Goal: Task Accomplishment & Management: Manage account settings

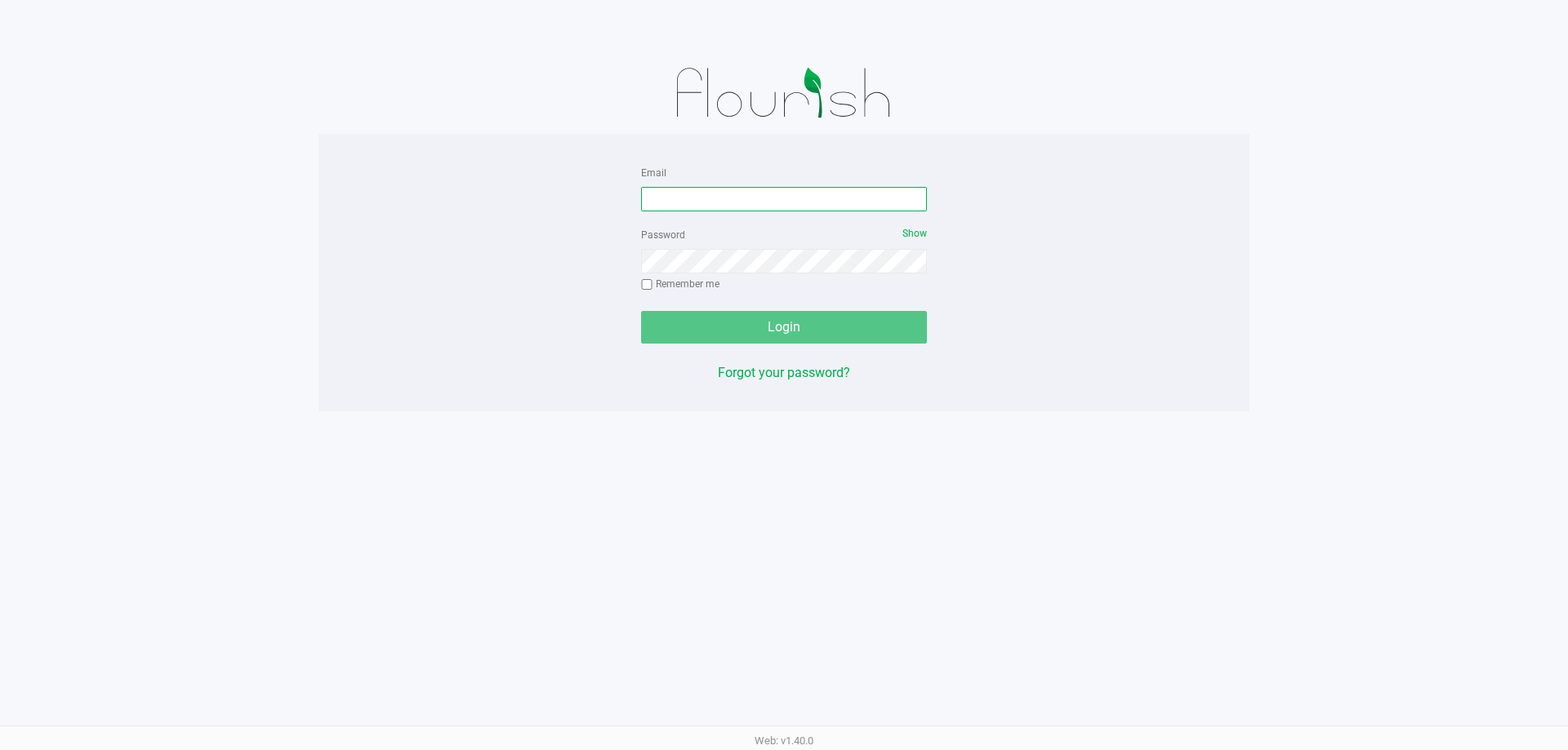
click at [789, 198] on input "Email" at bounding box center [784, 199] width 286 height 25
type input "[EMAIL_ADDRESS][DOMAIN_NAME]"
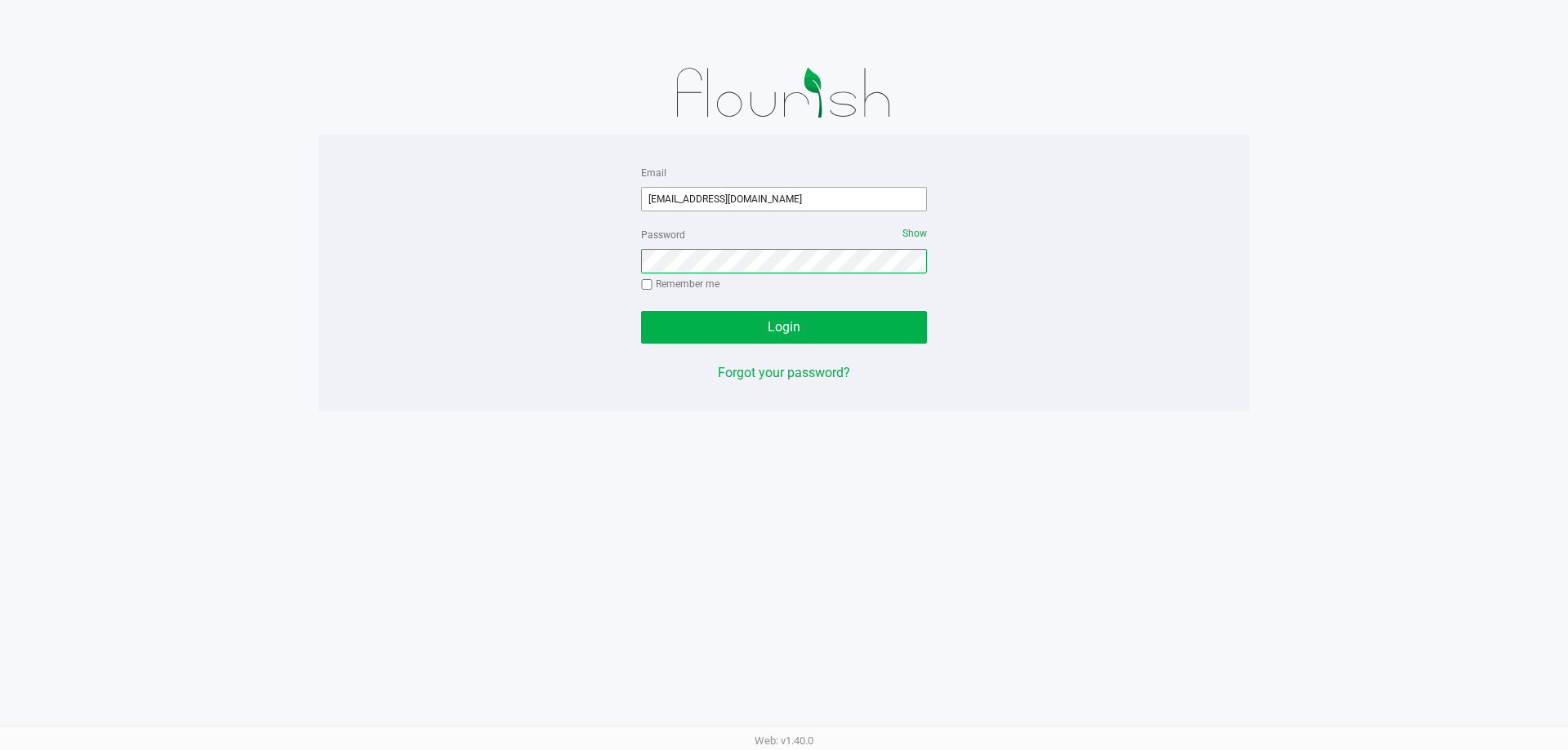
click at [641, 311] on button "Login" at bounding box center [784, 327] width 286 height 33
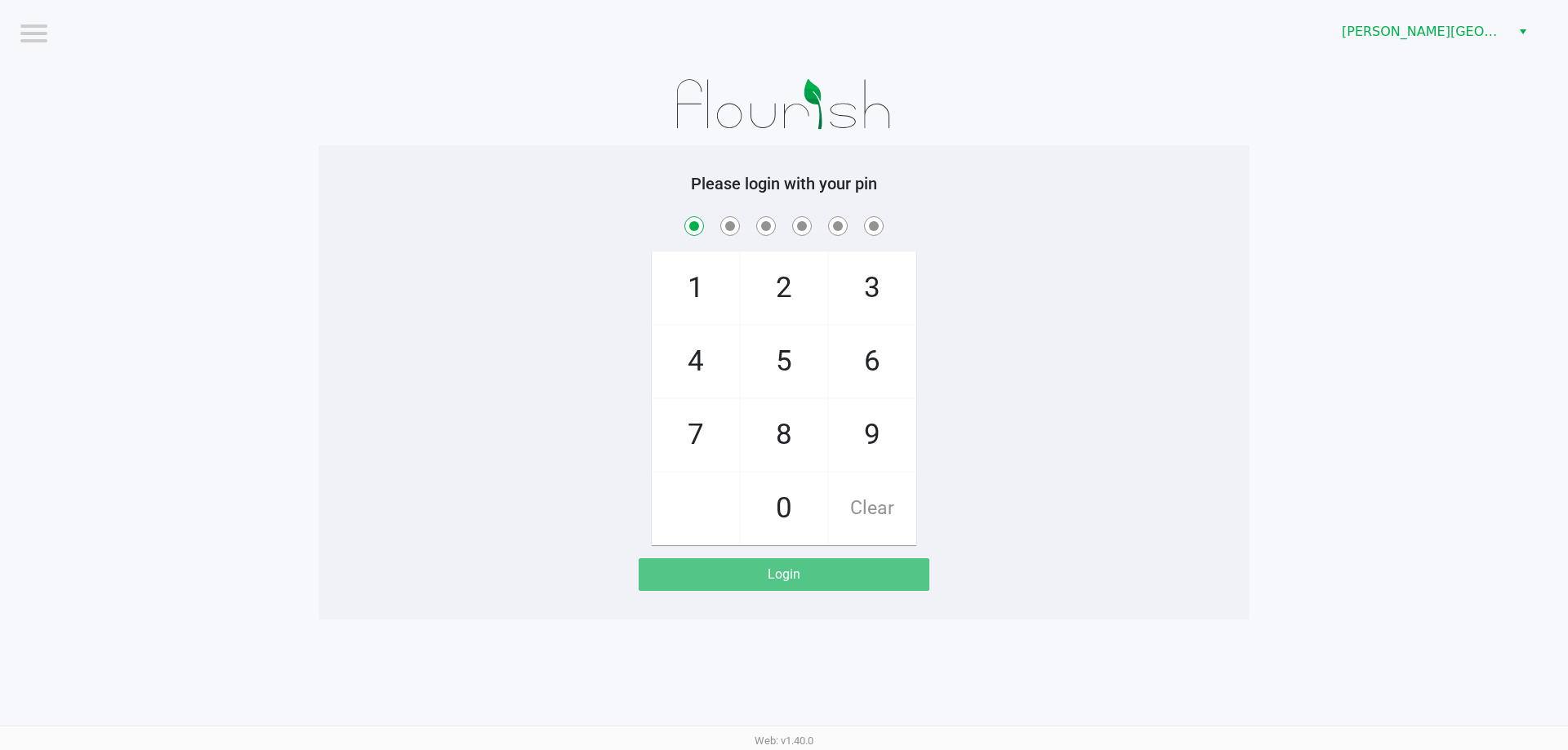
checkbox input "true"
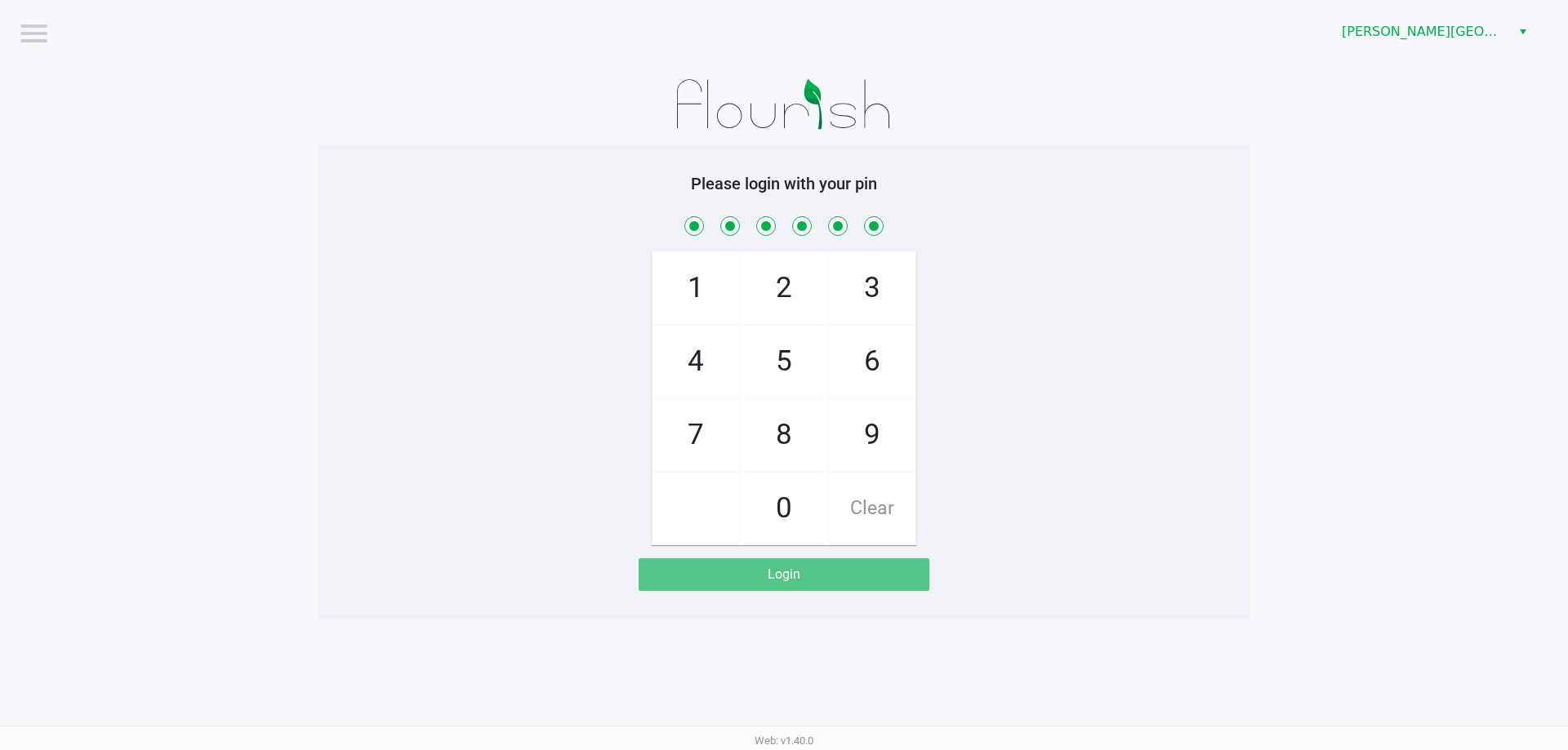
checkbox input "true"
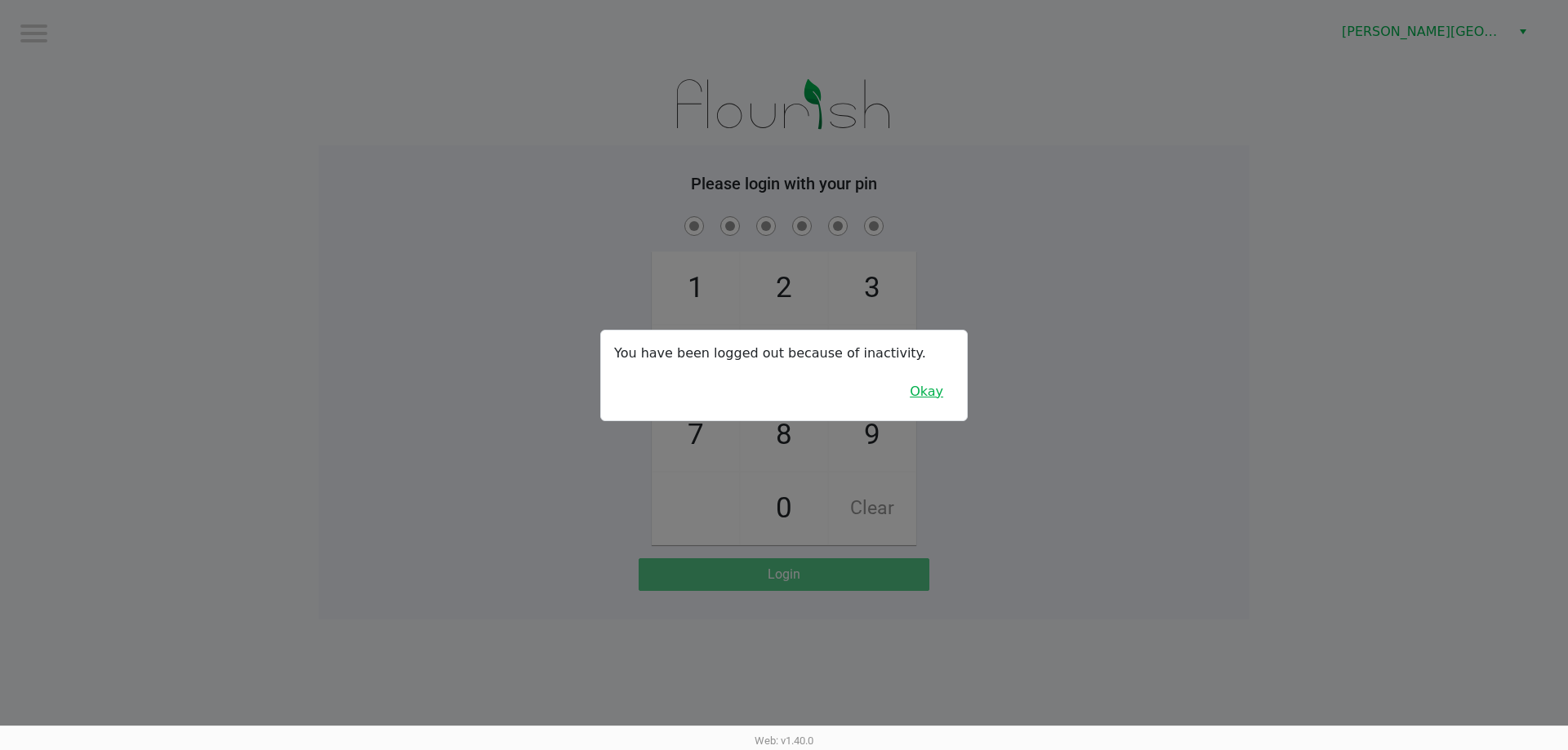
click at [927, 393] on button "Okay" at bounding box center [927, 391] width 55 height 31
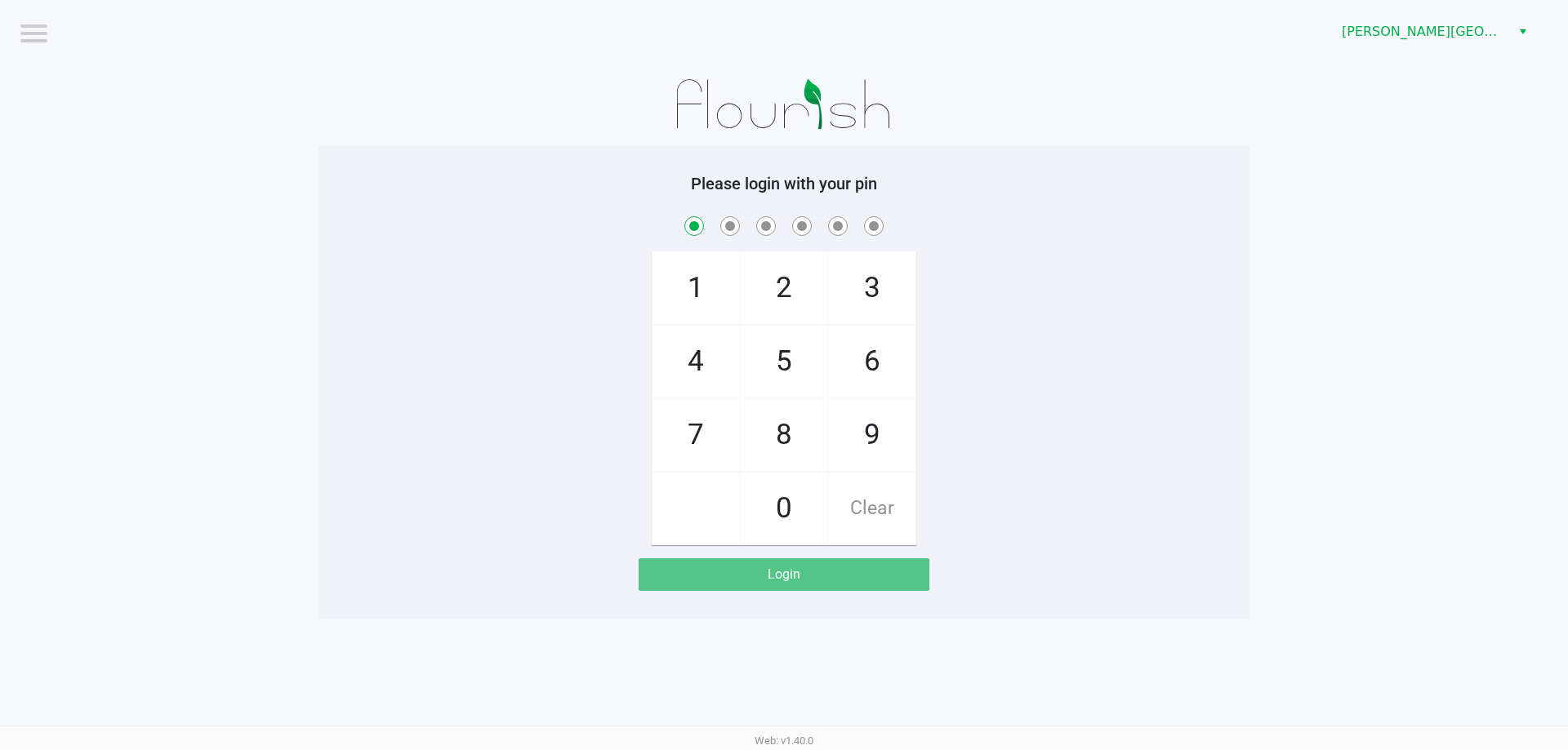
checkbox input "true"
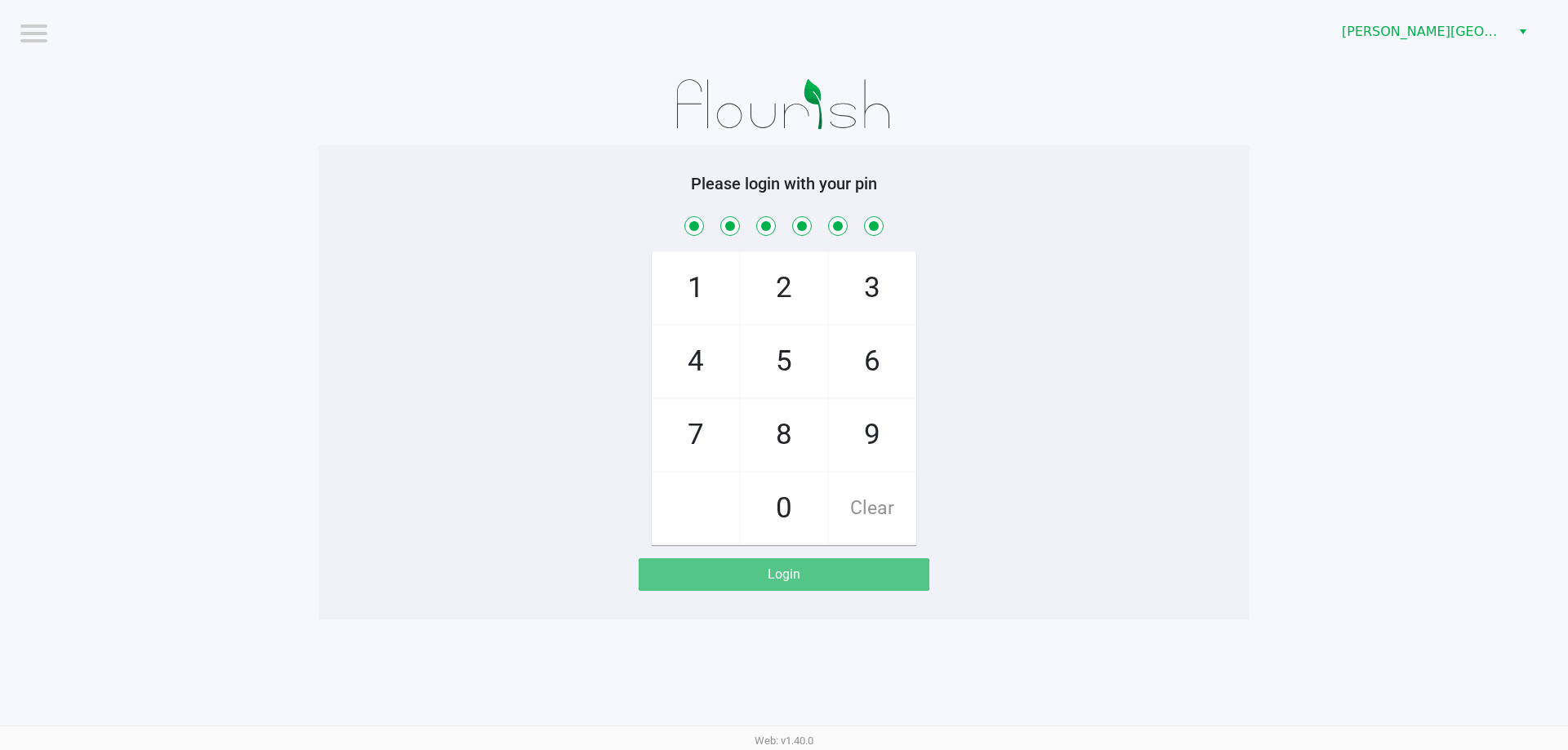
checkbox input "true"
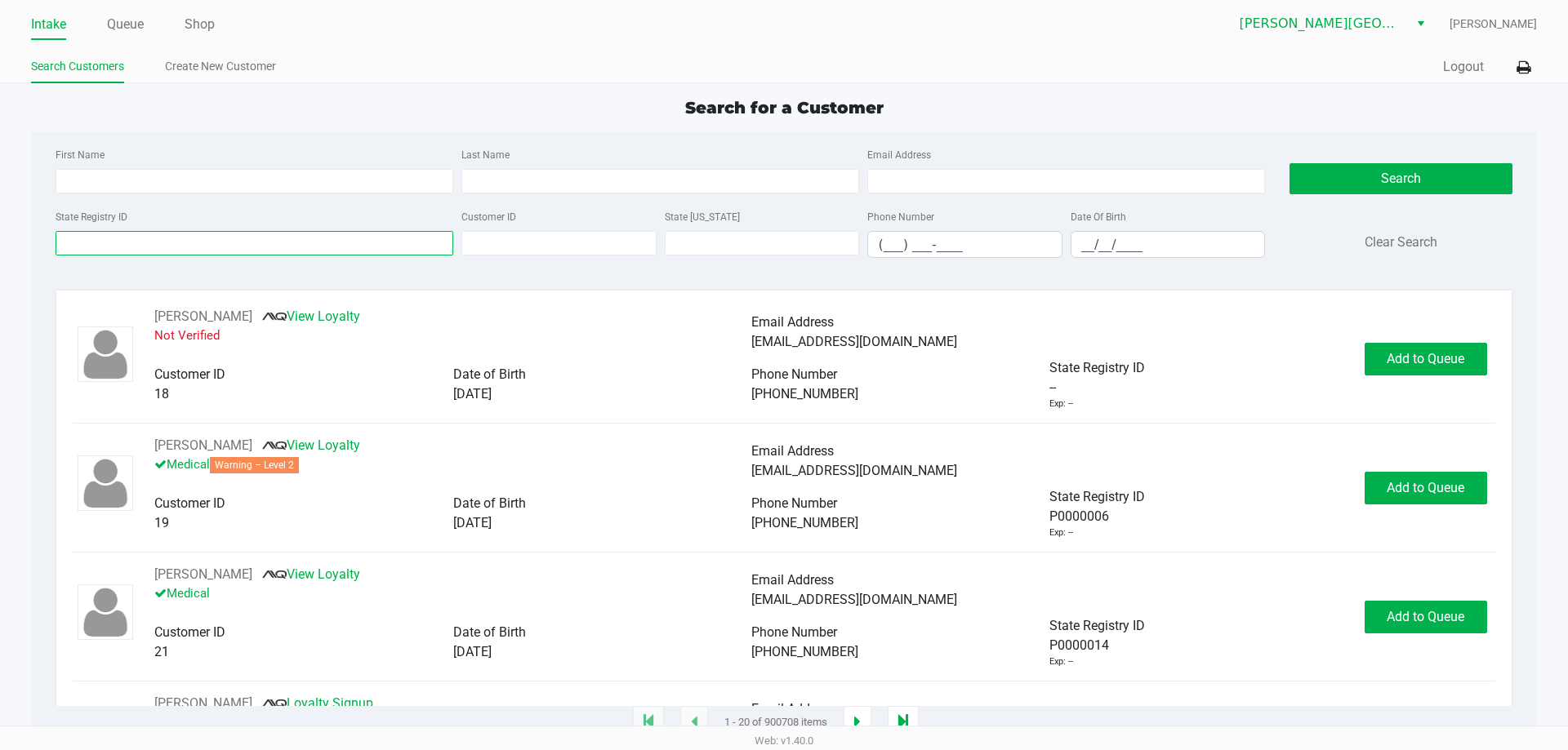
click at [149, 239] on input "State Registry ID" at bounding box center [254, 242] width 398 height 25
click at [95, 234] on input "State Registry ID" at bounding box center [254, 242] width 398 height 25
click at [1462, 173] on button "Search" at bounding box center [1400, 179] width 222 height 31
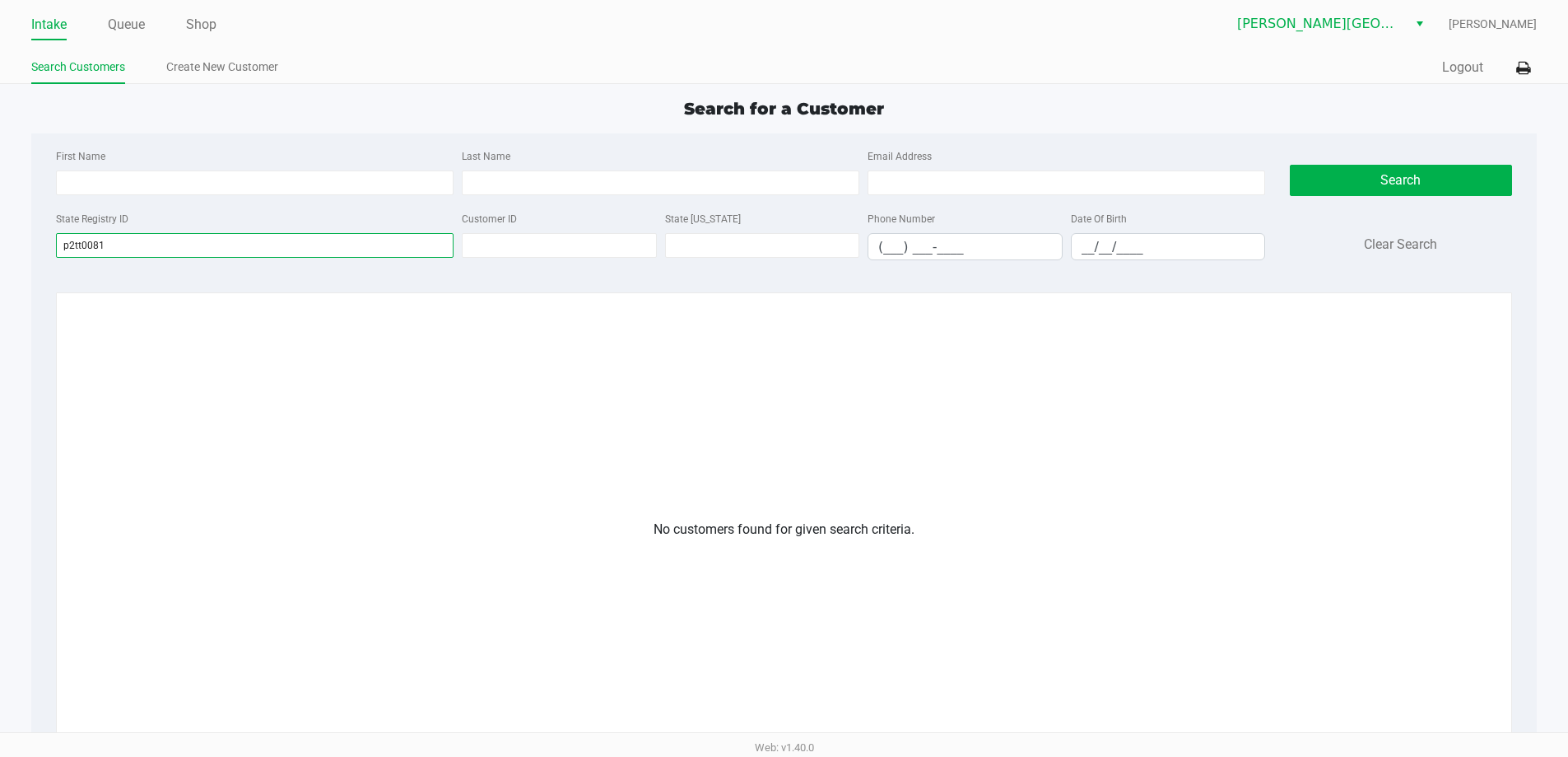
click at [119, 244] on input "p2tt0081" at bounding box center [255, 245] width 397 height 25
click at [85, 244] on input "p2tt0081" at bounding box center [255, 245] width 397 height 25
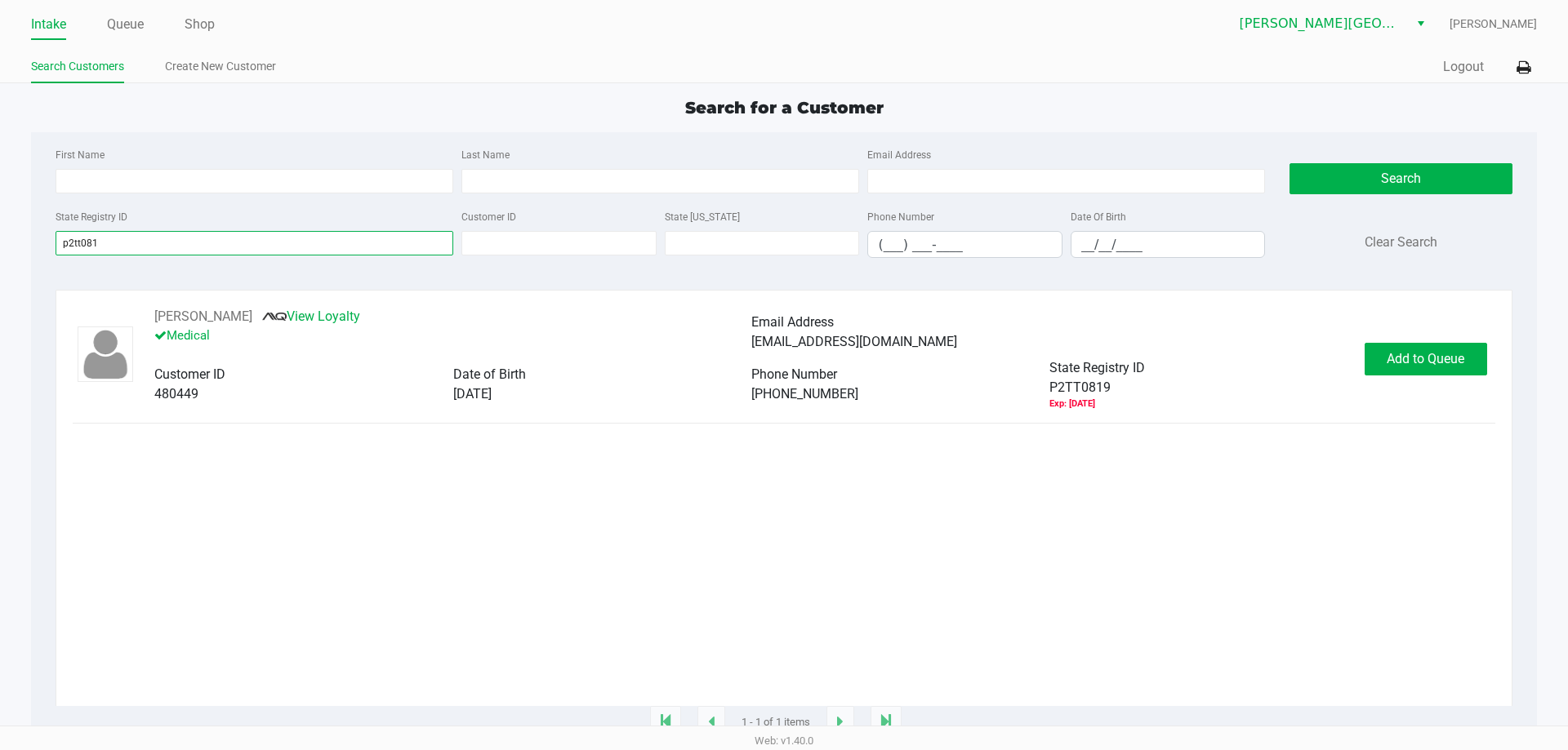
click at [93, 243] on input "p2tt081" at bounding box center [254, 242] width 398 height 25
type input "p2tt0881"
click at [1433, 367] on span "Add to Queue" at bounding box center [1424, 359] width 77 height 15
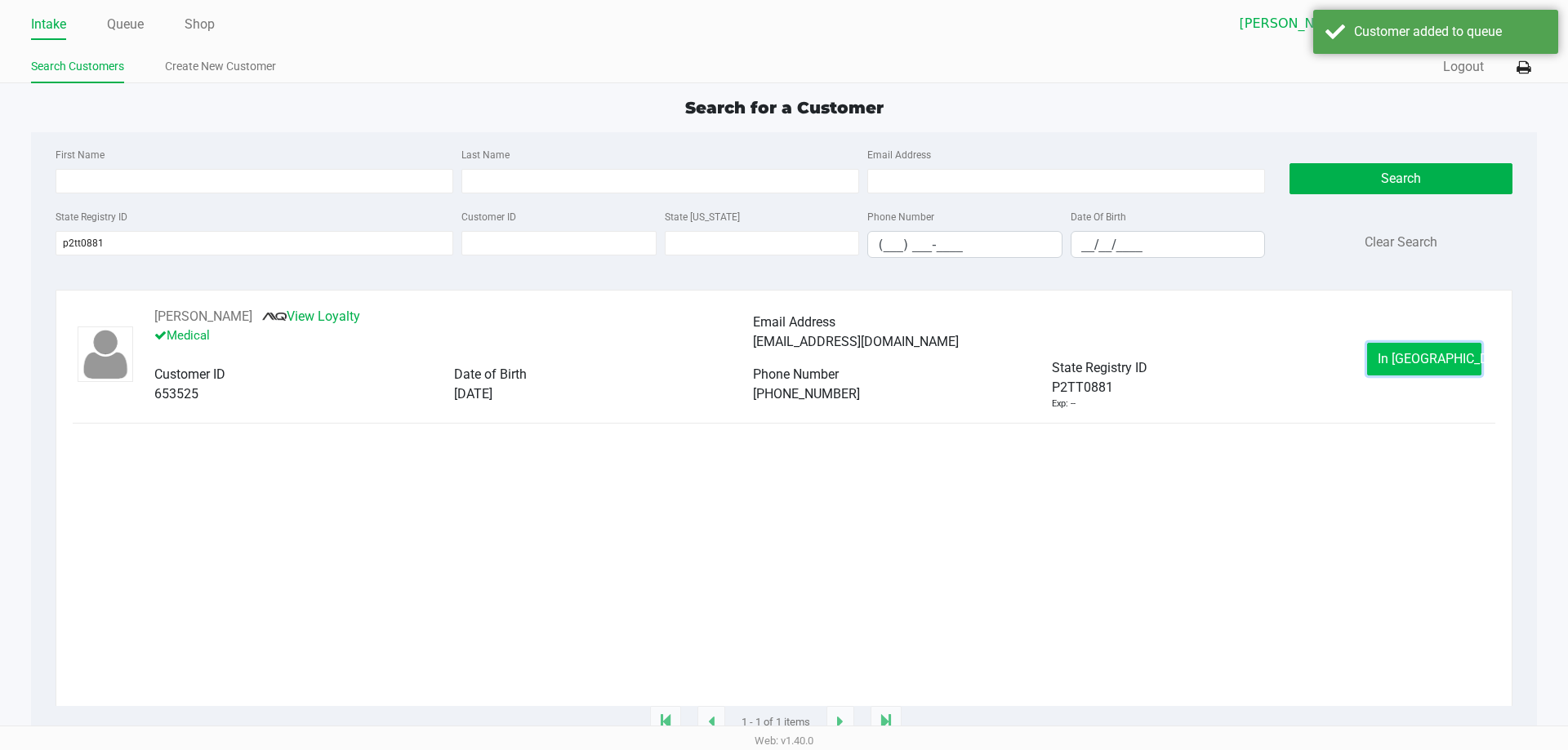
click at [1426, 369] on button "In Queue" at bounding box center [1424, 360] width 114 height 33
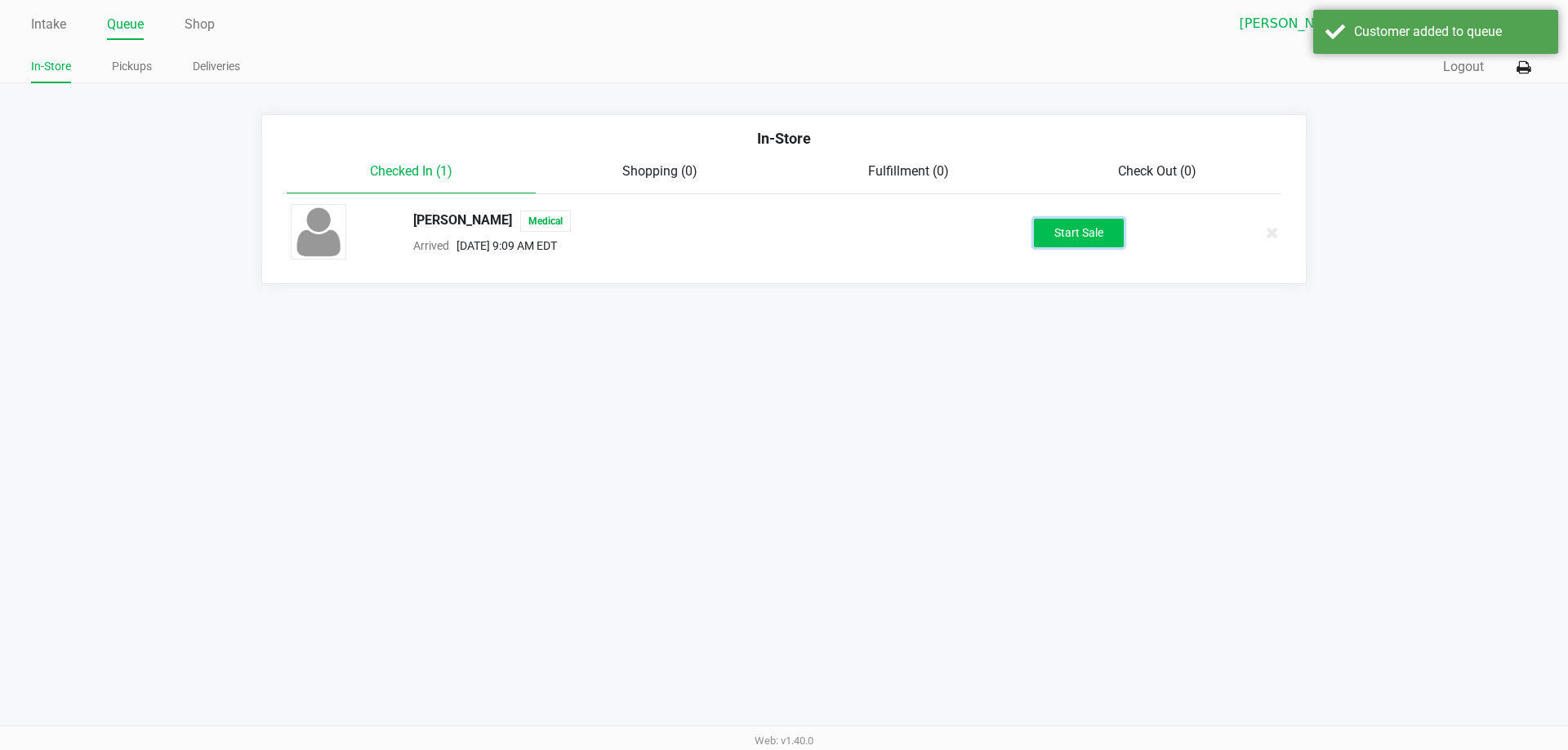
click at [1061, 244] on button "Start Sale" at bounding box center [1078, 232] width 90 height 28
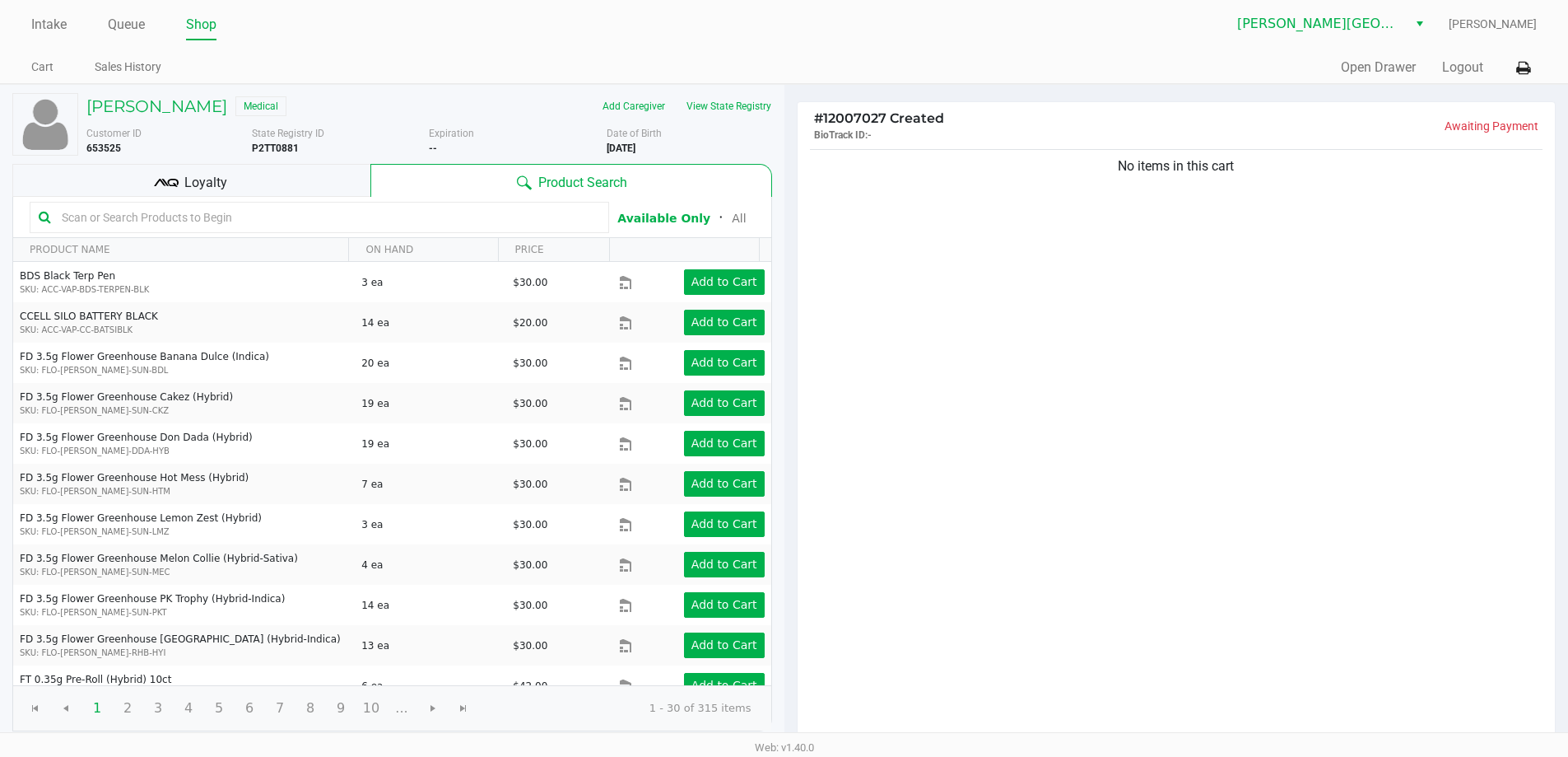
click at [304, 167] on div "Loyalty" at bounding box center [191, 181] width 358 height 33
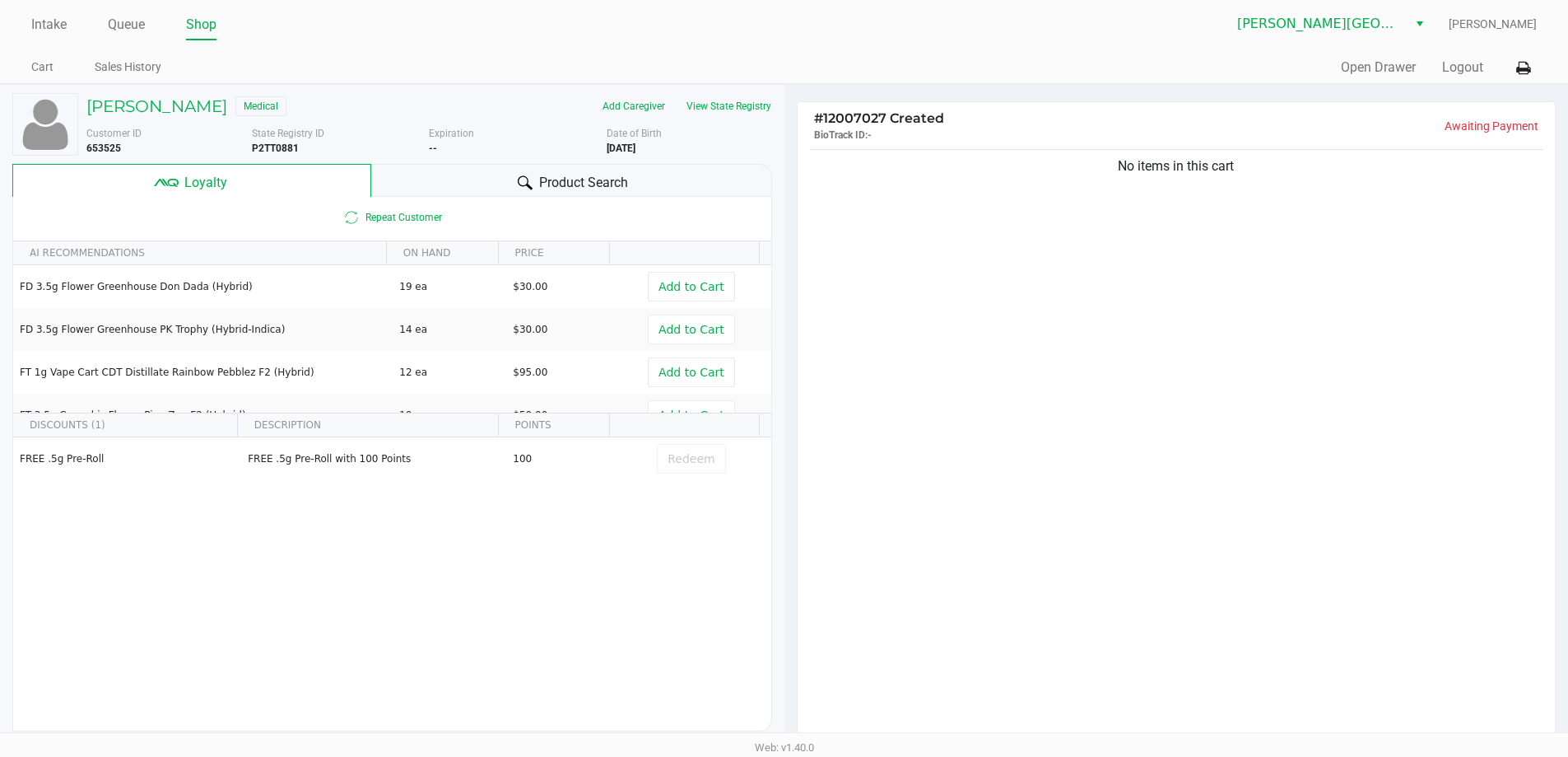
click at [530, 190] on div at bounding box center [526, 183] width 20 height 20
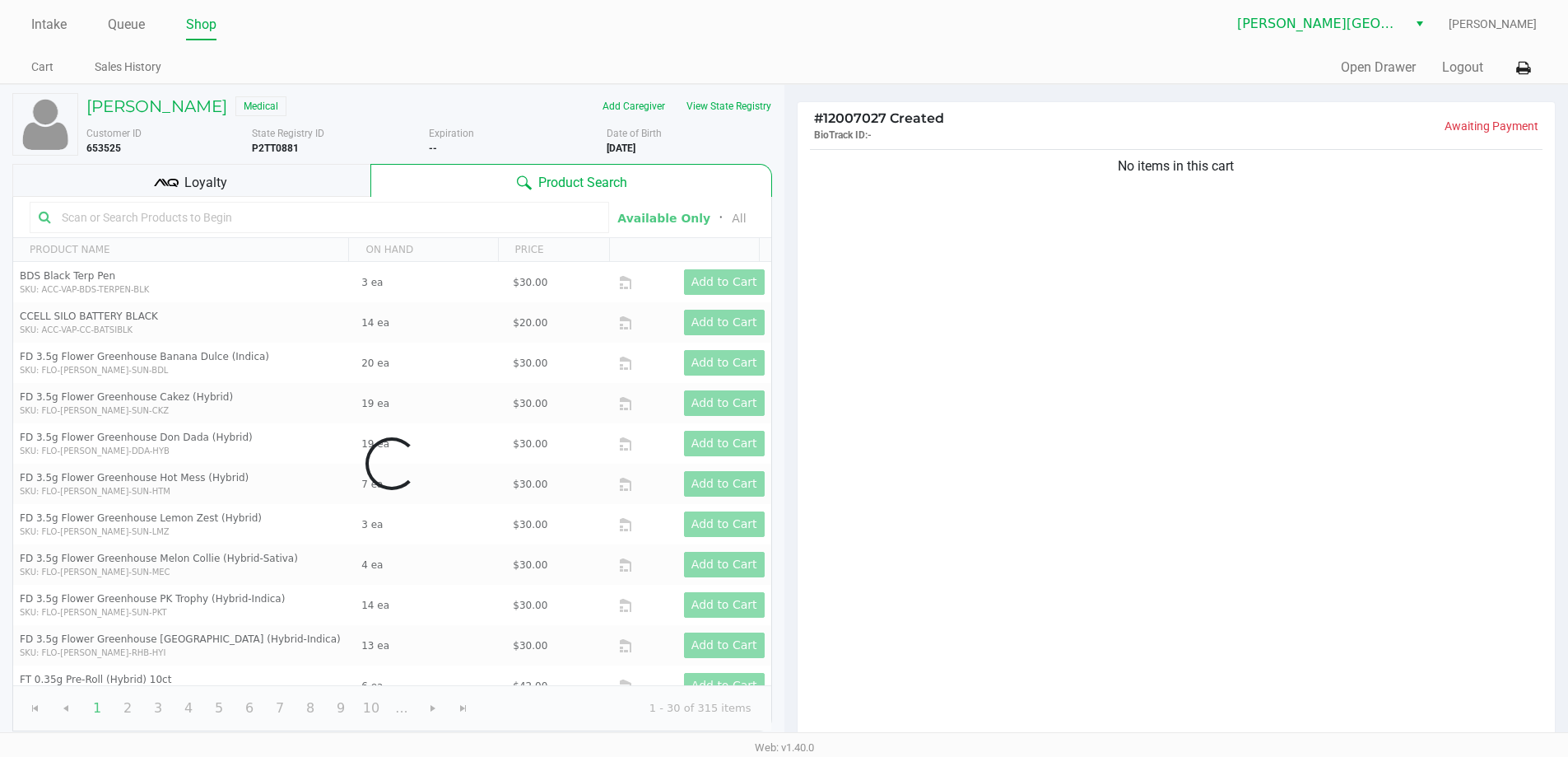
click at [279, 226] on div "Data table" at bounding box center [392, 464] width 758 height 533
click at [281, 214] on div "Data table" at bounding box center [392, 464] width 758 height 533
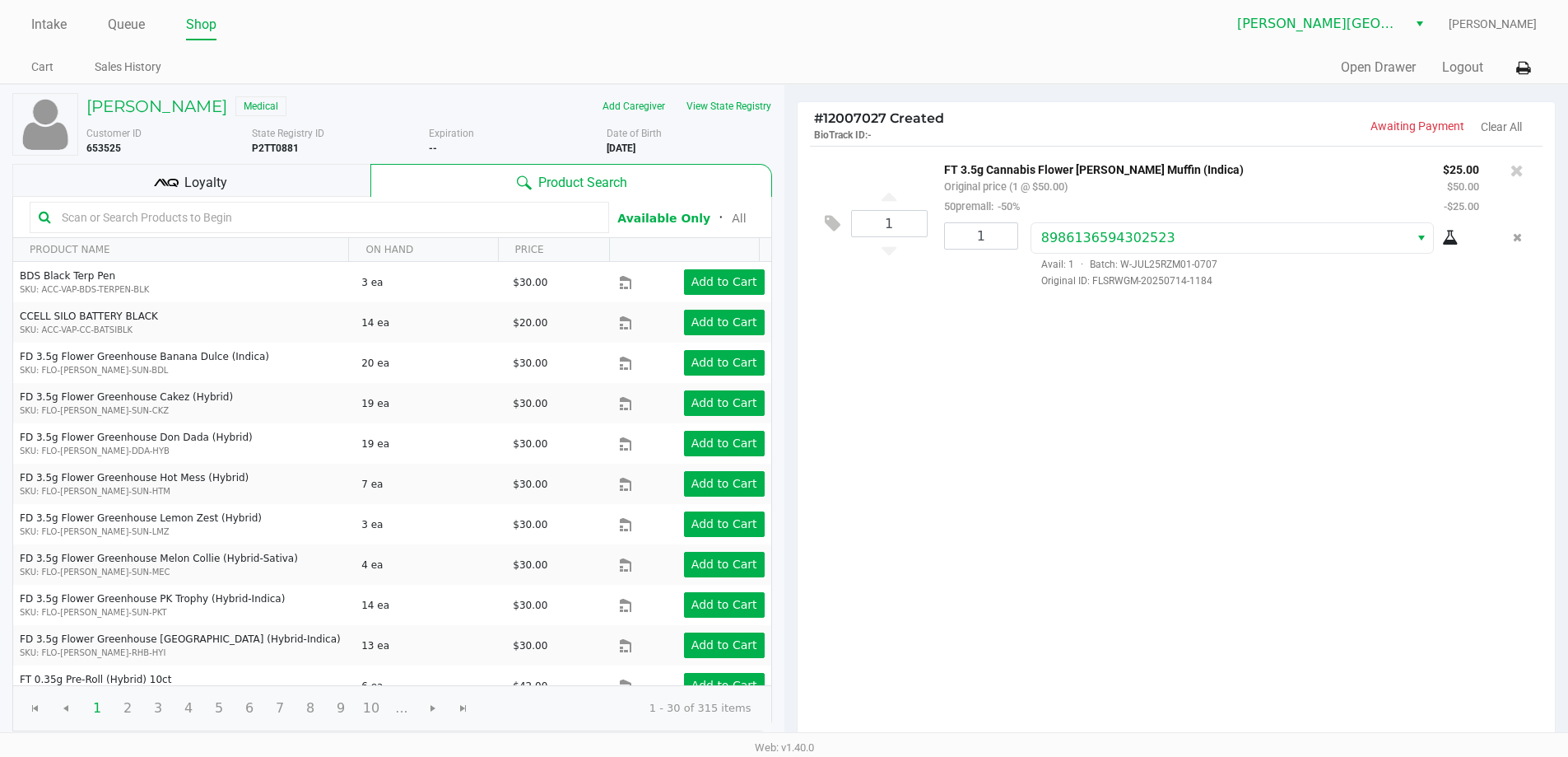
click at [94, 224] on input "text" at bounding box center [327, 217] width 545 height 25
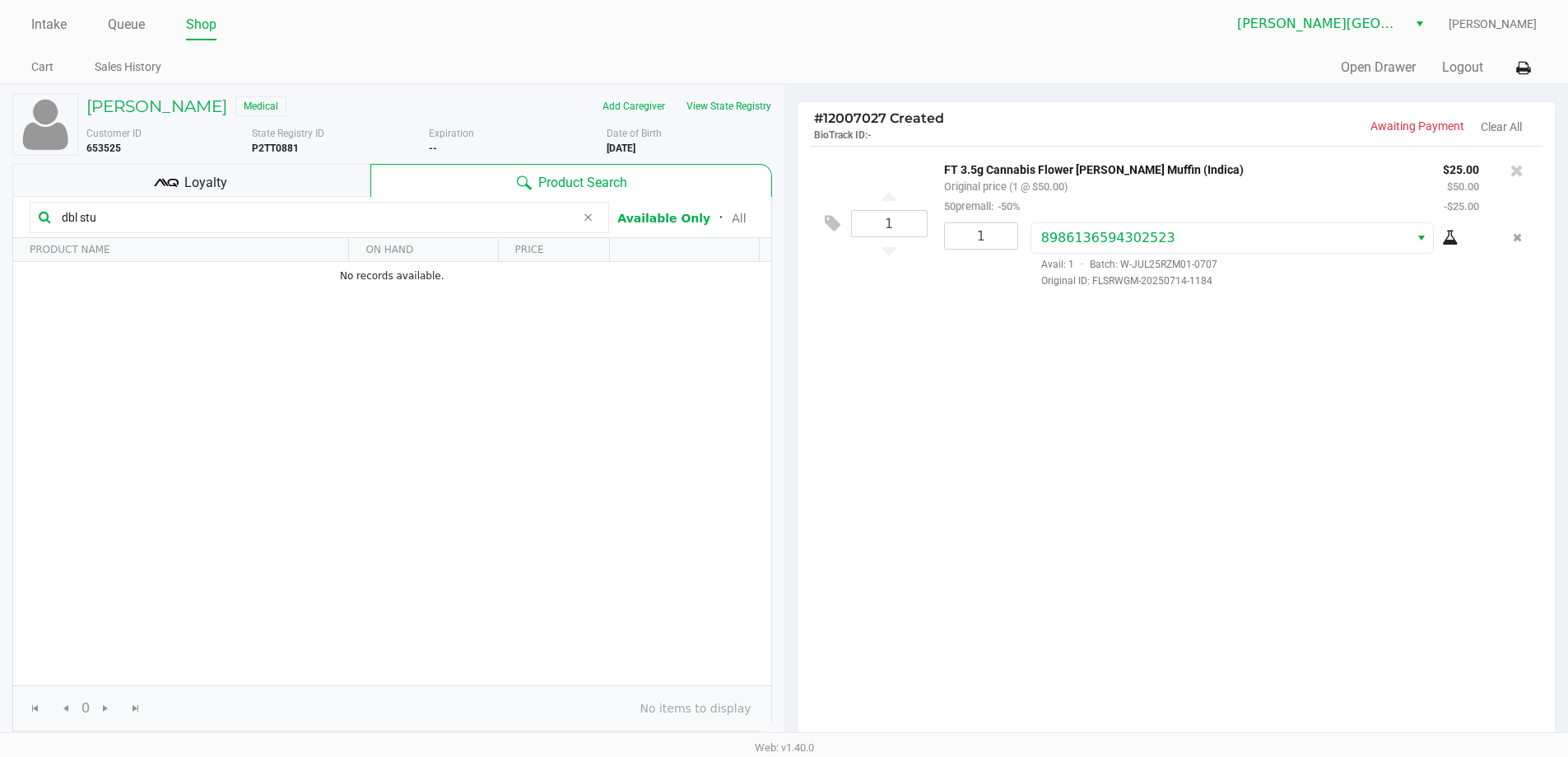
drag, startPoint x: 150, startPoint y: 220, endPoint x: 0, endPoint y: 207, distance: 150.6
click at [0, 214] on div "PATRICIA KRAMER Medical Add Caregiver View State Registry Customer ID 653525 St…" at bounding box center [392, 515] width 785 height 861
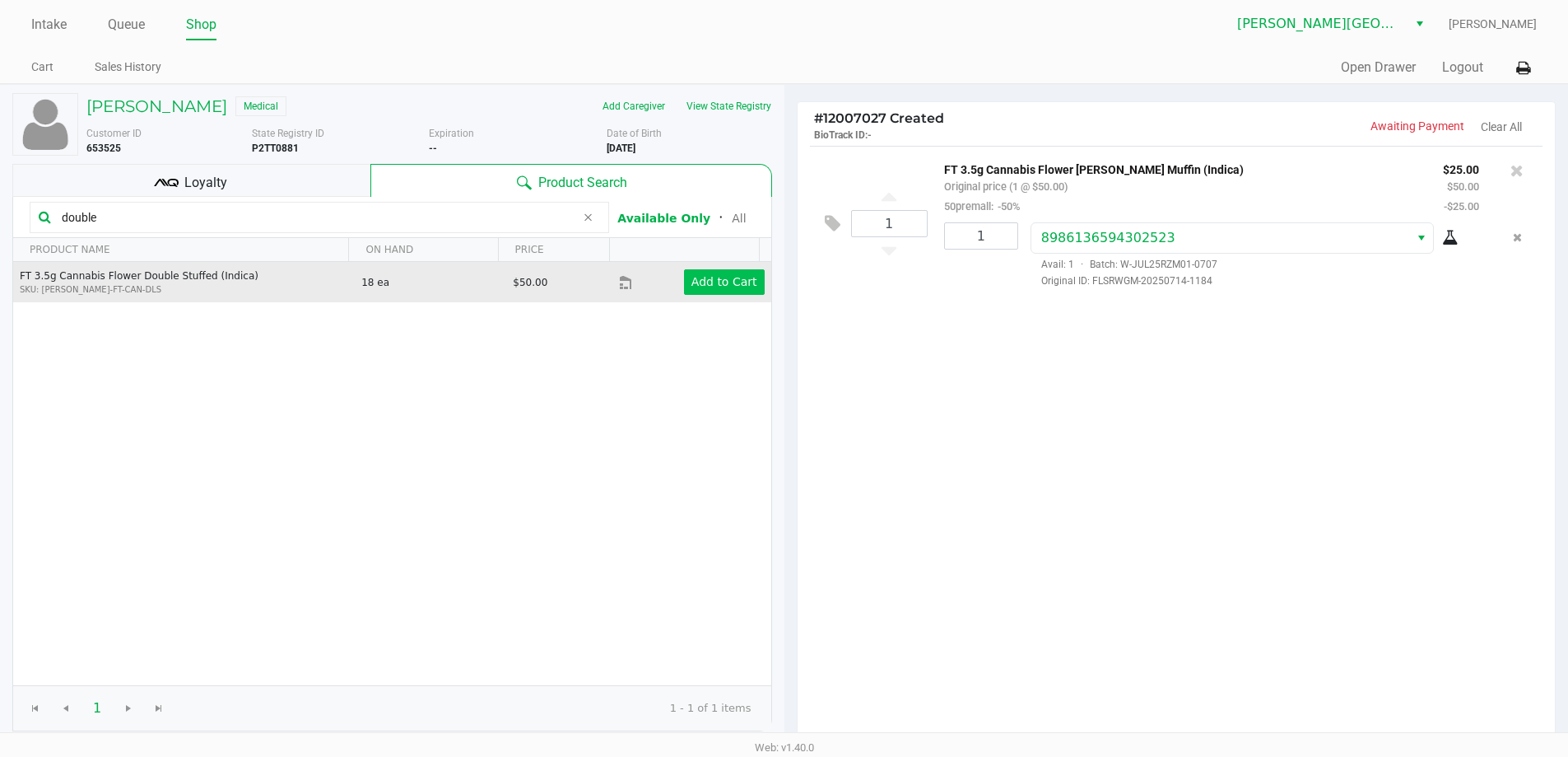
type input "double"
click at [715, 281] on app-button-loader "Add to Cart" at bounding box center [724, 281] width 66 height 13
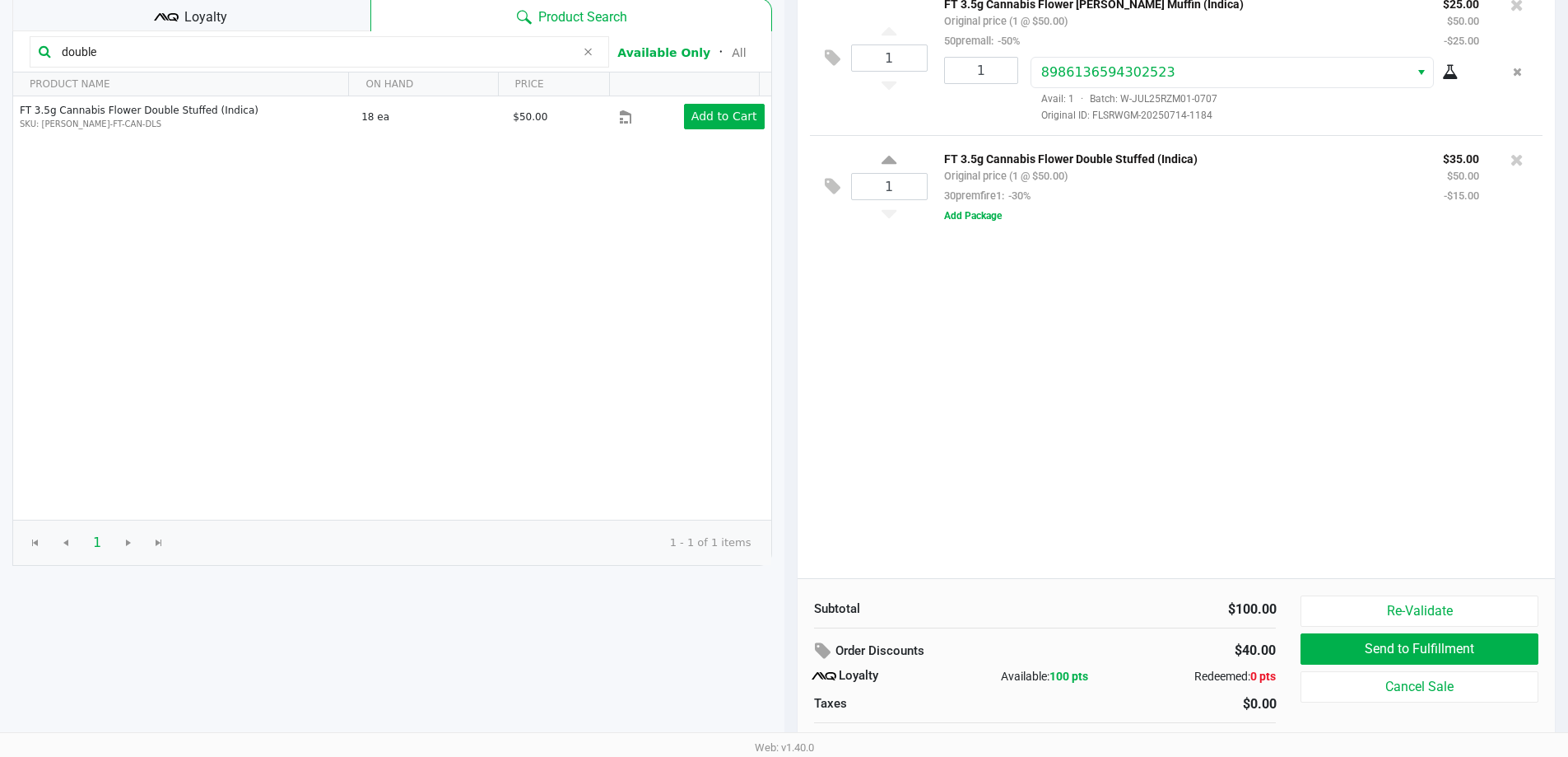
scroll to position [189, 0]
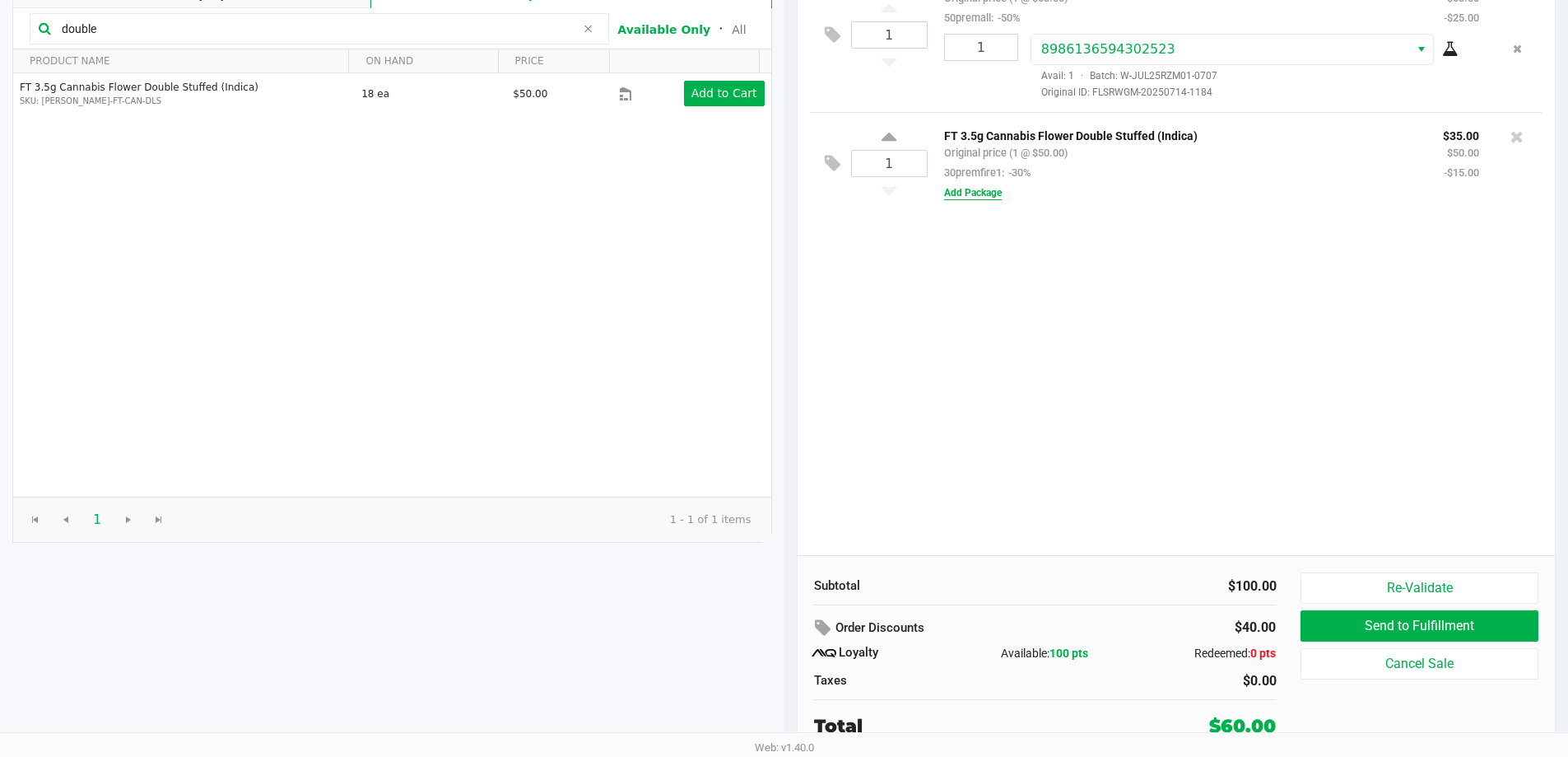
click at [977, 200] on button "Add Package" at bounding box center [973, 192] width 58 height 15
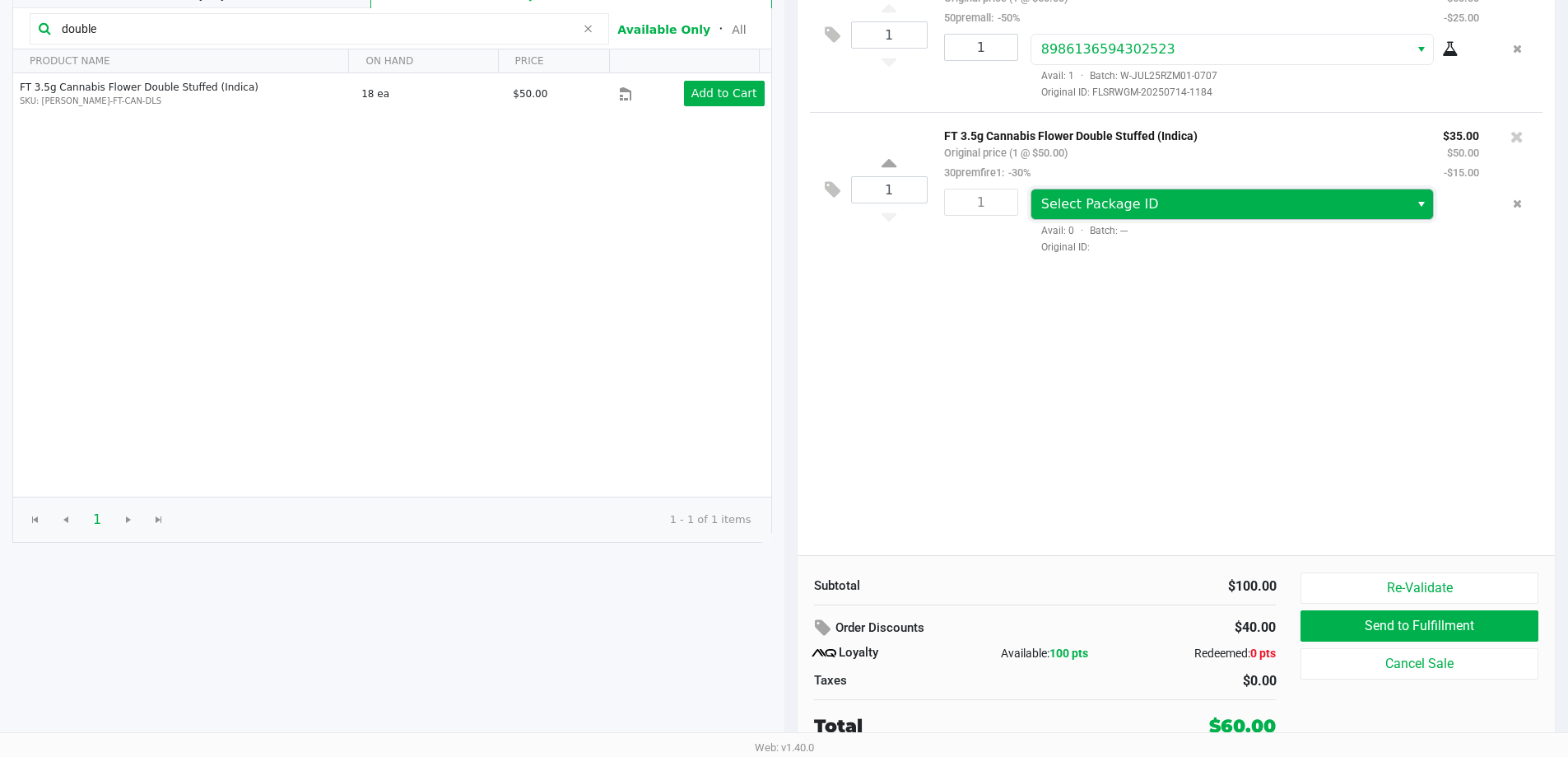
click at [1082, 200] on span "Select Package ID" at bounding box center [1100, 203] width 118 height 16
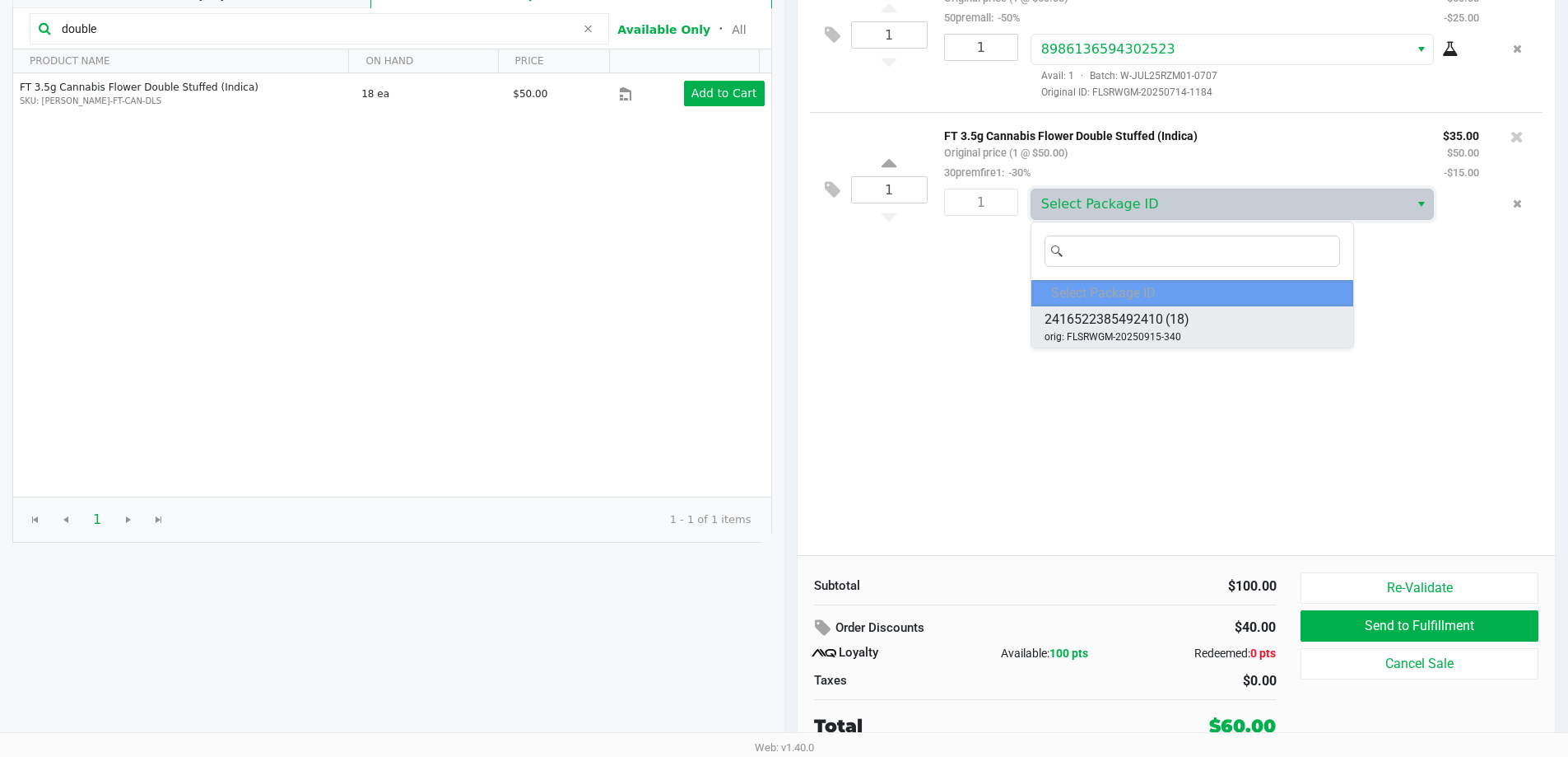
click at [1094, 313] on span "2416522385492410" at bounding box center [1104, 320] width 118 height 20
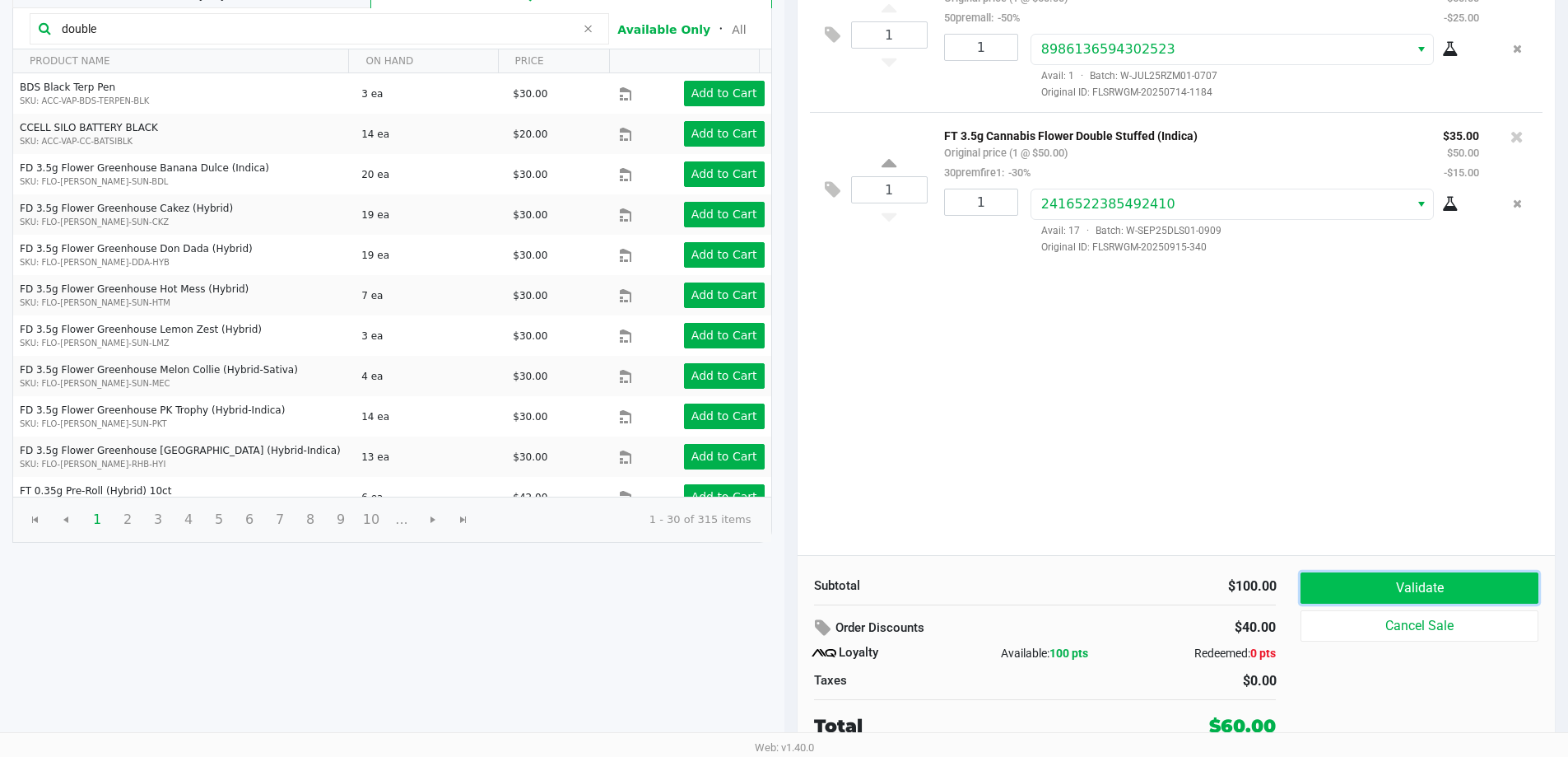
click at [1331, 587] on button "Validate" at bounding box center [1419, 588] width 237 height 31
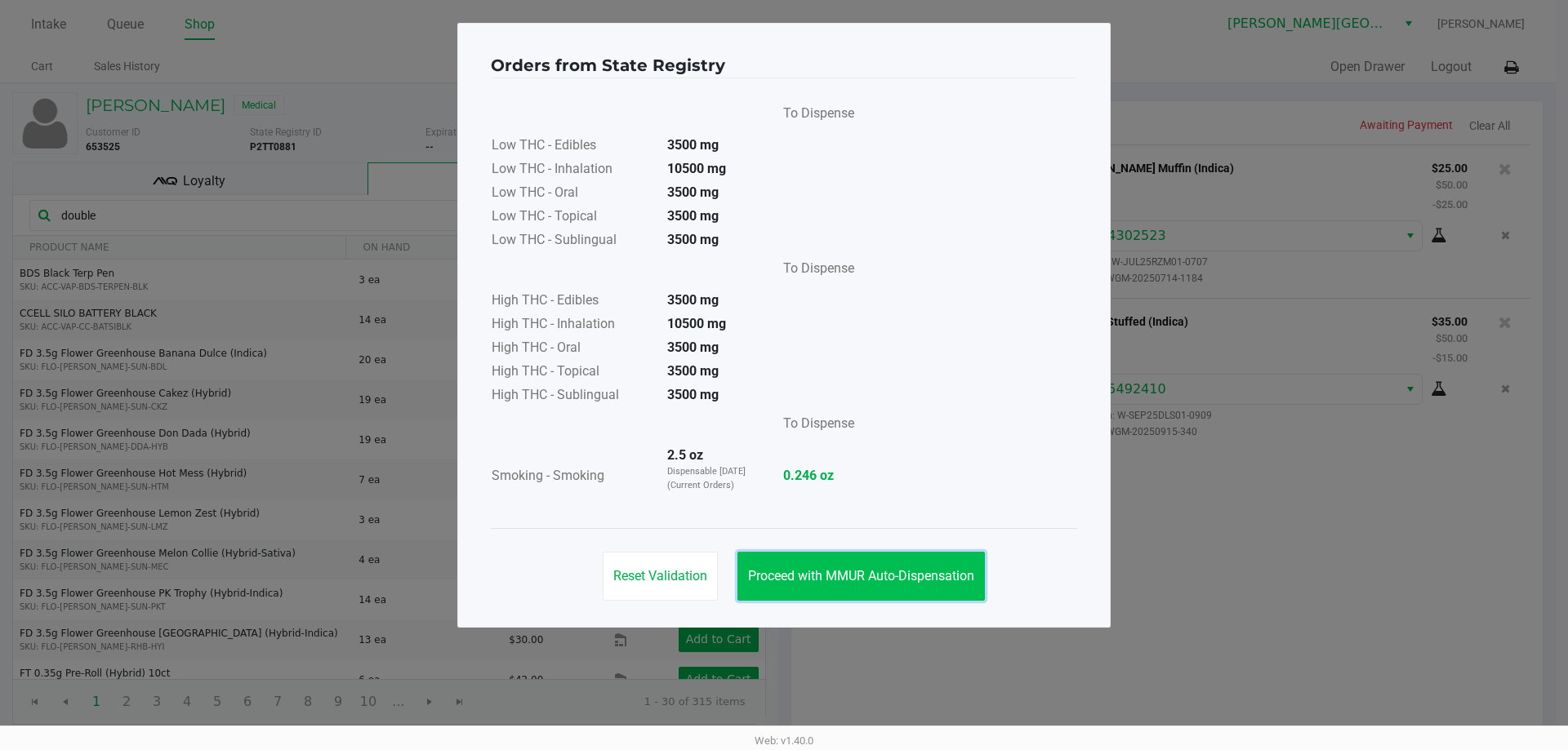
click at [868, 577] on span "Proceed with MMUR Auto-Dispensation" at bounding box center [860, 576] width 226 height 15
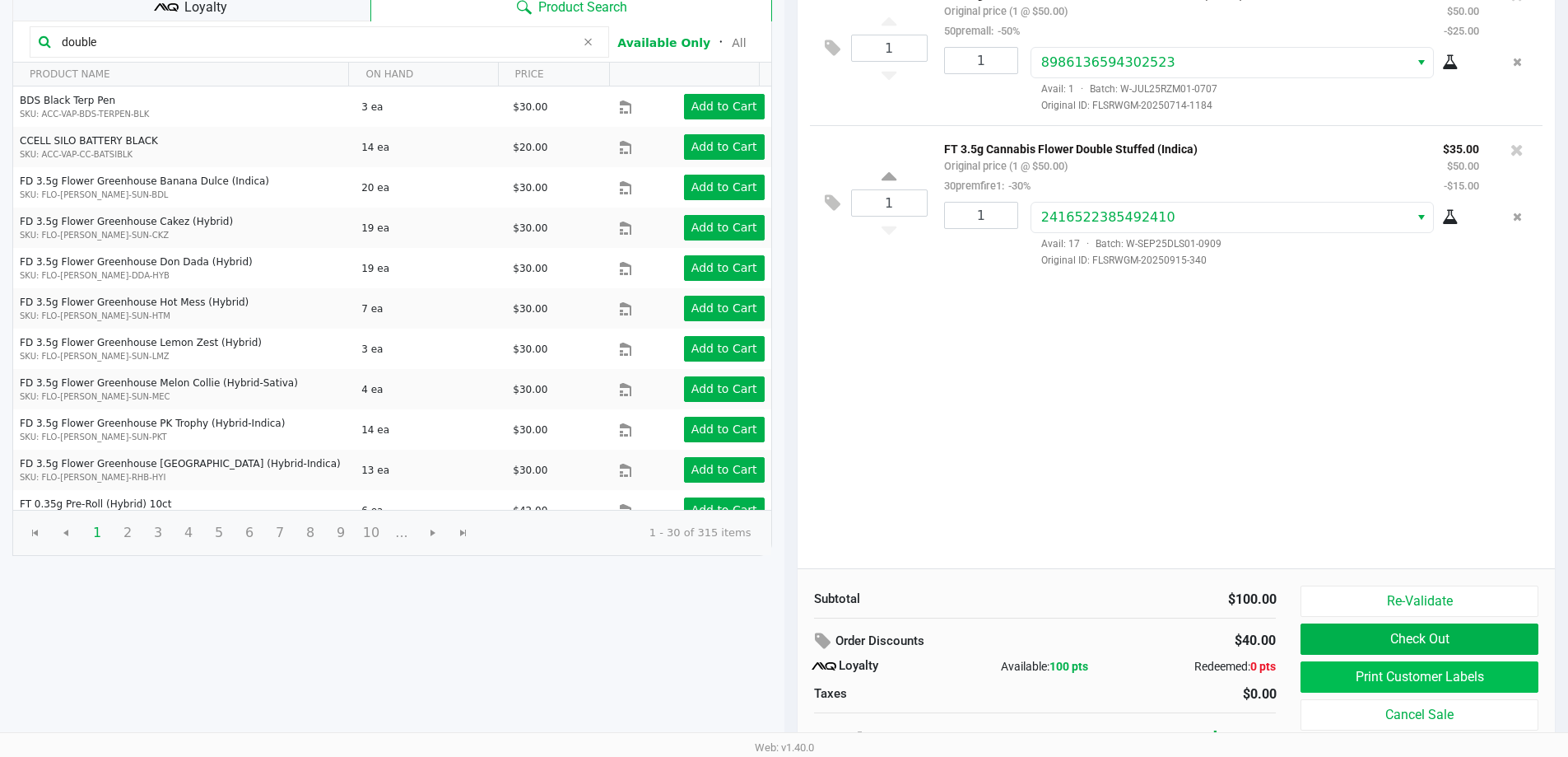
scroll to position [189, 0]
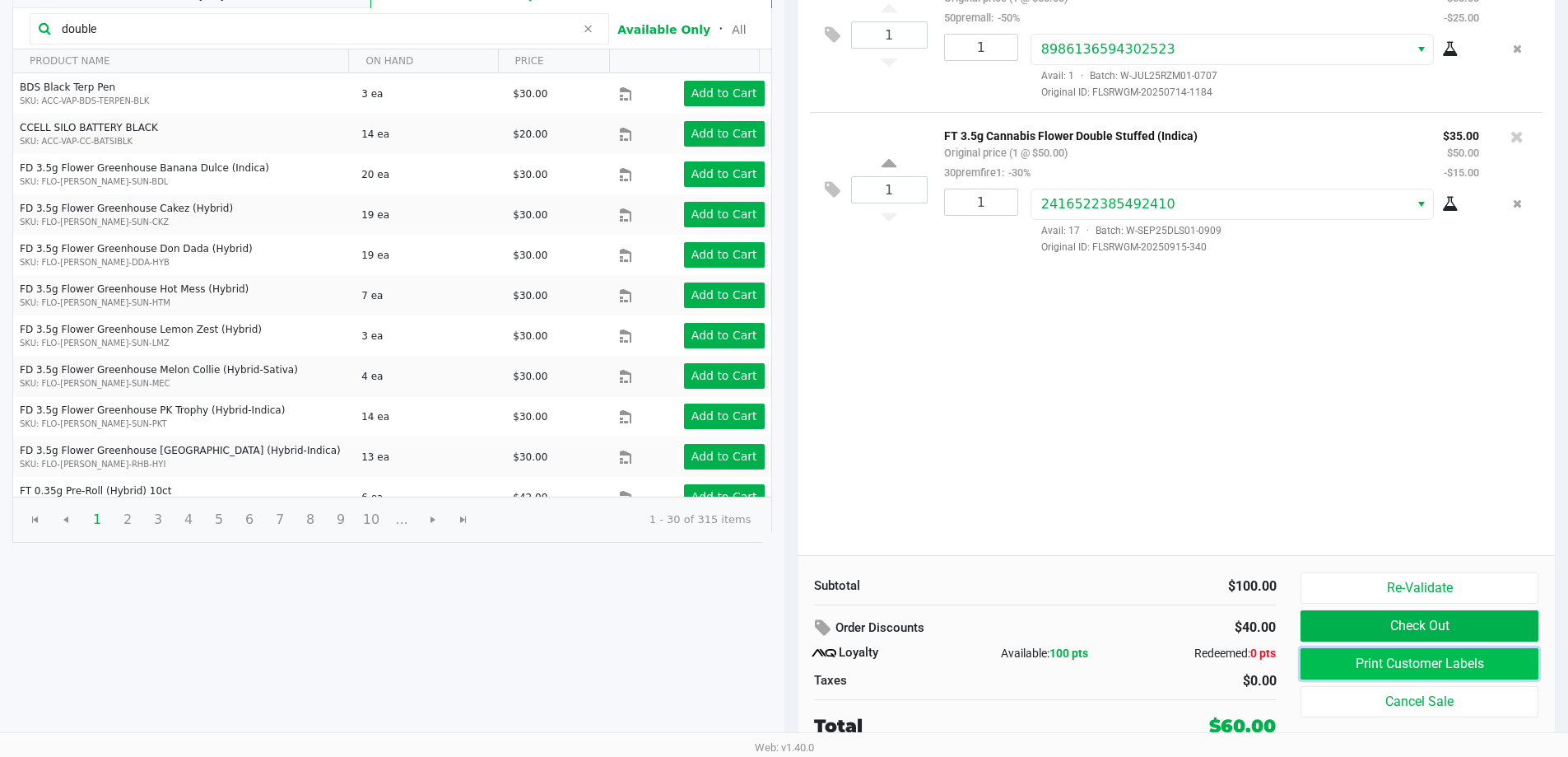
click at [1340, 659] on button "Print Customer Labels" at bounding box center [1419, 664] width 237 height 31
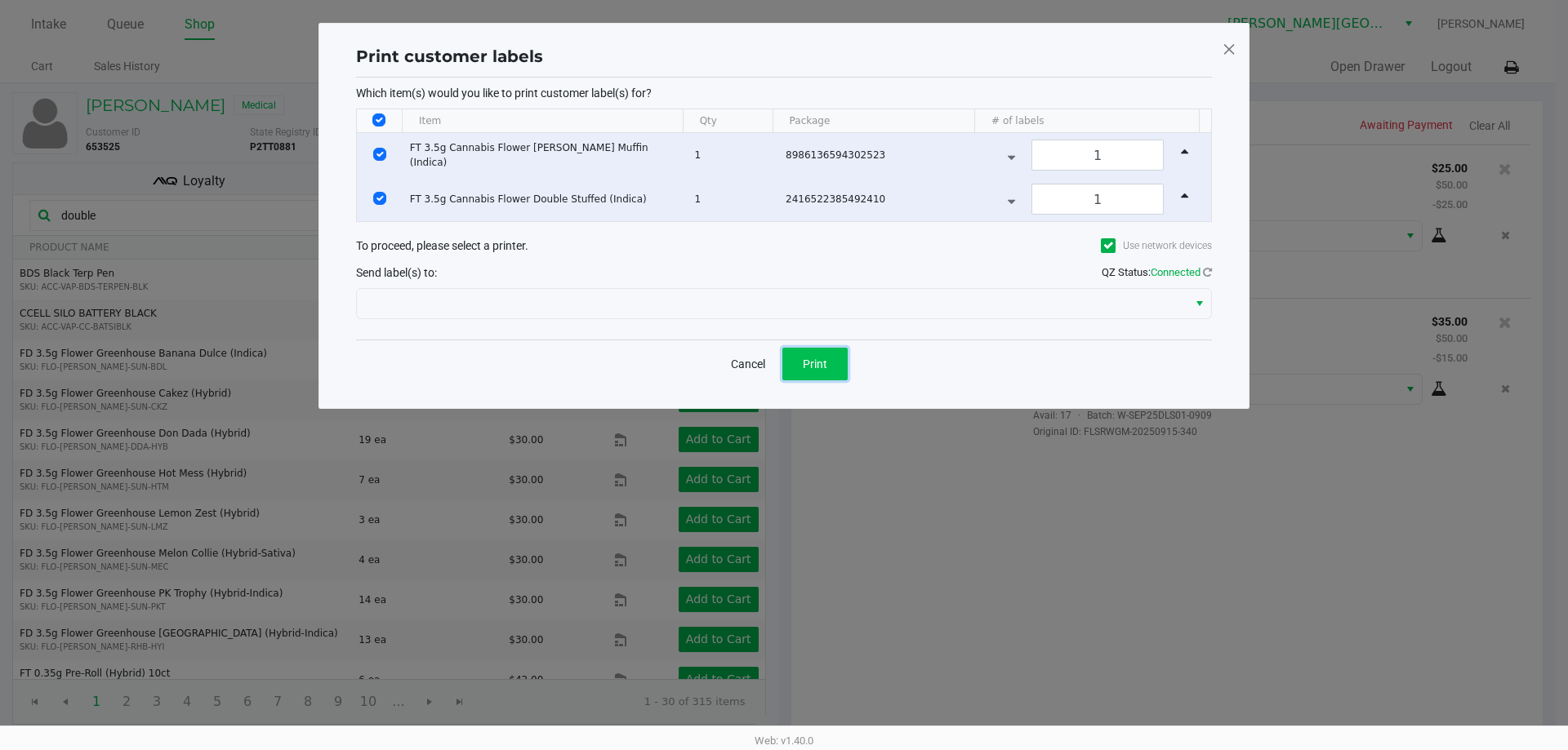
click at [824, 371] on button "Print" at bounding box center [815, 364] width 65 height 33
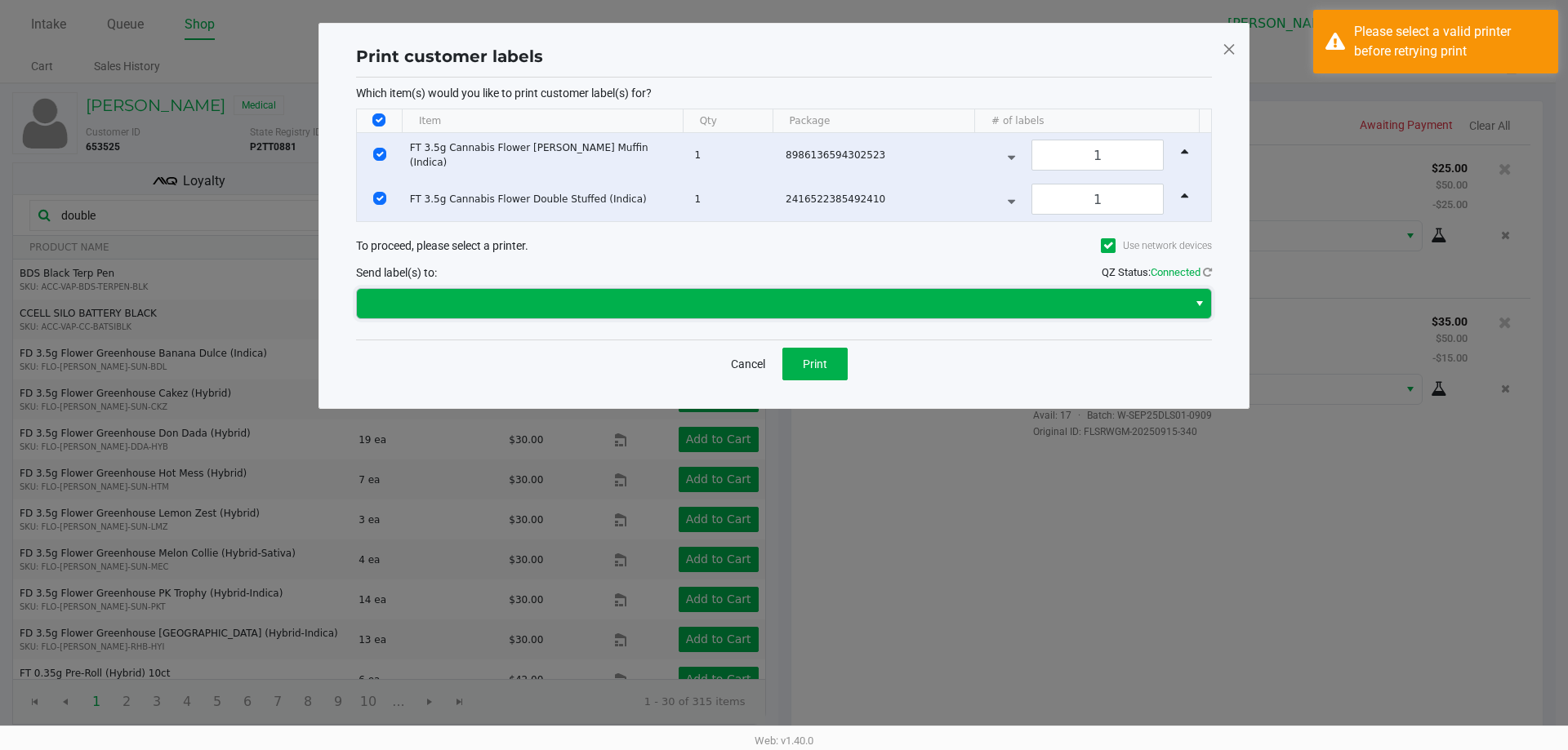
drag, startPoint x: 550, startPoint y: 294, endPoint x: 543, endPoint y: 301, distance: 9.9
click at [548, 295] on span at bounding box center [772, 304] width 811 height 20
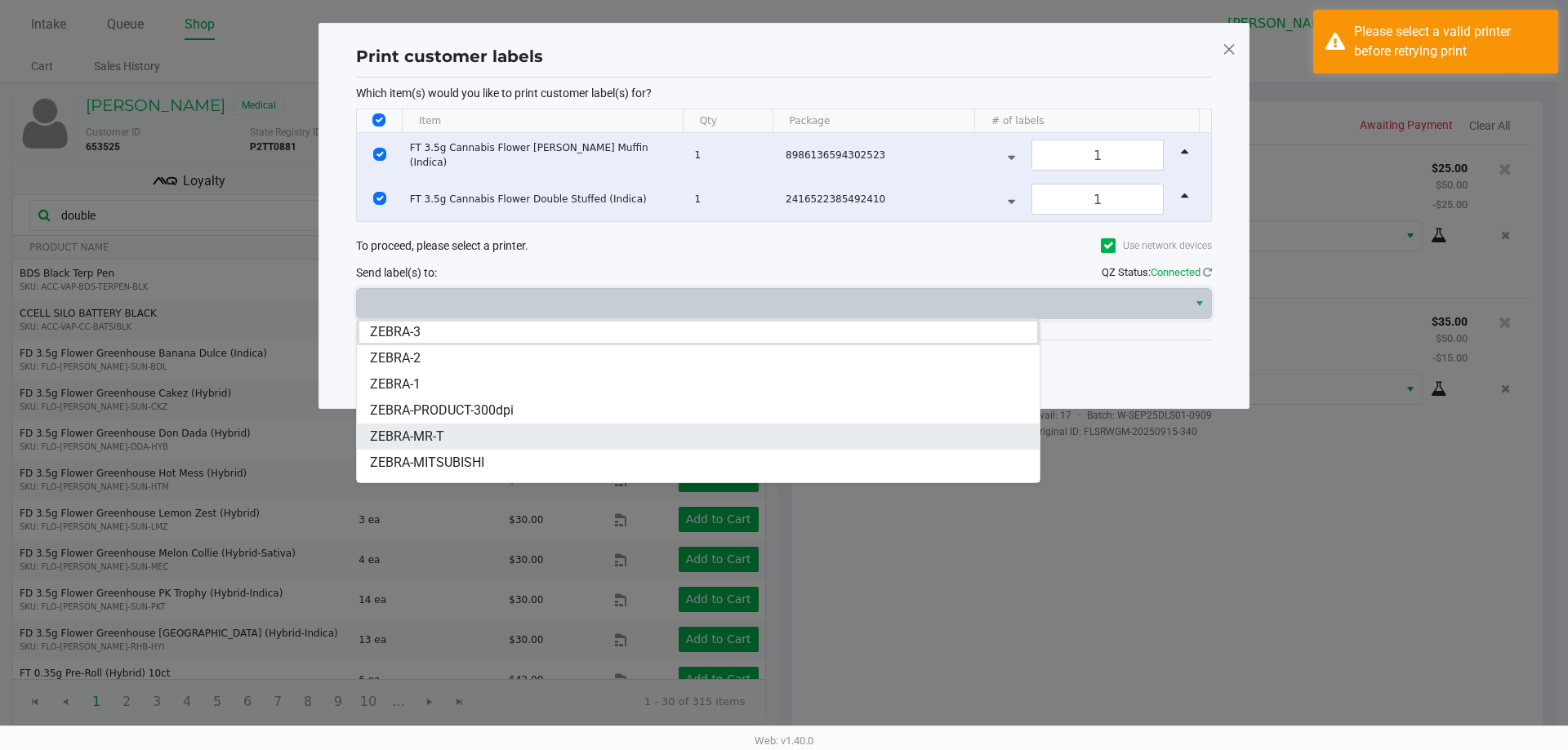
click at [491, 438] on li "ZEBRA-MR-T" at bounding box center [698, 437] width 682 height 26
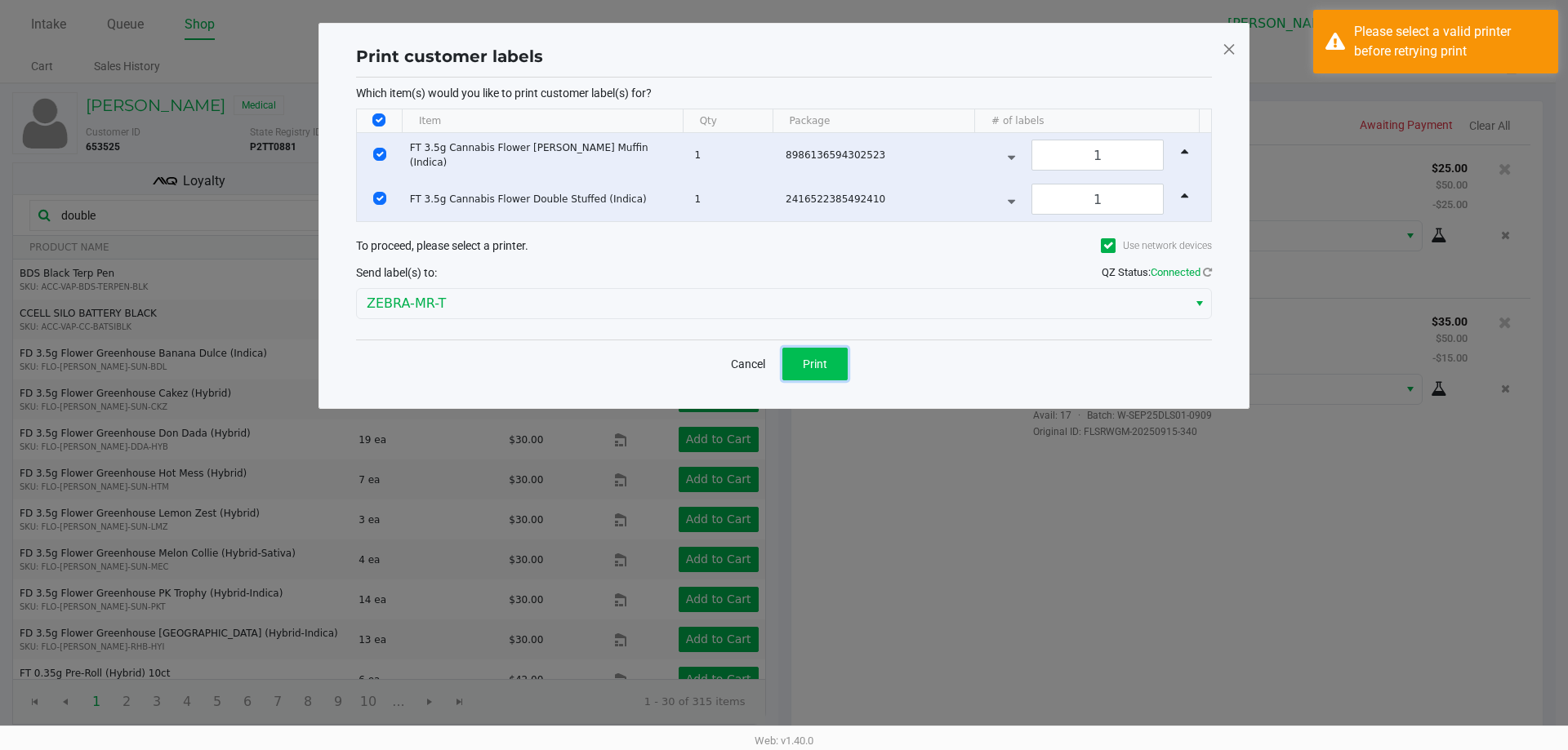
click at [819, 362] on span "Print" at bounding box center [815, 364] width 25 height 13
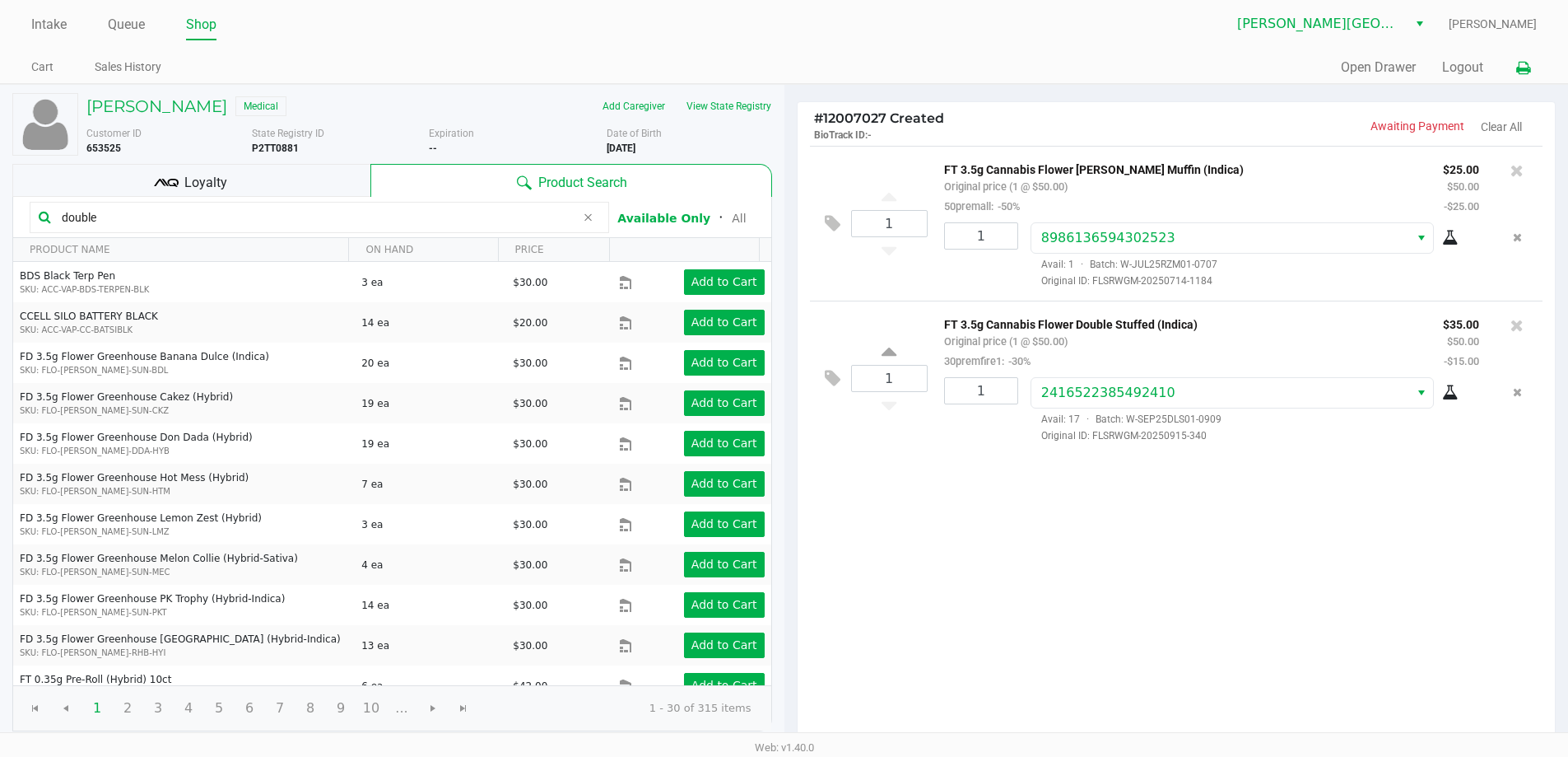
click at [1526, 64] on icon at bounding box center [1523, 68] width 14 height 12
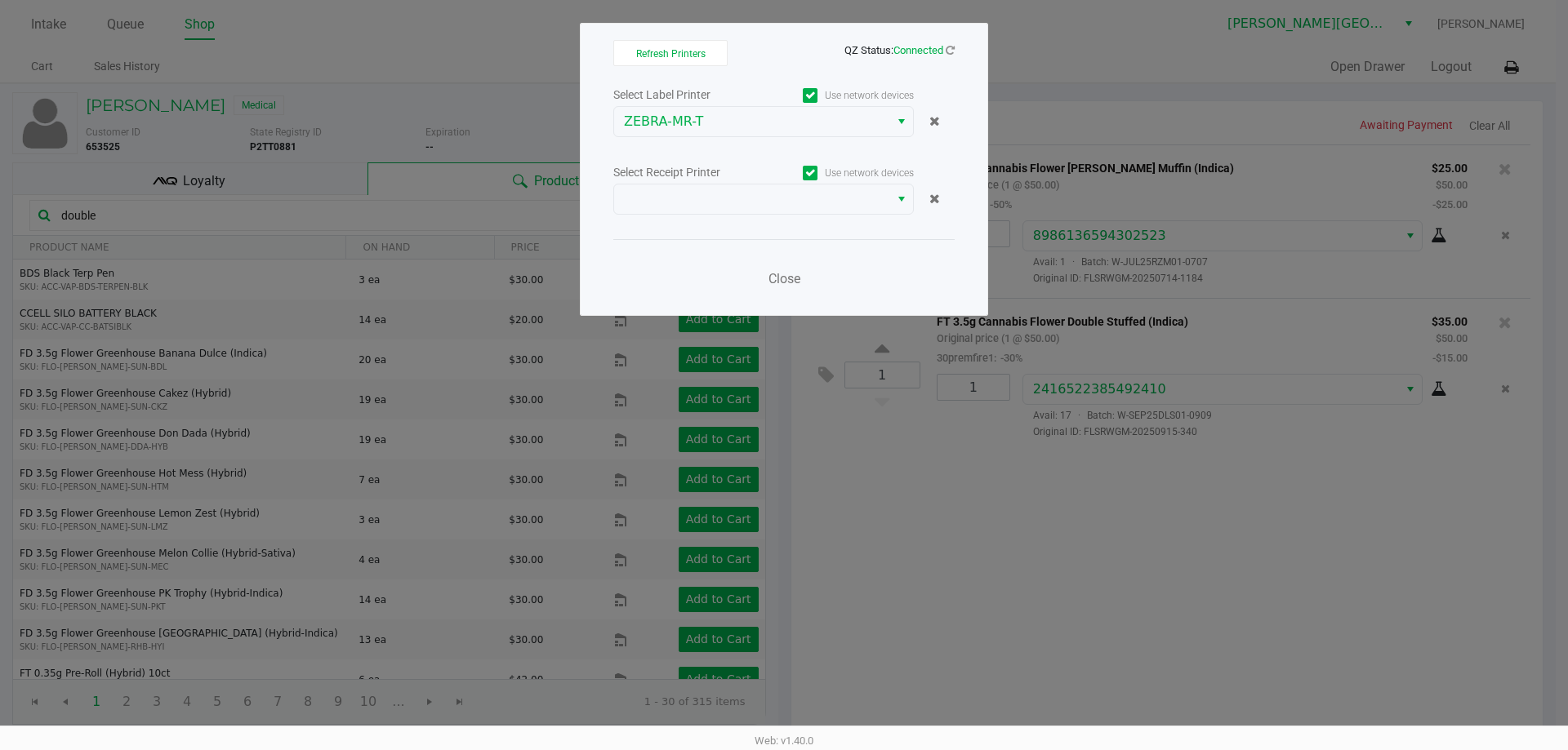
click at [739, 215] on div "Select Label Printer Use network devices ZEBRA-MR-T Select Receipt Printer Use …" at bounding box center [784, 192] width 342 height 214
click at [710, 206] on span at bounding box center [751, 200] width 255 height 20
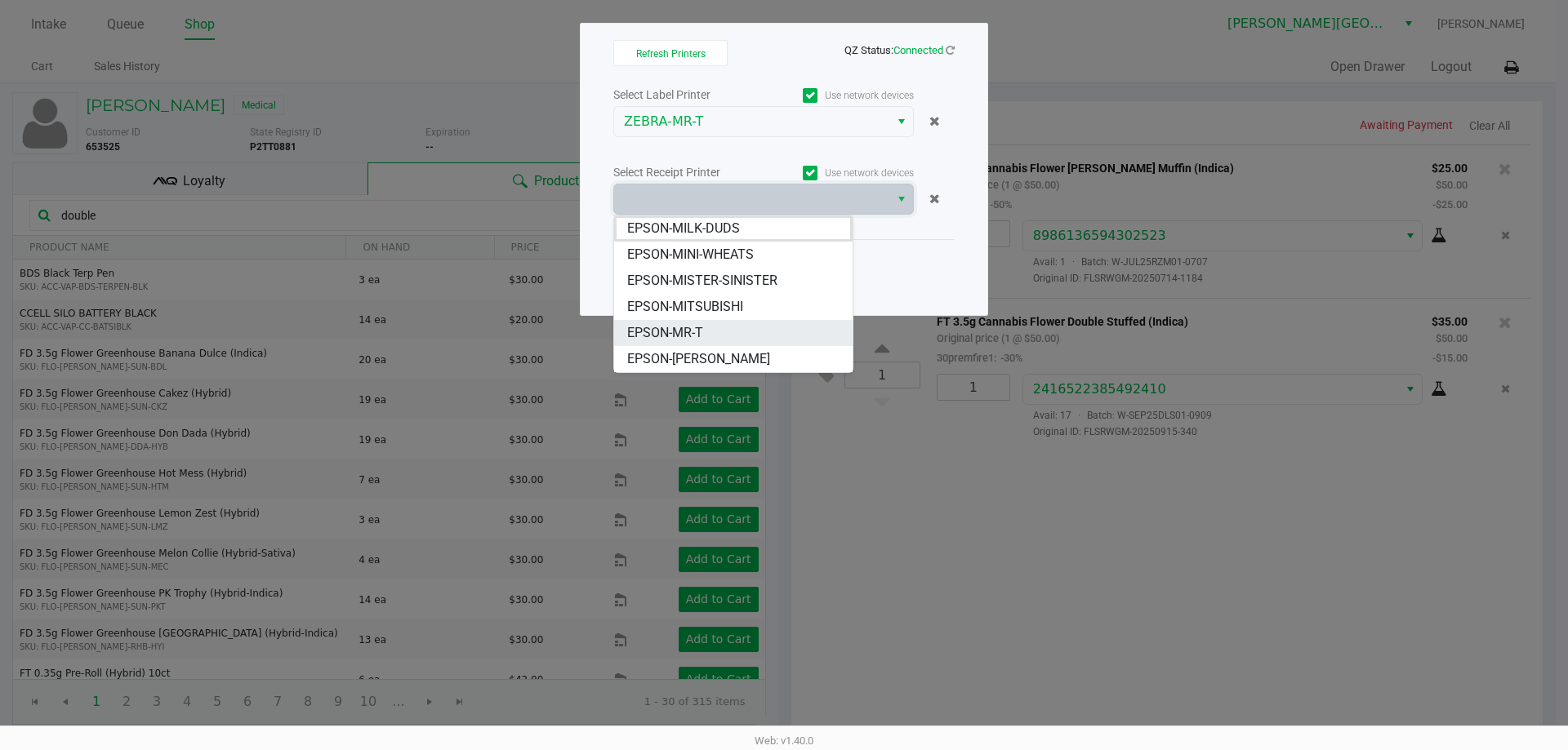
click at [690, 343] on li "EPSON-MR-T" at bounding box center [733, 332] width 238 height 26
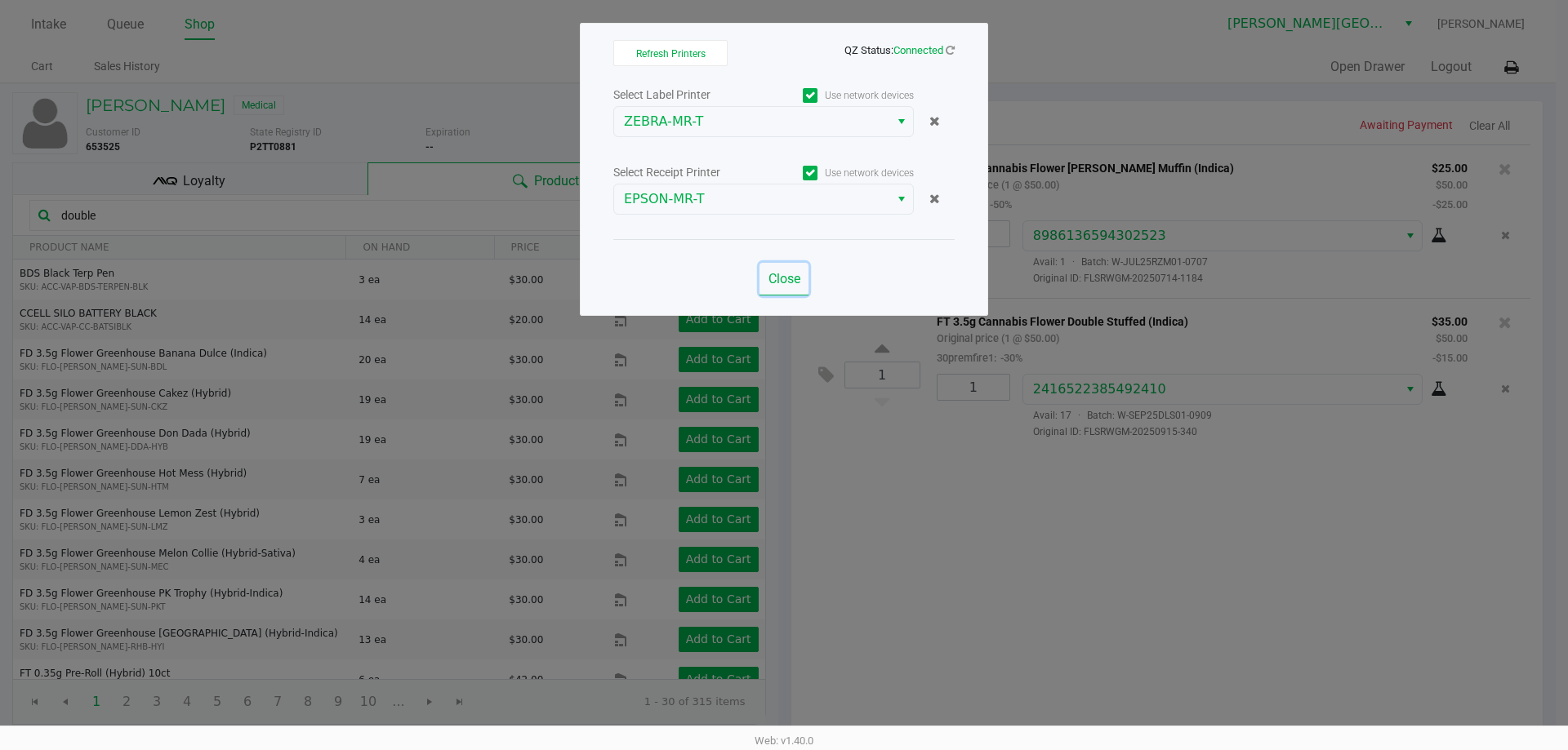
click at [781, 271] on span "Close" at bounding box center [784, 278] width 32 height 15
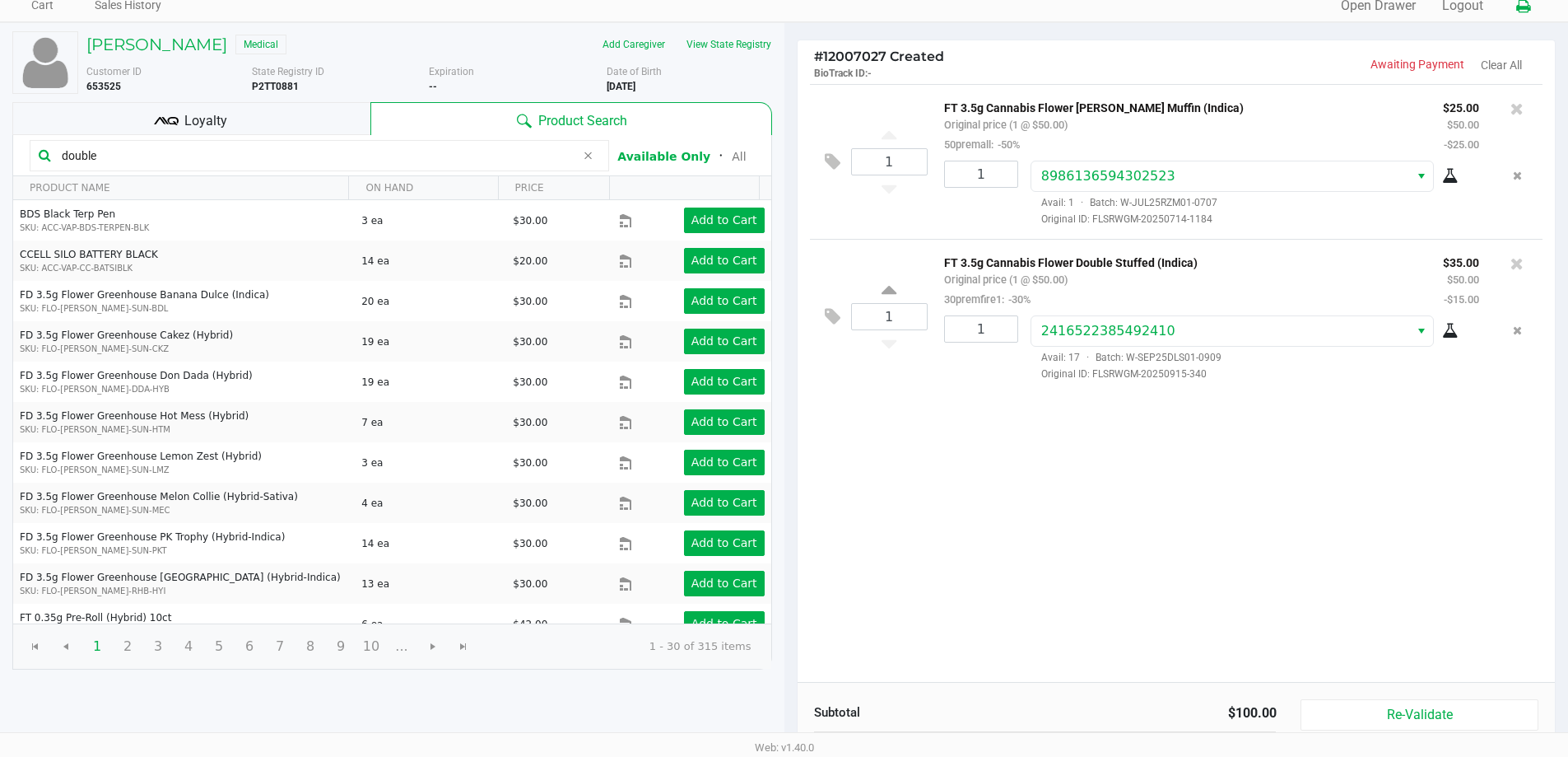
scroll to position [189, 0]
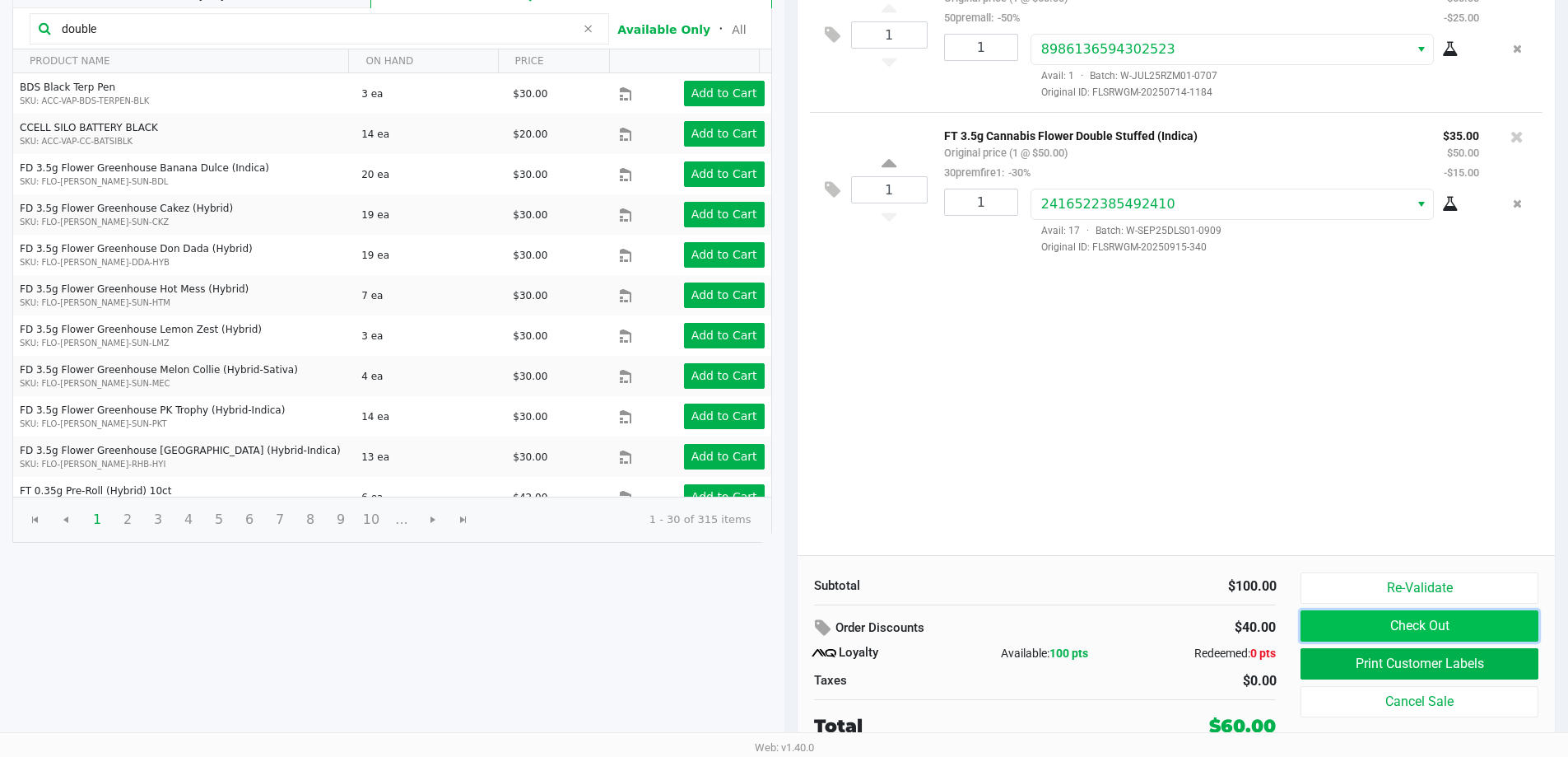
click at [1373, 631] on button "Check Out" at bounding box center [1419, 626] width 237 height 31
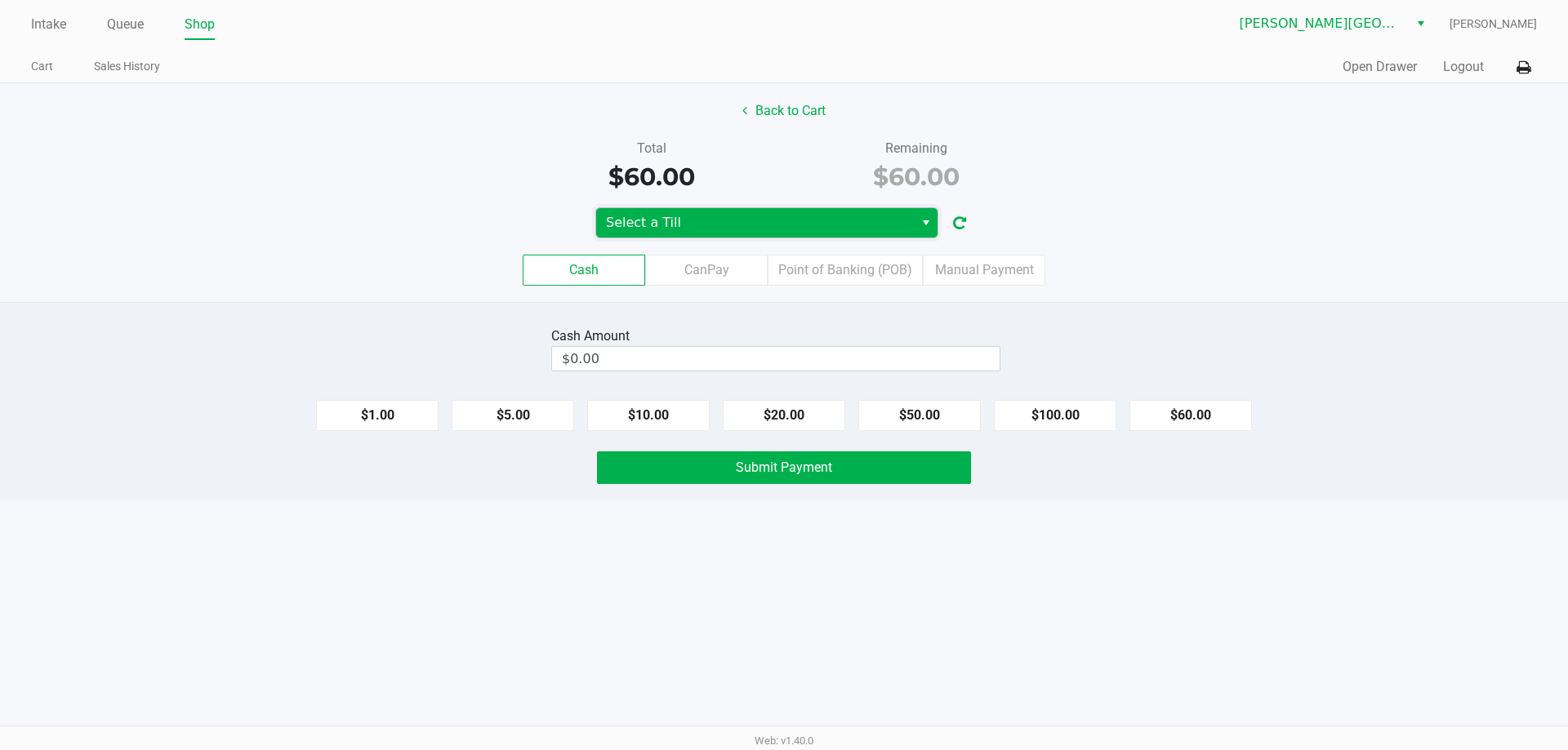
click at [756, 219] on span "Select a Till" at bounding box center [755, 223] width 298 height 20
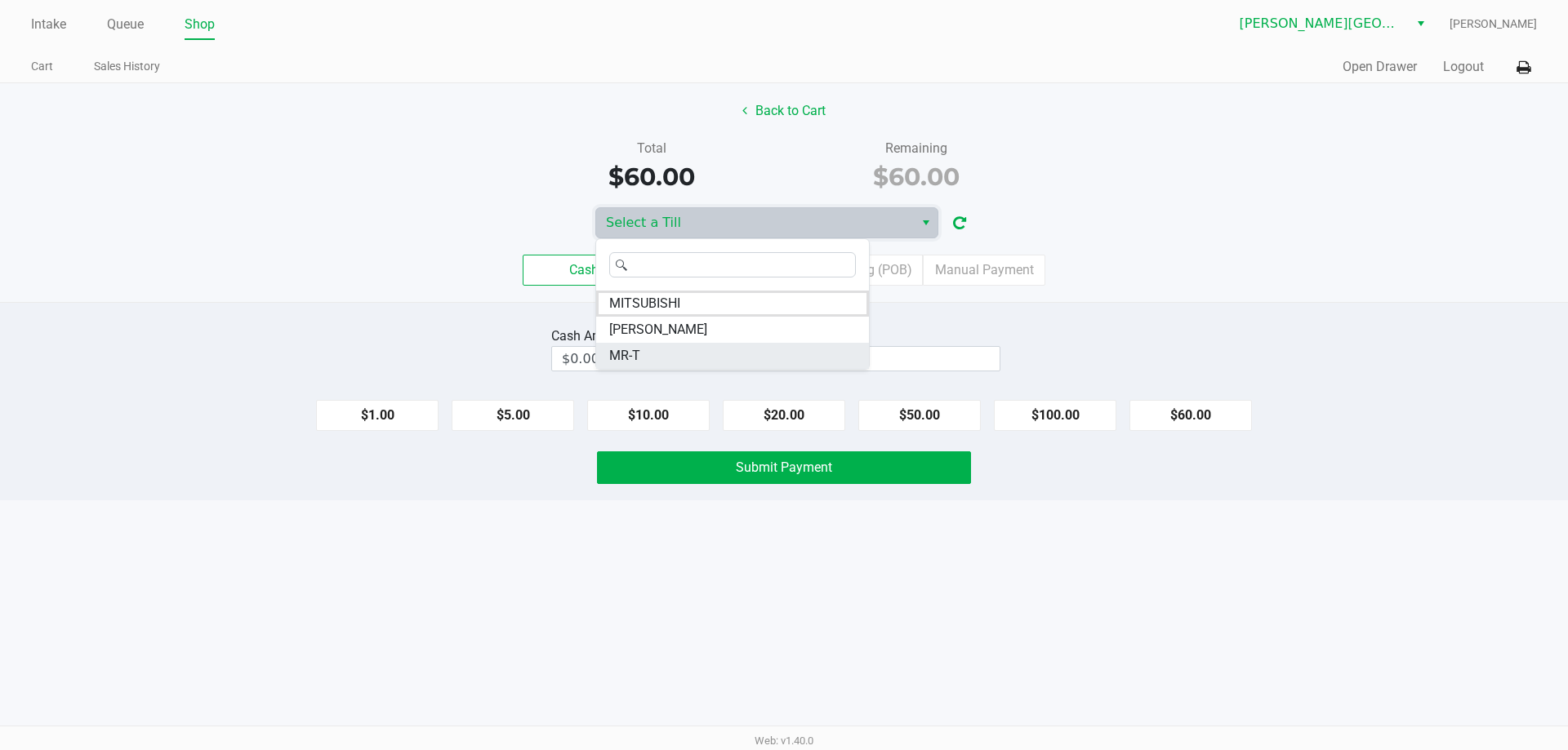
click at [625, 358] on span "MR-T" at bounding box center [625, 356] width 31 height 20
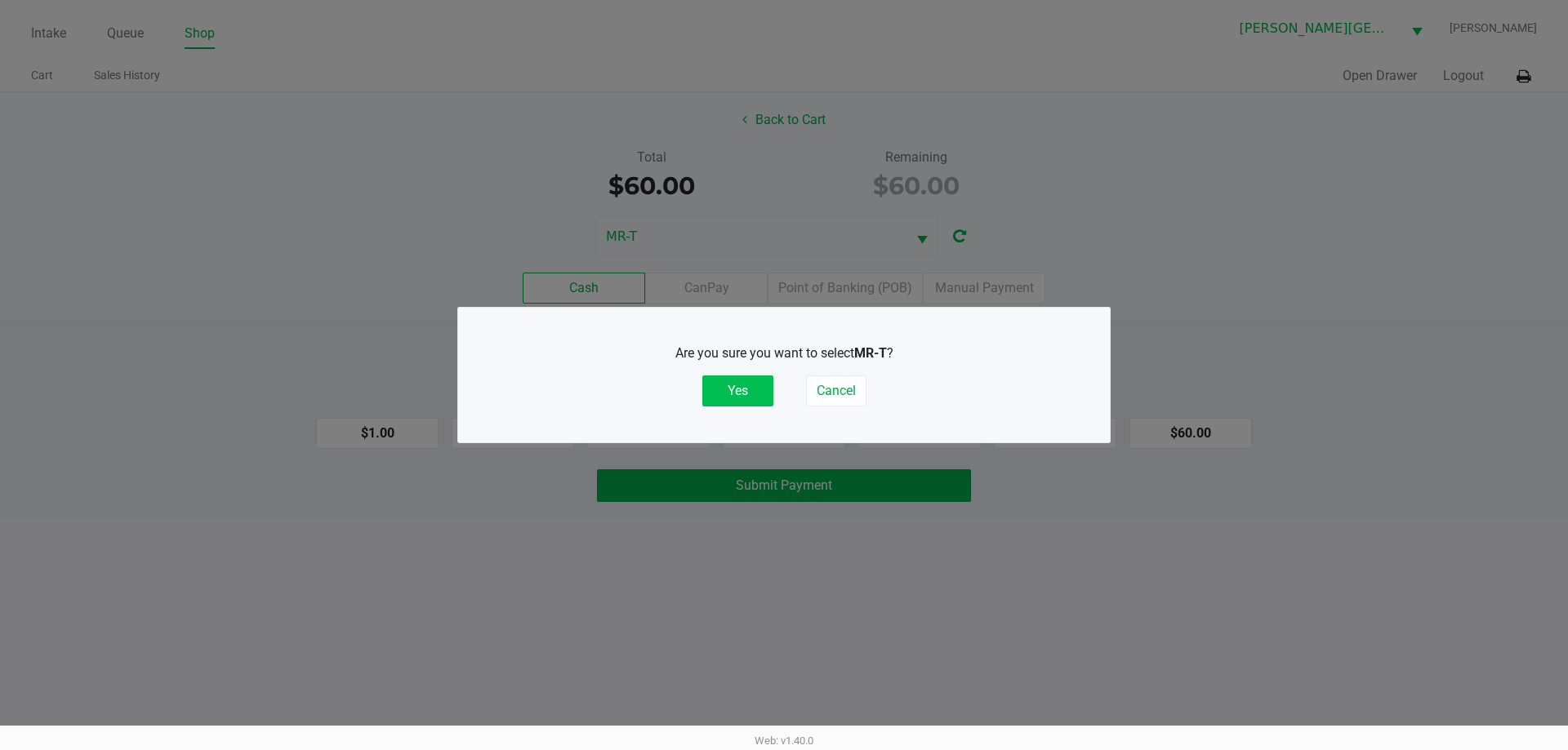
click at [748, 383] on button "Yes" at bounding box center [738, 390] width 71 height 31
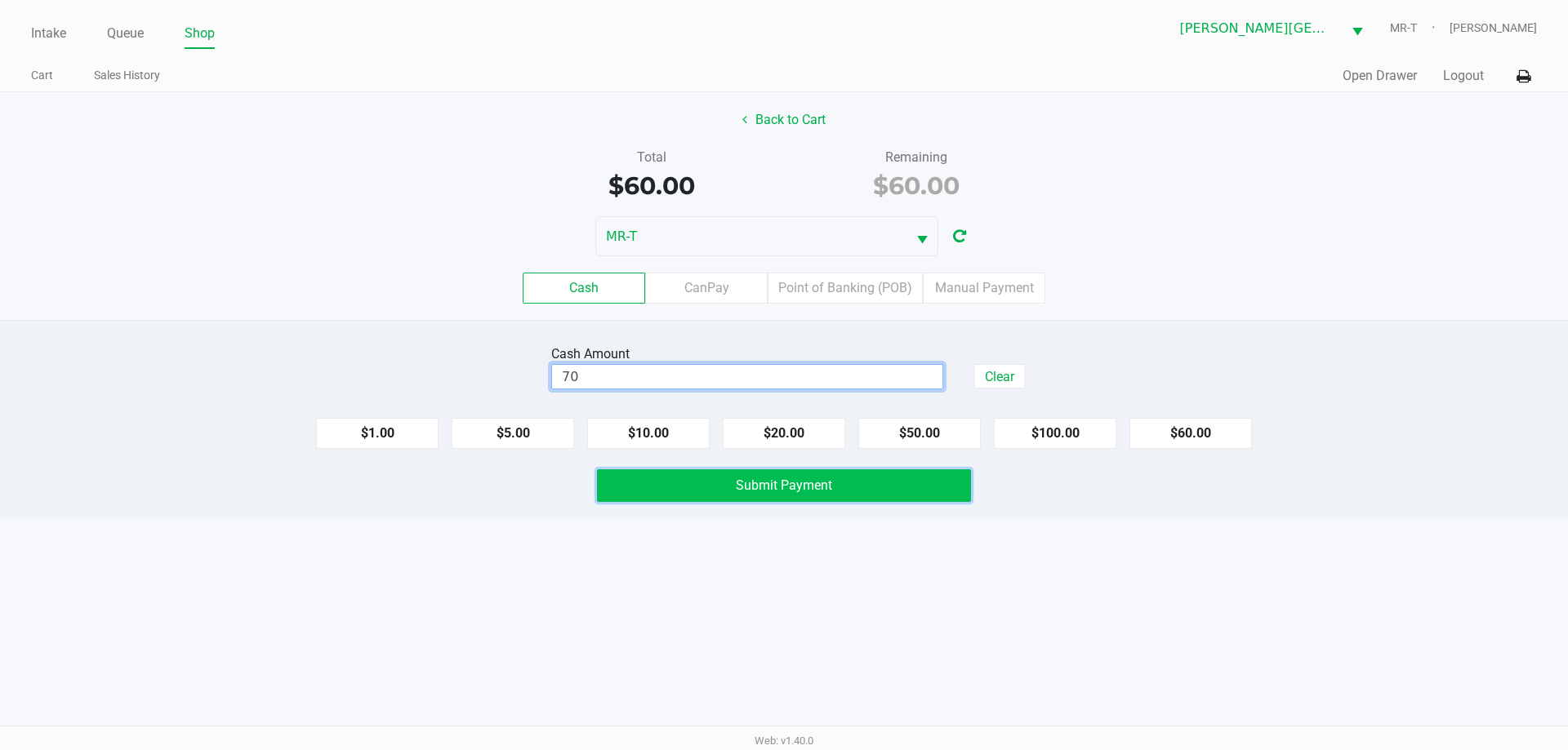
type input "$70.00"
click at [681, 480] on button "Submit Payment" at bounding box center [784, 486] width 374 height 33
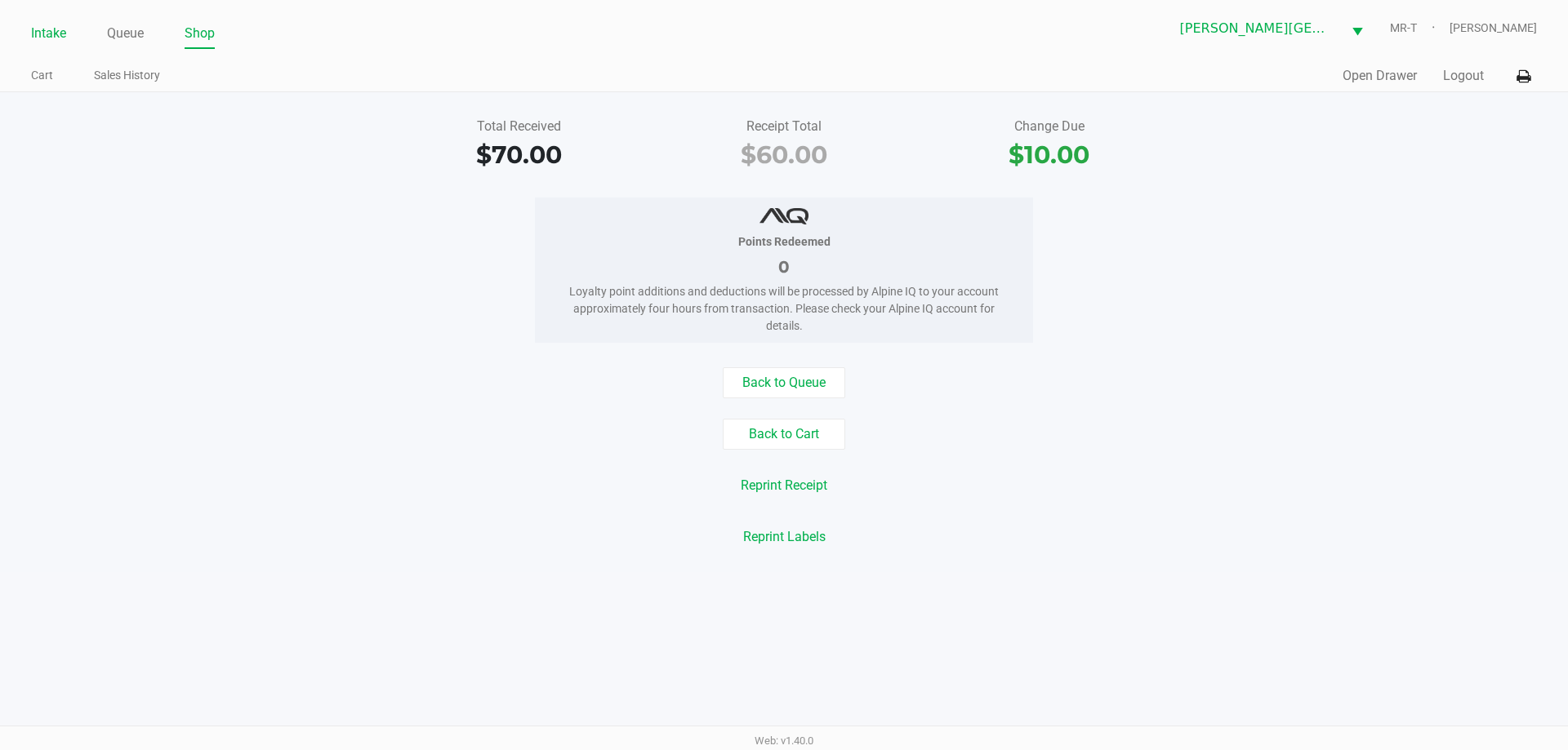
click at [47, 34] on link "Intake" at bounding box center [48, 33] width 35 height 23
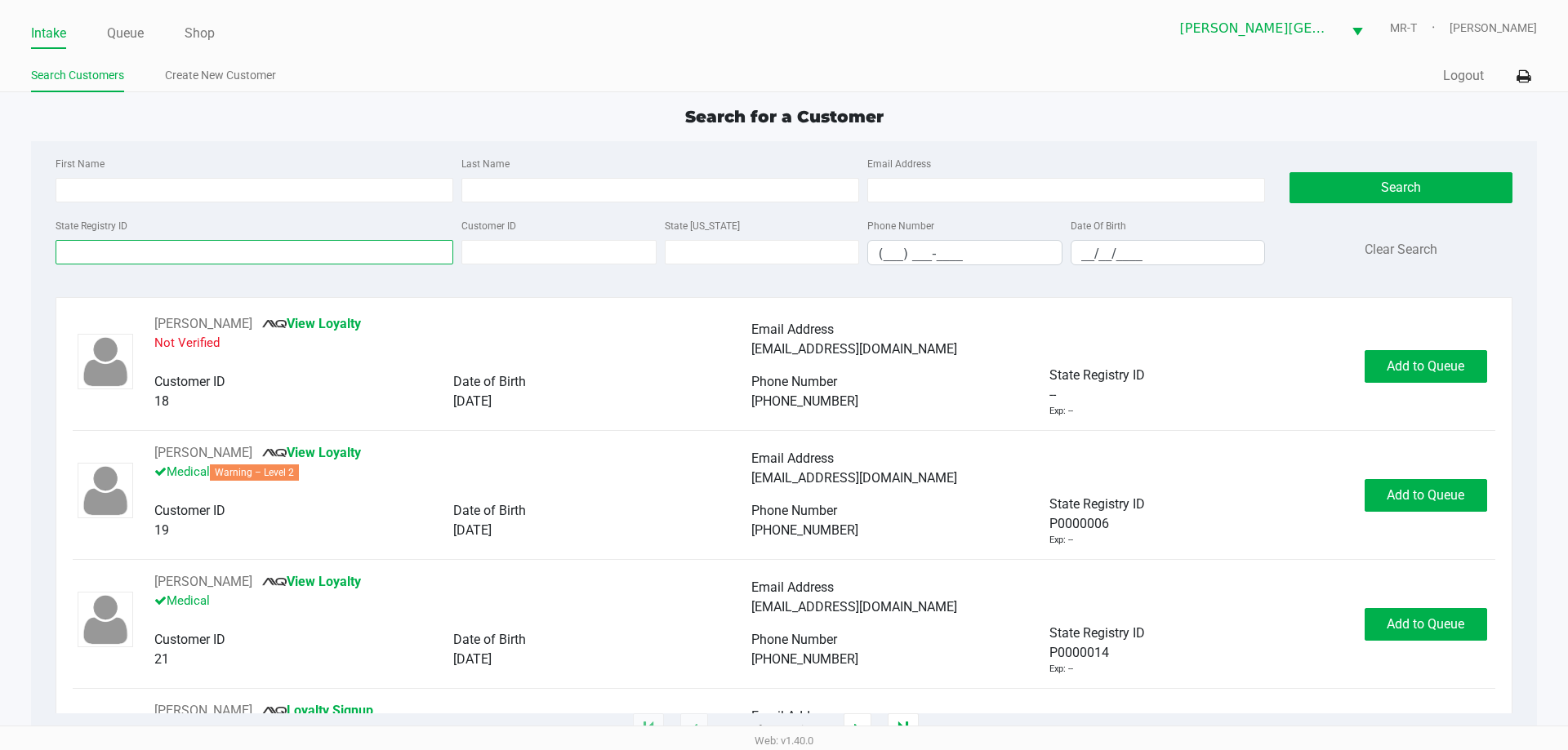
click at [144, 256] on input "State Registry ID" at bounding box center [254, 252] width 398 height 25
type input "p7kx0803"
click at [1364, 181] on button "Search" at bounding box center [1400, 188] width 222 height 31
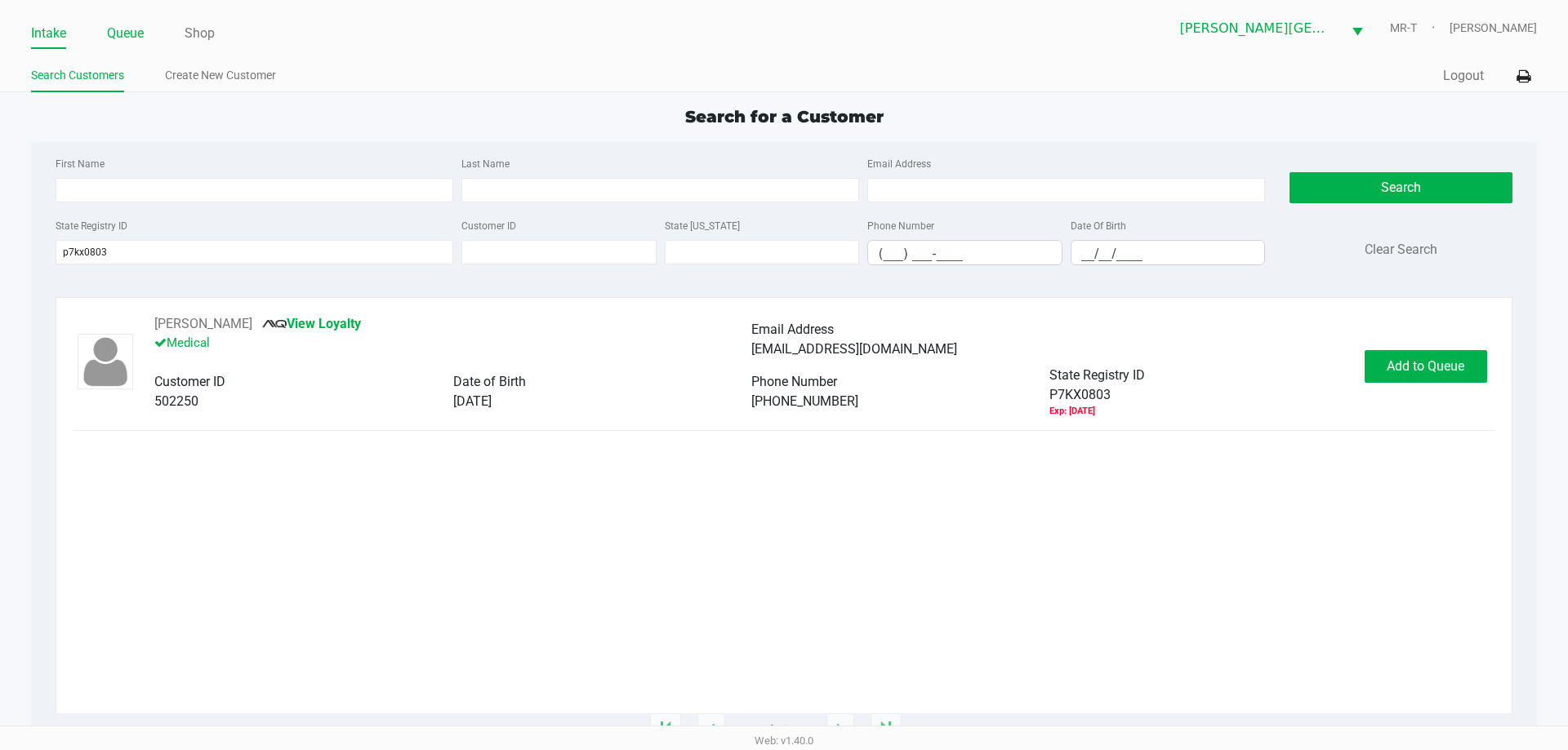
click at [131, 43] on link "Queue" at bounding box center [125, 33] width 36 height 23
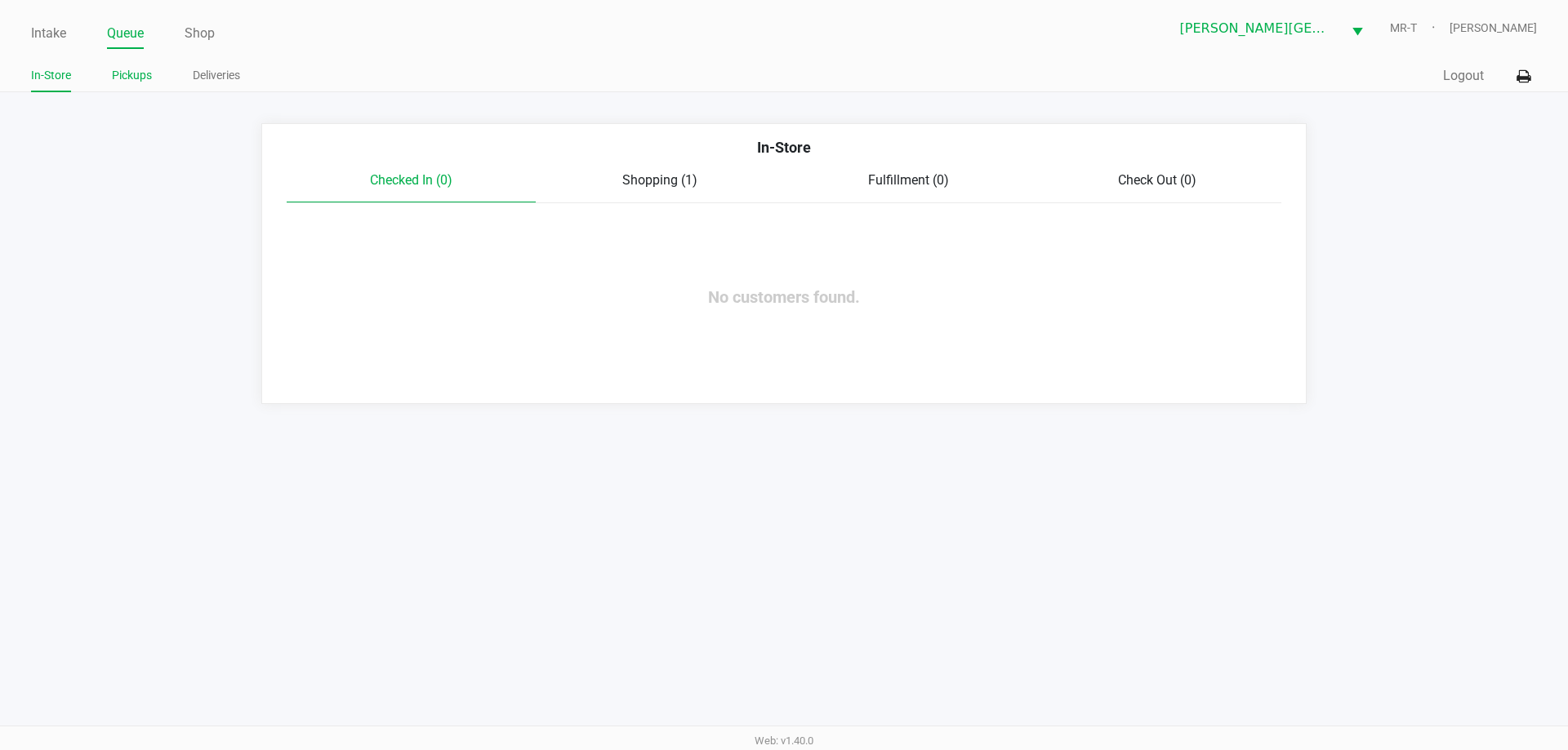
click at [124, 84] on link "Pickups" at bounding box center [132, 75] width 40 height 20
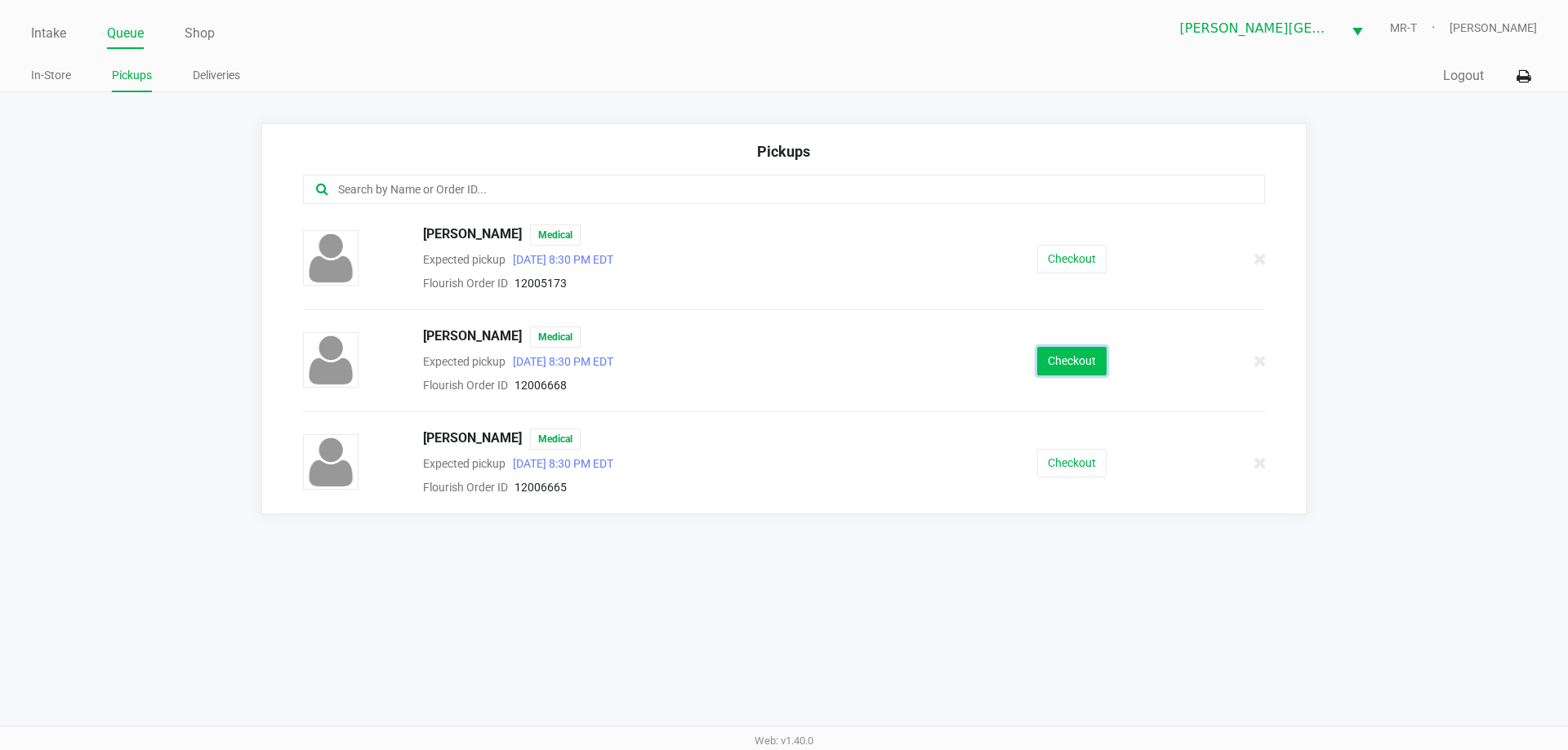
click at [1052, 359] on button "Checkout" at bounding box center [1072, 360] width 69 height 28
click at [1091, 471] on button "Checkout" at bounding box center [1072, 462] width 69 height 28
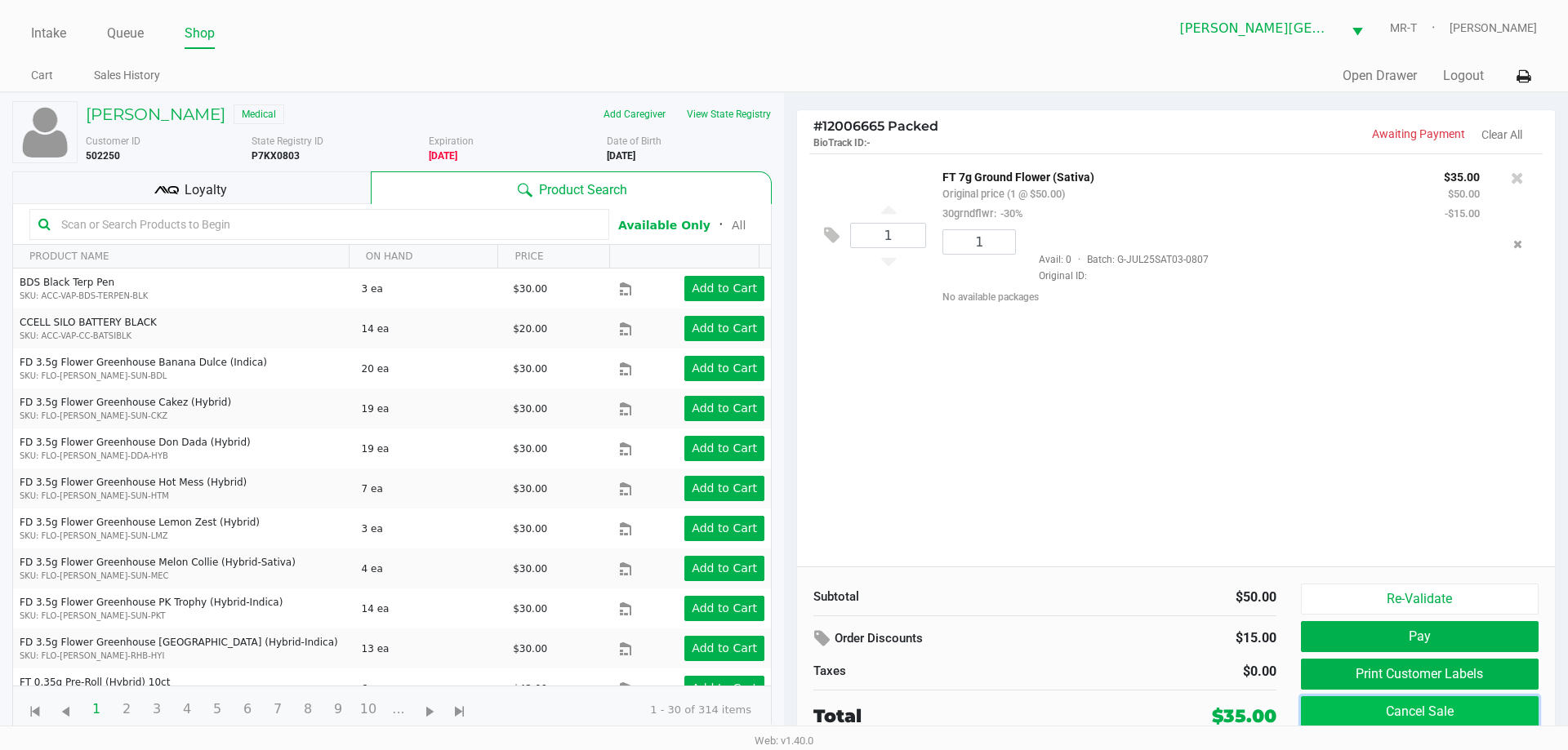
click at [1422, 705] on button "Cancel Sale" at bounding box center [1420, 712] width 238 height 31
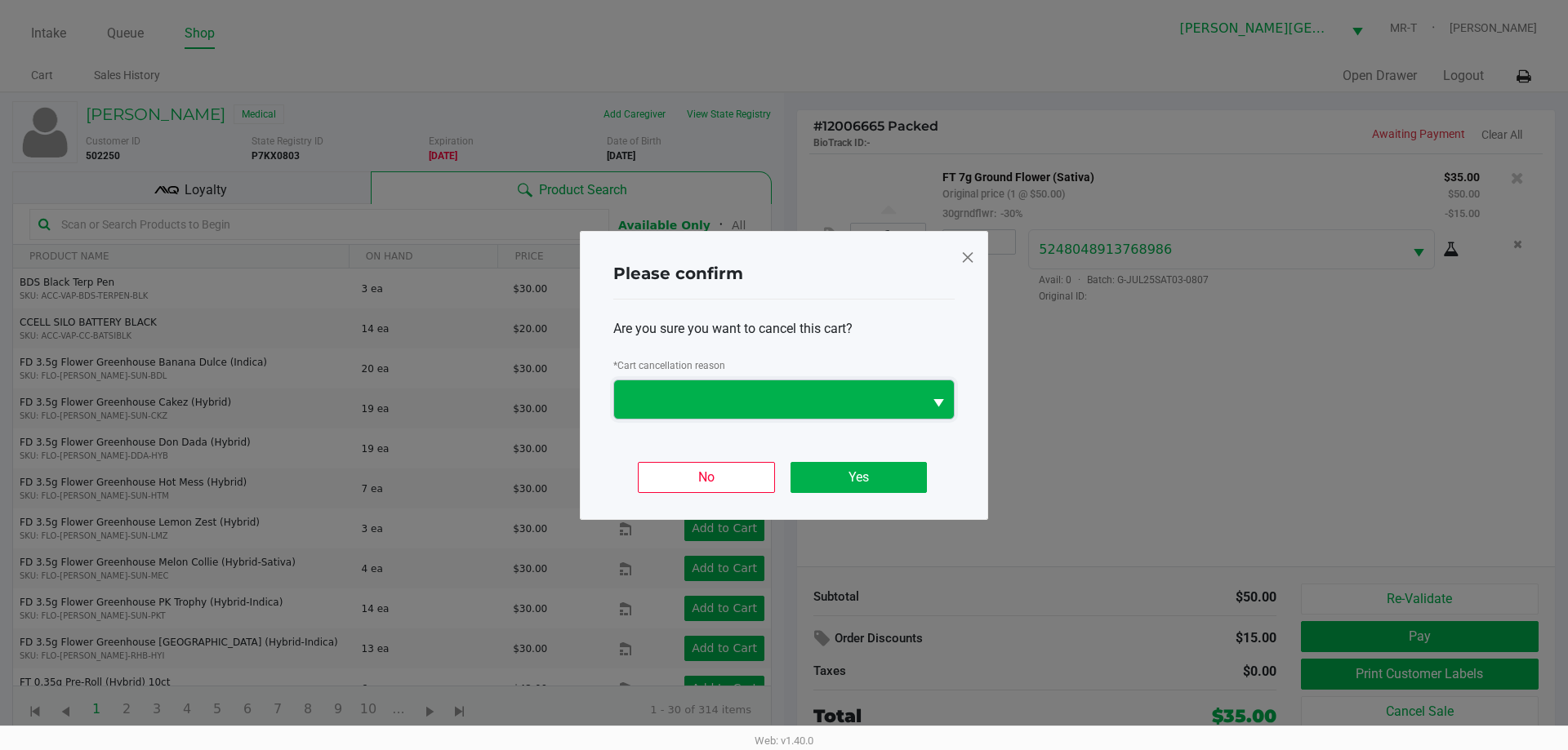
click at [757, 387] on span at bounding box center [769, 400] width 309 height 38
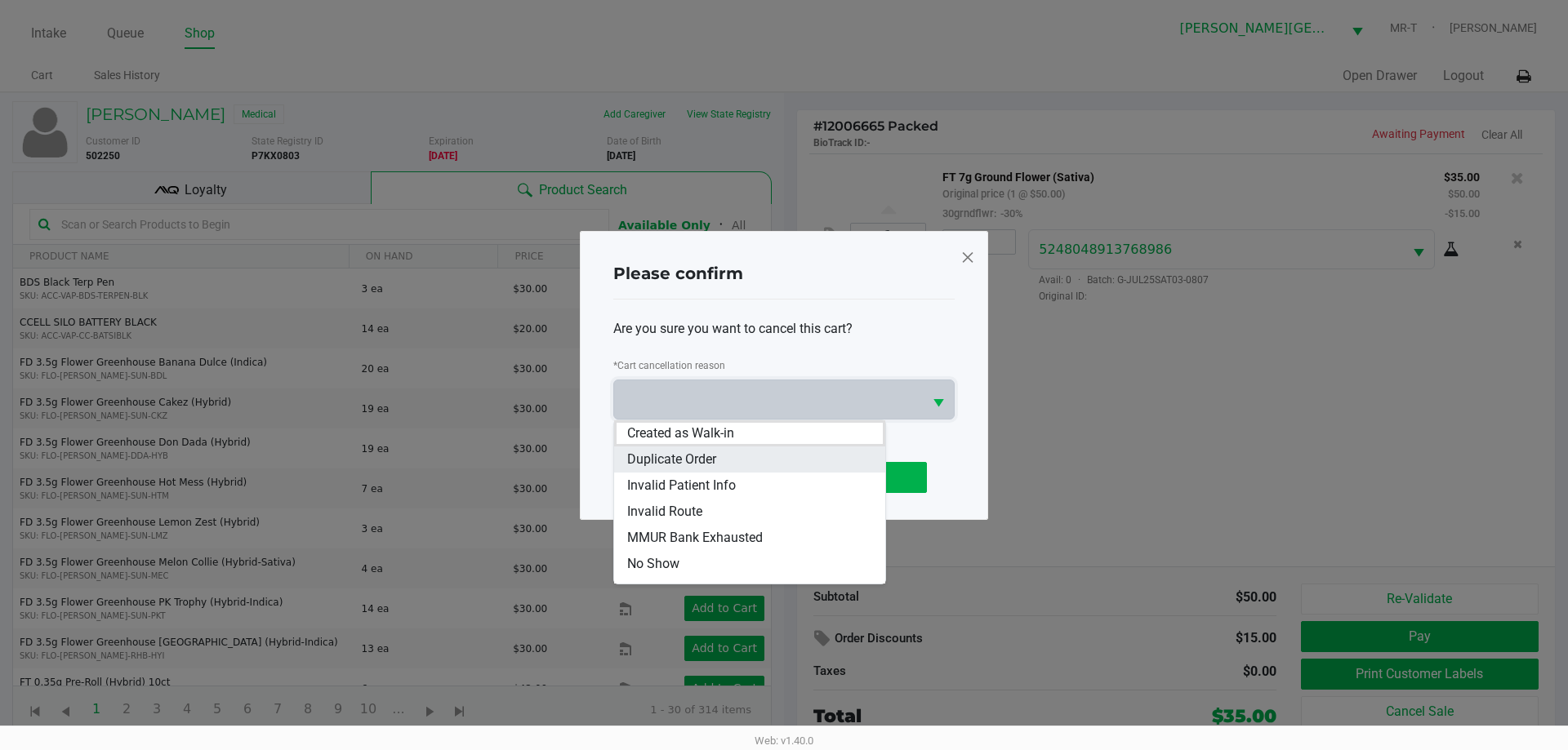
click at [690, 456] on span "Duplicate Order" at bounding box center [671, 459] width 89 height 20
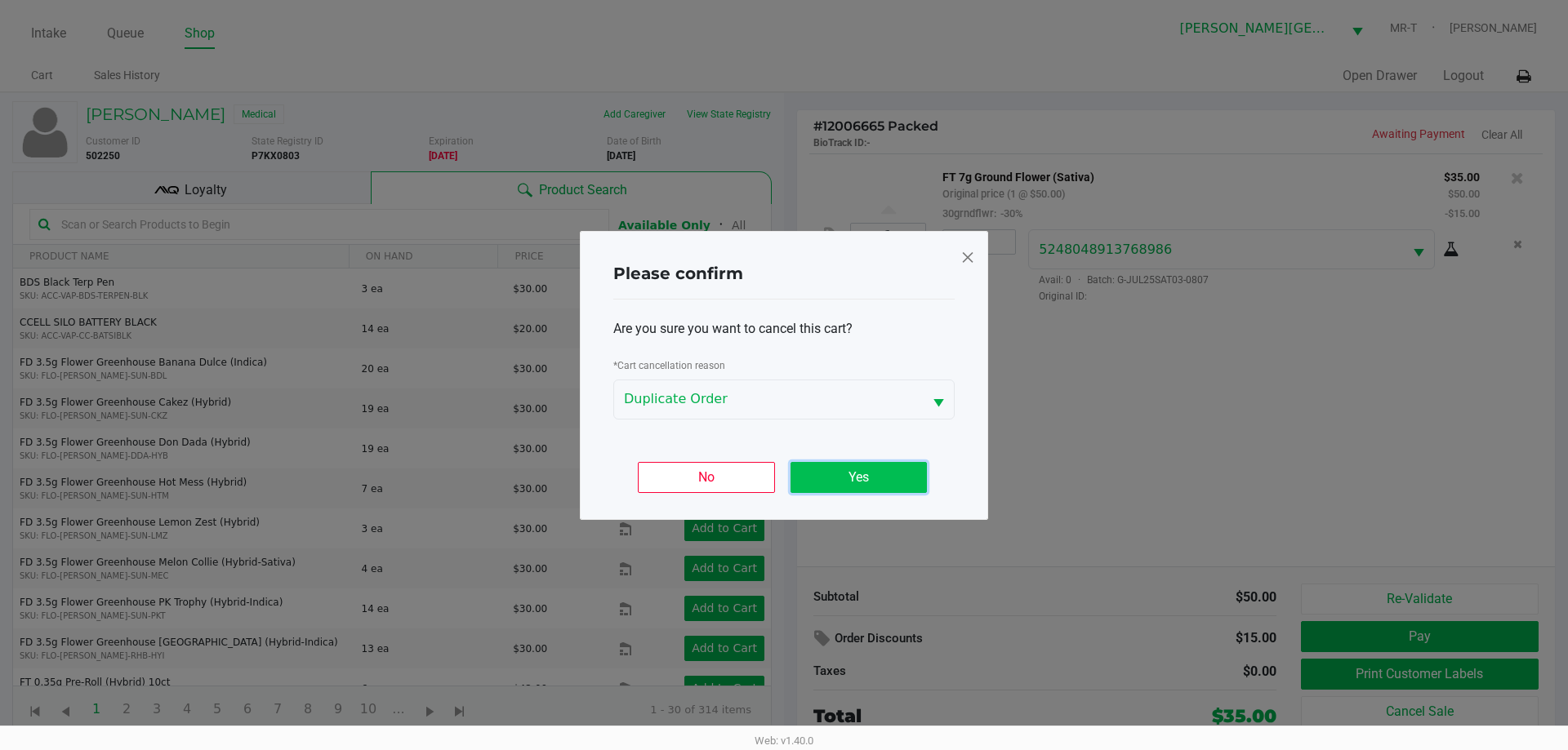
click at [849, 478] on button "Yes" at bounding box center [858, 478] width 136 height 31
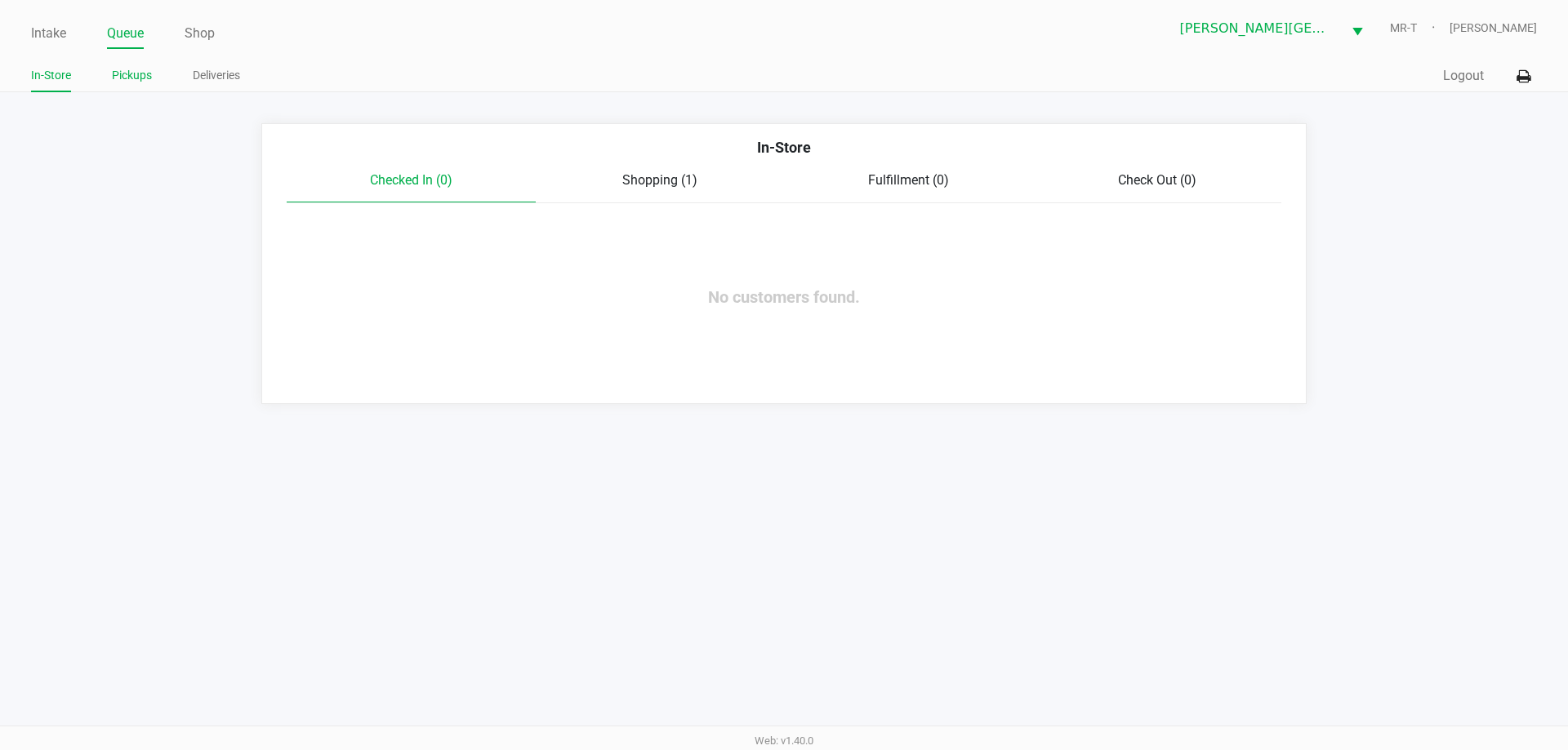
click at [135, 70] on link "Pickups" at bounding box center [132, 75] width 40 height 20
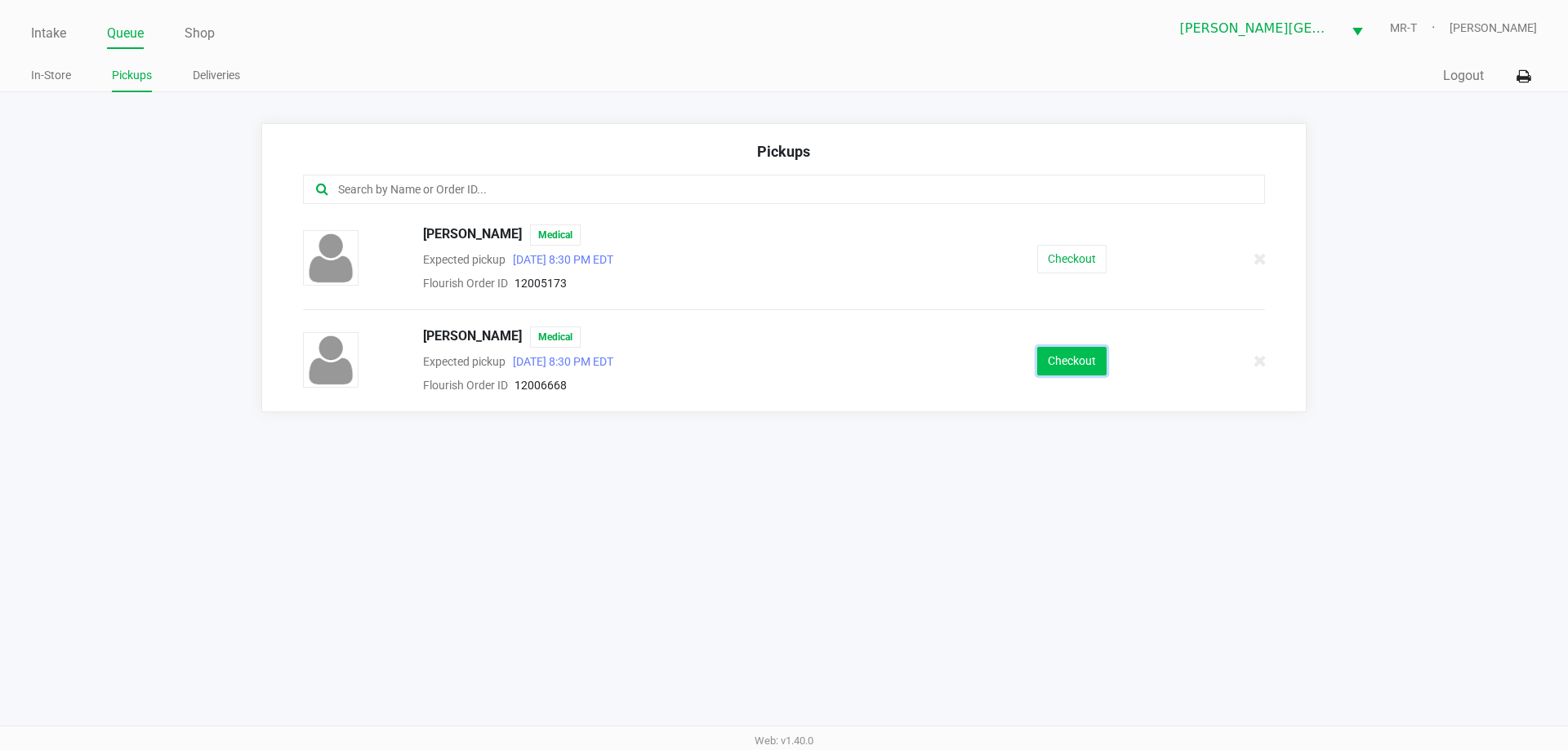
click at [1056, 352] on button "Checkout" at bounding box center [1072, 360] width 69 height 28
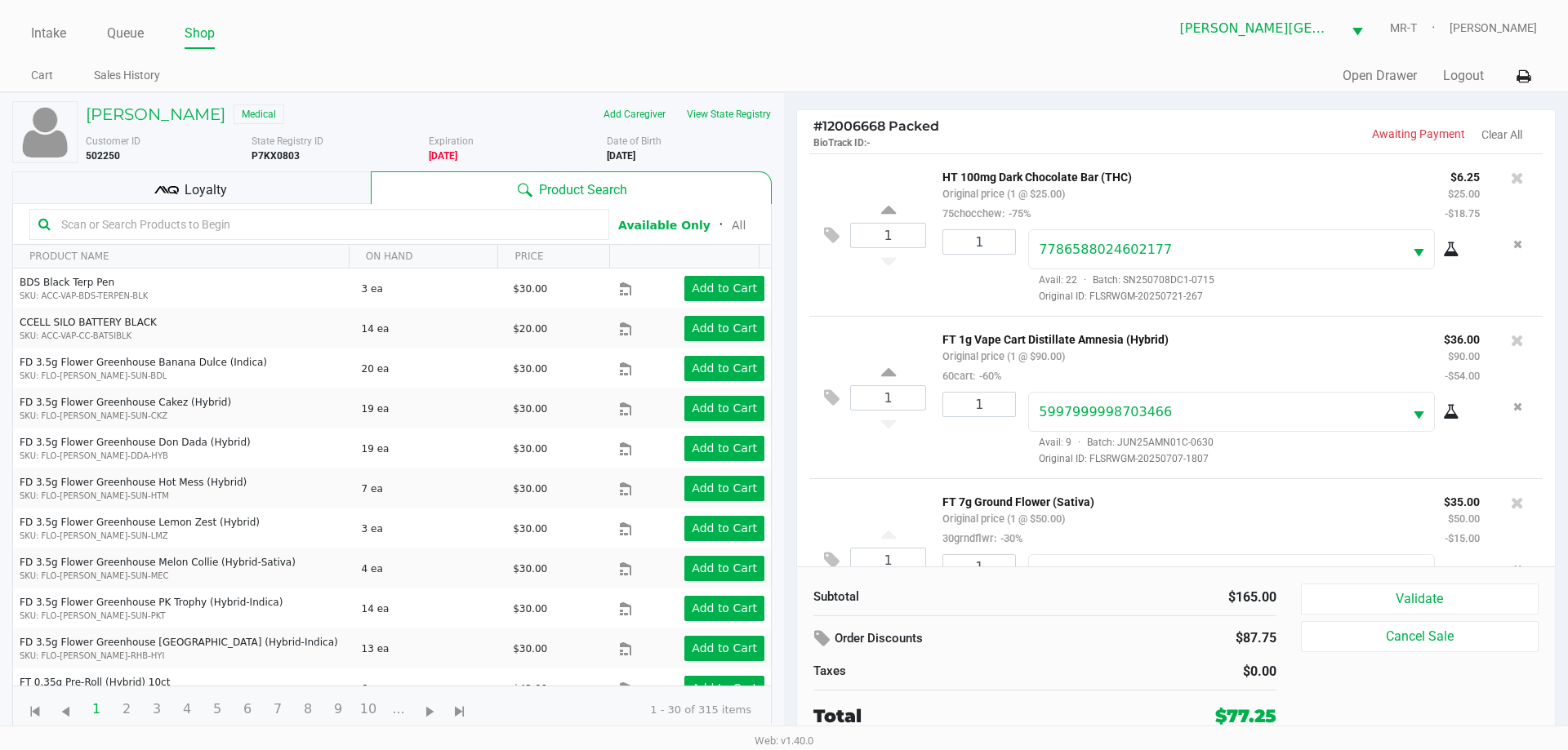
click at [160, 184] on icon at bounding box center [166, 190] width 25 height 25
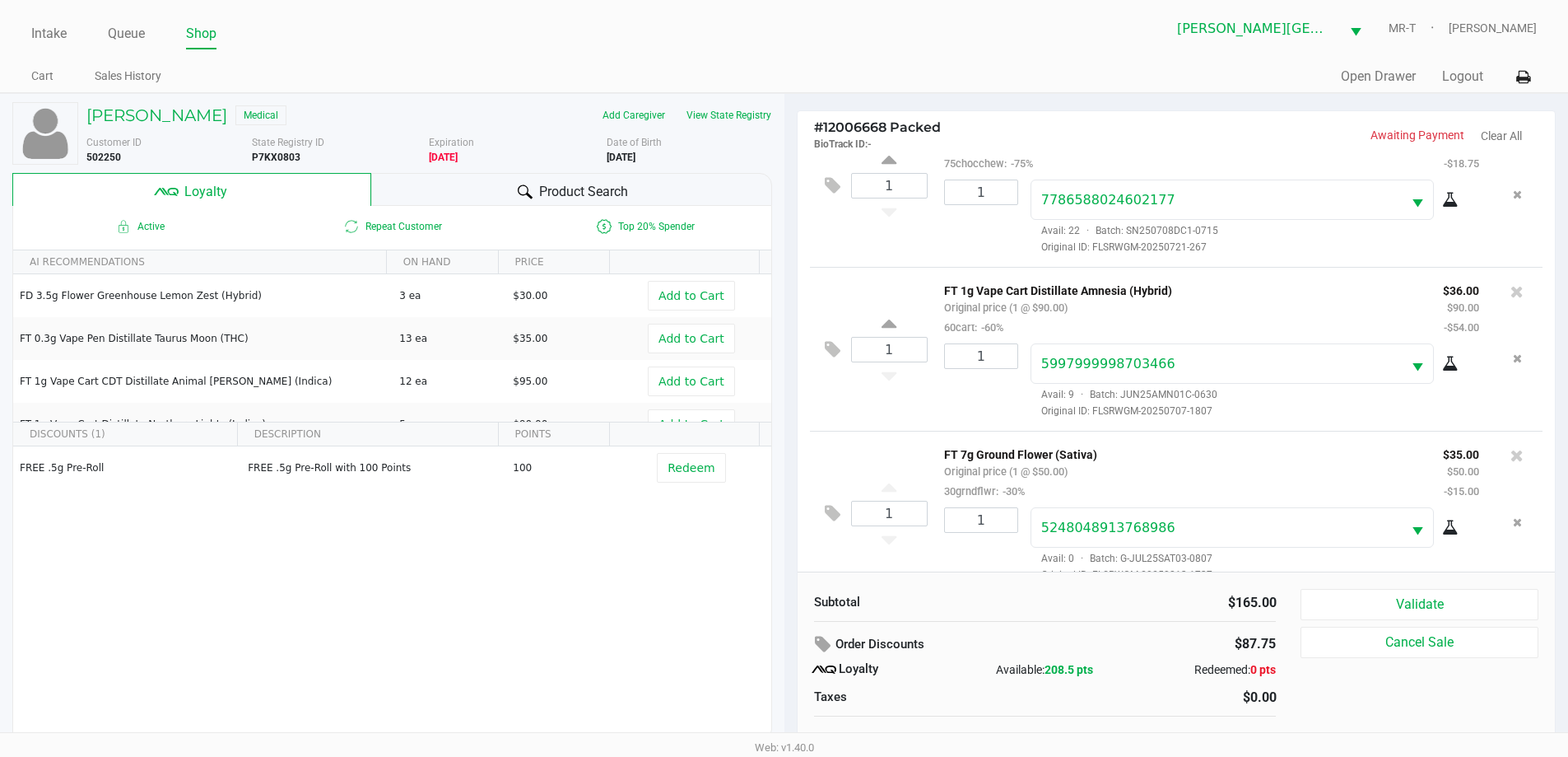
scroll to position [77, 0]
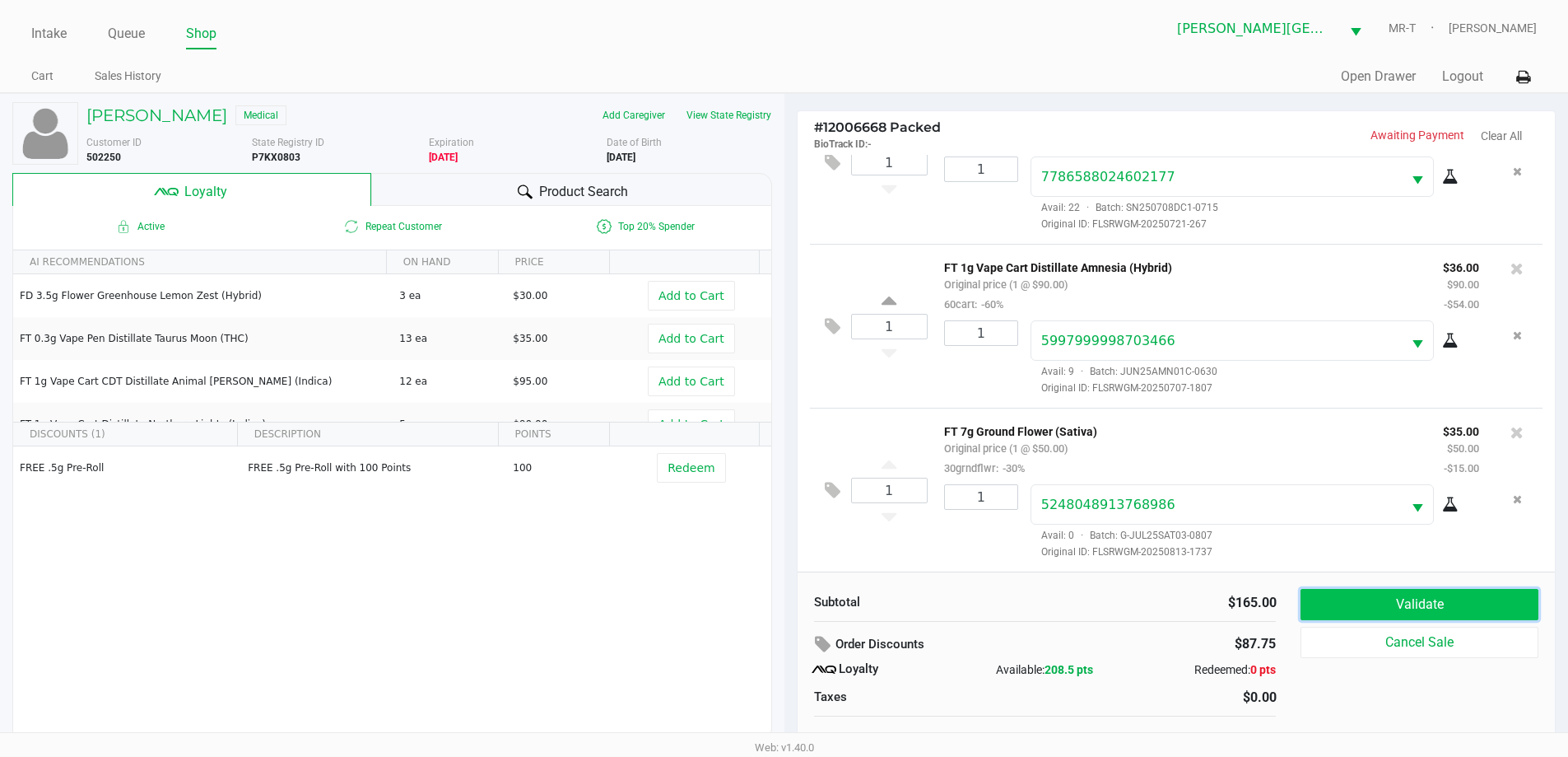
click at [1345, 596] on button "Validate" at bounding box center [1419, 605] width 237 height 31
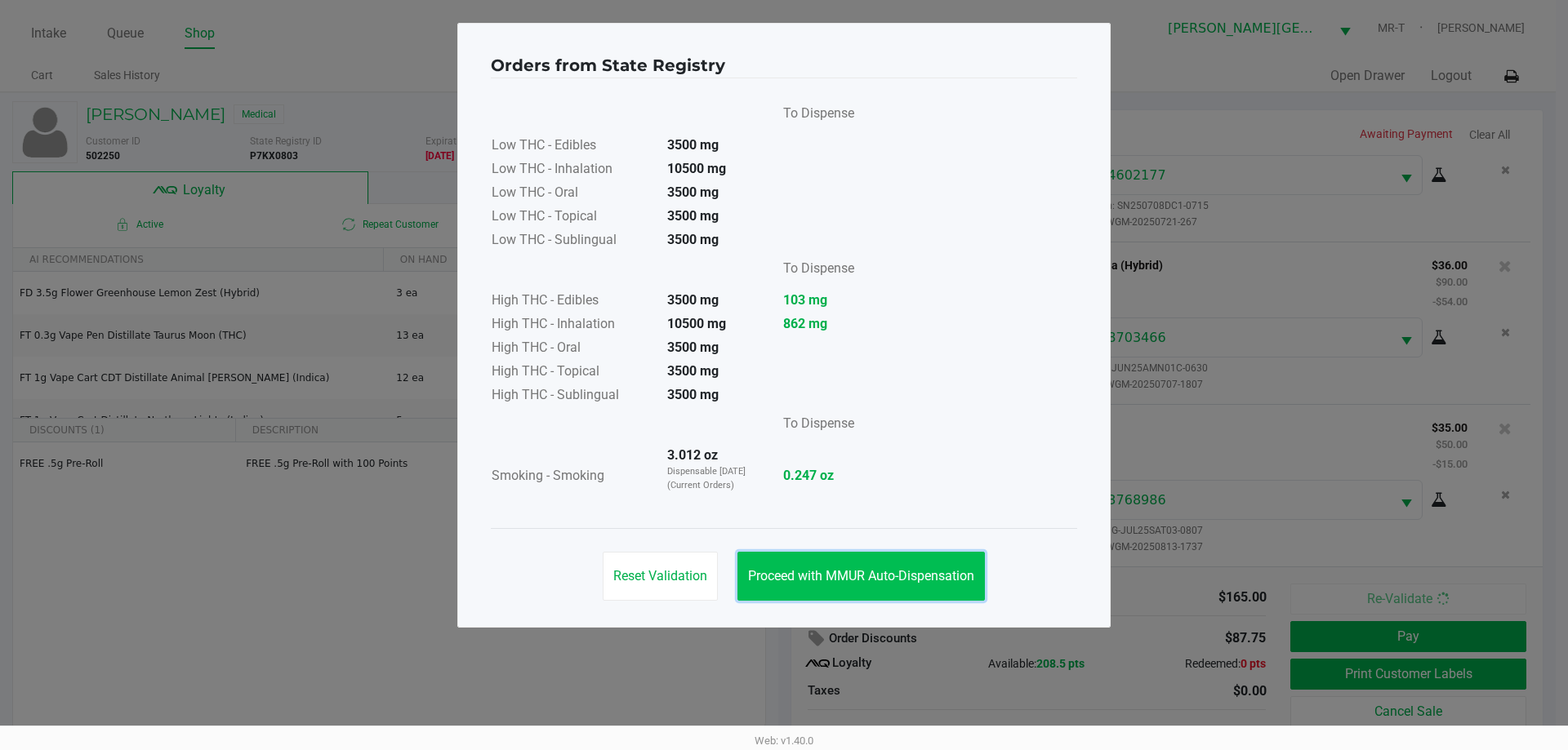
click at [940, 574] on span "Proceed with MMUR Auto-Dispensation" at bounding box center [860, 576] width 226 height 15
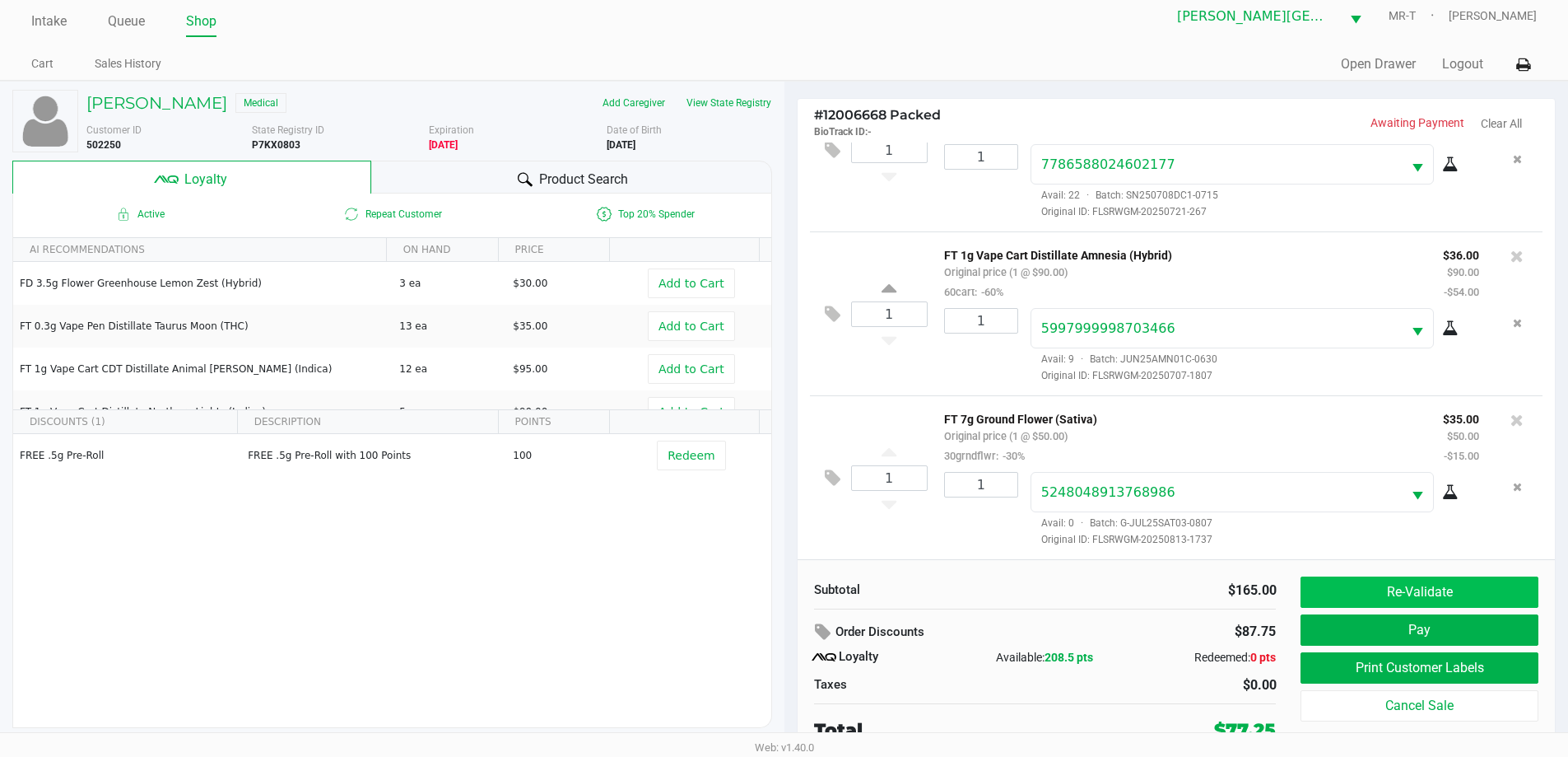
scroll to position [16, 0]
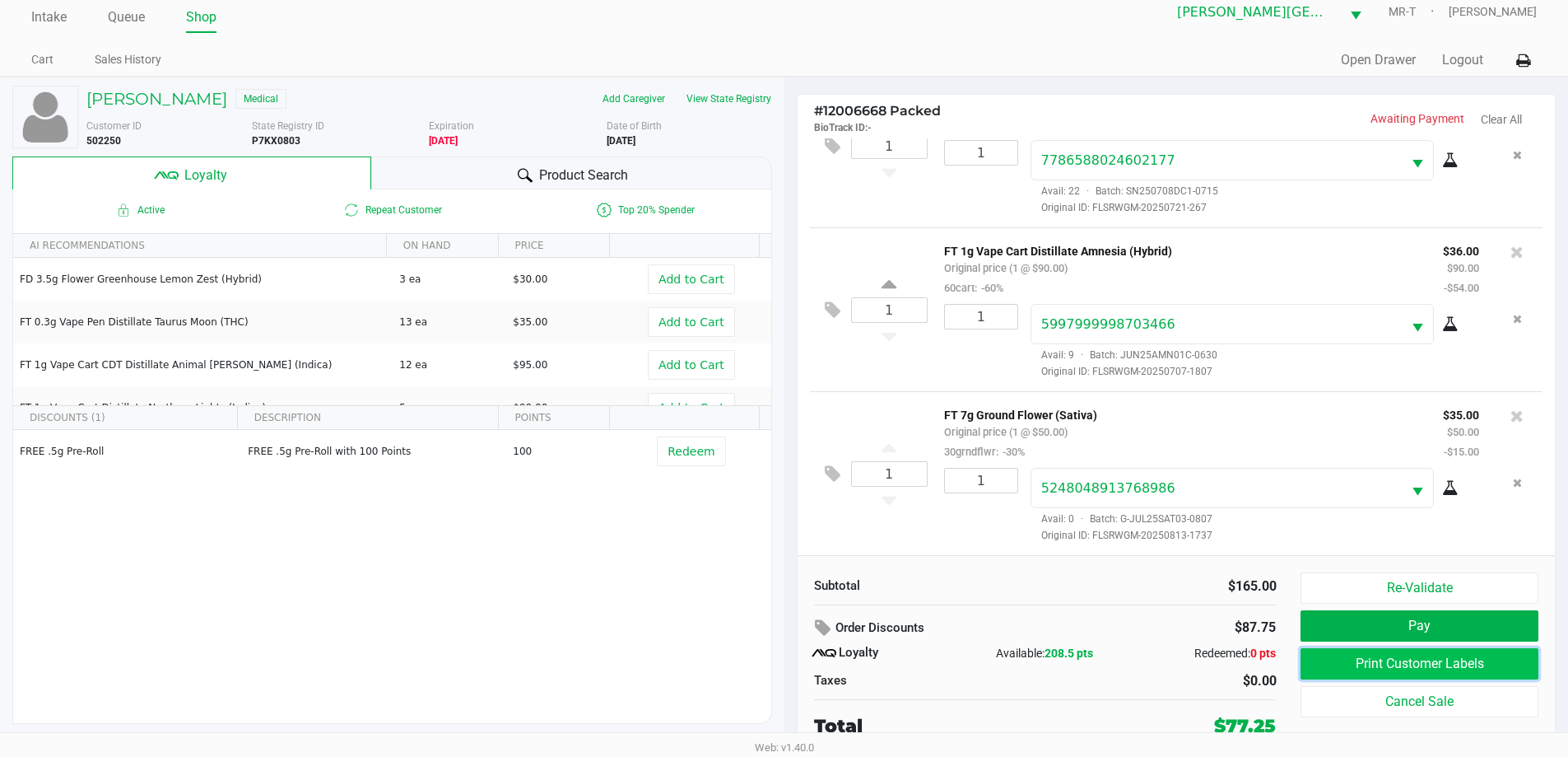
click at [1408, 665] on button "Print Customer Labels" at bounding box center [1419, 664] width 237 height 31
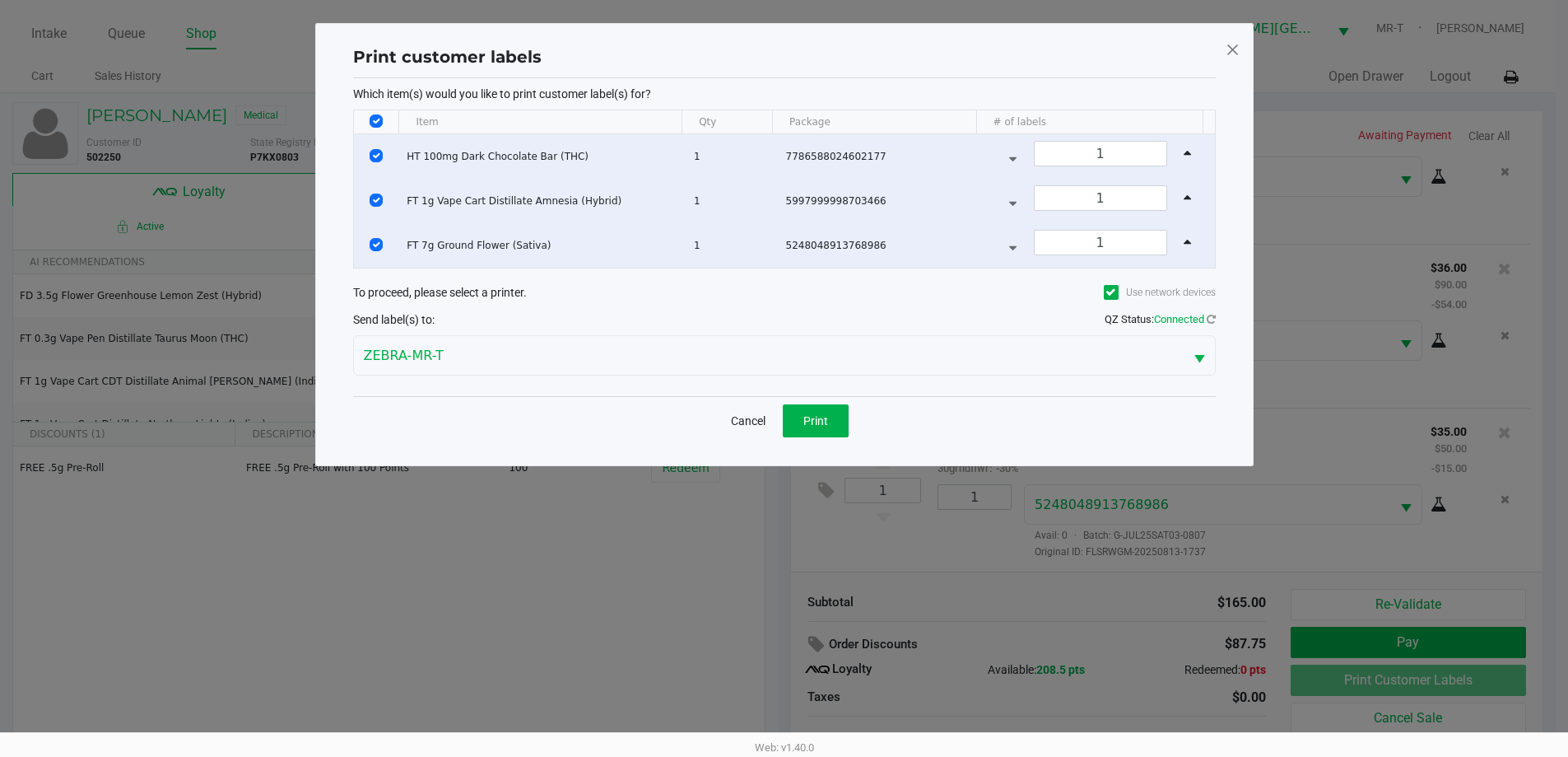
scroll to position [0, 0]
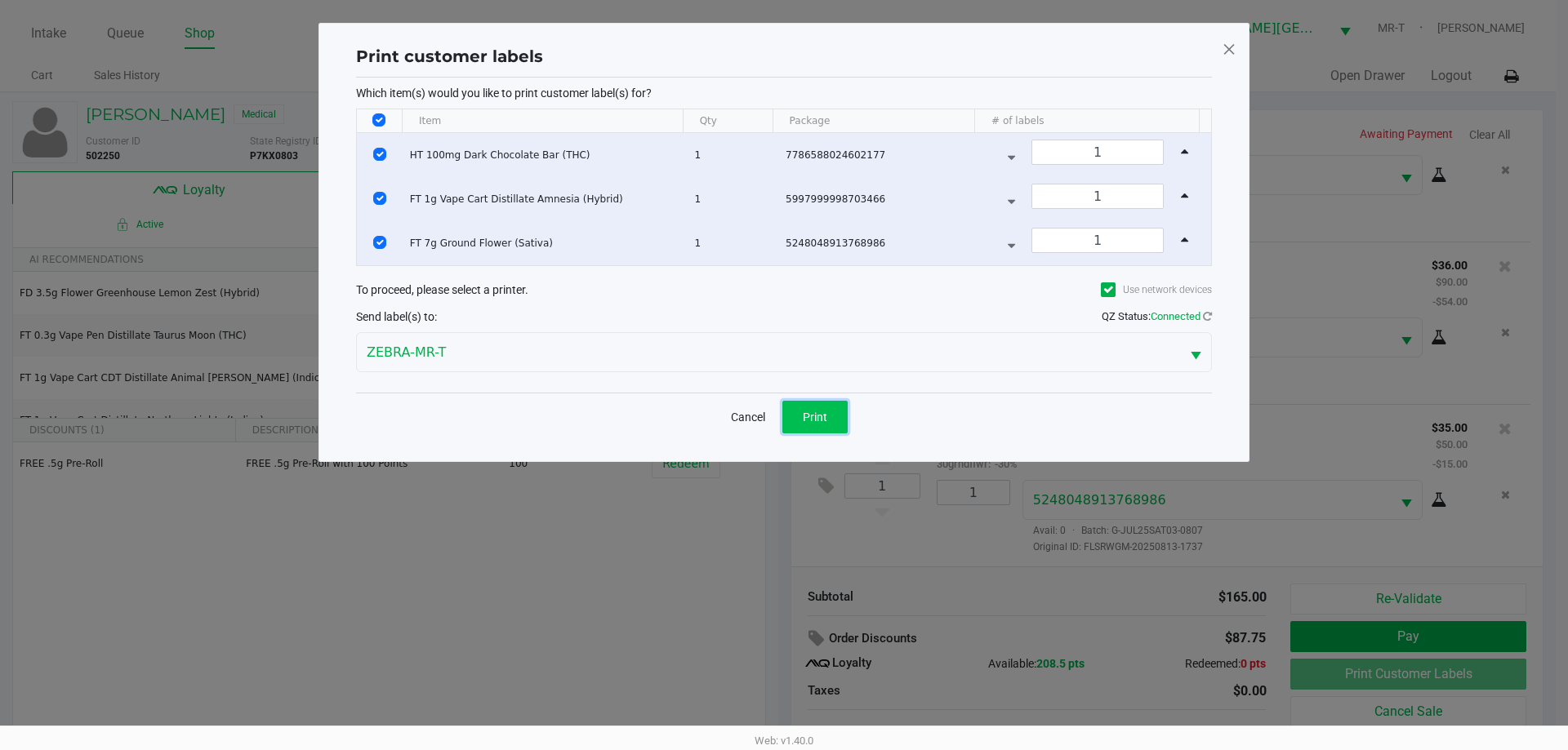
click at [807, 416] on span "Print" at bounding box center [815, 417] width 25 height 13
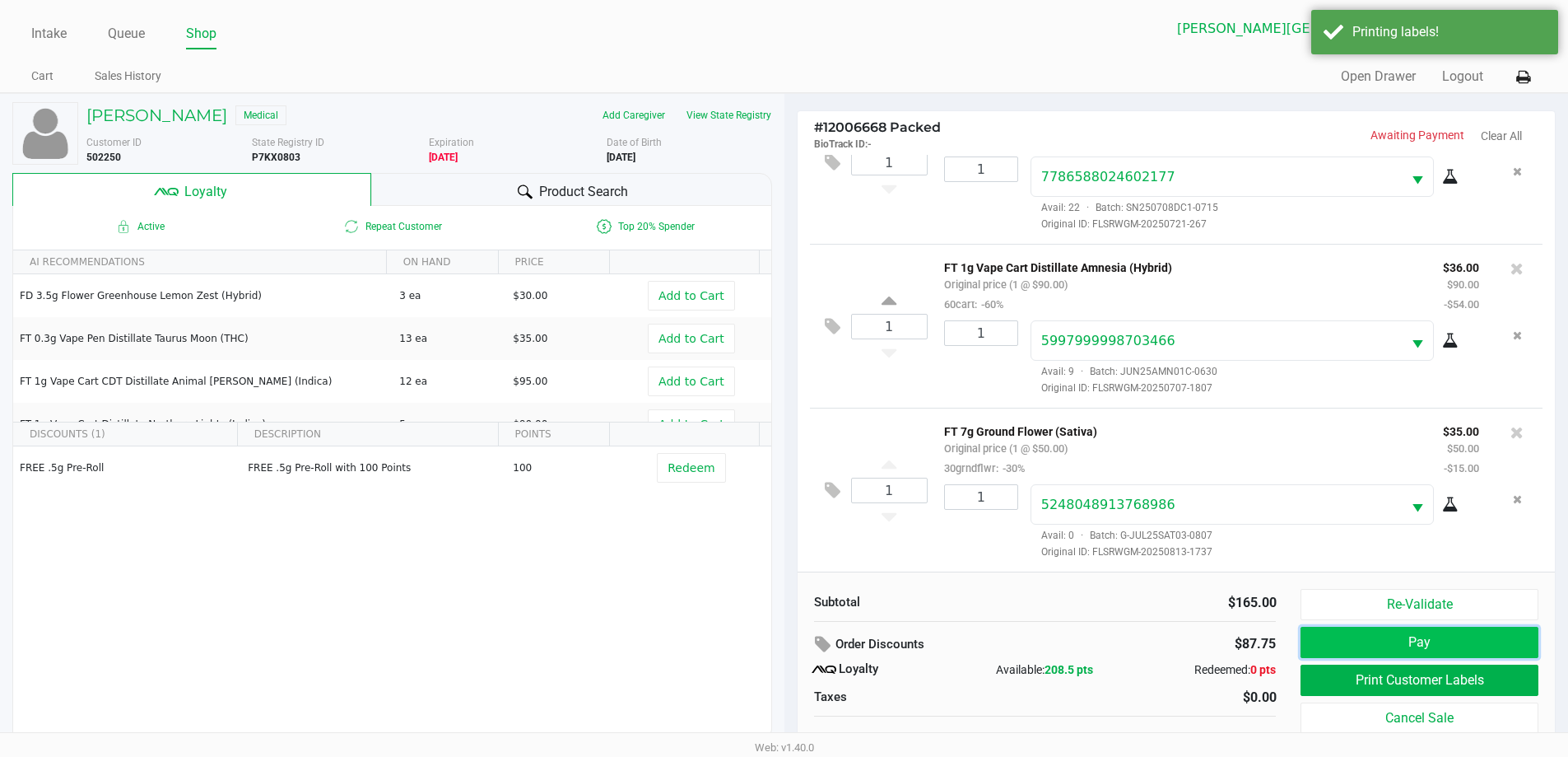
click at [1359, 646] on button "Pay" at bounding box center [1419, 642] width 237 height 31
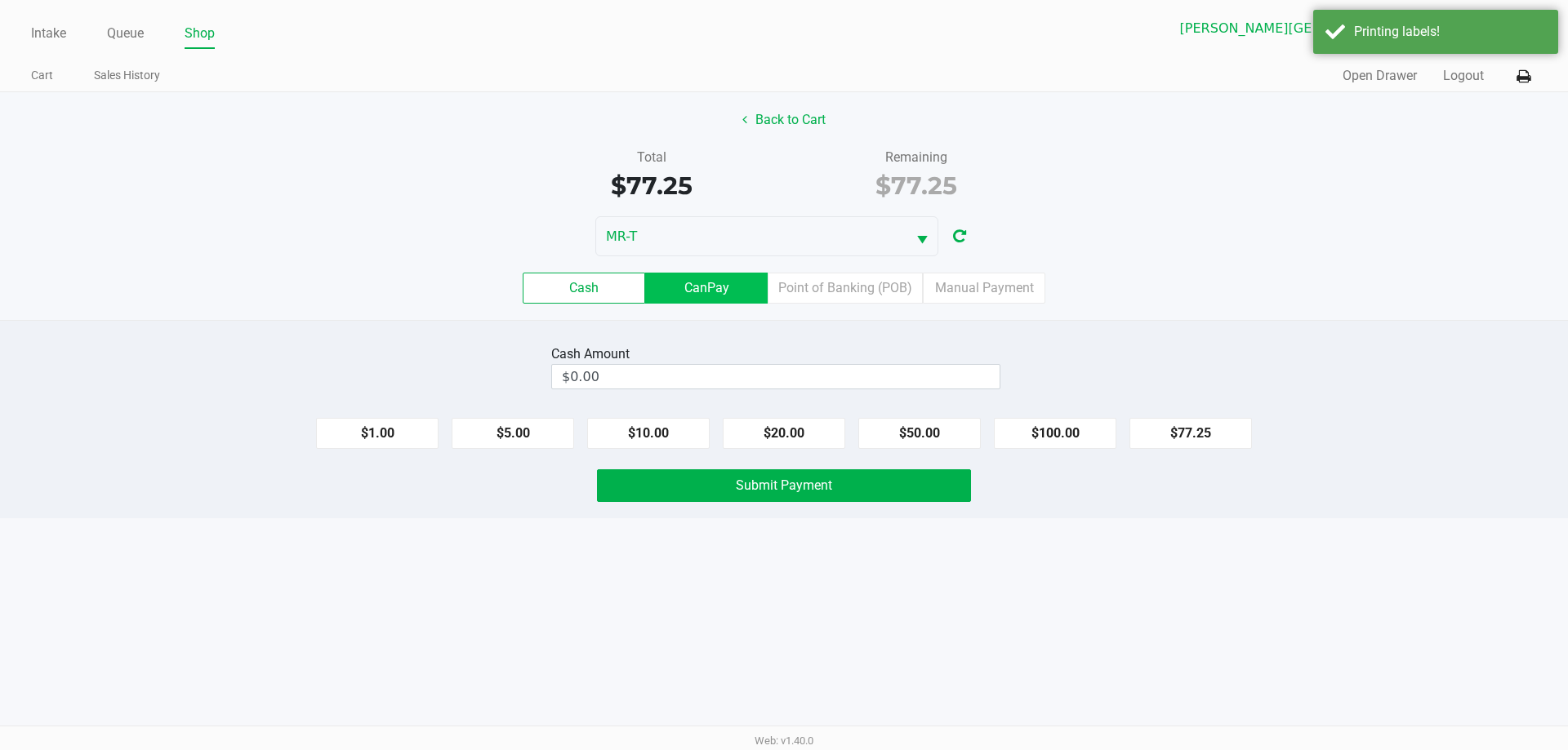
click at [708, 299] on label "CanPay" at bounding box center [706, 288] width 123 height 31
click at [0, 0] on 2 "CanPay" at bounding box center [0, 0] width 0 height 0
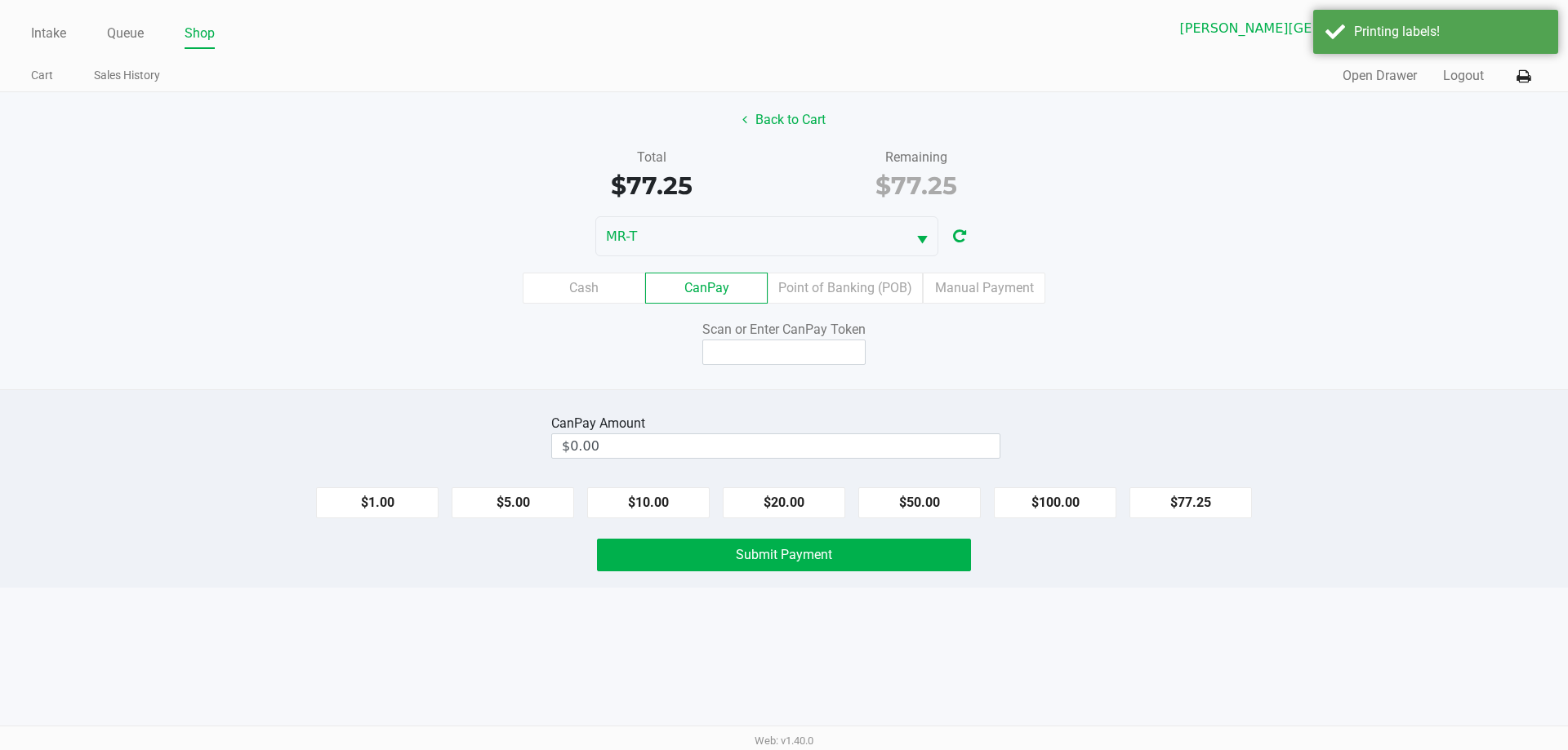
drag, startPoint x: 1216, startPoint y: 508, endPoint x: 1035, endPoint y: 457, distance: 188.0
click at [1212, 508] on button "$77.25" at bounding box center [1190, 503] width 123 height 31
type input "$77.25"
click at [813, 350] on input at bounding box center [784, 352] width 164 height 25
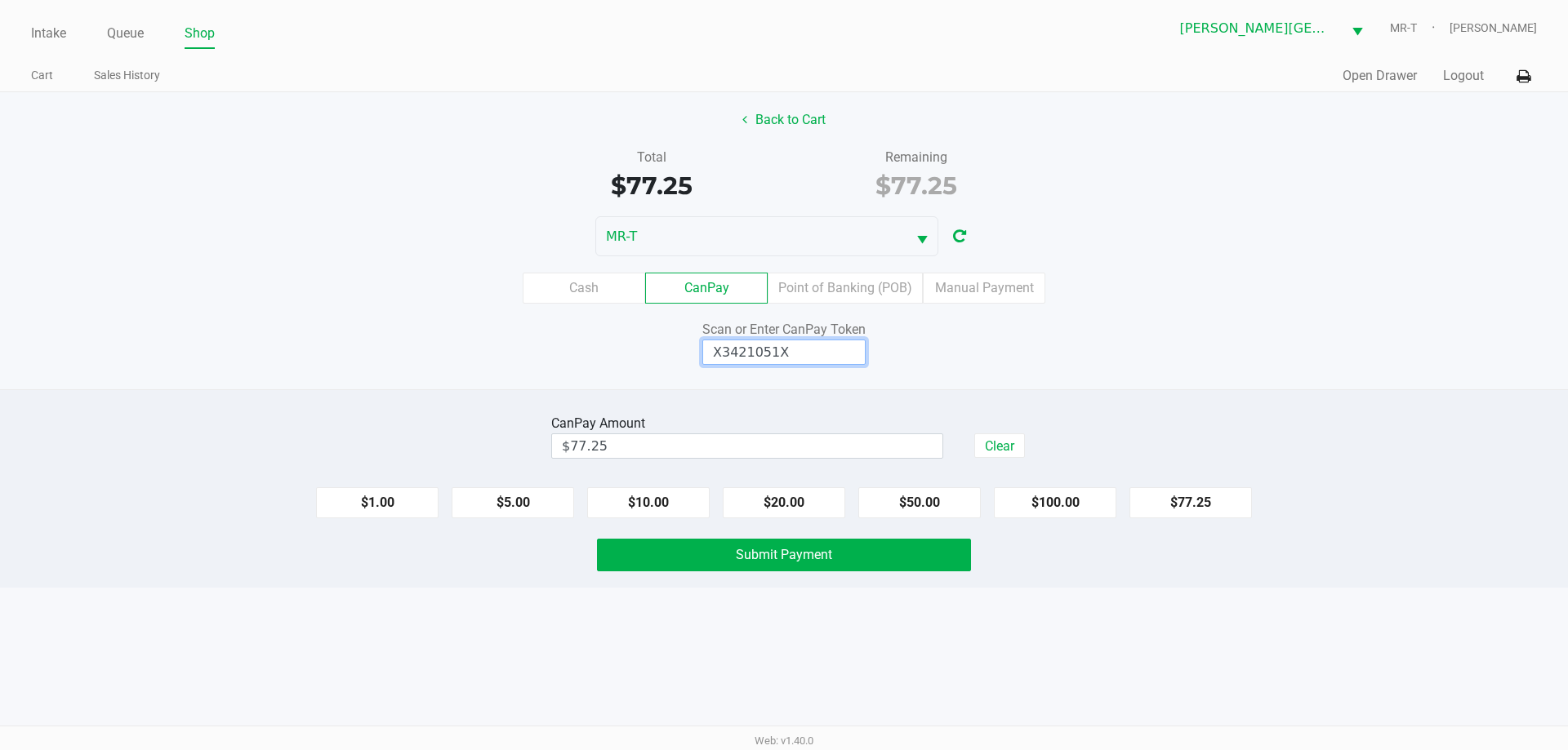
type input "X3421051X"
click at [811, 576] on div "CanPay Amount $77.25 Clear $1.00 $5.00 $10.00 $20.00 $50.00 $100.00 $77.25 Subm…" at bounding box center [784, 488] width 1568 height 198
click at [820, 558] on span "Submit Payment" at bounding box center [784, 554] width 96 height 15
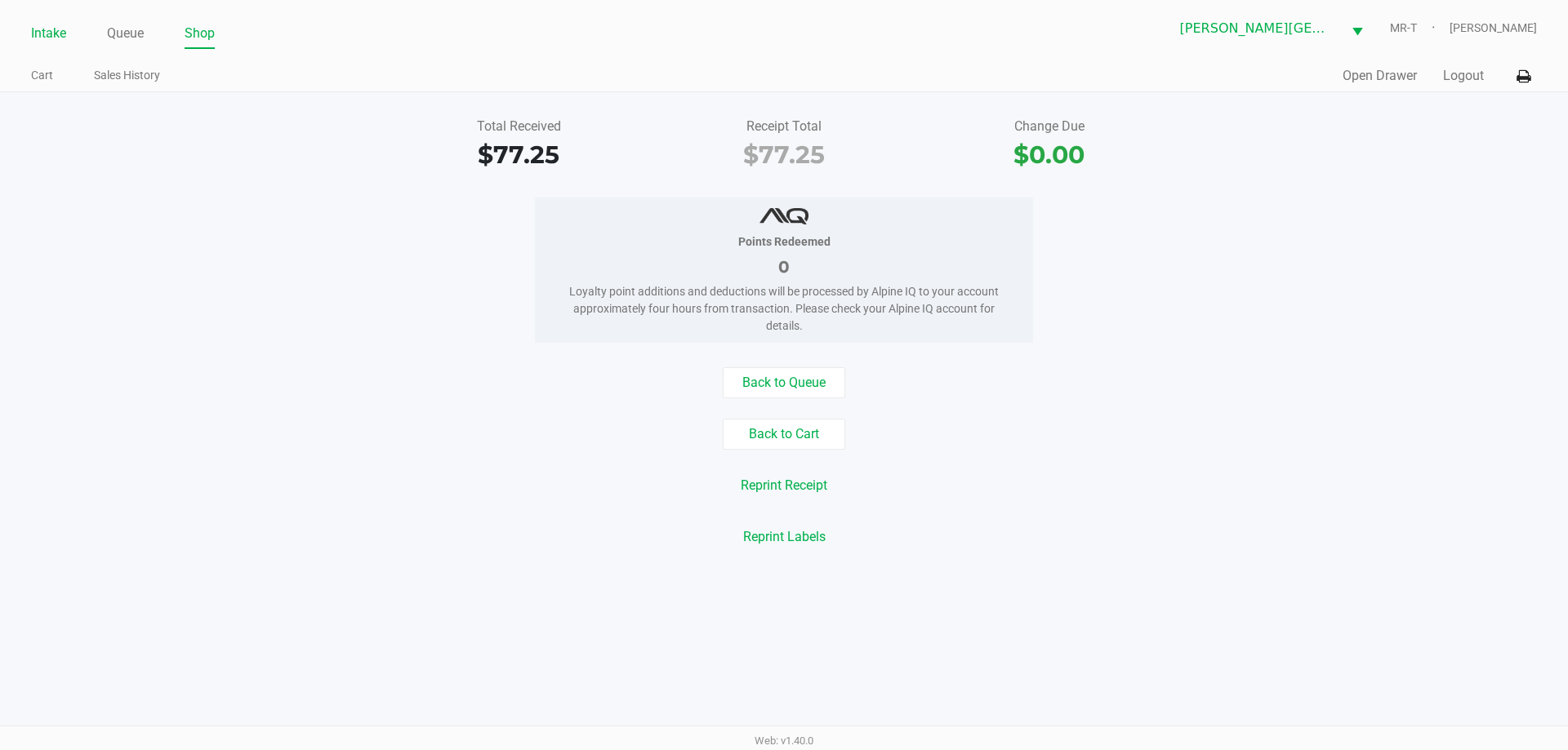
click at [53, 32] on link "Intake" at bounding box center [48, 33] width 35 height 23
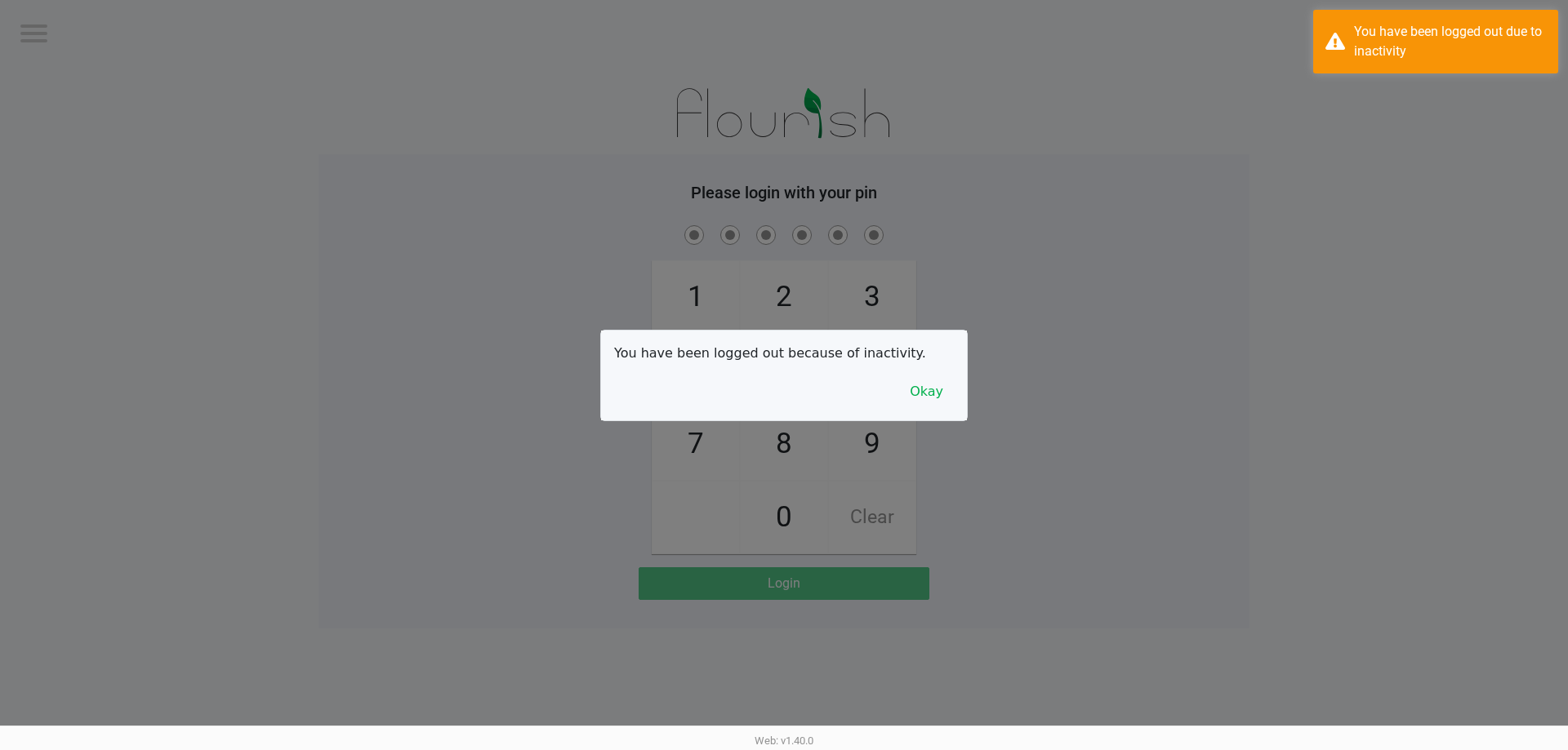
drag, startPoint x: 132, startPoint y: 243, endPoint x: 293, endPoint y: 322, distance: 179.3
click at [133, 242] on div at bounding box center [784, 375] width 1568 height 750
click at [930, 391] on button "Okay" at bounding box center [927, 391] width 55 height 31
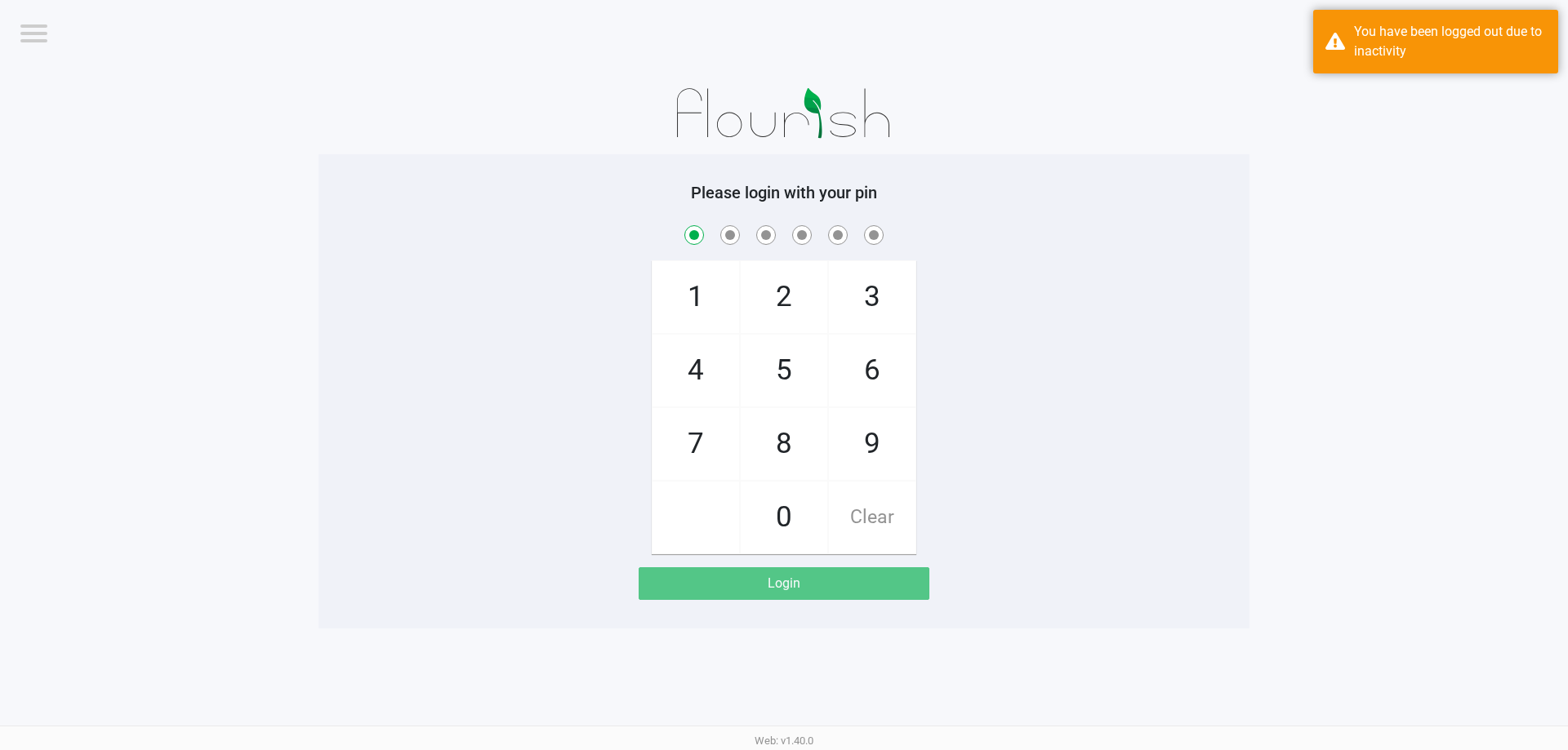
checkbox input "true"
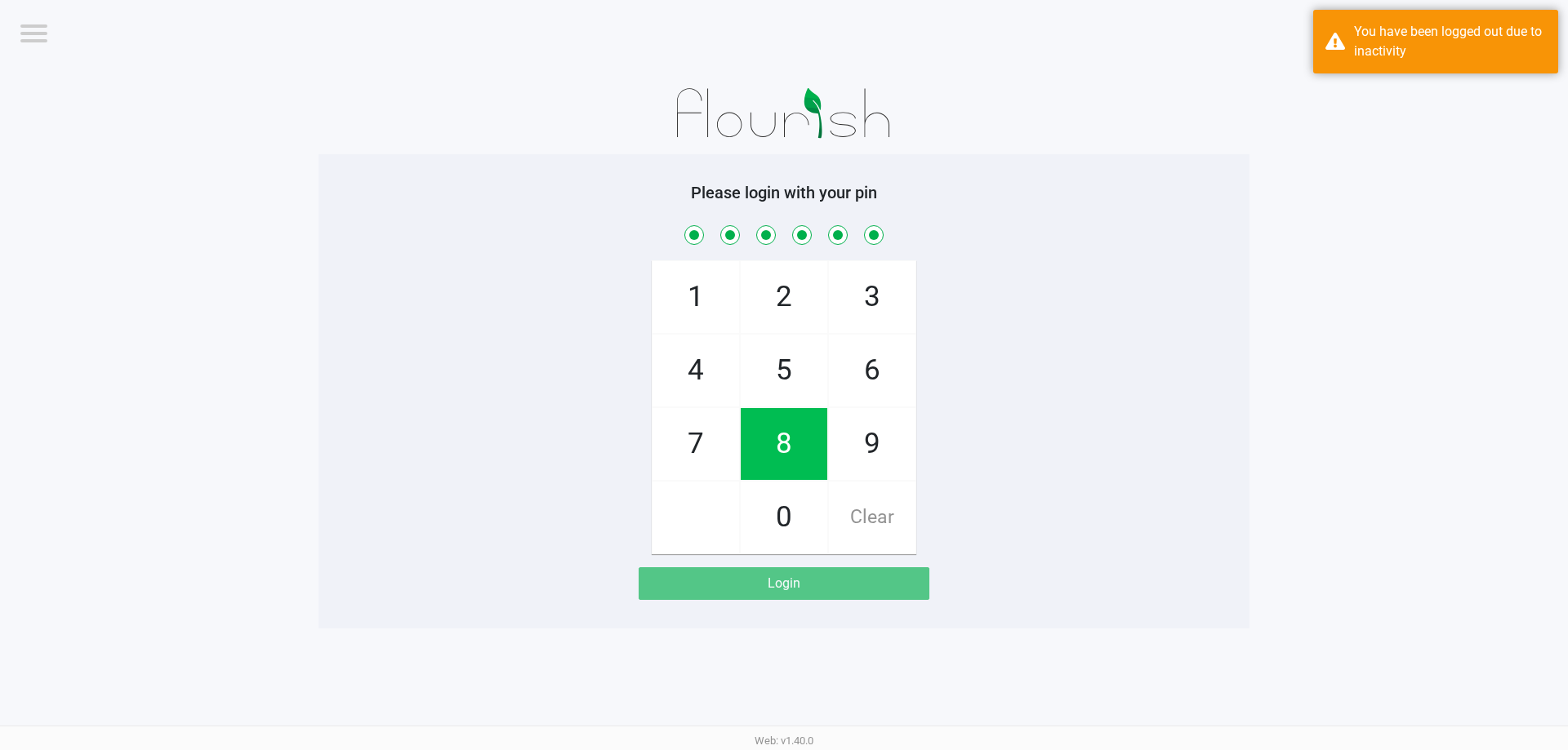
checkbox input "true"
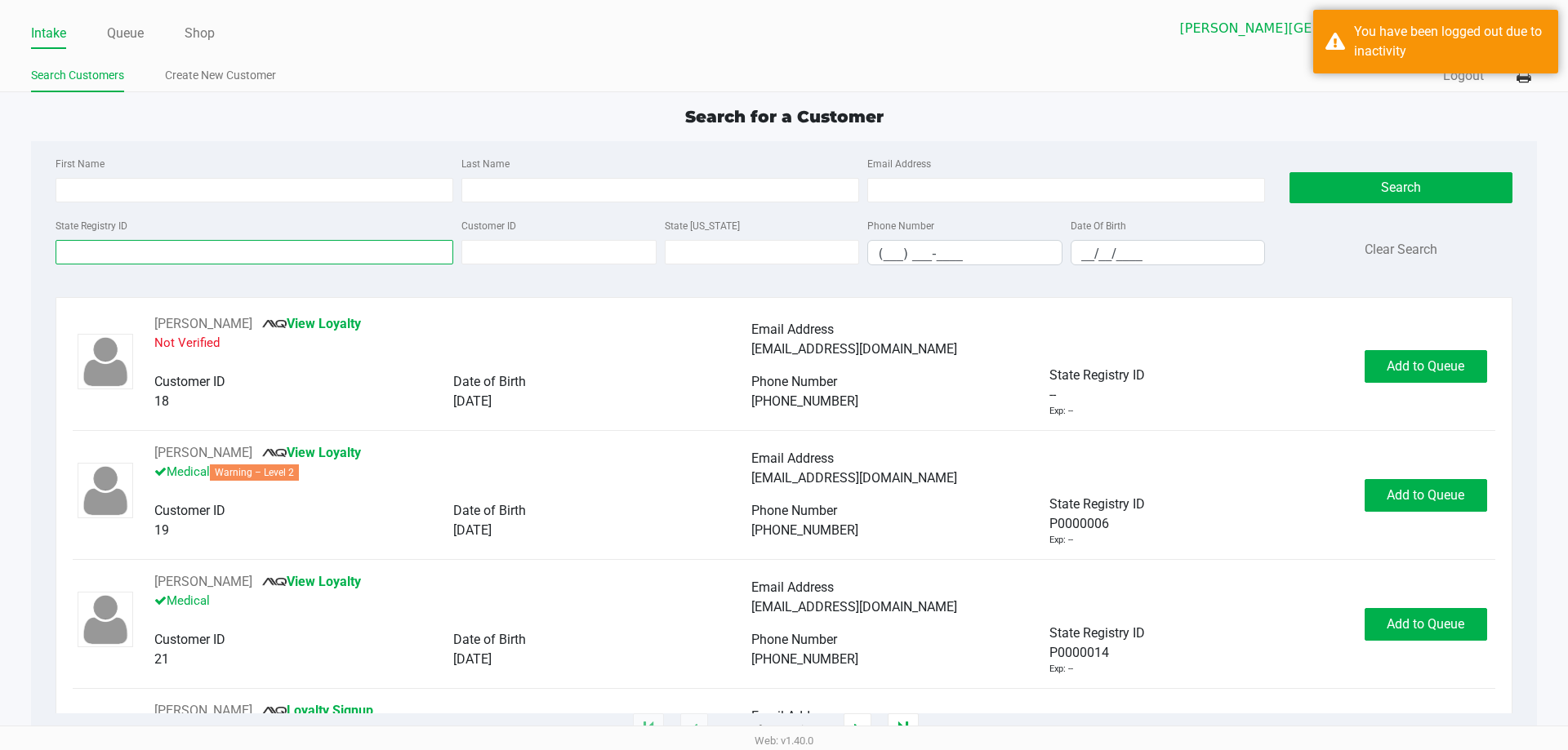
click at [105, 246] on input "State Registry ID" at bounding box center [254, 252] width 398 height 25
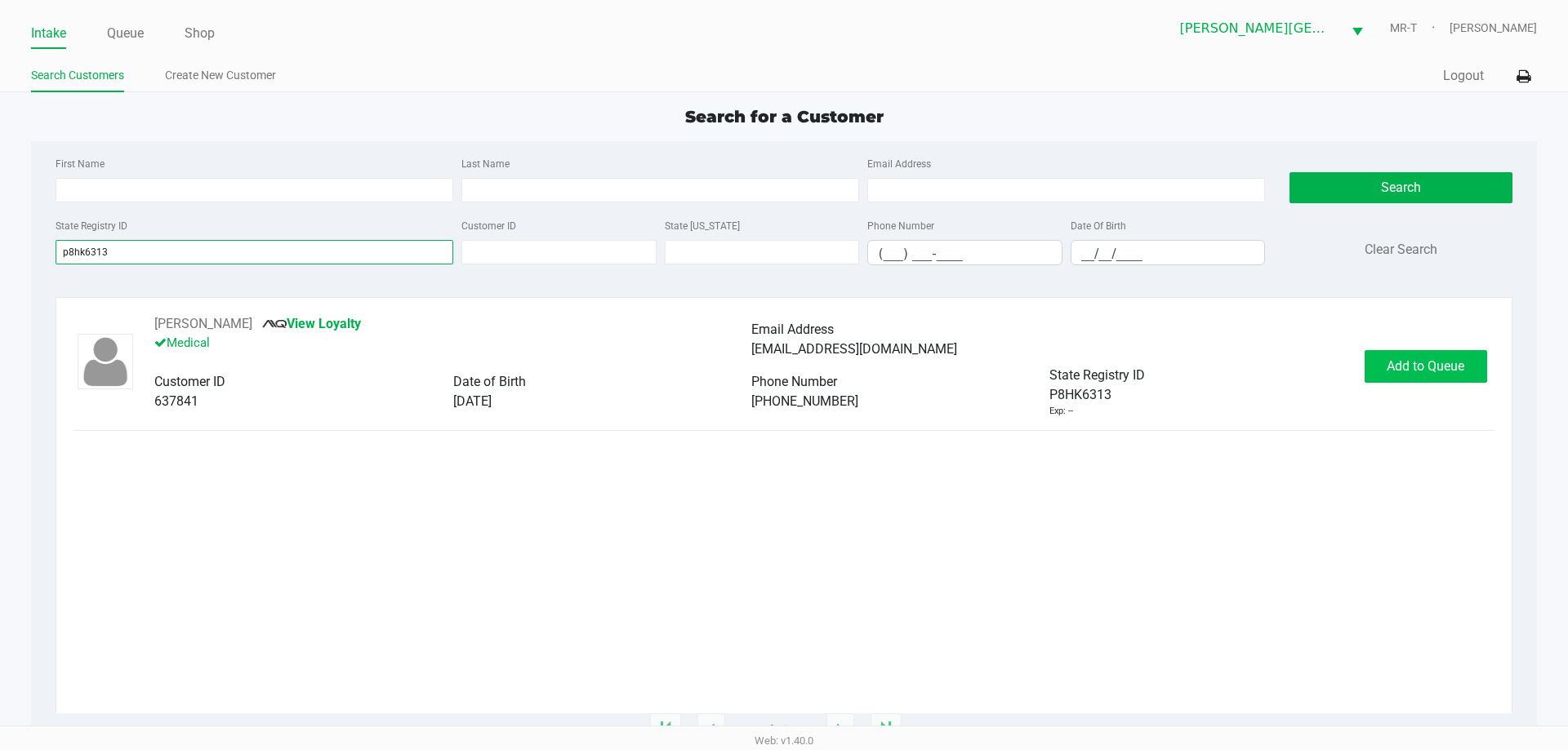
type input "p8hk6313"
click at [1436, 361] on span "Add to Queue" at bounding box center [1424, 366] width 77 height 15
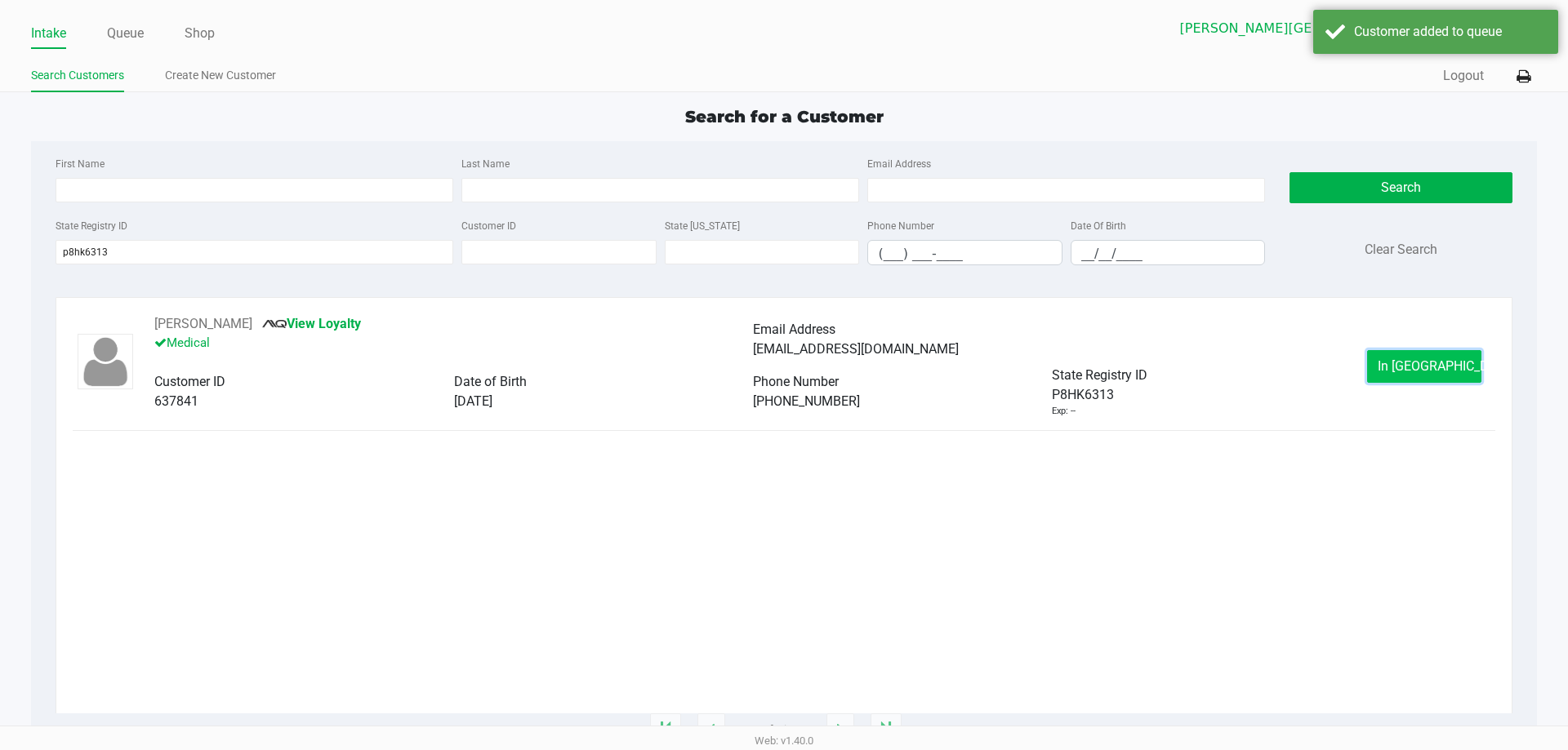
click at [1434, 360] on span "In Queue" at bounding box center [1445, 366] width 137 height 15
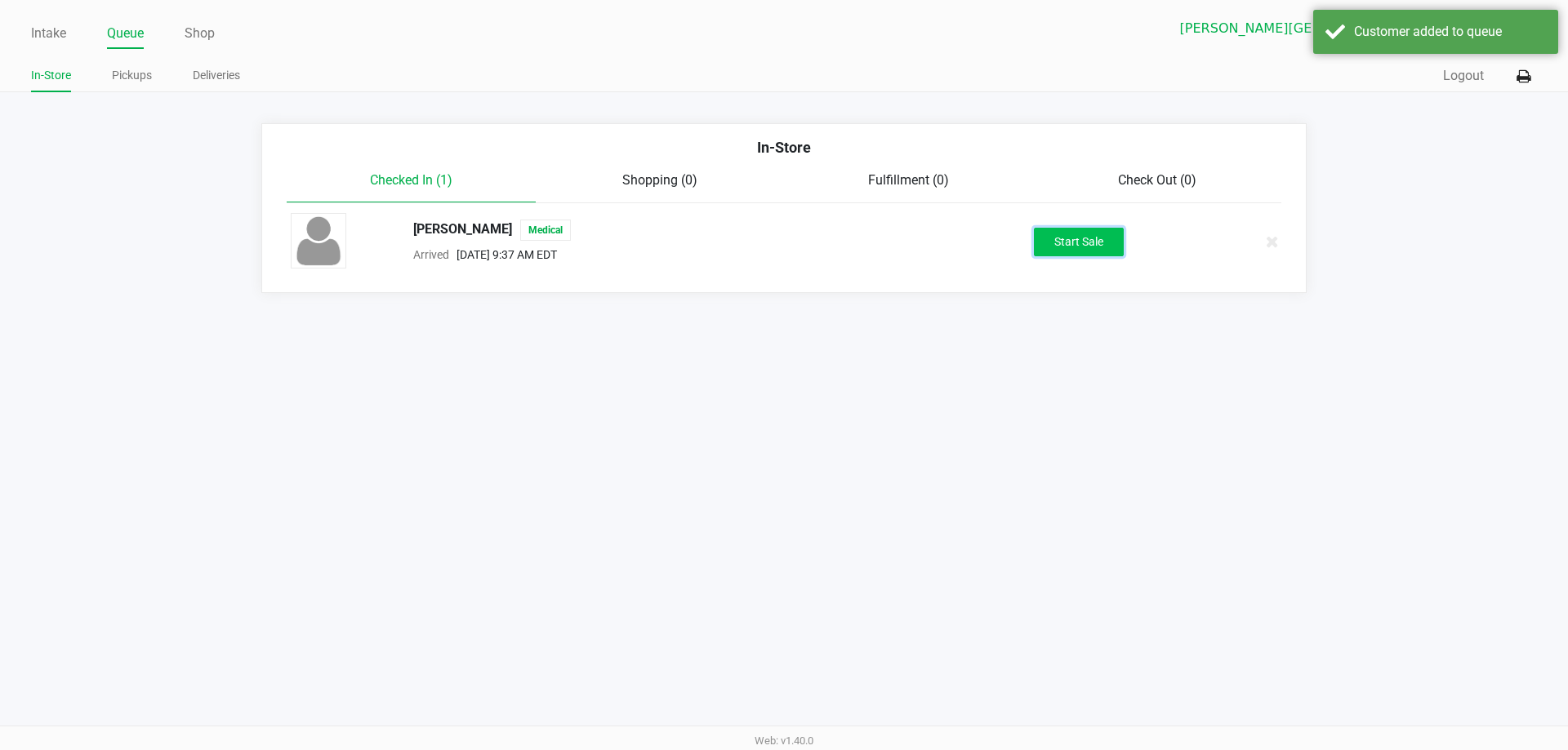
click at [1102, 244] on button "Start Sale" at bounding box center [1078, 242] width 90 height 28
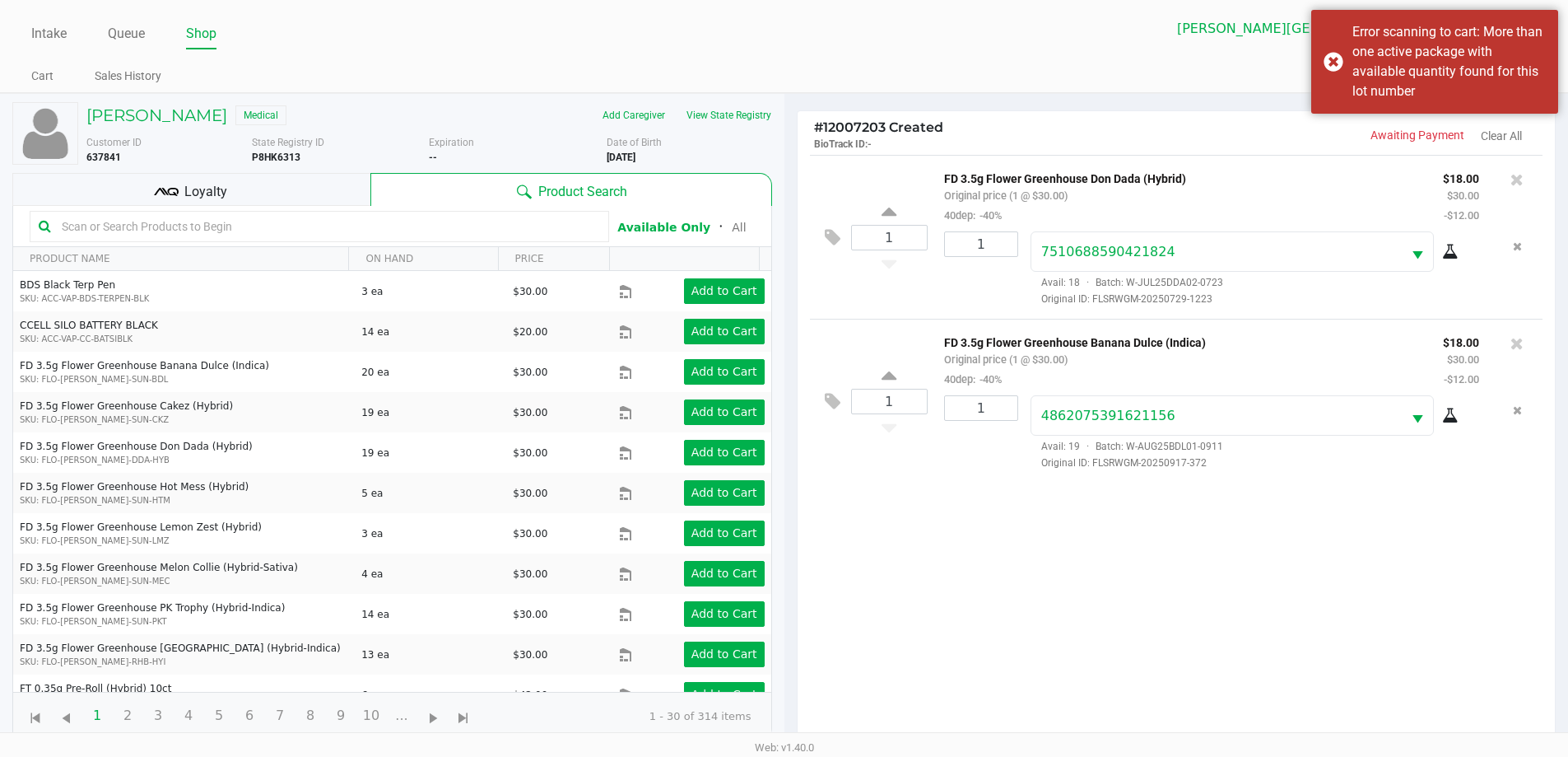
click at [191, 196] on span "Loyalty" at bounding box center [205, 192] width 43 height 20
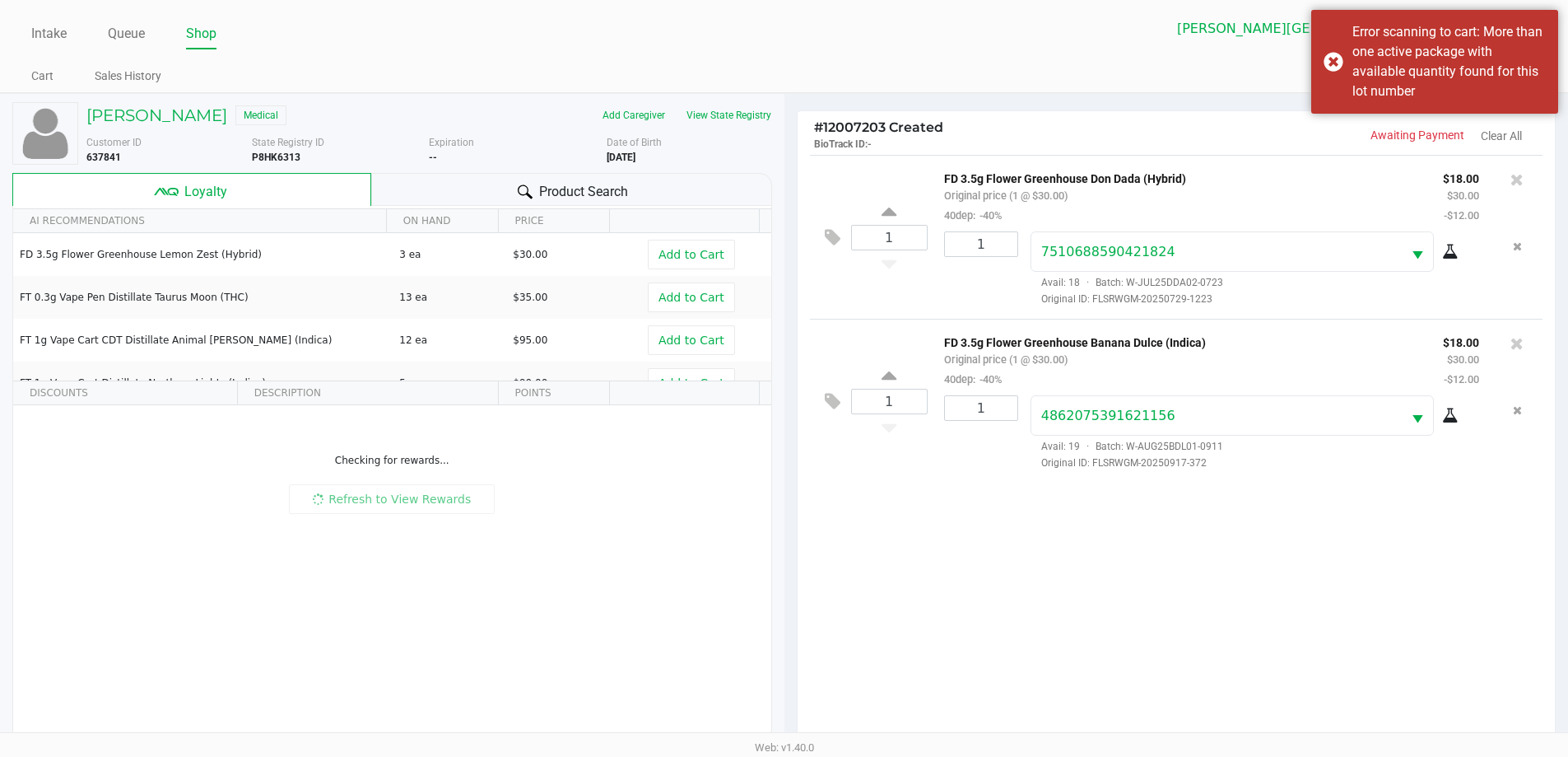
click at [191, 220] on div "AI RECOMMENDATIONS ON HAND PRICE FD 3.5g Flower Greenhouse Lemon Zest (Hybrid) …" at bounding box center [392, 473] width 760 height 534
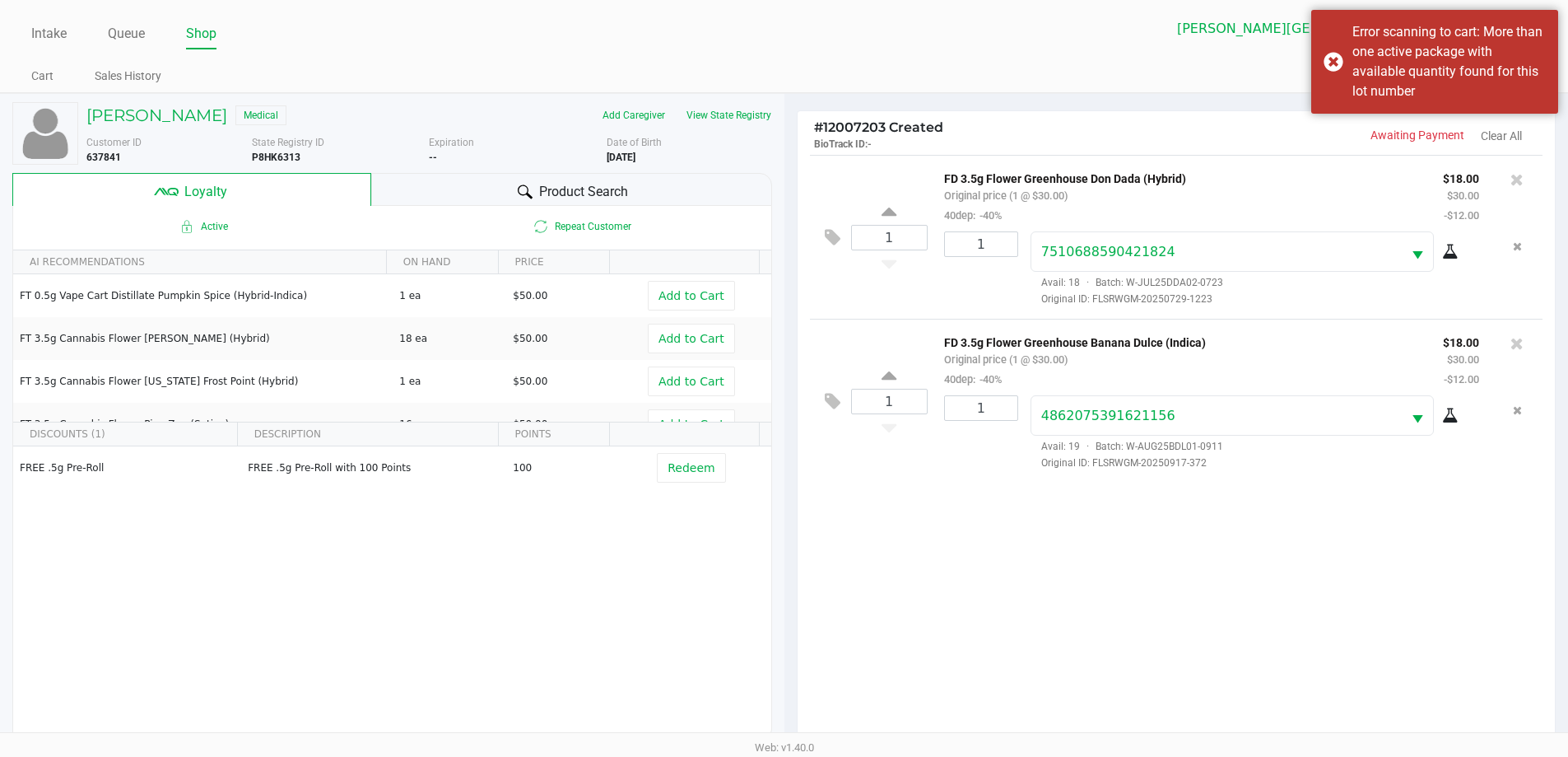
click at [410, 166] on div "Tyler Campbell Medical Add Caregiver View State Registry Customer ID 637841 Sta…" at bounding box center [392, 421] width 760 height 655
click at [384, 183] on div "Product Search" at bounding box center [572, 190] width 401 height 33
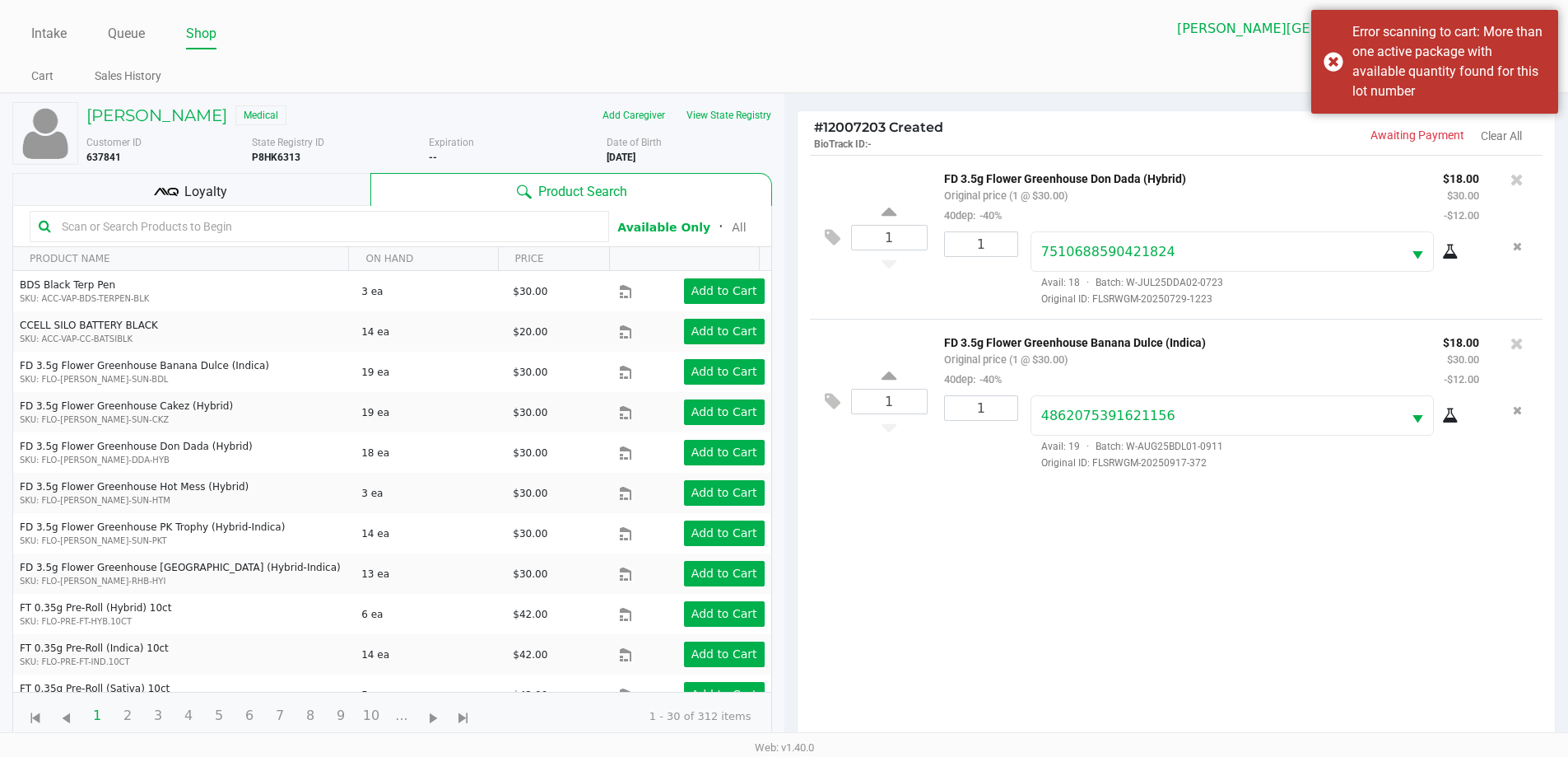
click at [289, 222] on input "text" at bounding box center [327, 226] width 545 height 25
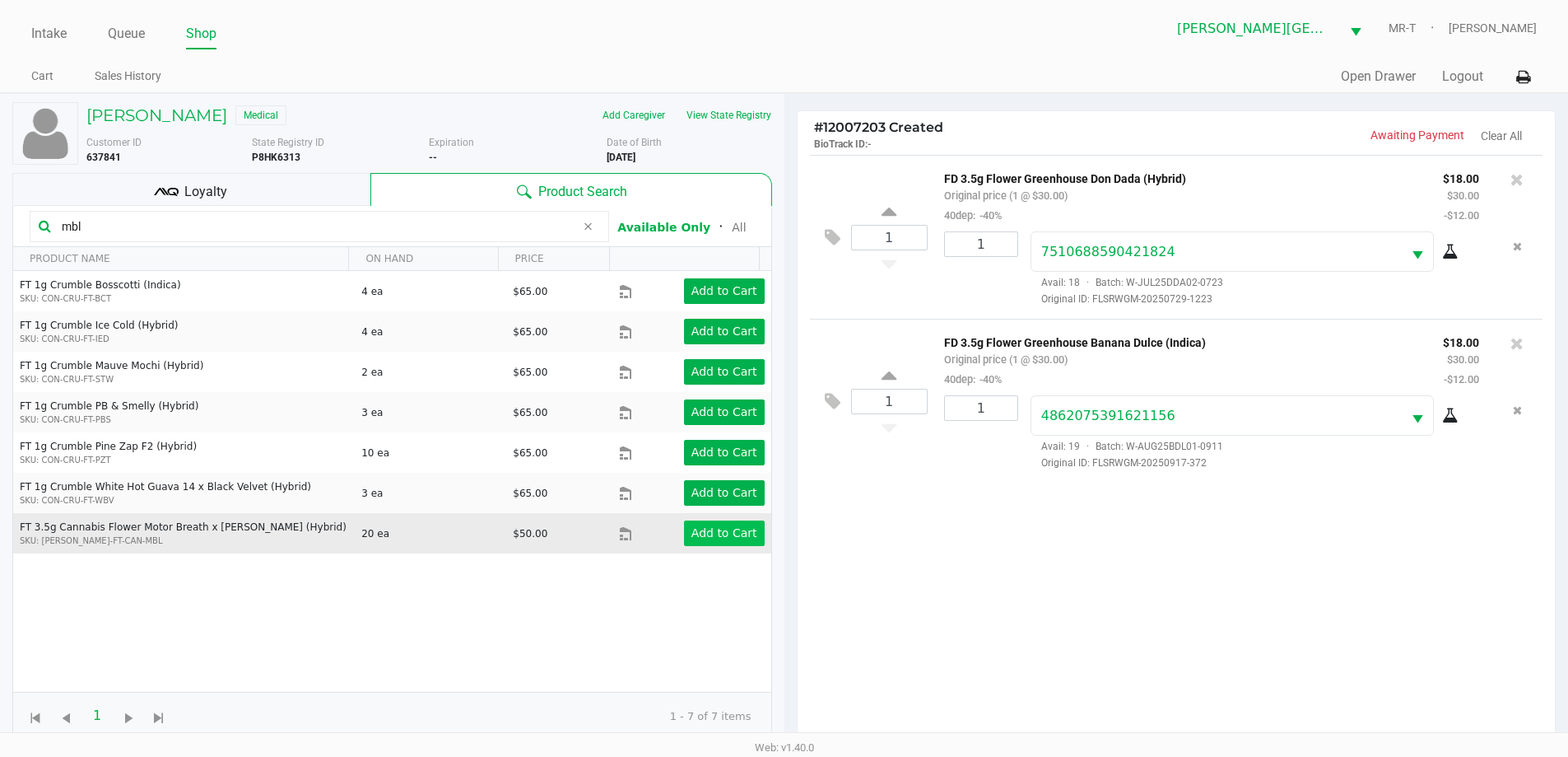
type input "mbl"
click at [698, 537] on app-button-loader "Add to Cart" at bounding box center [724, 532] width 66 height 13
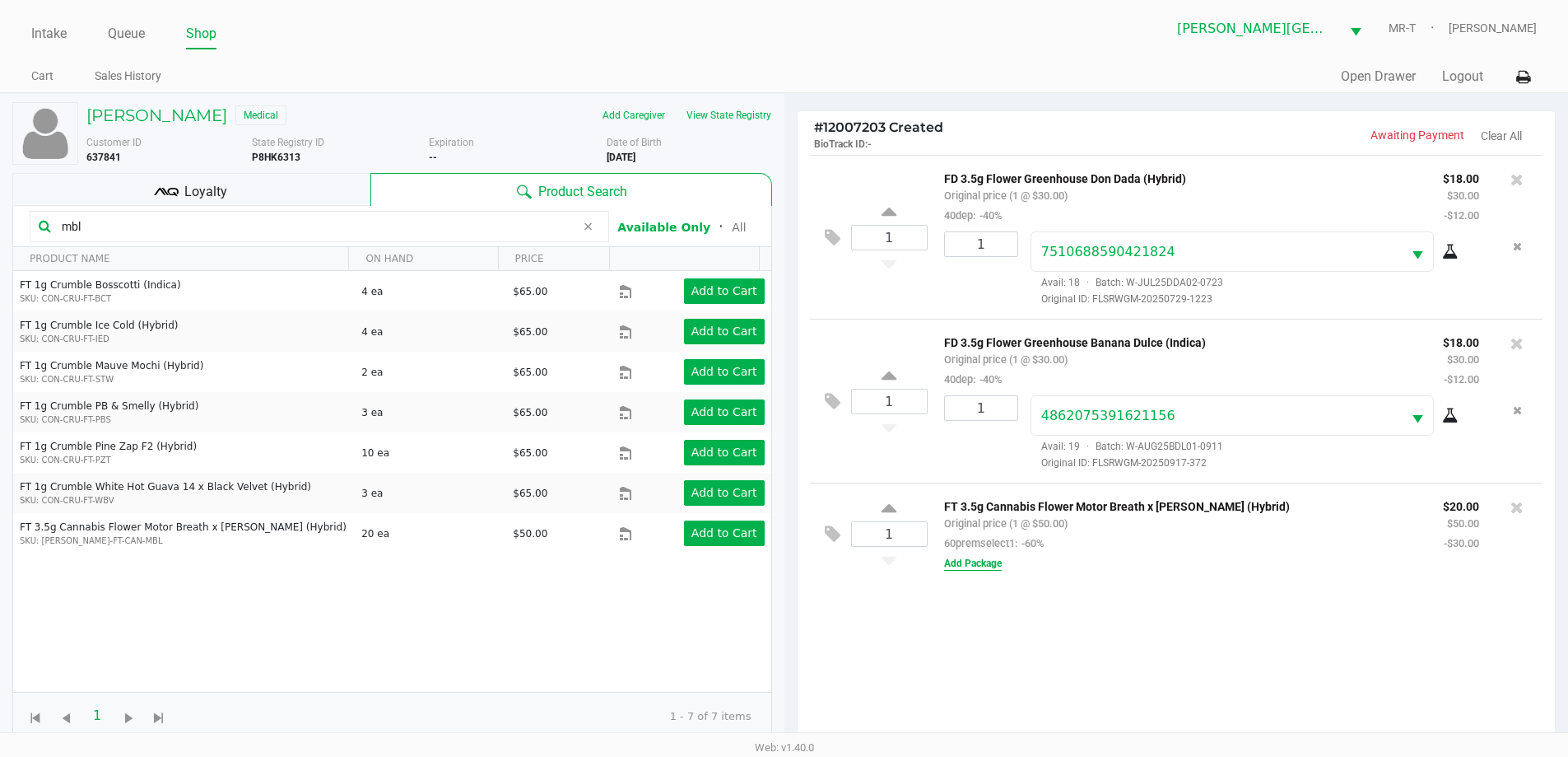
click at [991, 569] on button "Add Package" at bounding box center [973, 564] width 58 height 15
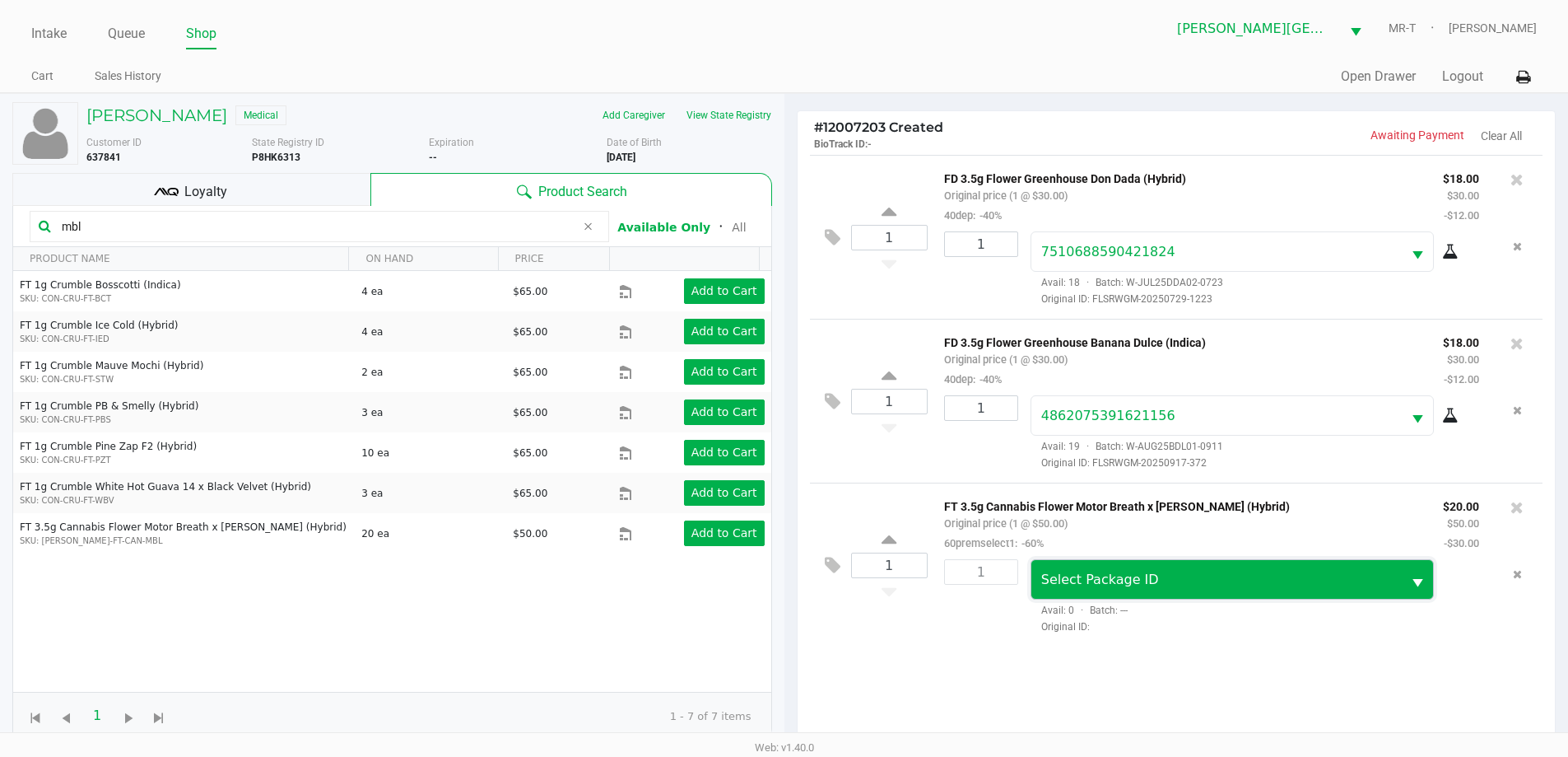
click at [1088, 593] on span "Select Package ID" at bounding box center [1216, 579] width 371 height 38
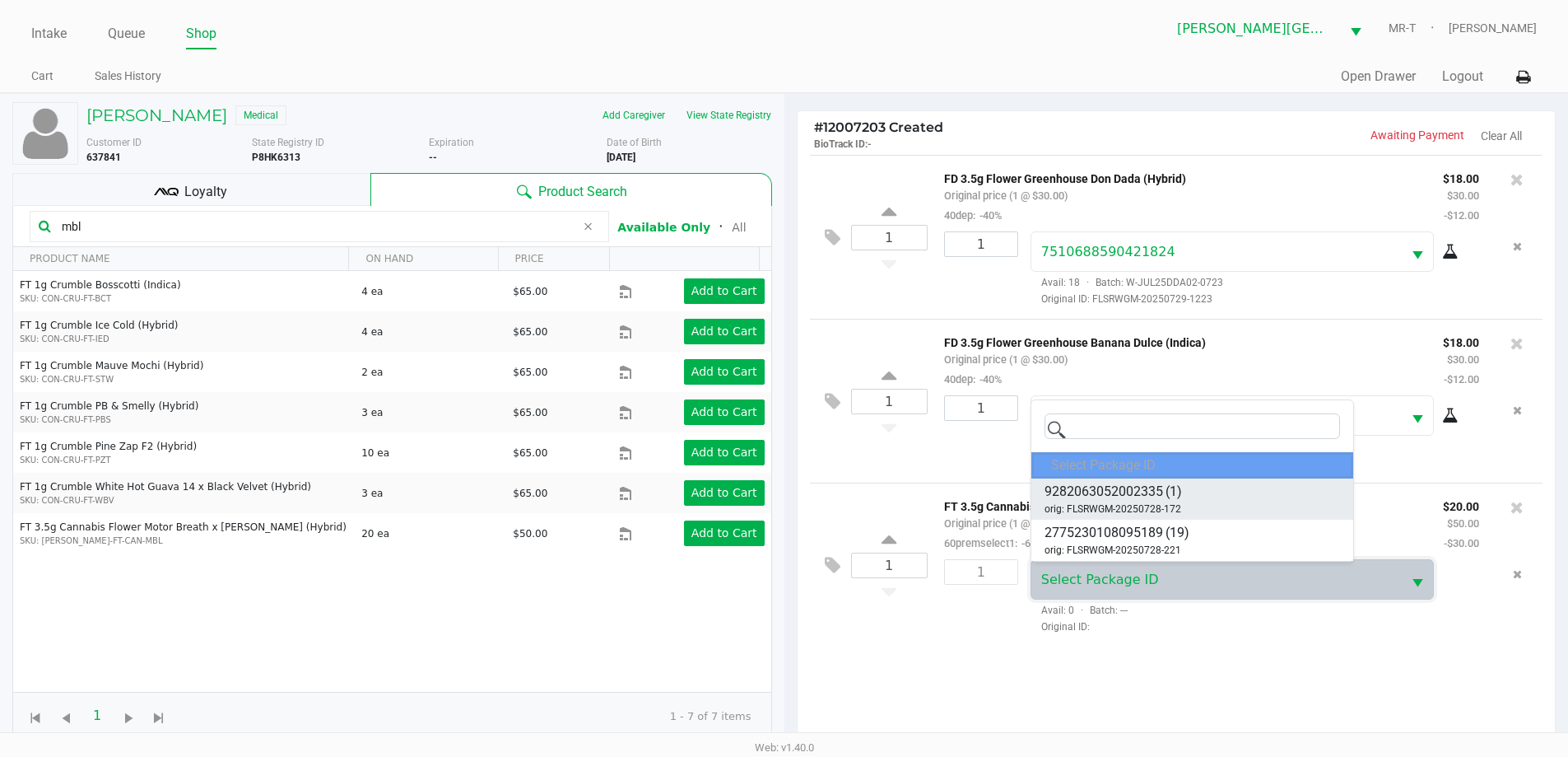
click at [1118, 493] on span "9282063052002335" at bounding box center [1104, 492] width 118 height 20
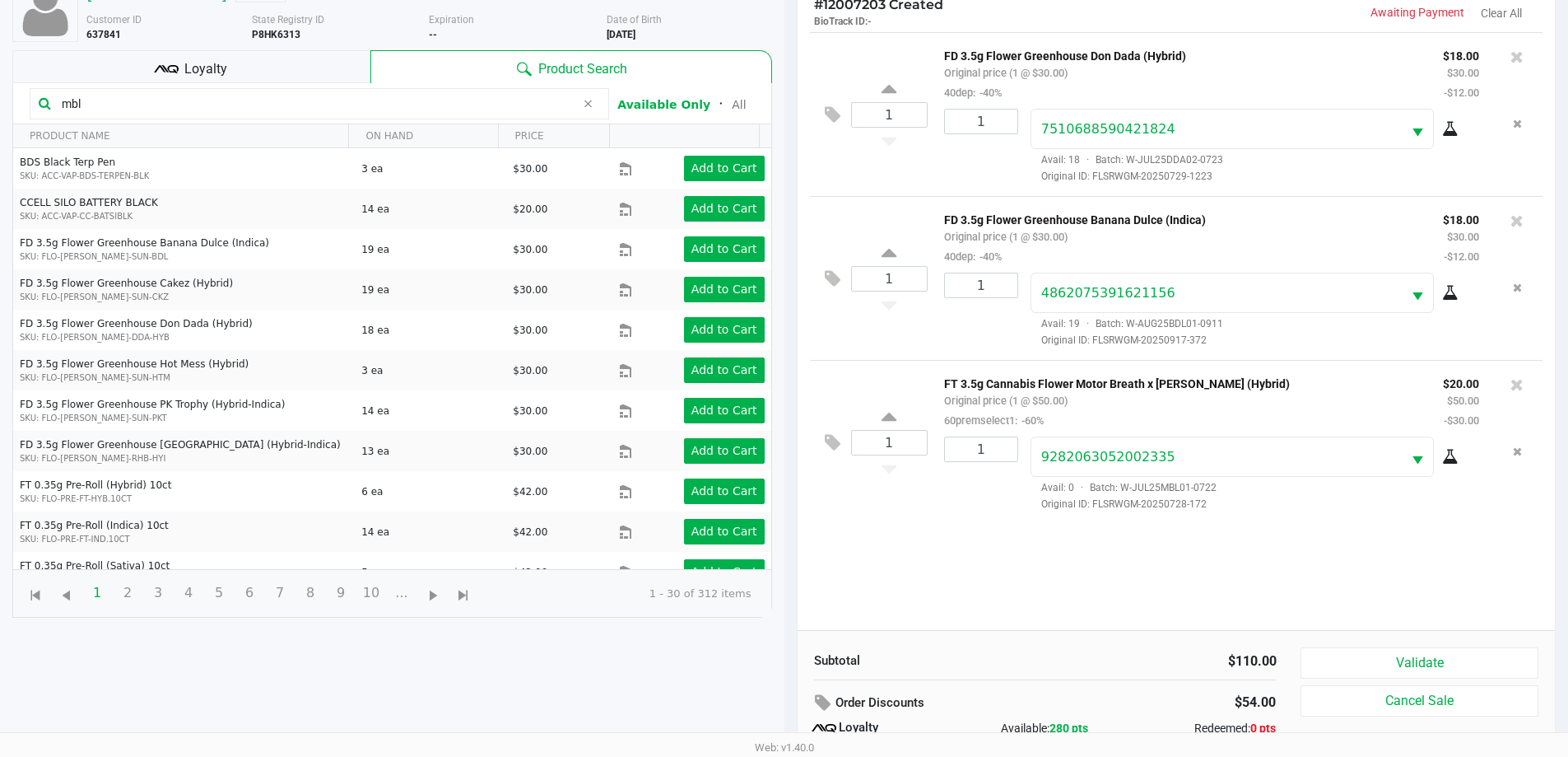
scroll to position [198, 0]
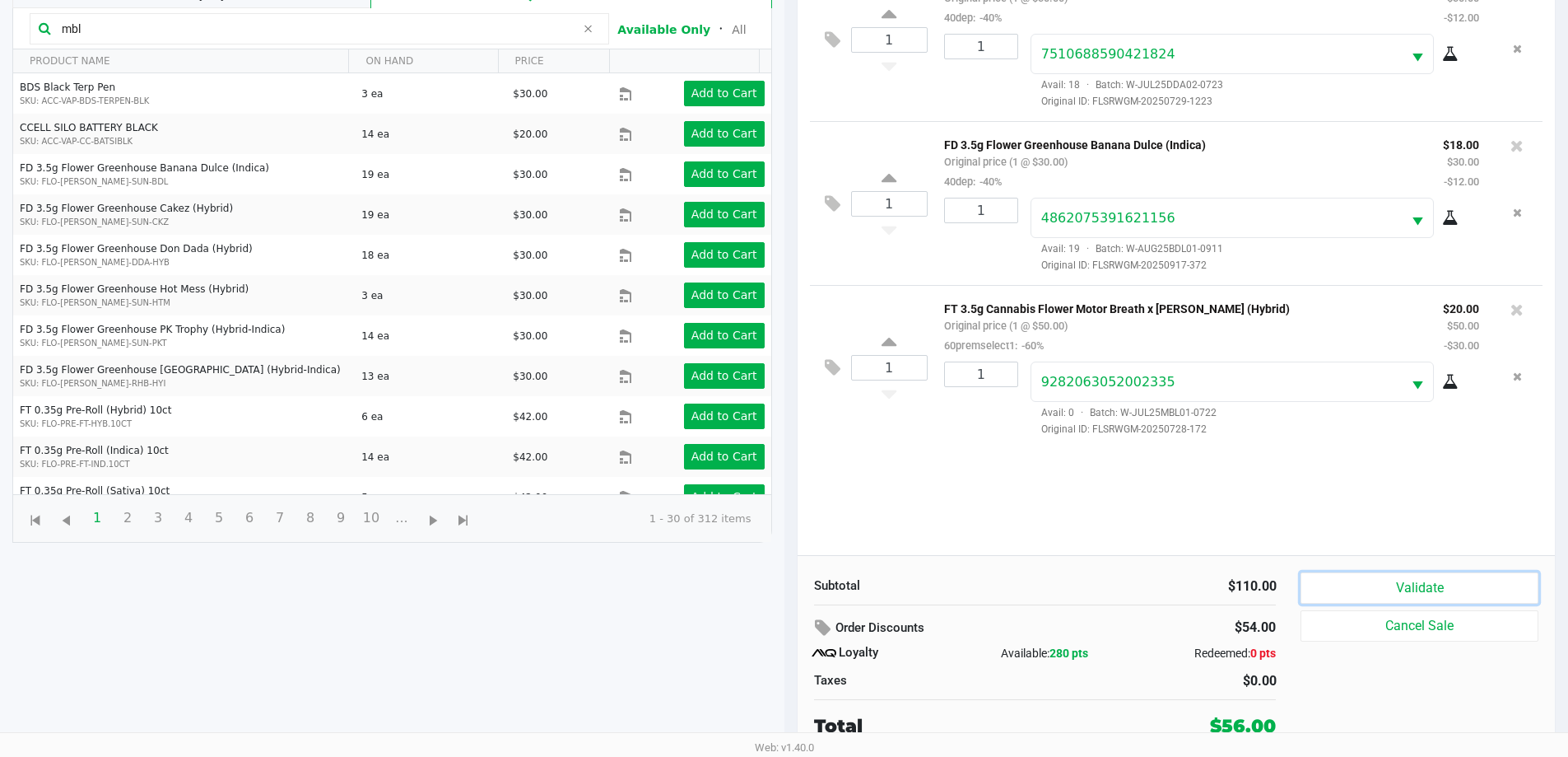
click at [1438, 582] on button "Validate" at bounding box center [1419, 588] width 237 height 31
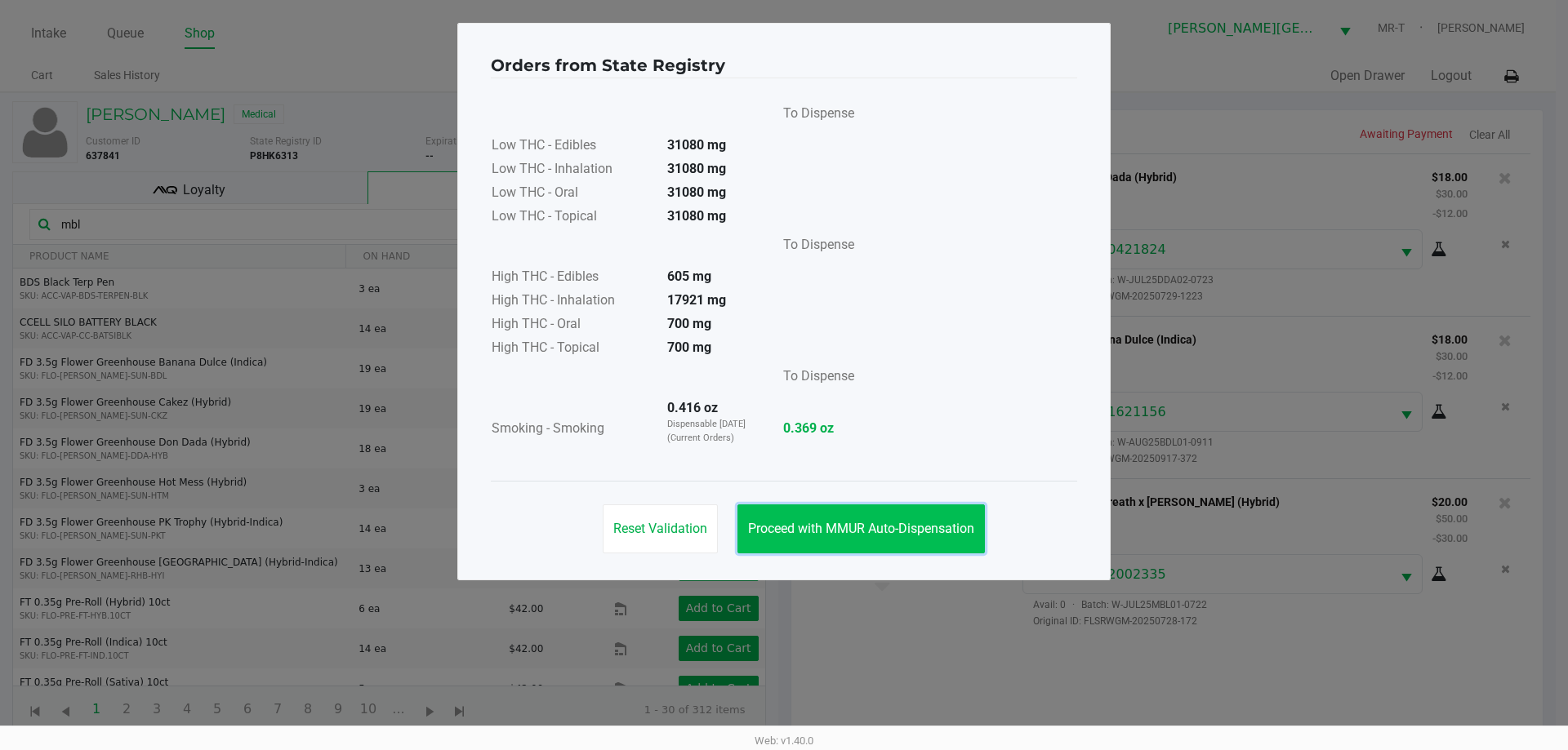
click at [804, 532] on span "Proceed with MMUR Auto-Dispensation" at bounding box center [860, 528] width 226 height 15
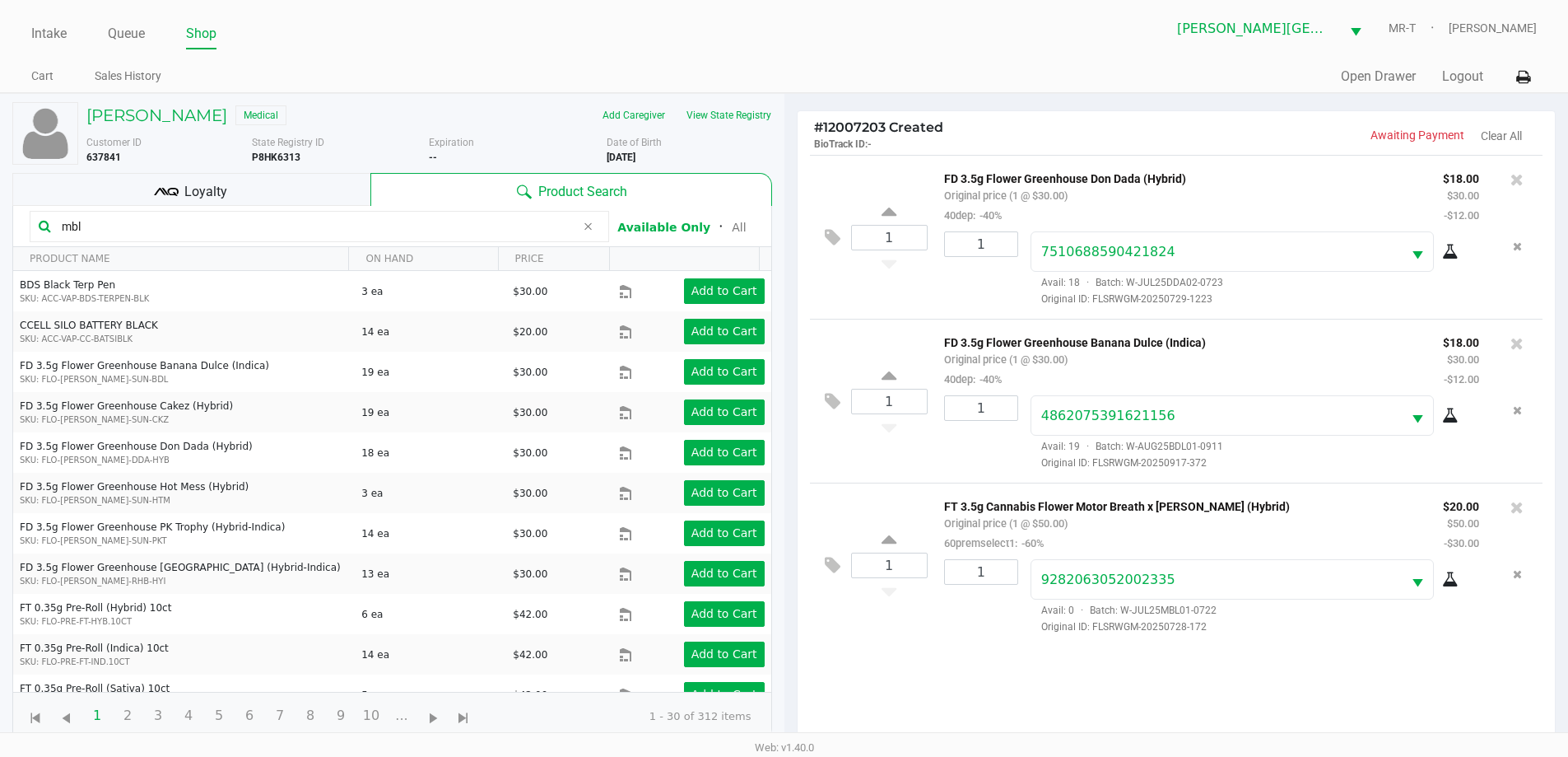
click at [320, 190] on div "Loyalty" at bounding box center [191, 190] width 358 height 33
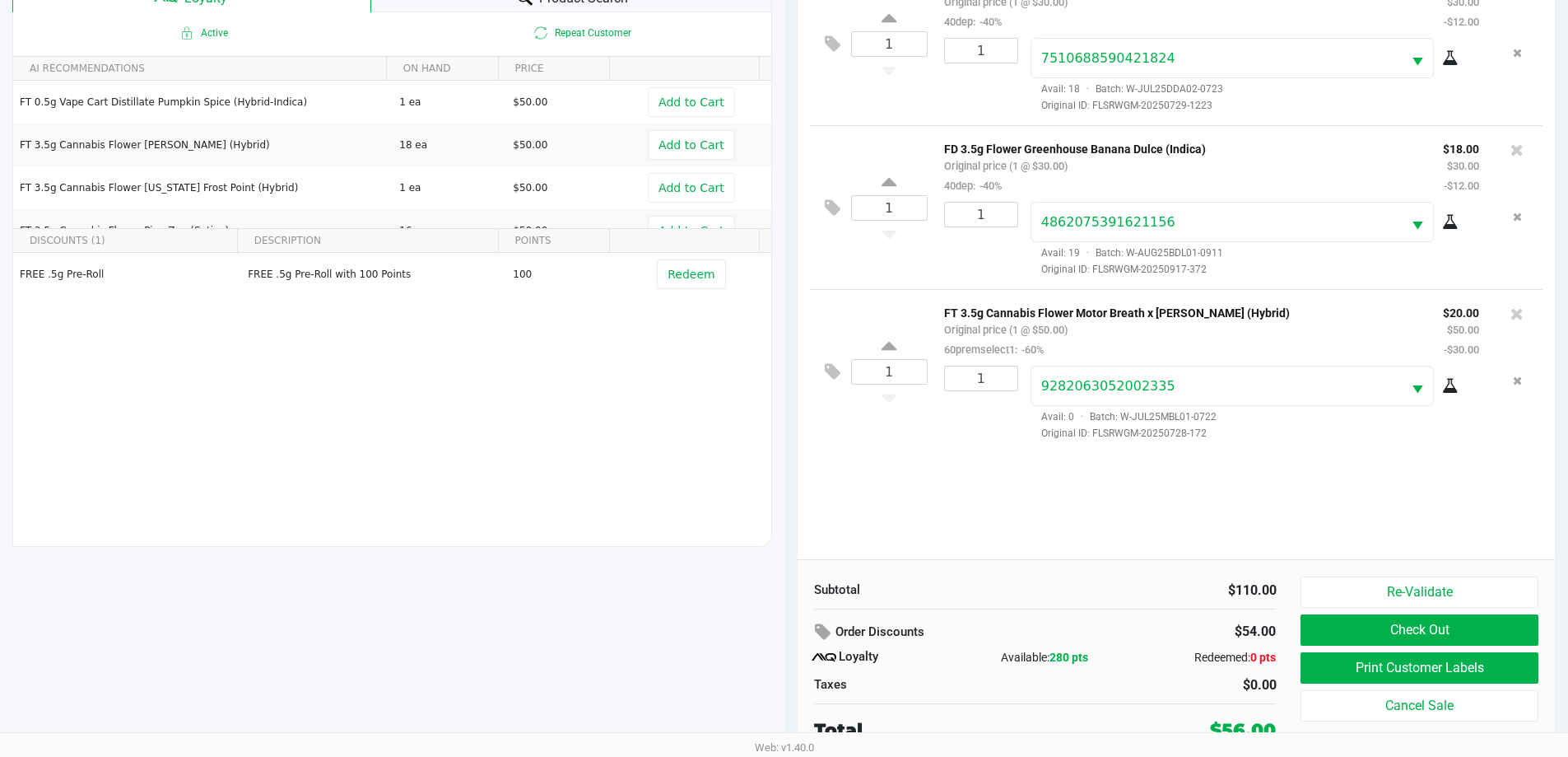
scroll to position [198, 0]
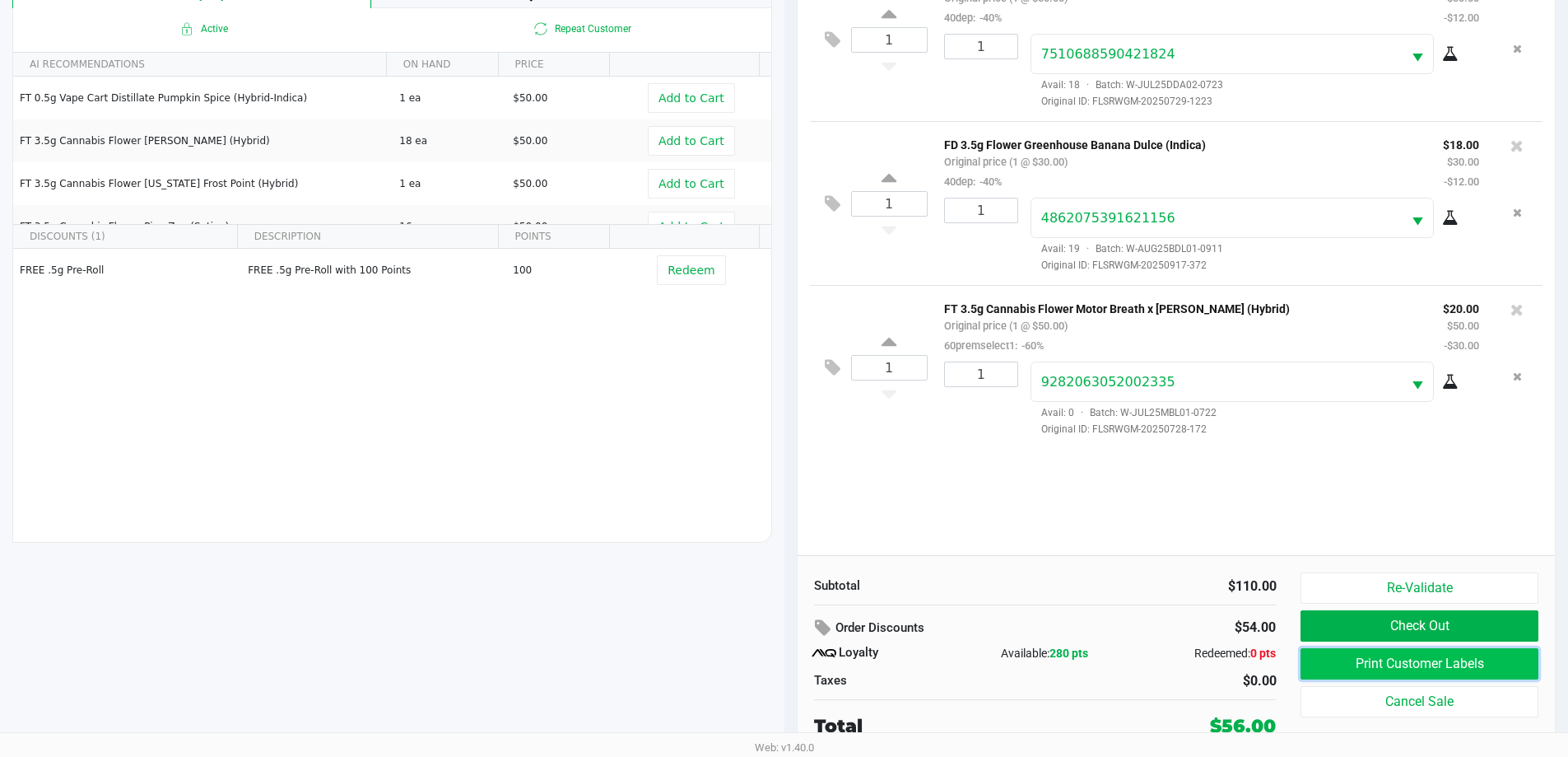
click at [1424, 664] on button "Print Customer Labels" at bounding box center [1419, 664] width 237 height 31
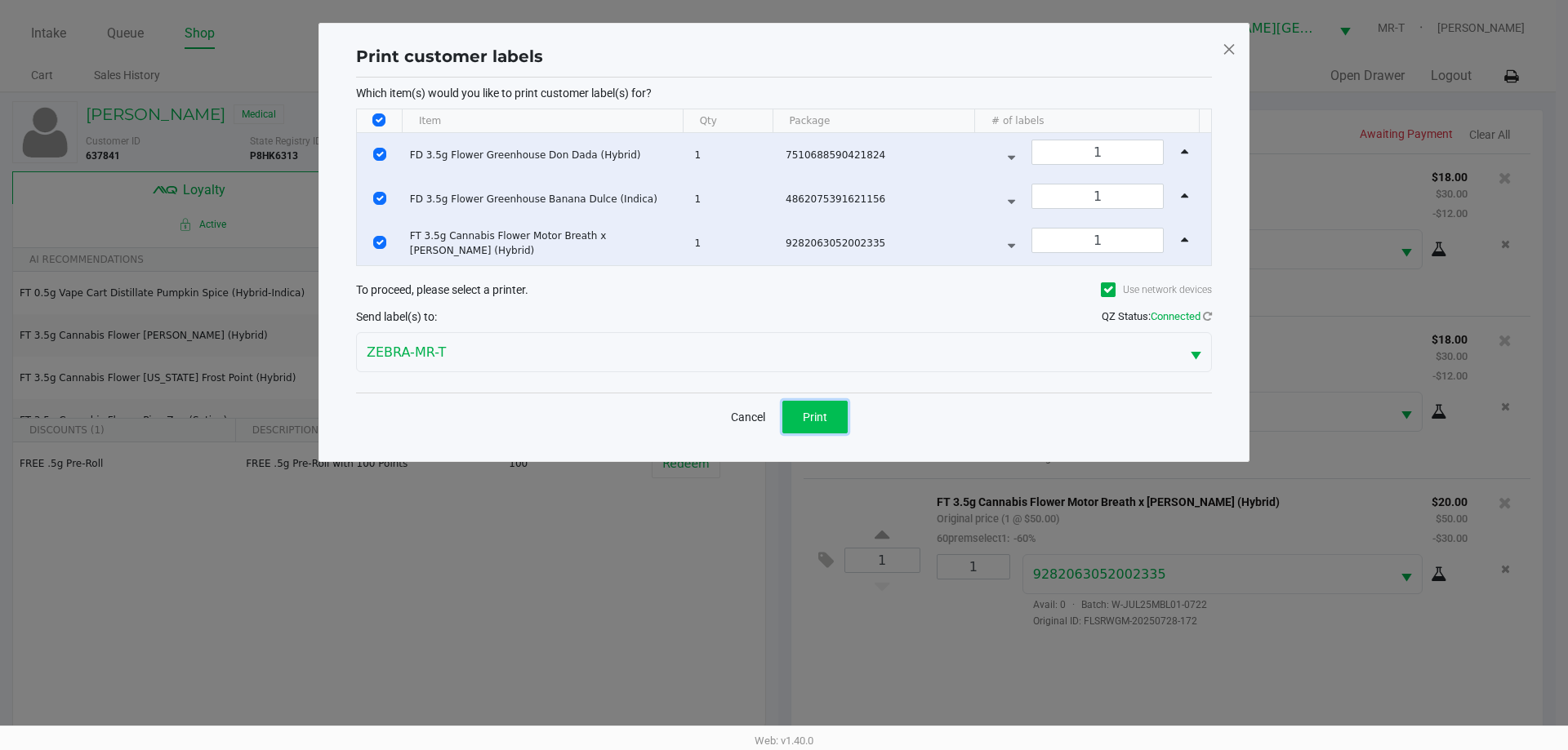
click at [828, 419] on button "Print" at bounding box center [815, 417] width 65 height 33
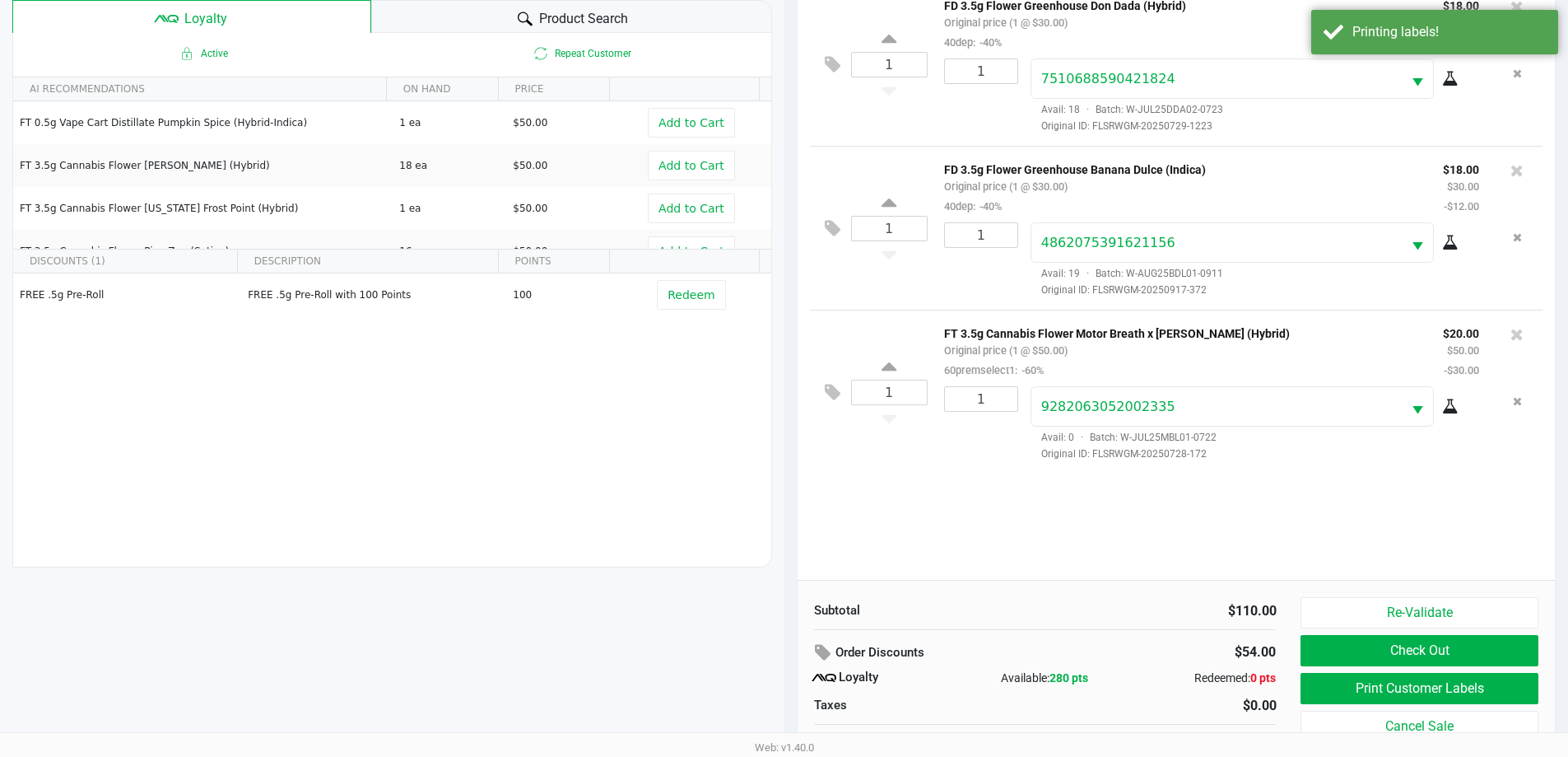
scroll to position [198, 0]
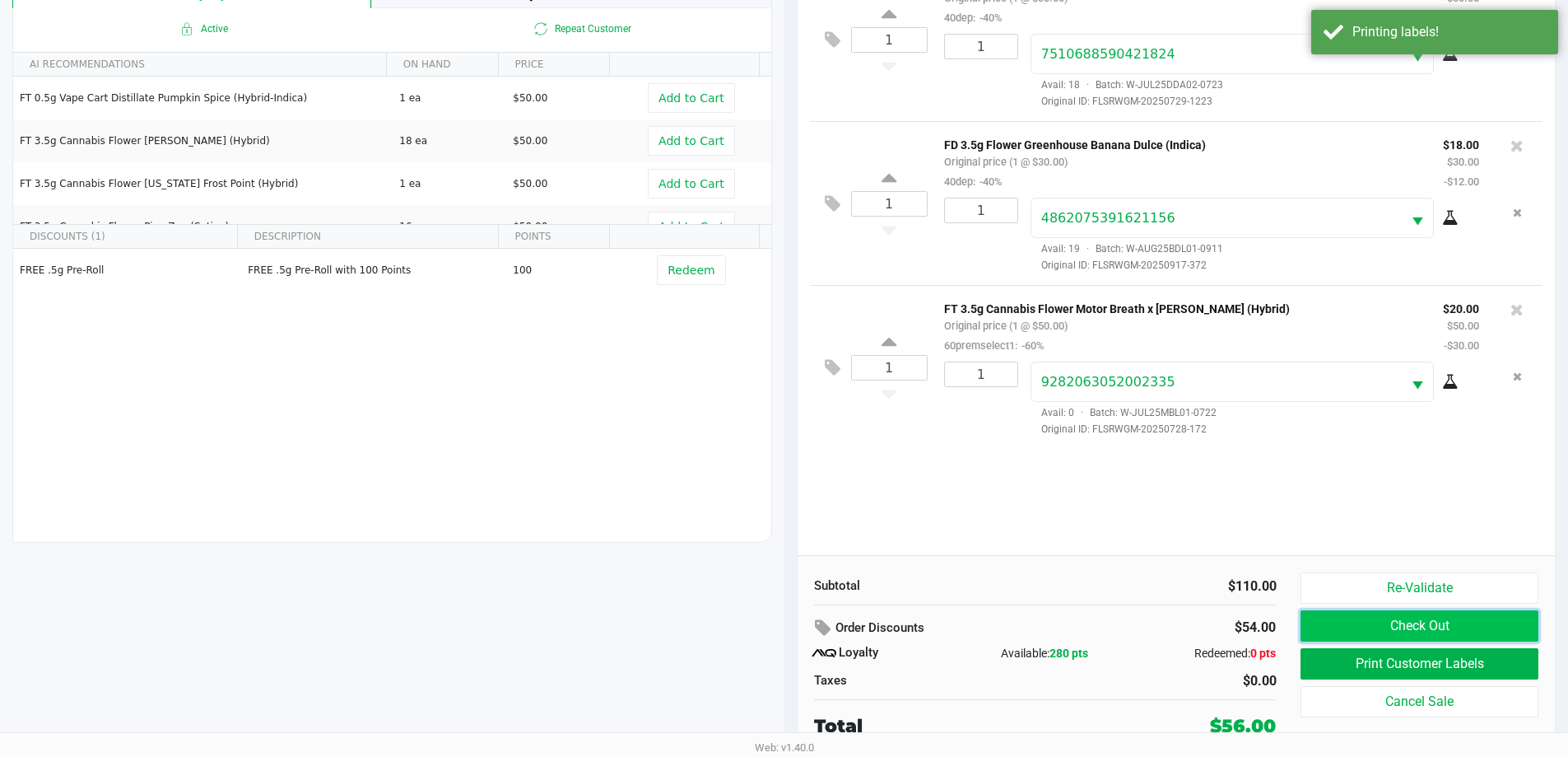
click at [1345, 621] on button "Check Out" at bounding box center [1419, 626] width 237 height 31
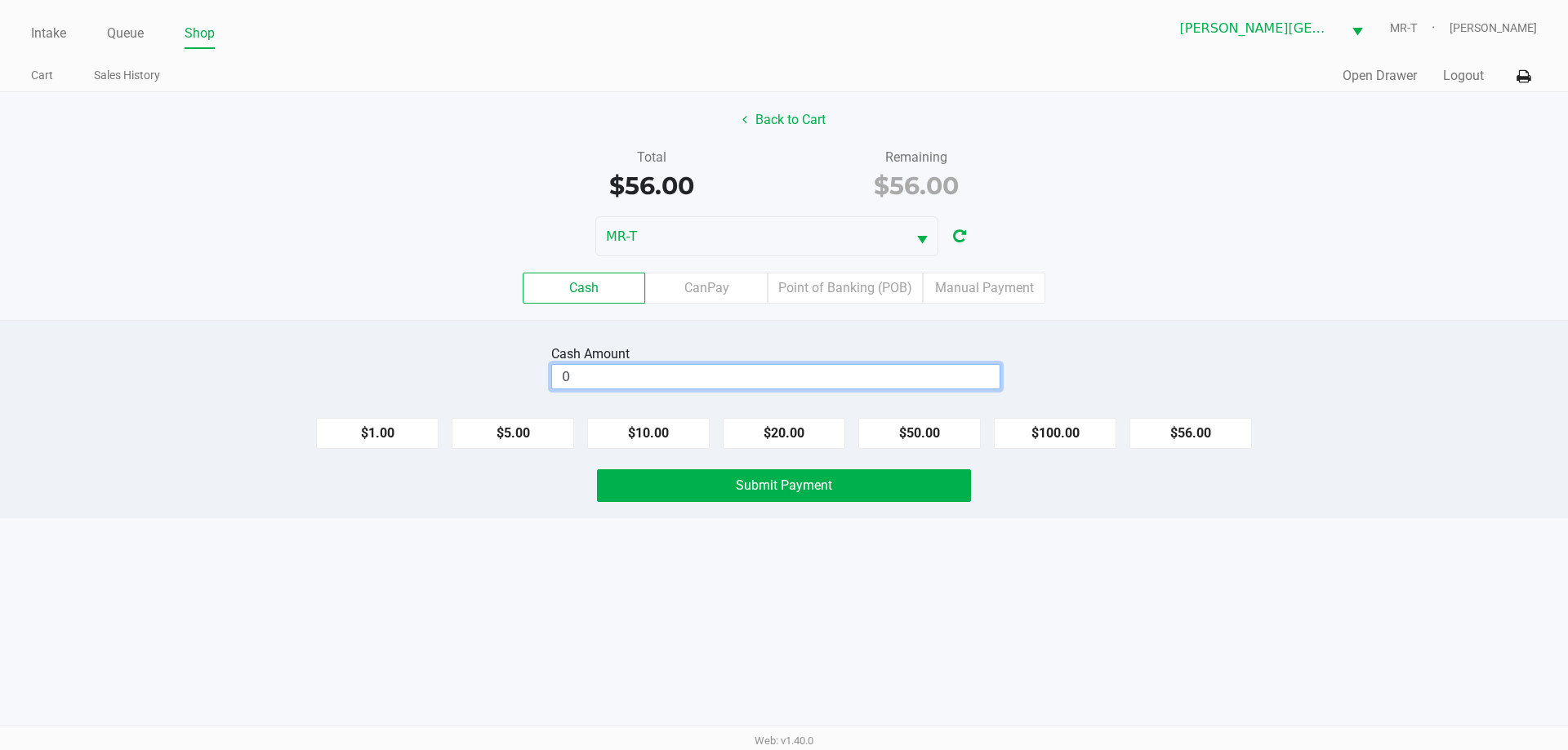
click at [710, 370] on input "0" at bounding box center [776, 377] width 448 height 24
type input "$56.00"
click at [688, 498] on button "Submit Payment" at bounding box center [784, 486] width 374 height 33
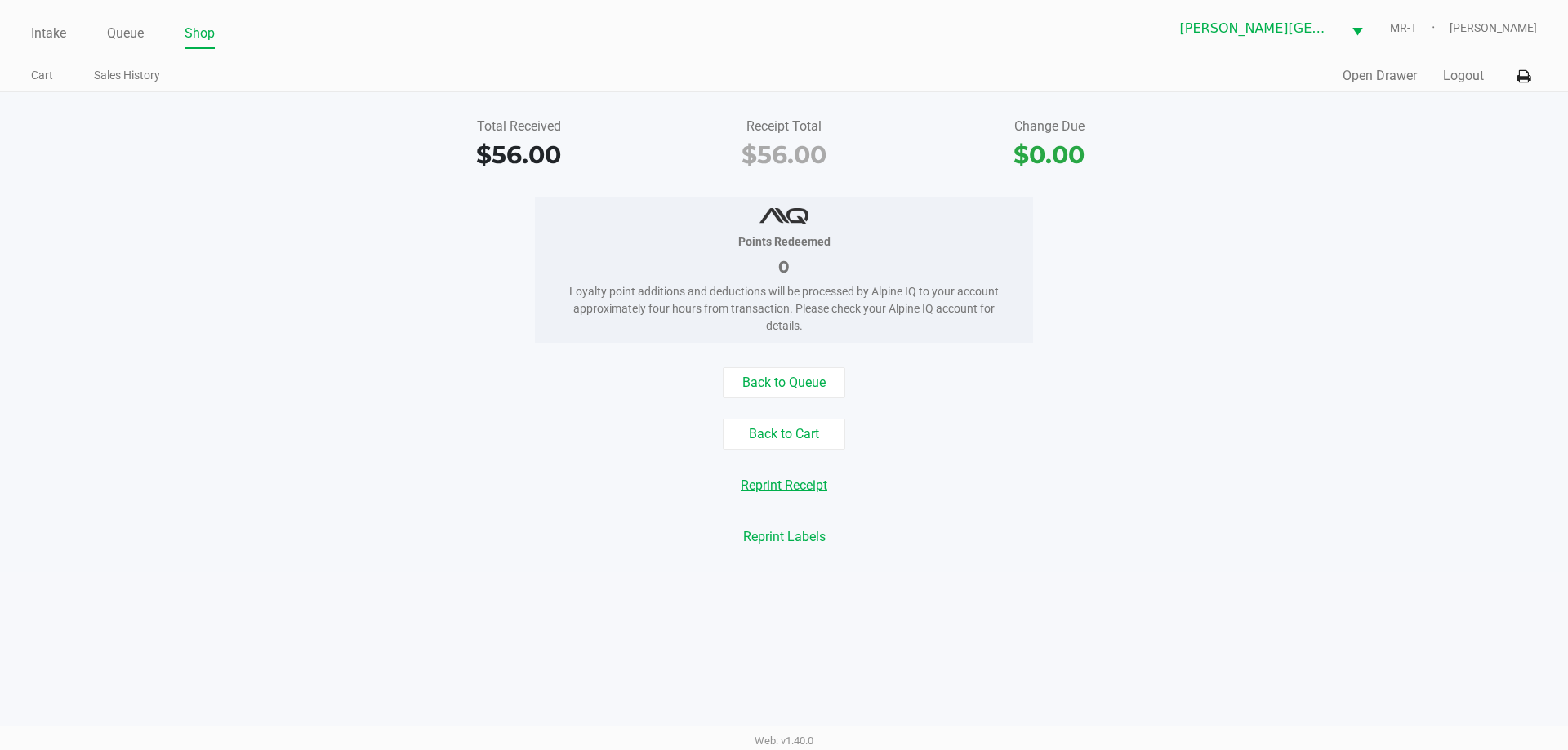
click at [814, 481] on button "Reprint Receipt" at bounding box center [784, 486] width 108 height 31
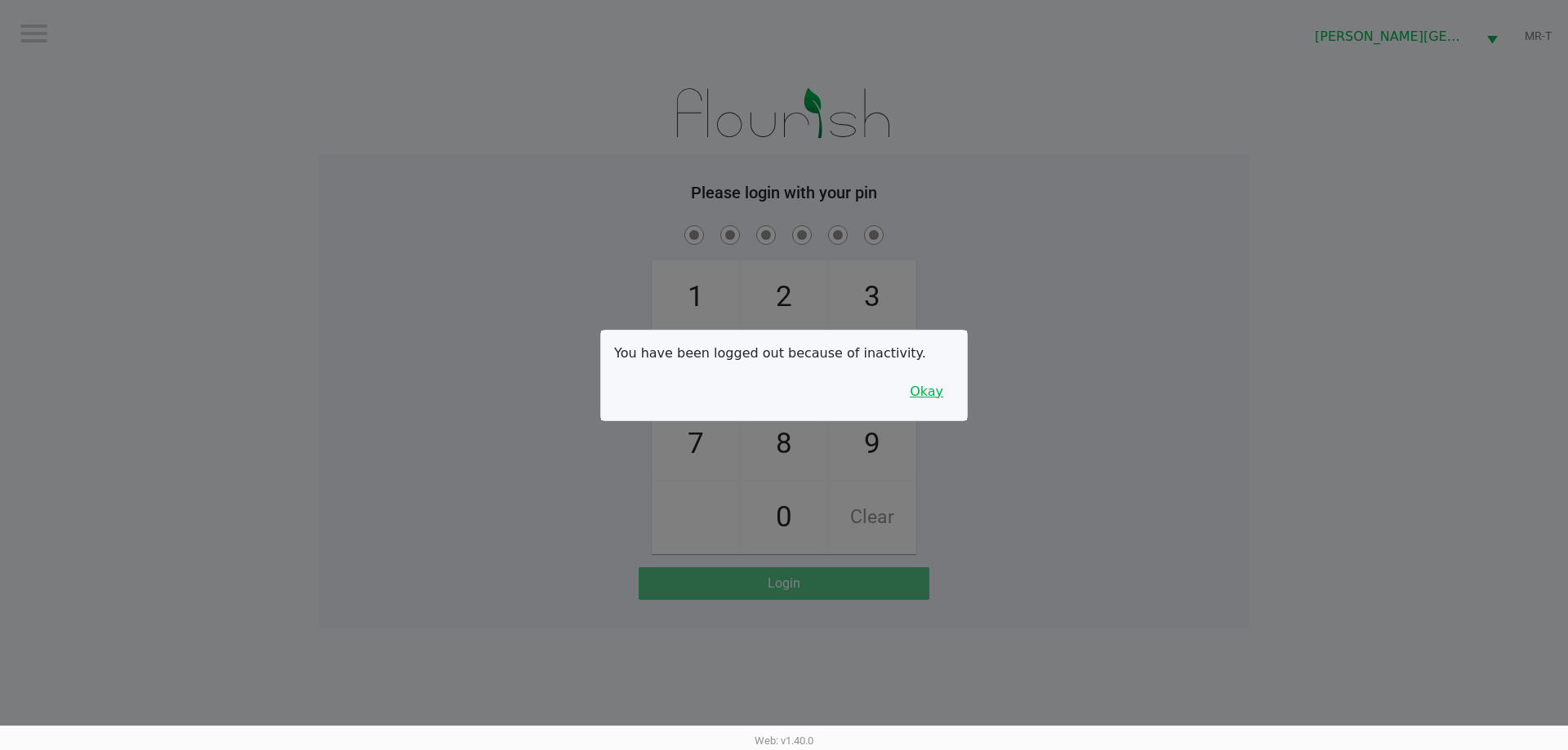
click at [927, 395] on button "Okay" at bounding box center [927, 391] width 55 height 31
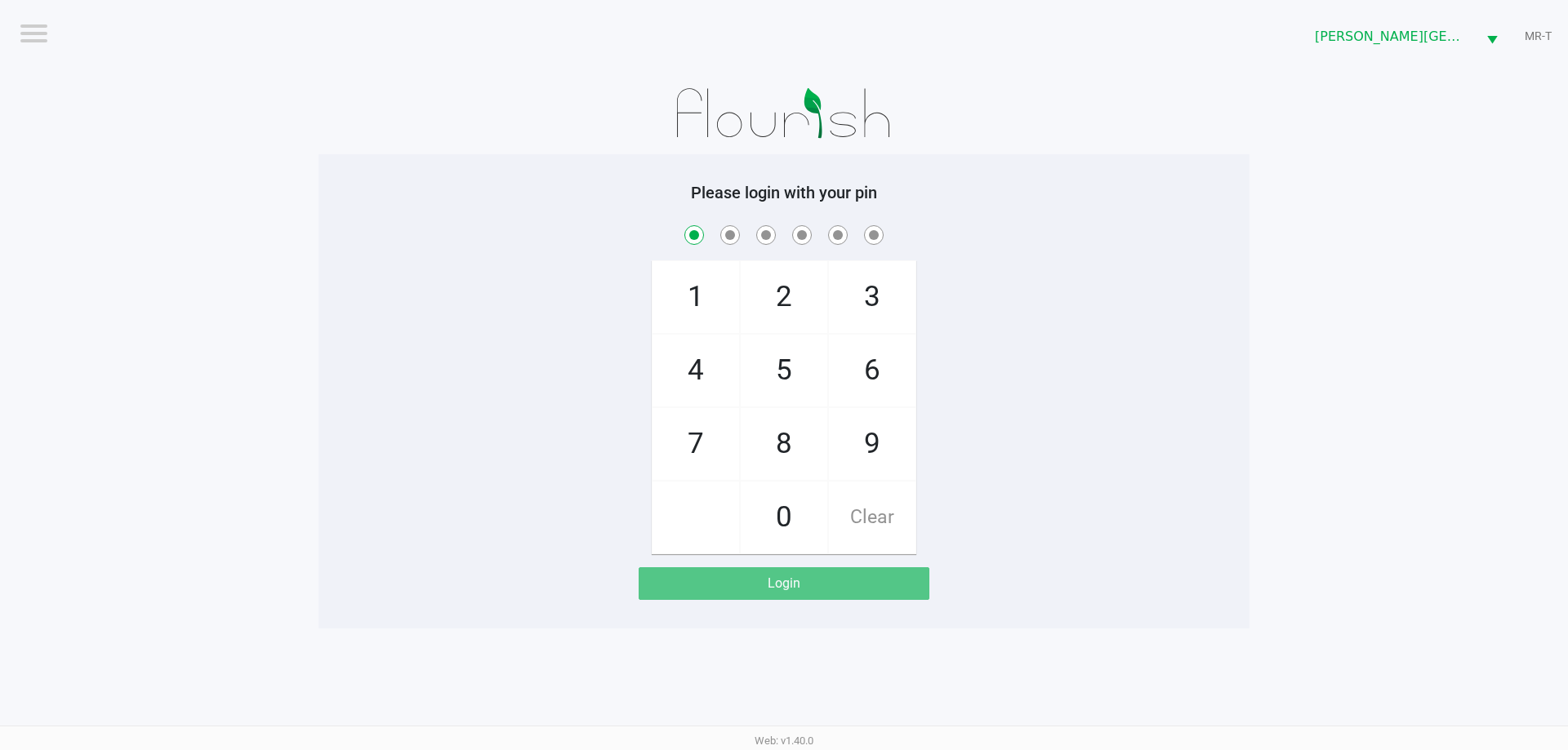
checkbox input "true"
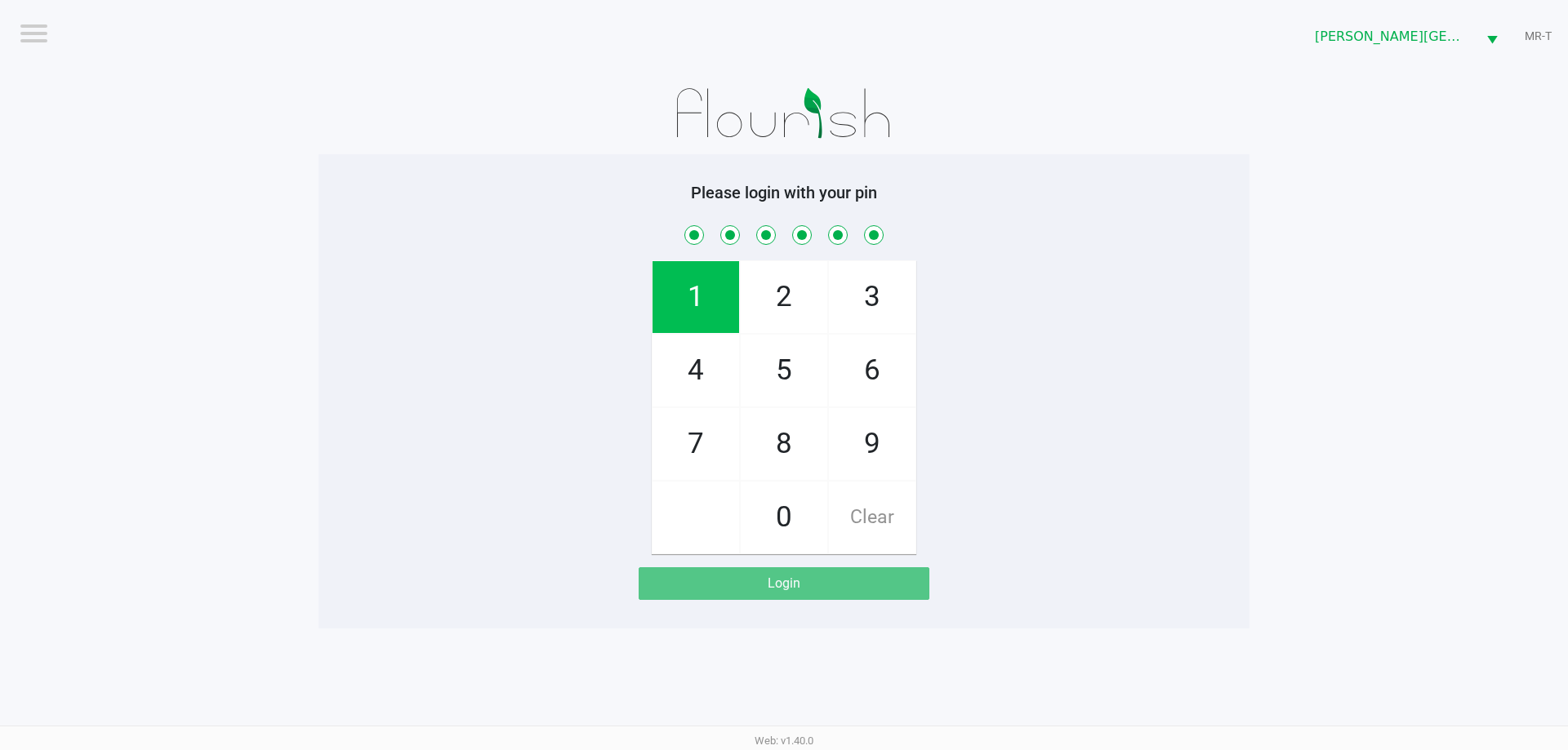
checkbox input "true"
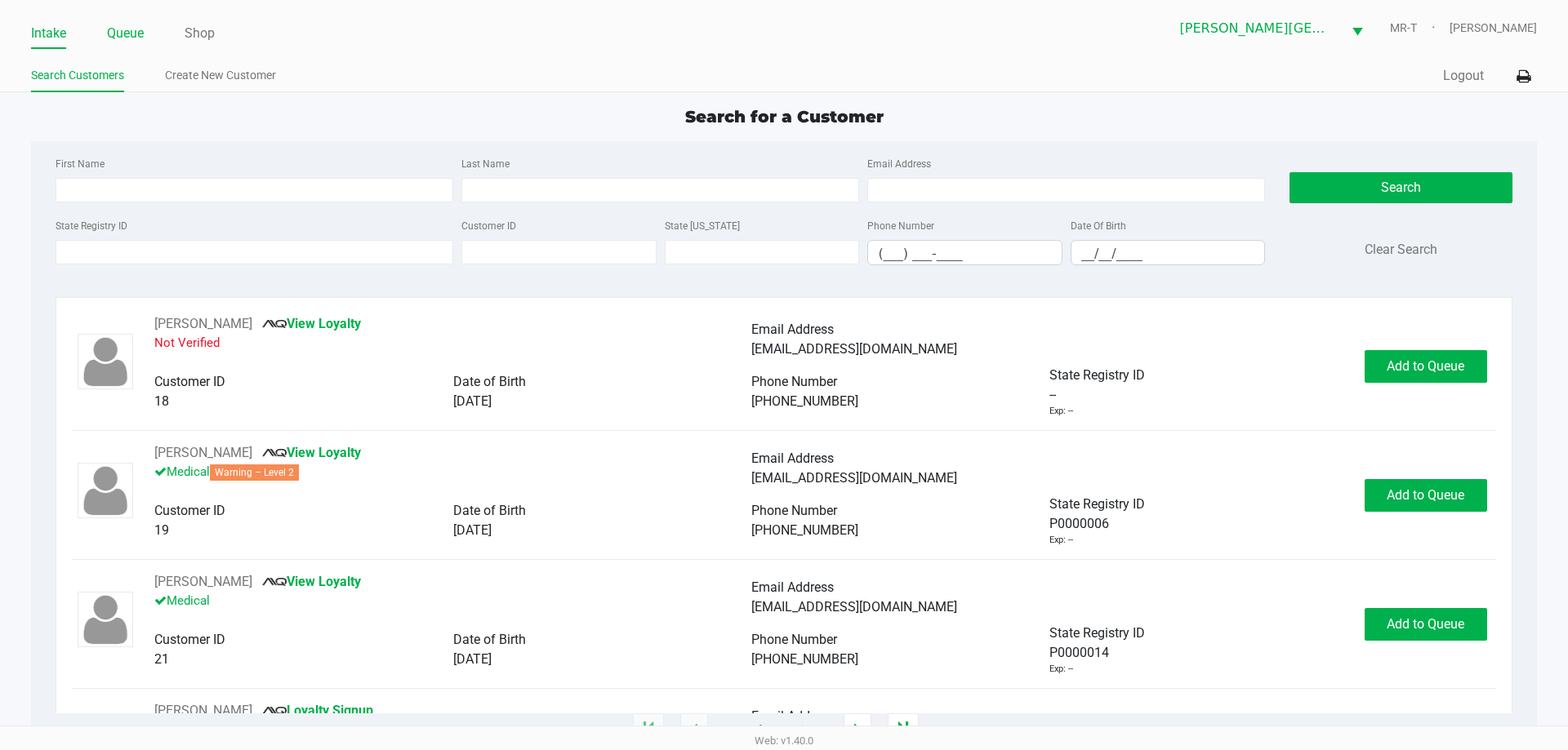
click at [127, 29] on link "Queue" at bounding box center [125, 33] width 36 height 23
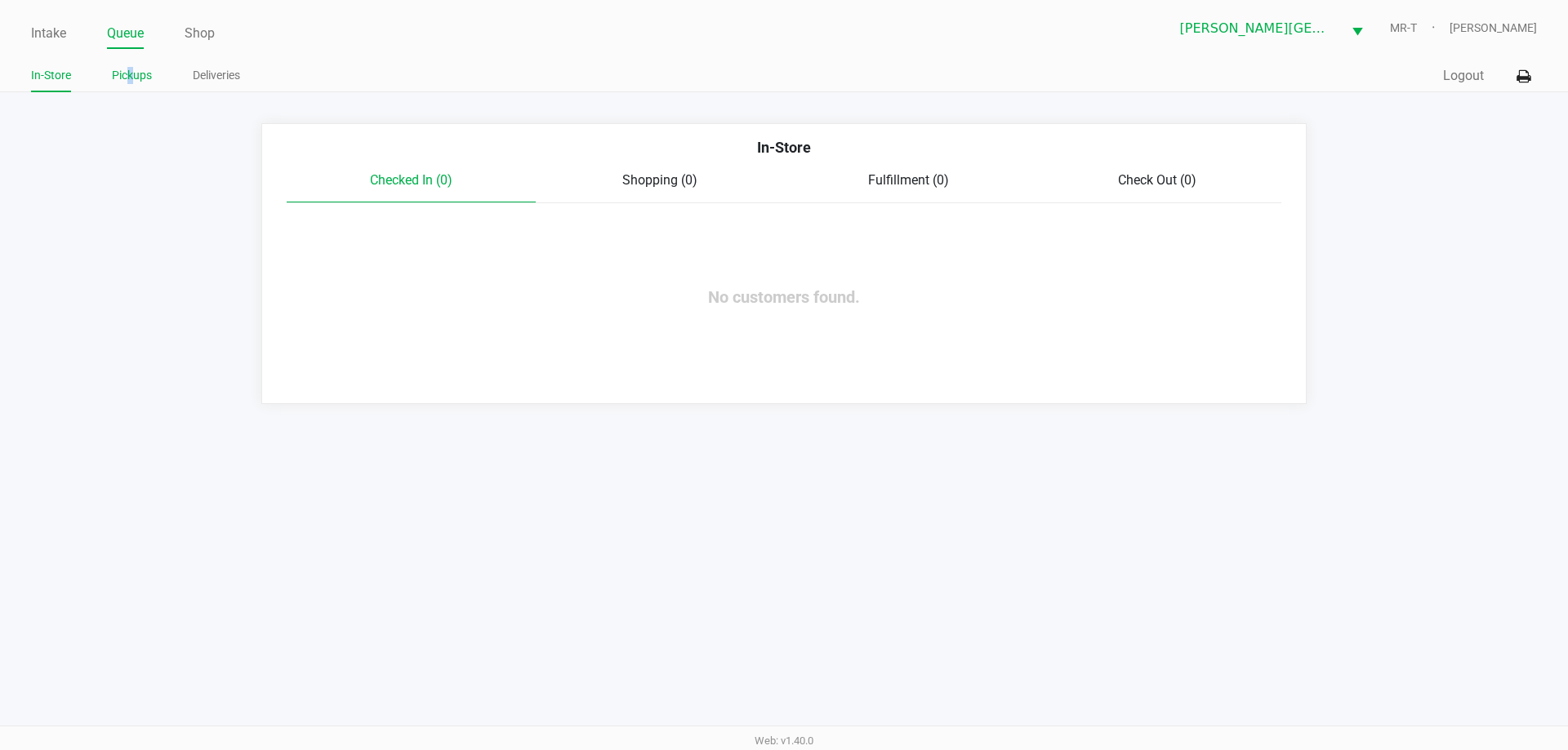
click at [134, 77] on link "Pickups" at bounding box center [132, 75] width 40 height 20
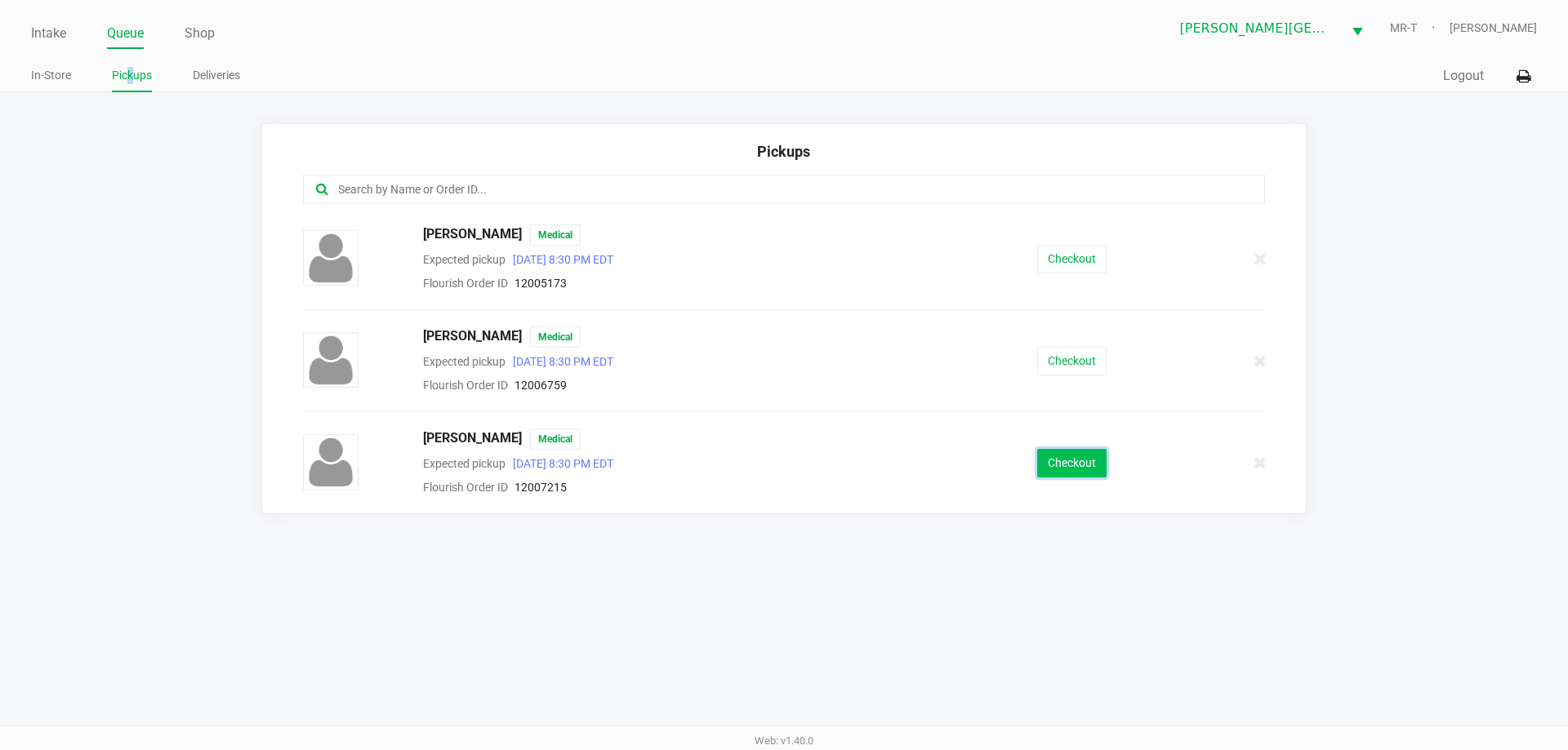
click at [1074, 454] on button "Checkout" at bounding box center [1072, 462] width 69 height 28
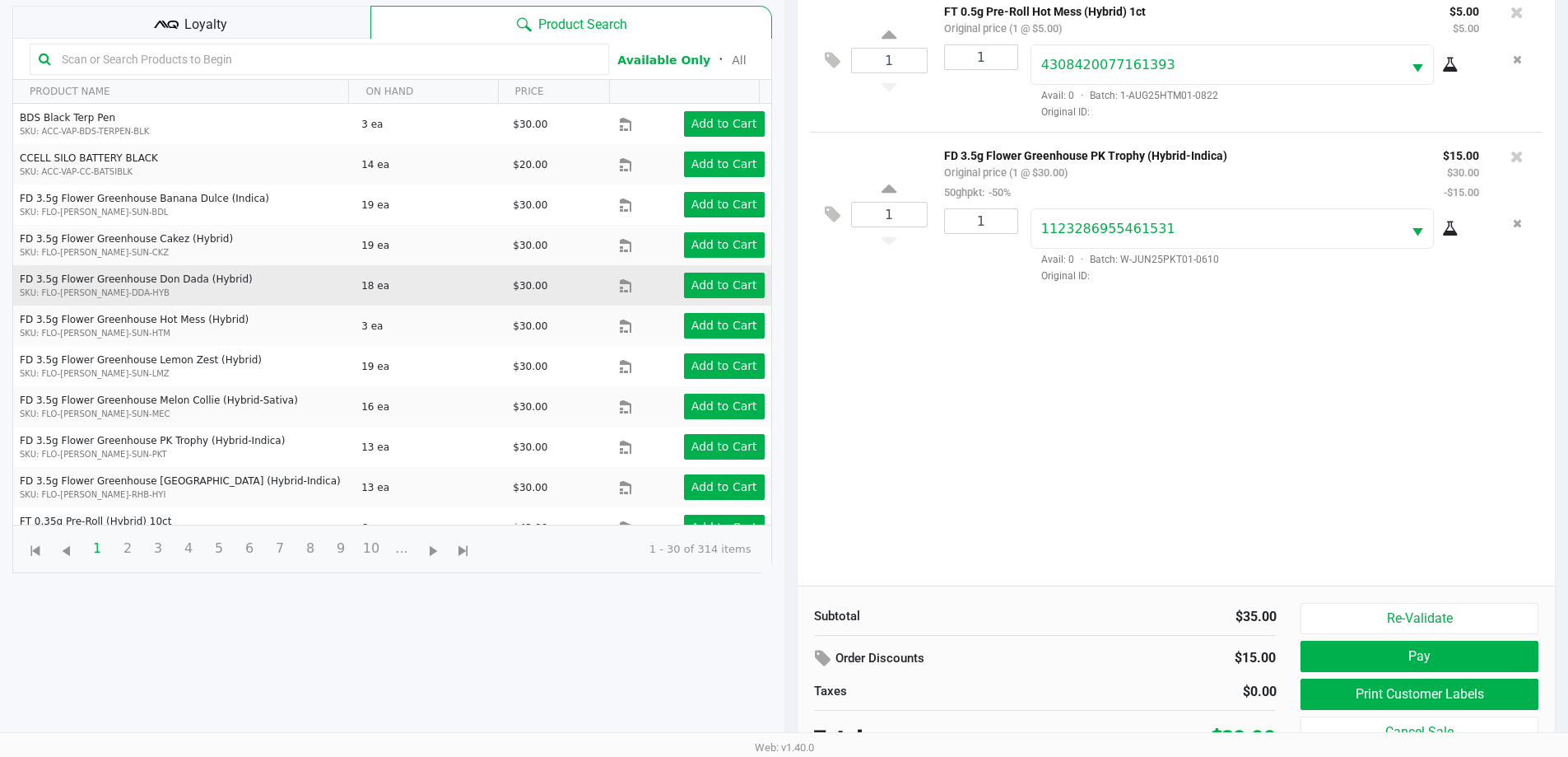
scroll to position [178, 0]
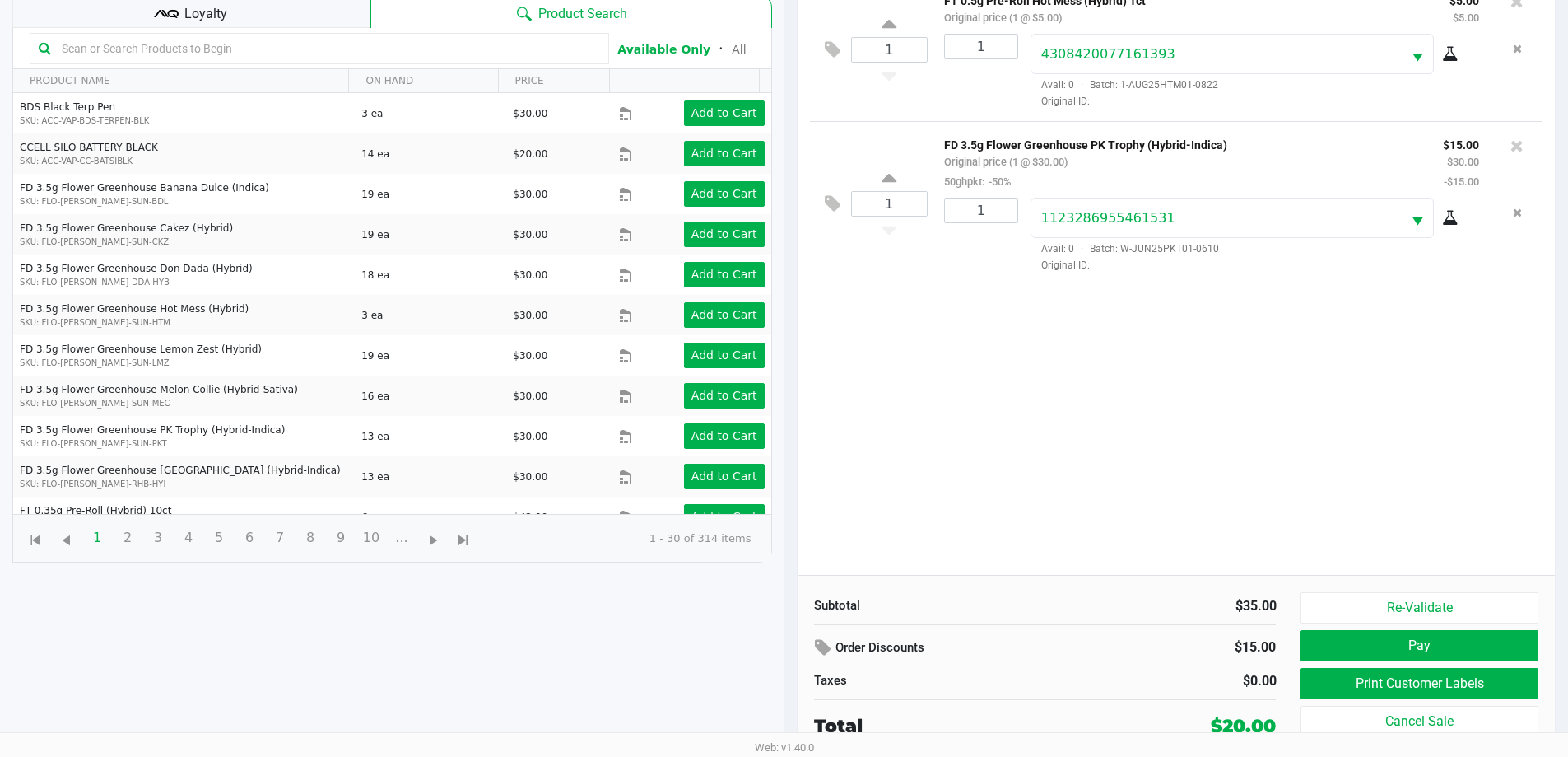
click at [338, 19] on div "Loyalty" at bounding box center [191, 12] width 358 height 33
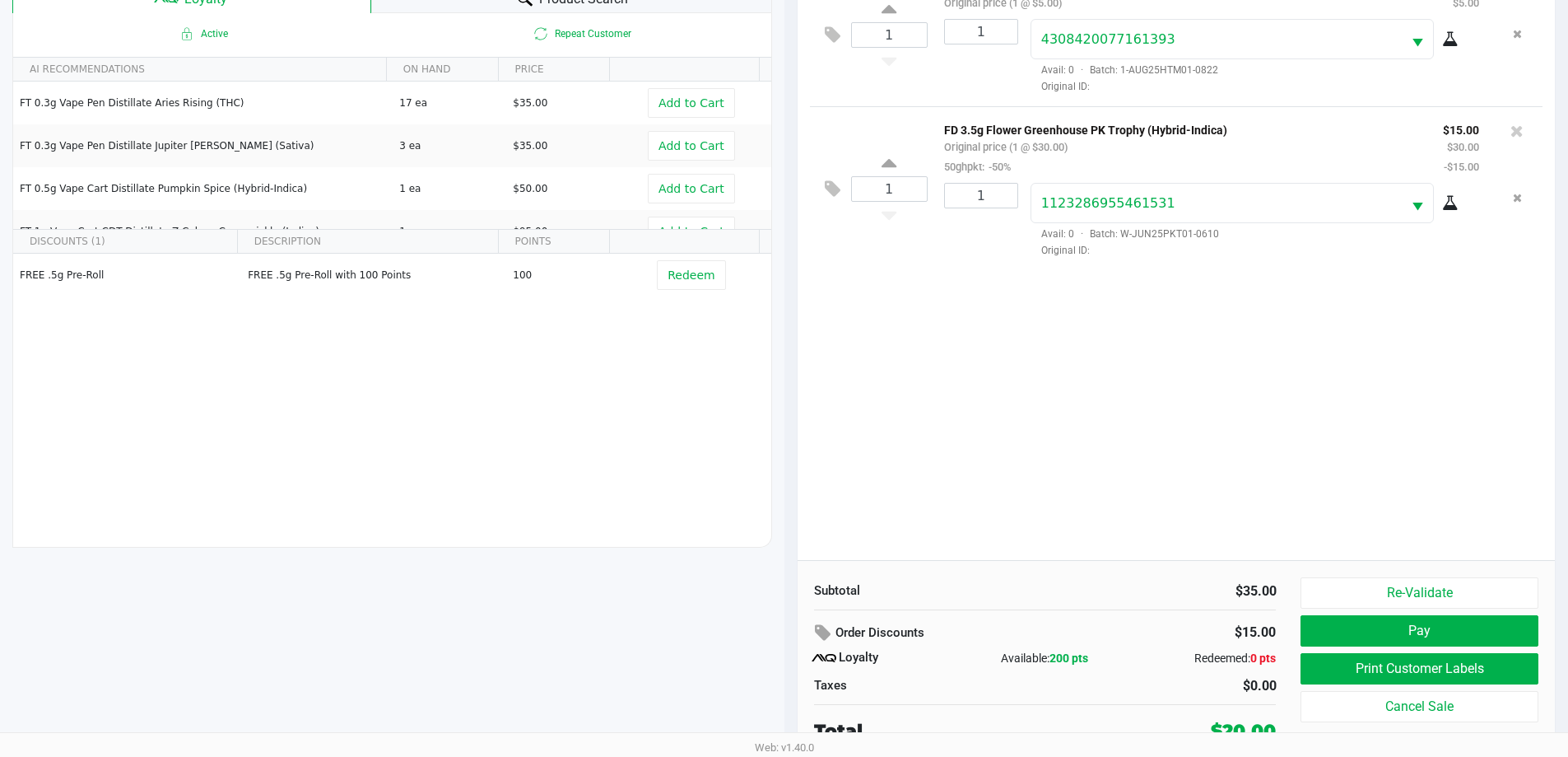
scroll to position [198, 0]
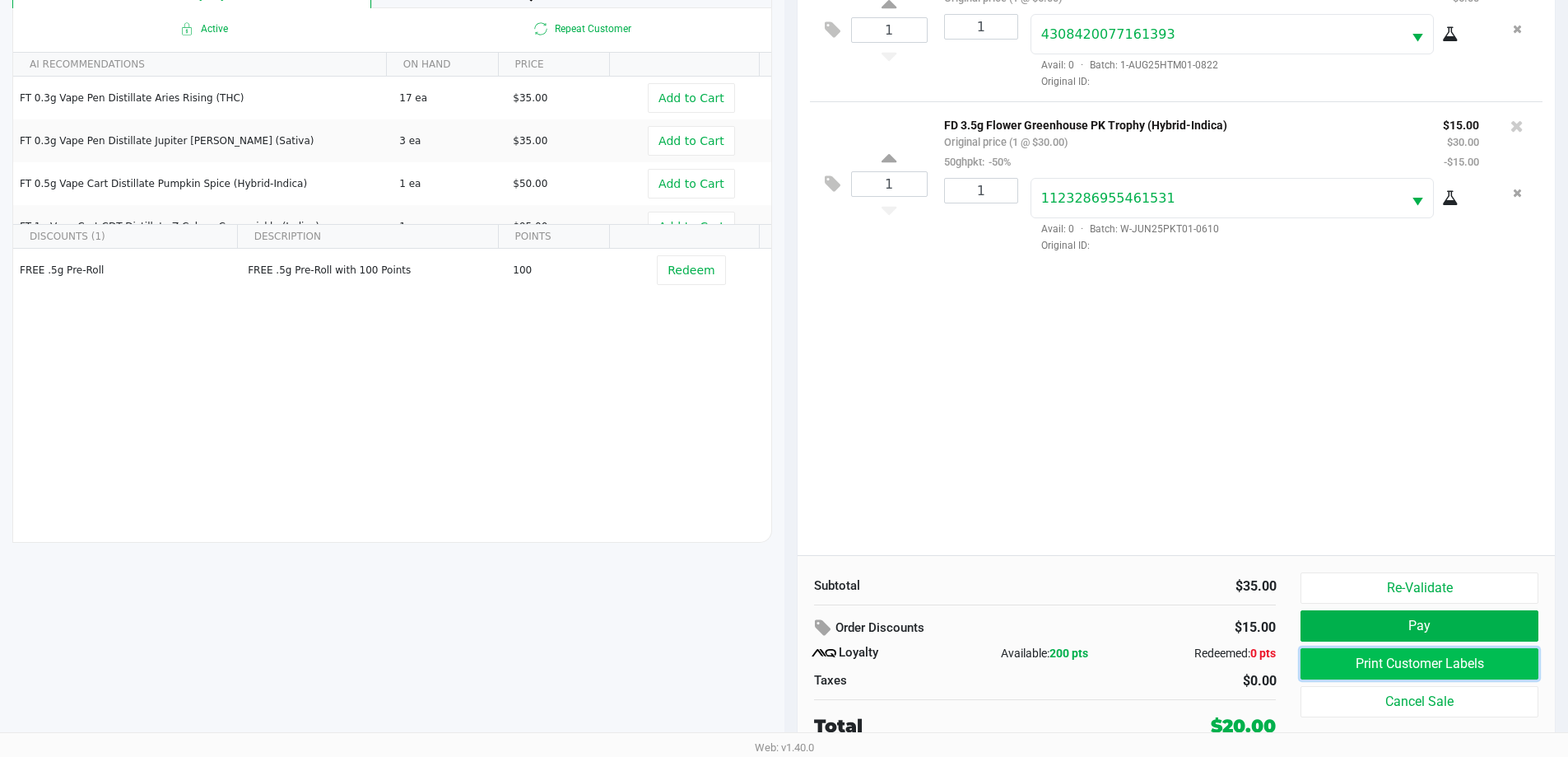
click at [1367, 664] on button "Print Customer Labels" at bounding box center [1419, 664] width 237 height 31
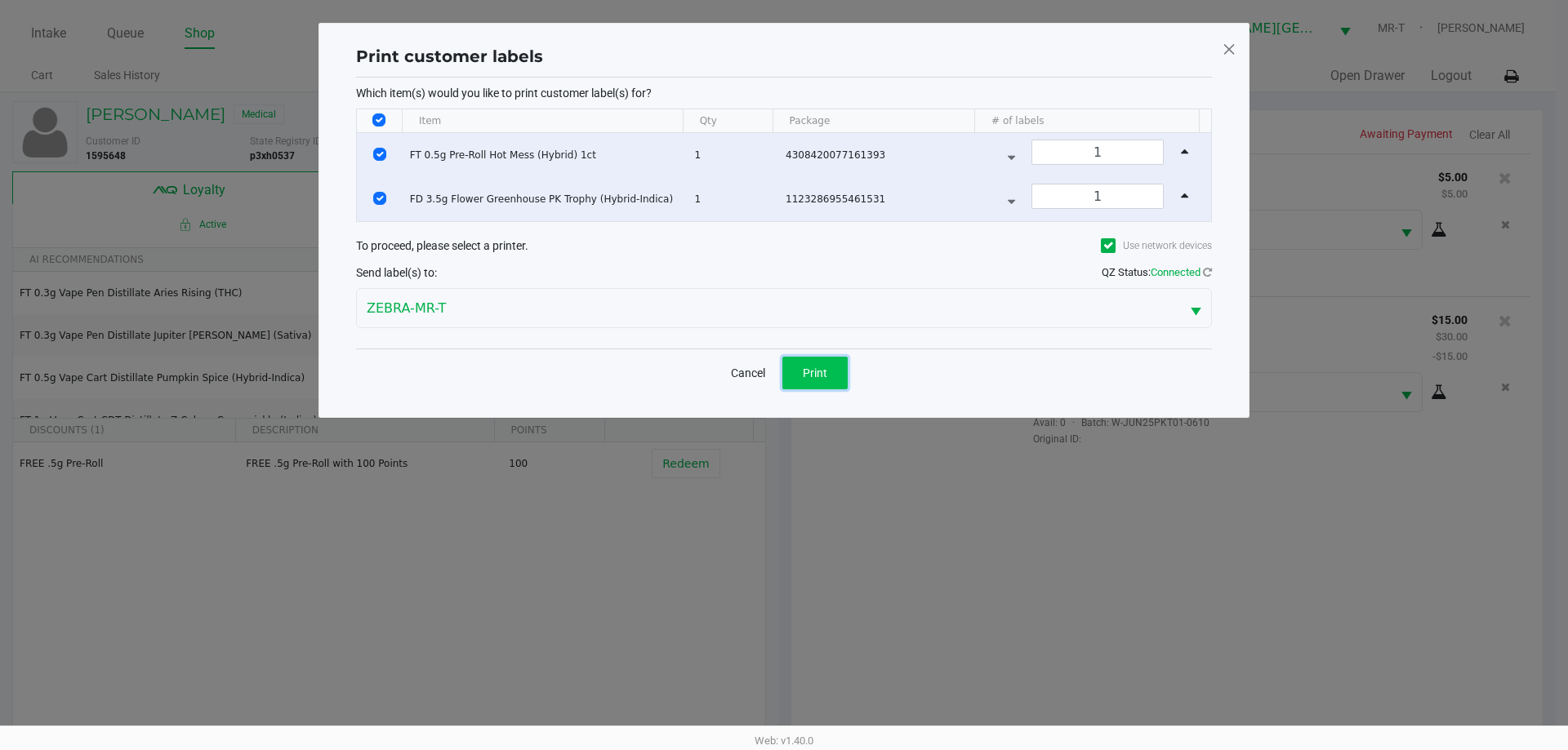
click at [830, 380] on button "Print" at bounding box center [815, 373] width 65 height 33
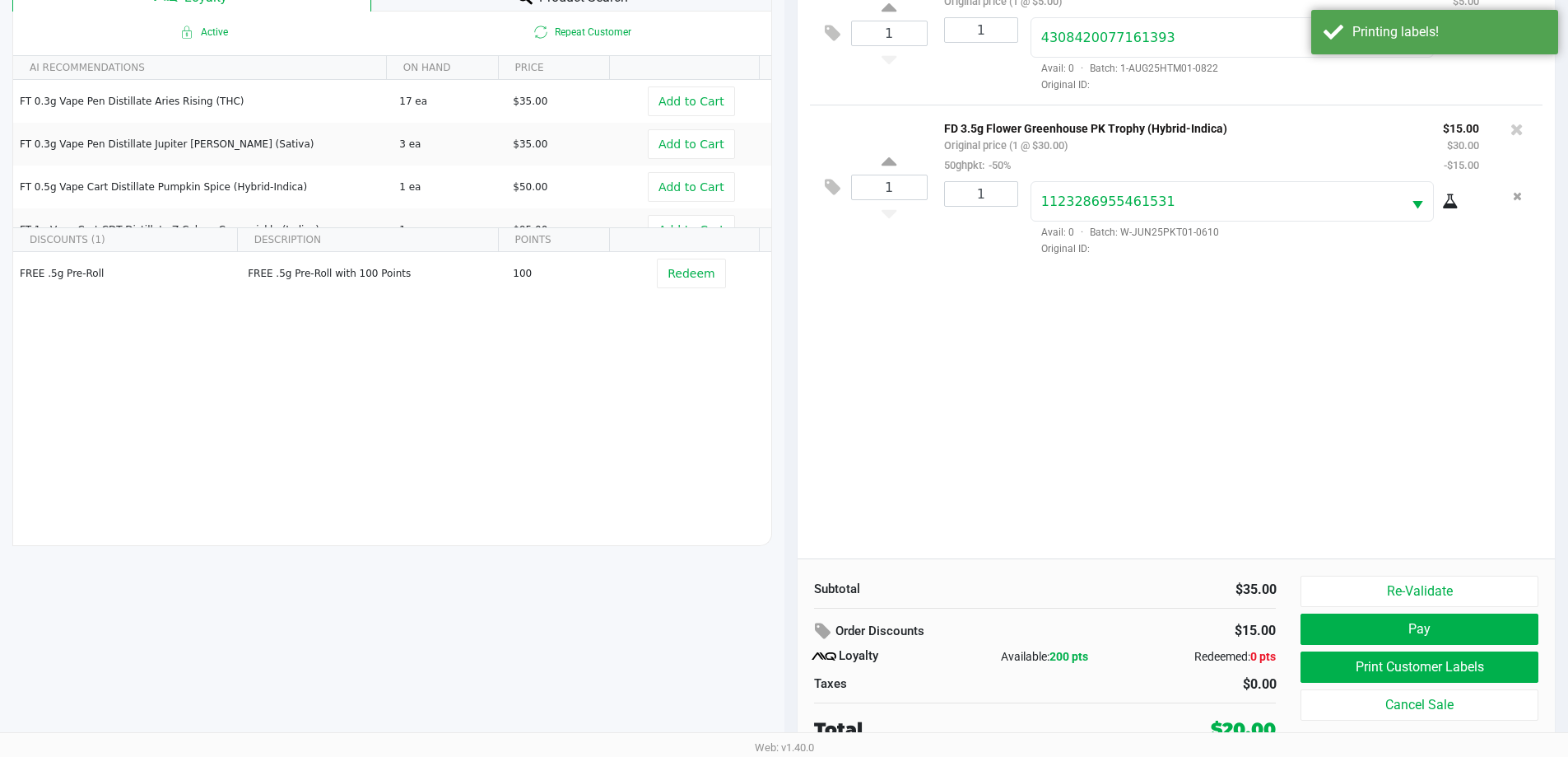
scroll to position [198, 0]
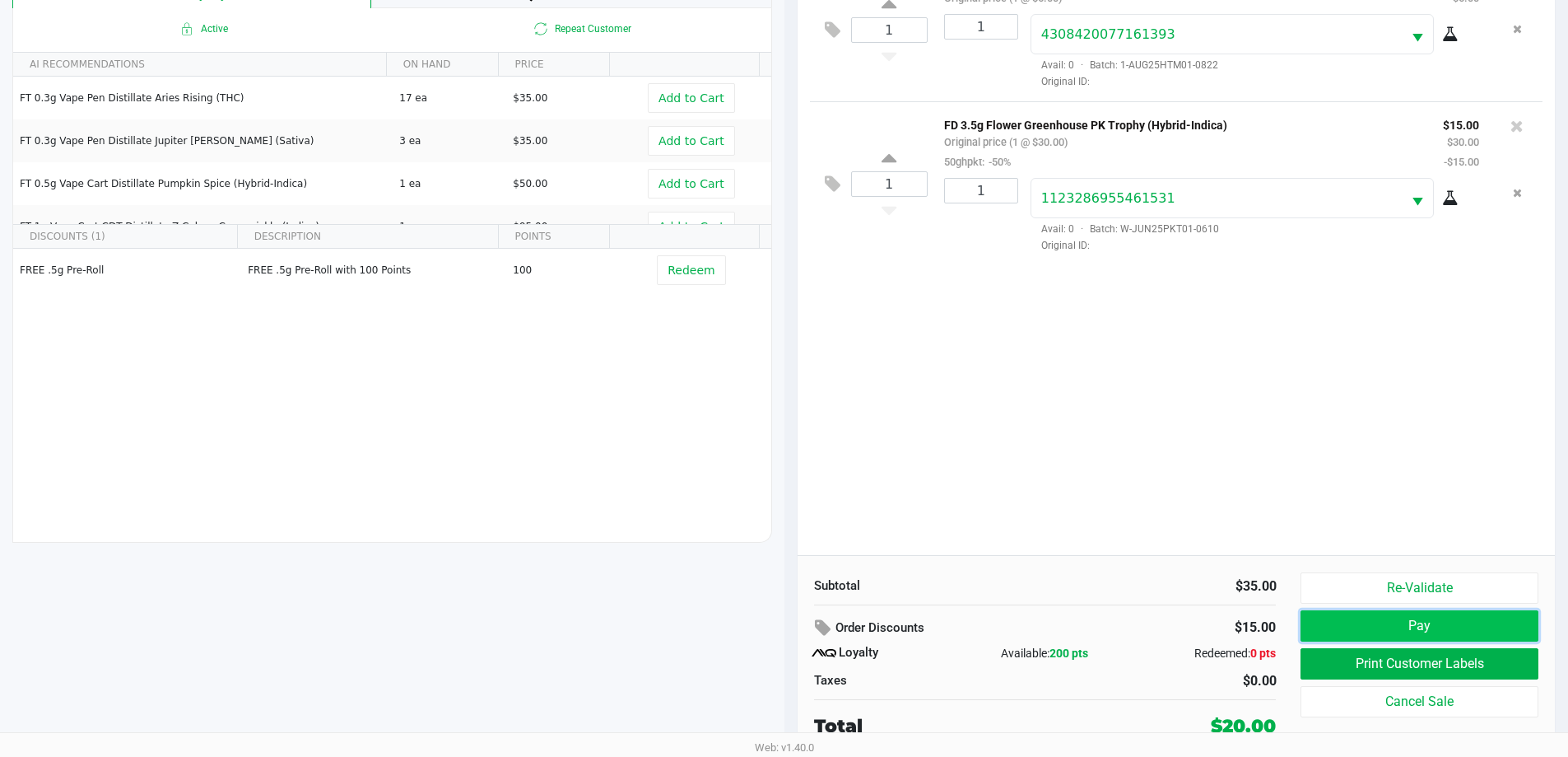
click at [1372, 624] on button "Pay" at bounding box center [1419, 626] width 237 height 31
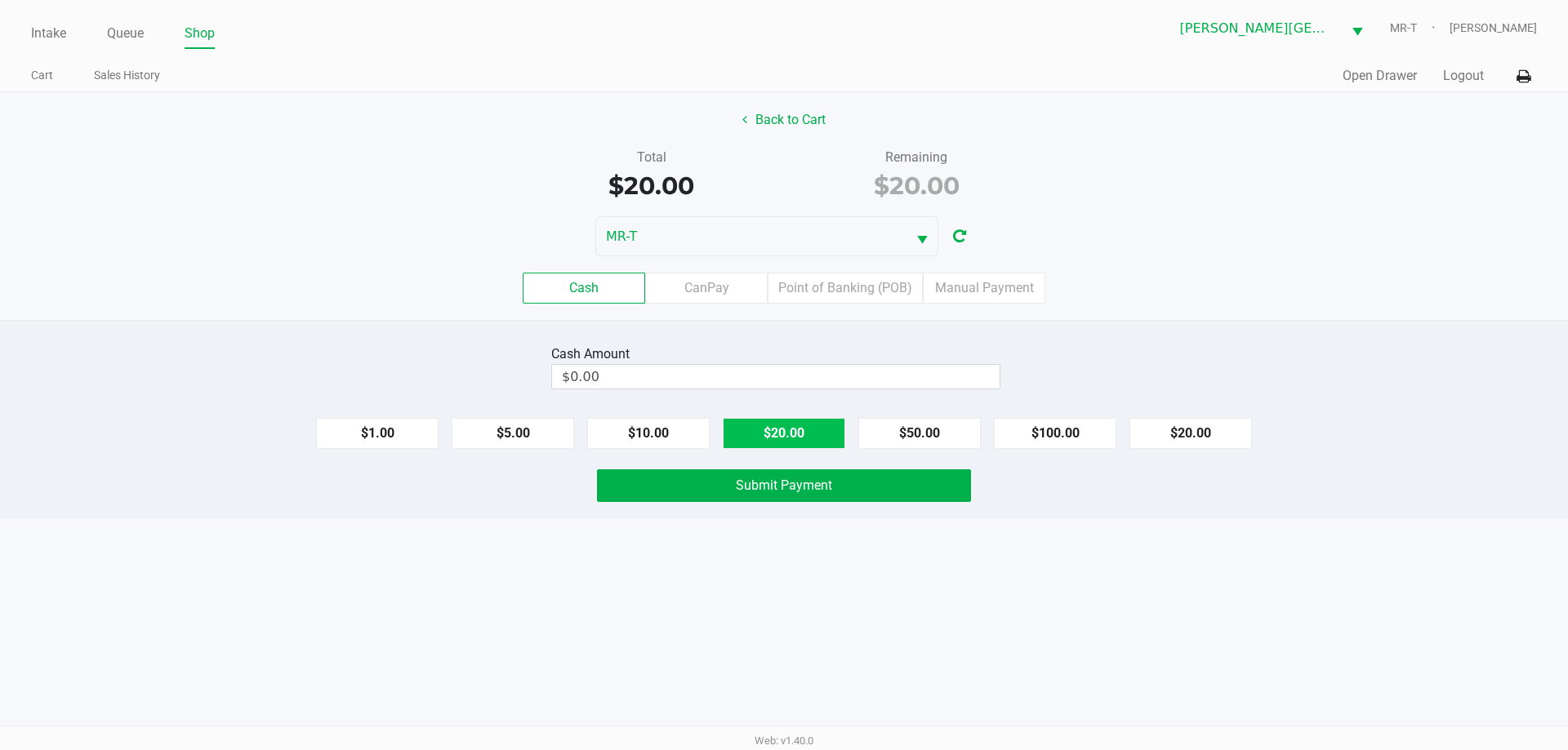
click at [822, 431] on button "$20.00" at bounding box center [783, 433] width 123 height 31
type input "$20.00"
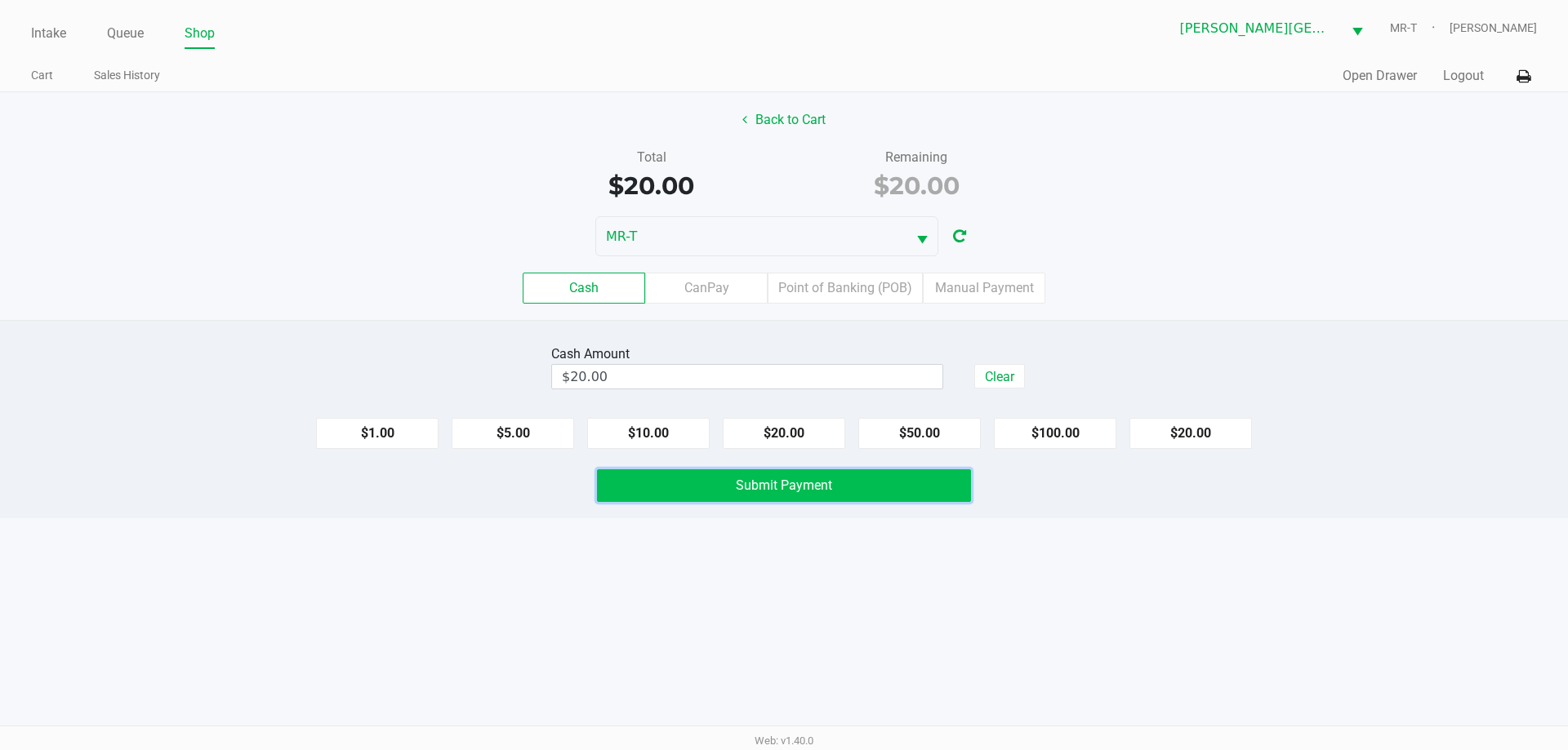
click at [784, 487] on span "Submit Payment" at bounding box center [784, 485] width 96 height 15
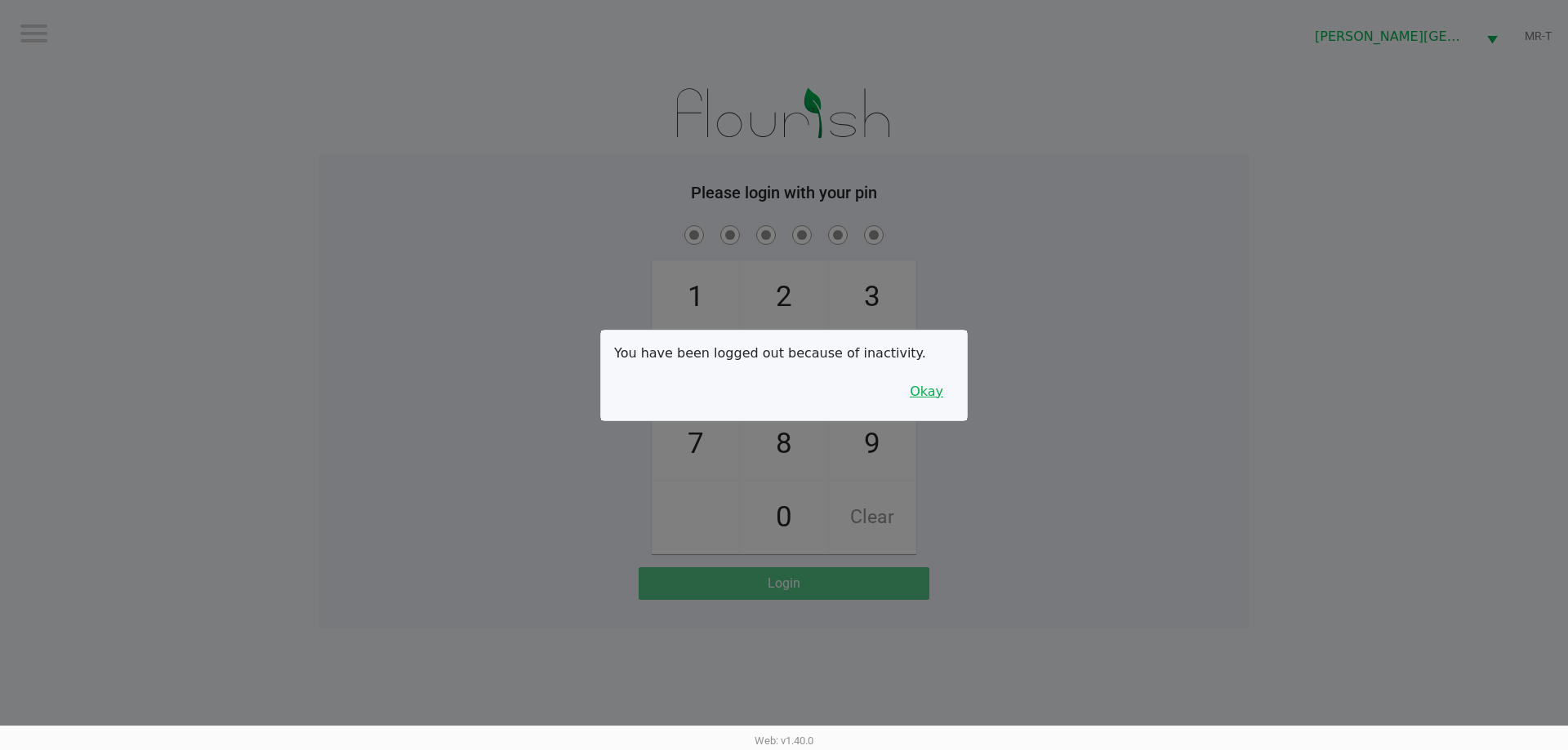
click at [925, 394] on button "Okay" at bounding box center [927, 391] width 55 height 31
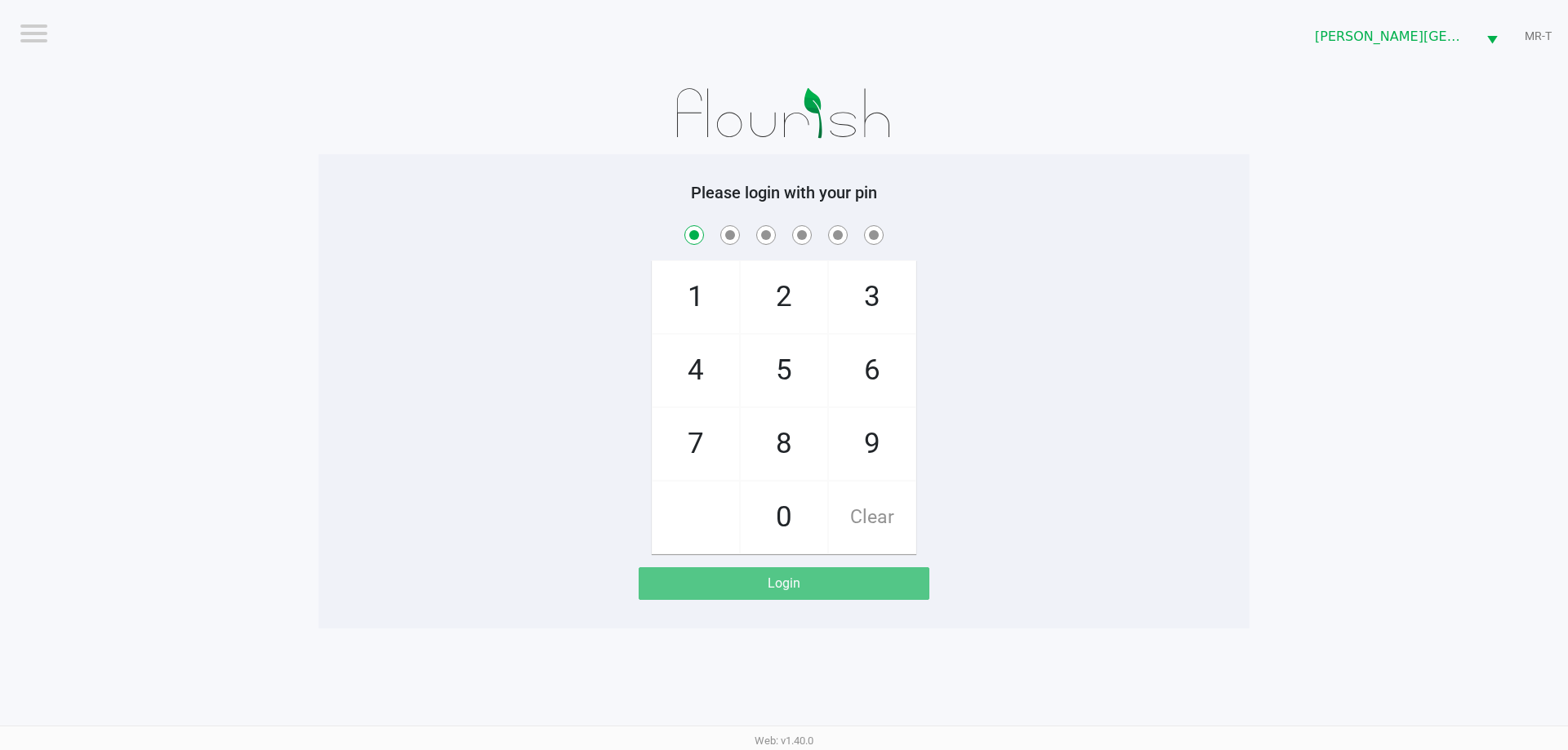
checkbox input "true"
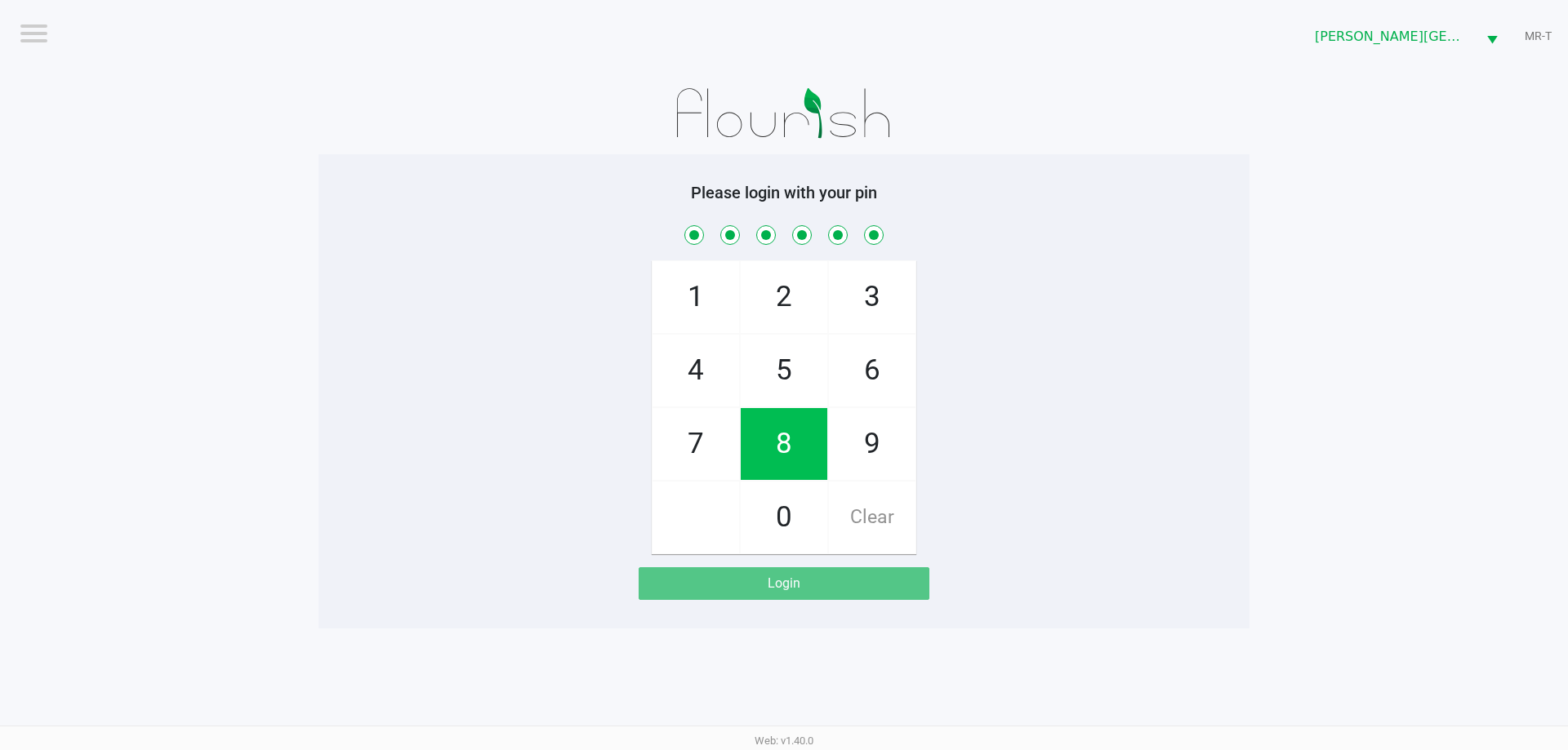
checkbox input "true"
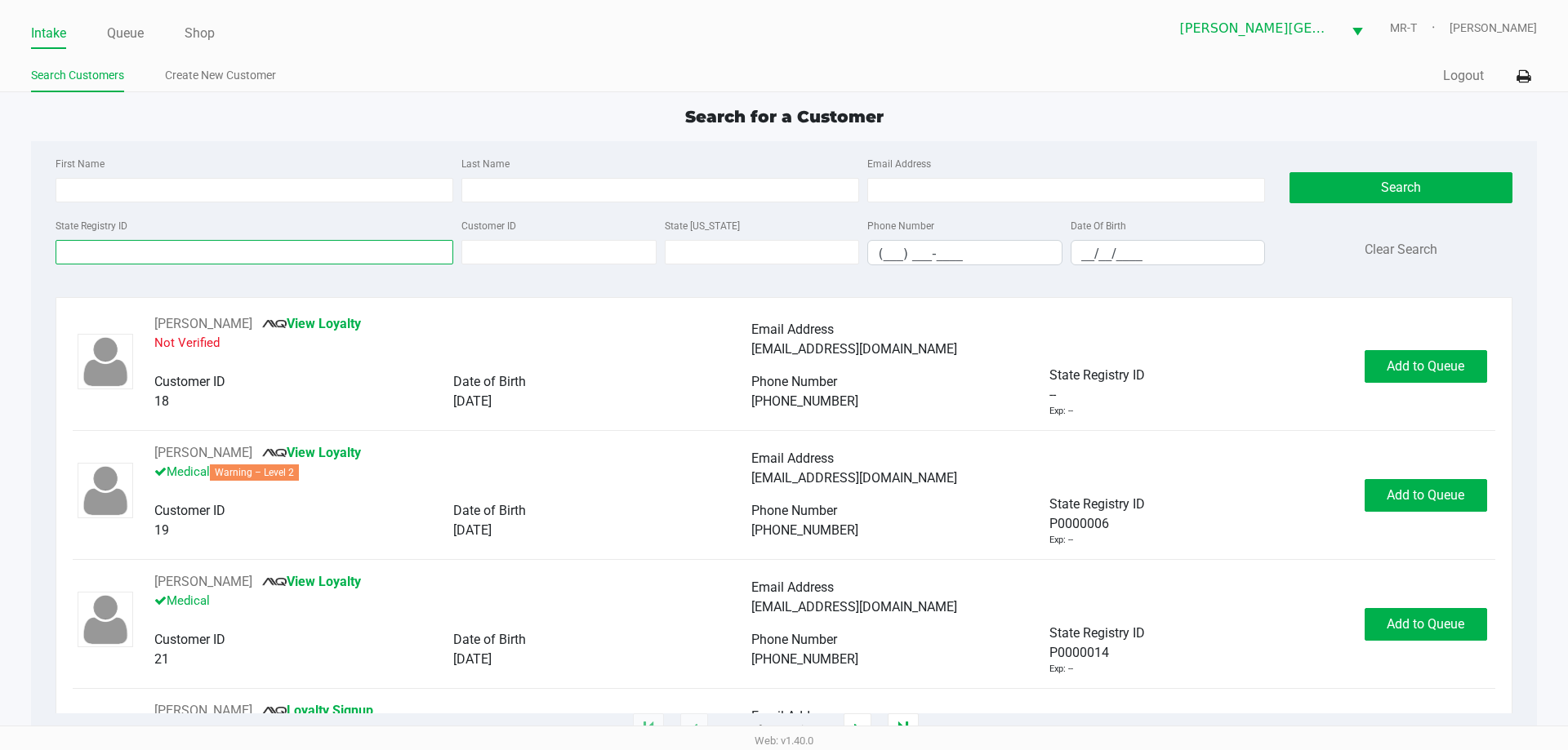
click at [91, 258] on input "State Registry ID" at bounding box center [254, 252] width 398 height 25
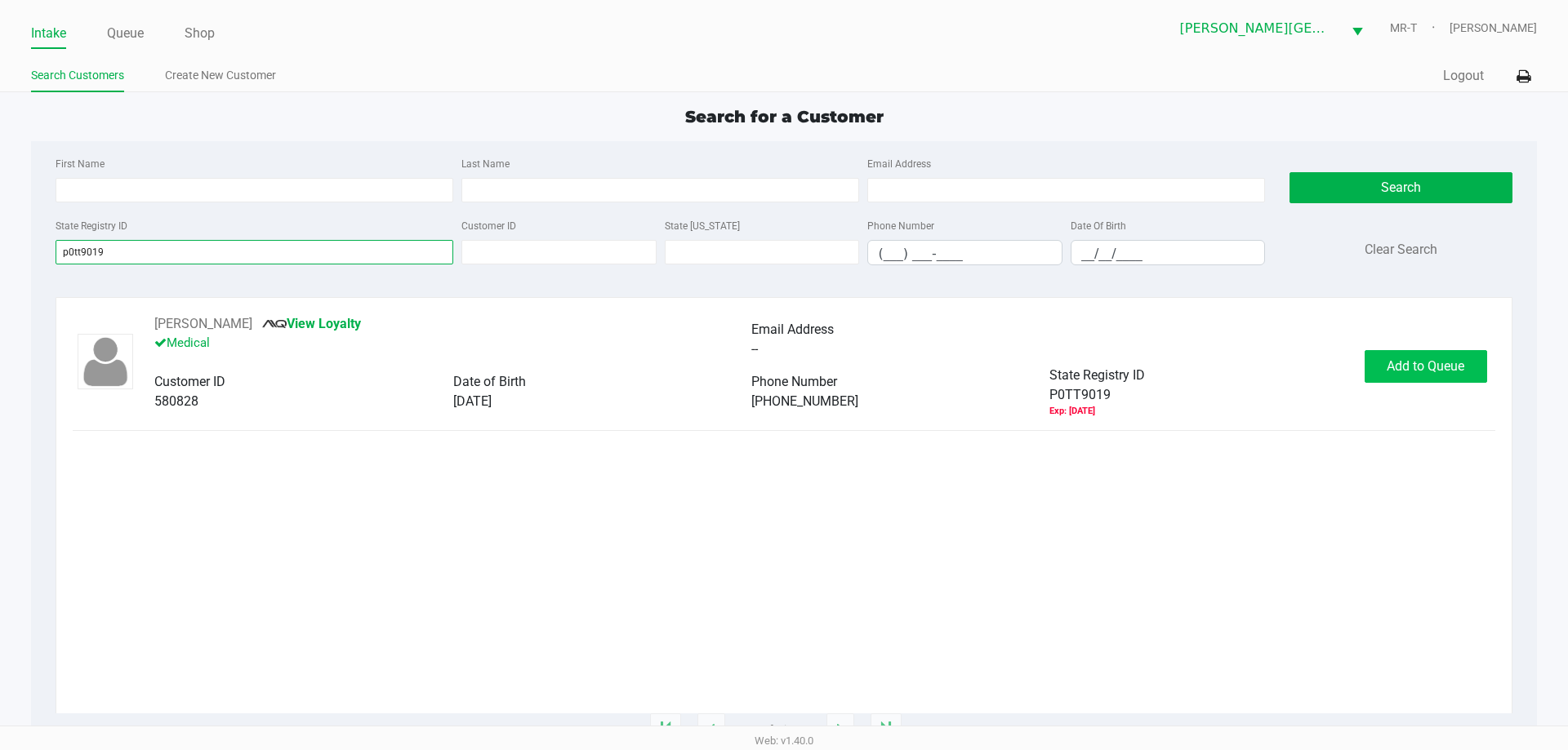
type input "p0tt9019"
click at [1408, 363] on span "Add to Queue" at bounding box center [1424, 366] width 77 height 15
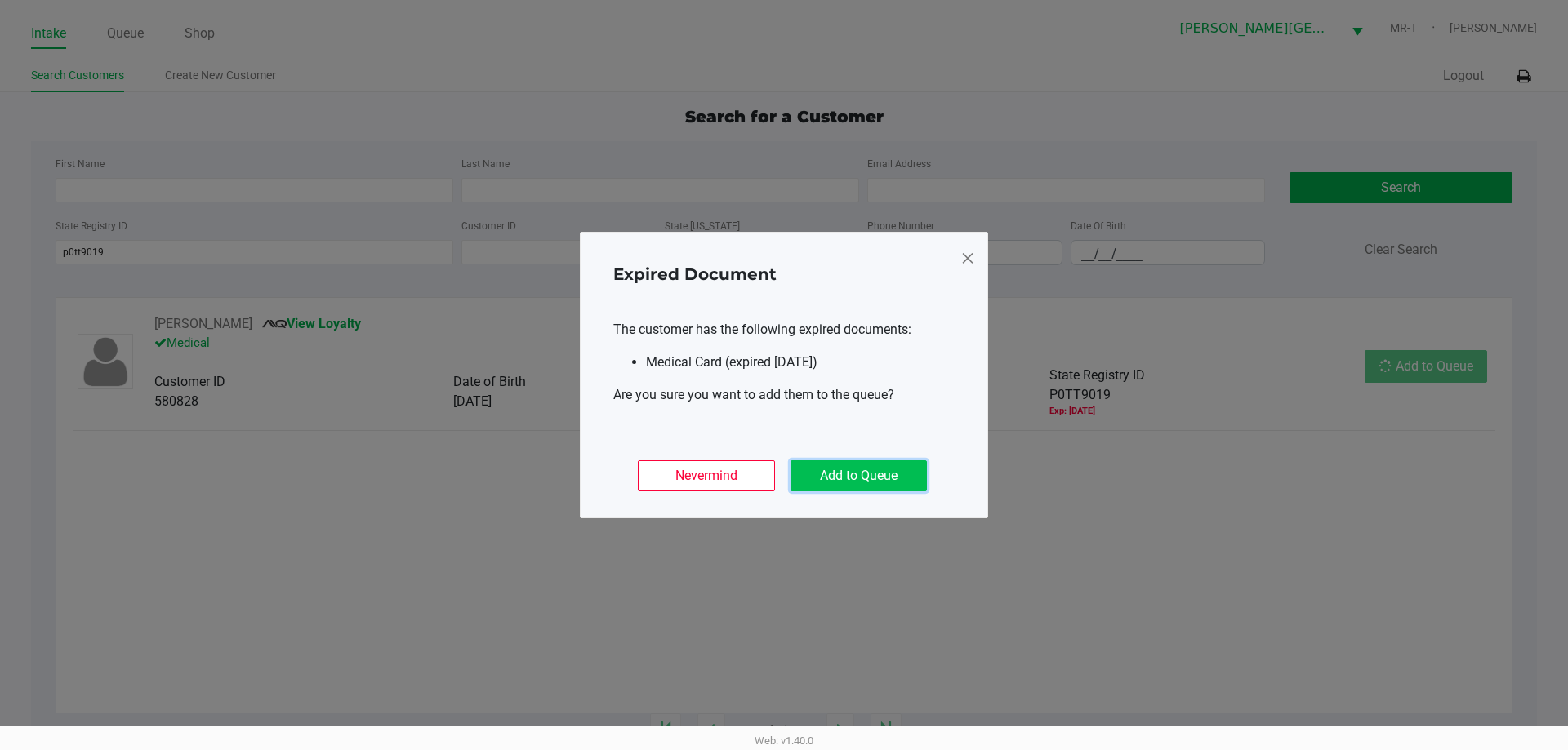
click at [887, 464] on button "Add to Queue" at bounding box center [858, 476] width 136 height 31
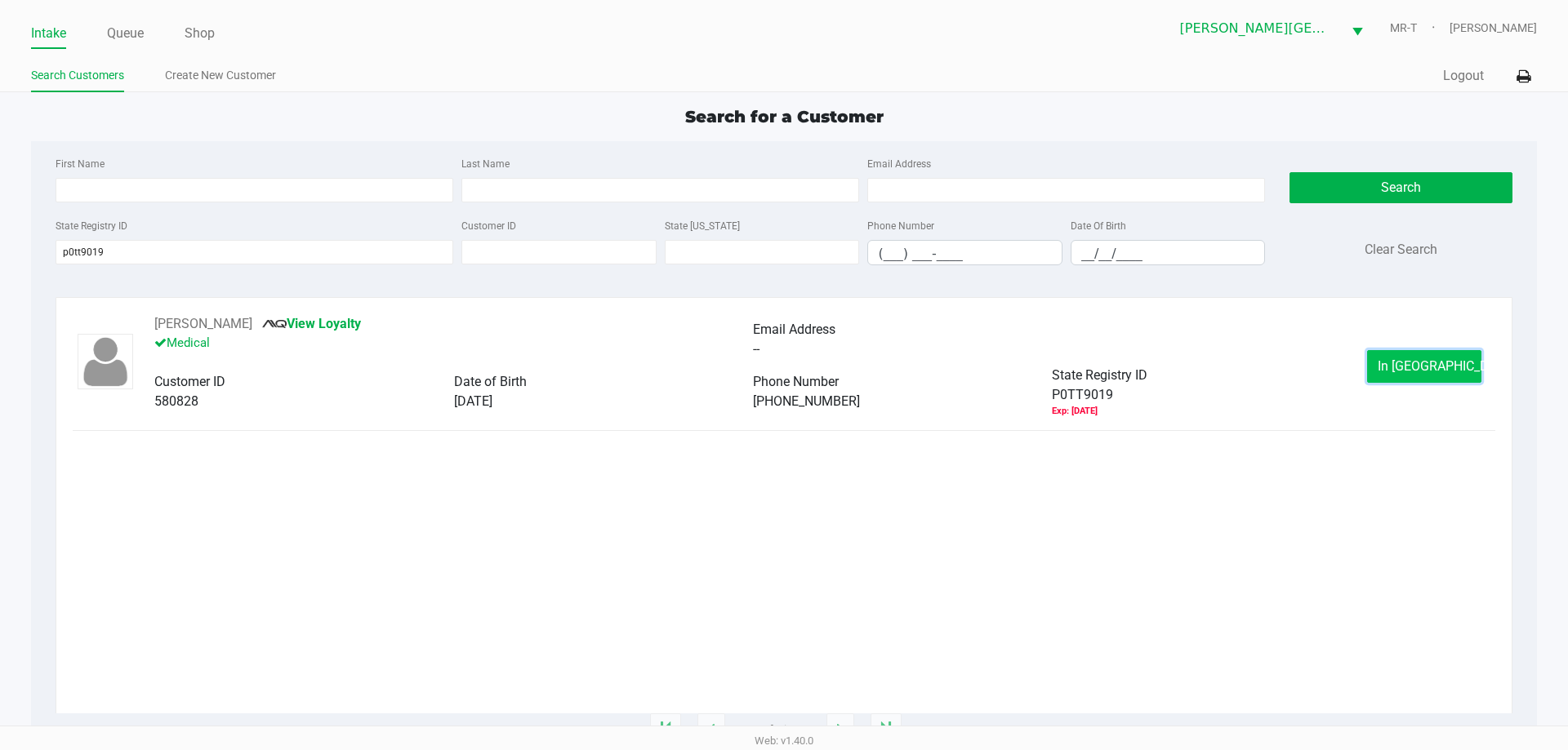
click at [1396, 359] on button "In Queue" at bounding box center [1424, 367] width 114 height 33
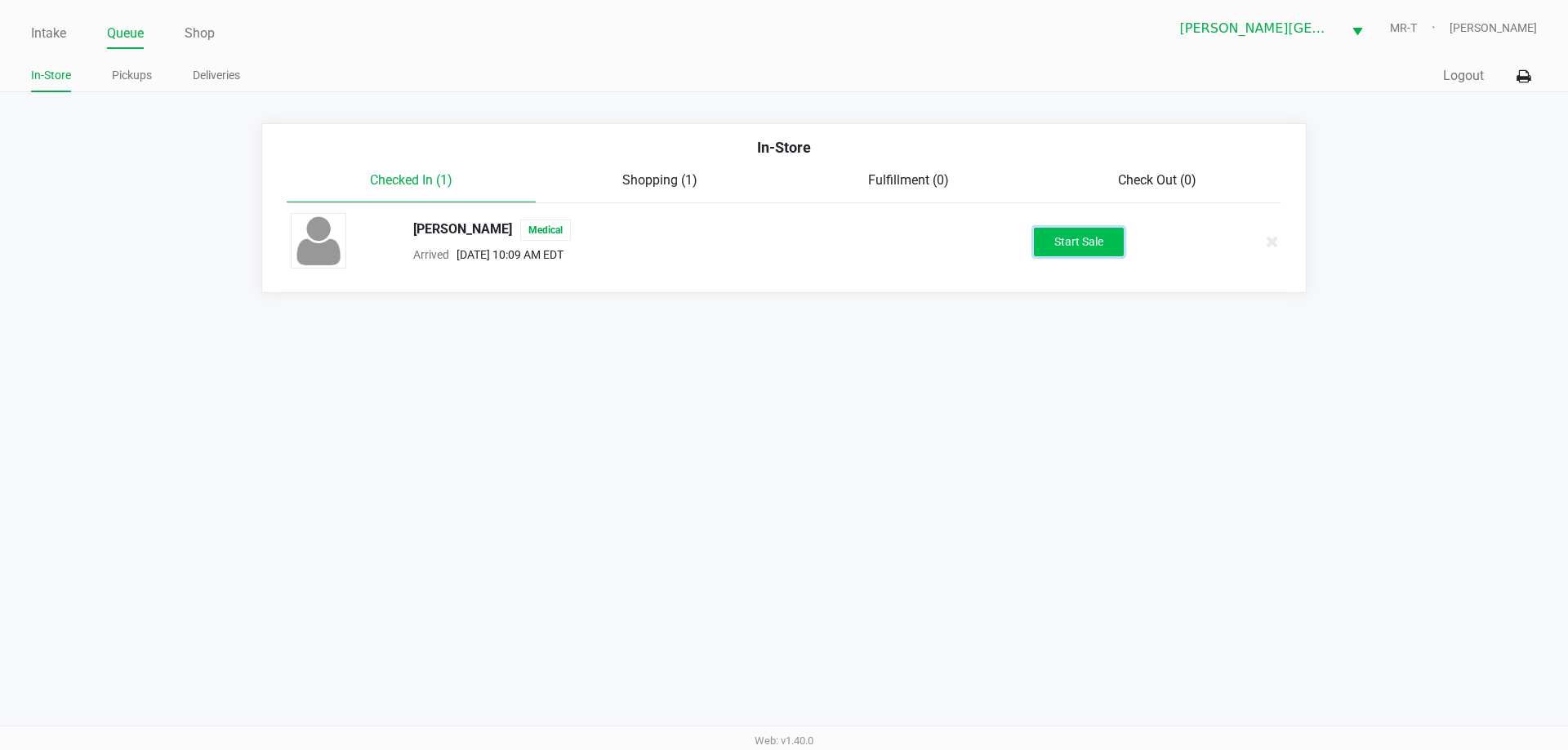
click at [1110, 248] on button "Start Sale" at bounding box center [1078, 242] width 90 height 28
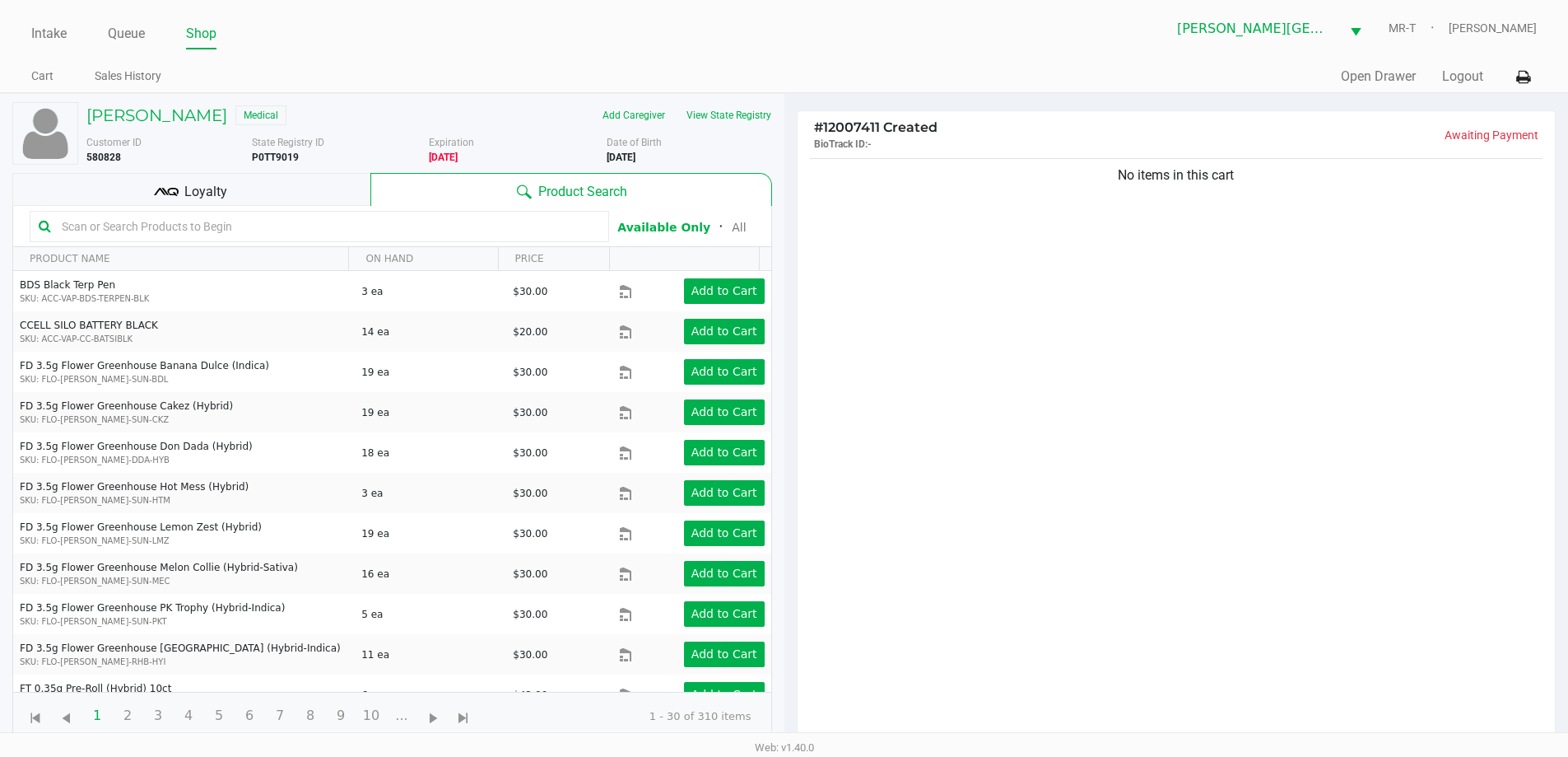
click at [269, 186] on div "Loyalty" at bounding box center [191, 190] width 358 height 33
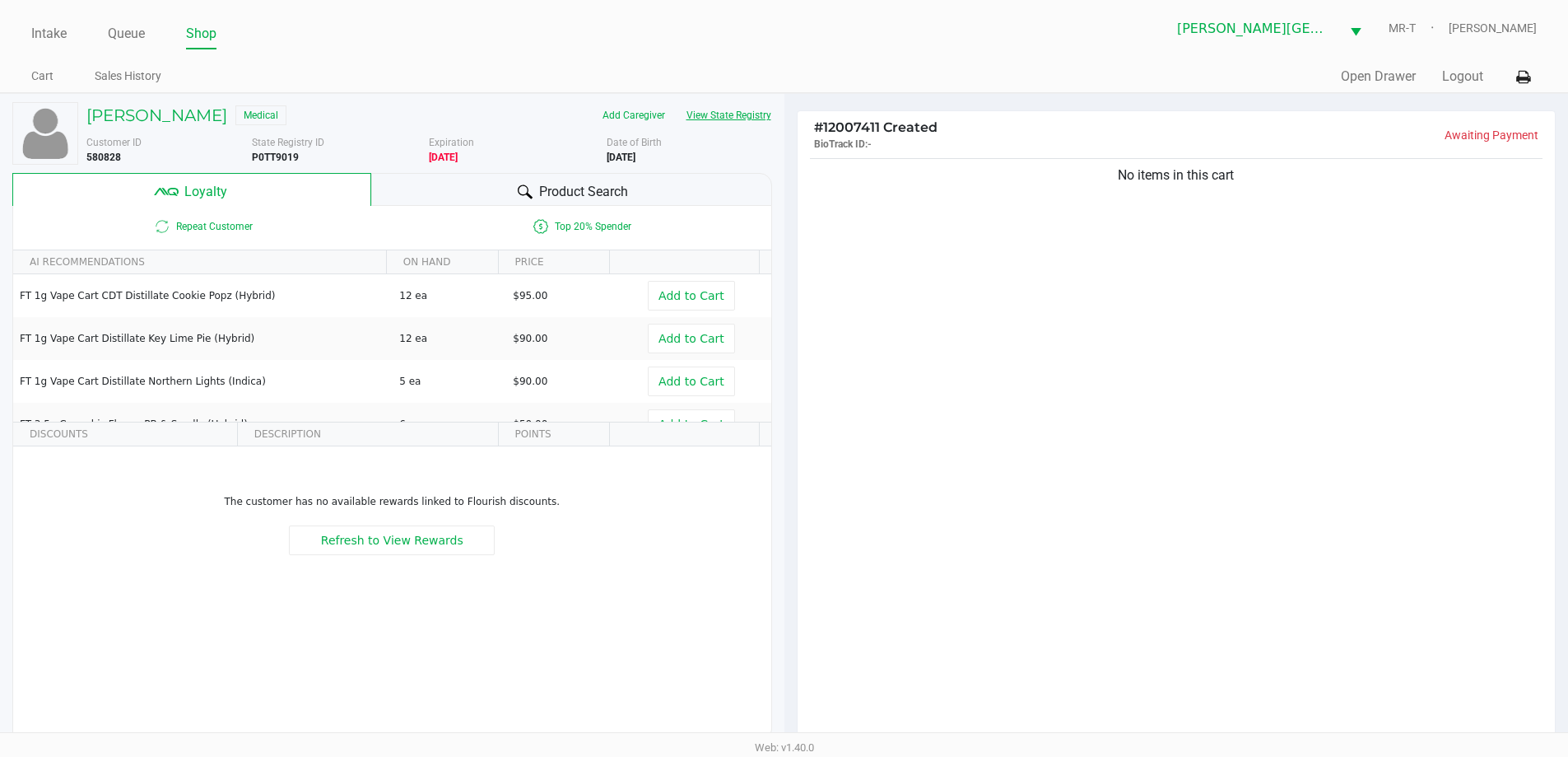
click at [731, 118] on button "View State Registry" at bounding box center [724, 115] width 96 height 27
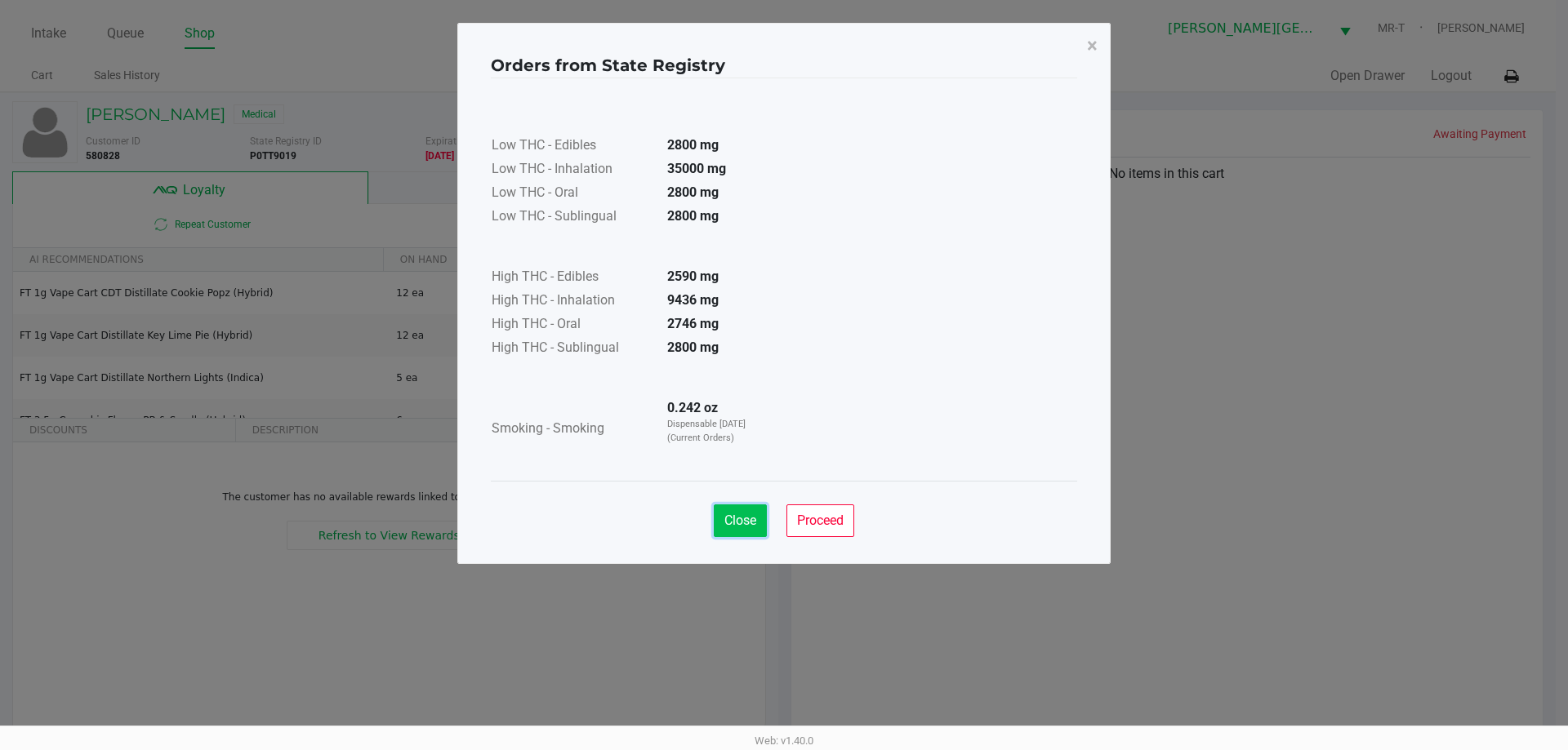
click at [735, 519] on span "Close" at bounding box center [739, 519] width 32 height 15
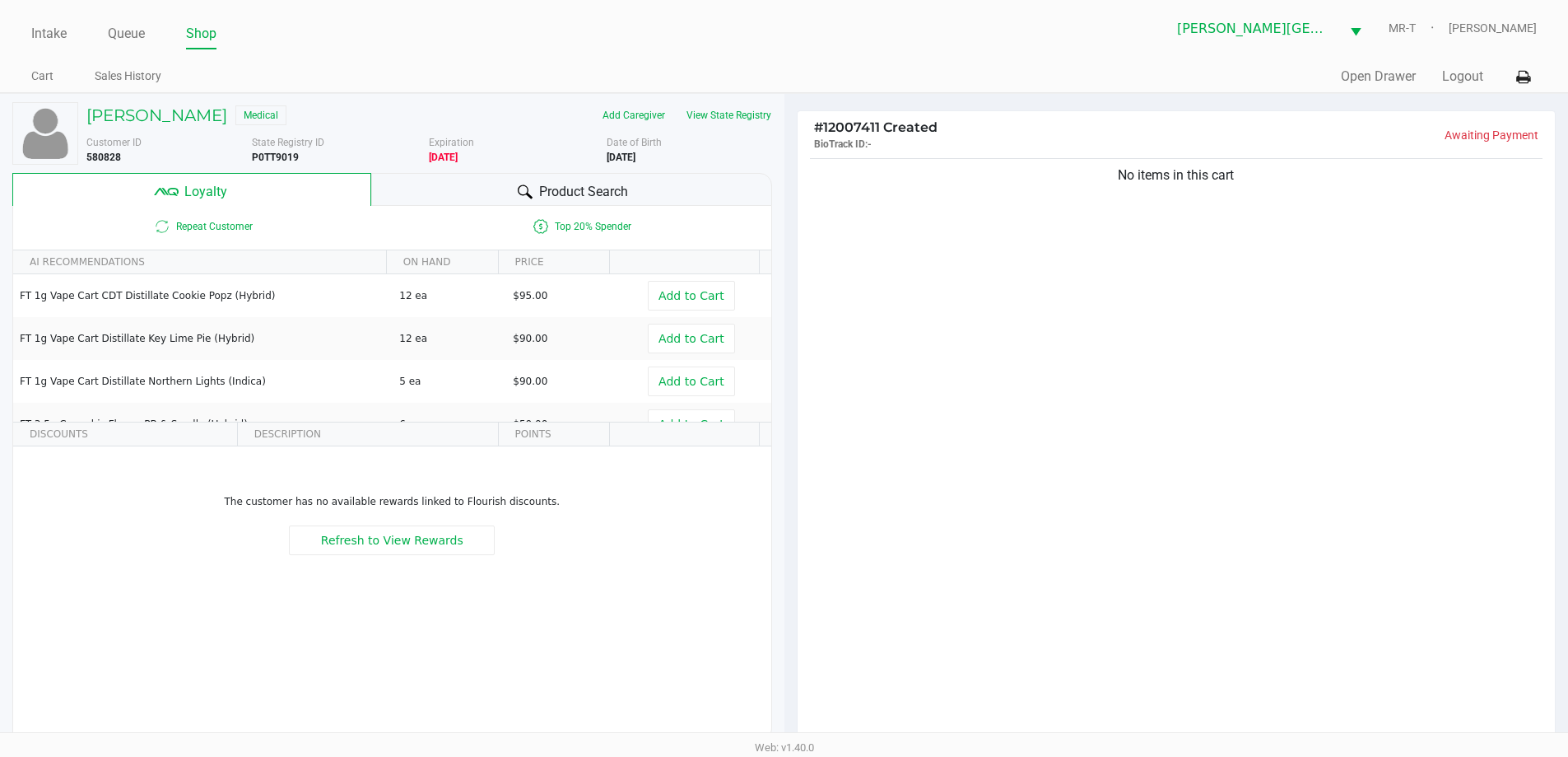
click at [450, 194] on div "Product Search" at bounding box center [572, 190] width 401 height 33
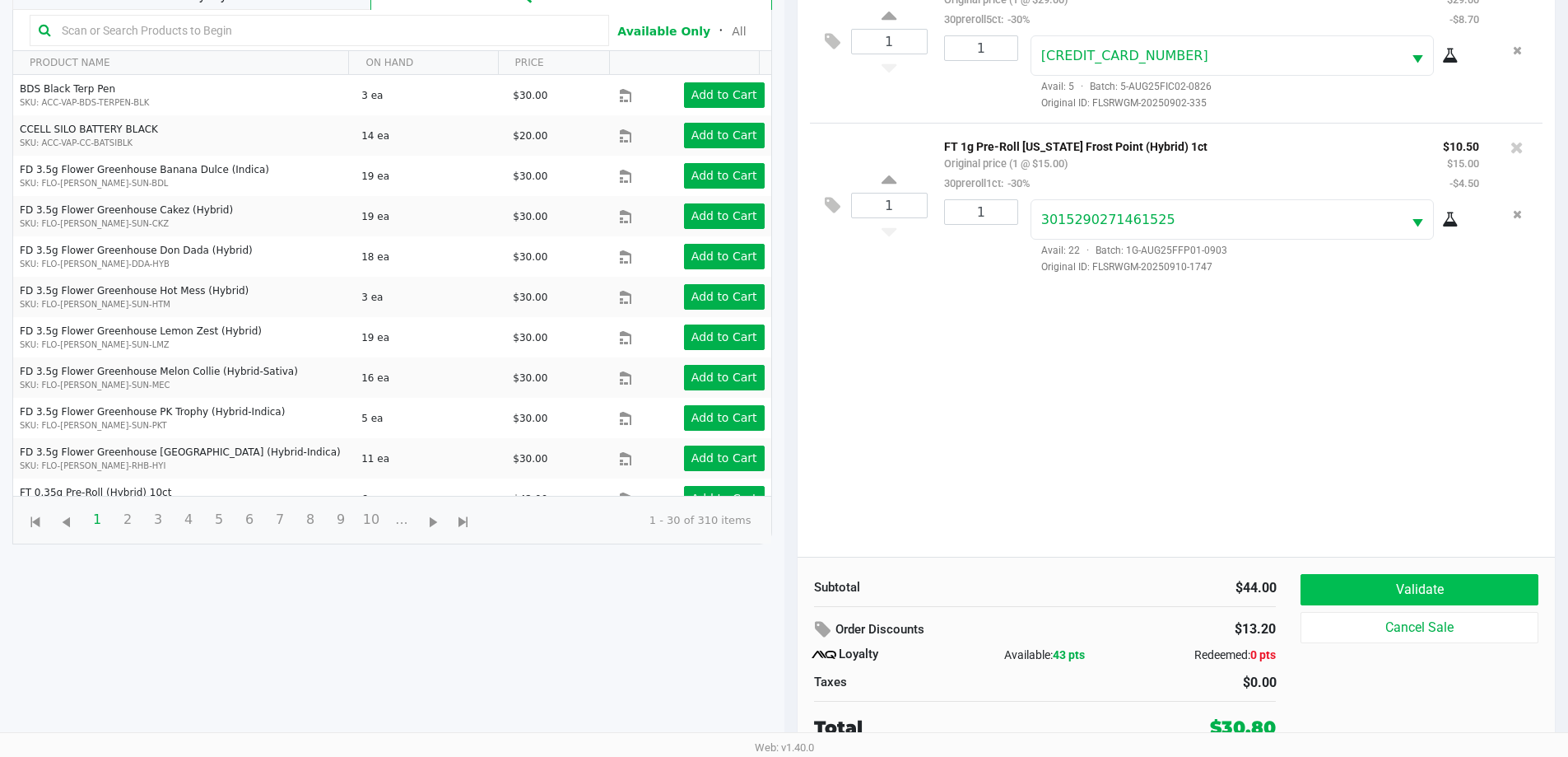
scroll to position [198, 0]
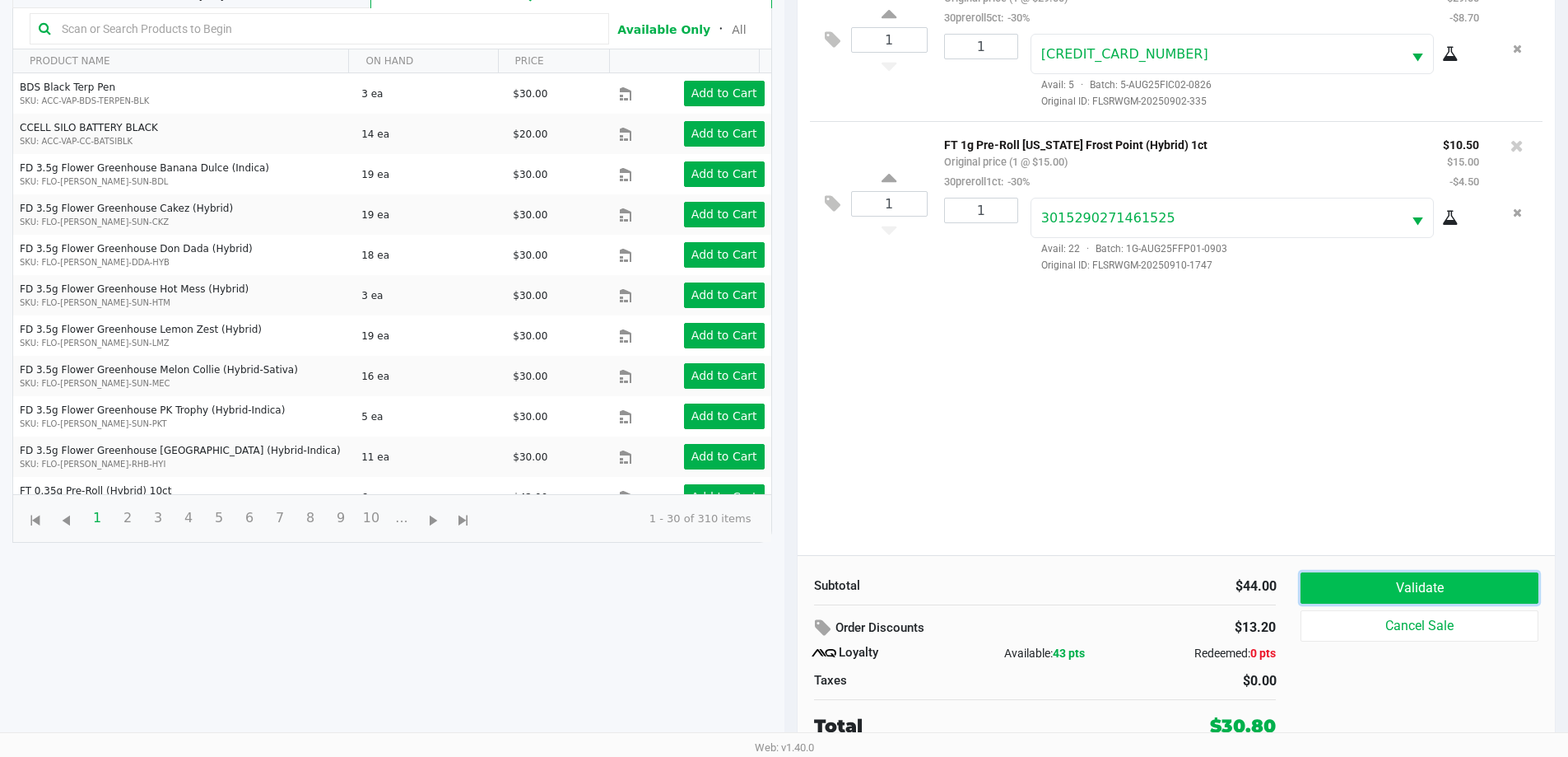
click at [1412, 593] on button "Validate" at bounding box center [1419, 588] width 237 height 31
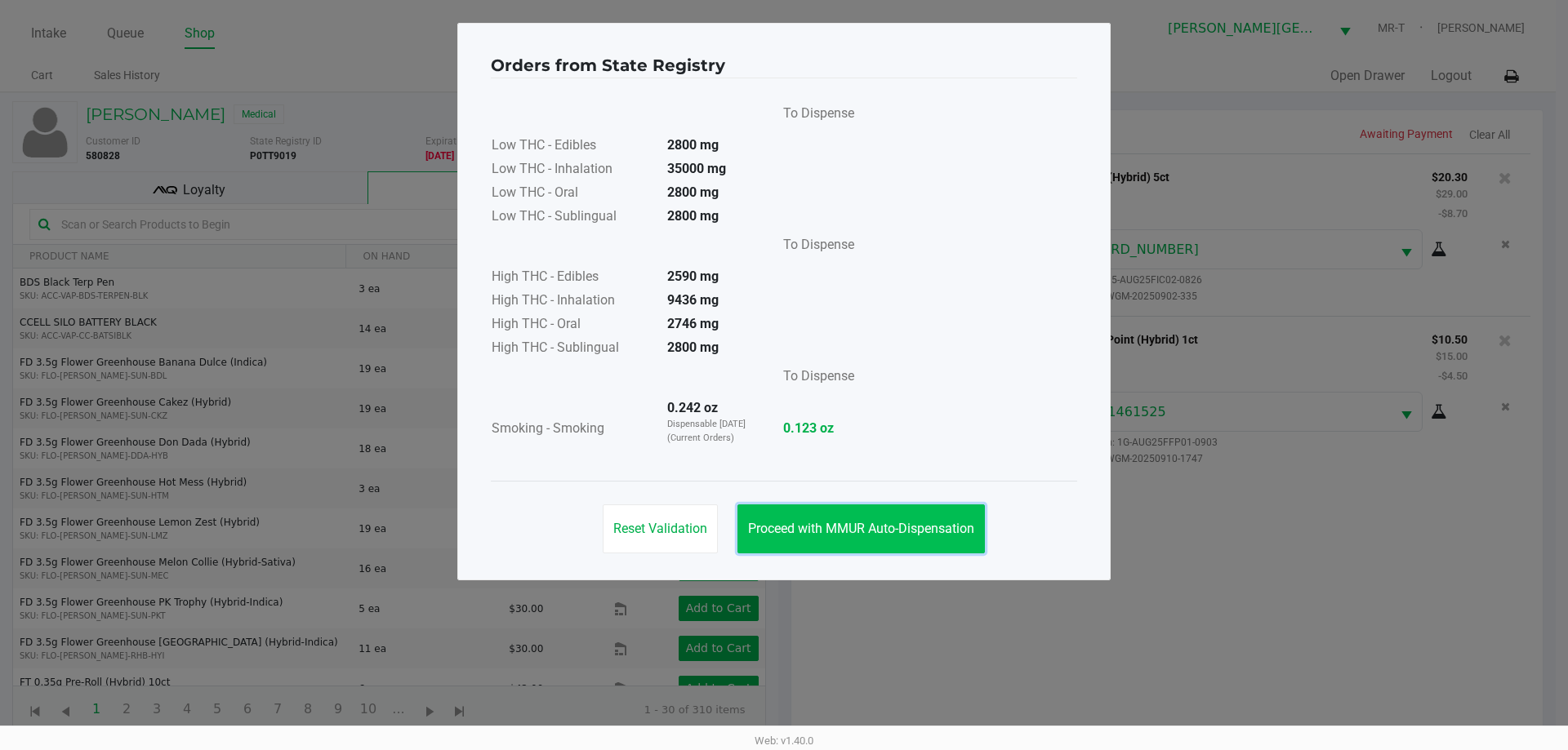
click at [865, 529] on span "Proceed with MMUR Auto-Dispensation" at bounding box center [860, 528] width 226 height 15
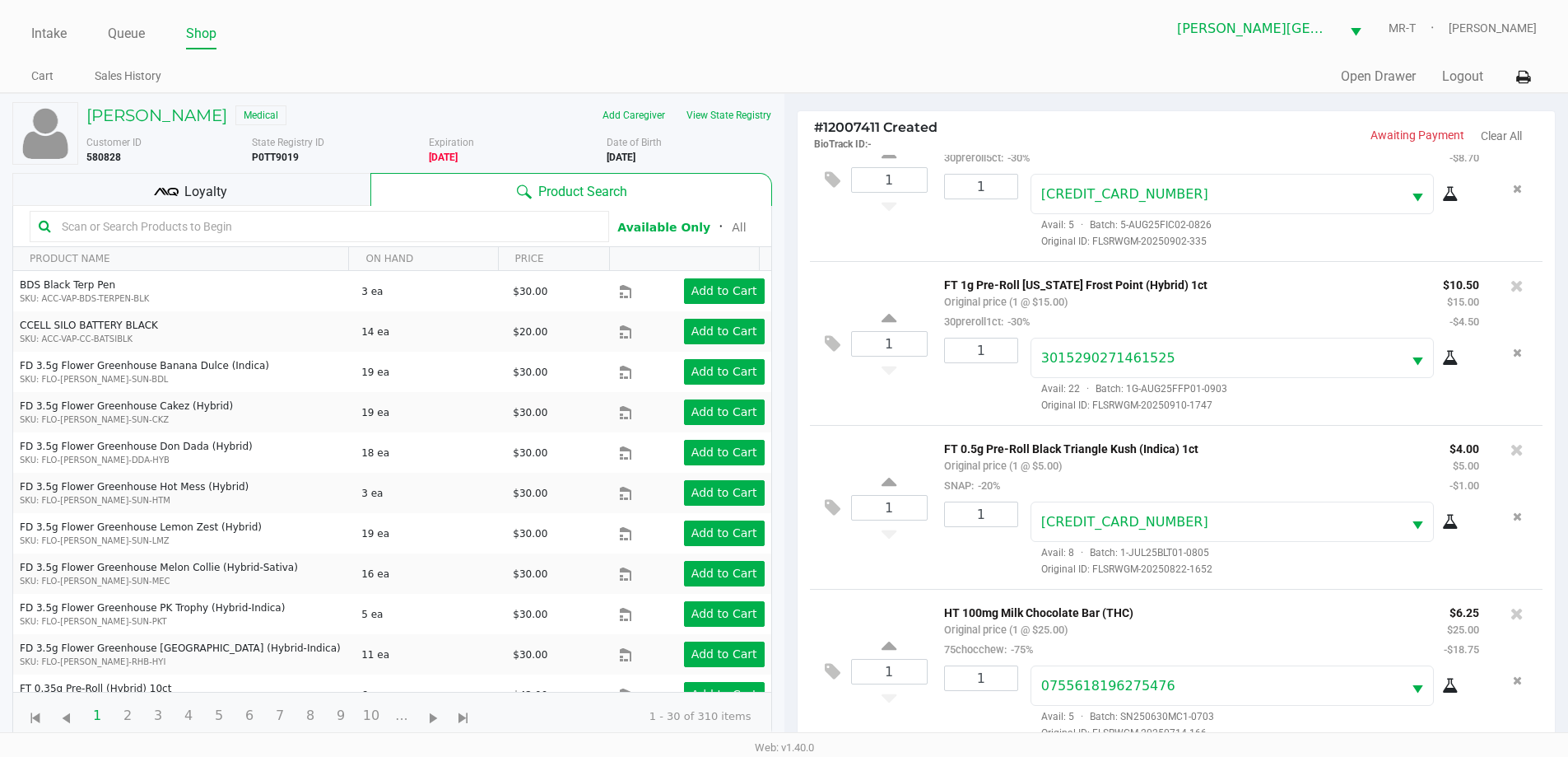
click at [260, 194] on div "Loyalty" at bounding box center [191, 190] width 358 height 33
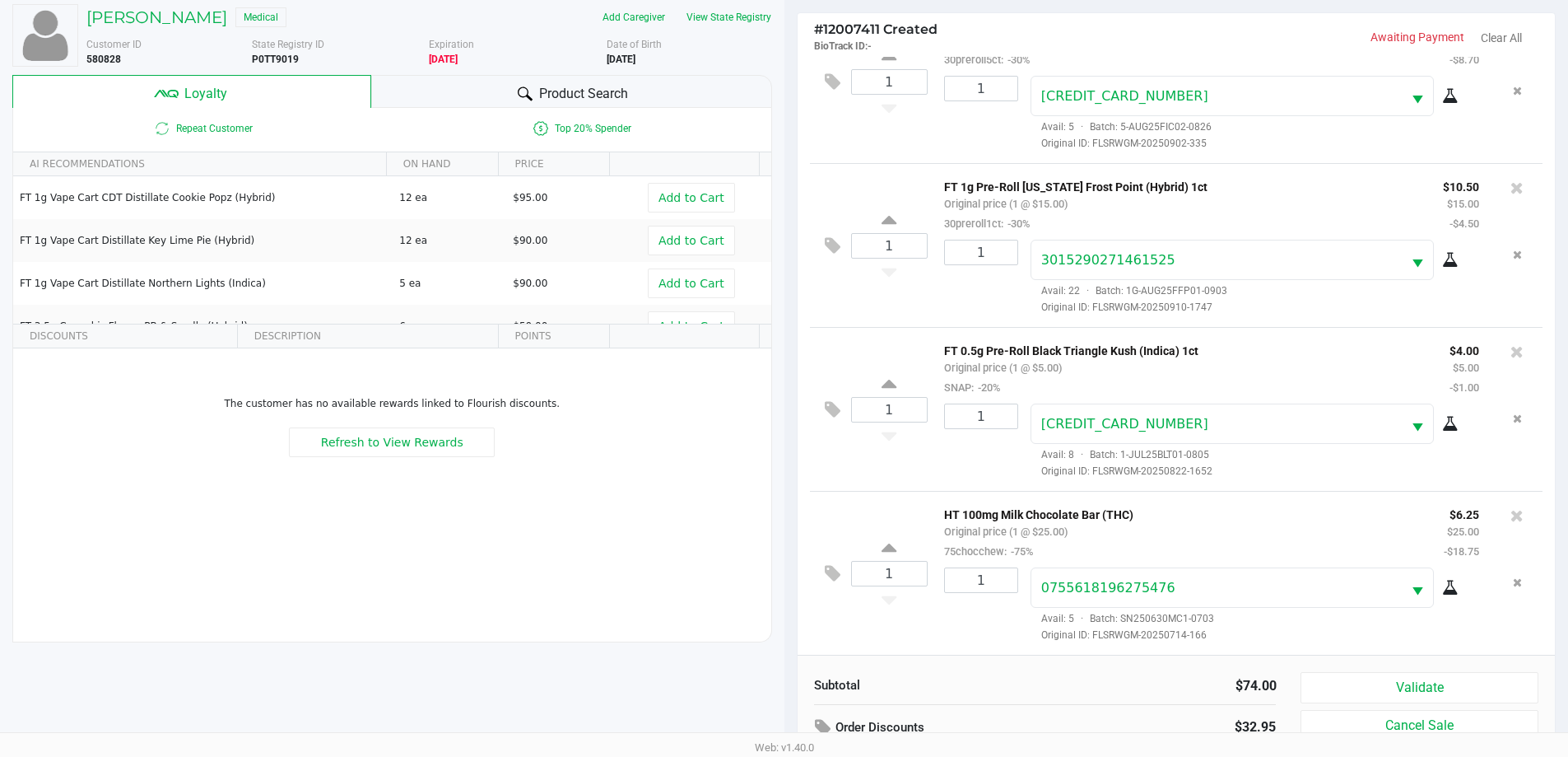
scroll to position [198, 0]
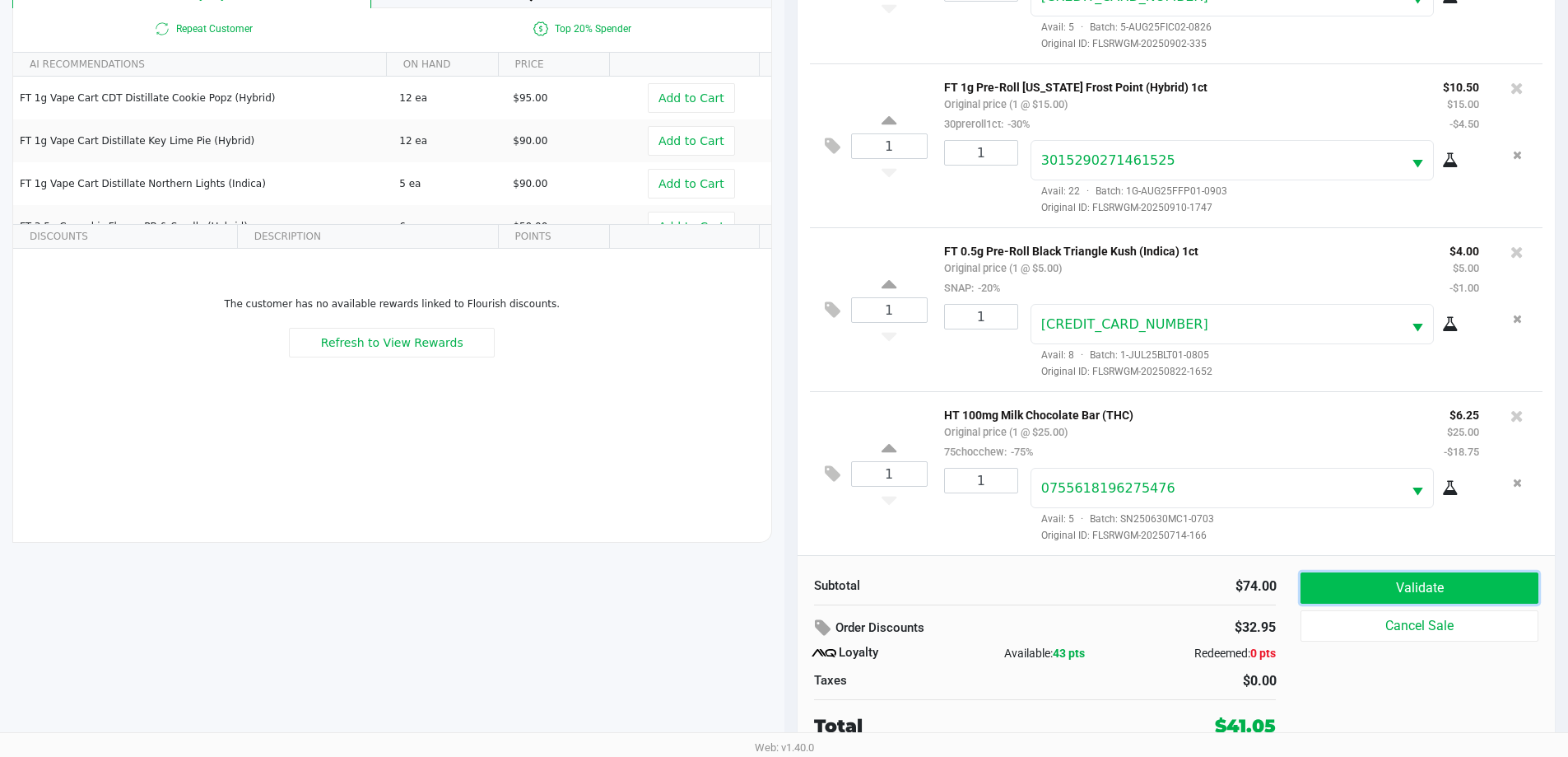
click at [1463, 591] on button "Validate" at bounding box center [1419, 588] width 237 height 31
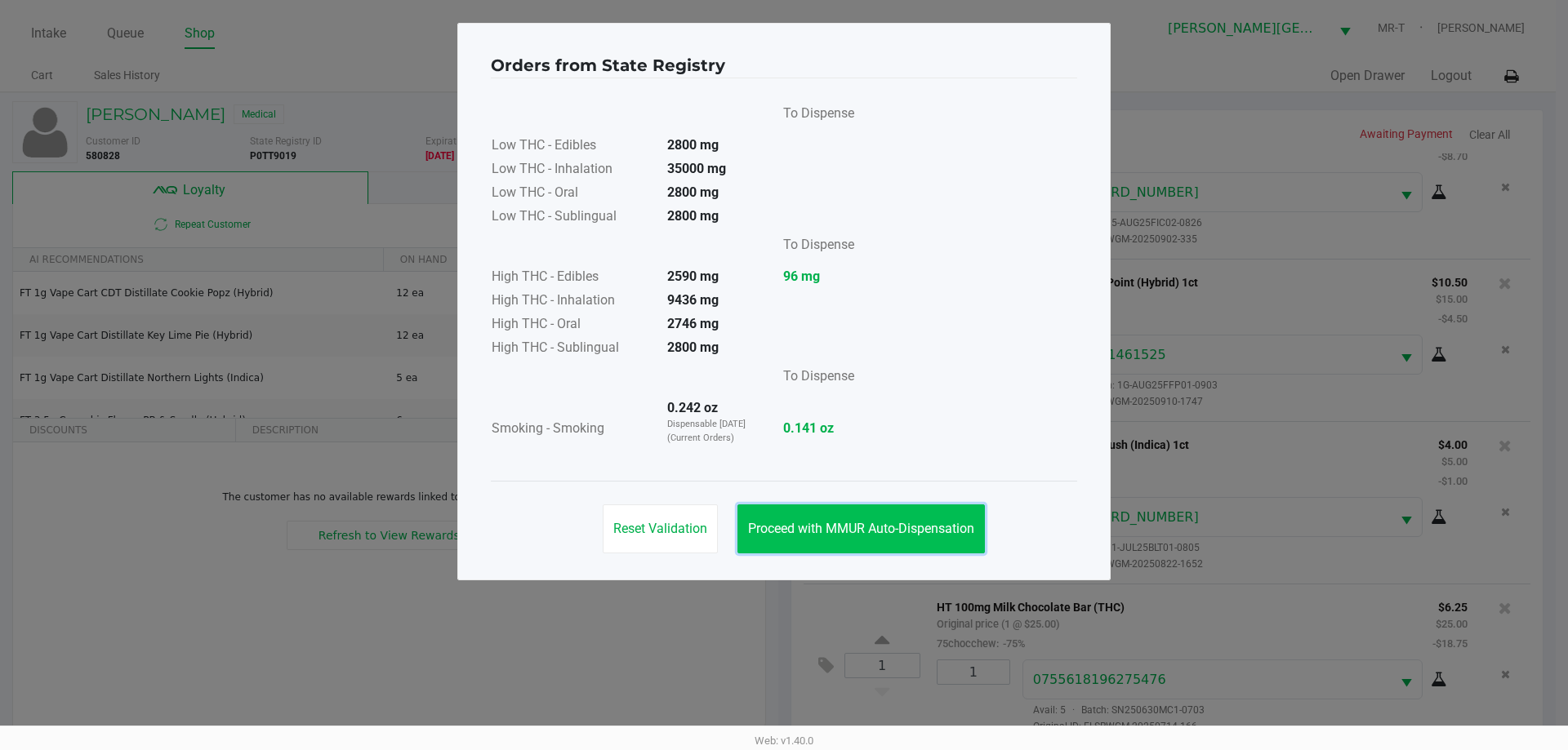
click at [895, 508] on button "Proceed with MMUR Auto-Dispensation" at bounding box center [861, 528] width 247 height 49
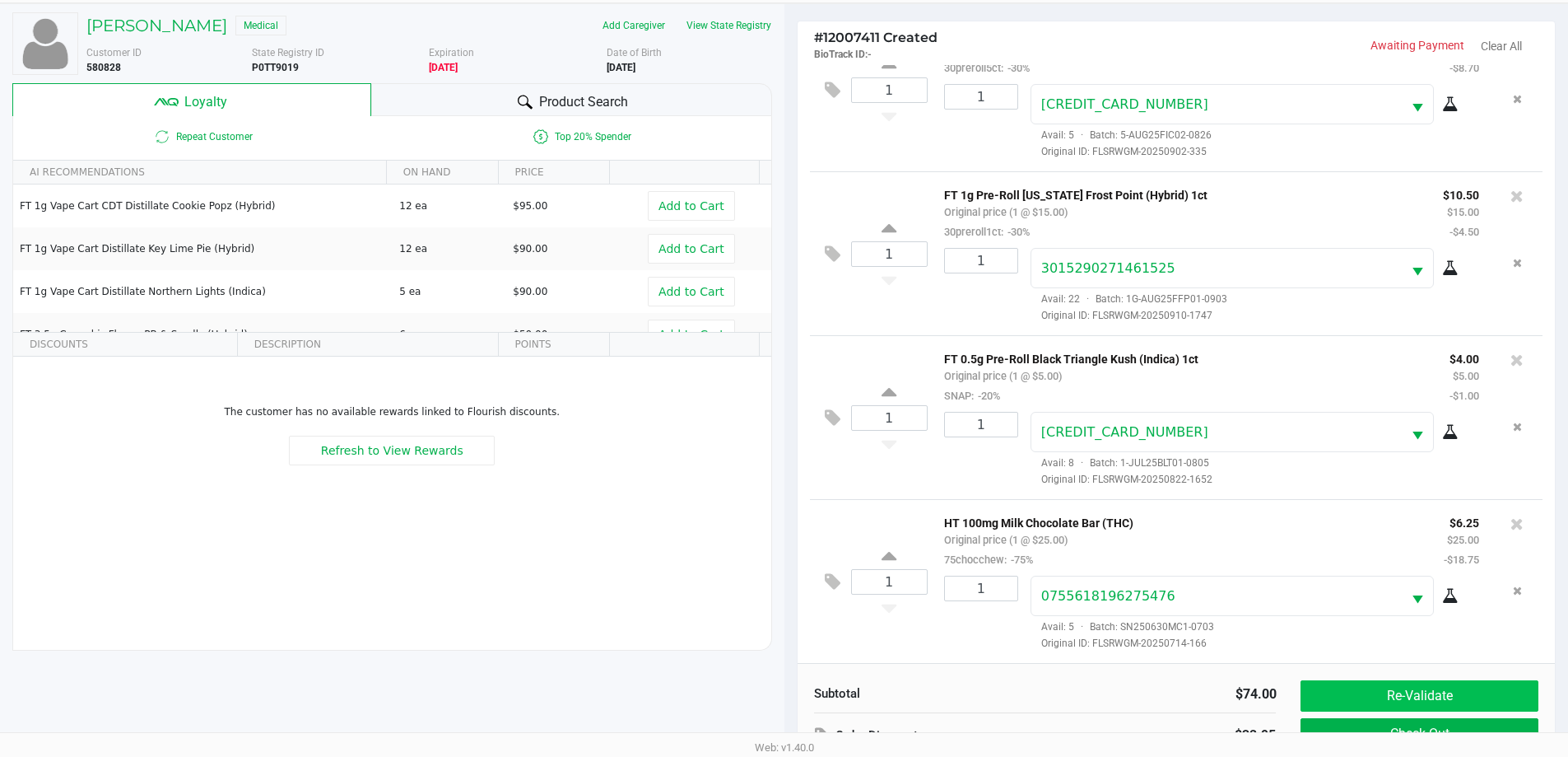
scroll to position [198, 0]
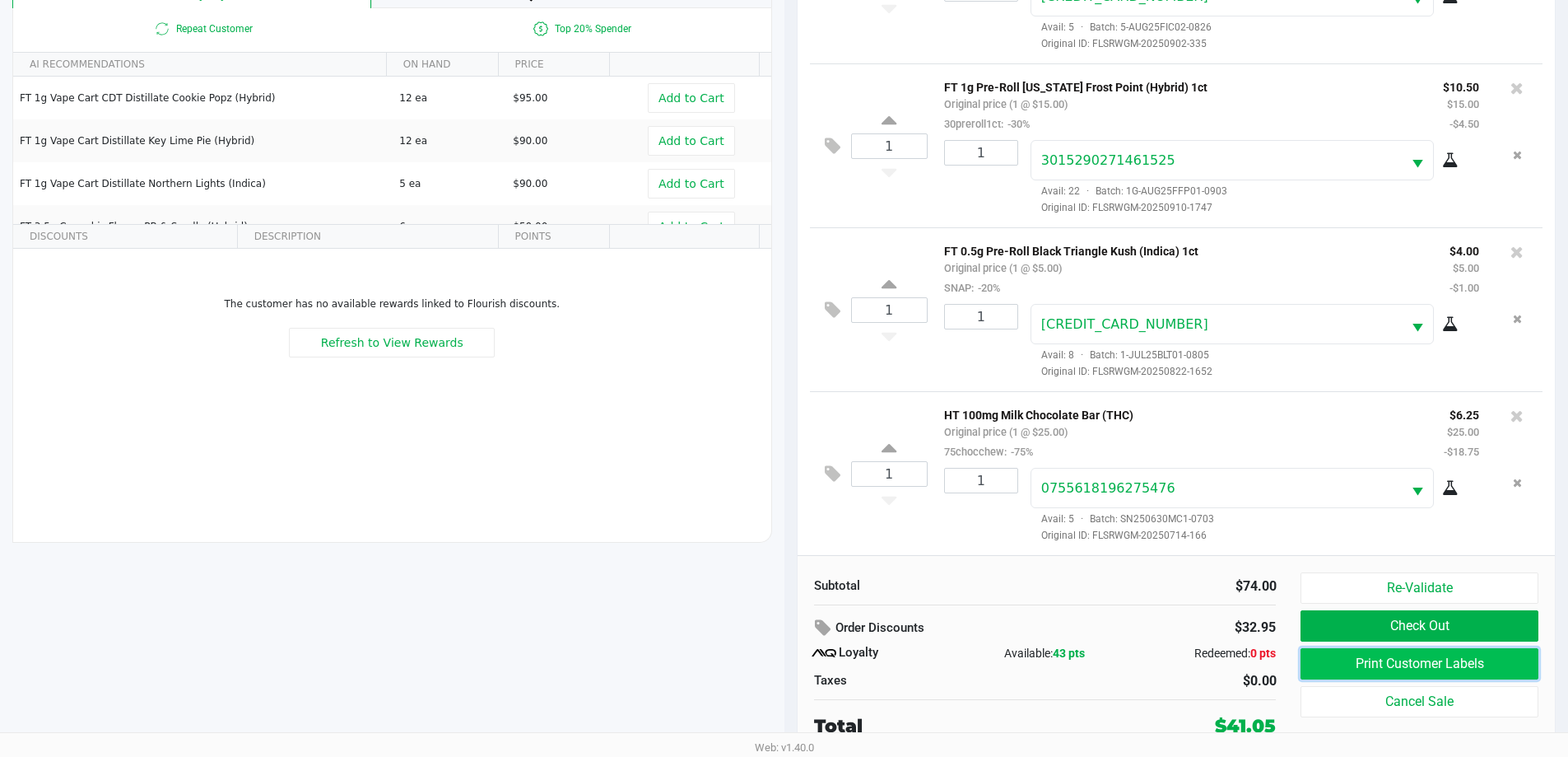
click at [1396, 661] on button "Print Customer Labels" at bounding box center [1419, 664] width 237 height 31
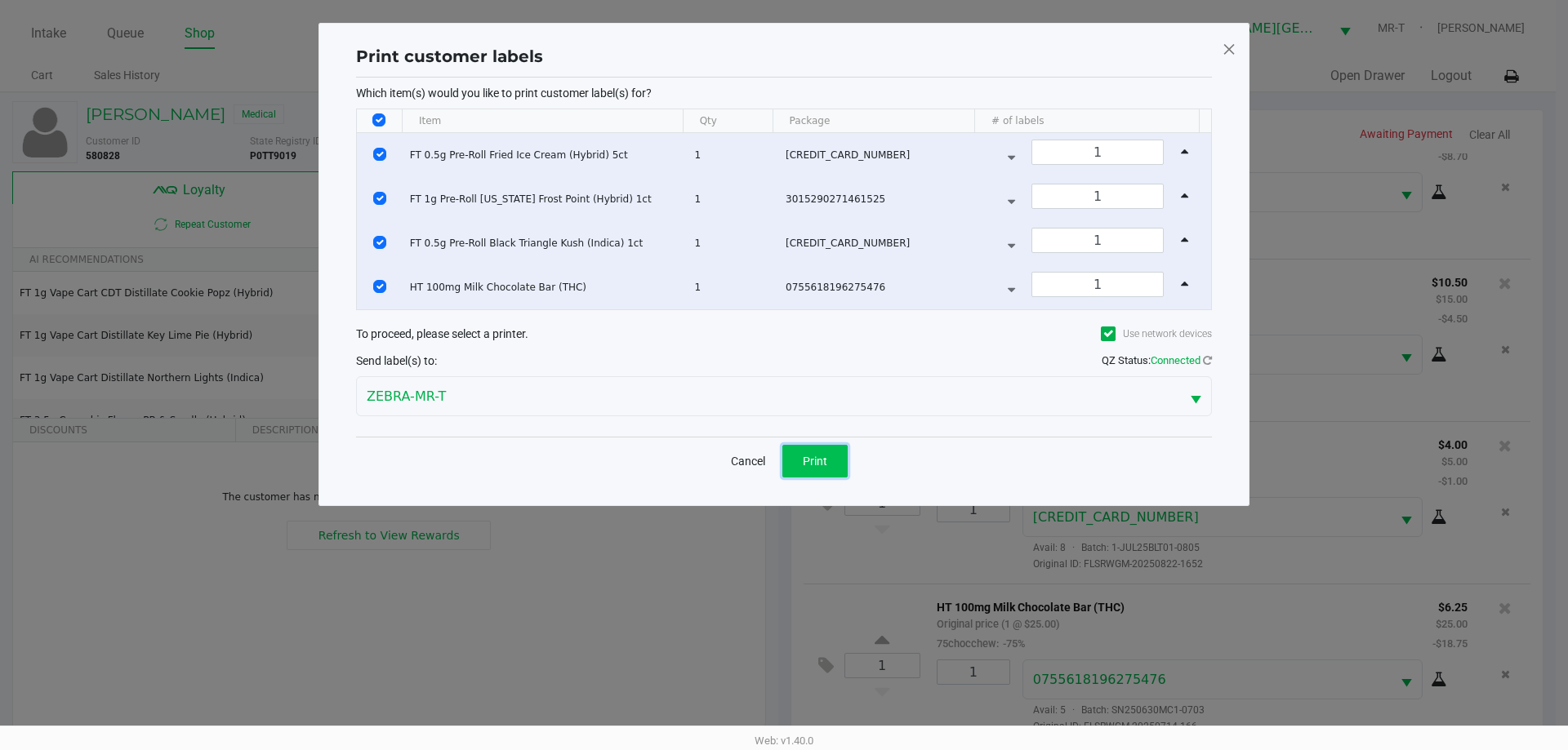
click at [811, 452] on button "Print" at bounding box center [815, 461] width 65 height 33
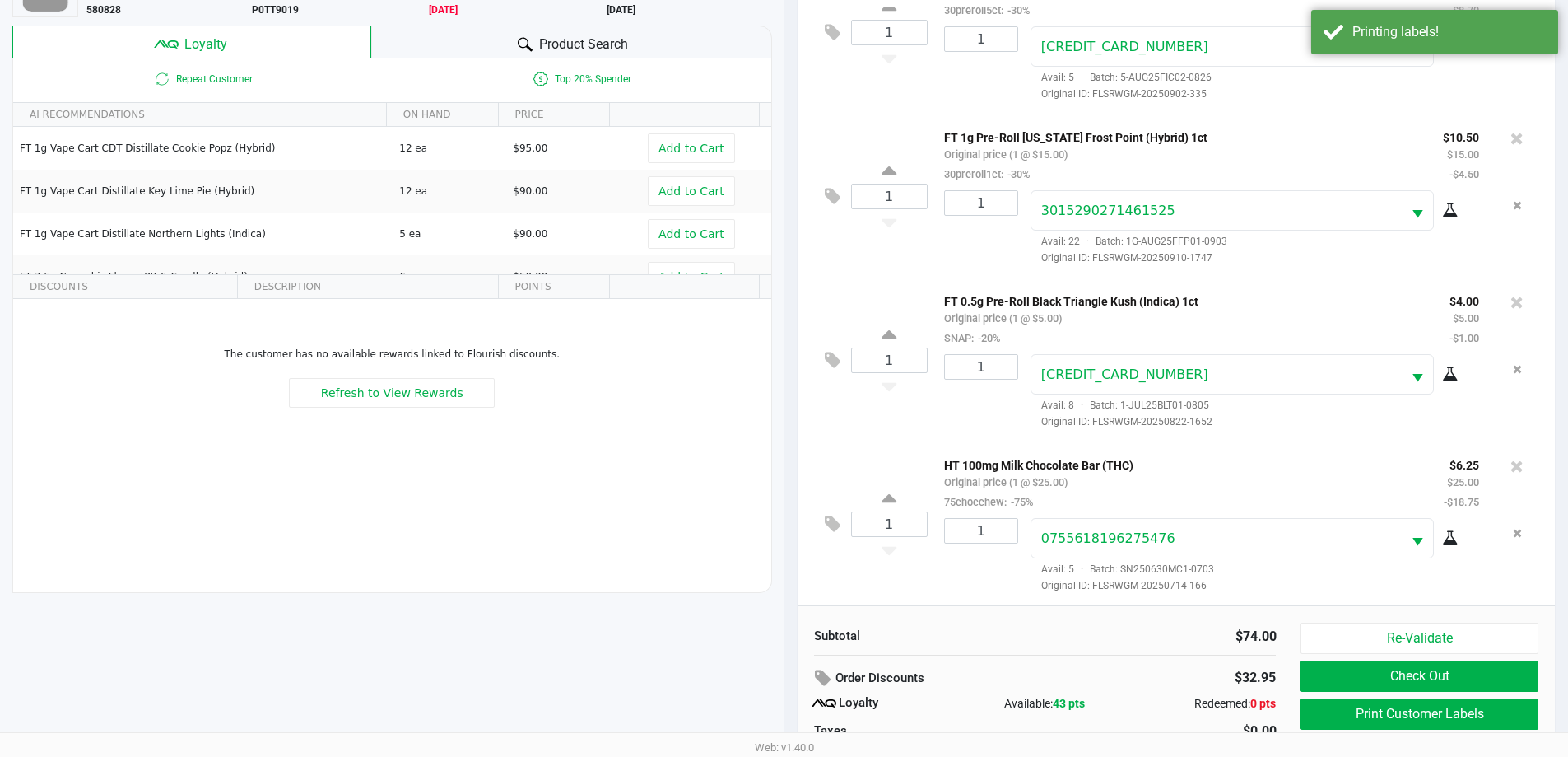
scroll to position [165, 0]
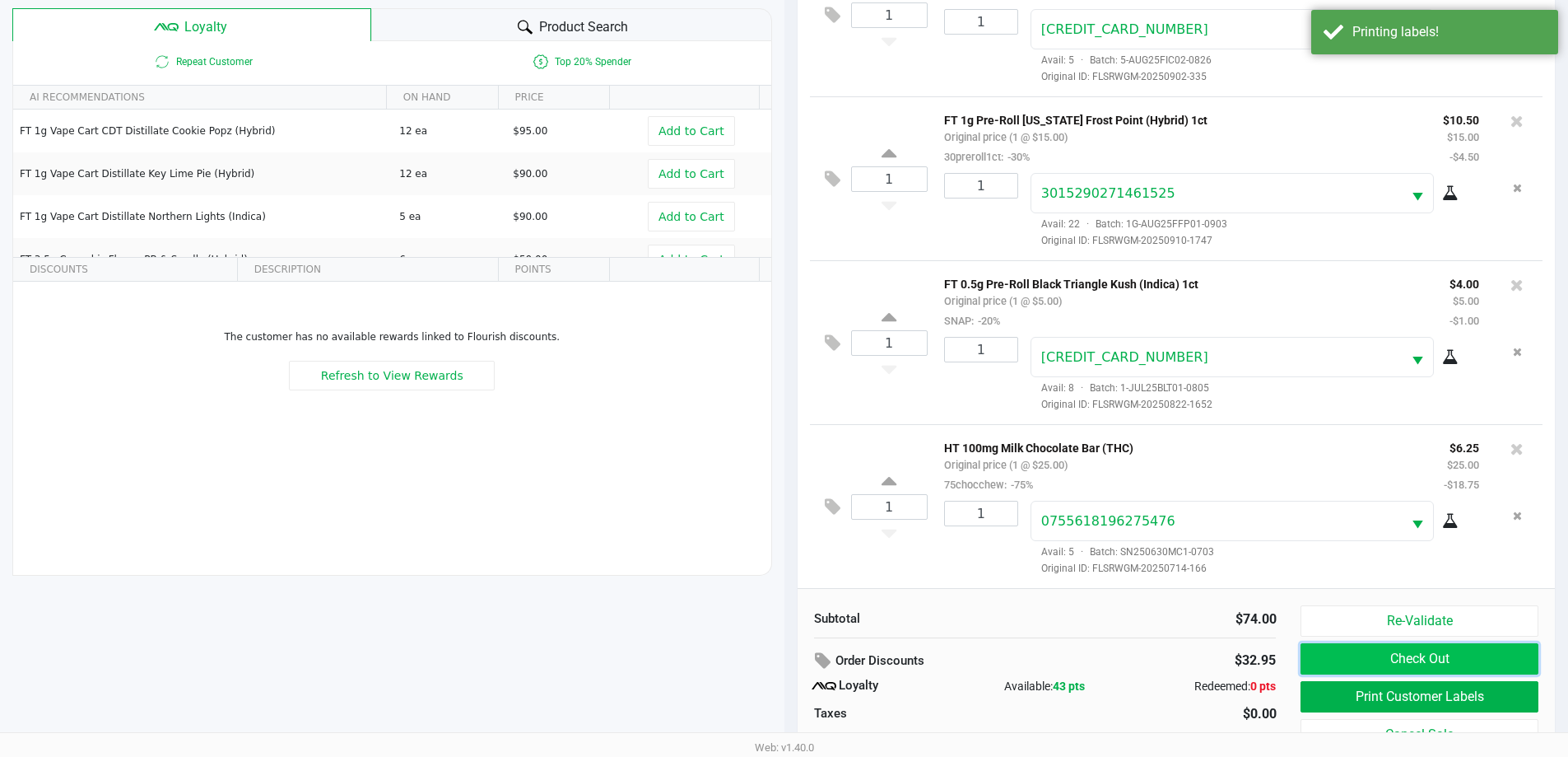
click at [1379, 664] on button "Check Out" at bounding box center [1419, 659] width 237 height 31
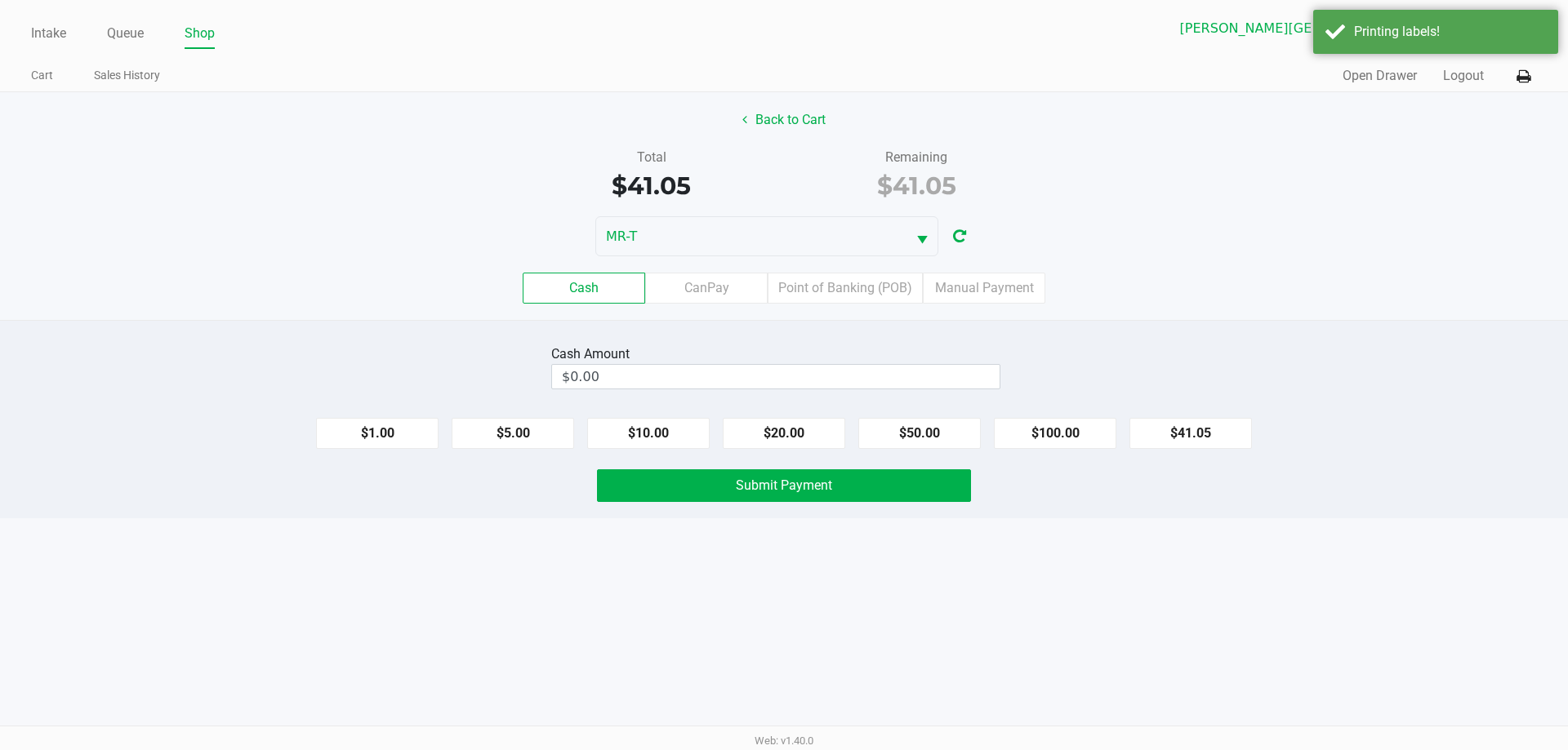
click at [651, 391] on div "Cash Amount $0.00" at bounding box center [776, 367] width 449 height 52
click at [657, 377] on input "0" at bounding box center [776, 377] width 448 height 24
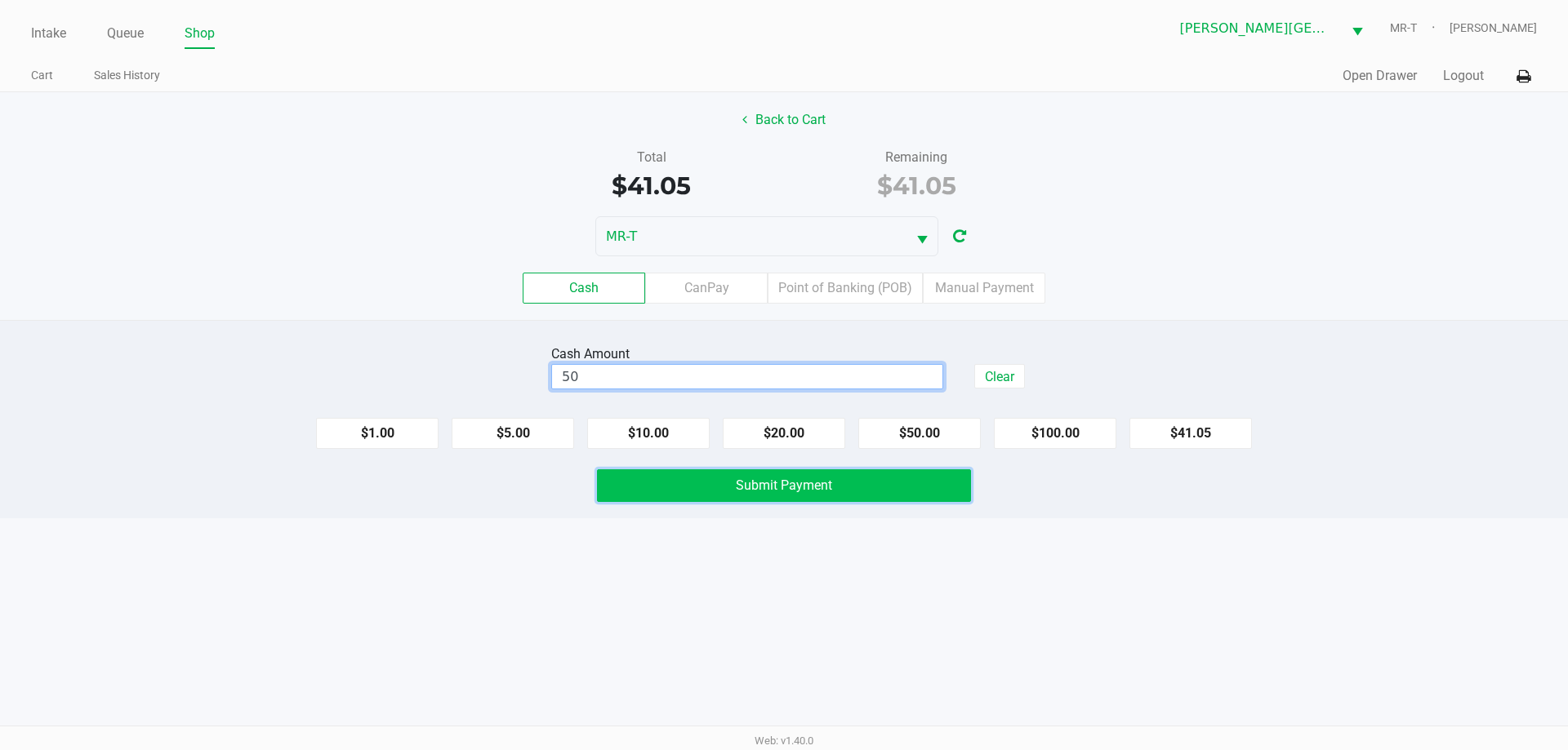
type input "$50.00"
click at [682, 489] on button "Submit Payment" at bounding box center [784, 486] width 374 height 33
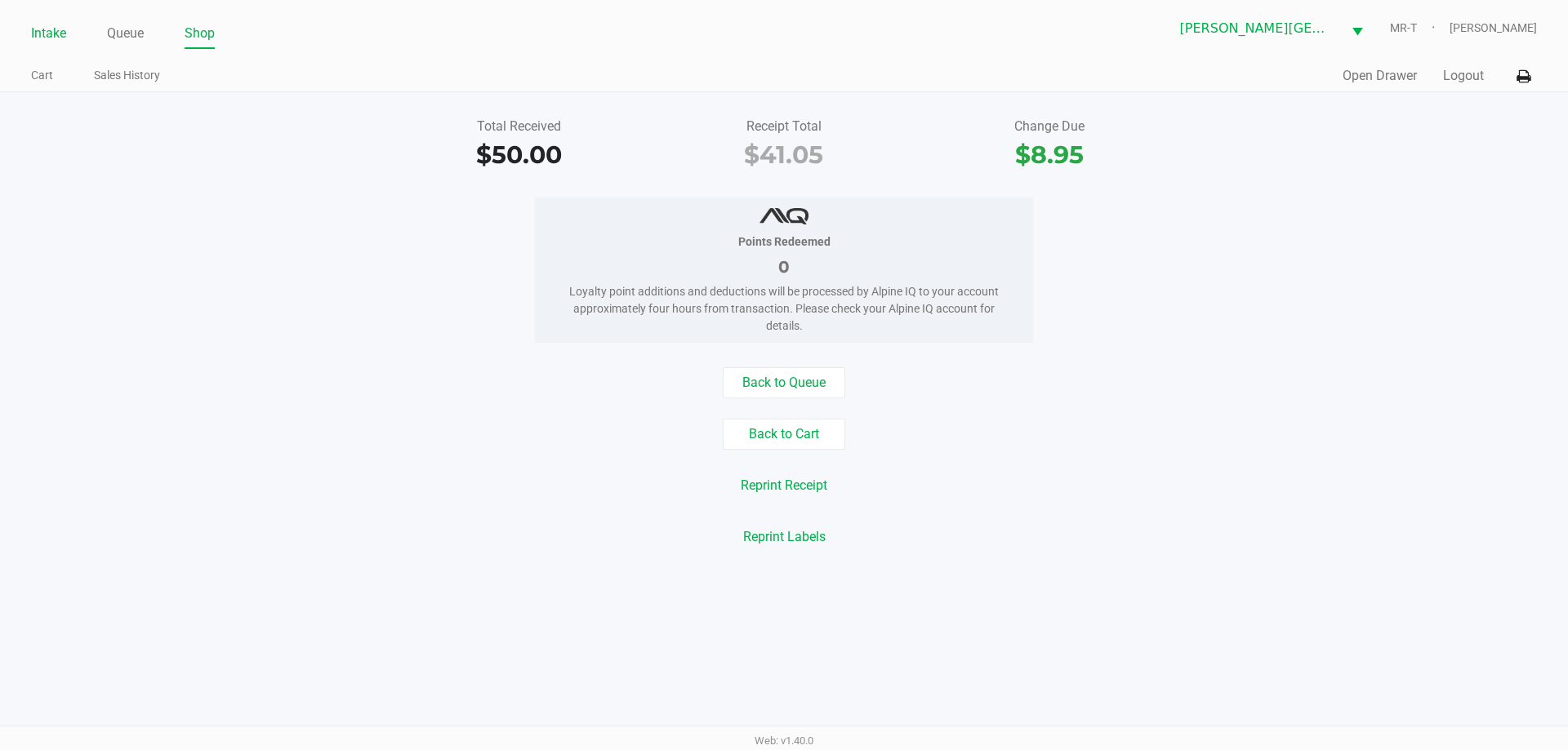
click at [51, 29] on link "Intake" at bounding box center [48, 33] width 35 height 23
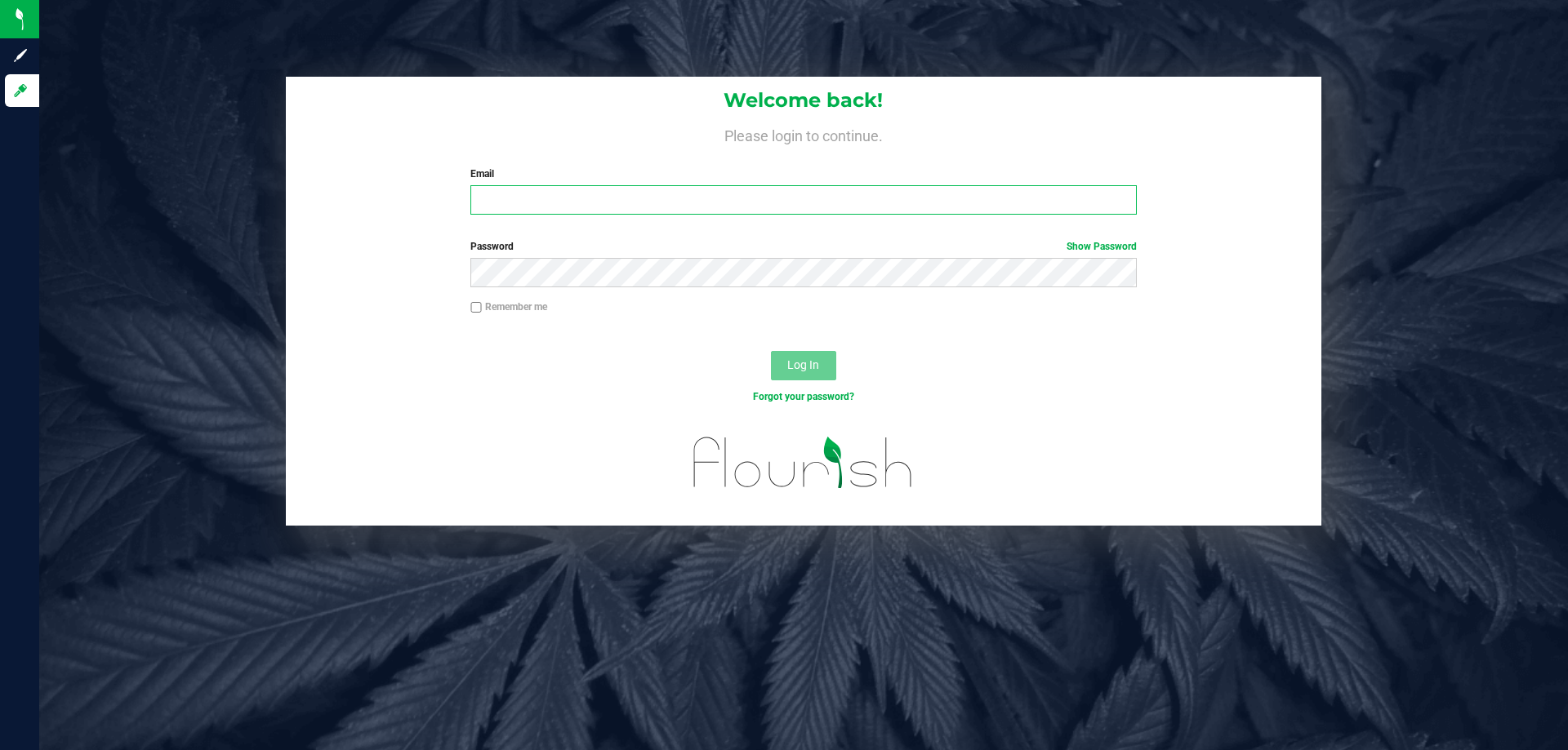
click at [558, 202] on input "Email" at bounding box center [803, 200] width 666 height 29
click at [771, 351] on button "Log In" at bounding box center [804, 366] width 65 height 29
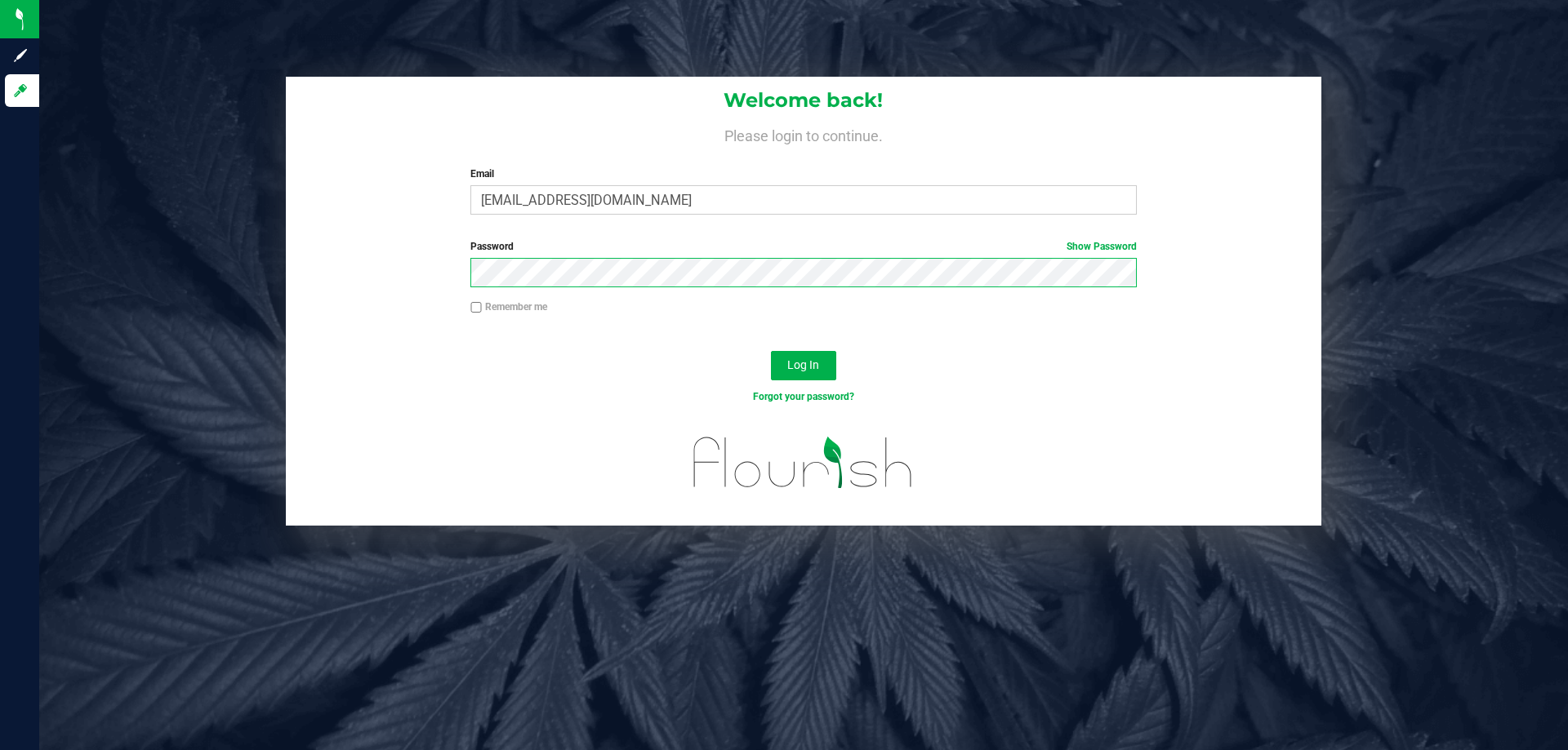
click at [771, 351] on button "Log In" at bounding box center [804, 366] width 65 height 29
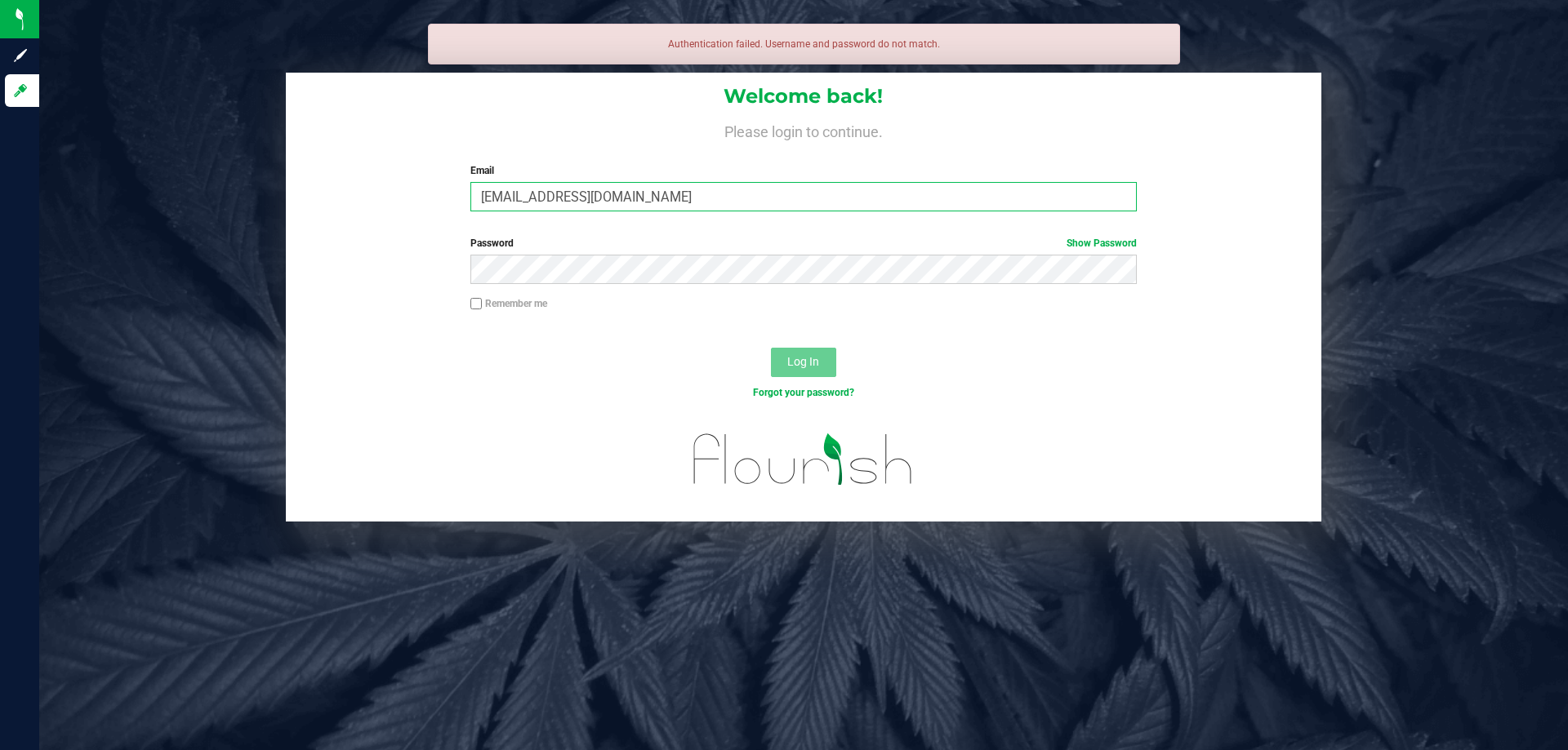
drag, startPoint x: 521, startPoint y: 202, endPoint x: 552, endPoint y: 209, distance: 31.8
click at [522, 202] on input "[EMAIL_ADDRESS][DOMAIN_NAME]" at bounding box center [803, 196] width 666 height 29
type input "[EMAIL_ADDRESS][DOMAIN_NAME]"
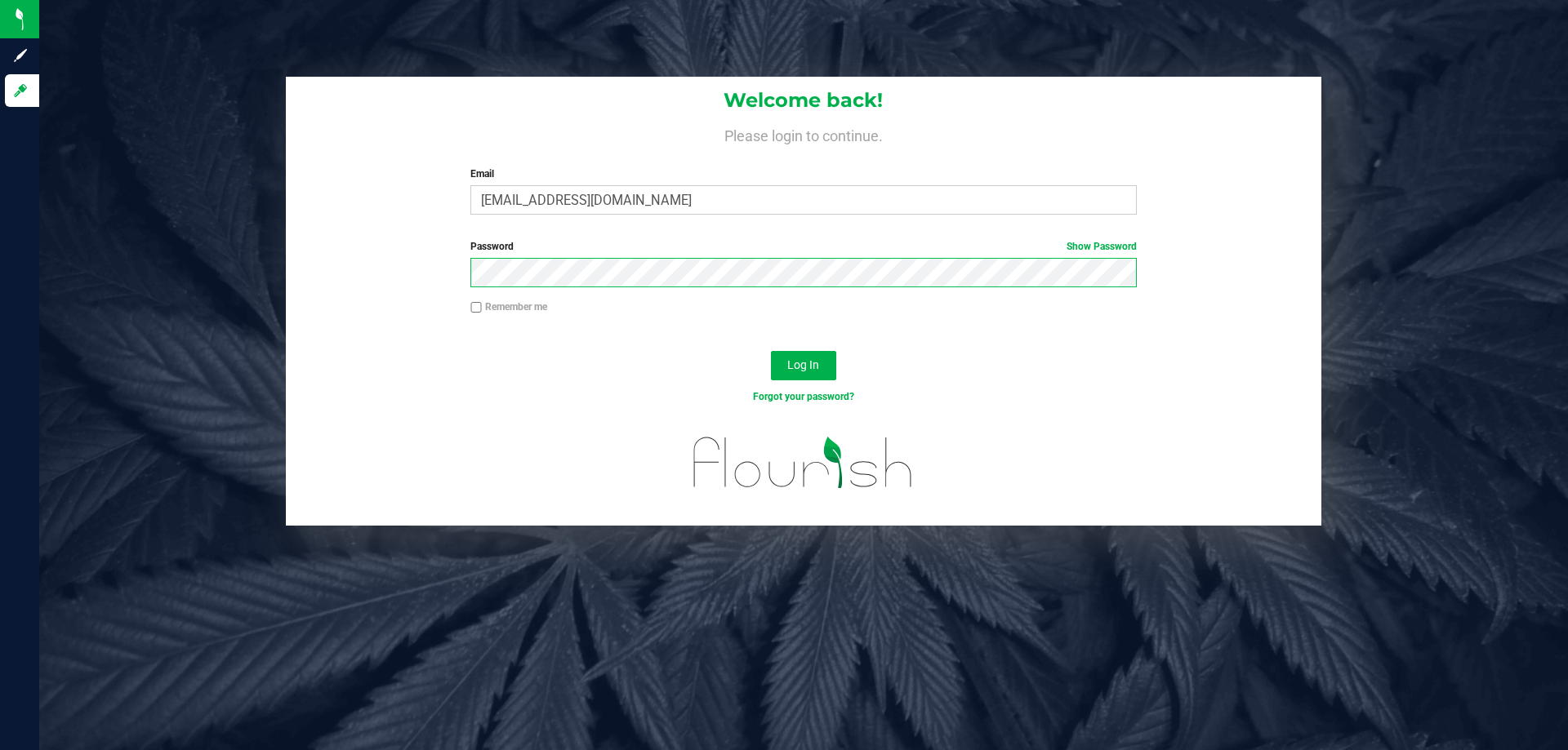
click at [771, 351] on button "Log In" at bounding box center [804, 366] width 65 height 29
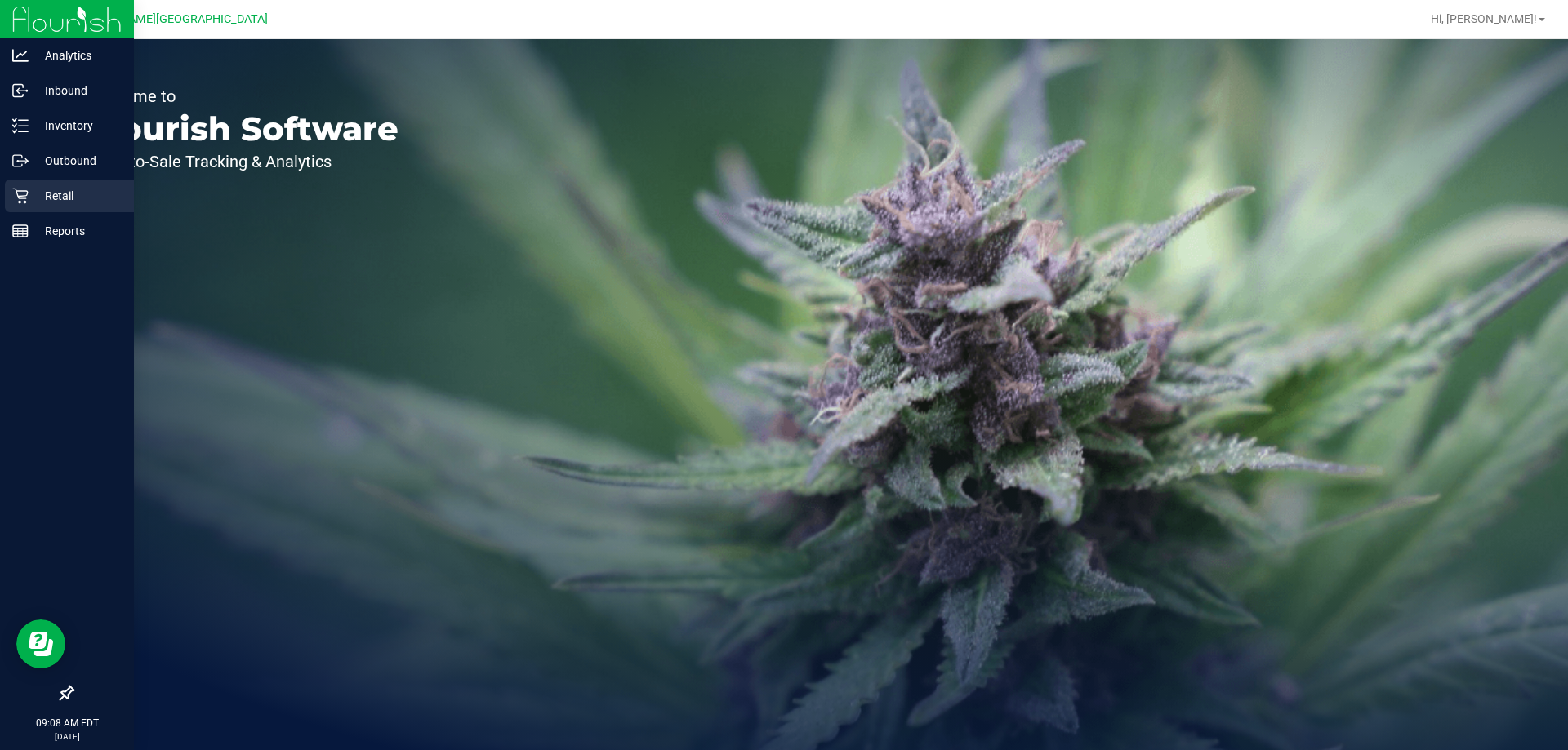
click at [40, 192] on p "Retail" at bounding box center [77, 196] width 98 height 20
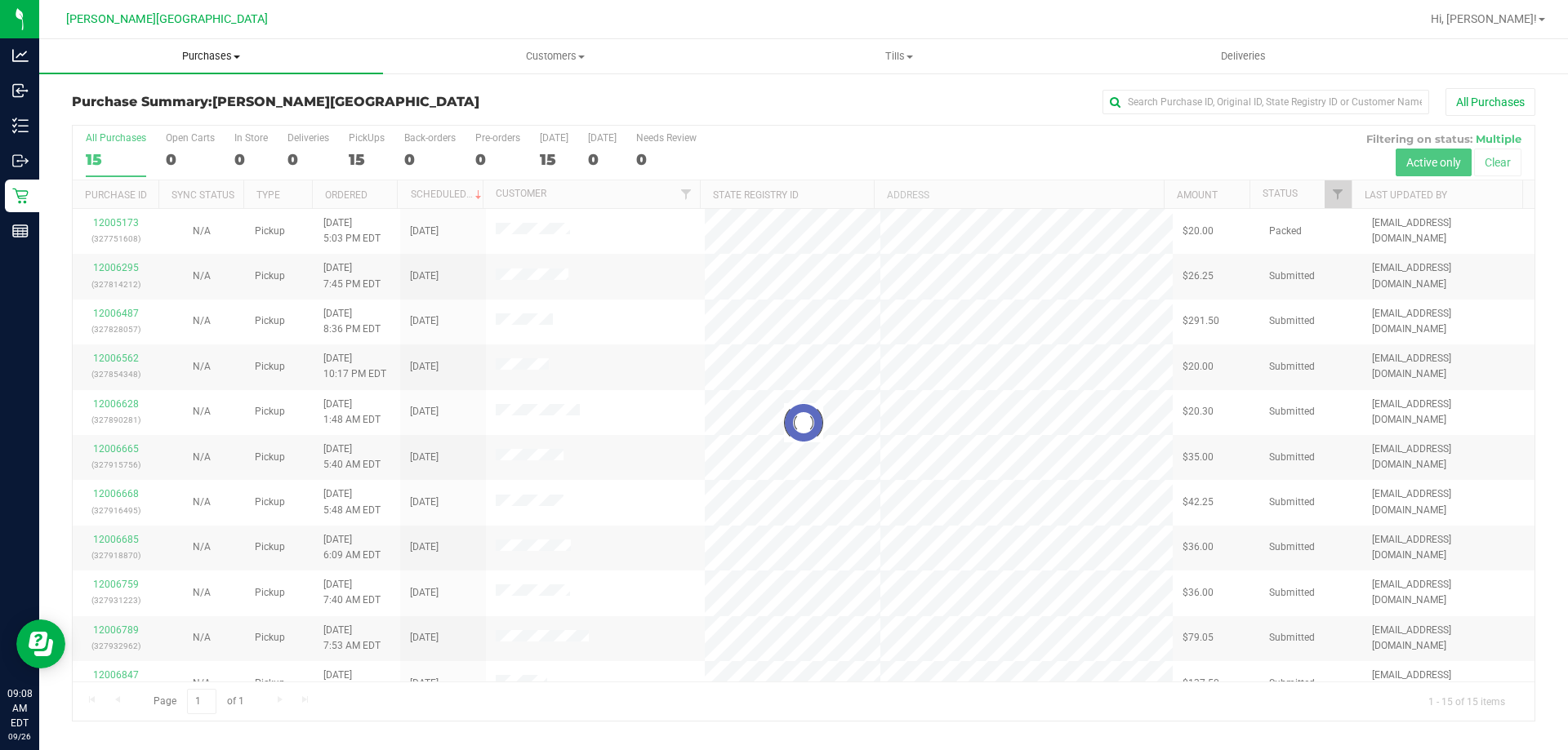
click at [212, 53] on span "Purchases" at bounding box center [211, 56] width 343 height 15
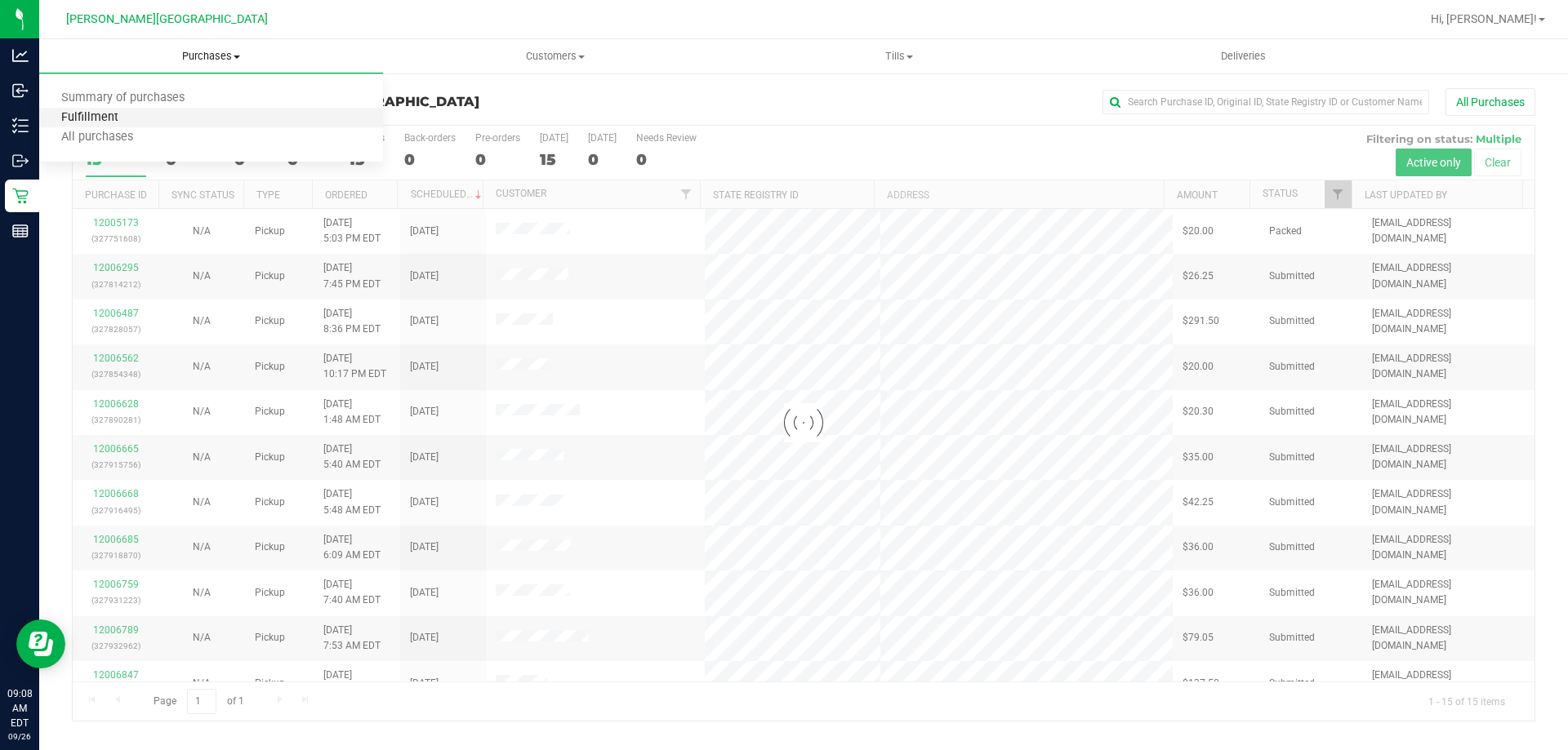
click at [122, 115] on span "Fulfillment" at bounding box center [89, 117] width 101 height 14
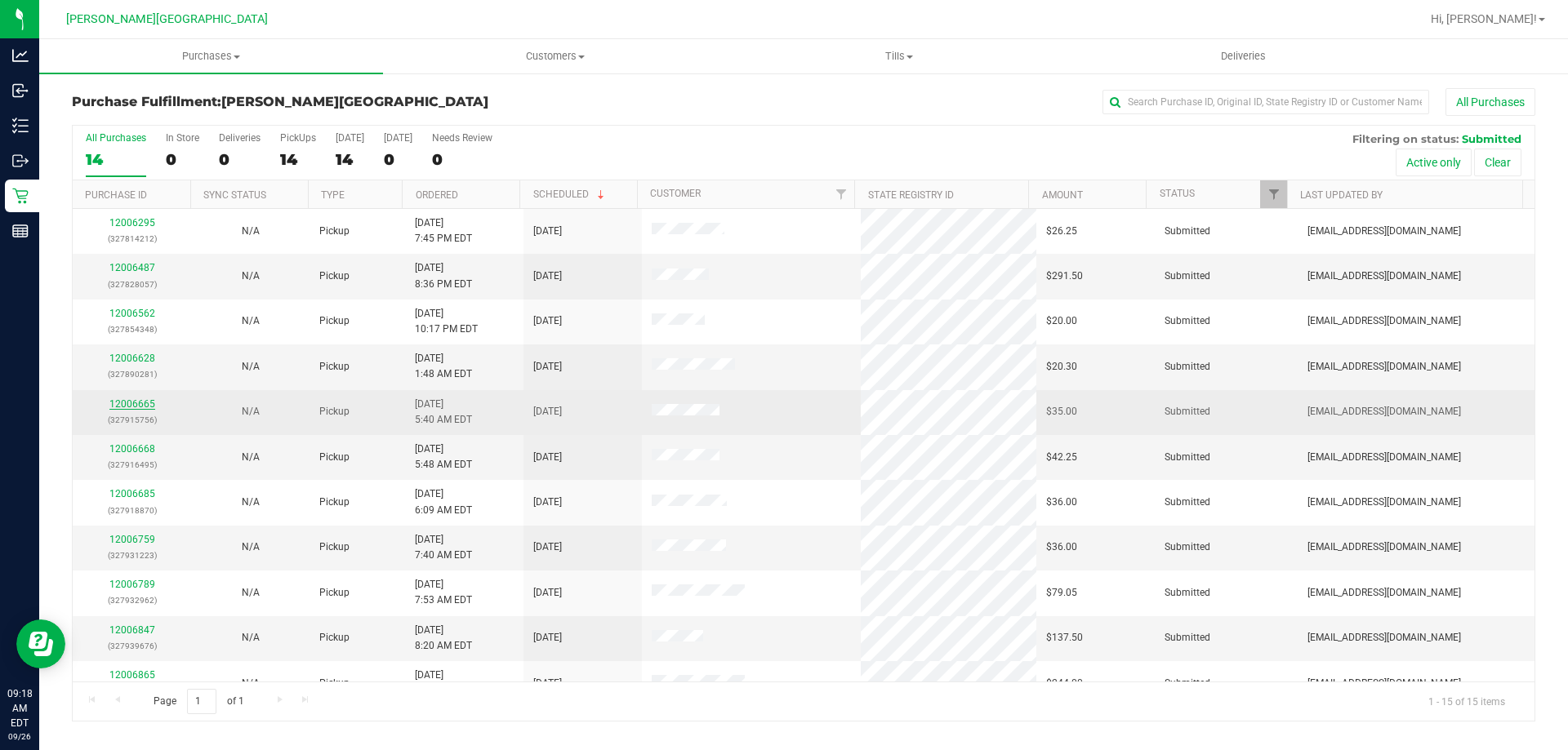
click at [137, 401] on link "12006665" at bounding box center [132, 404] width 45 height 12
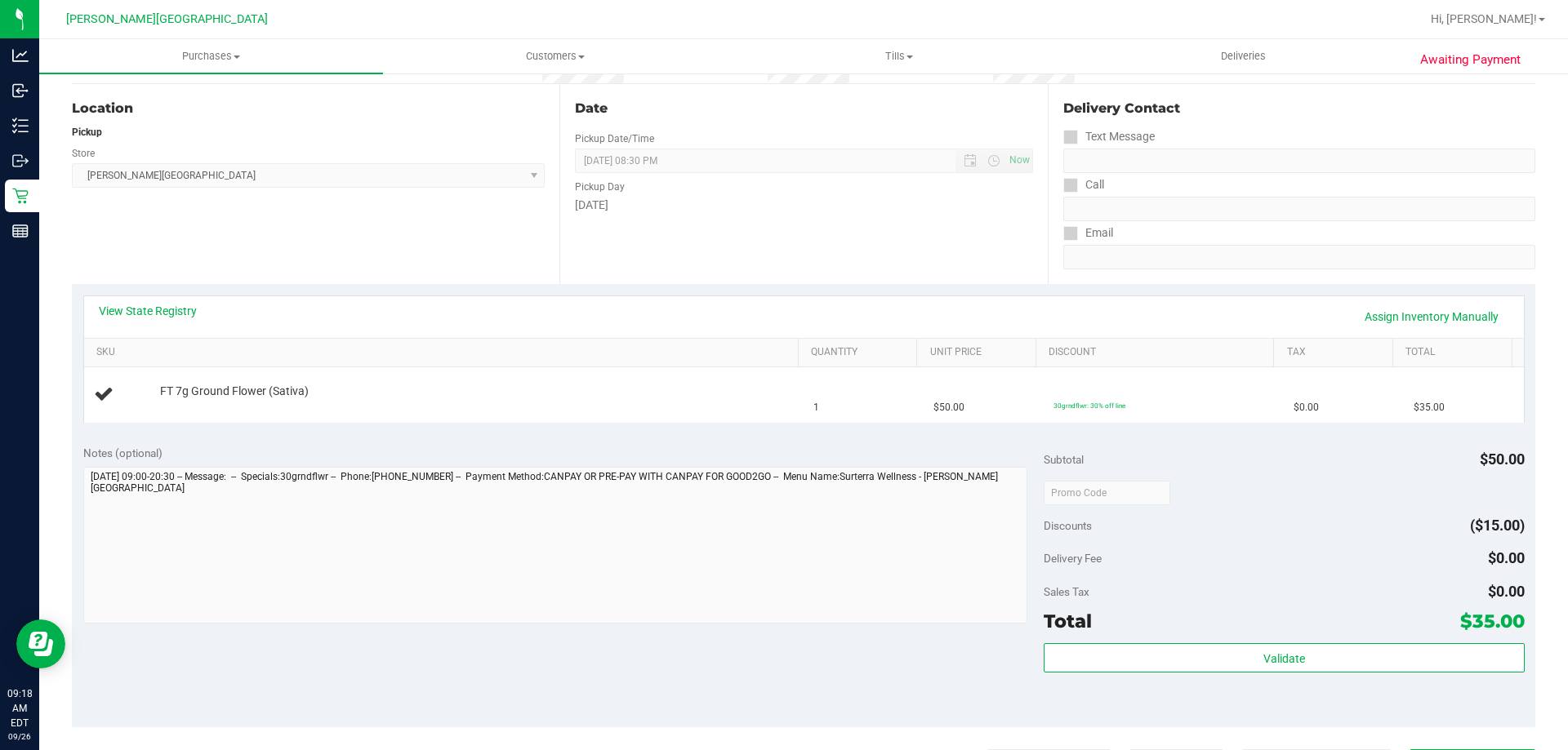
scroll to position [327, 0]
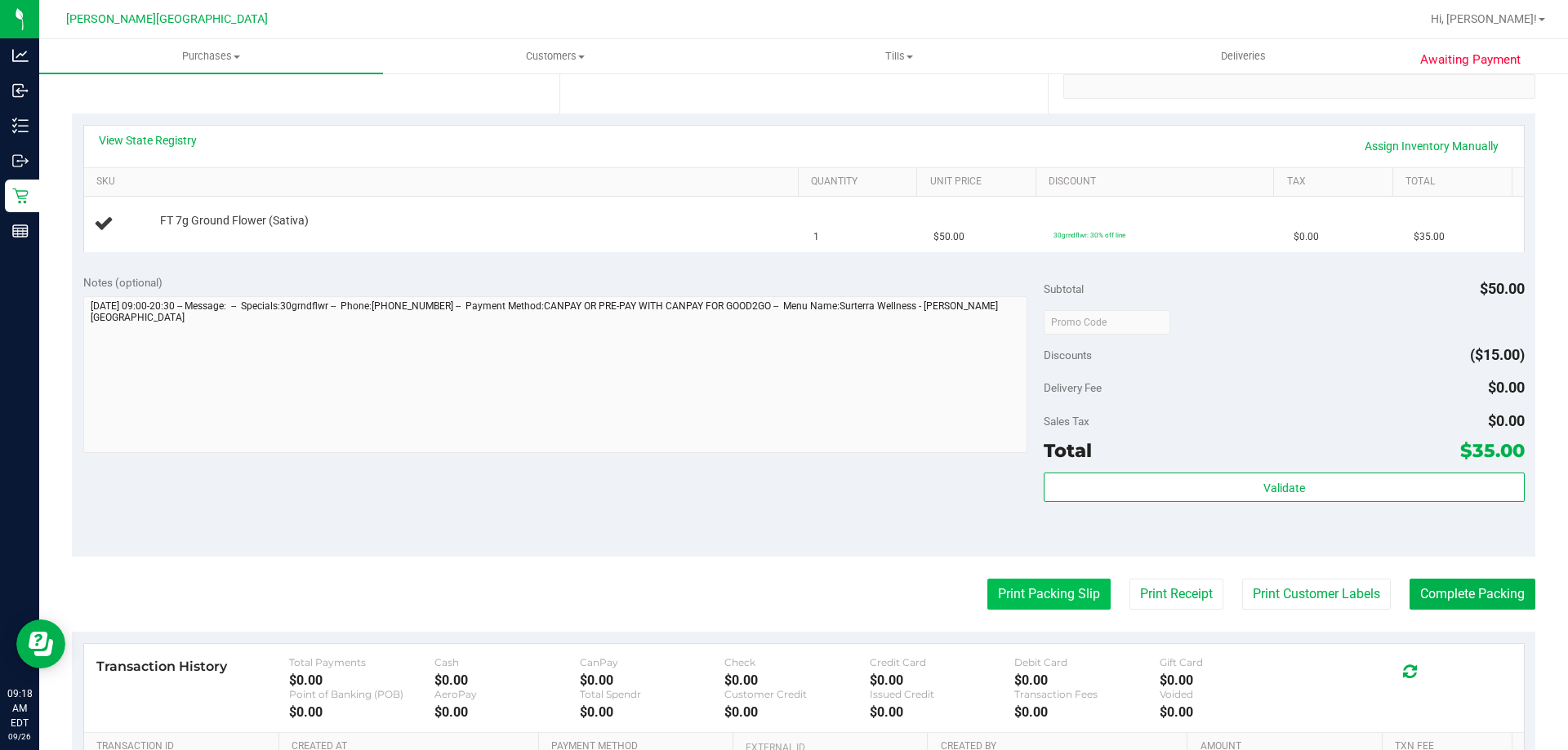
click at [1016, 585] on button "Print Packing Slip" at bounding box center [1049, 594] width 124 height 31
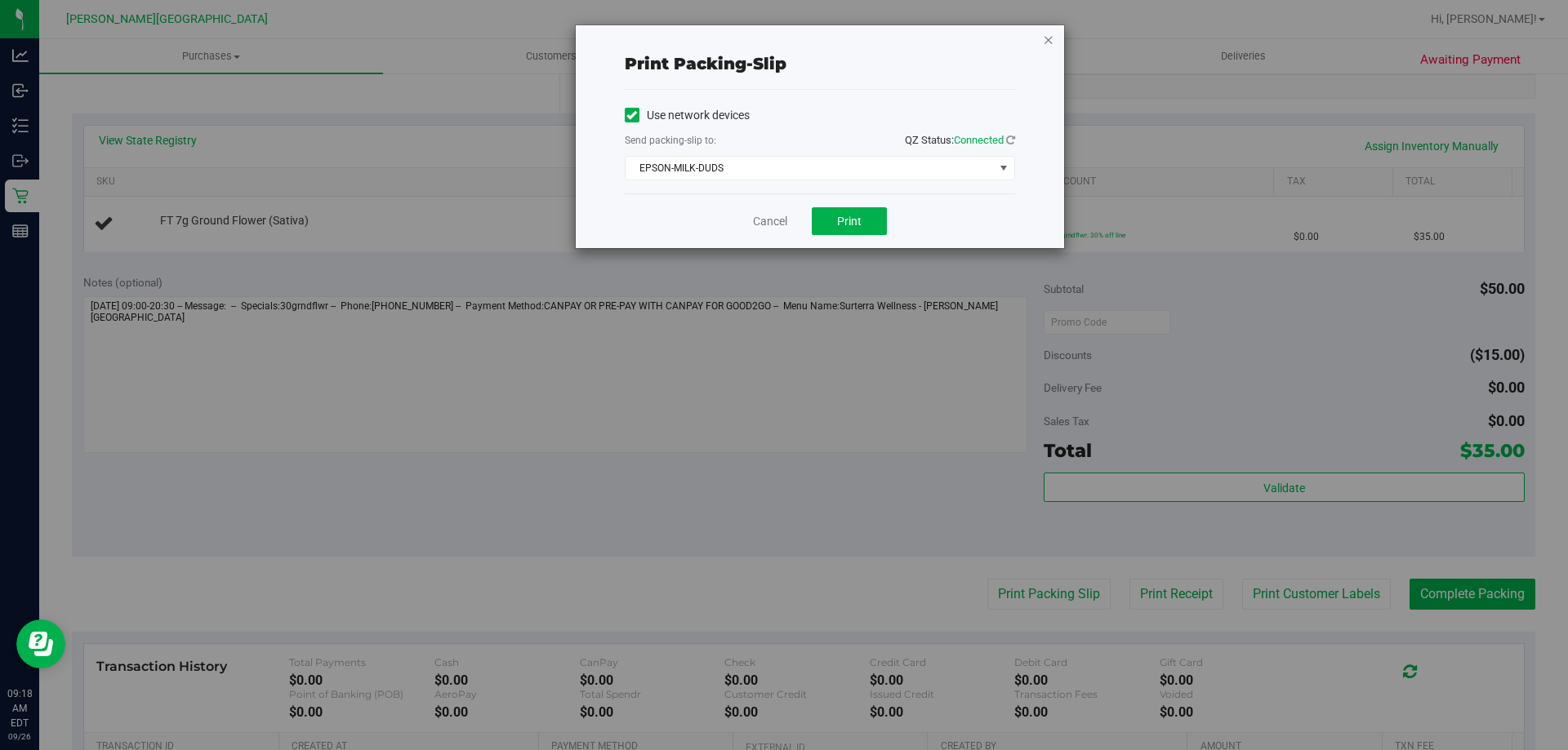
click at [1052, 34] on icon "button" at bounding box center [1048, 39] width 12 height 20
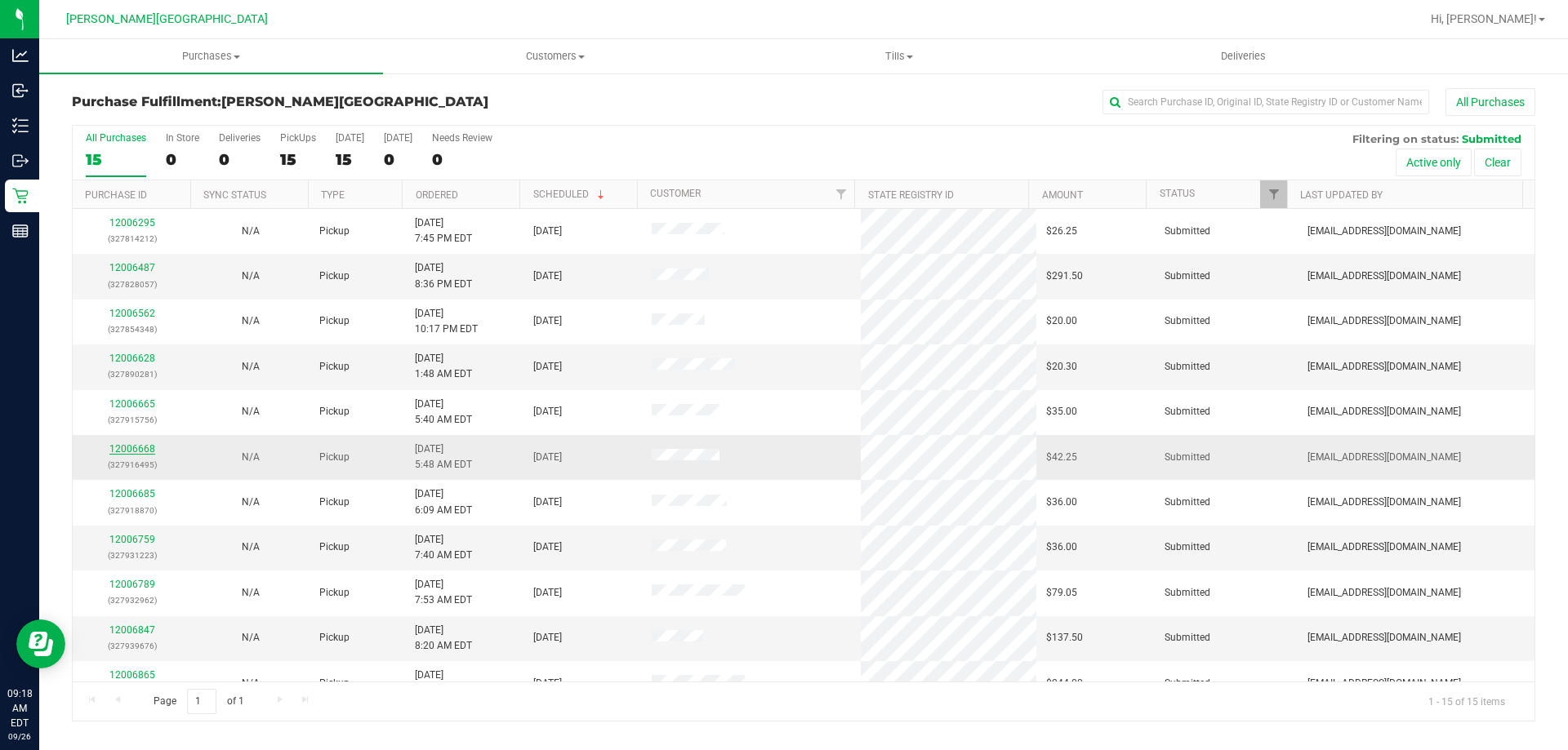
click at [131, 445] on link "12006668" at bounding box center [132, 449] width 45 height 12
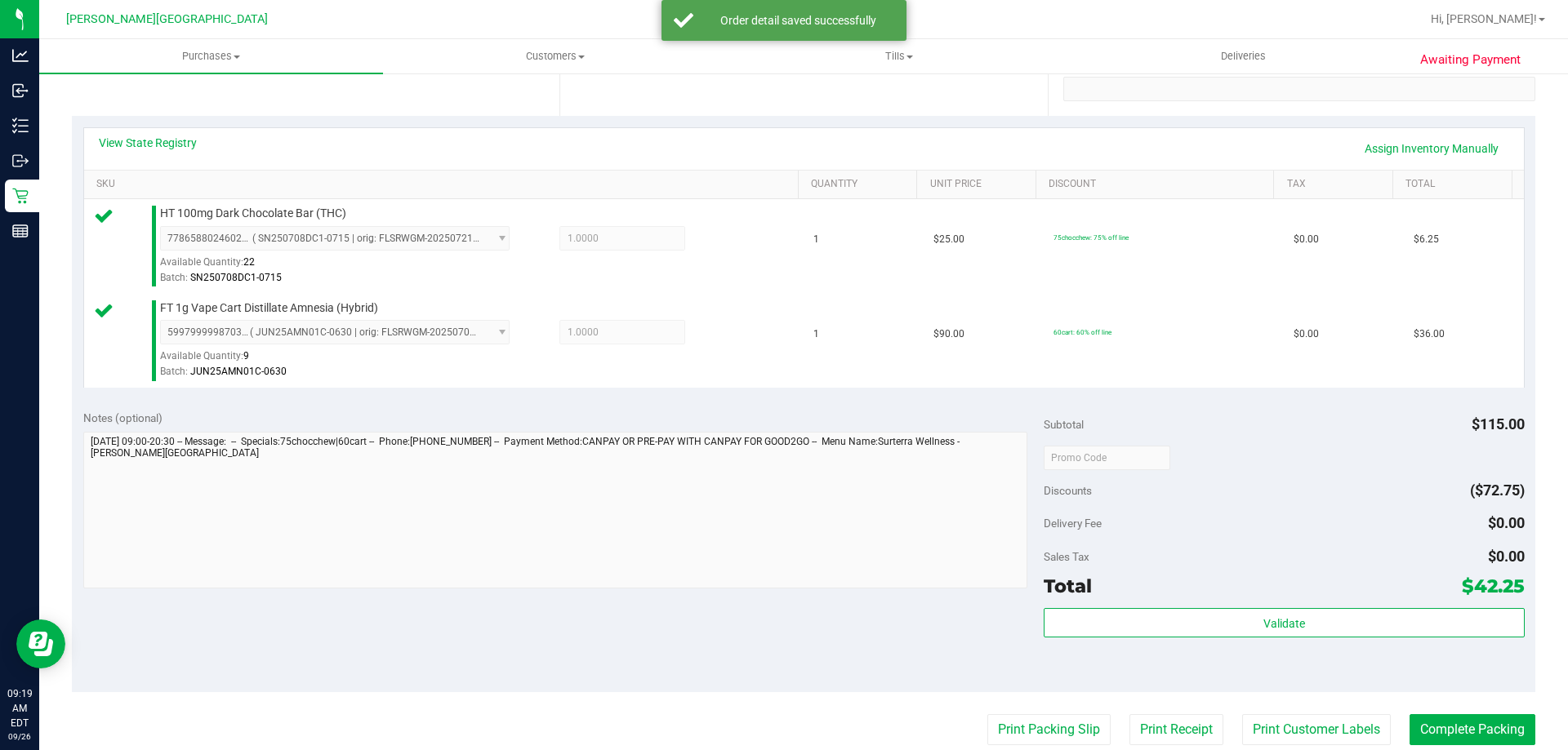
scroll to position [327, 0]
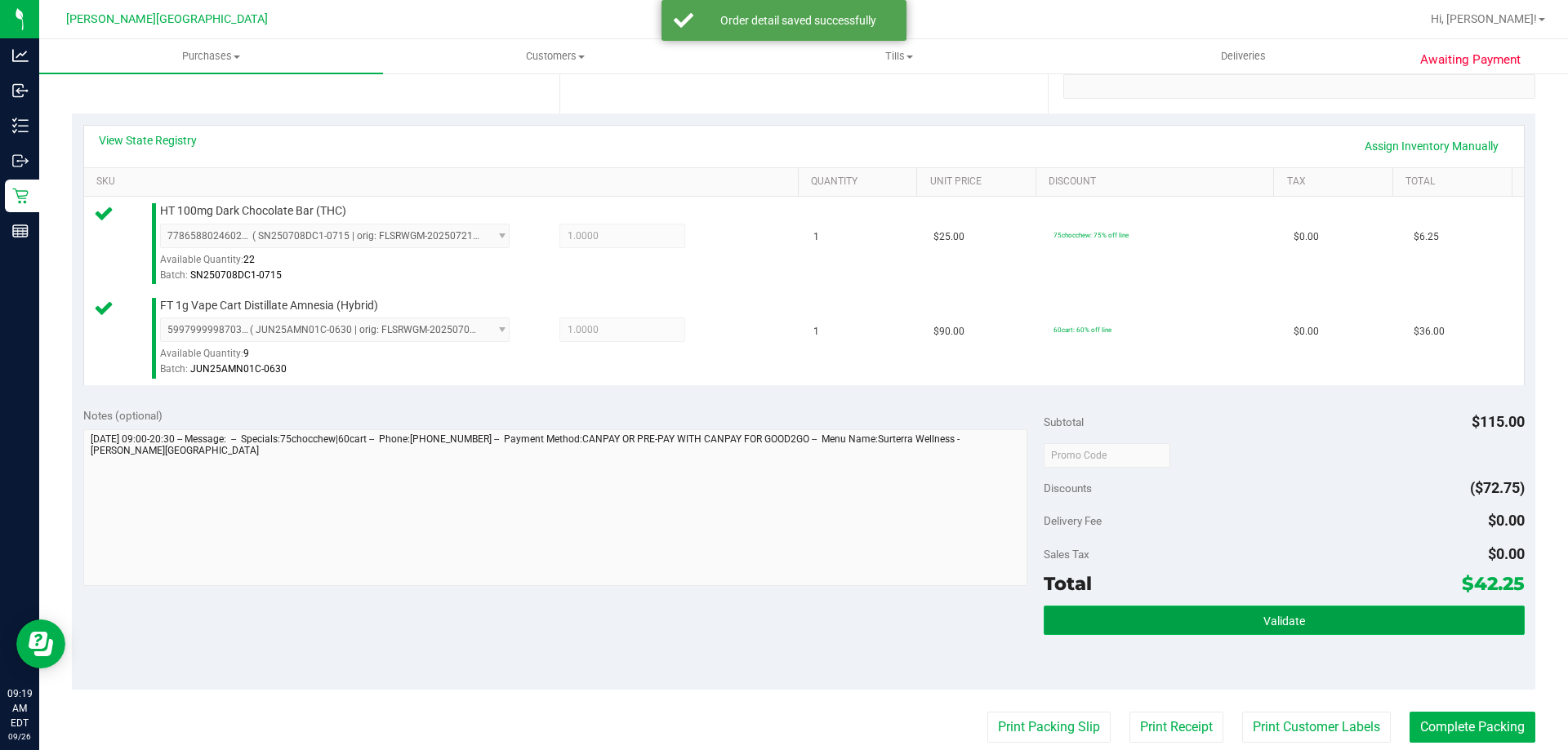
click at [1167, 617] on button "Validate" at bounding box center [1284, 620] width 481 height 29
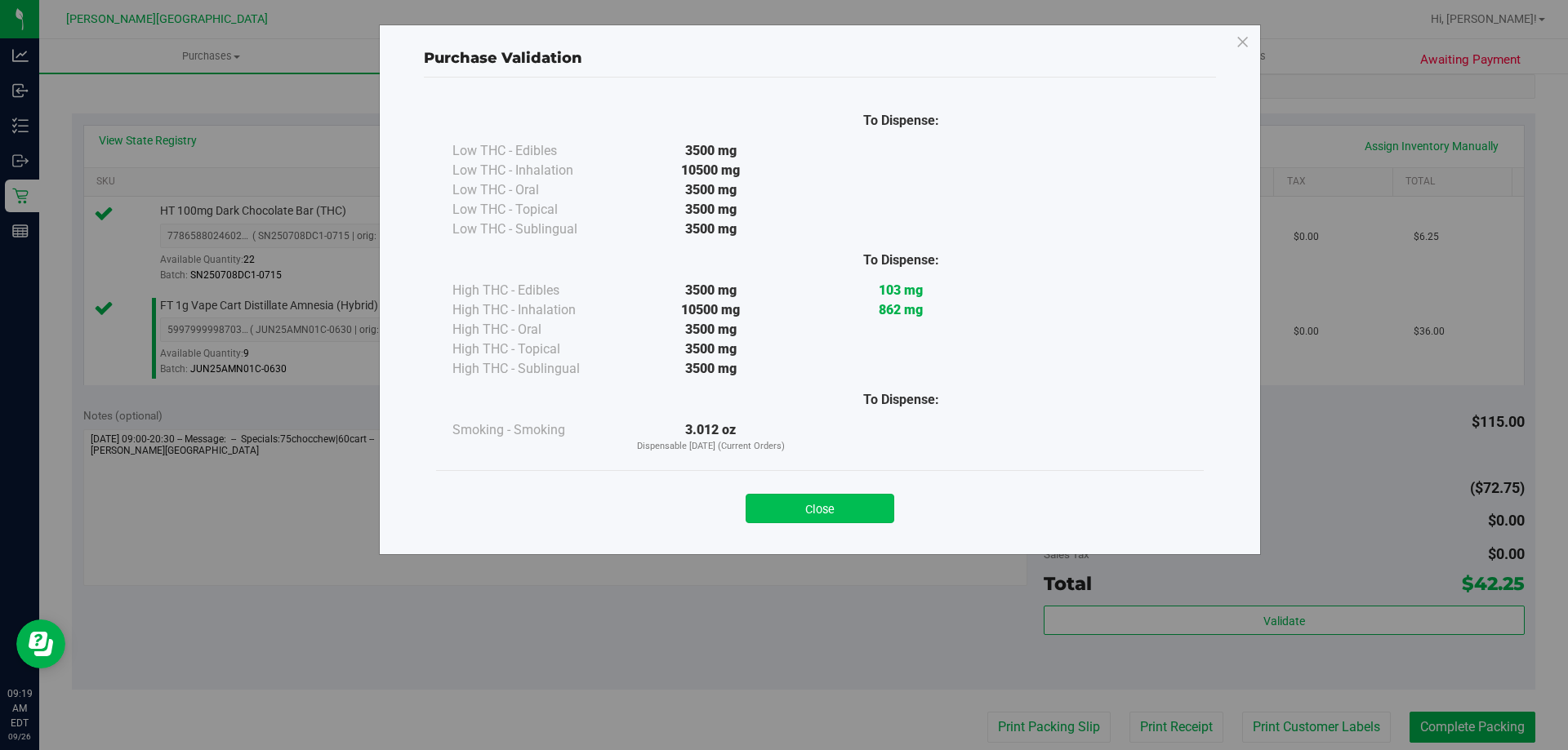
click at [806, 522] on button "Close" at bounding box center [820, 508] width 149 height 29
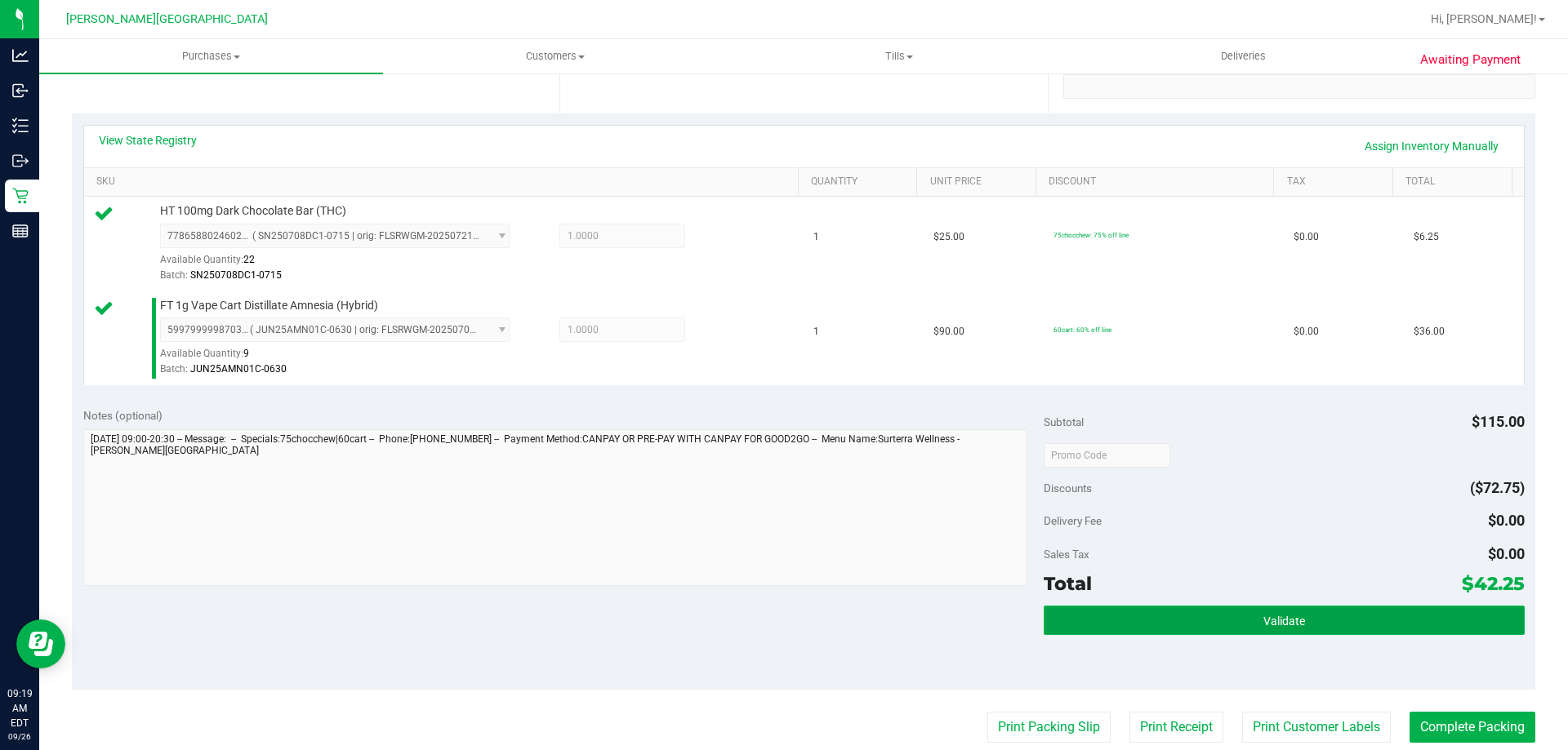
click at [1130, 622] on button "Validate" at bounding box center [1284, 620] width 481 height 29
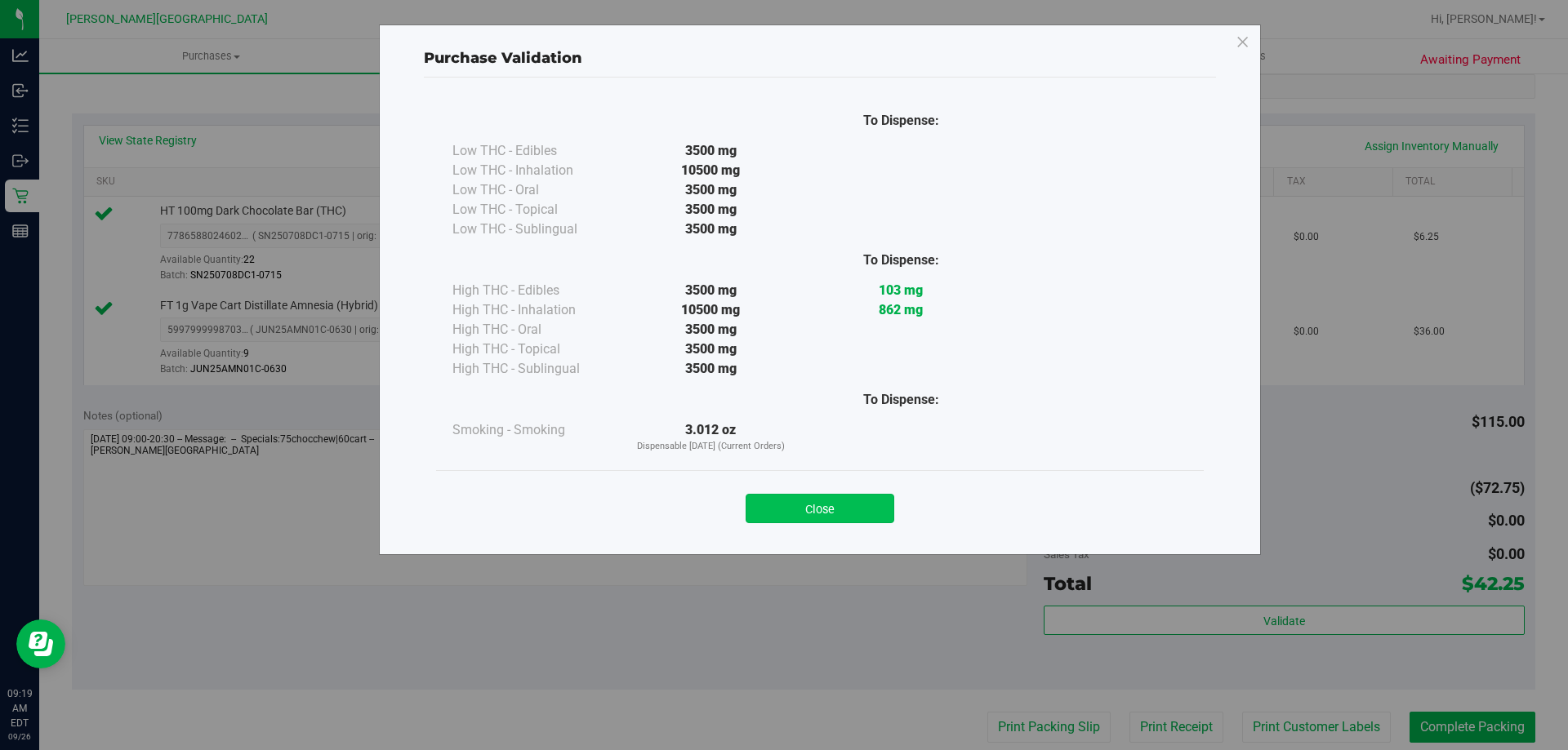
click at [866, 496] on button "Close" at bounding box center [820, 508] width 149 height 29
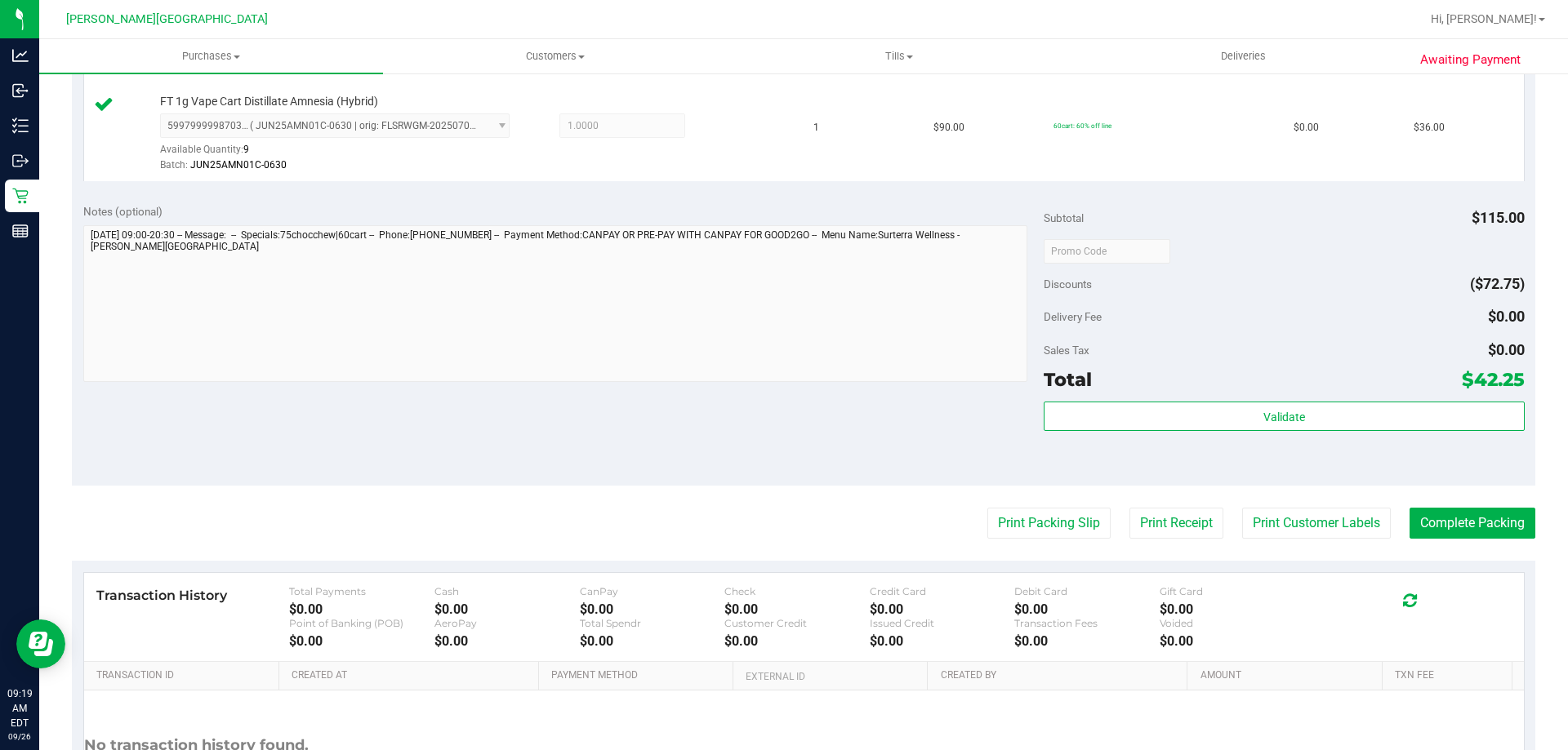
scroll to position [653, 0]
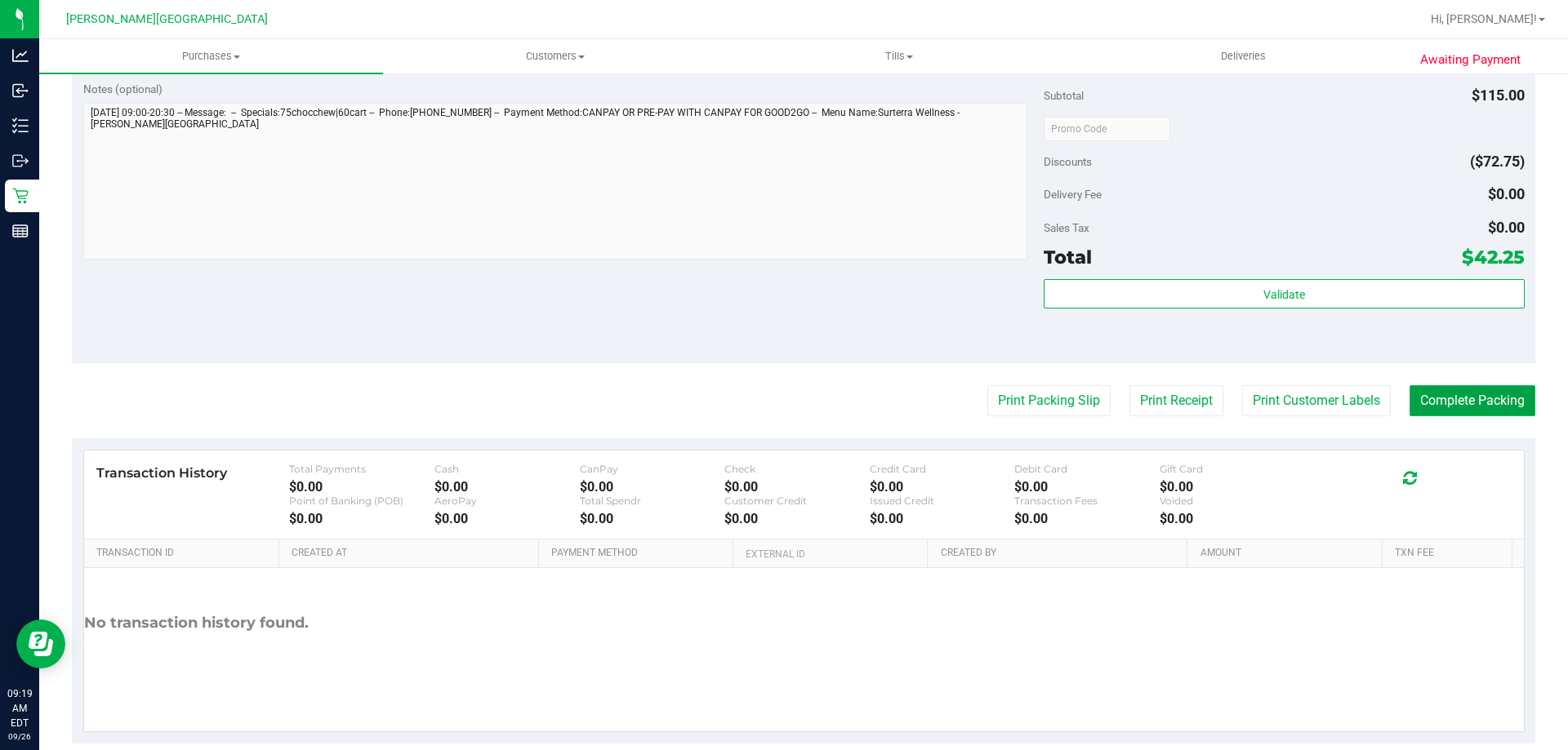
click at [1449, 402] on button "Complete Packing" at bounding box center [1472, 400] width 125 height 31
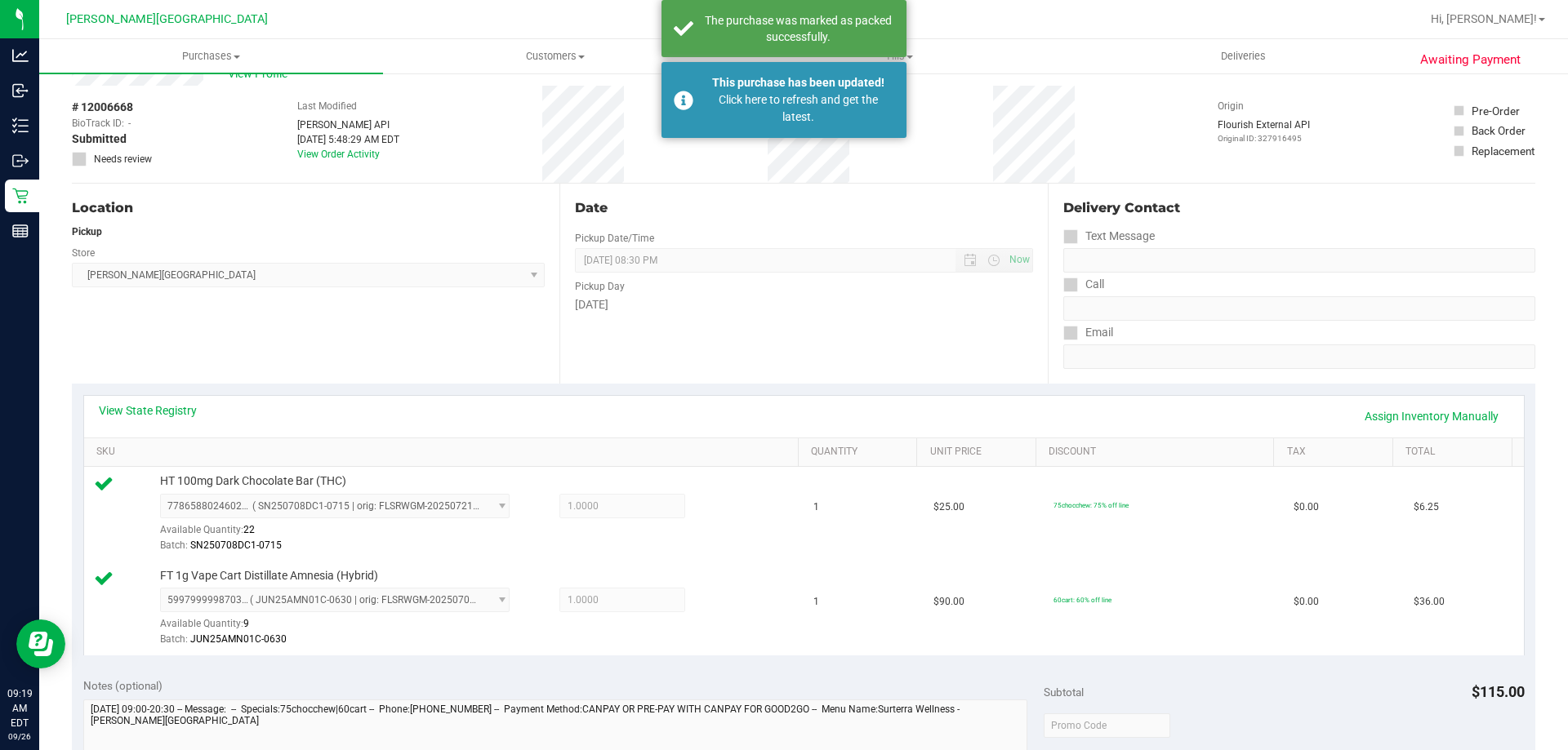
scroll to position [0, 0]
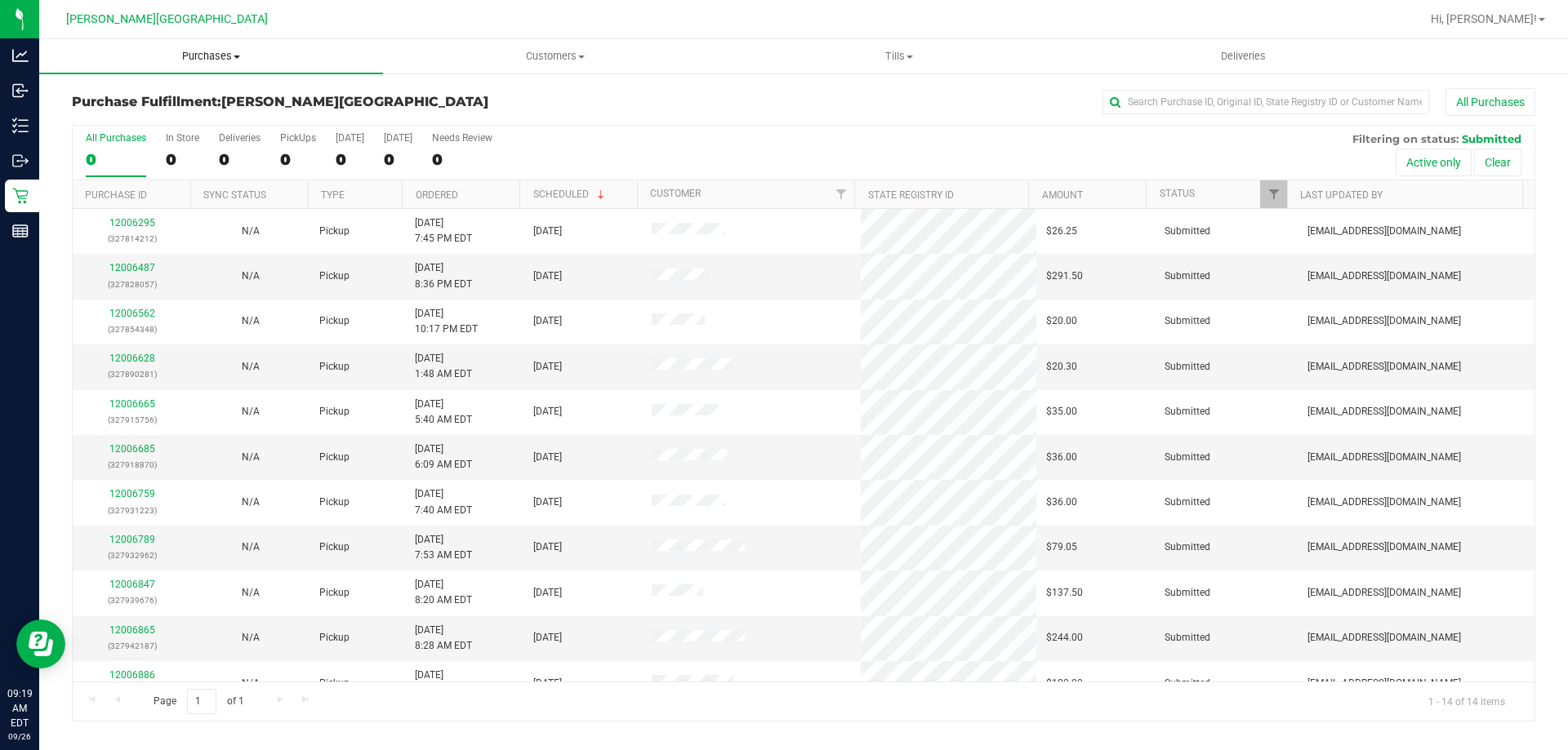
click at [211, 59] on span "Purchases" at bounding box center [211, 56] width 343 height 15
click at [119, 117] on span "Fulfillment" at bounding box center [89, 117] width 101 height 14
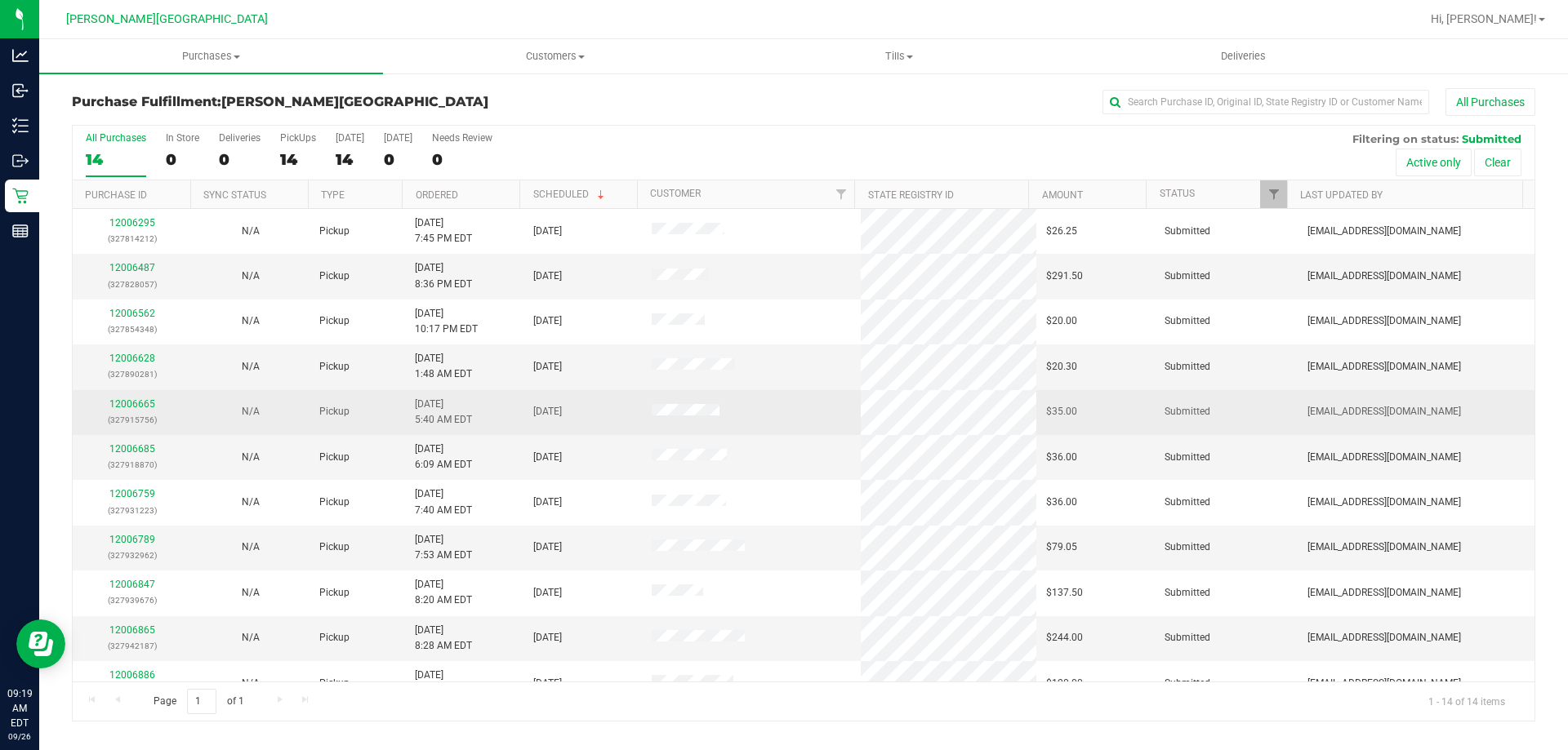
click at [144, 410] on div "12006665 (327915756)" at bounding box center [132, 412] width 99 height 31
click at [144, 406] on link "12006665" at bounding box center [132, 404] width 45 height 12
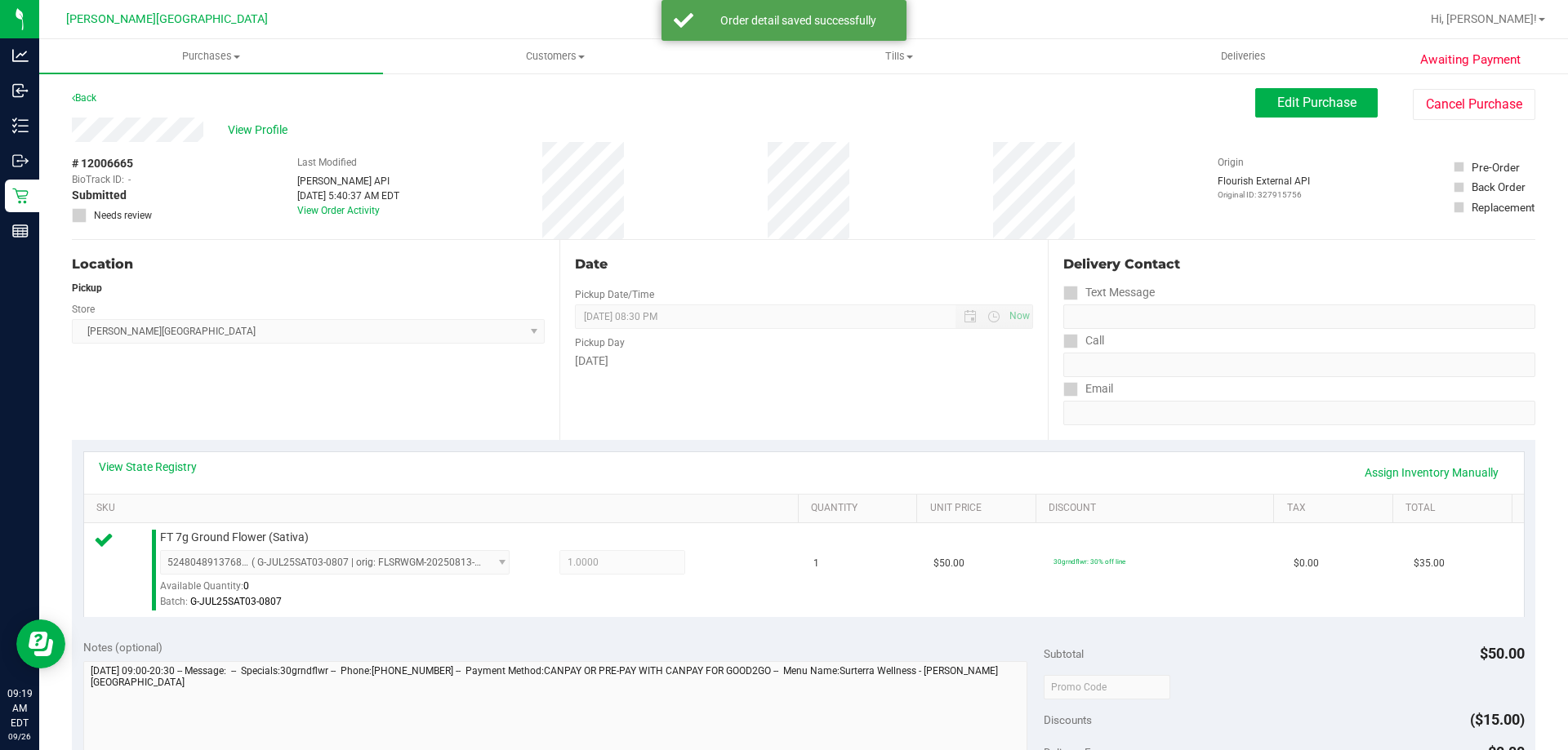
scroll to position [327, 0]
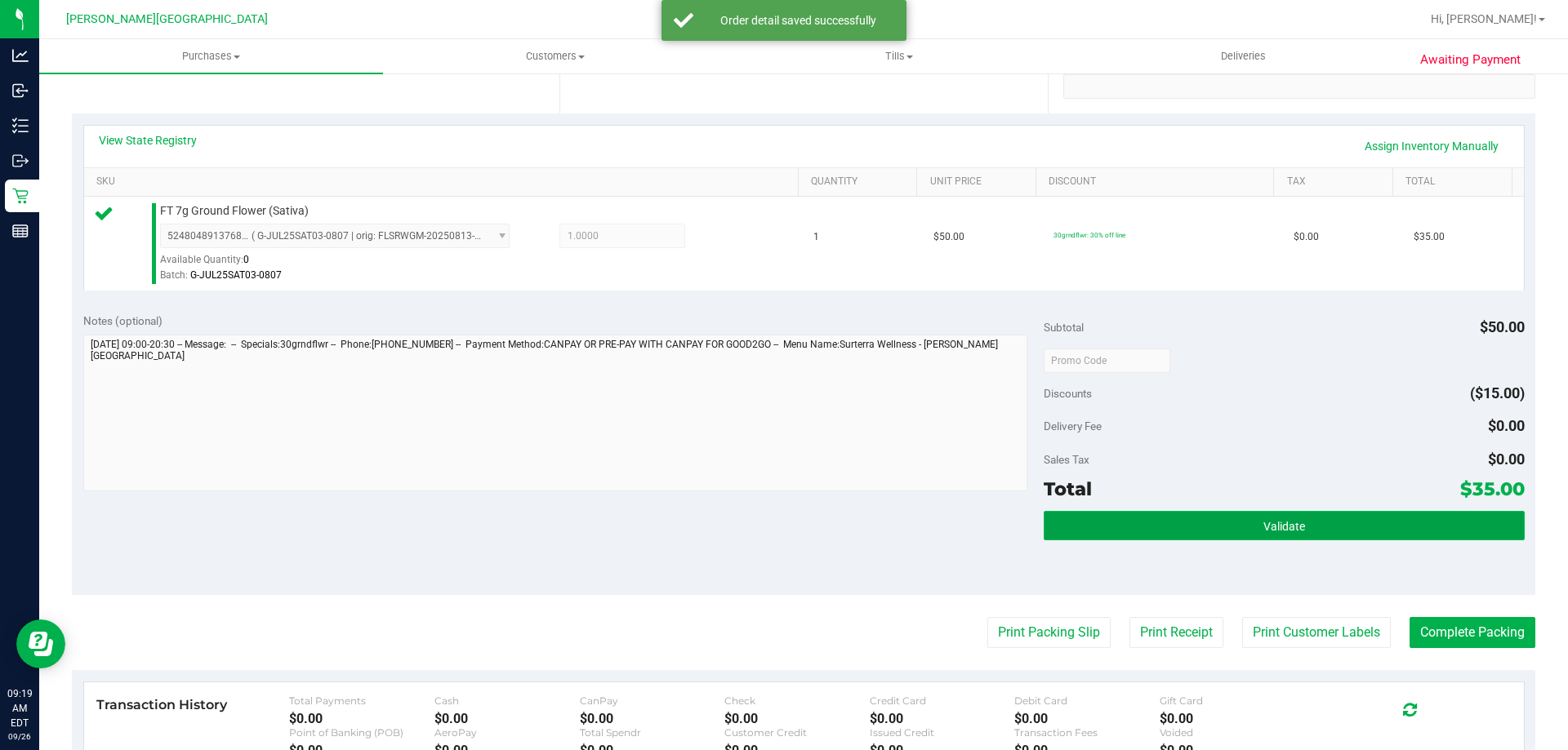
click at [1079, 520] on button "Validate" at bounding box center [1284, 526] width 481 height 29
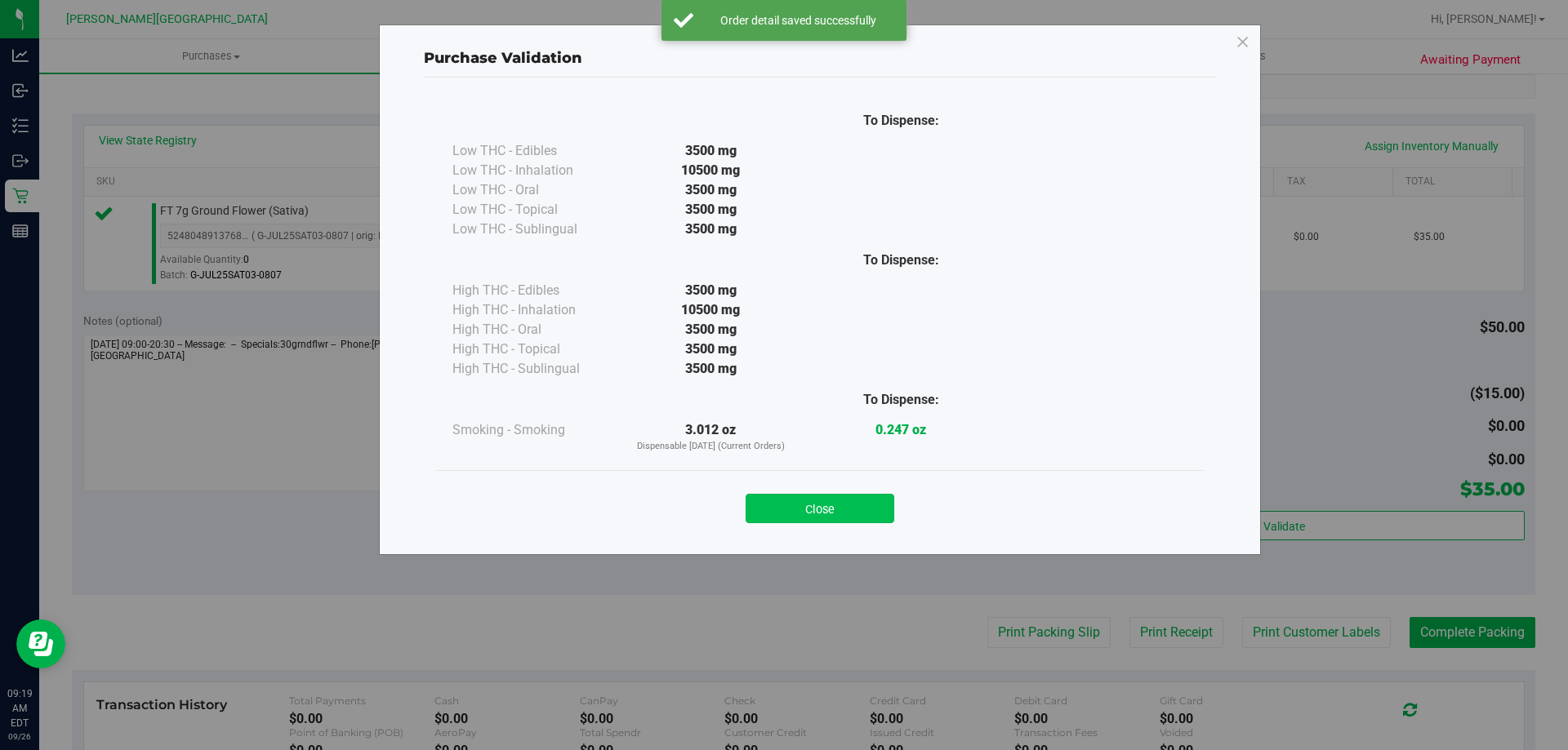
click at [866, 505] on button "Close" at bounding box center [820, 508] width 149 height 29
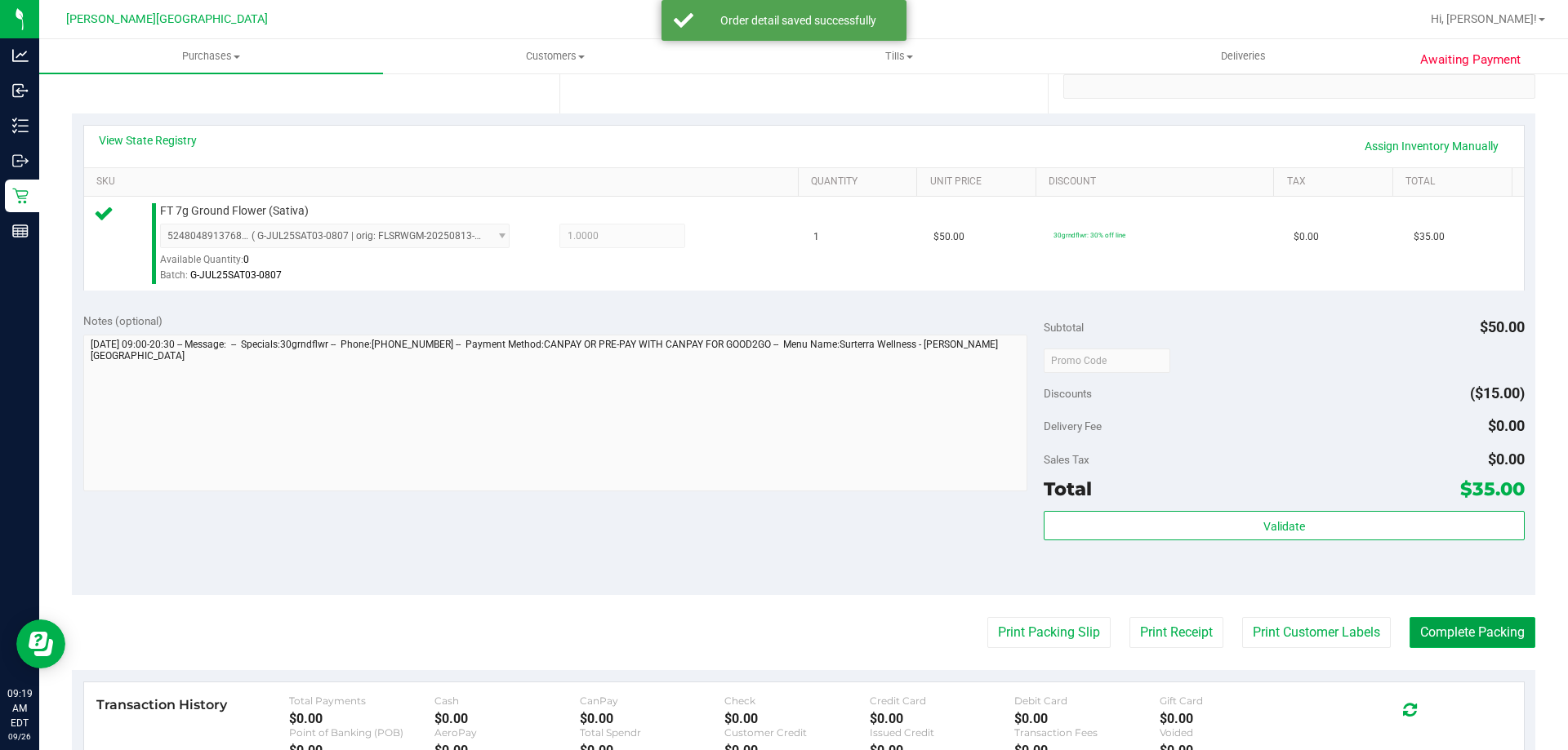
click at [1443, 631] on button "Complete Packing" at bounding box center [1472, 633] width 125 height 31
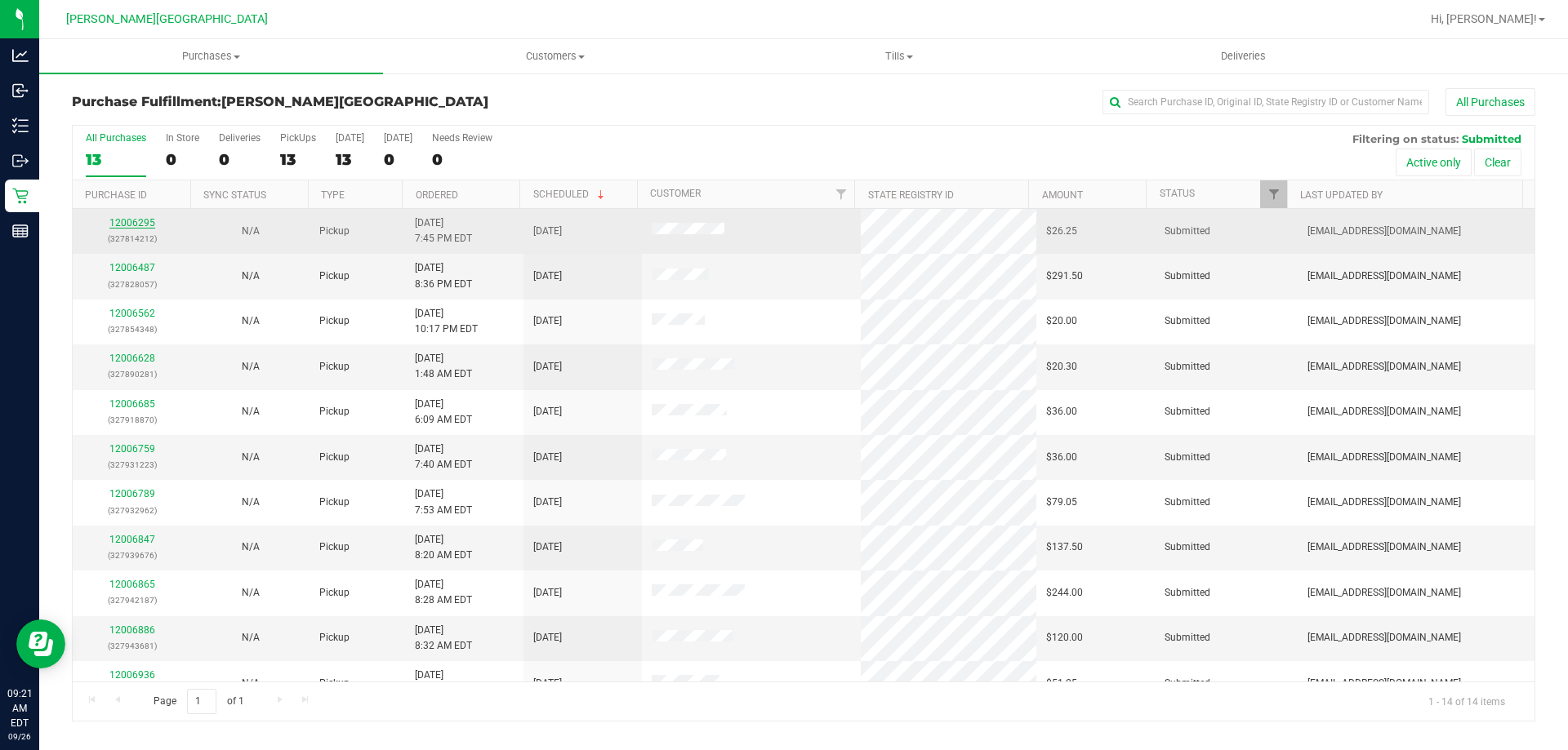
click at [130, 221] on link "12006295" at bounding box center [132, 222] width 45 height 12
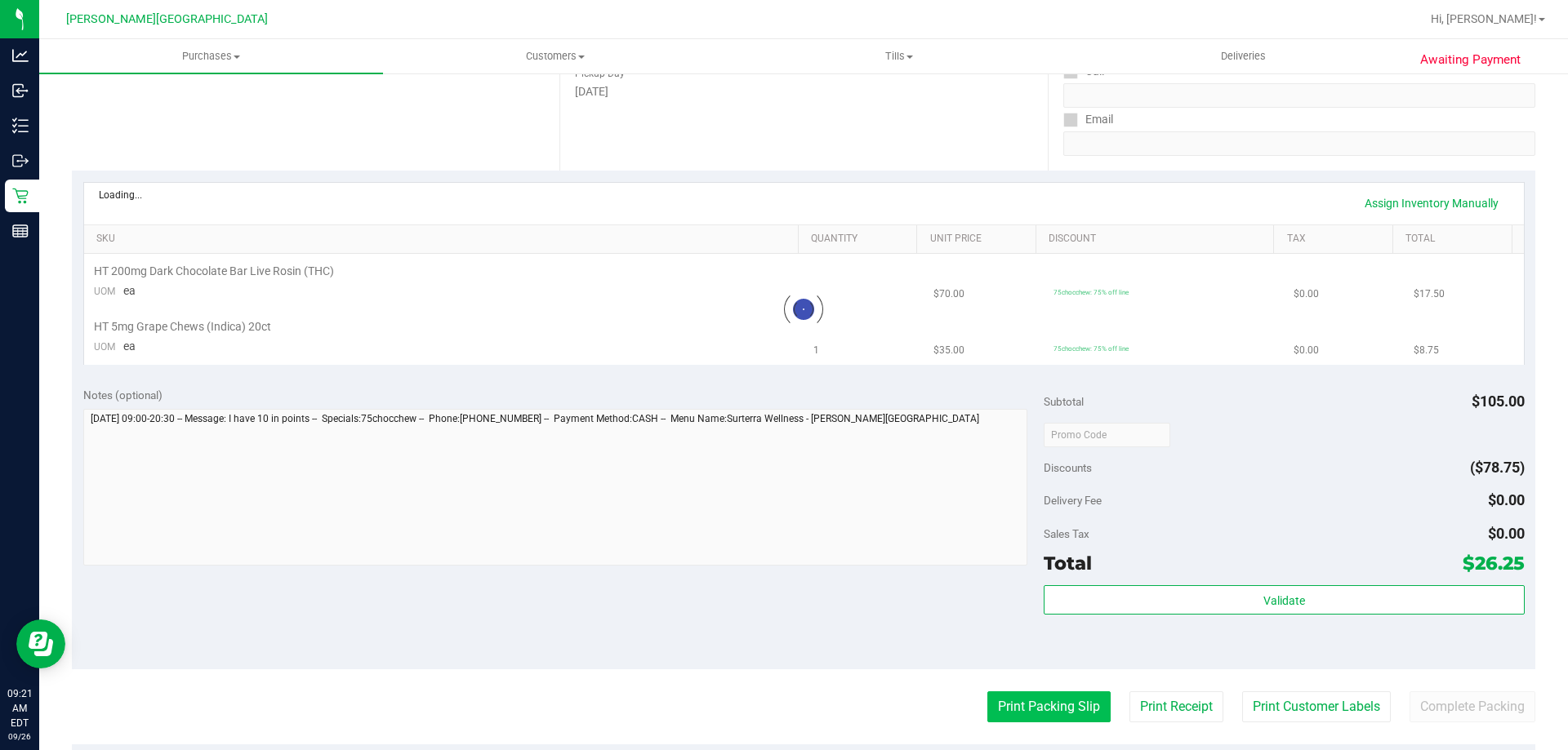
scroll to position [327, 0]
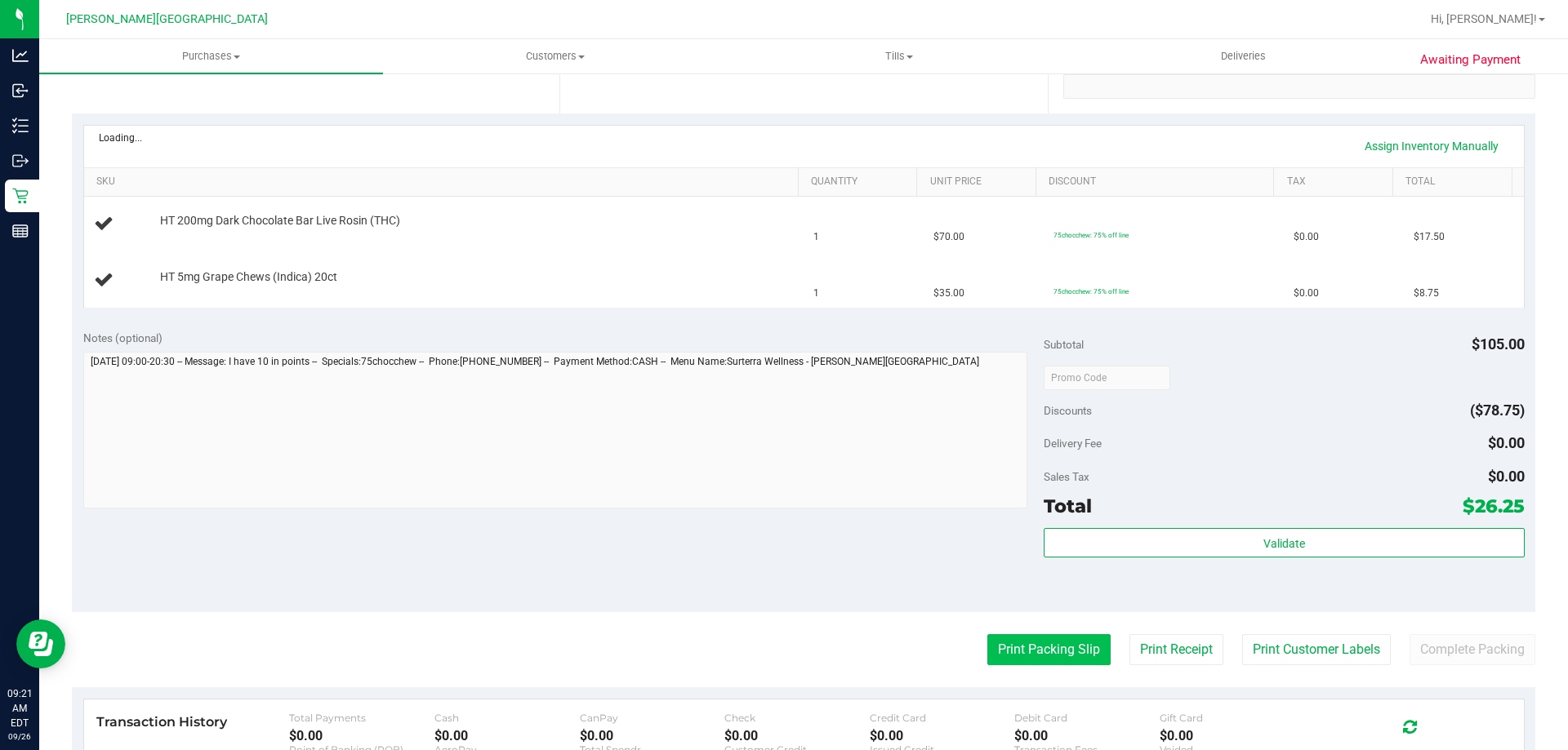
click at [1054, 648] on button "Print Packing Slip" at bounding box center [1049, 649] width 124 height 31
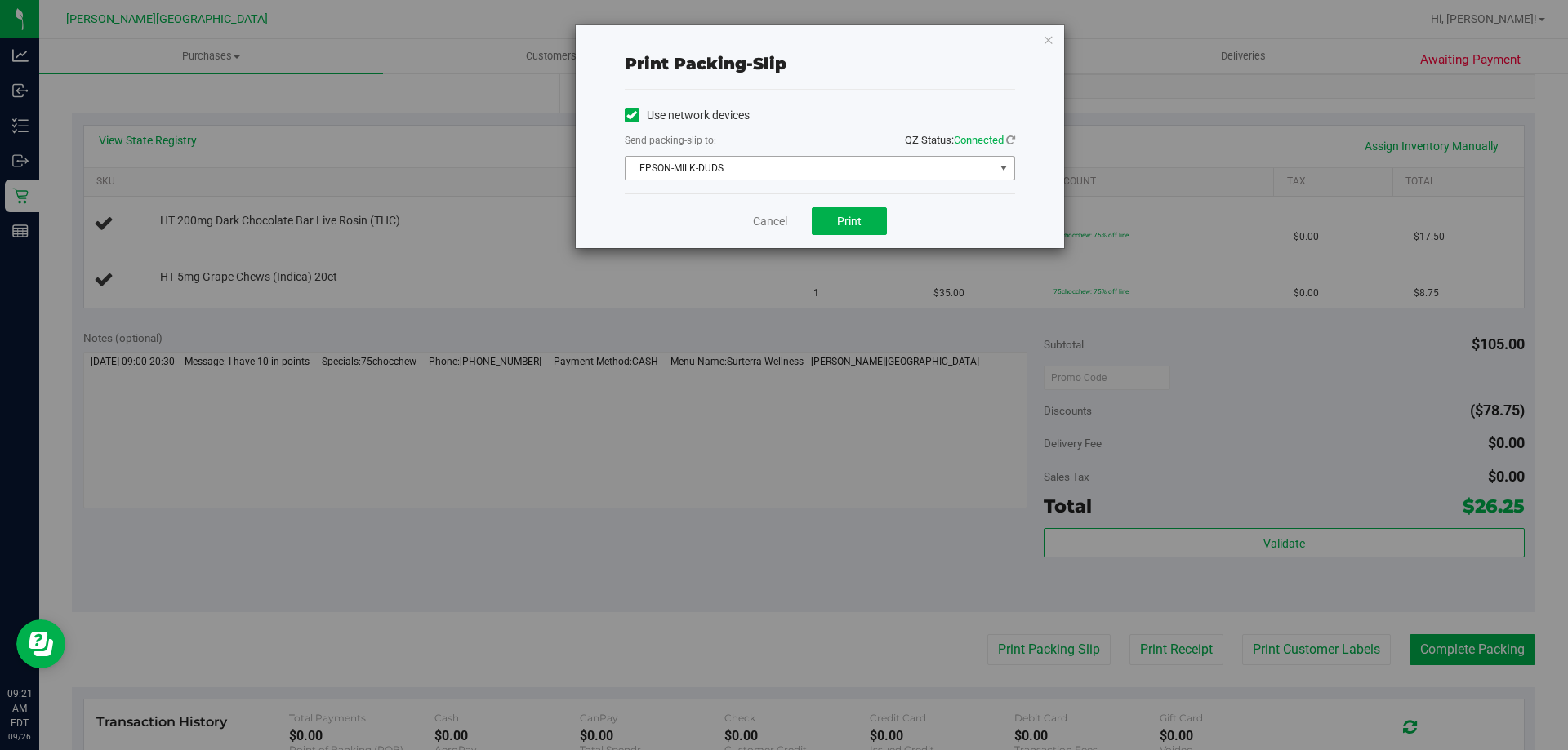
click at [851, 165] on span "EPSON-MILK-DUDS" at bounding box center [809, 168] width 368 height 23
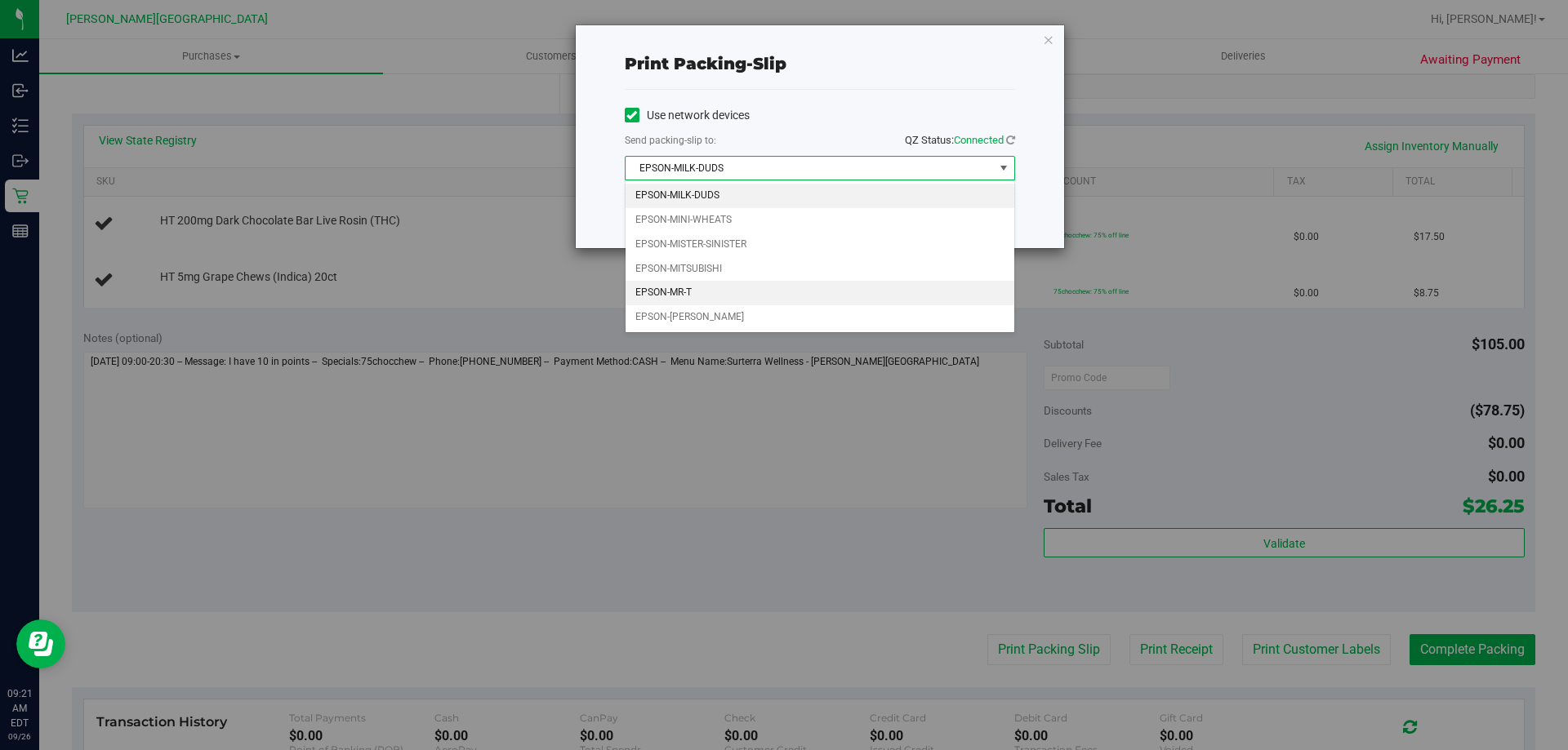
click at [700, 291] on li "EPSON-MR-T" at bounding box center [820, 292] width 389 height 25
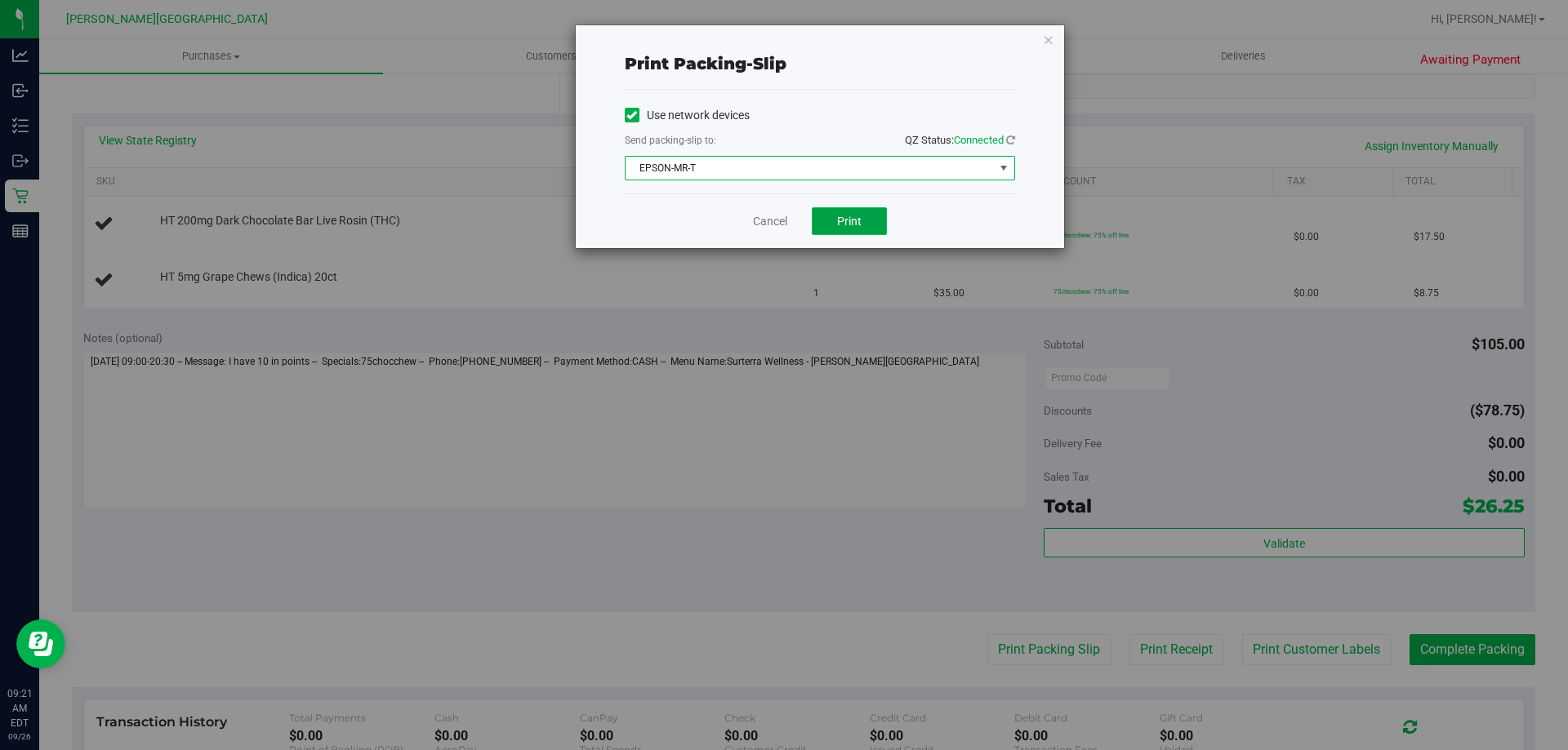
click at [849, 222] on span "Print" at bounding box center [849, 221] width 25 height 13
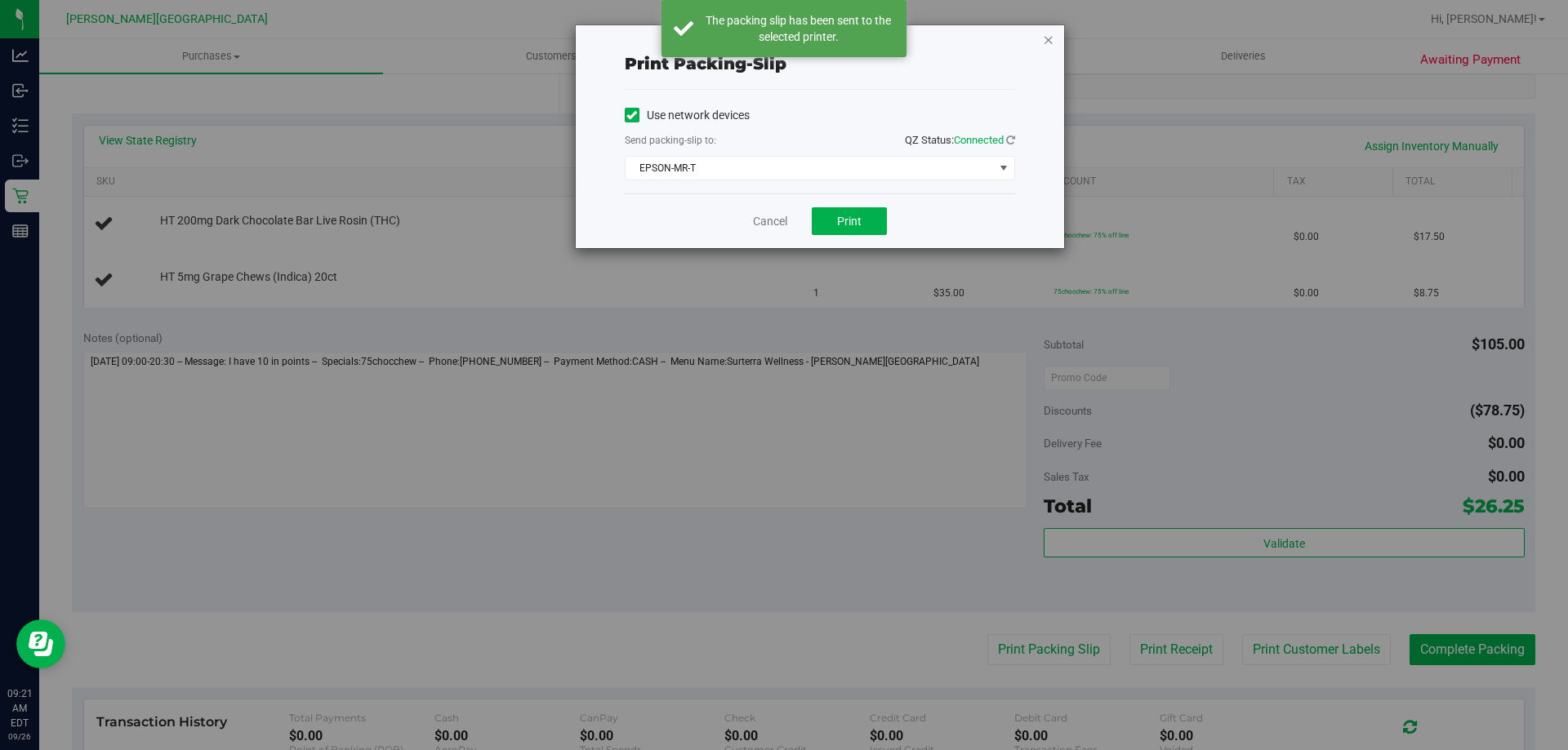
click at [1047, 42] on icon "button" at bounding box center [1048, 39] width 12 height 20
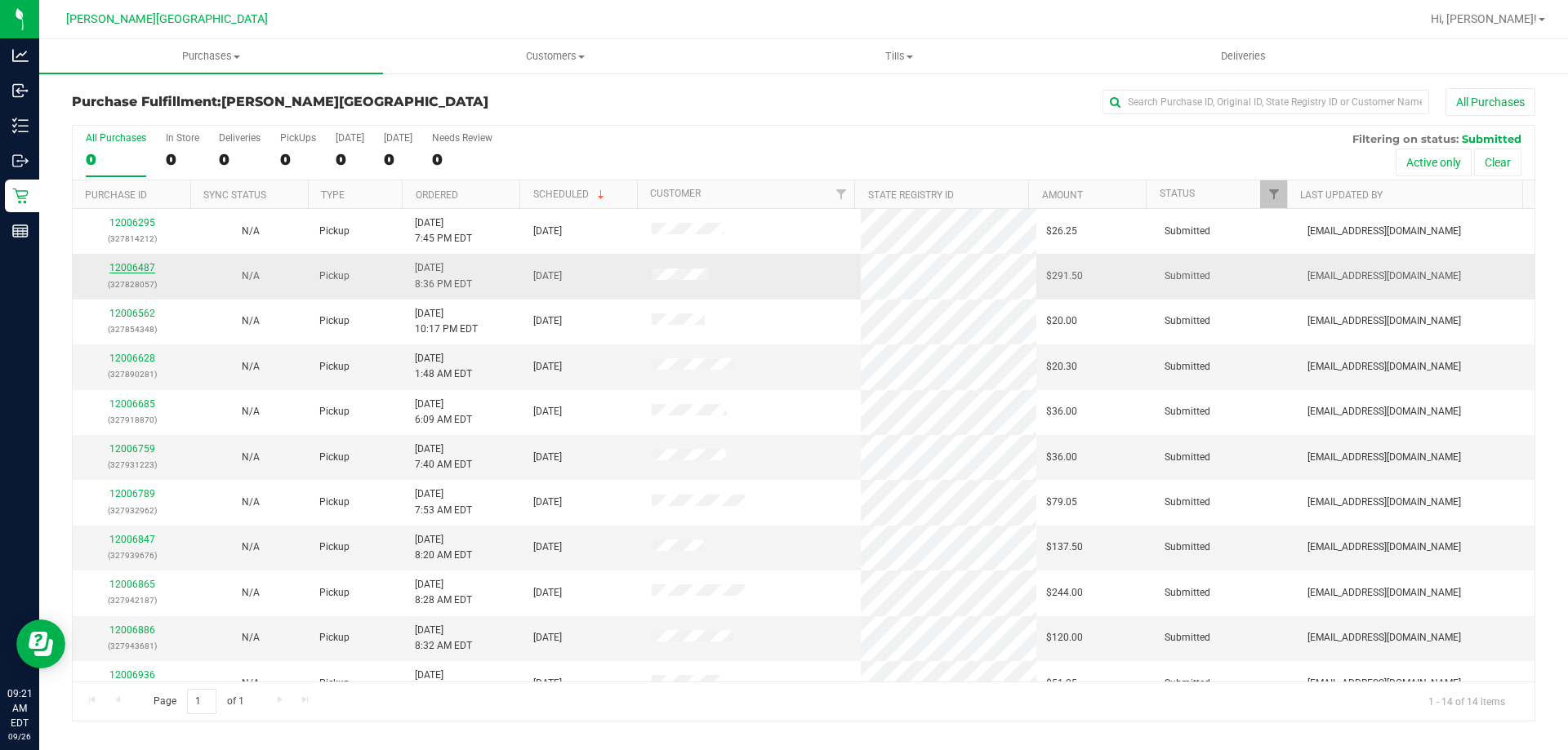
click at [137, 269] on link "12006487" at bounding box center [132, 268] width 45 height 12
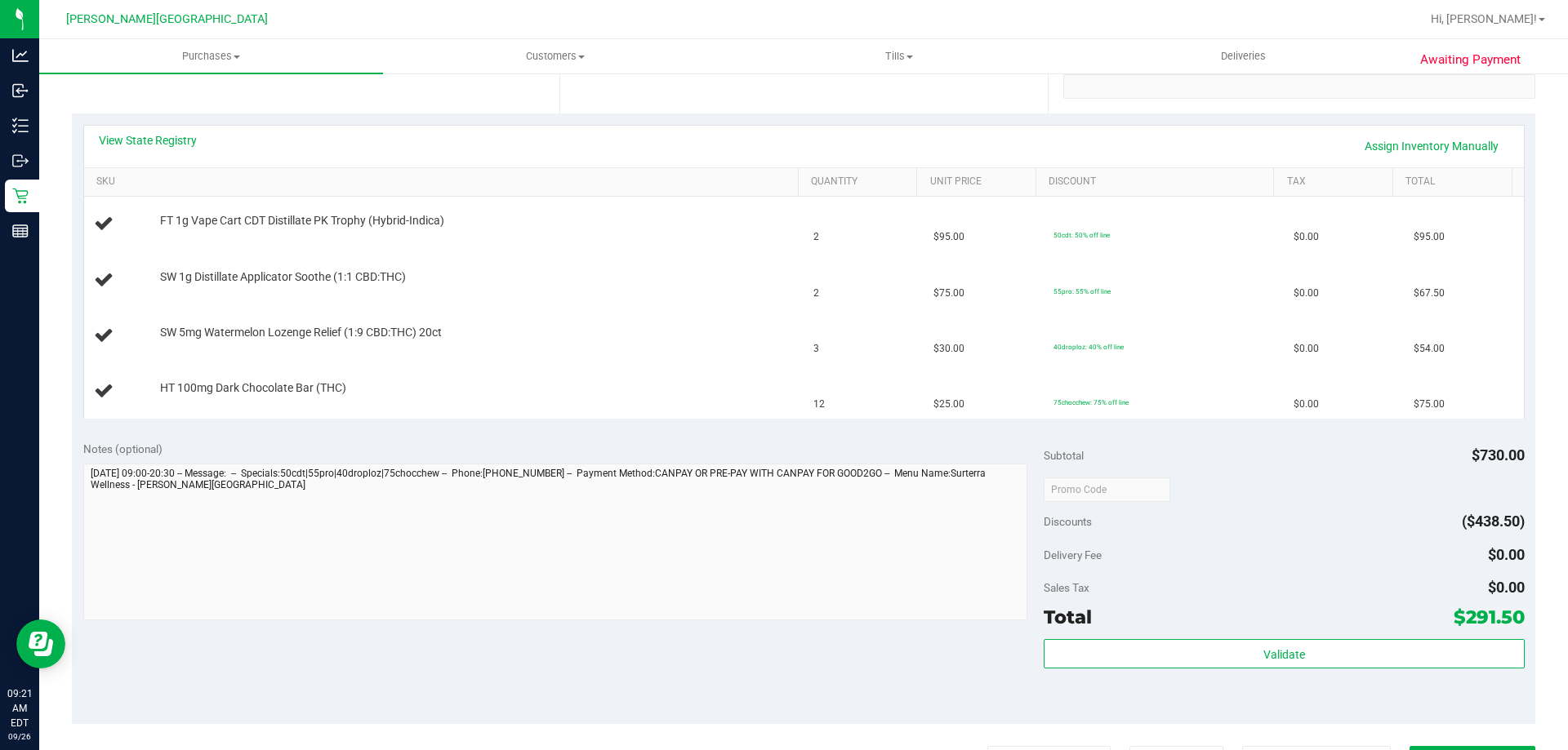
scroll to position [571, 0]
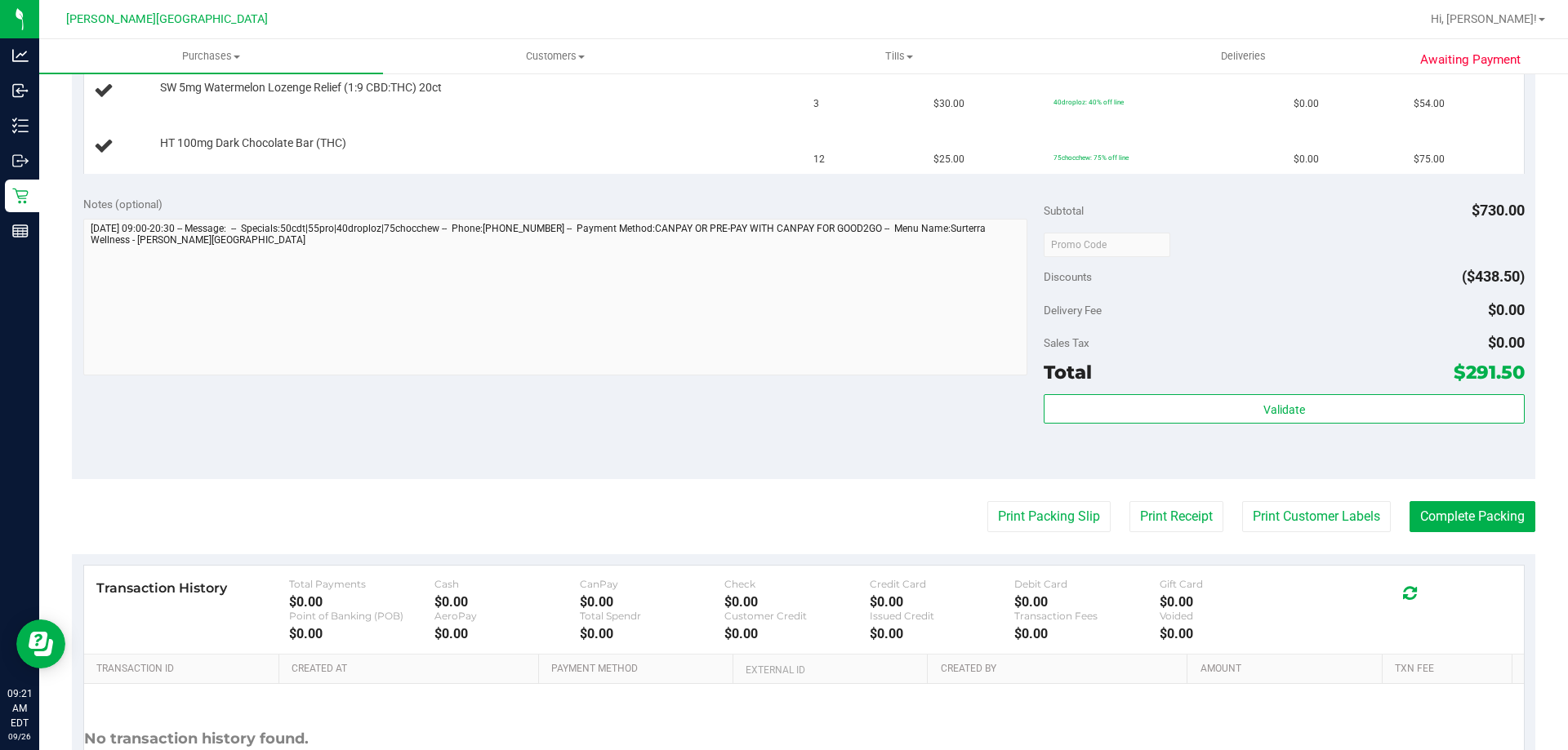
click at [1054, 533] on purchase-details "Back Edit Purchase Cancel Purchase View Profile # 12006487 BioTrack ID: - Submi…" at bounding box center [803, 188] width 1464 height 1343
click at [1049, 518] on button "Print Packing Slip" at bounding box center [1049, 517] width 124 height 31
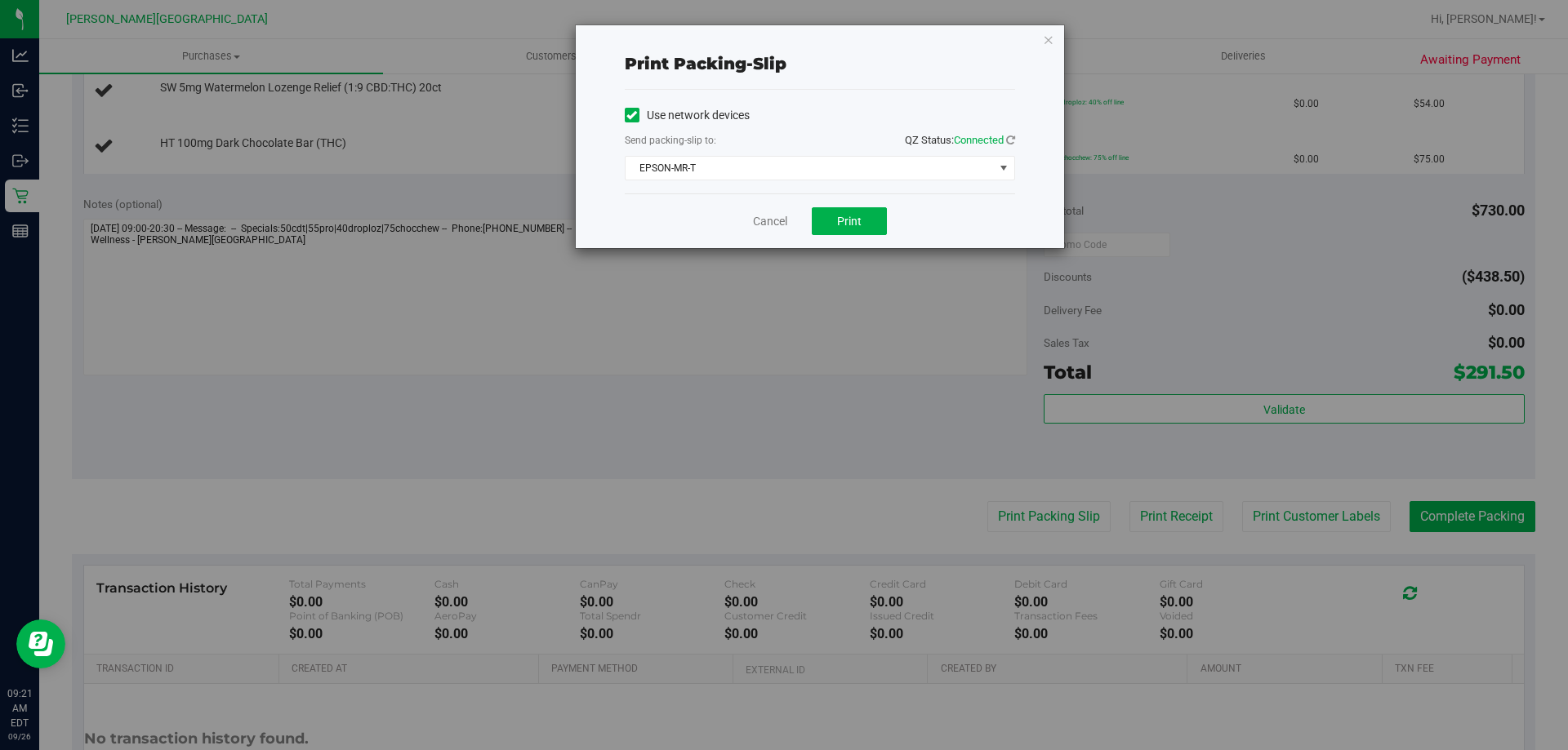
click at [819, 205] on div "Cancel Print" at bounding box center [820, 221] width 391 height 54
click at [841, 214] on span "Print" at bounding box center [849, 221] width 25 height 13
click at [1036, 25] on div "Print packing-slip Use network devices Send packing-slip to: QZ Status: Connect…" at bounding box center [820, 136] width 489 height 222
click at [781, 222] on link "Cancel" at bounding box center [770, 222] width 35 height 17
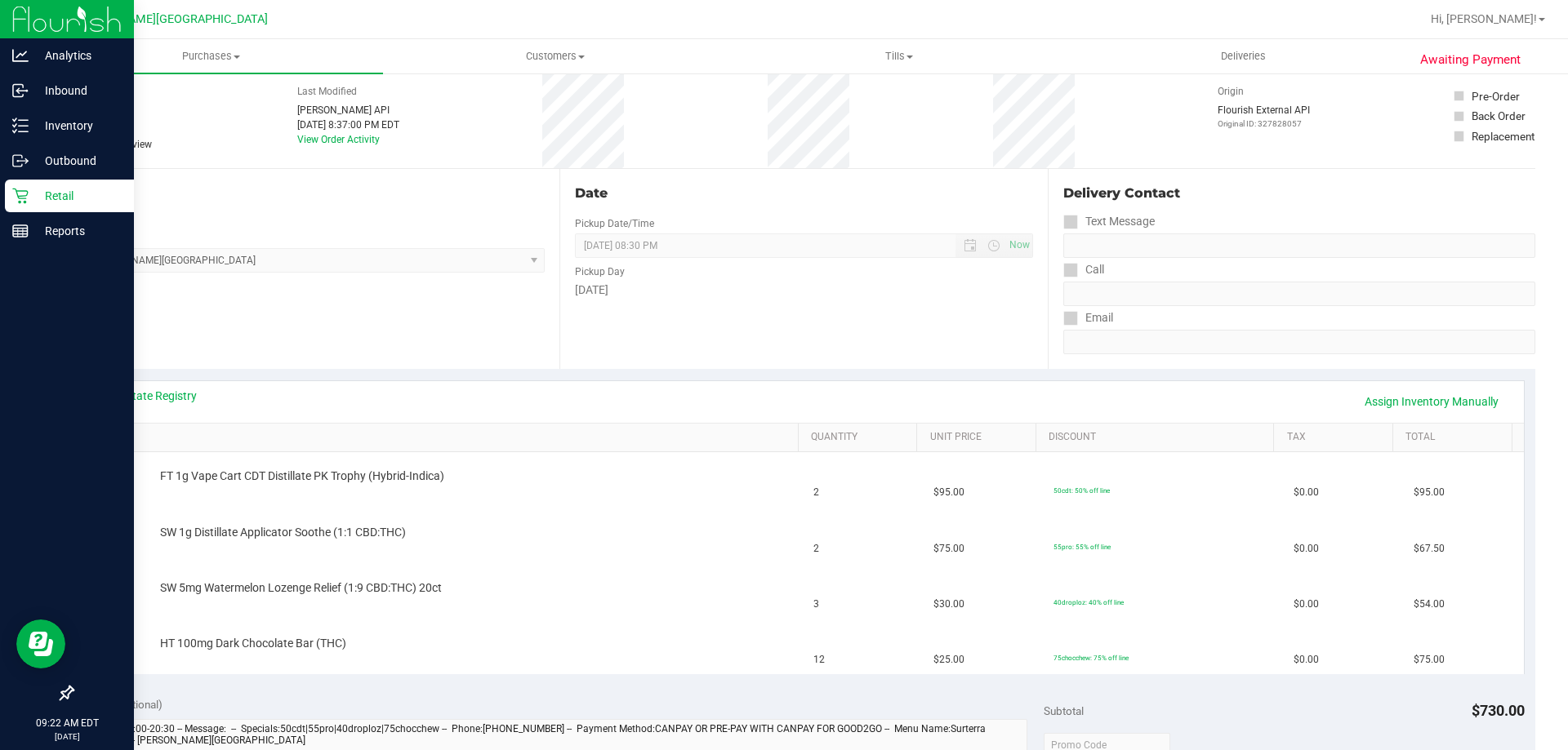
scroll to position [0, 0]
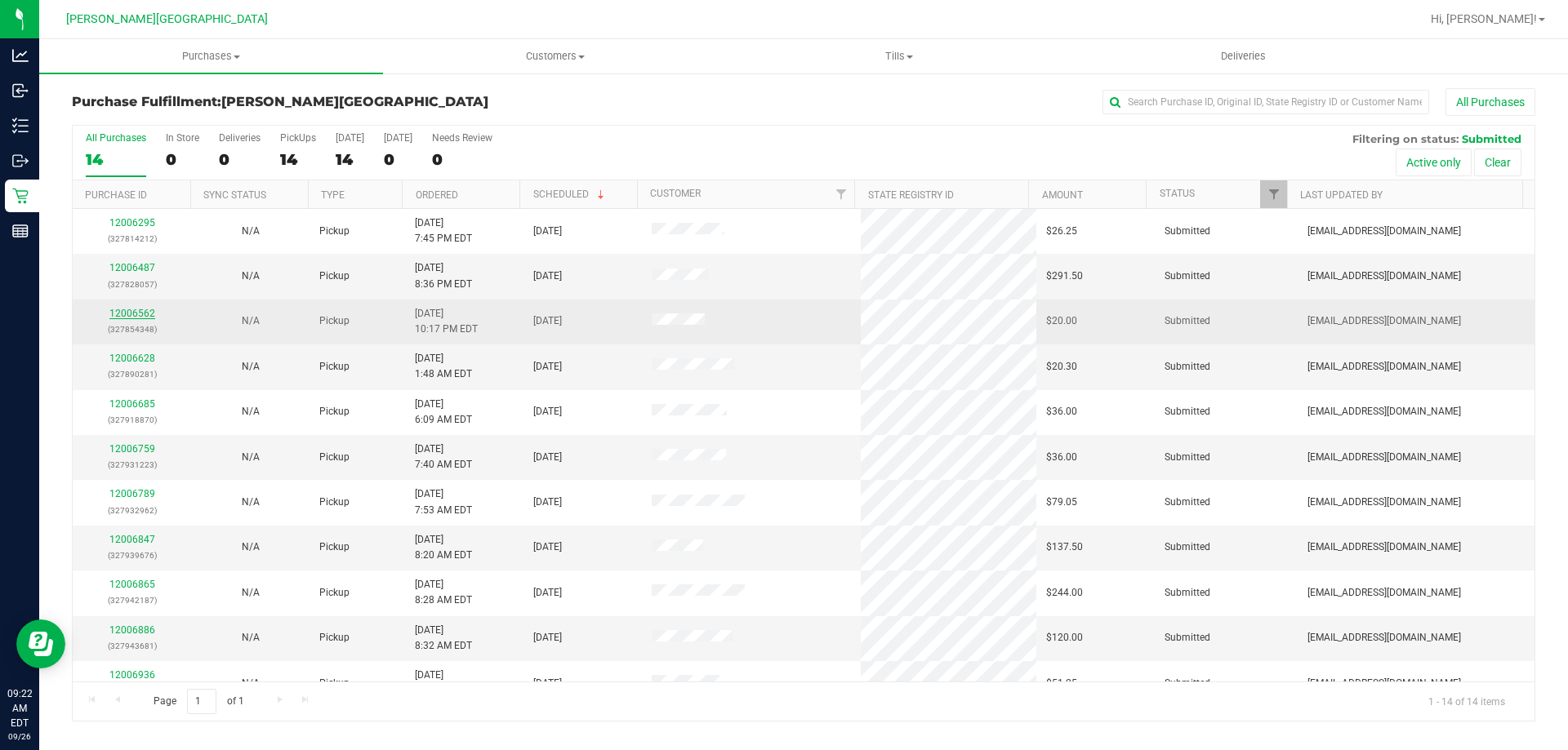
click at [147, 317] on link "12006562" at bounding box center [132, 313] width 45 height 12
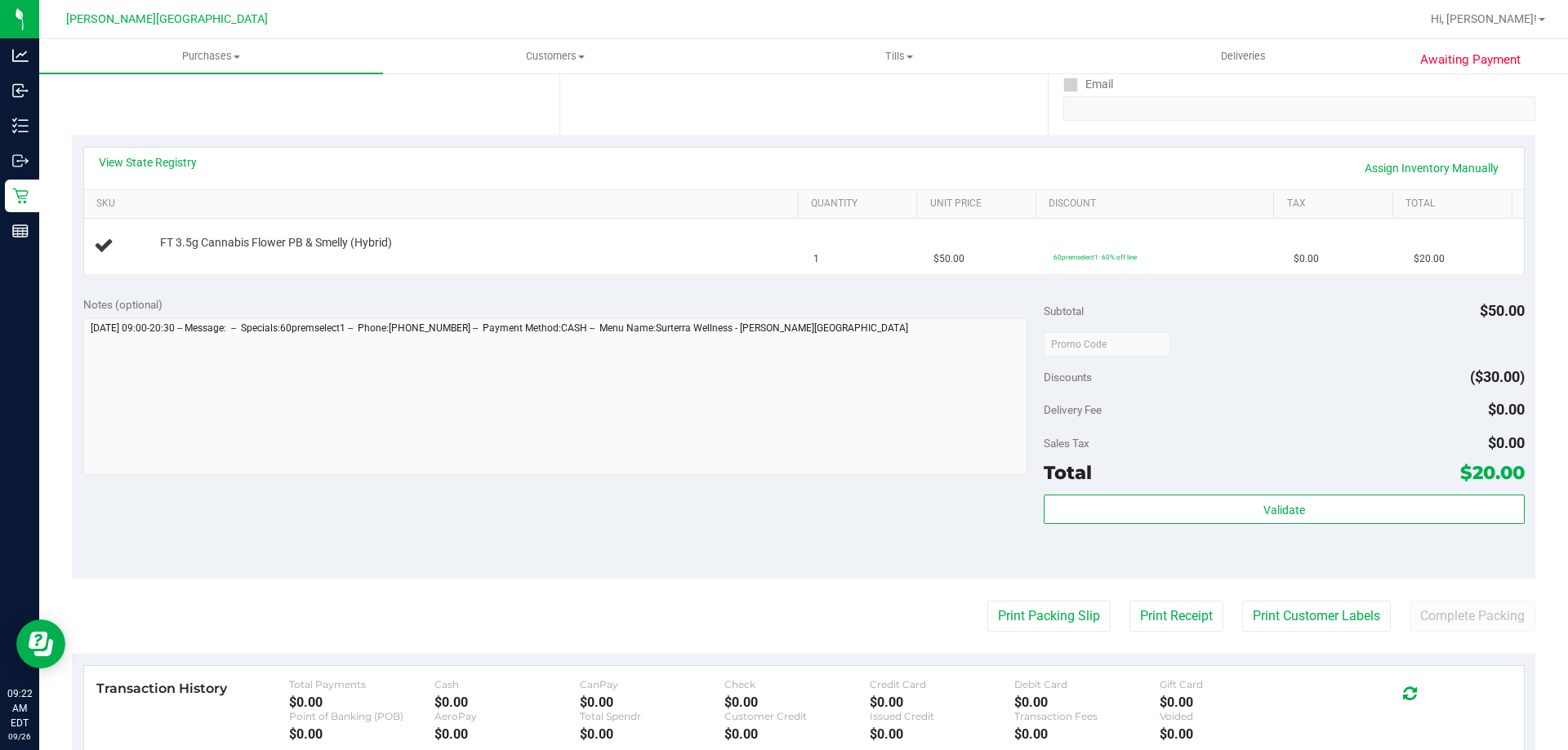
scroll to position [327, 0]
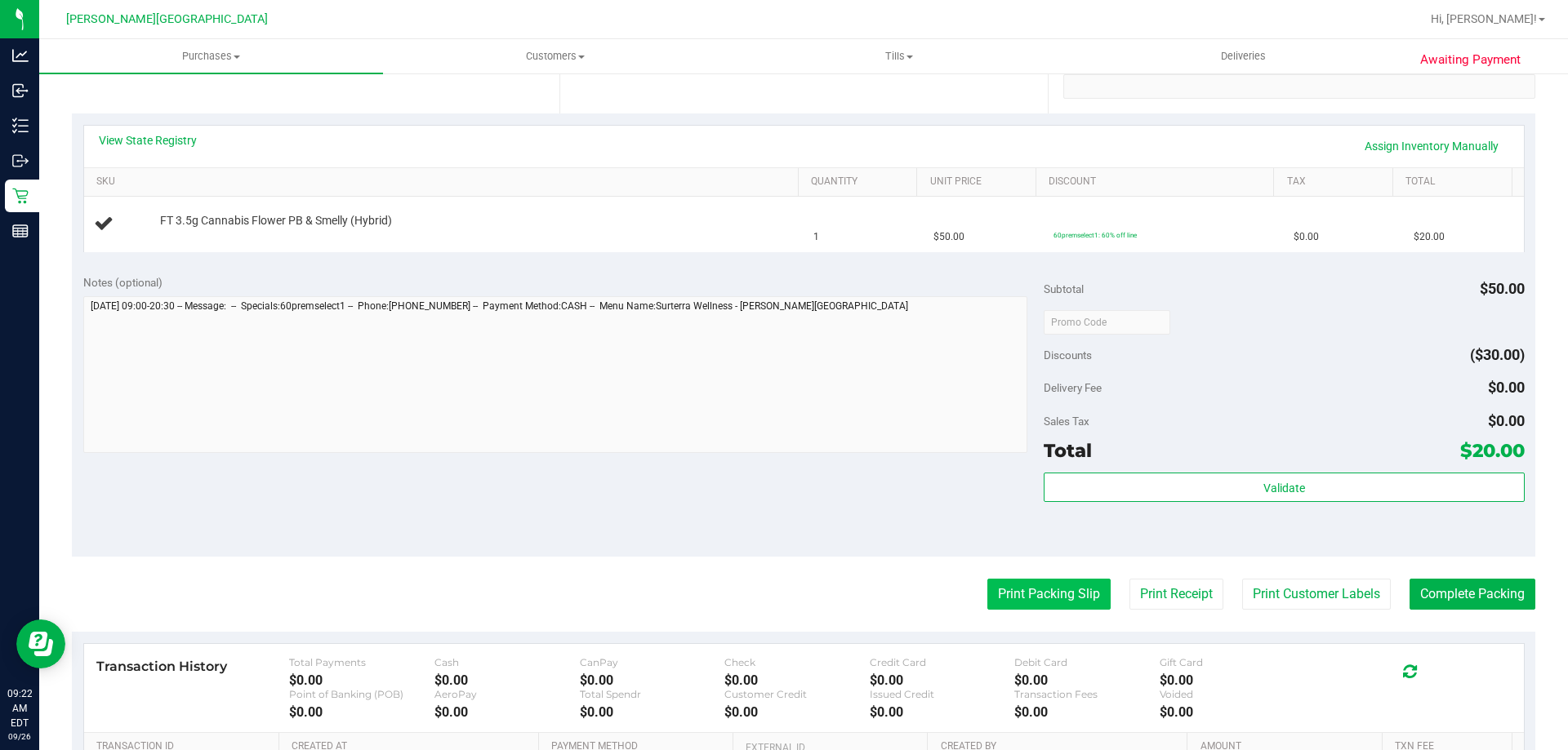
click at [1013, 593] on button "Print Packing Slip" at bounding box center [1049, 594] width 124 height 31
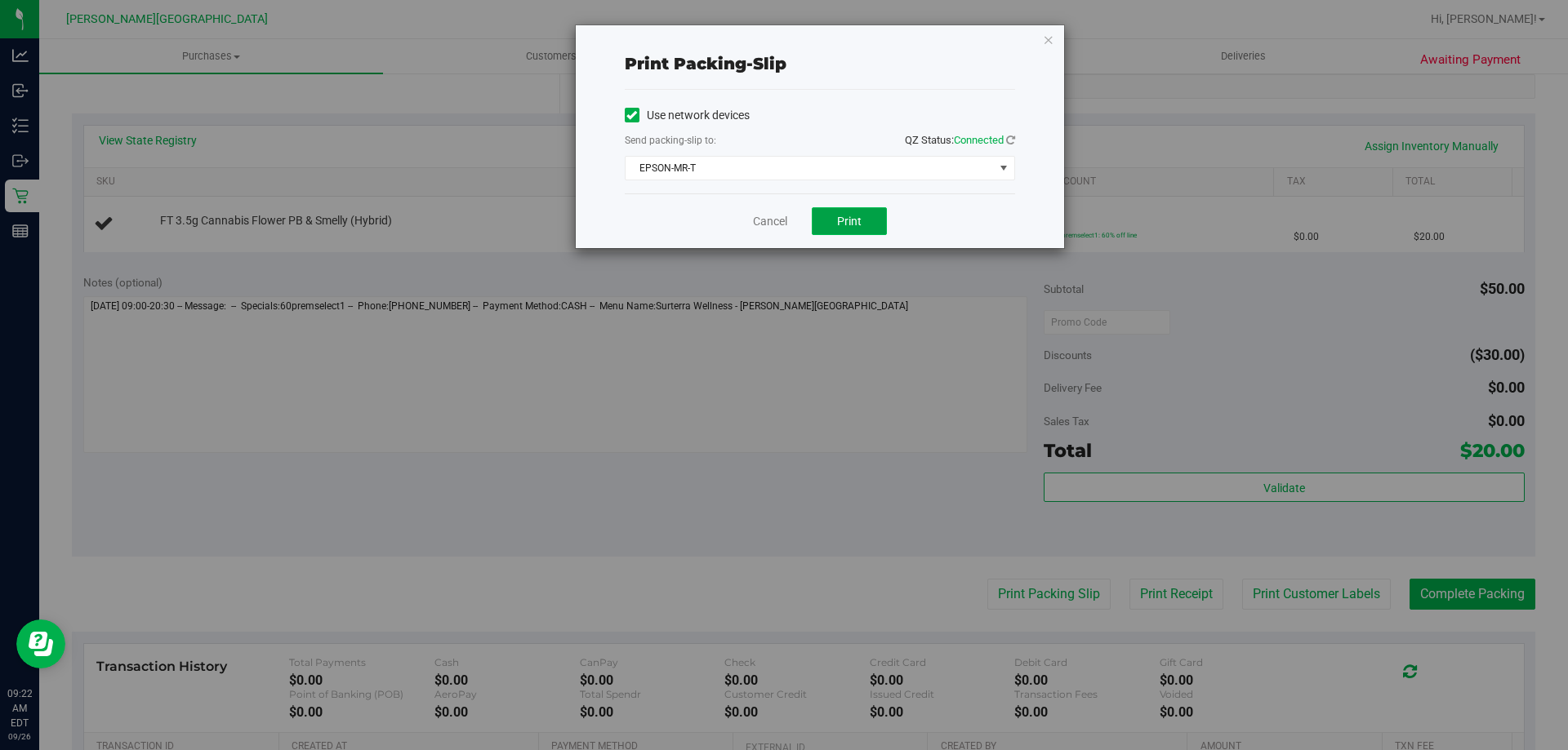
click at [833, 211] on button "Print" at bounding box center [849, 221] width 75 height 28
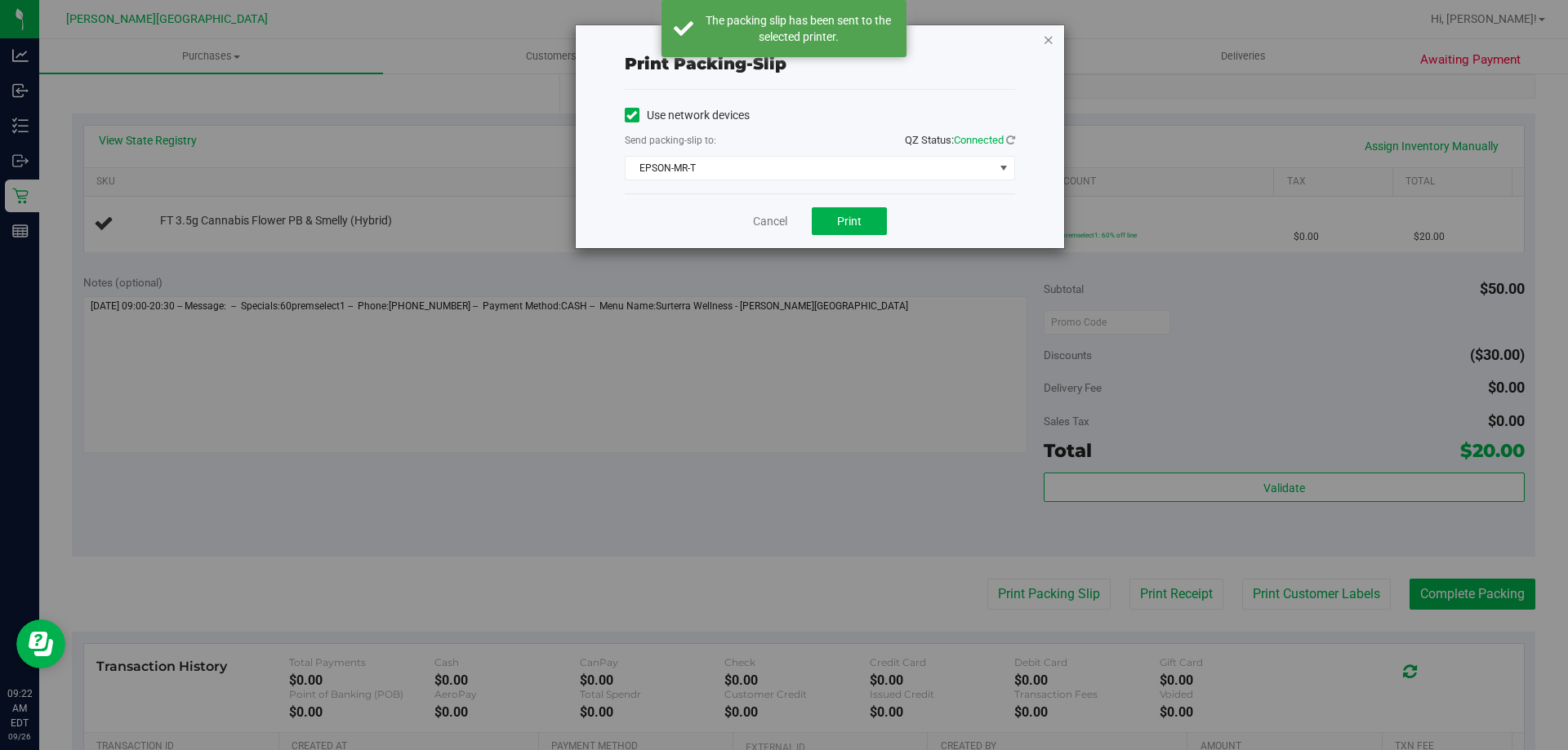
click at [1046, 36] on icon "button" at bounding box center [1048, 39] width 12 height 20
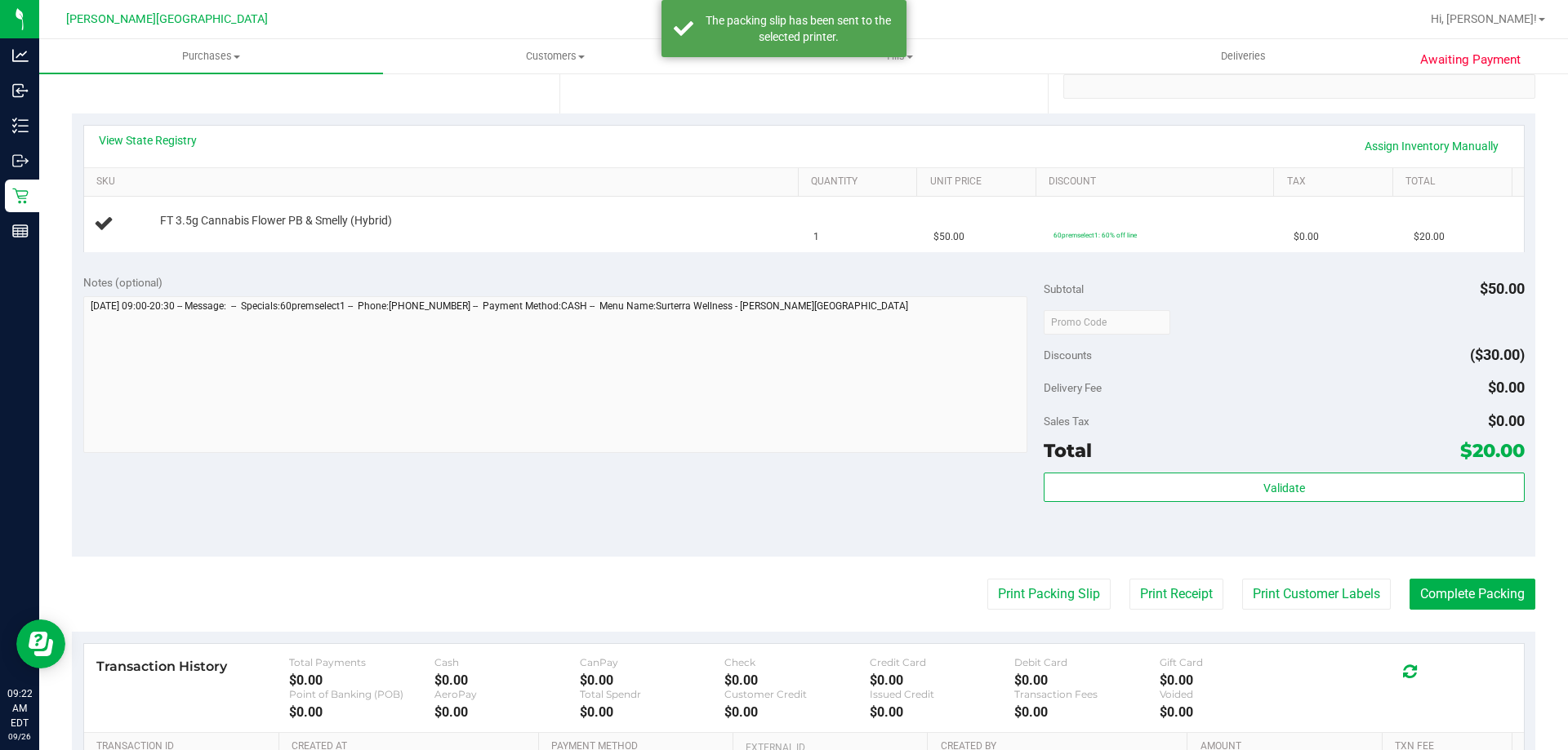
scroll to position [0, 0]
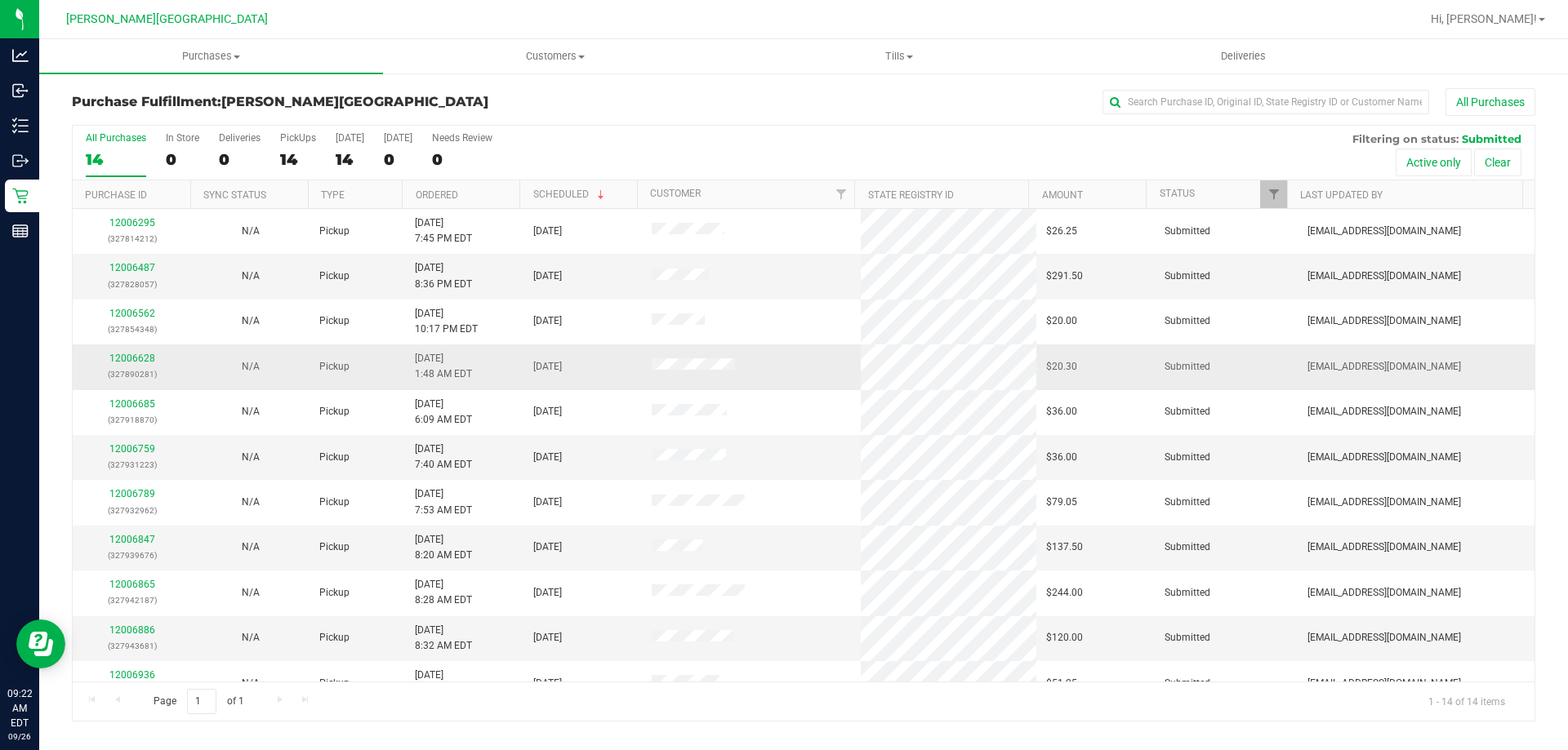
click at [136, 351] on div "12006628 (327890281)" at bounding box center [132, 367] width 99 height 31
click at [136, 365] on div "12006628 (327890281)" at bounding box center [132, 367] width 99 height 31
click at [140, 360] on link "12006628" at bounding box center [132, 358] width 45 height 12
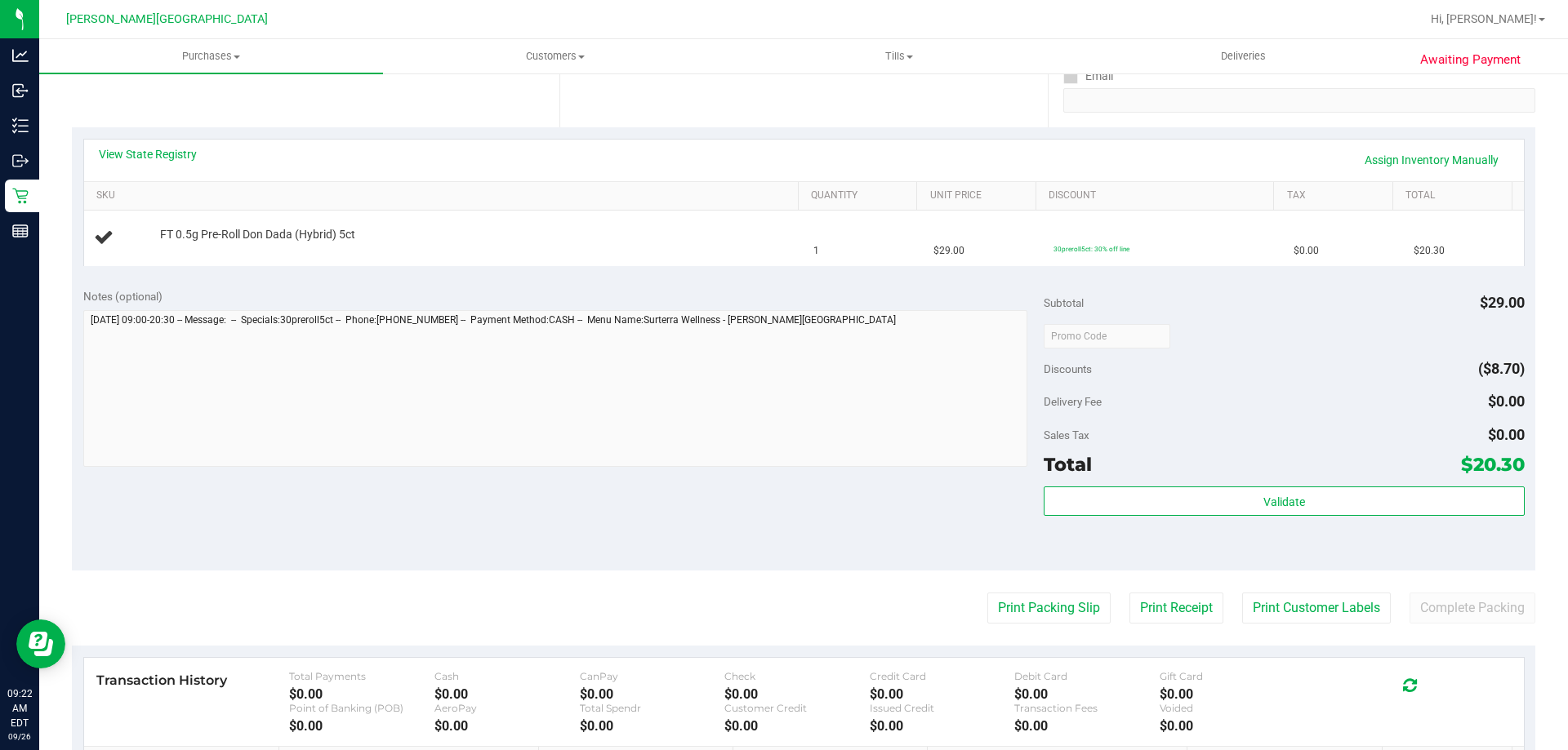
scroll to position [327, 0]
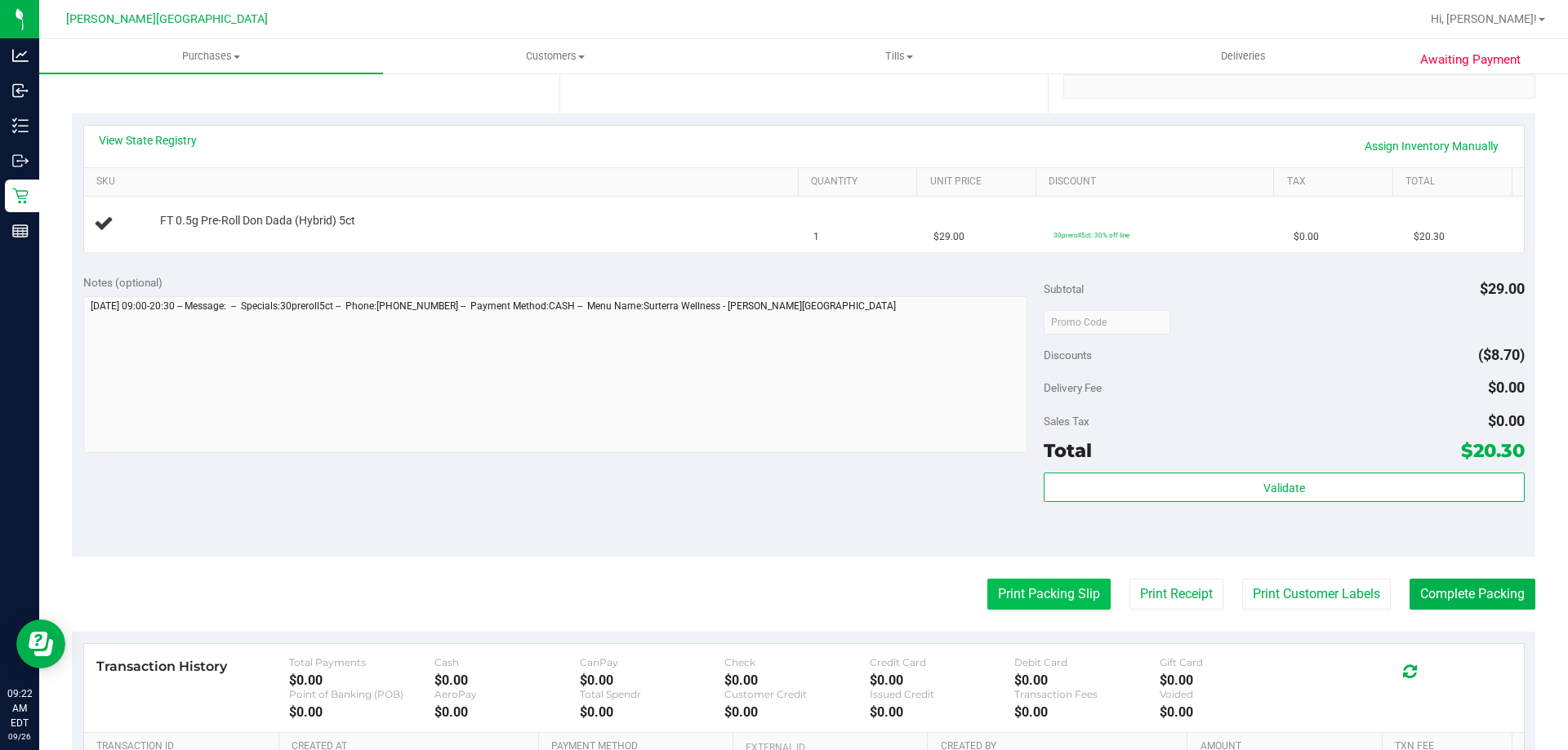
click at [1057, 588] on button "Print Packing Slip" at bounding box center [1049, 594] width 124 height 31
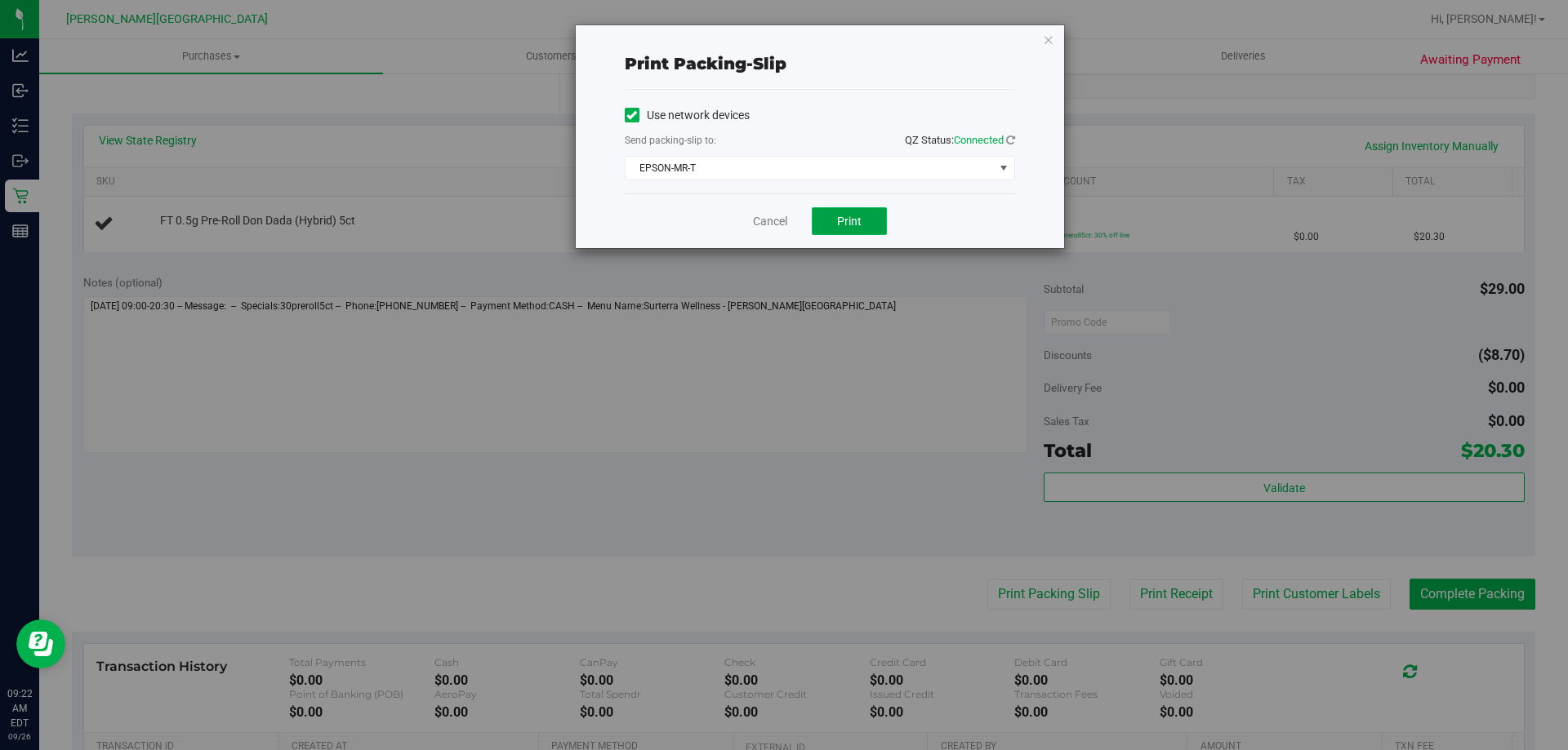
click at [819, 222] on button "Print" at bounding box center [849, 221] width 75 height 28
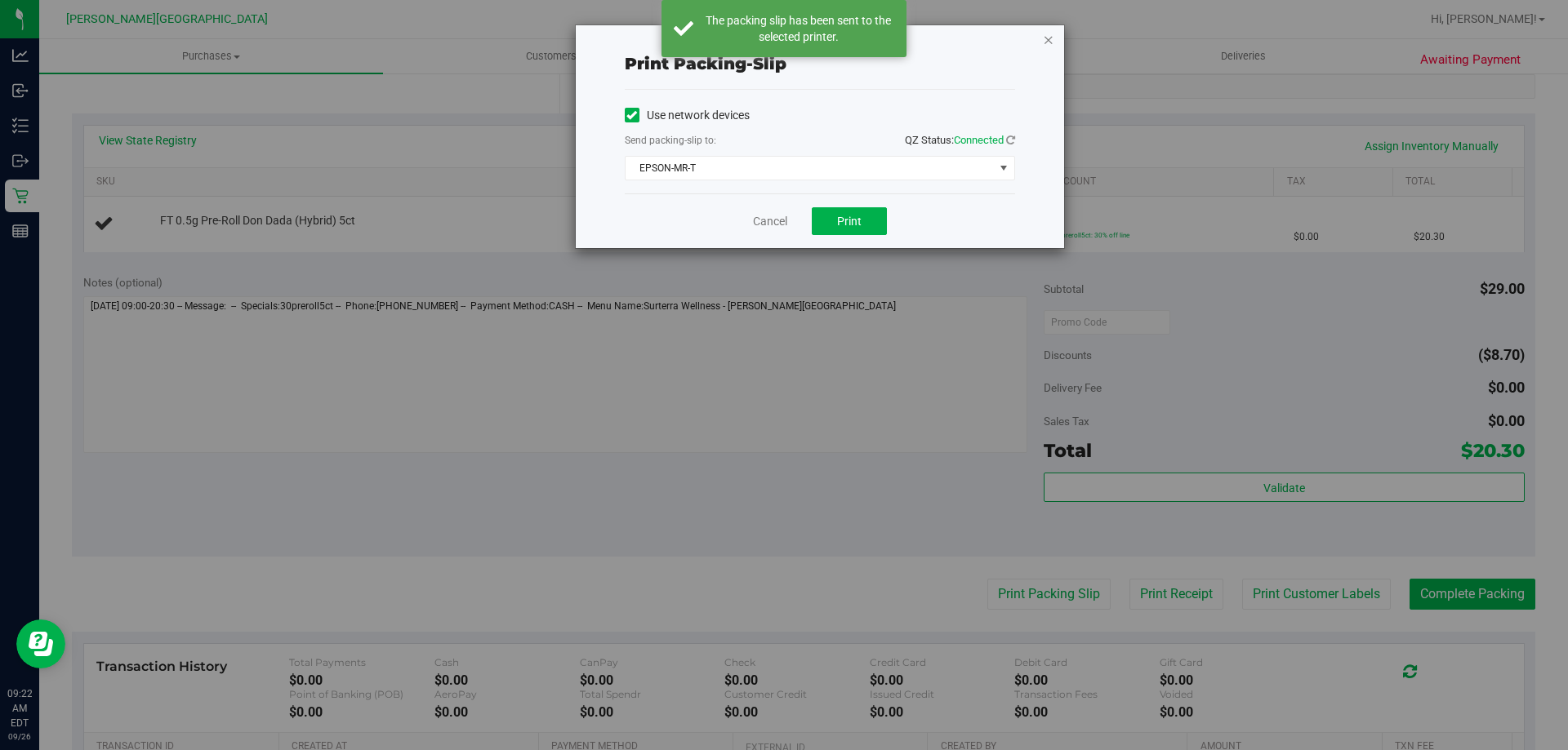
click at [1047, 40] on icon "button" at bounding box center [1048, 39] width 12 height 20
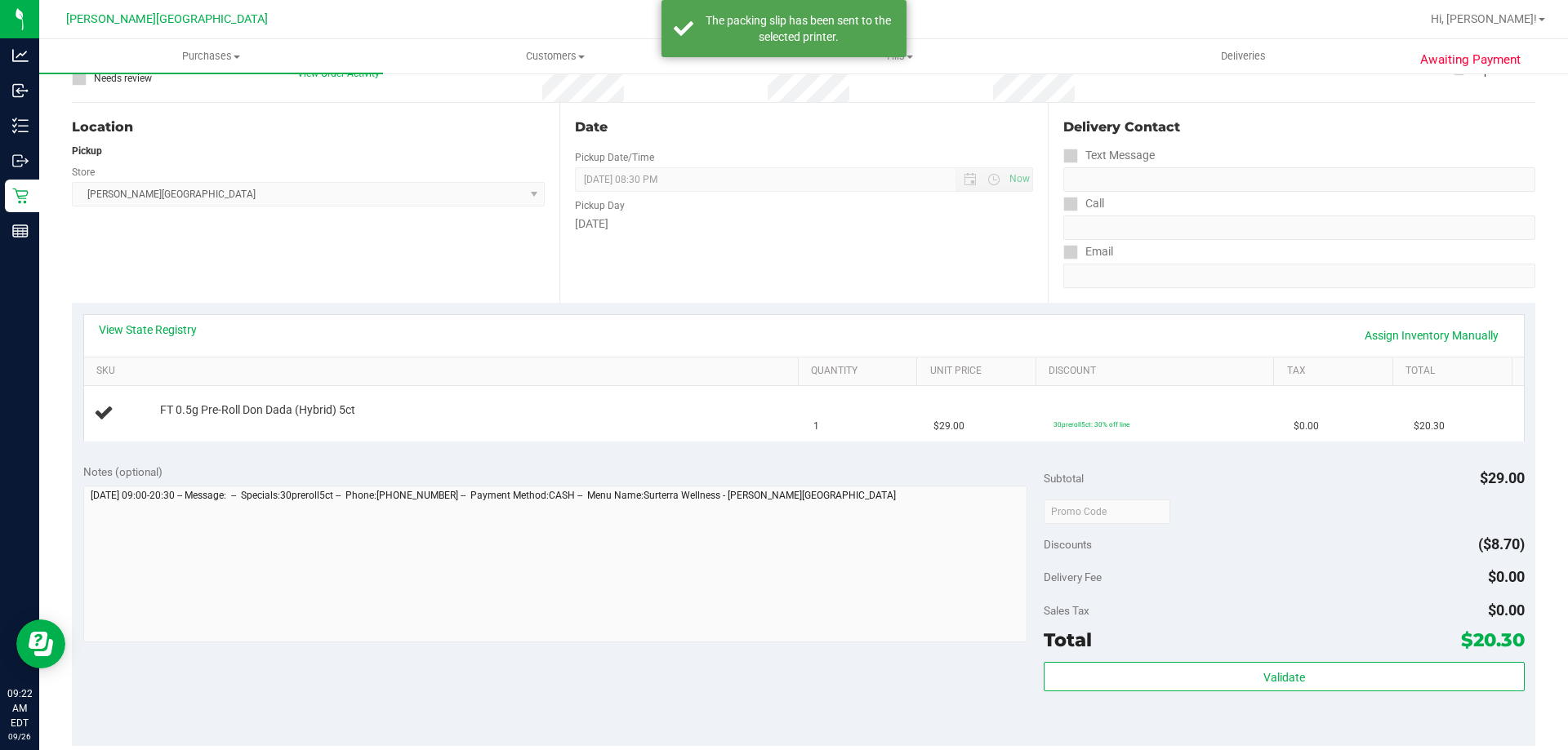
scroll to position [0, 0]
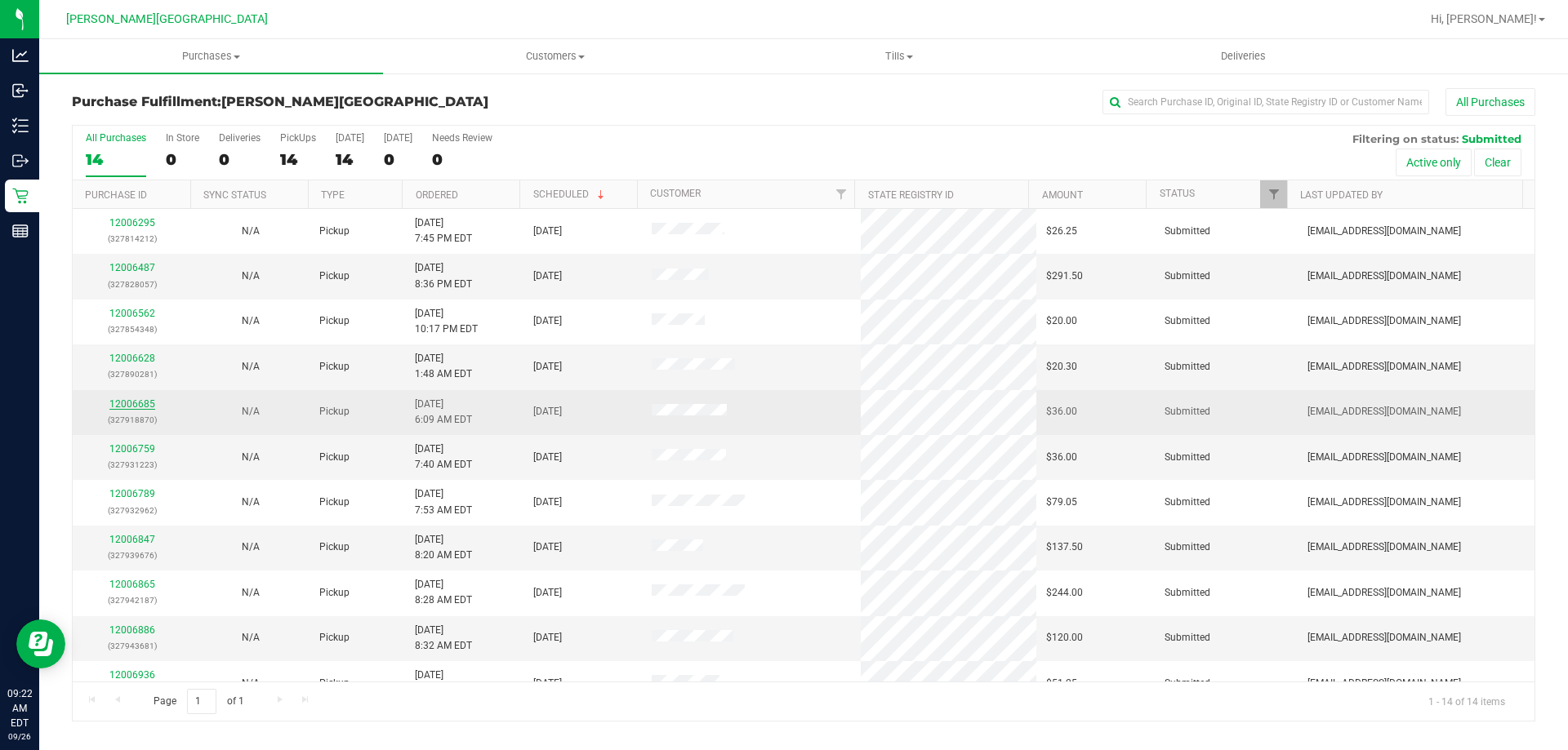
click at [129, 405] on link "12006685" at bounding box center [132, 404] width 45 height 12
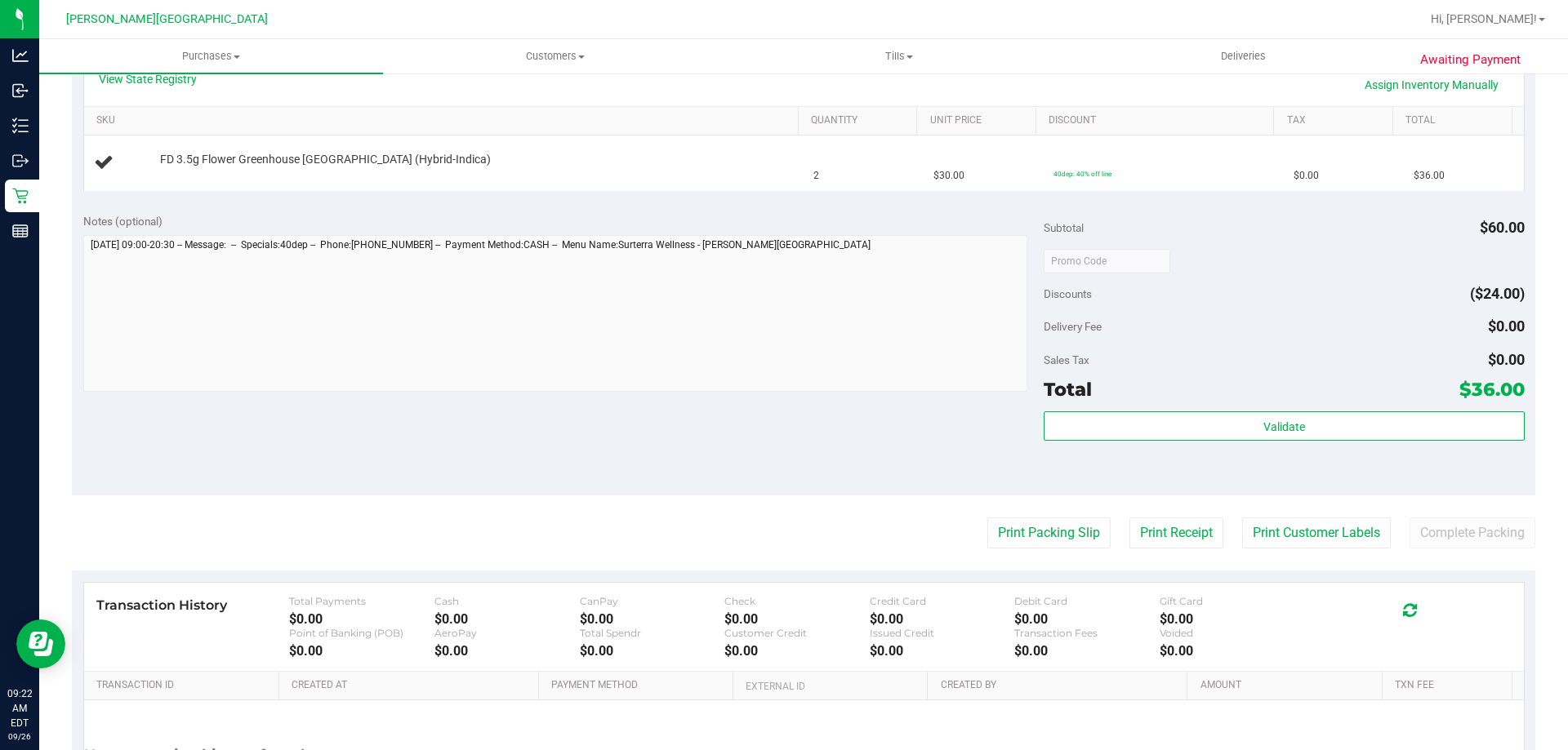
scroll to position [408, 0]
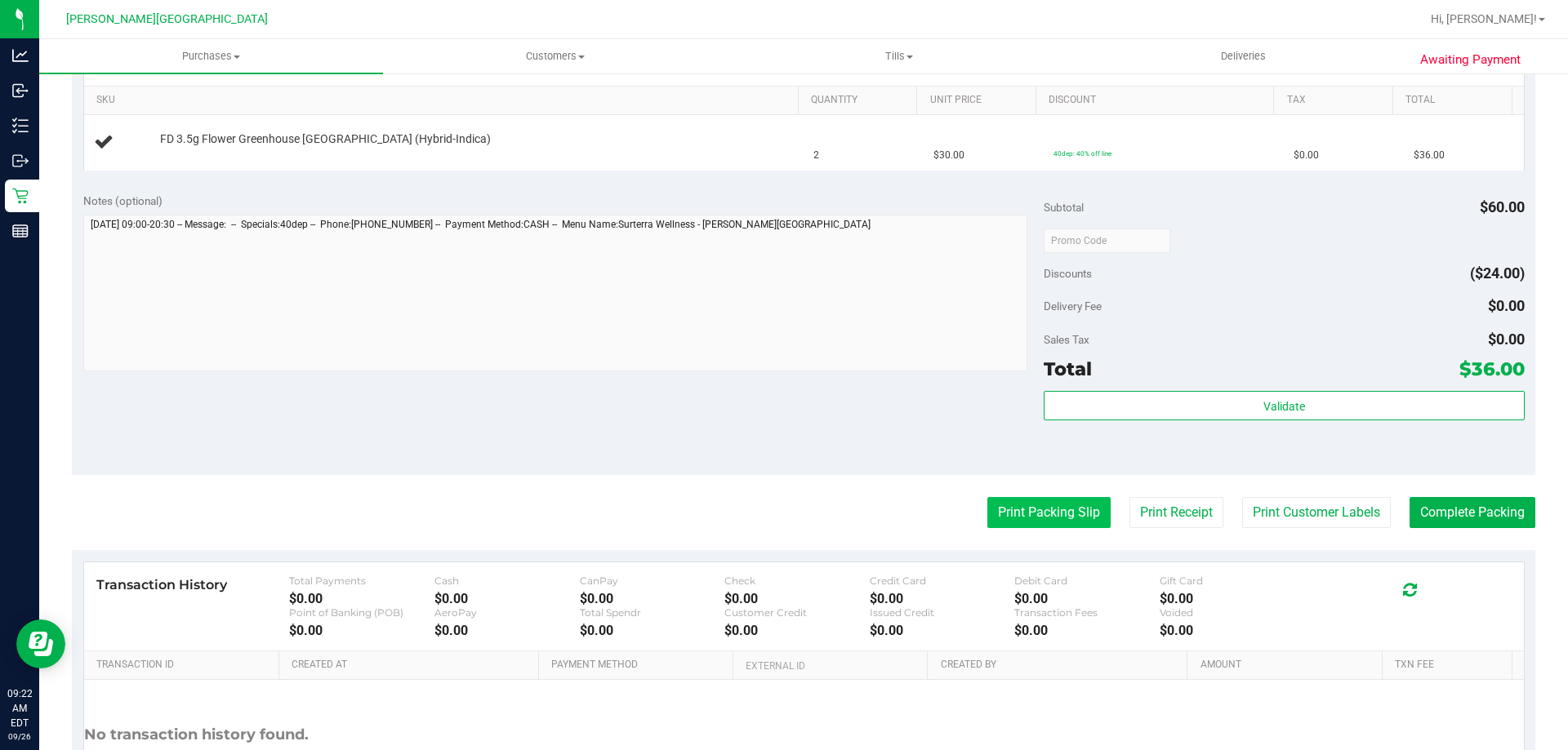
click at [1040, 502] on button "Print Packing Slip" at bounding box center [1049, 512] width 124 height 31
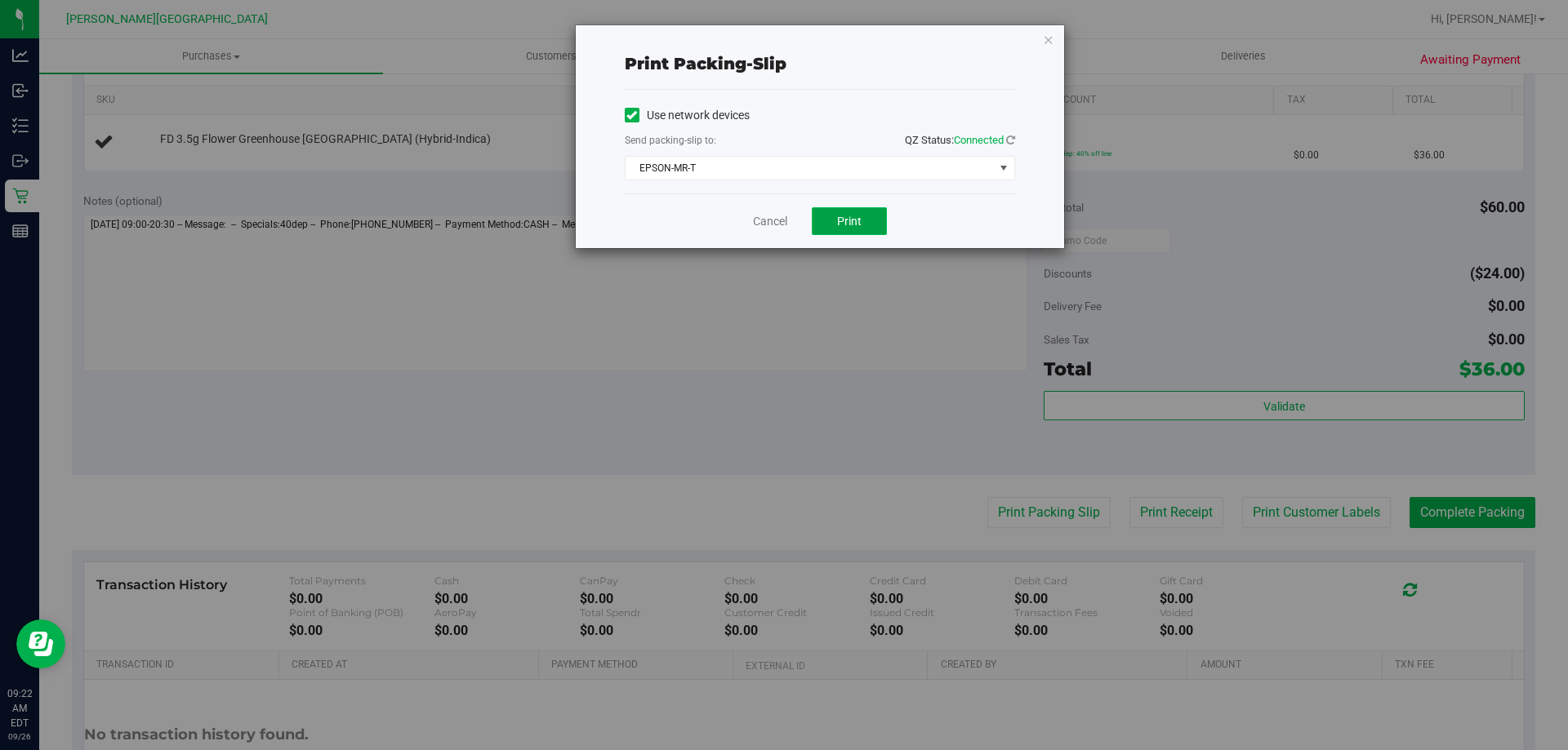
click at [881, 222] on button "Print" at bounding box center [849, 221] width 75 height 28
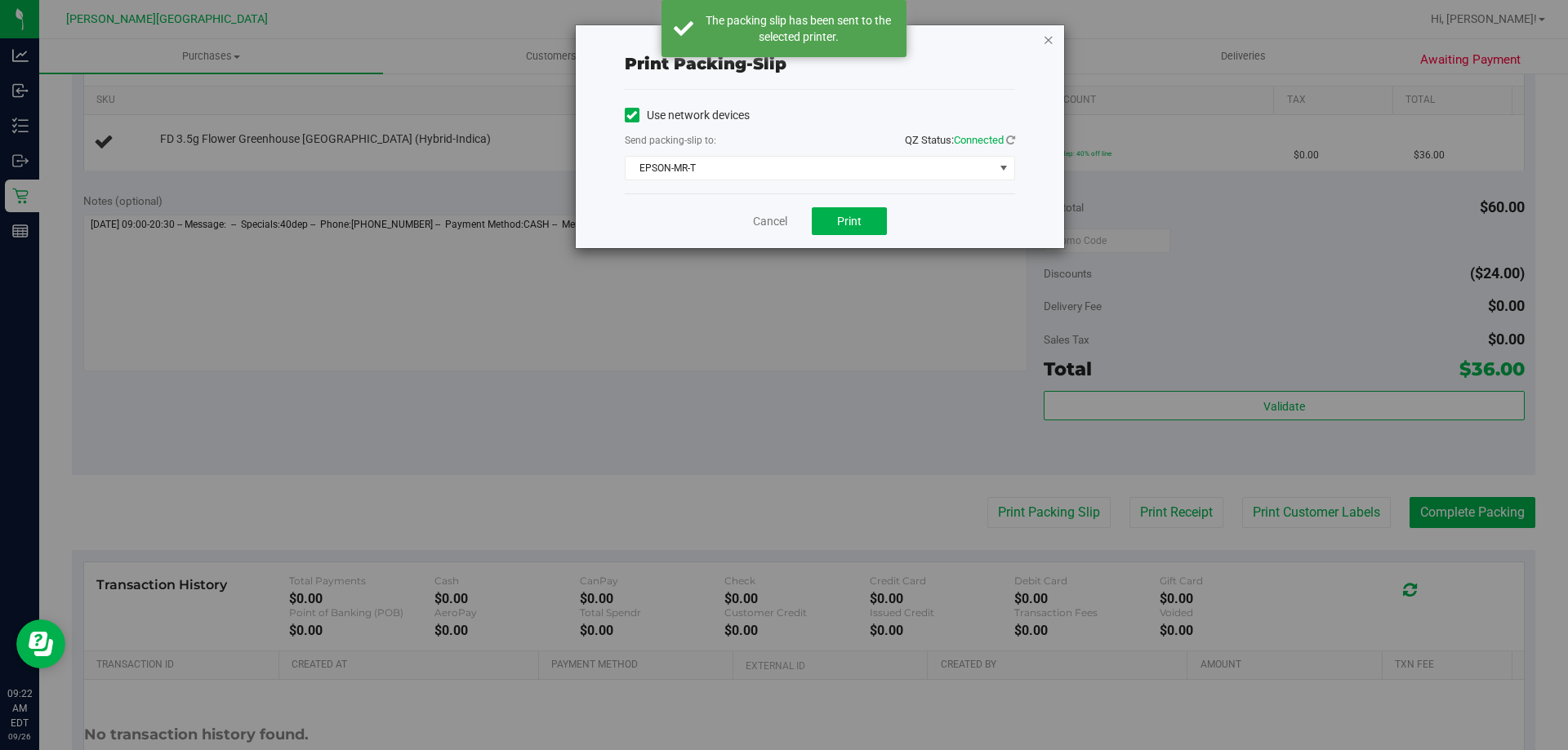
click at [1047, 38] on icon "button" at bounding box center [1048, 39] width 12 height 20
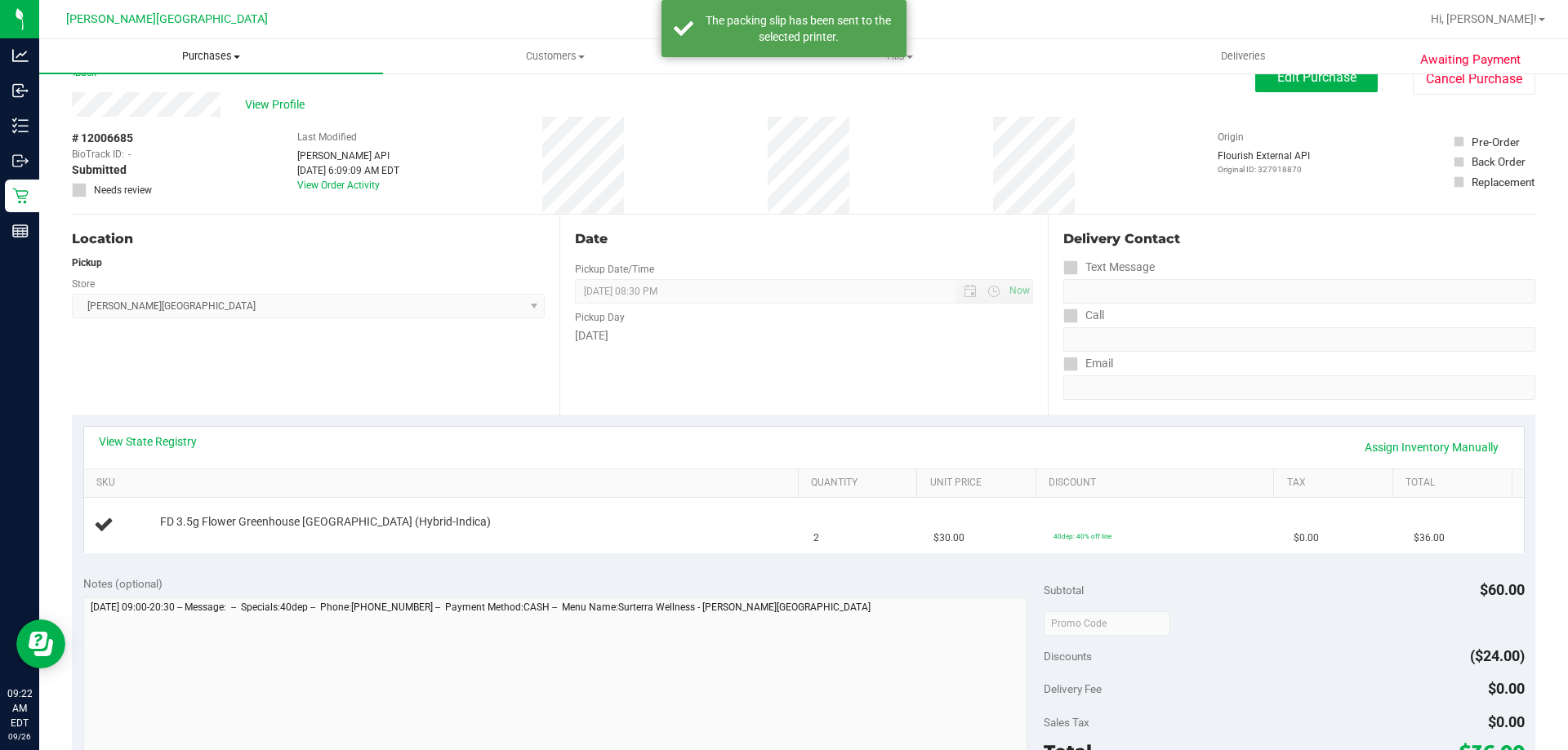
scroll to position [0, 0]
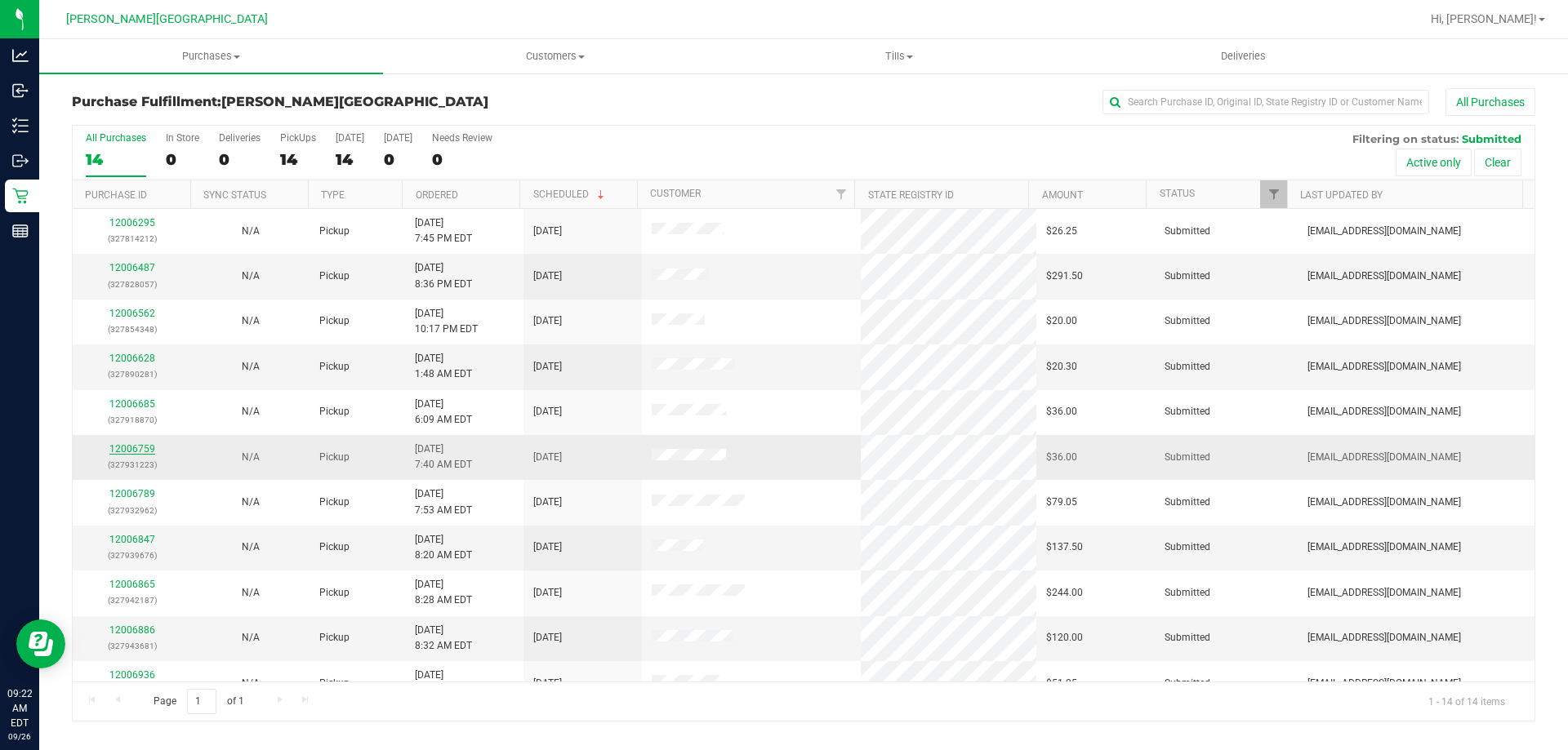
click at [124, 445] on link "12006759" at bounding box center [132, 449] width 45 height 12
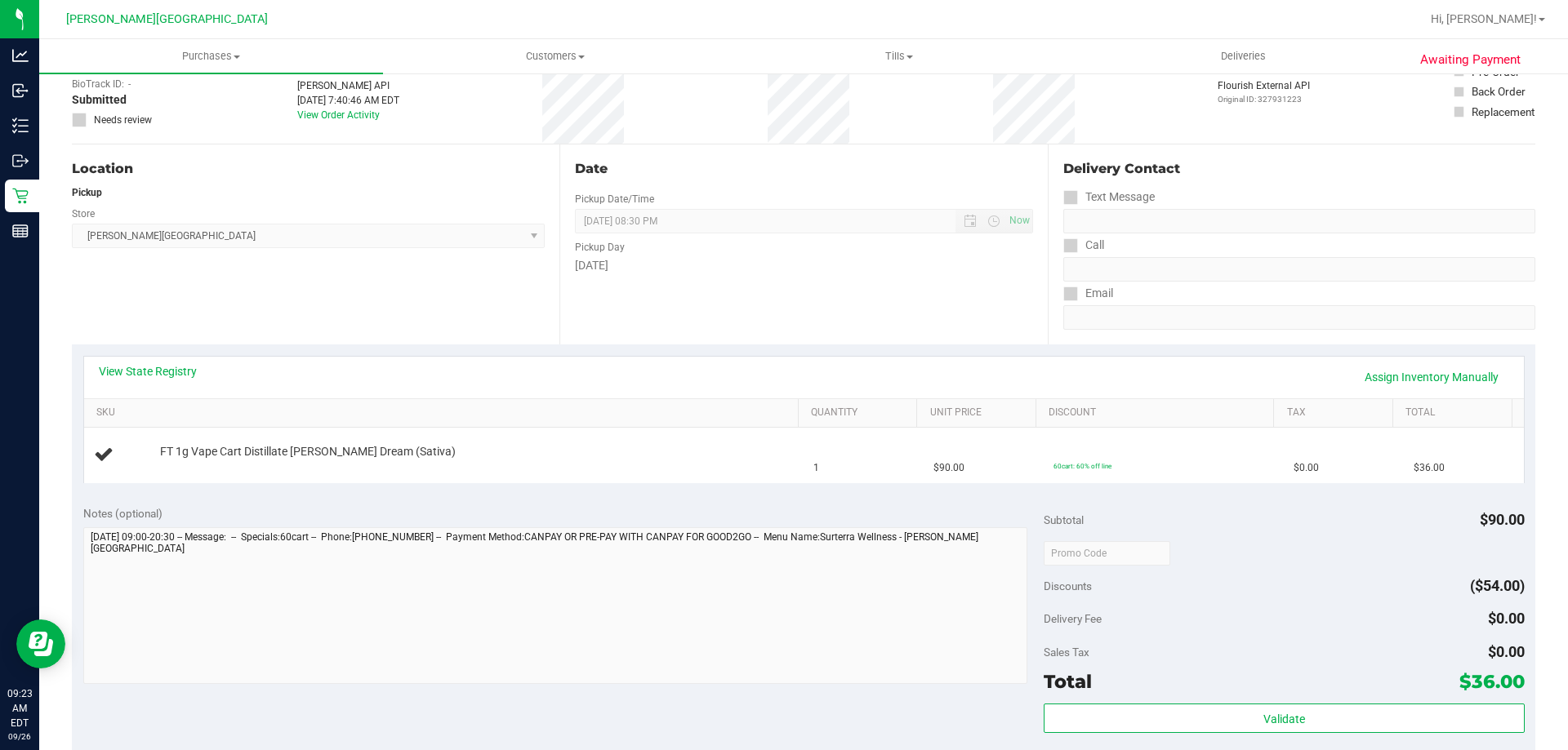
scroll to position [245, 0]
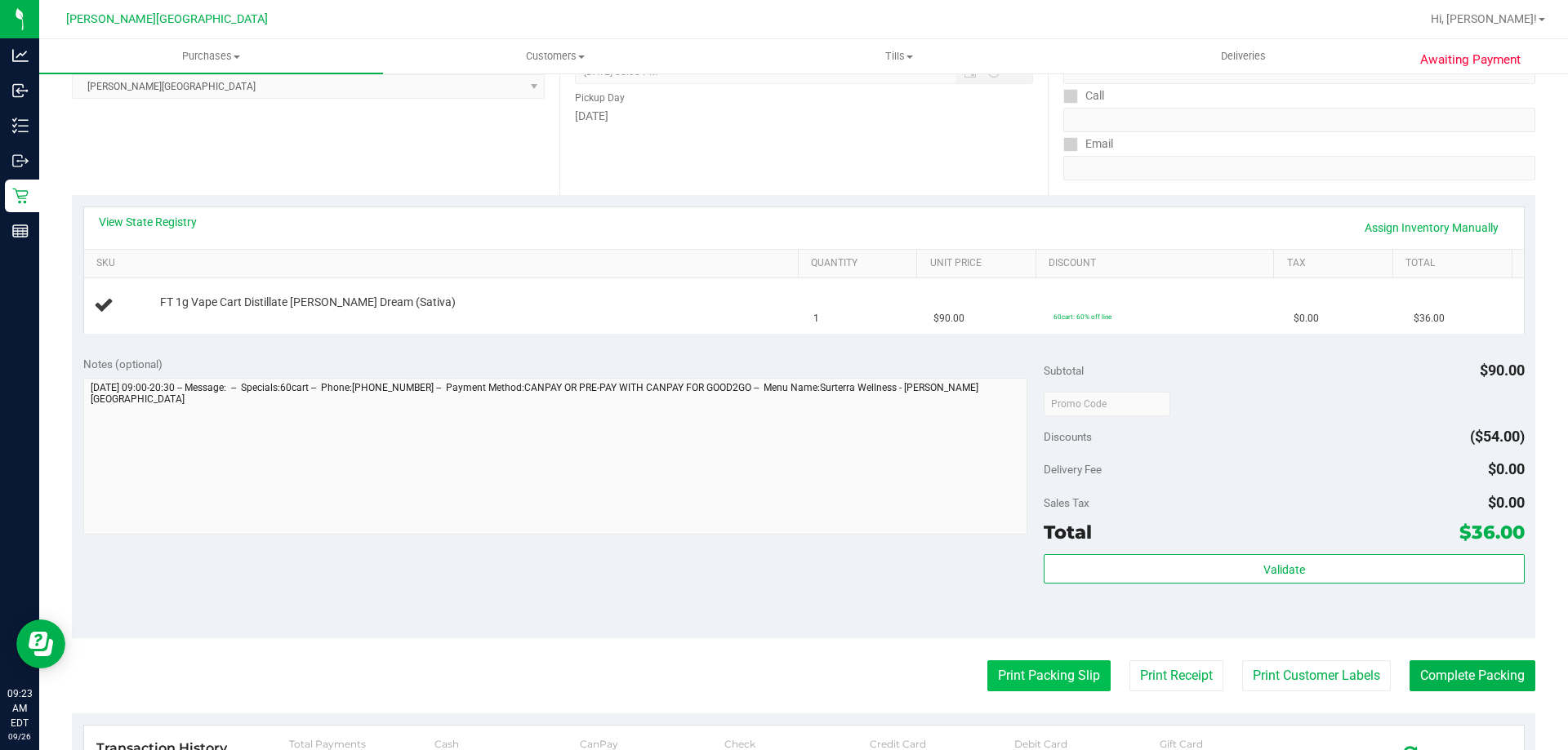
click at [1044, 679] on button "Print Packing Slip" at bounding box center [1049, 676] width 124 height 31
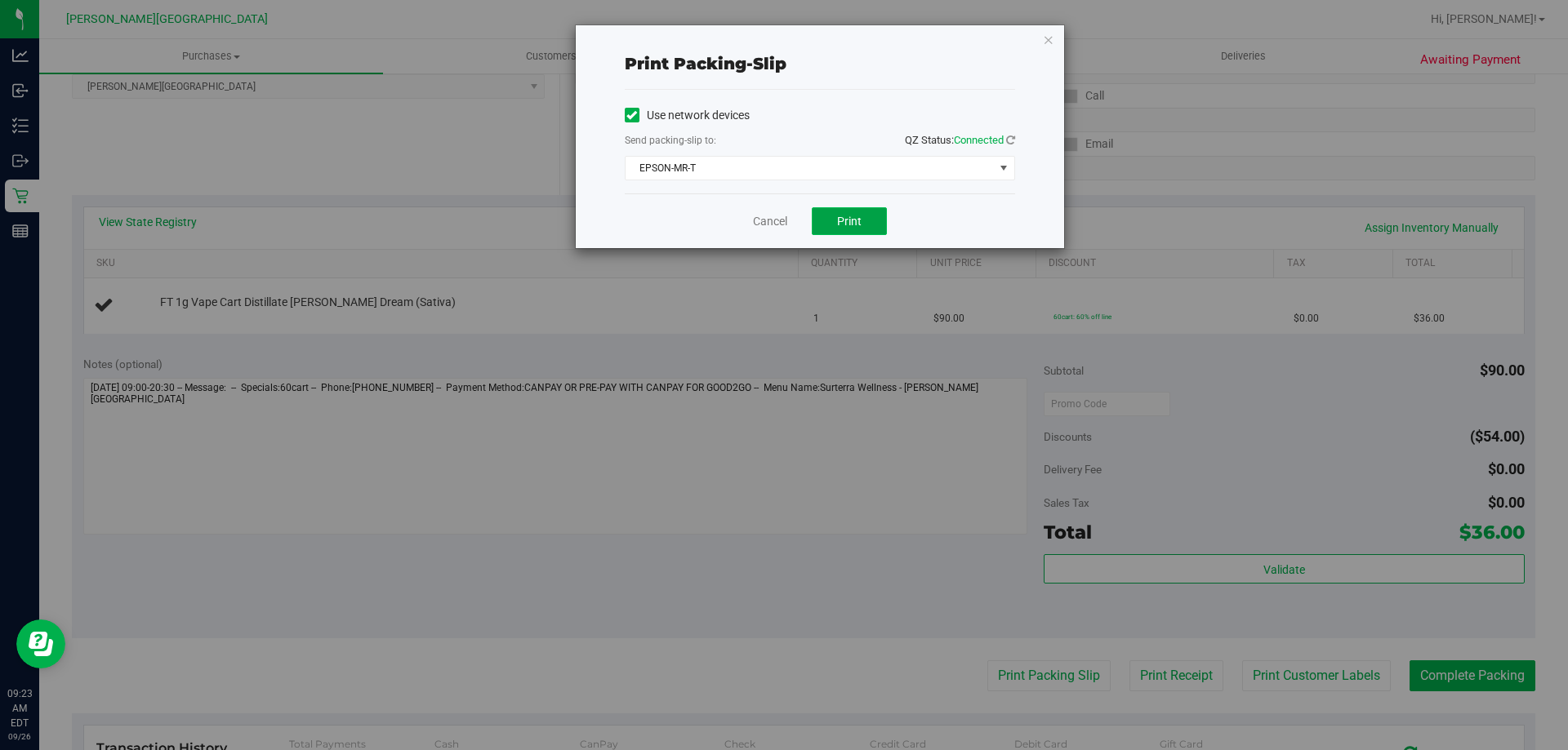
click at [850, 221] on span "Print" at bounding box center [849, 221] width 25 height 13
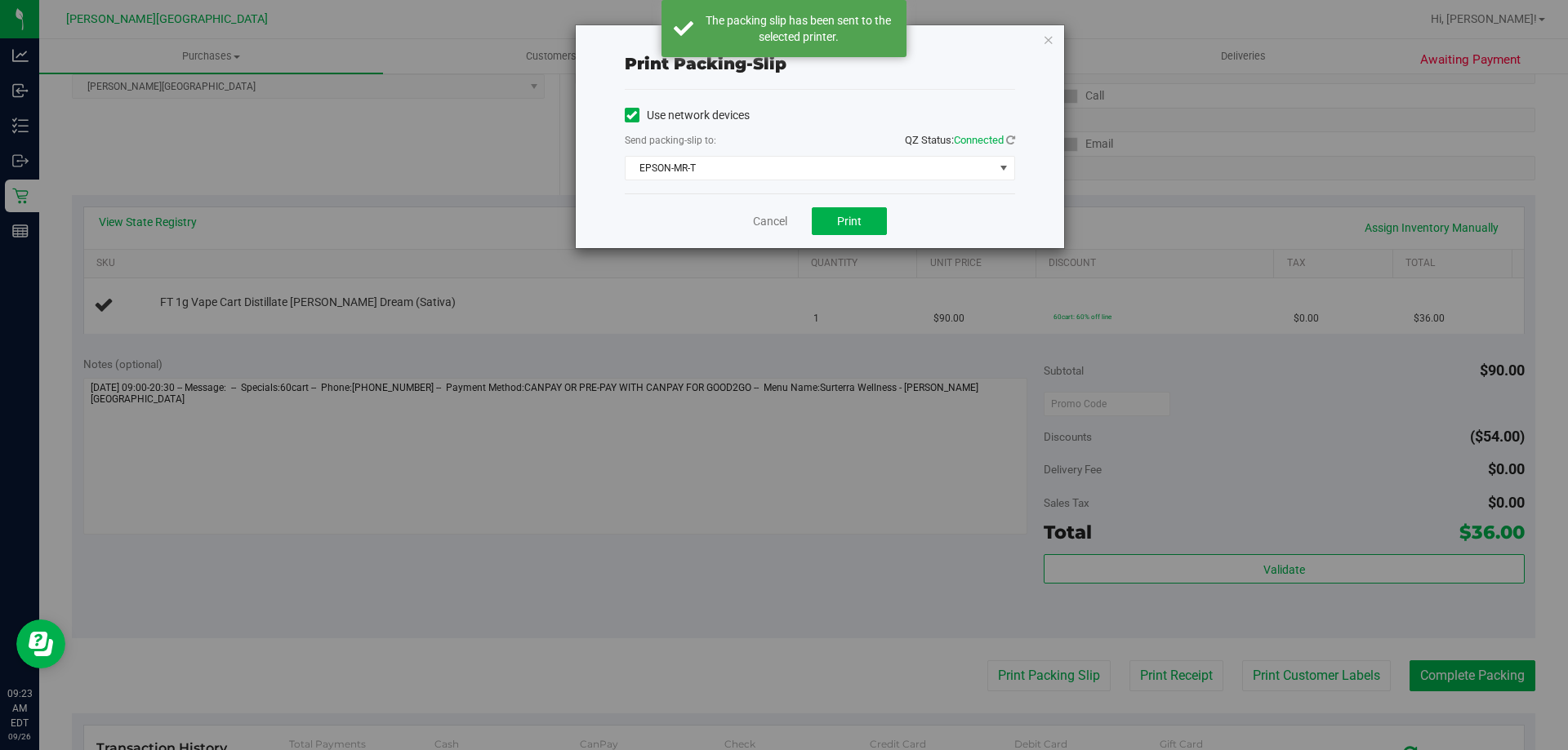
drag, startPoint x: 1052, startPoint y: 39, endPoint x: 1037, endPoint y: 75, distance: 39.0
click at [1050, 39] on icon "button" at bounding box center [1048, 39] width 12 height 20
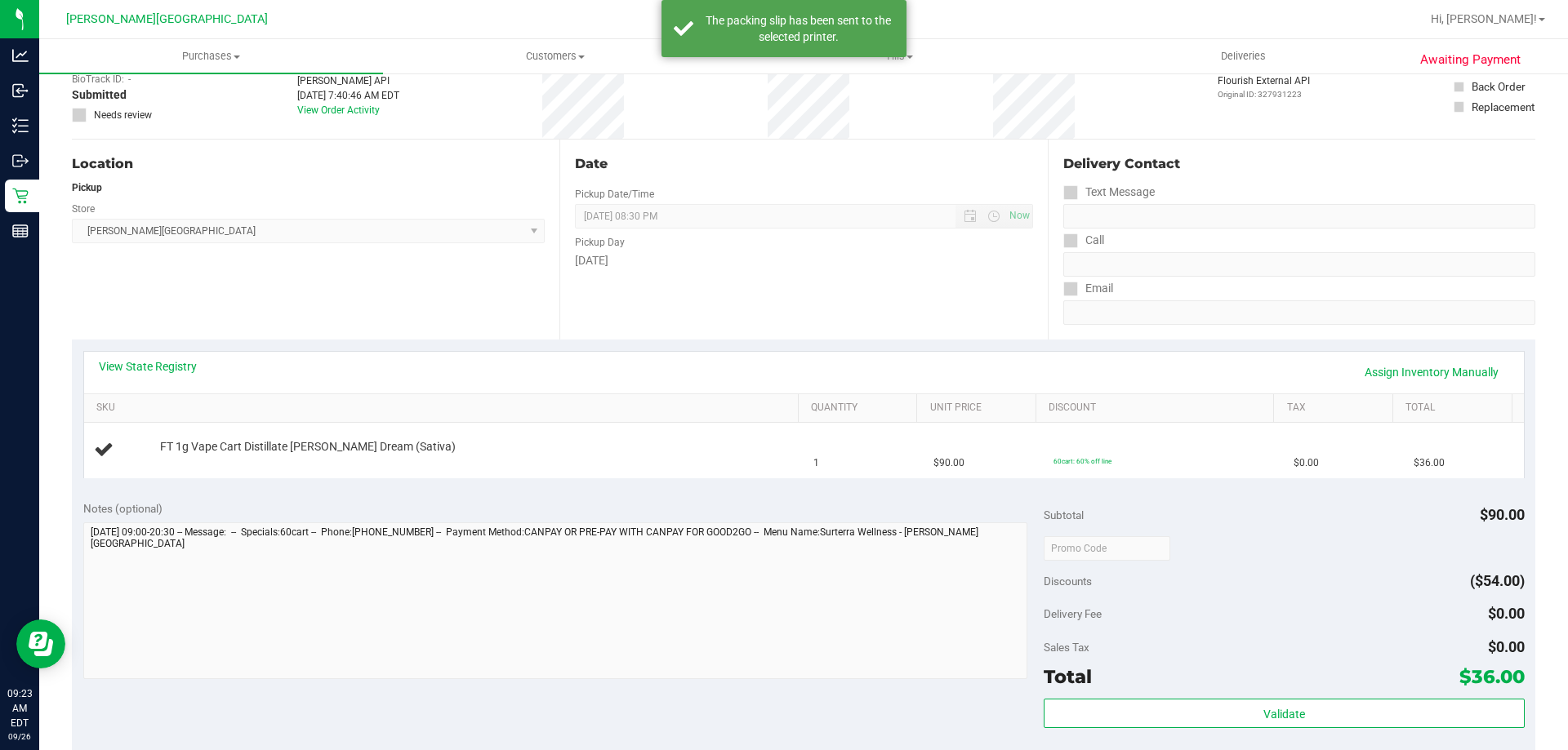
scroll to position [0, 0]
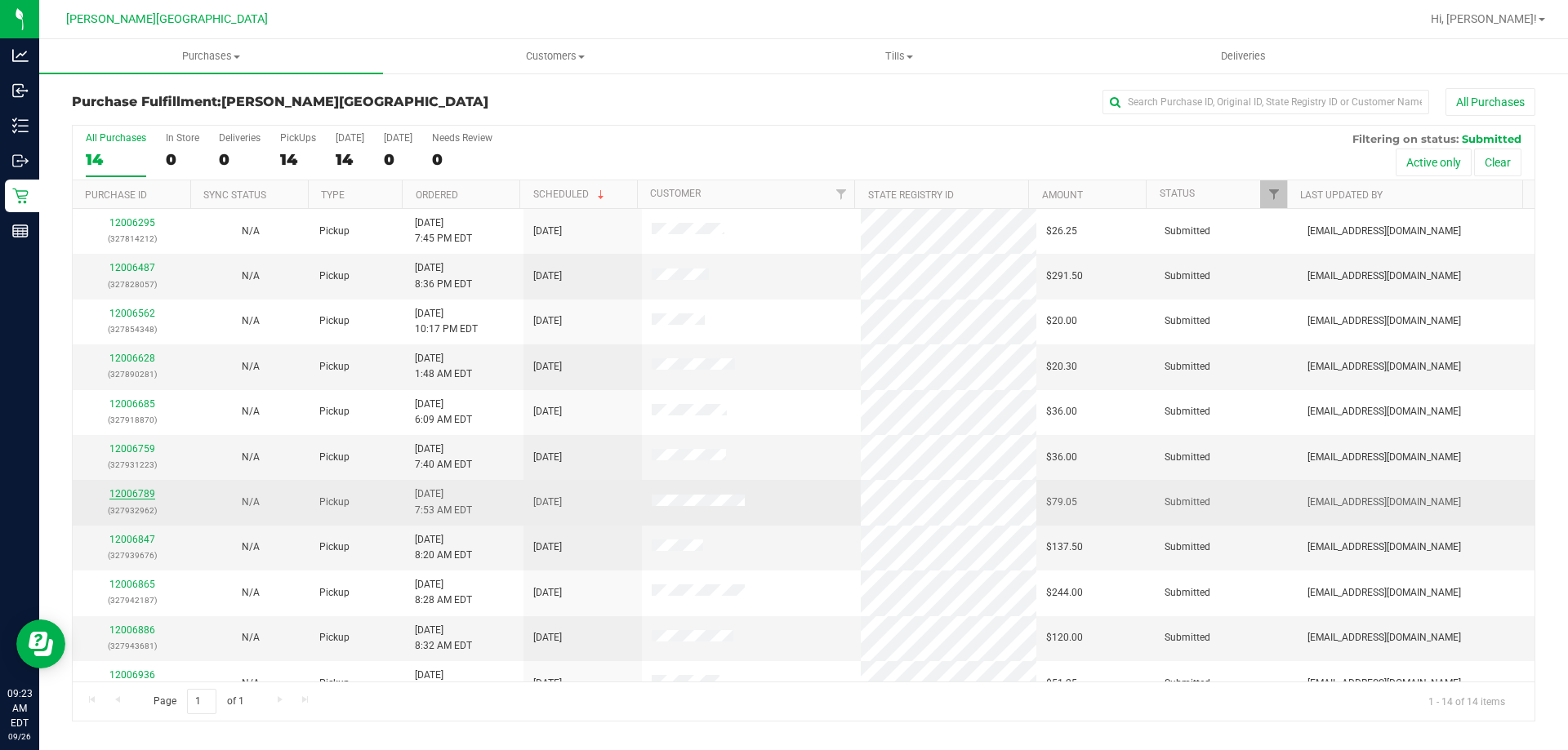
click at [123, 493] on link "12006789" at bounding box center [132, 494] width 45 height 12
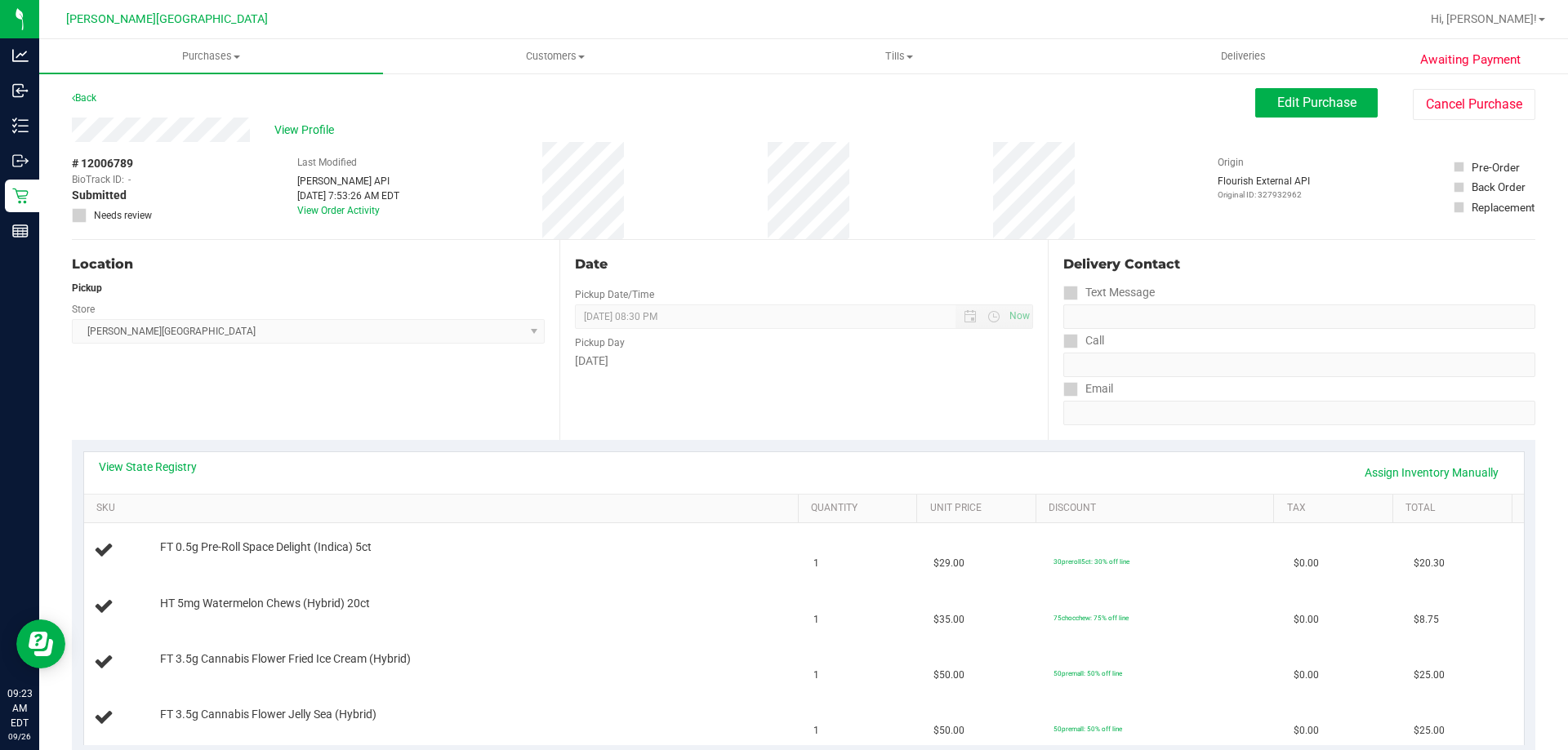
scroll to position [408, 0]
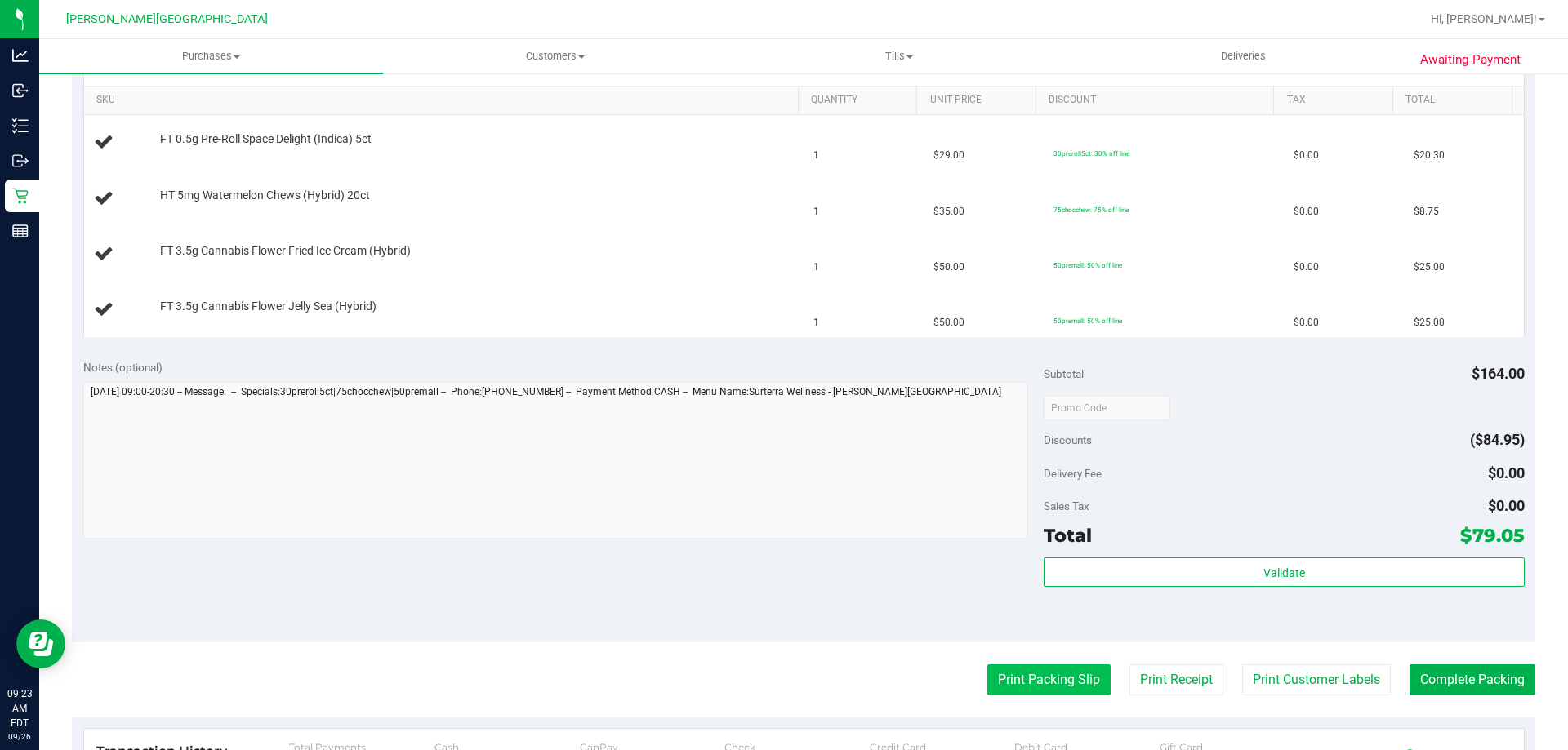
click at [1031, 686] on button "Print Packing Slip" at bounding box center [1049, 680] width 124 height 31
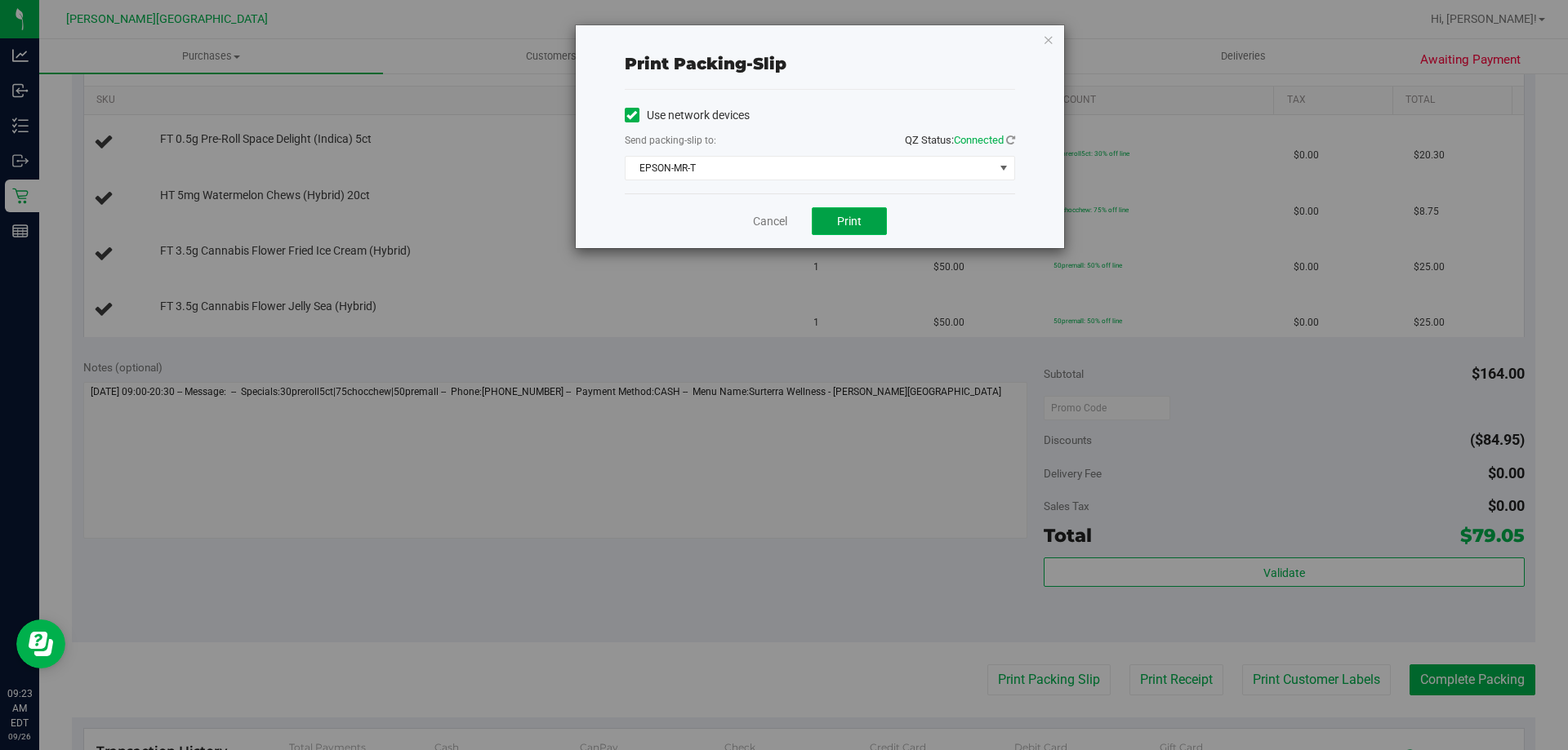
click at [824, 225] on button "Print" at bounding box center [849, 221] width 75 height 28
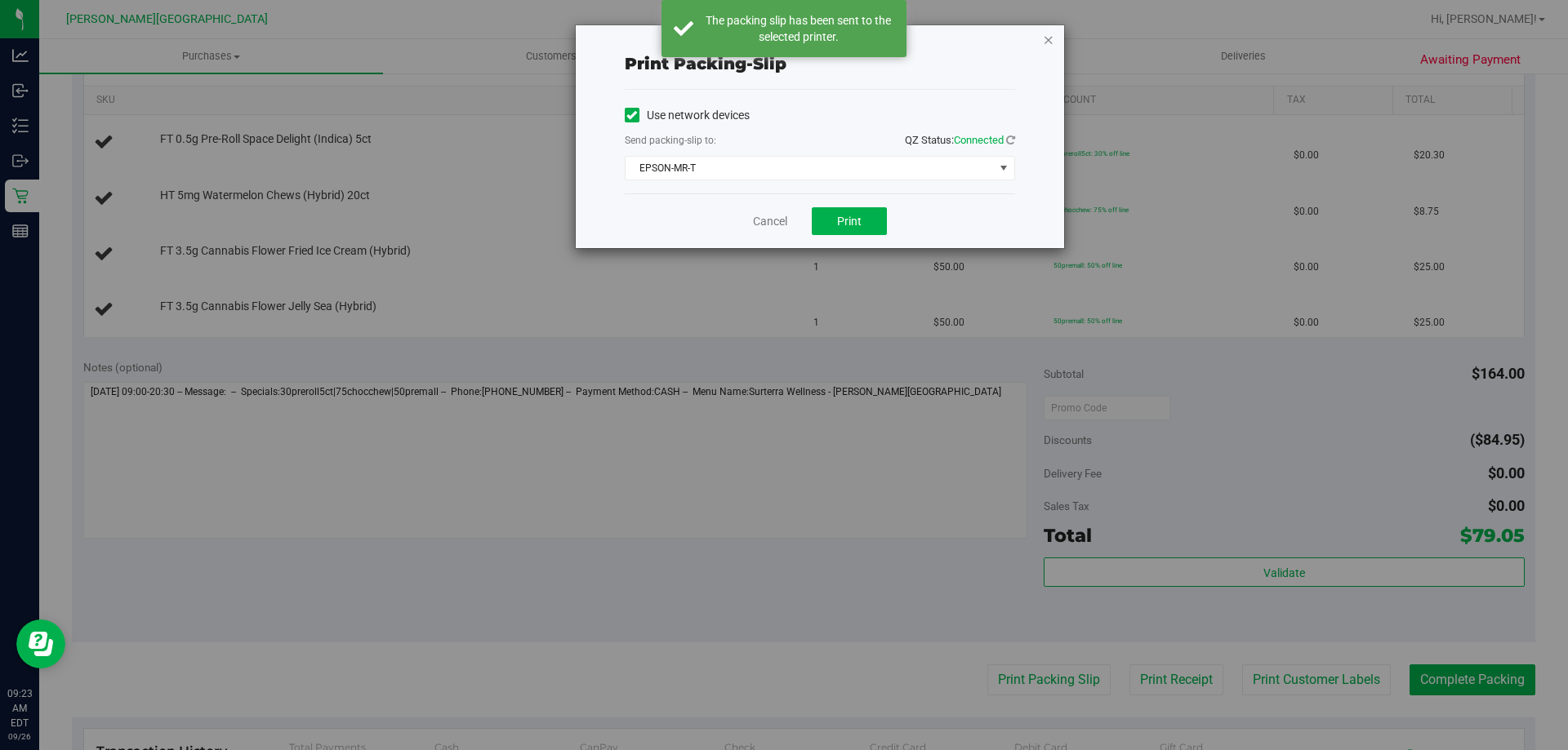
click at [1047, 36] on icon "button" at bounding box center [1048, 39] width 12 height 20
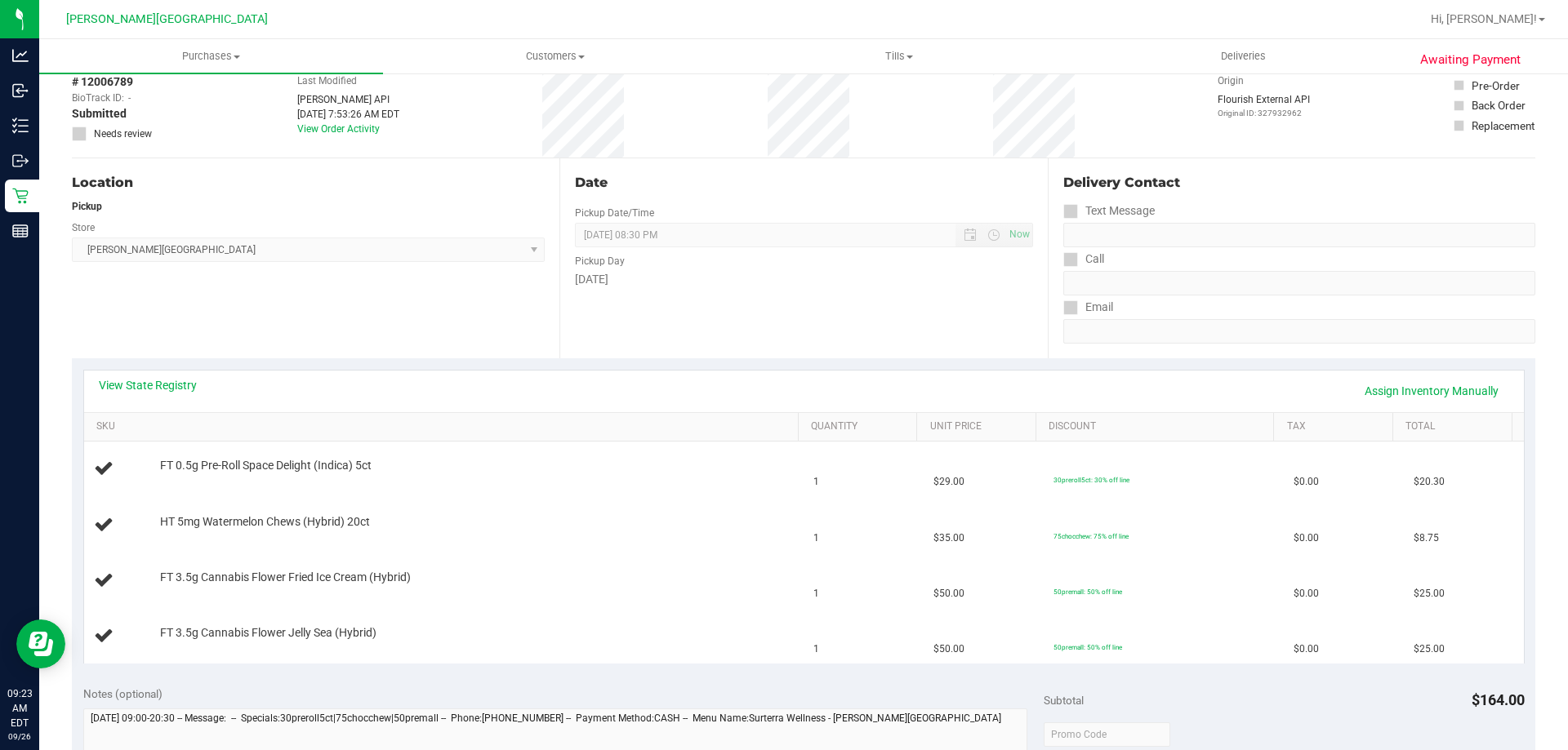
scroll to position [0, 0]
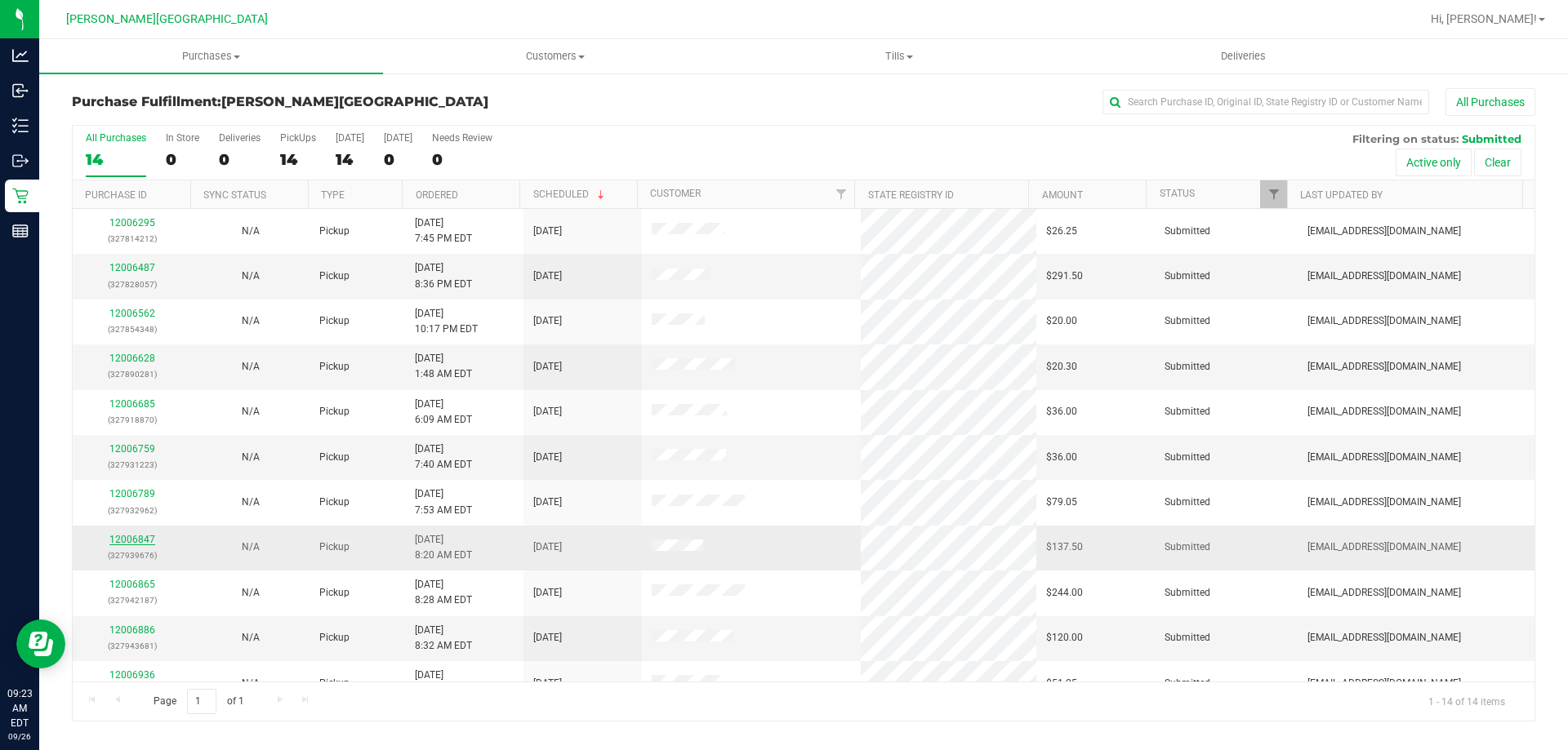
click at [143, 539] on link "12006847" at bounding box center [132, 539] width 45 height 12
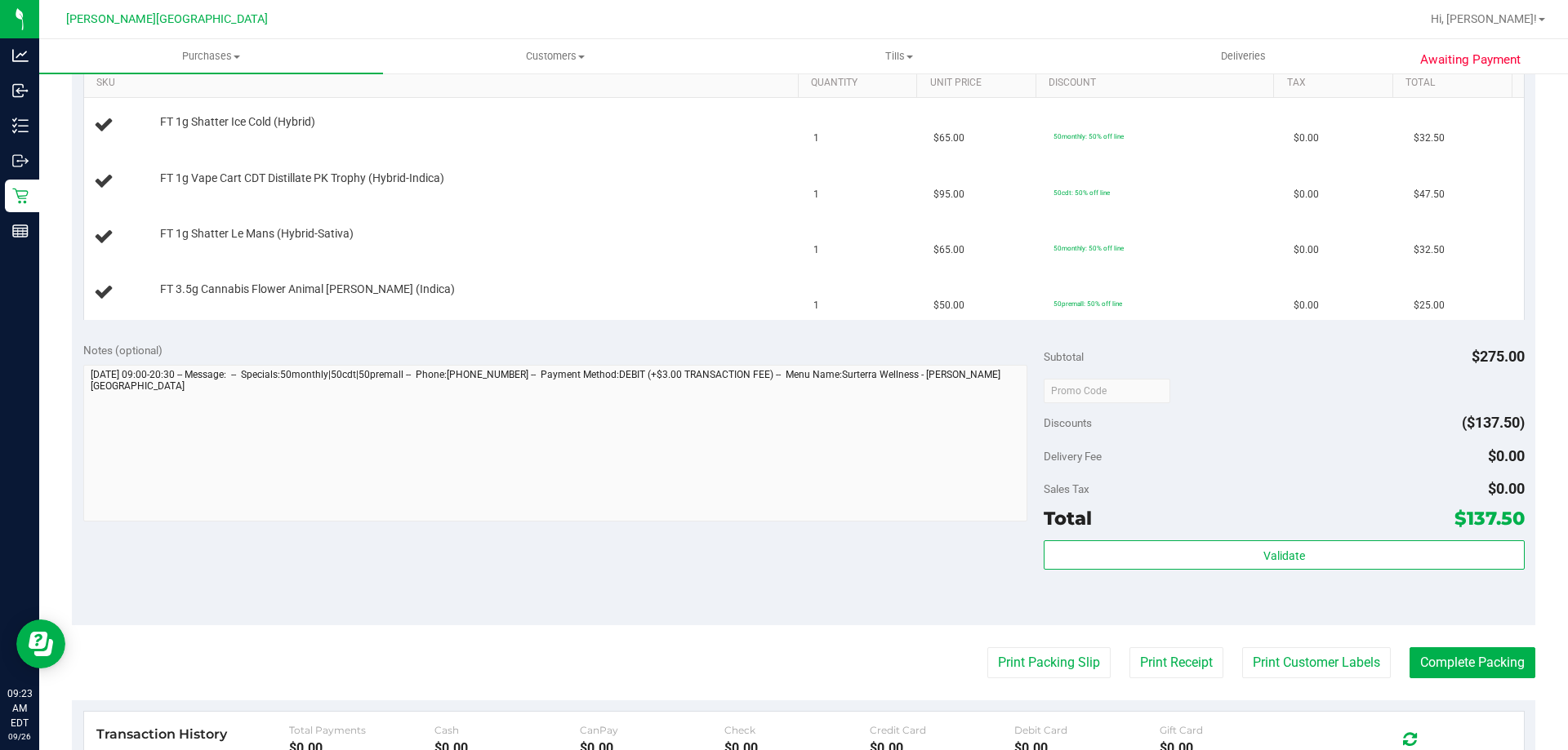
scroll to position [571, 0]
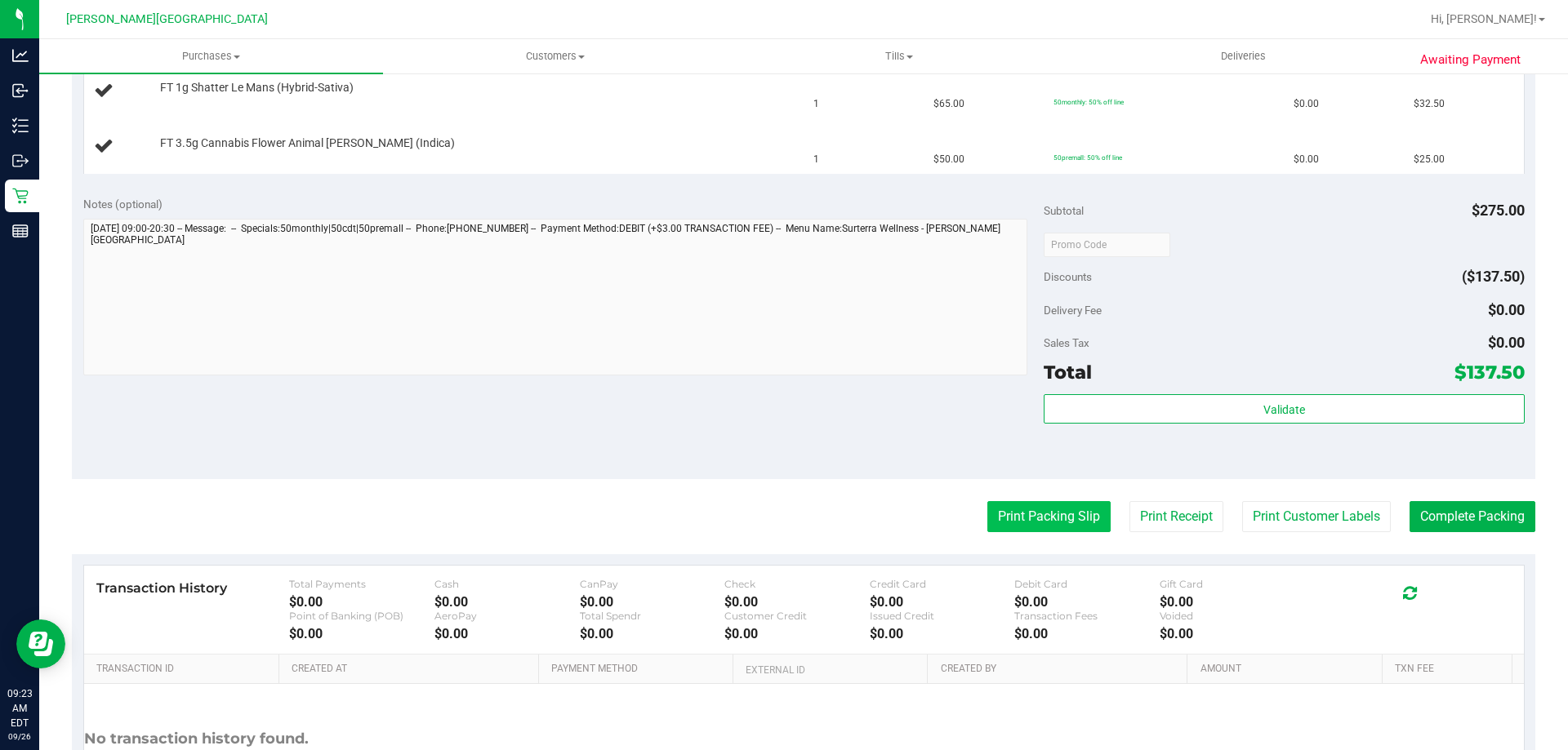
click at [1069, 523] on button "Print Packing Slip" at bounding box center [1049, 517] width 124 height 31
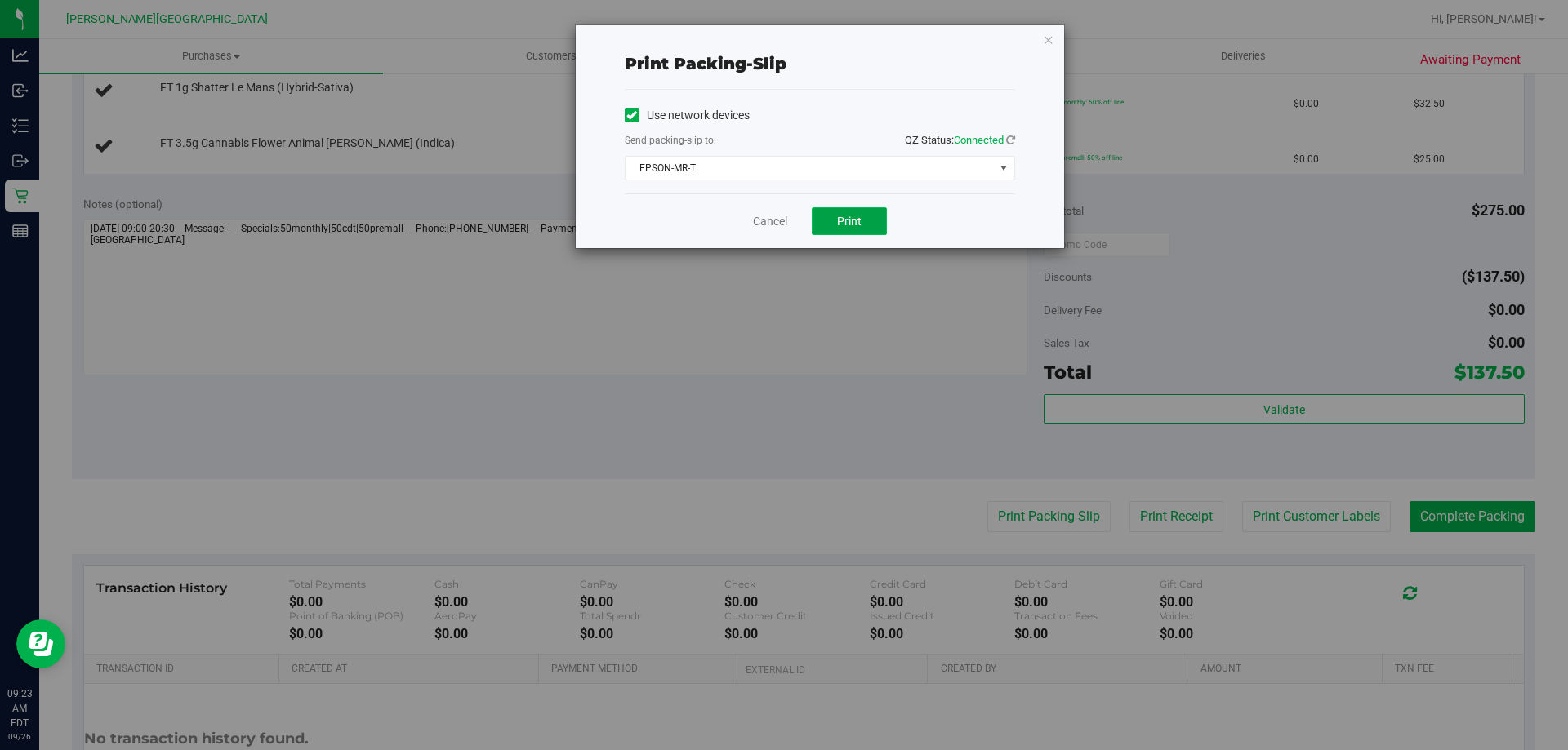
click at [830, 214] on button "Print" at bounding box center [849, 221] width 75 height 28
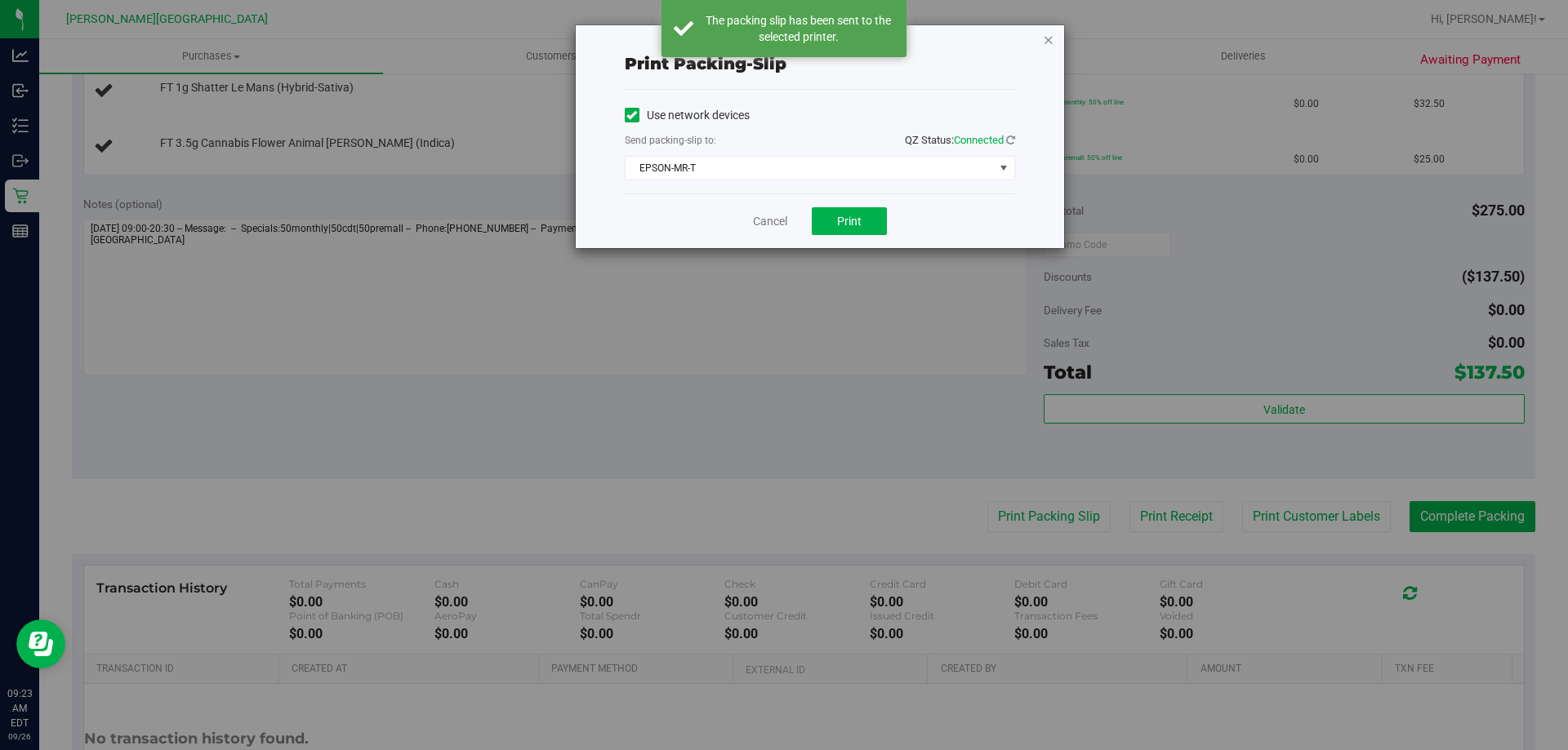
click at [1050, 41] on icon "button" at bounding box center [1048, 39] width 12 height 20
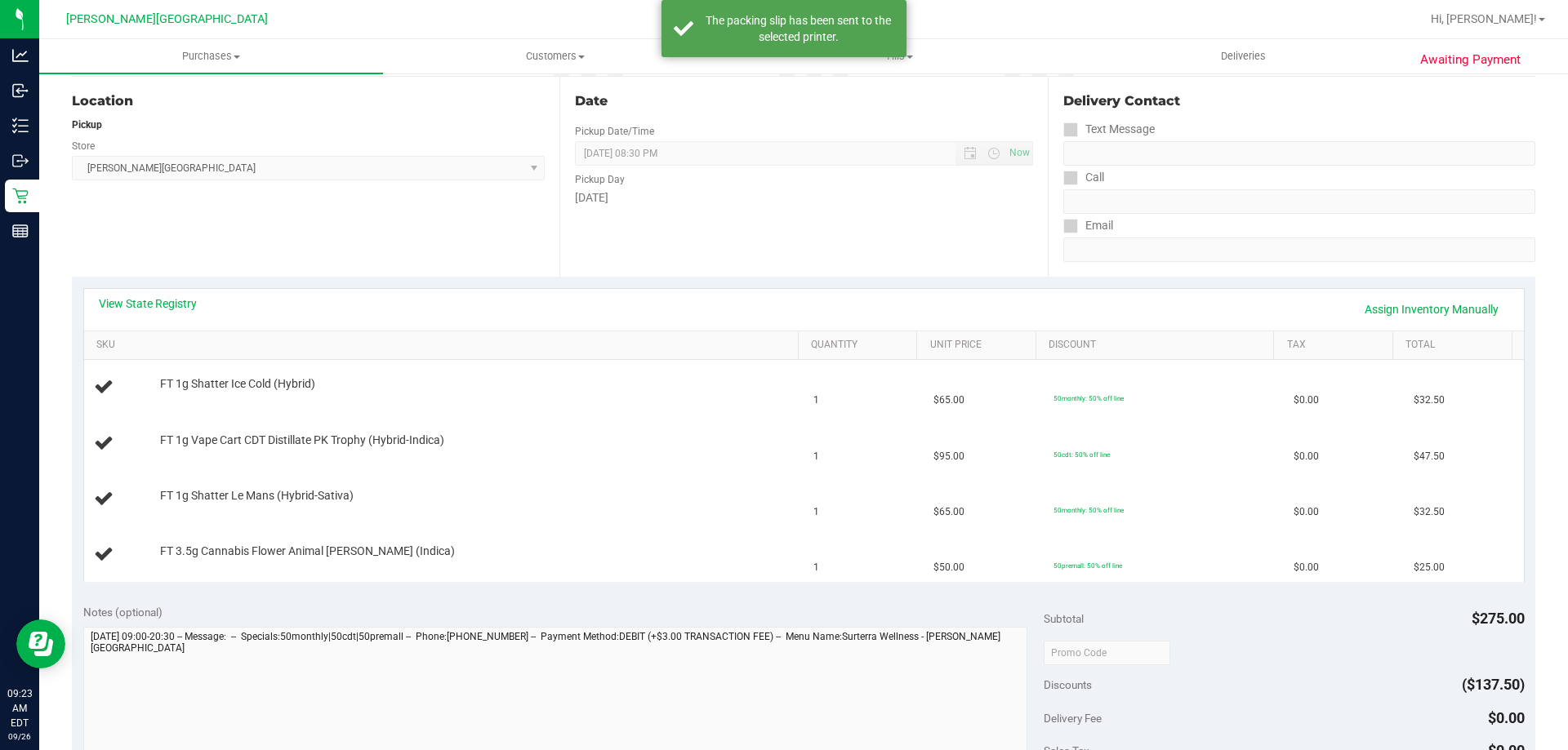
scroll to position [0, 0]
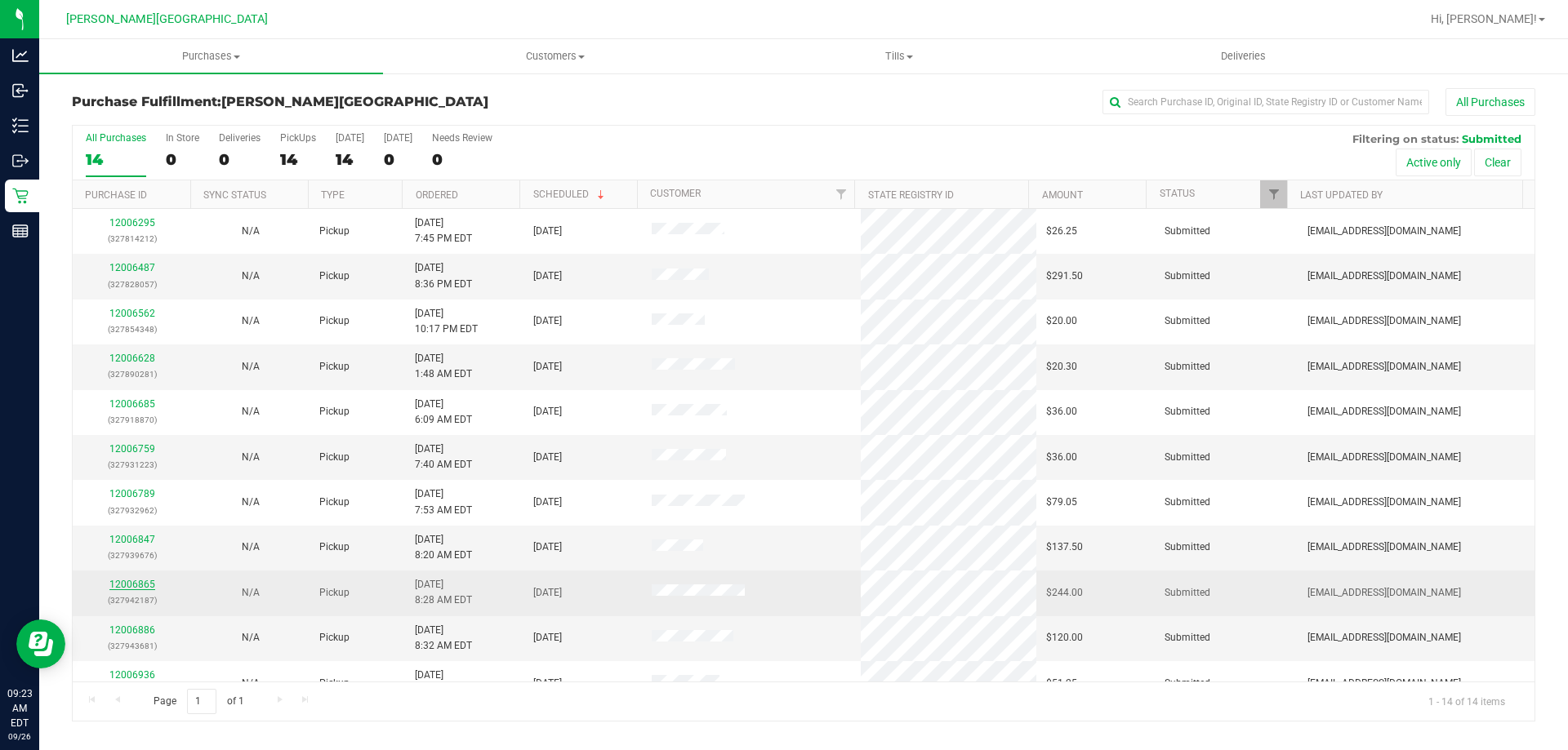
click at [119, 582] on link "12006865" at bounding box center [132, 584] width 45 height 12
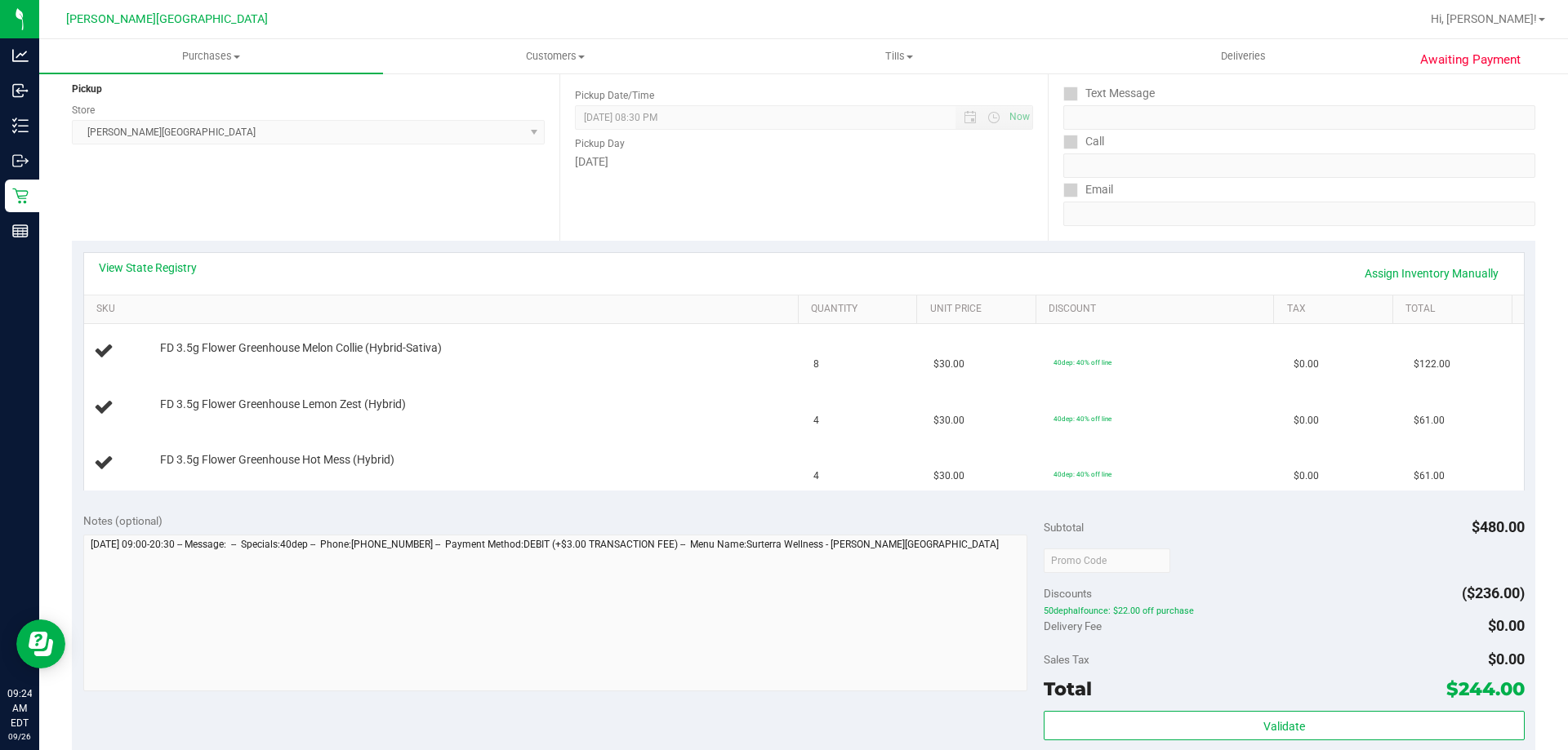
scroll to position [408, 0]
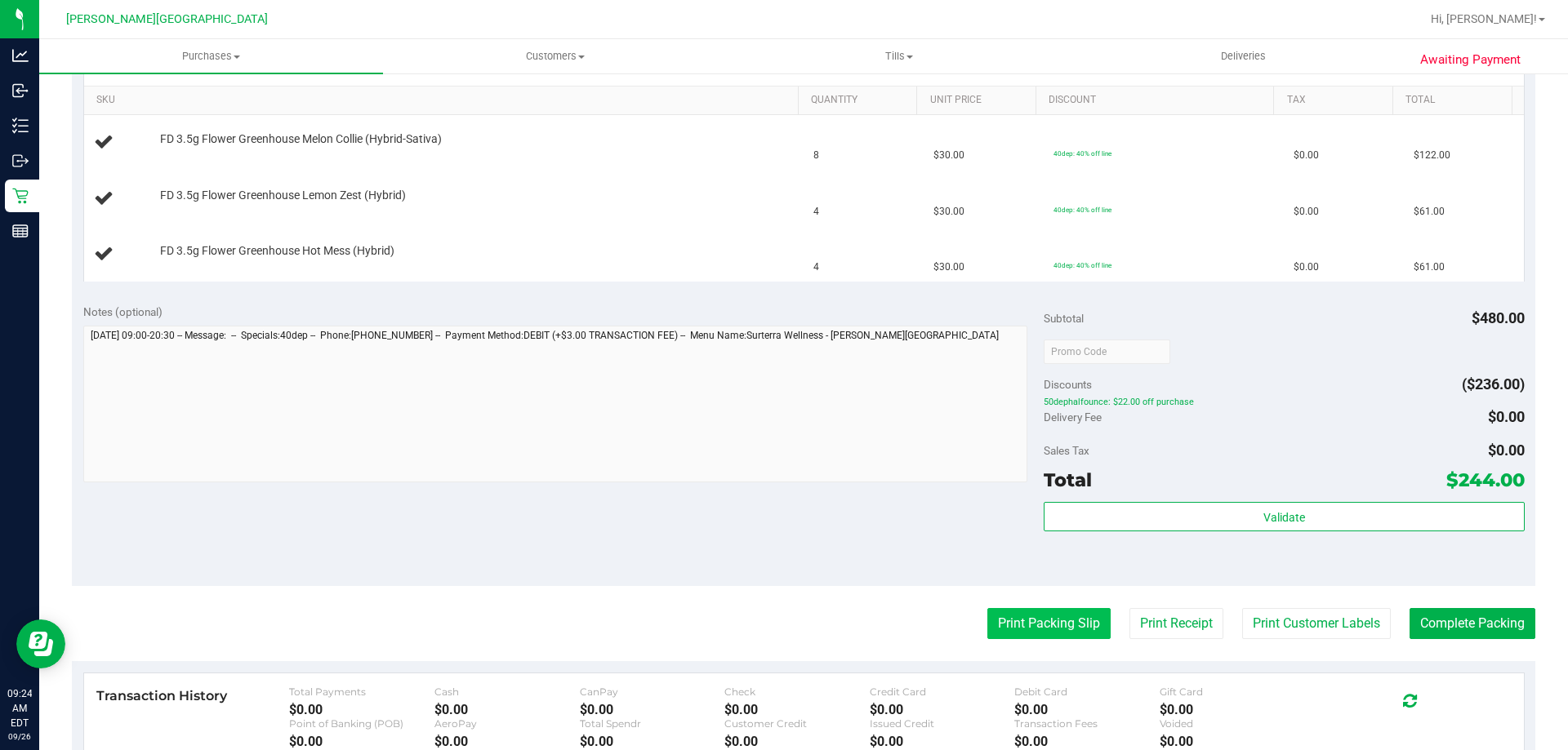
click at [1056, 631] on button "Print Packing Slip" at bounding box center [1049, 624] width 124 height 31
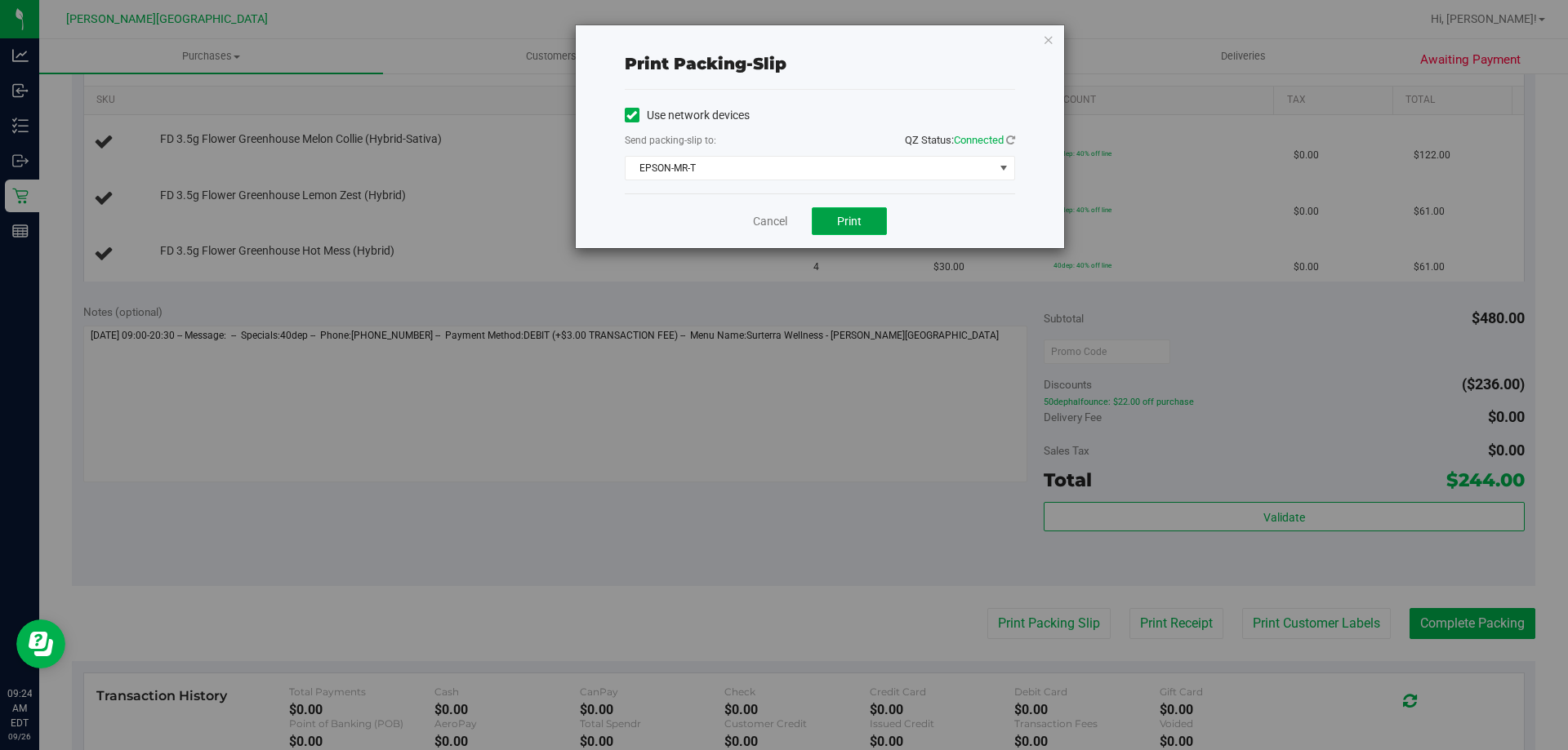
click at [870, 218] on button "Print" at bounding box center [849, 221] width 75 height 28
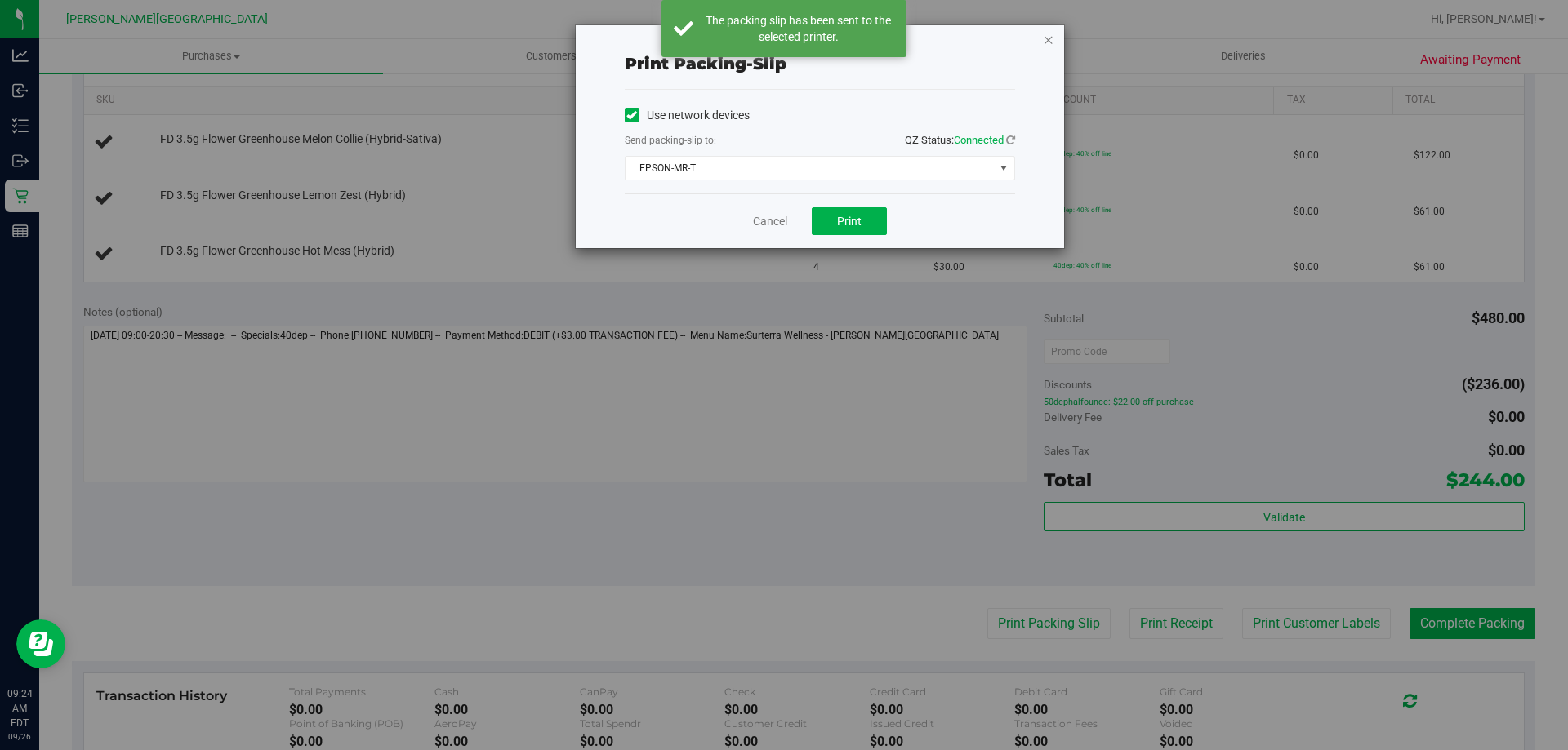
click at [1048, 40] on icon "button" at bounding box center [1048, 39] width 12 height 20
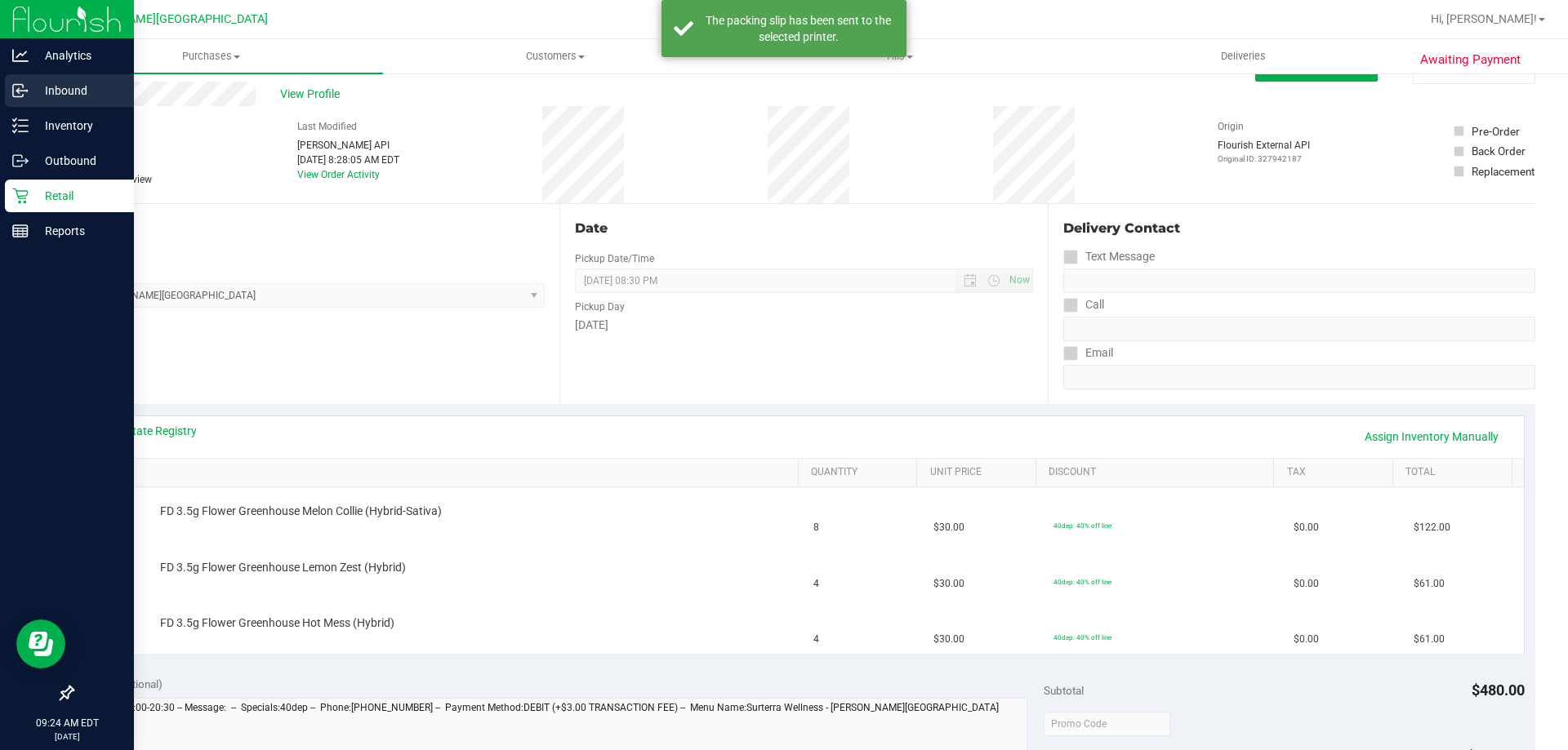
scroll to position [0, 0]
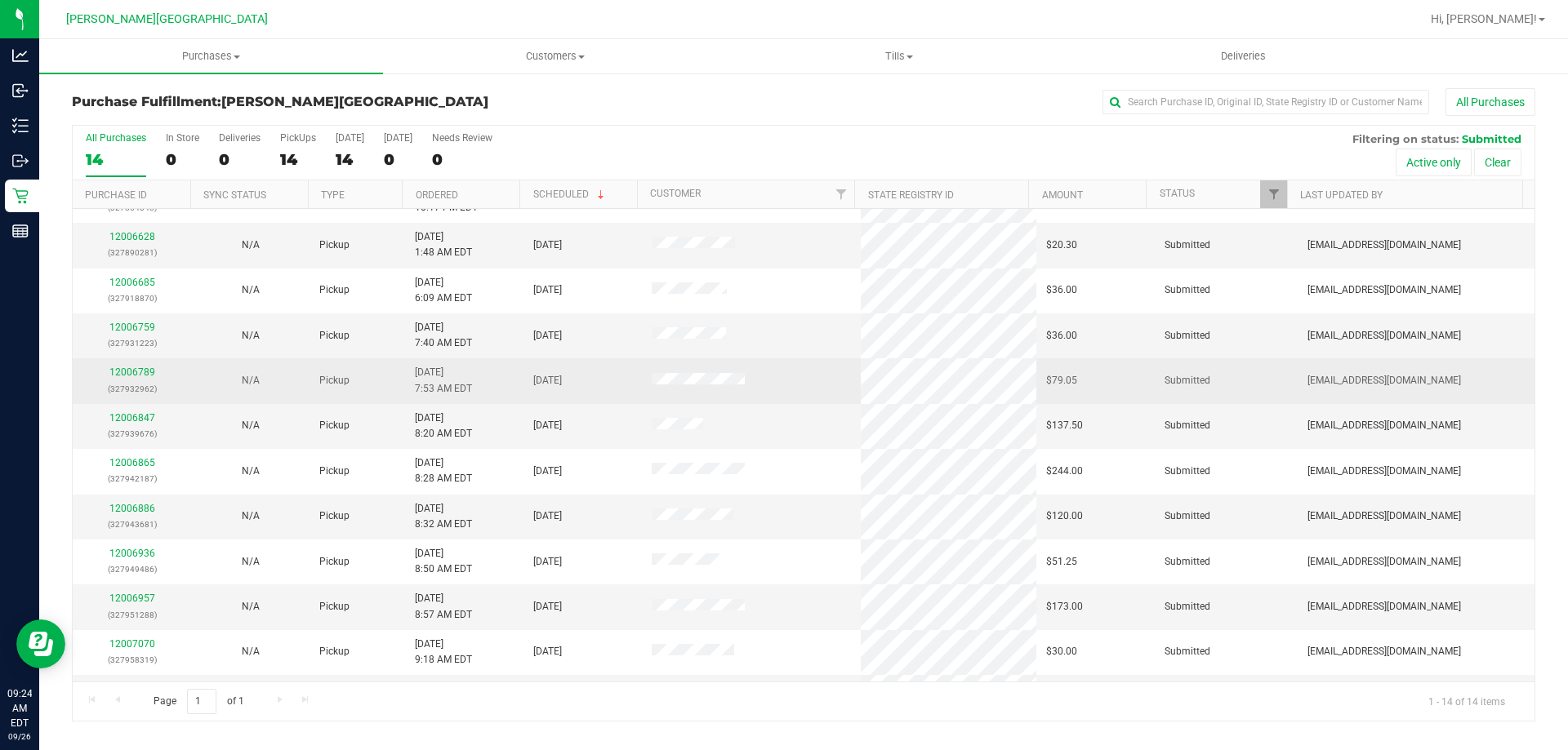
scroll to position [160, 0]
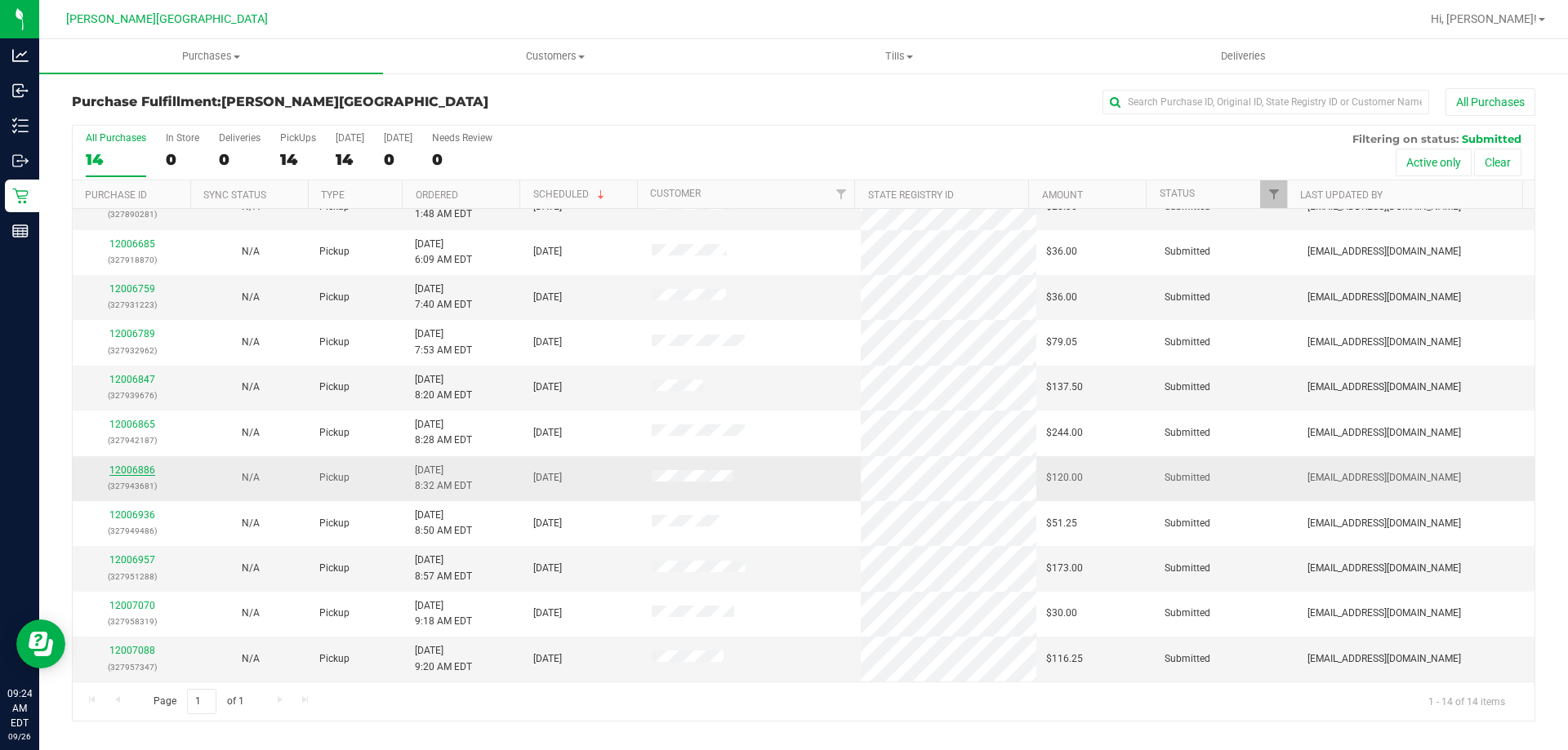
click at [133, 472] on link "12006886" at bounding box center [132, 469] width 45 height 12
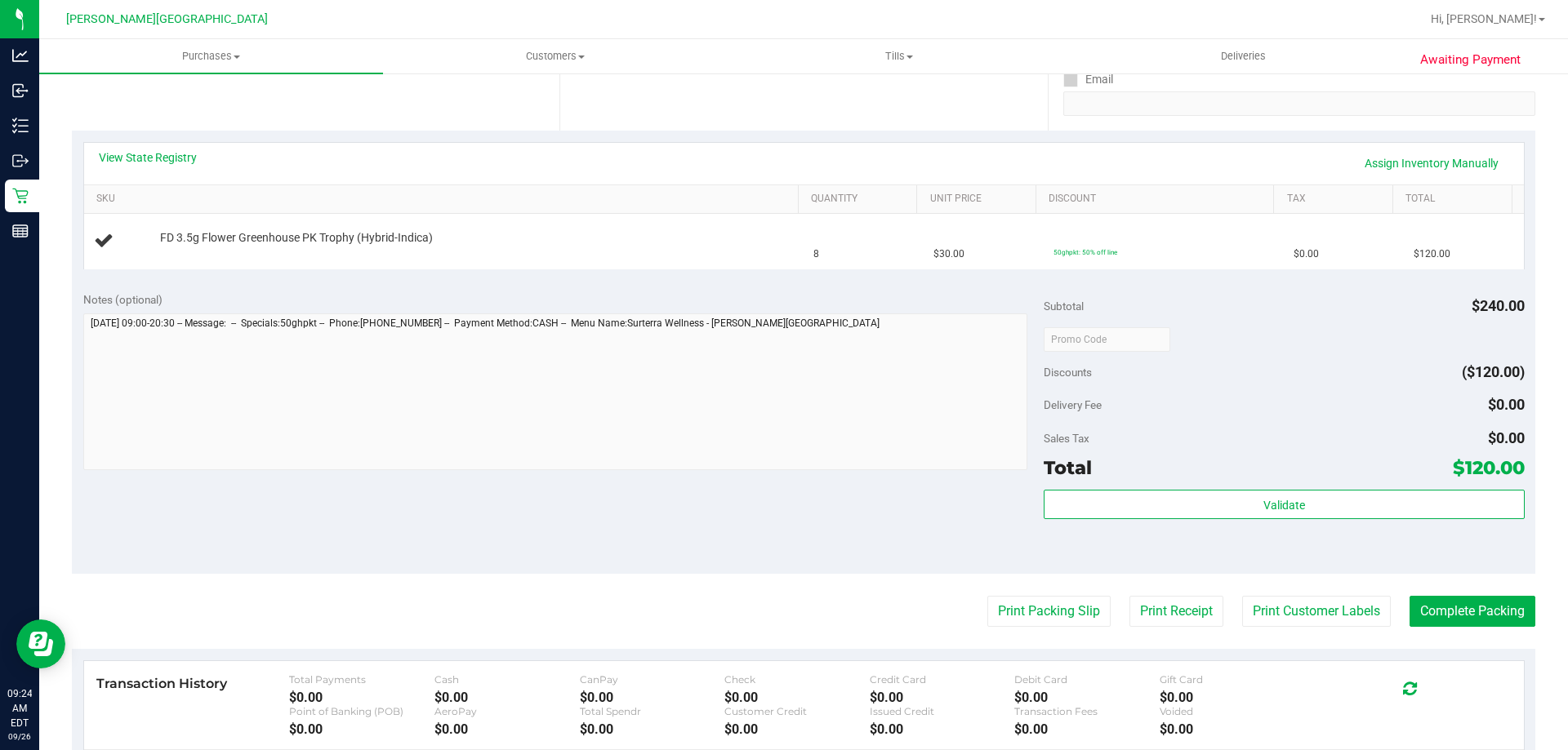
scroll to position [327, 0]
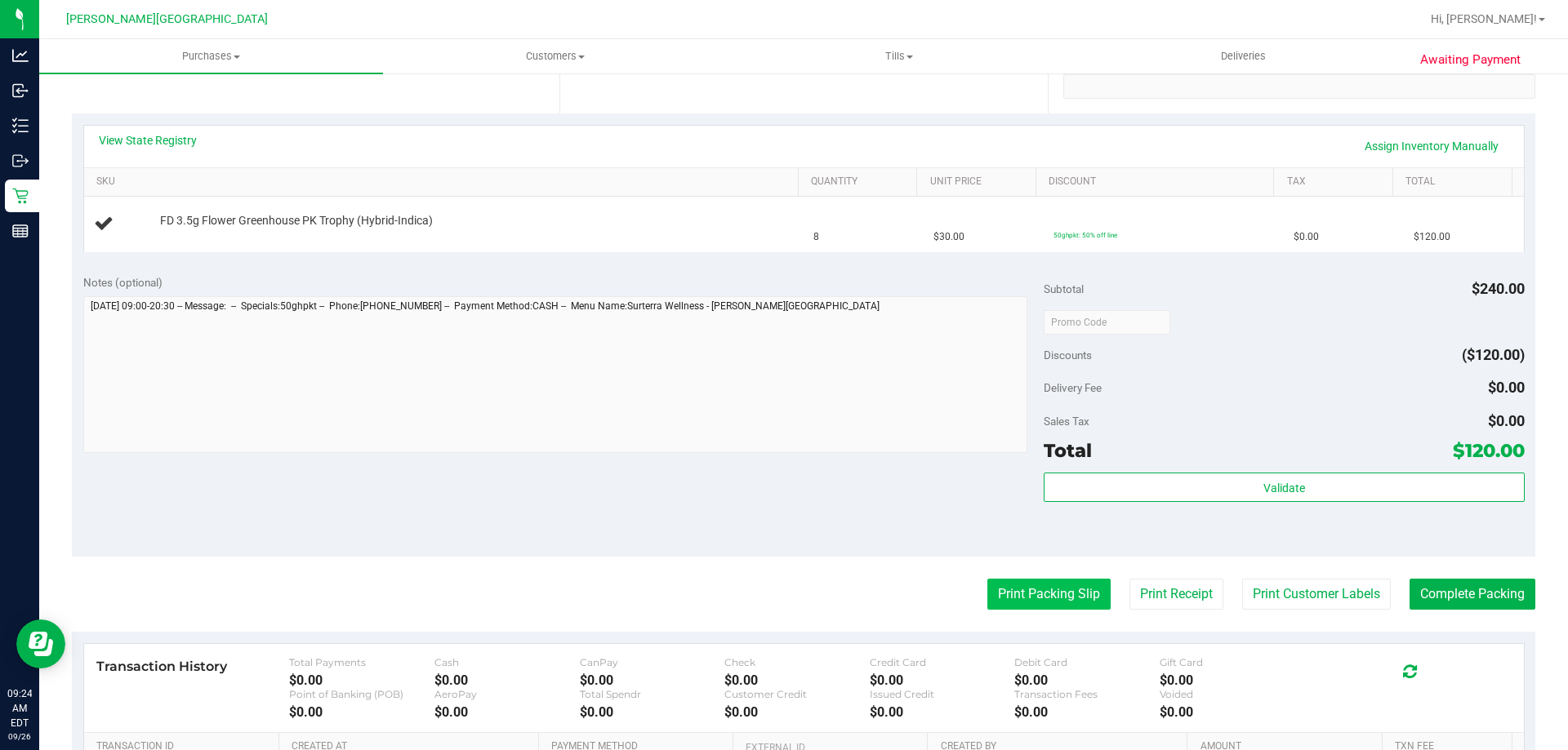
click at [1005, 588] on button "Print Packing Slip" at bounding box center [1049, 594] width 124 height 31
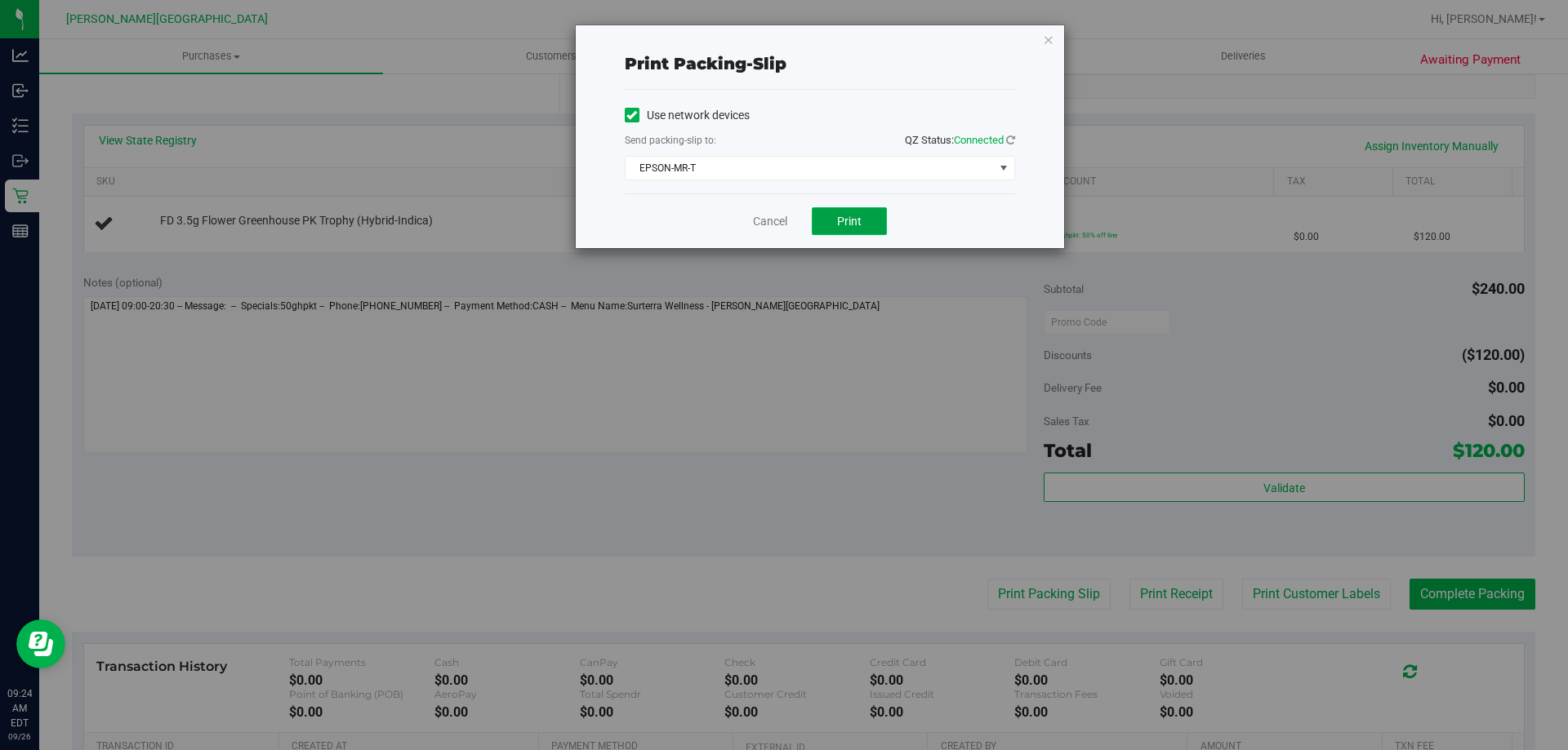
click at [835, 216] on button "Print" at bounding box center [849, 221] width 75 height 28
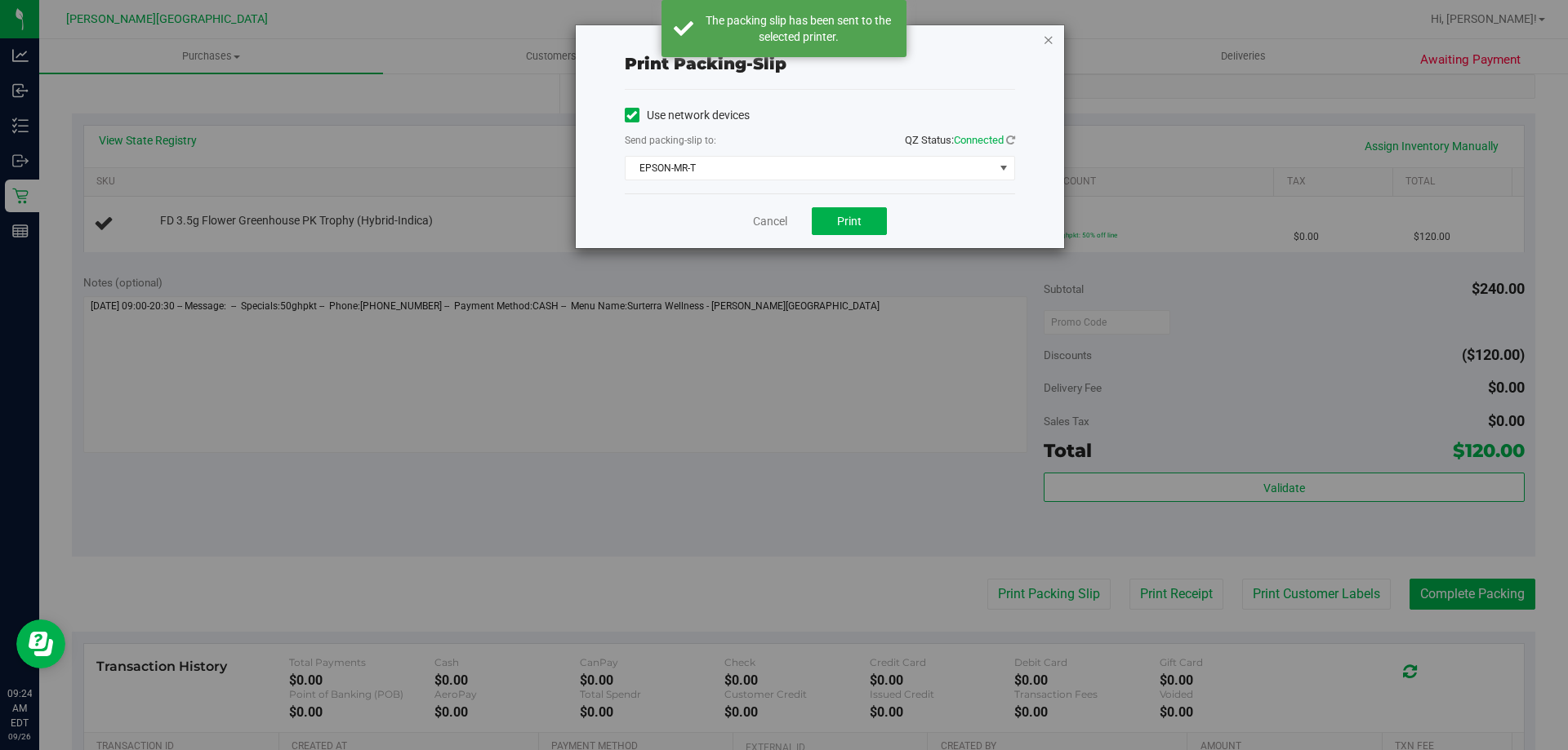
click at [1048, 44] on icon "button" at bounding box center [1048, 39] width 12 height 20
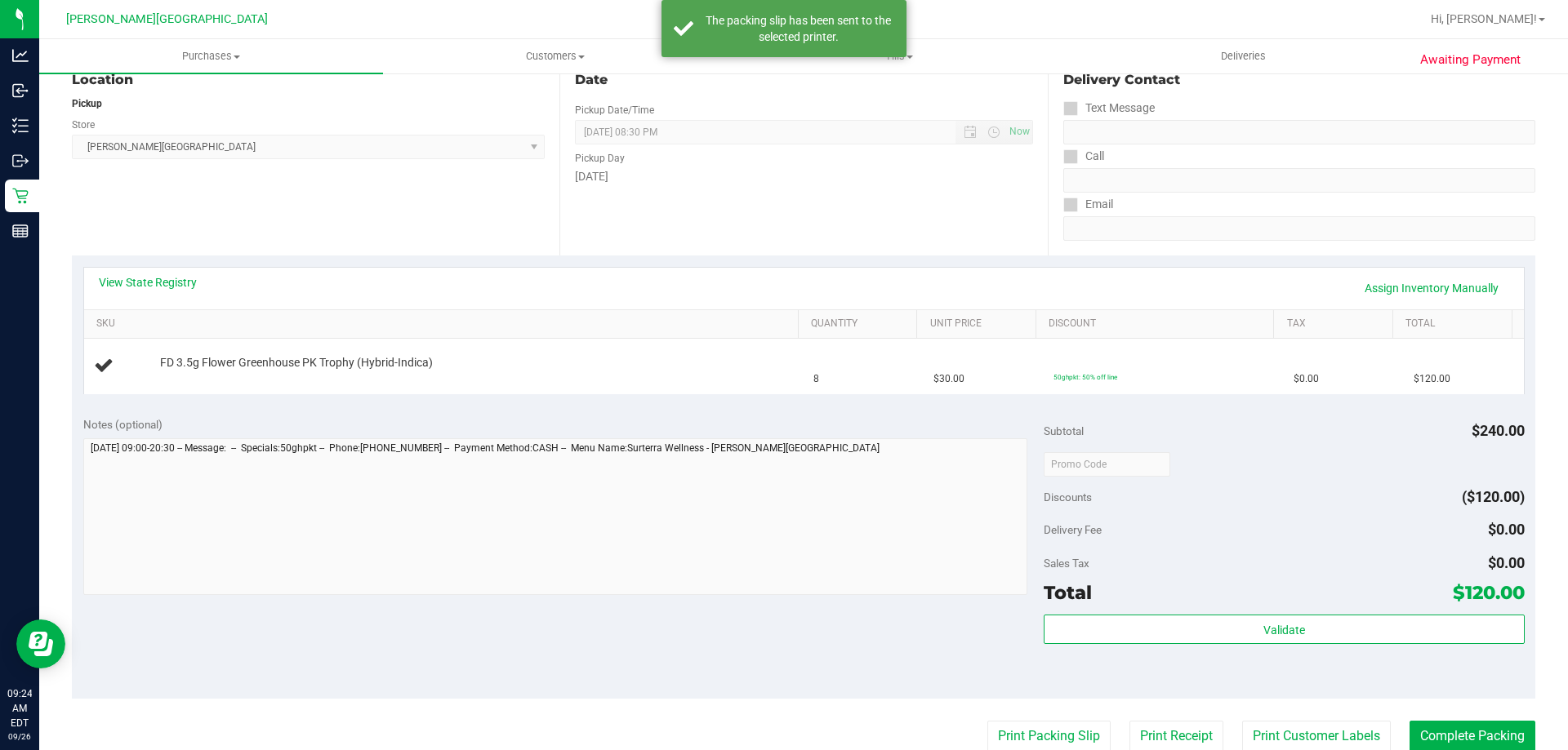
scroll to position [0, 0]
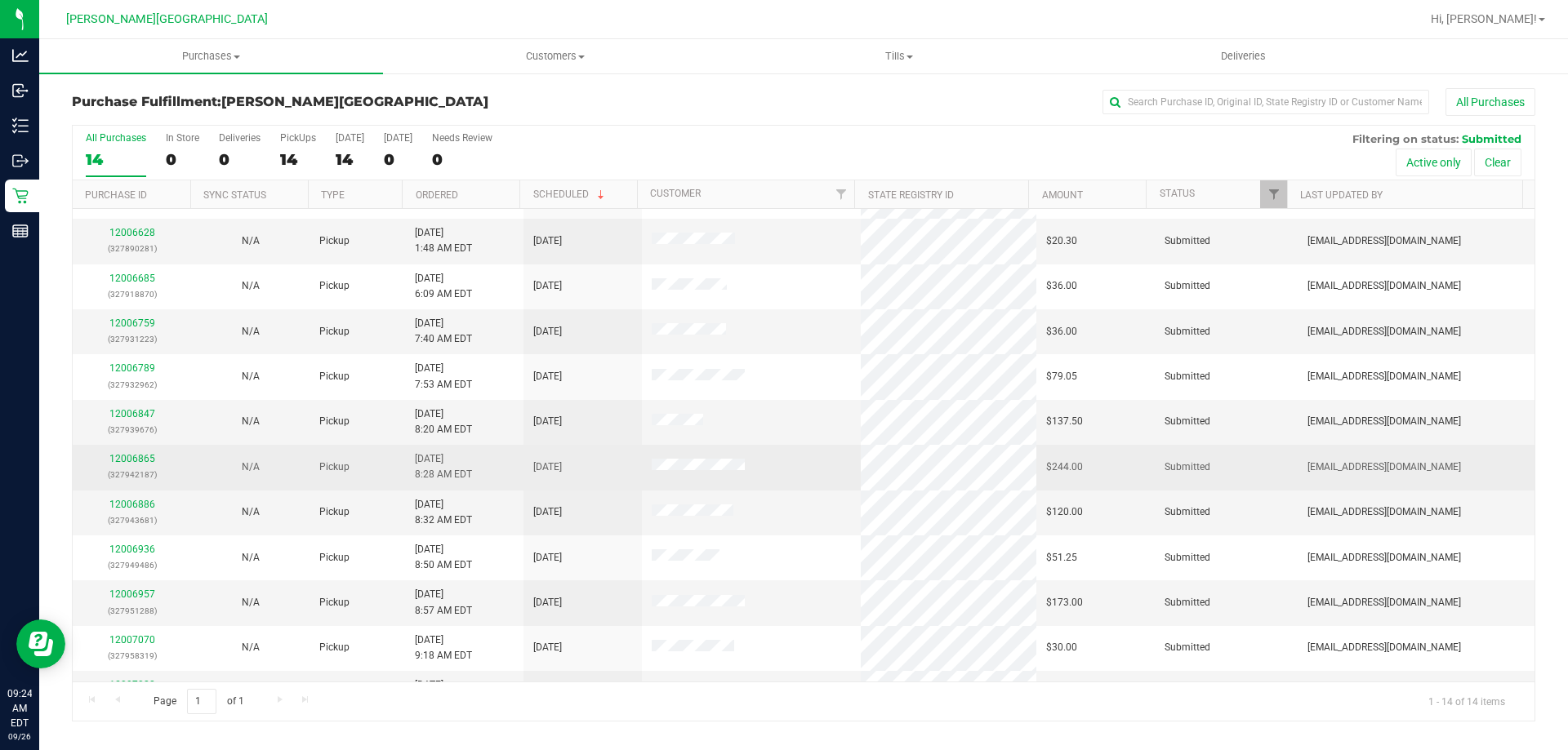
scroll to position [160, 0]
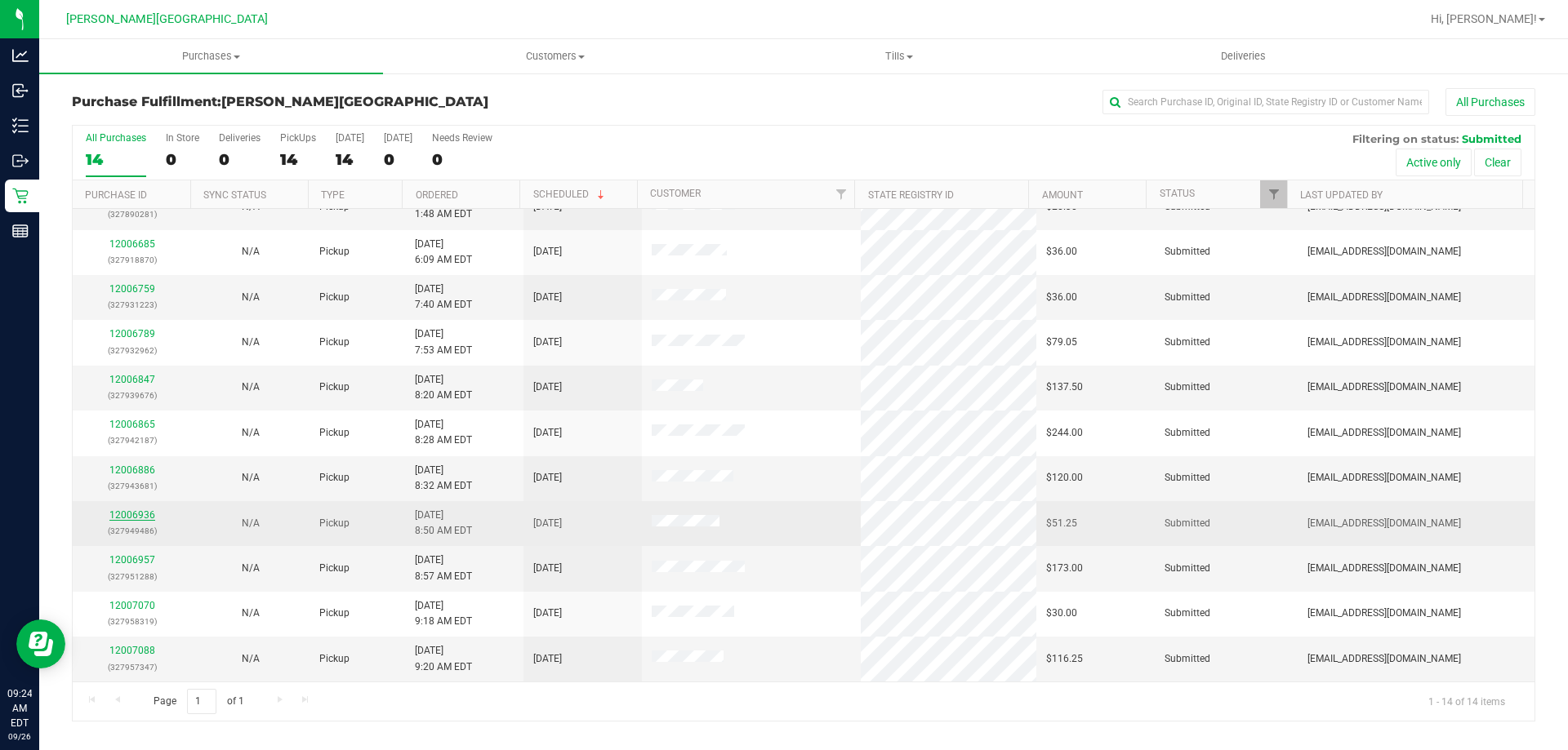
click at [148, 516] on link "12006936" at bounding box center [132, 515] width 45 height 12
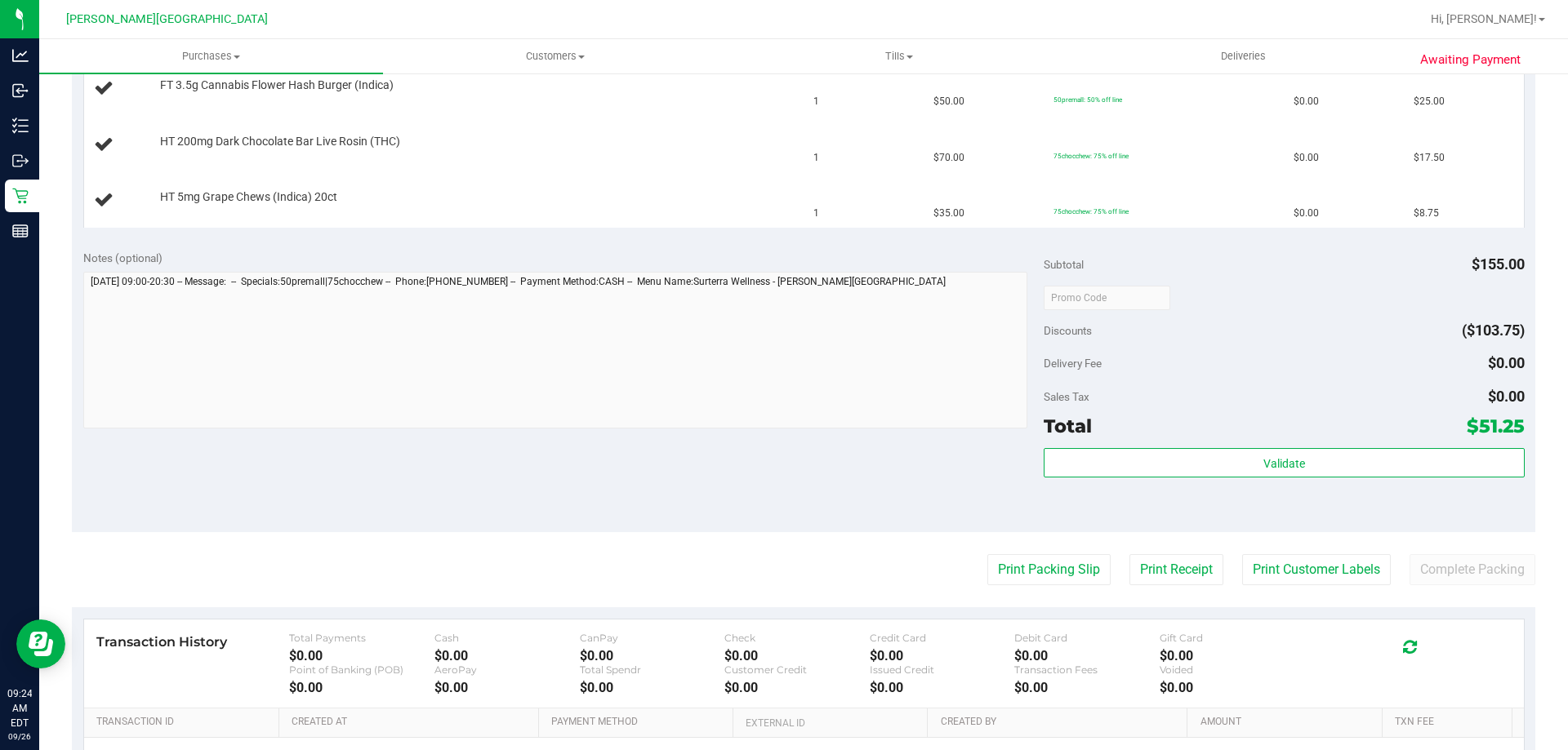
scroll to position [489, 0]
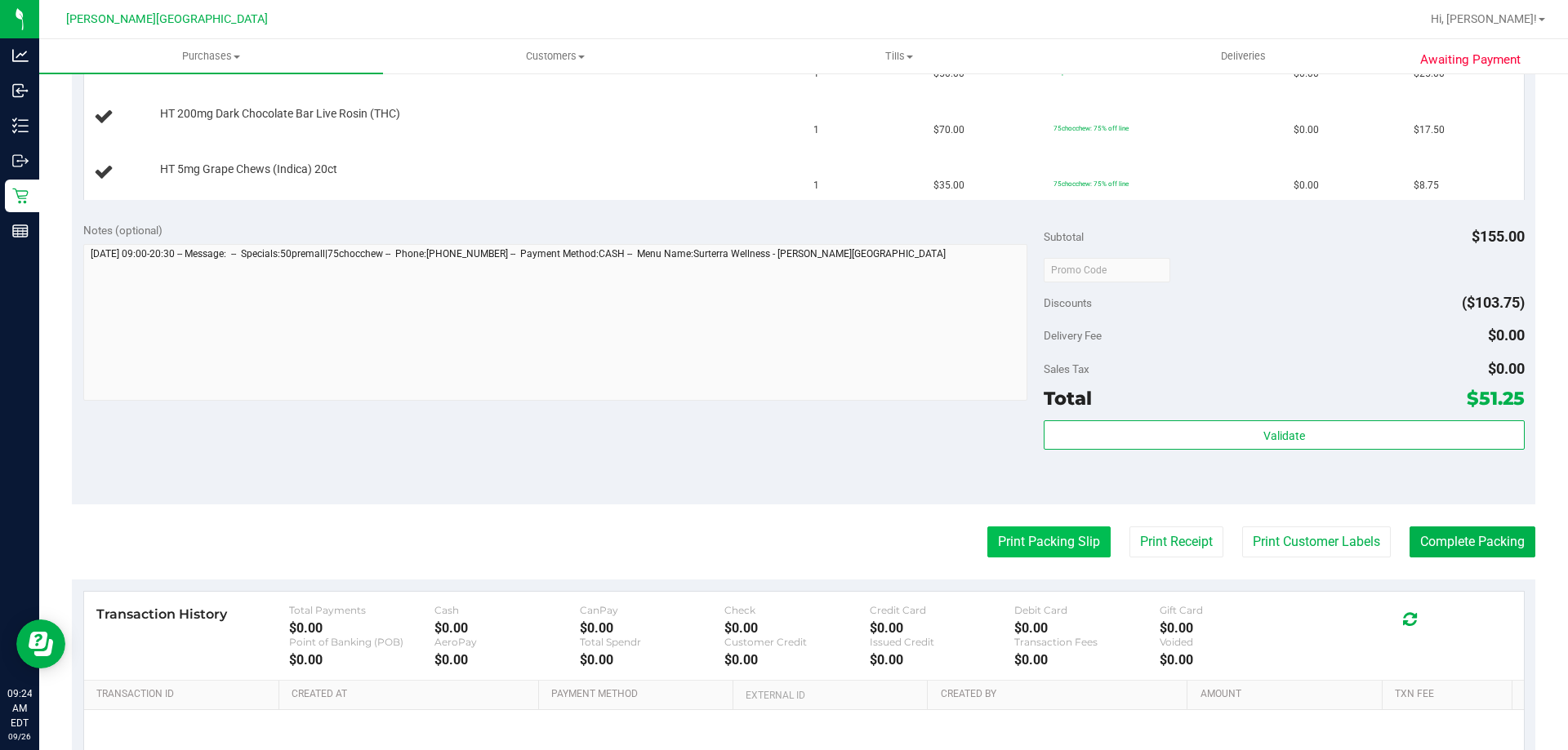
click at [1056, 546] on button "Print Packing Slip" at bounding box center [1049, 542] width 124 height 31
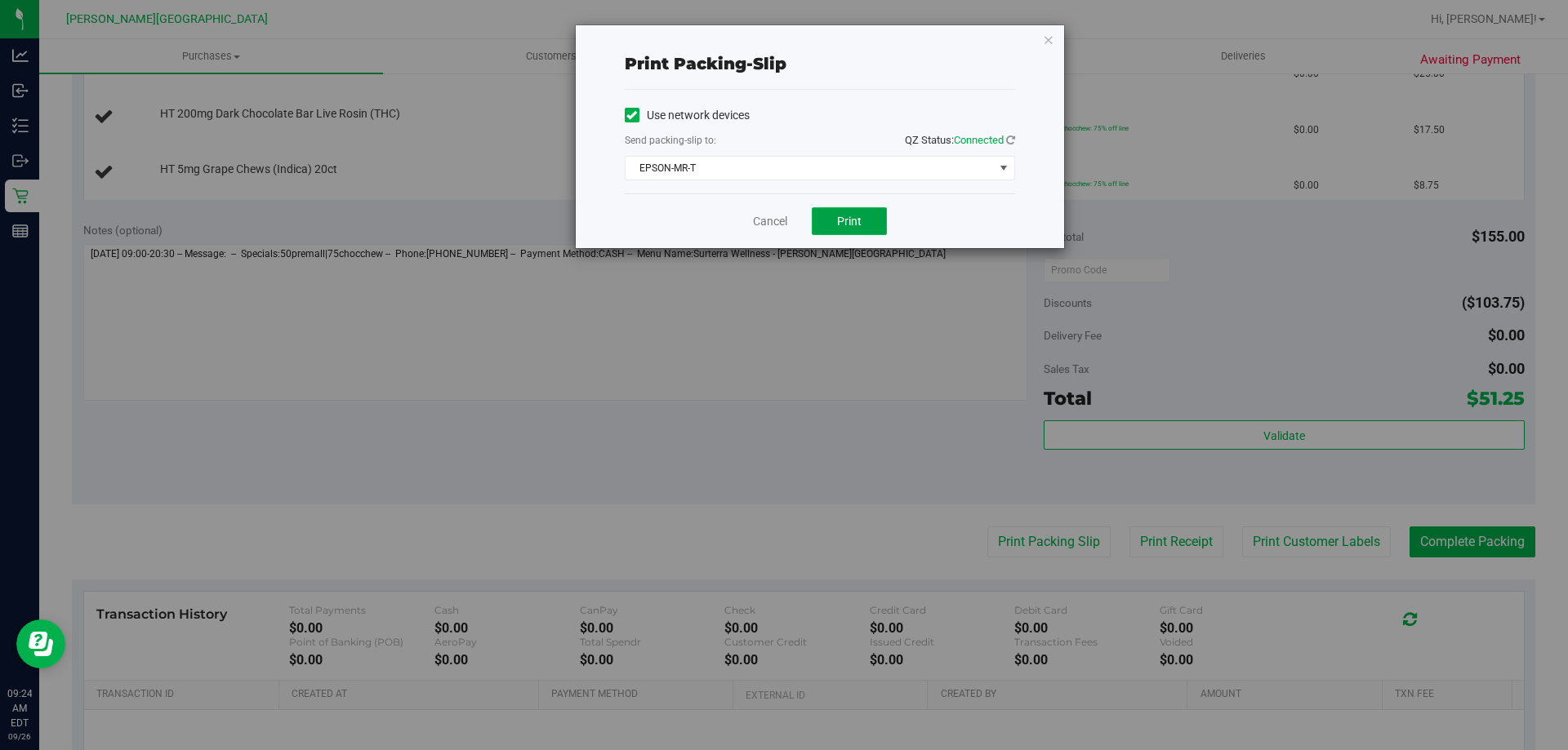
click at [863, 222] on button "Print" at bounding box center [849, 221] width 75 height 28
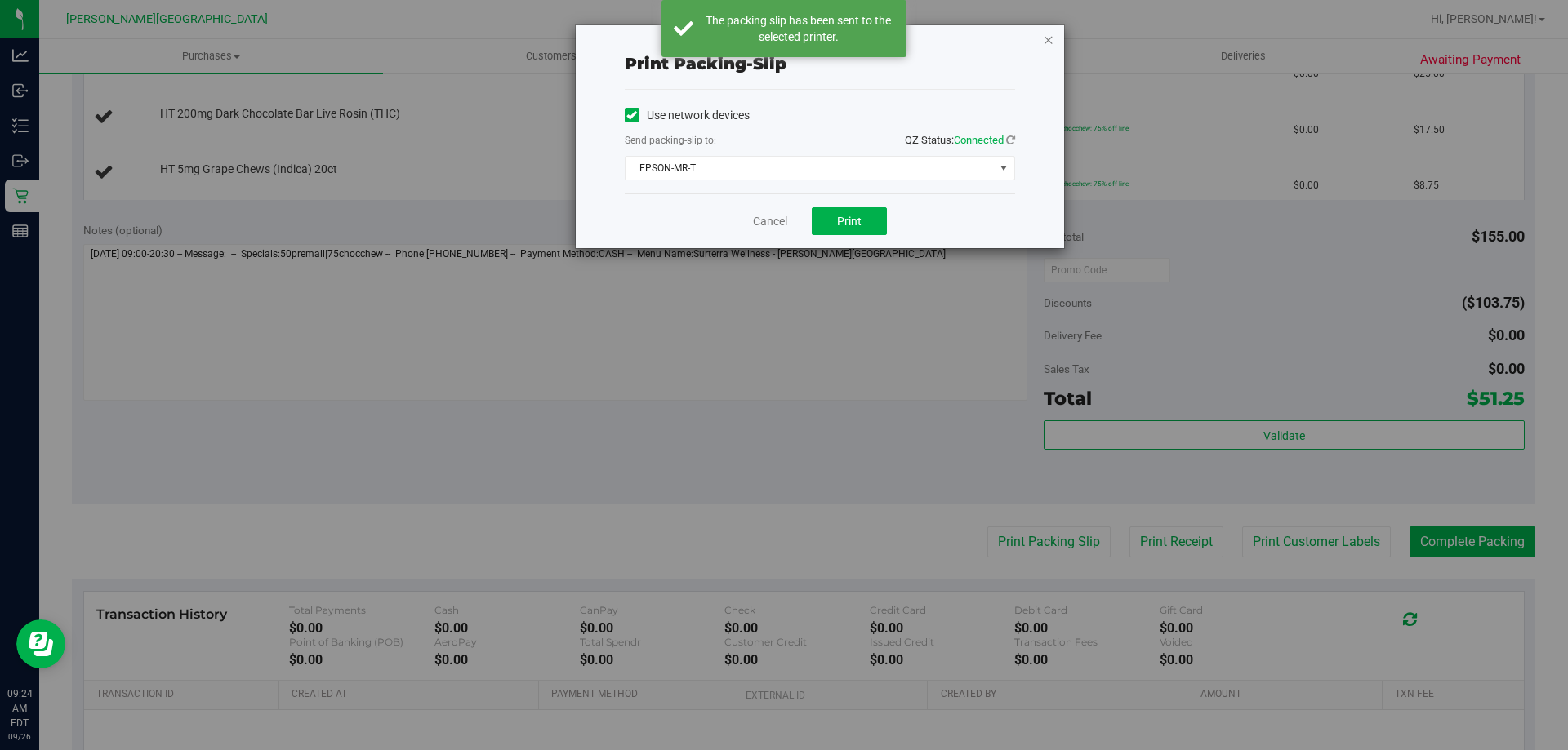
click at [1045, 46] on icon "button" at bounding box center [1048, 39] width 12 height 20
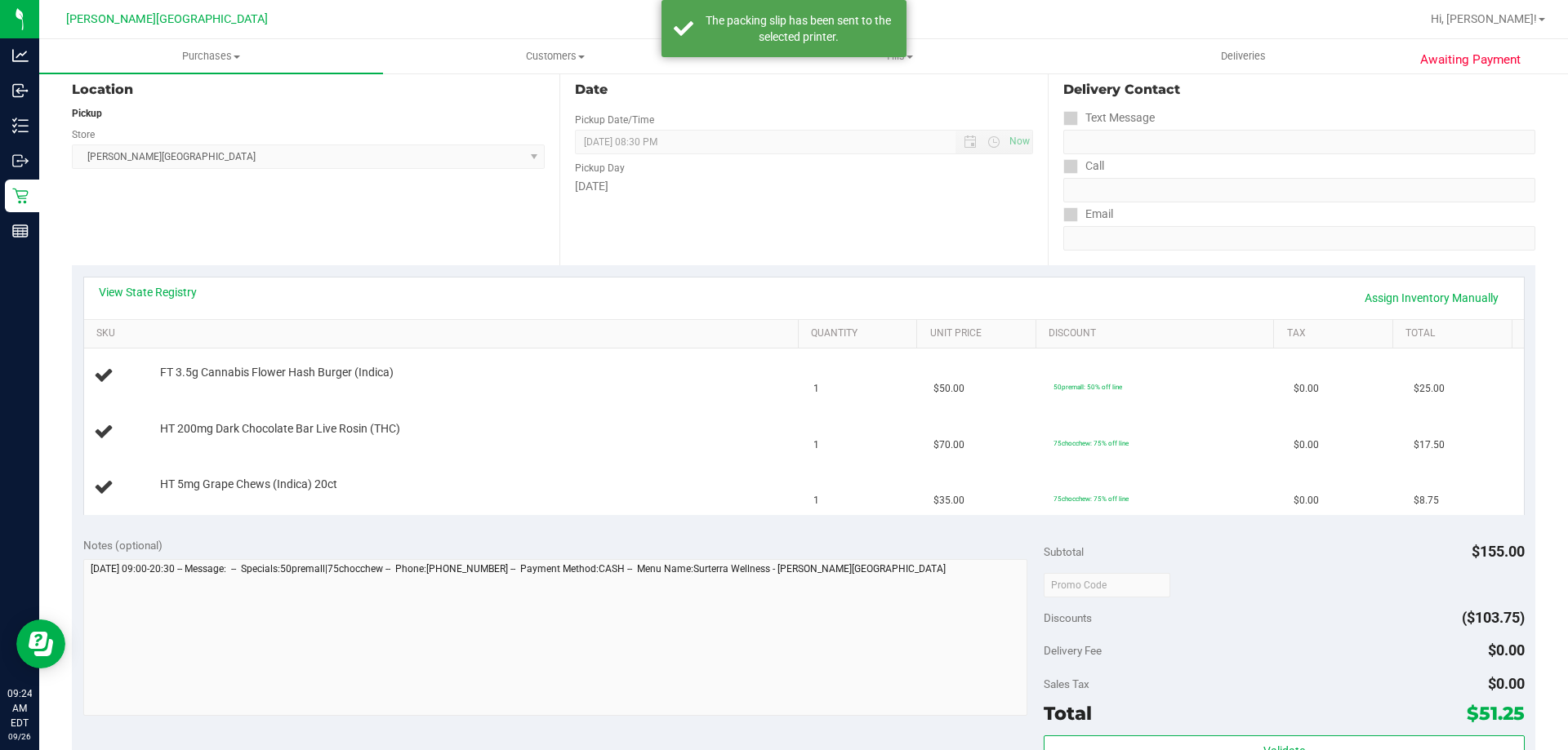
scroll to position [0, 0]
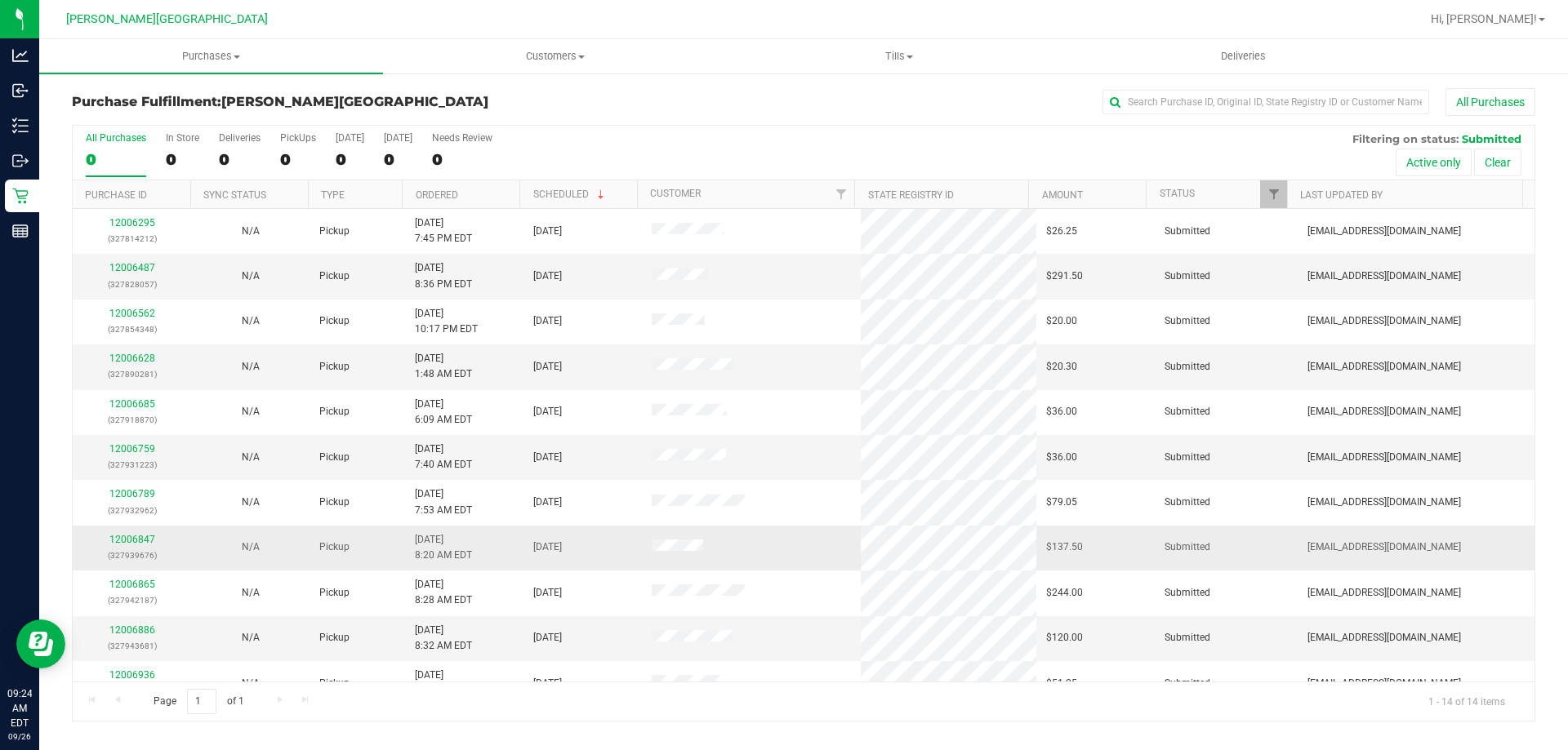
scroll to position [160, 0]
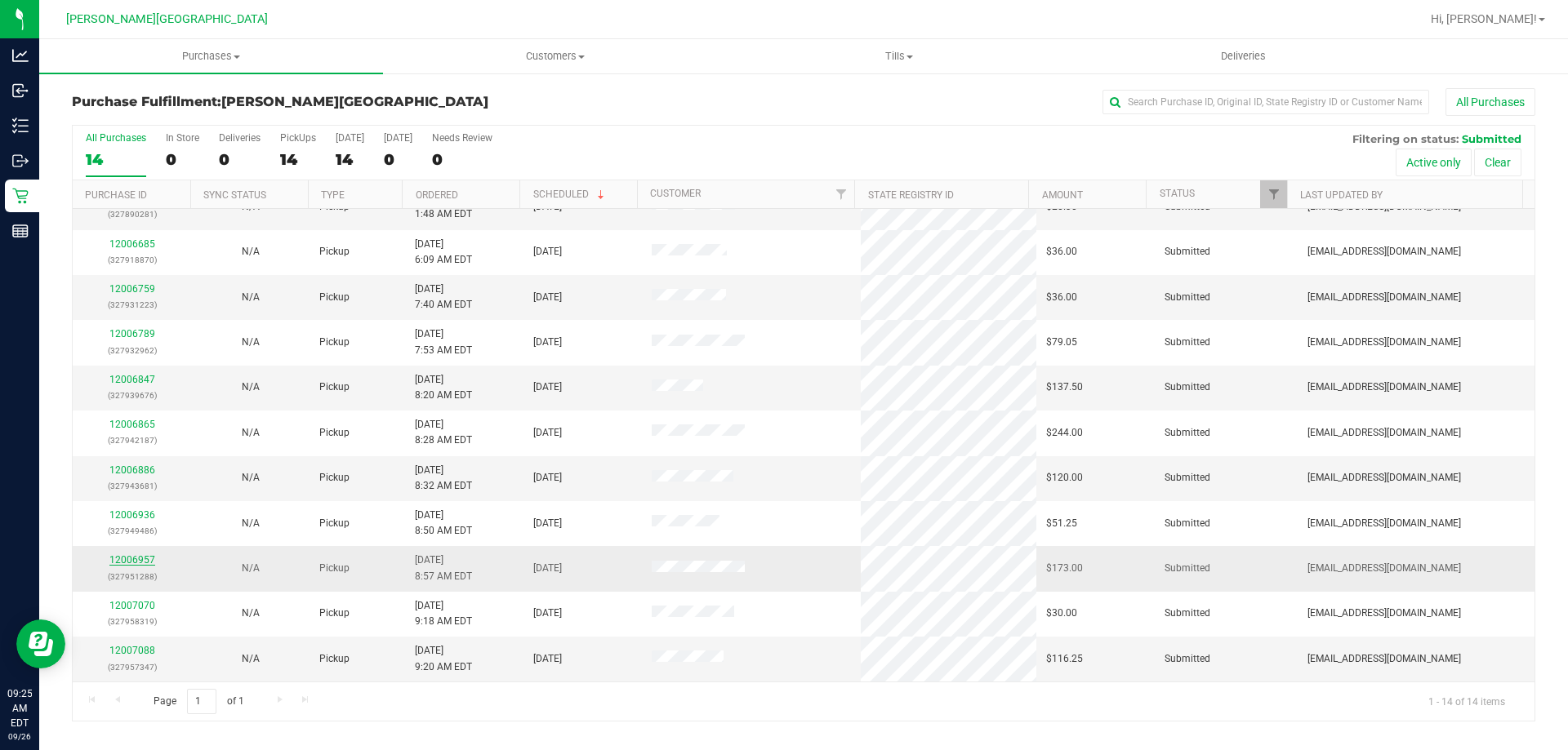
click at [121, 563] on link "12006957" at bounding box center [132, 559] width 45 height 12
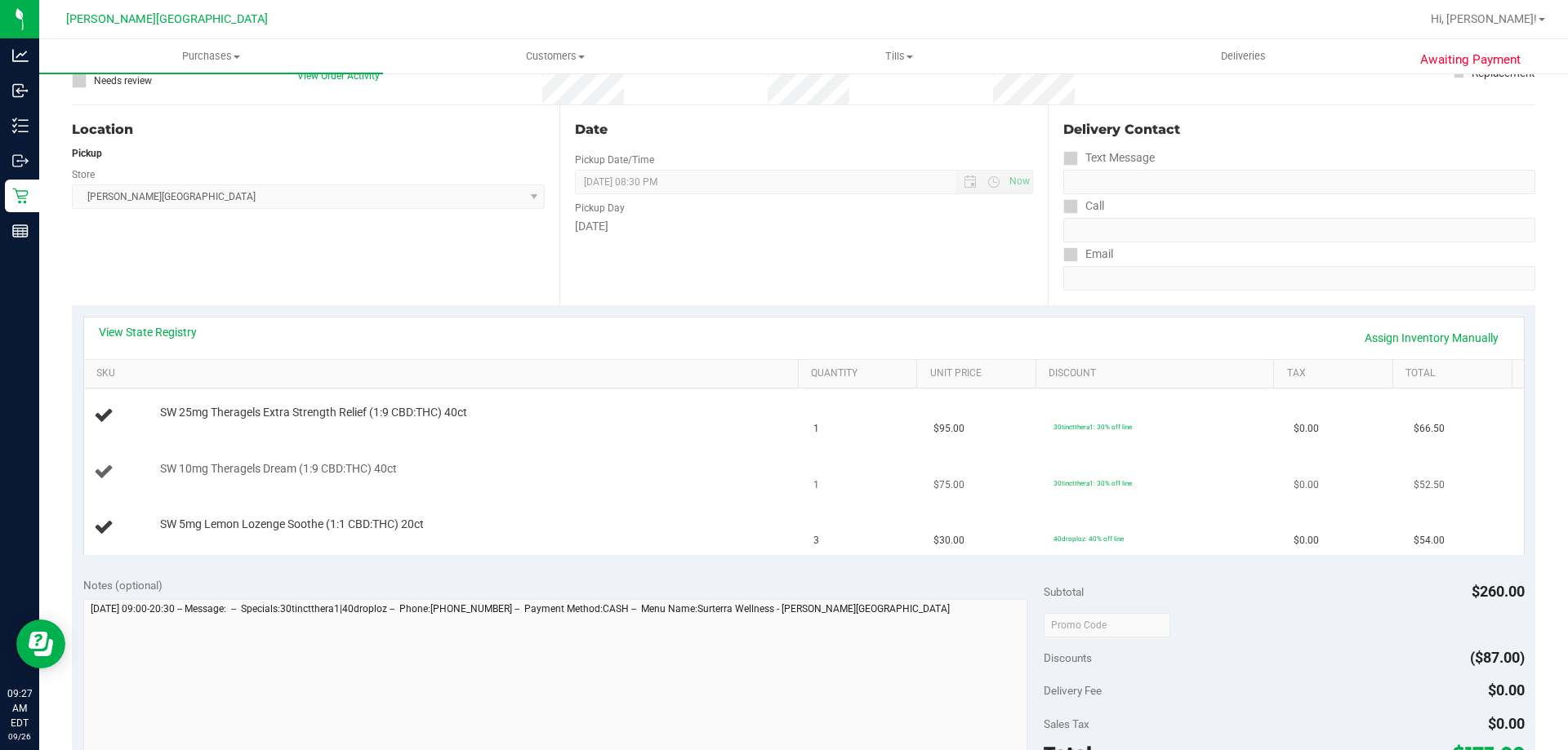
scroll to position [327, 0]
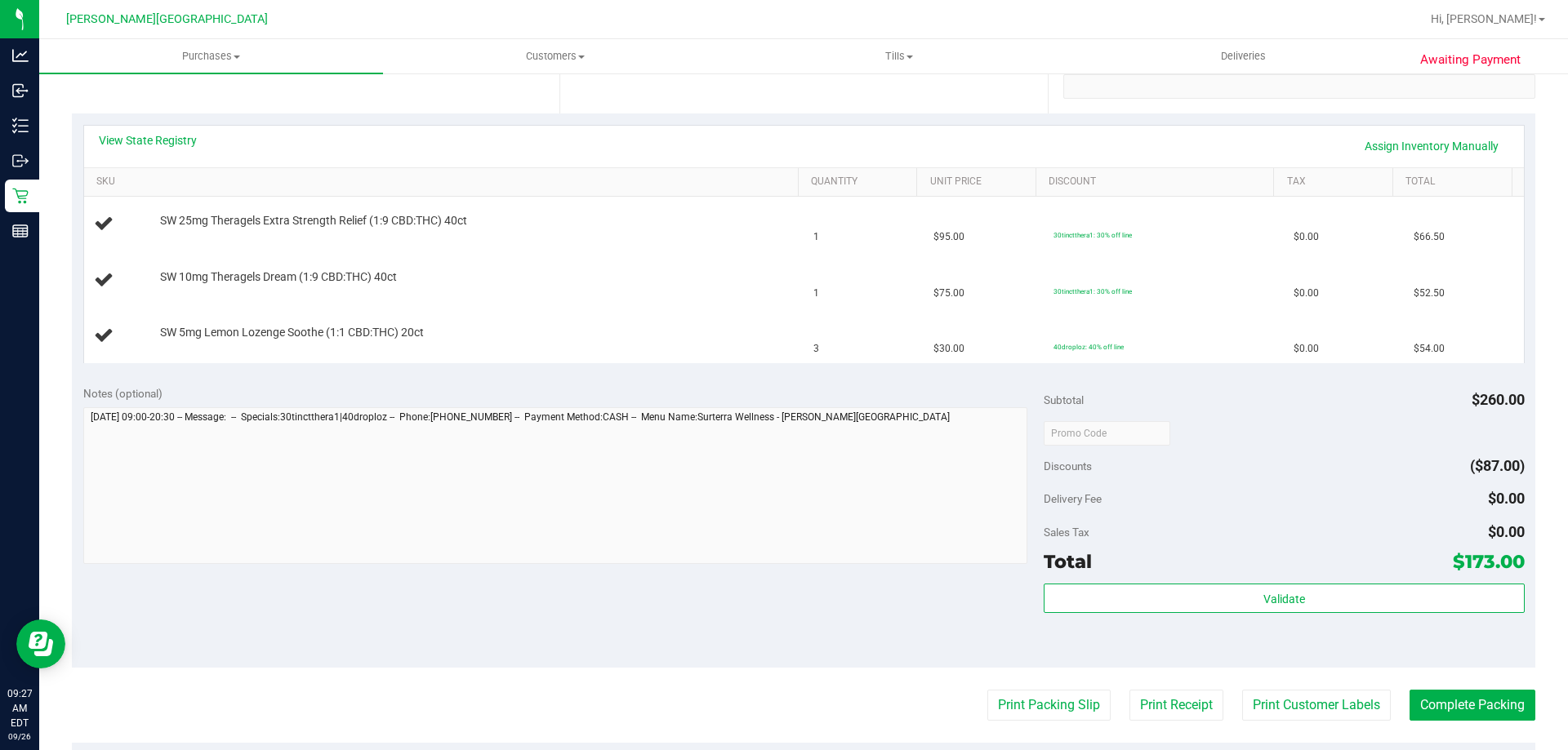
click at [1058, 724] on purchase-details "Back Edit Purchase Cancel Purchase View Profile # 12006957 BioTrack ID: - Submi…" at bounding box center [803, 405] width 1464 height 1287
click at [1057, 714] on button "Print Packing Slip" at bounding box center [1049, 706] width 124 height 31
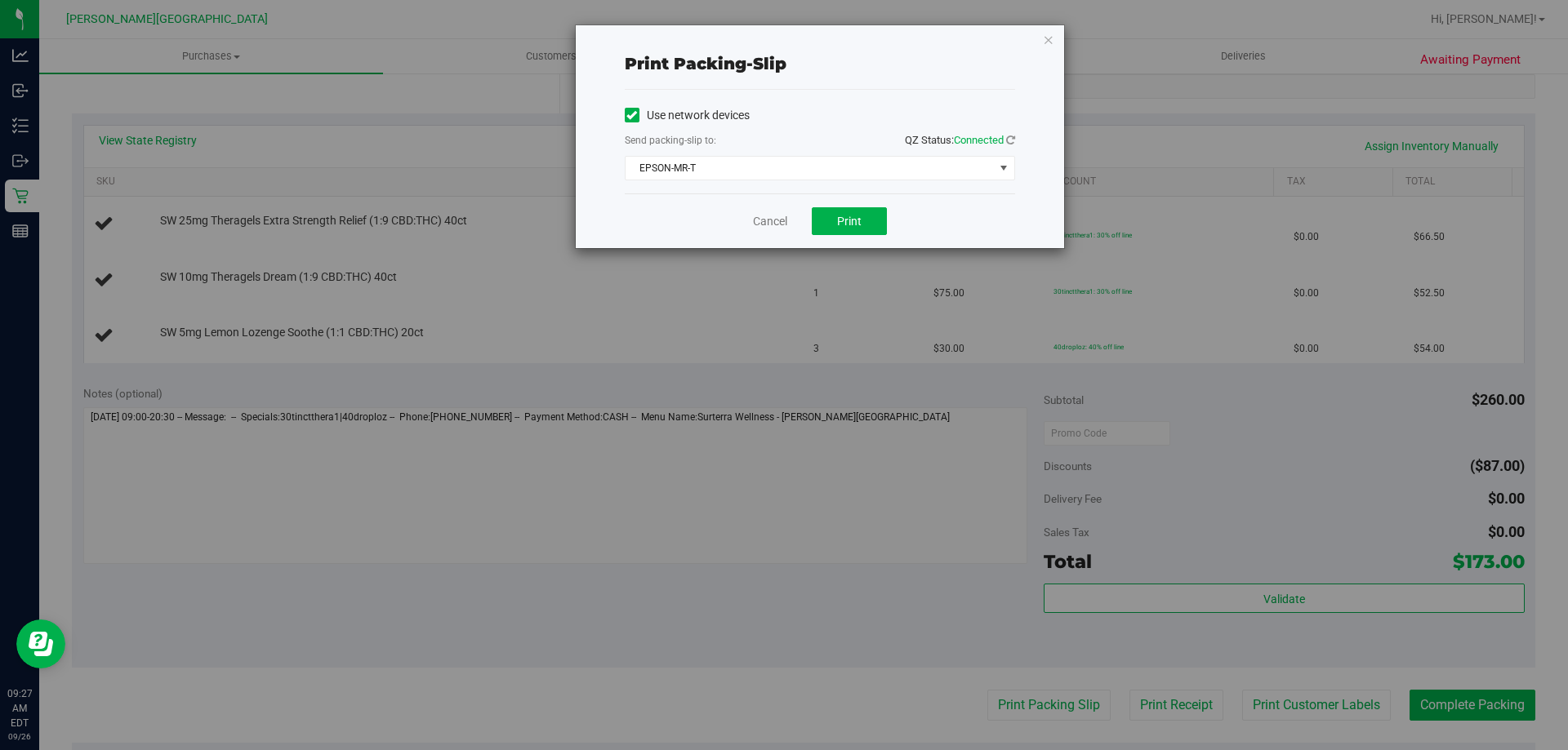
click at [849, 206] on div "Cancel Print" at bounding box center [820, 221] width 391 height 54
click at [850, 208] on button "Print" at bounding box center [849, 221] width 75 height 28
click at [1047, 43] on icon "button" at bounding box center [1048, 39] width 12 height 20
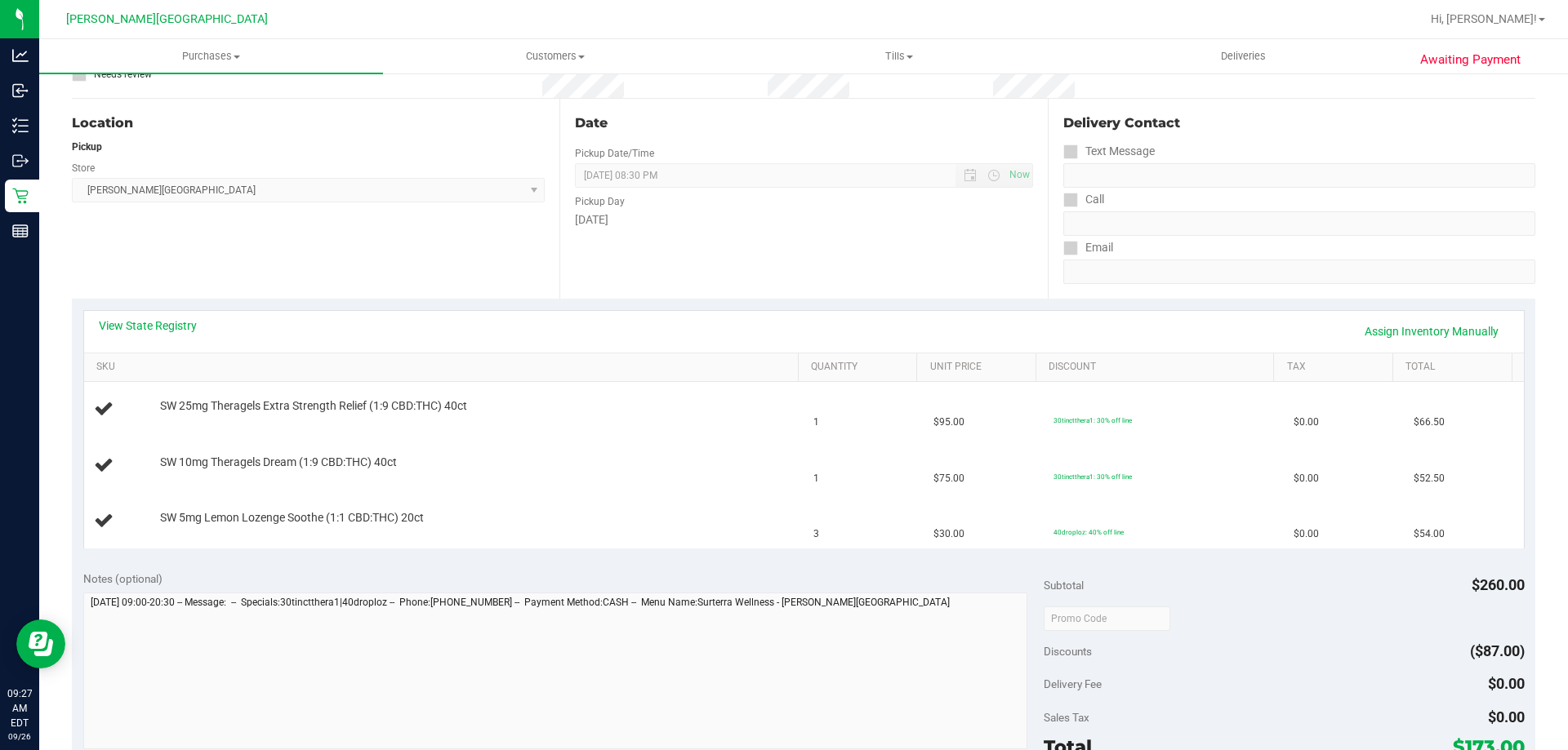
scroll to position [0, 0]
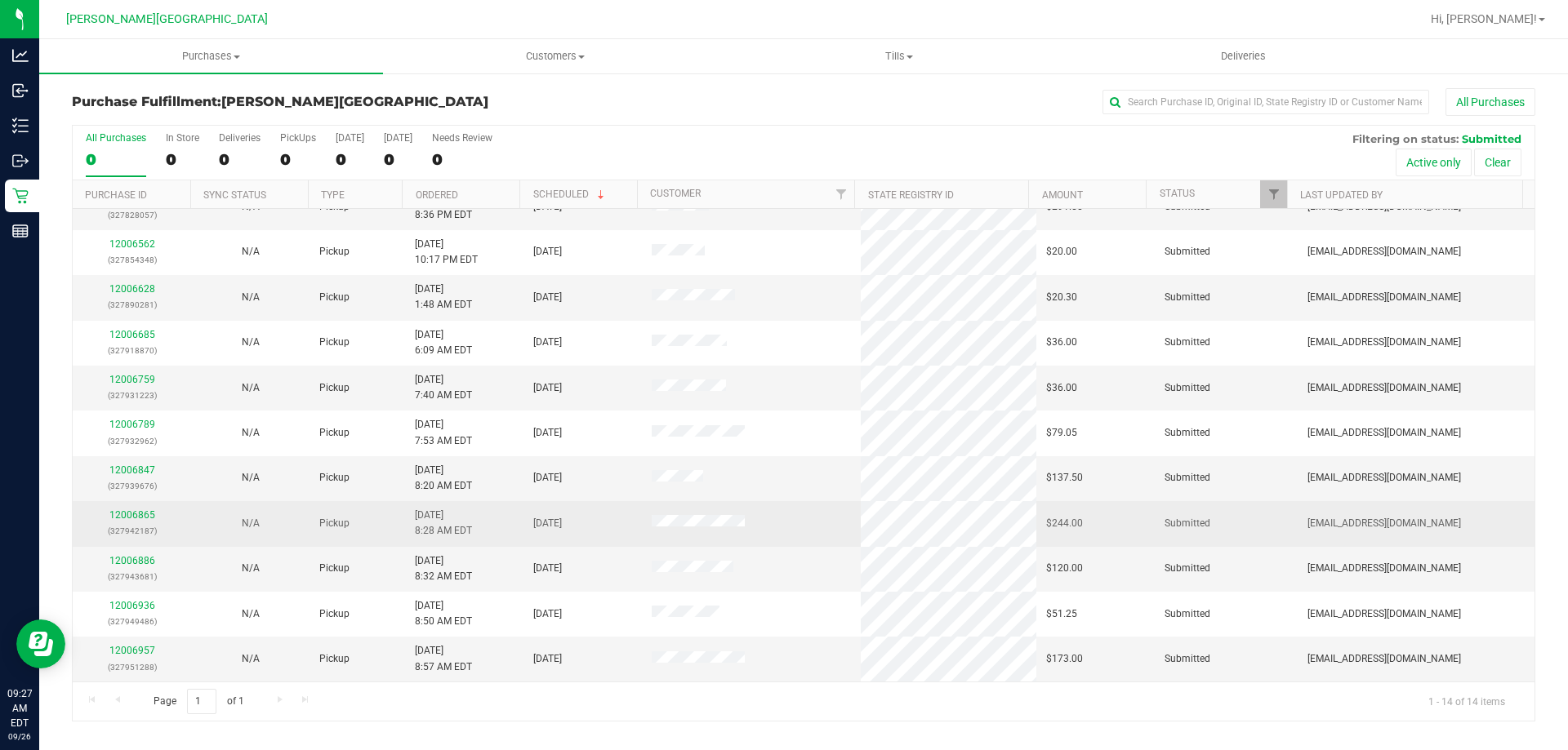
scroll to position [160, 0]
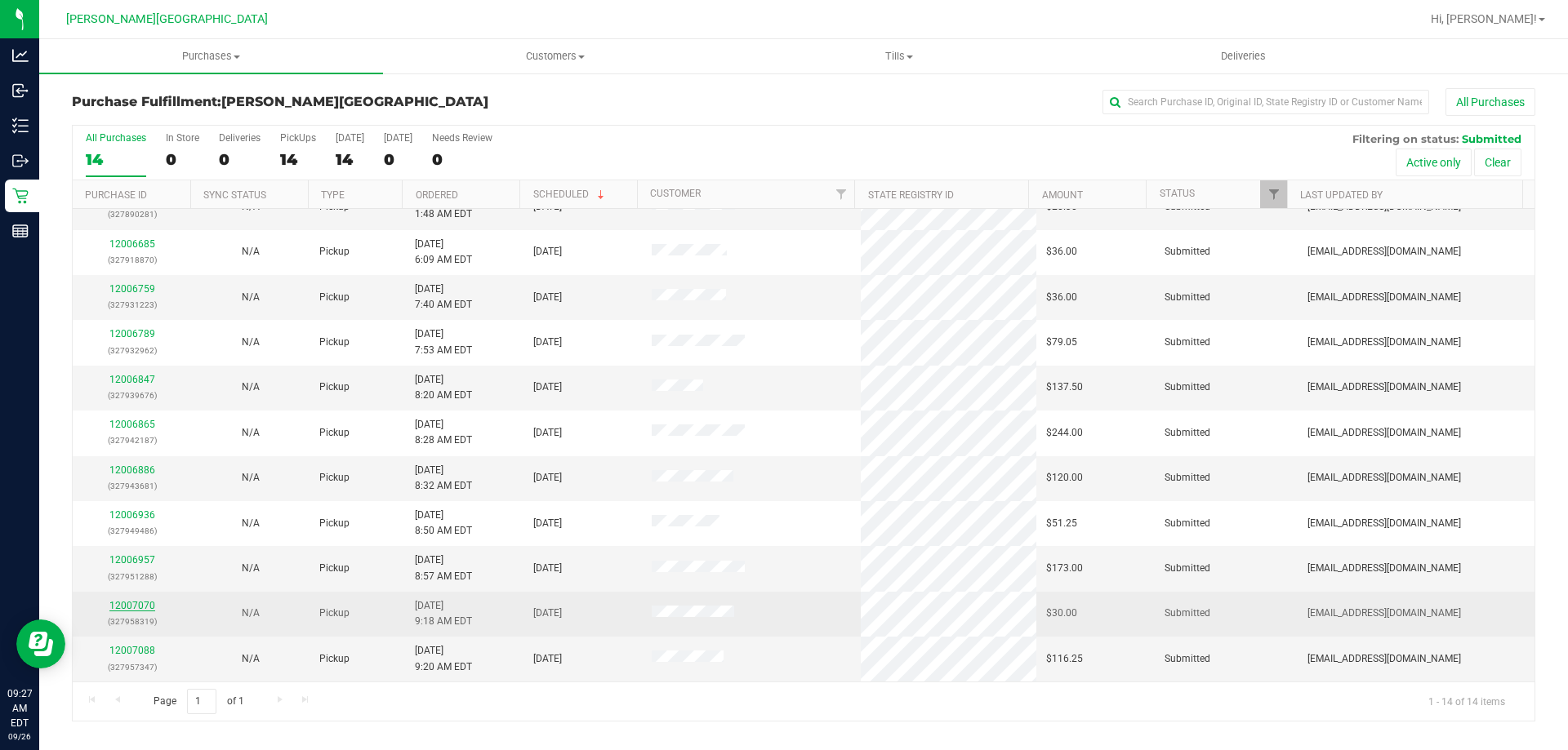
click at [144, 608] on link "12007070" at bounding box center [132, 606] width 45 height 12
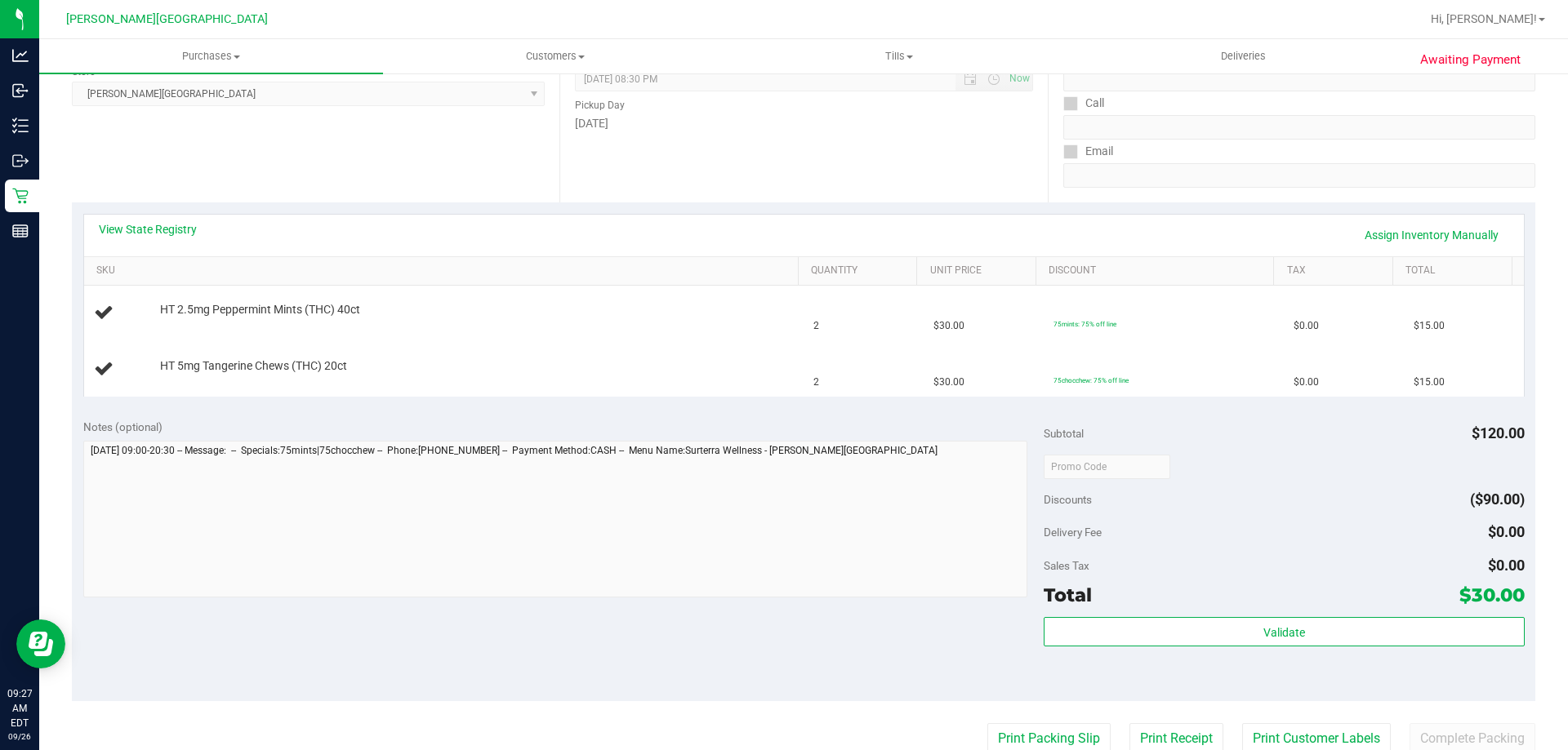
scroll to position [245, 0]
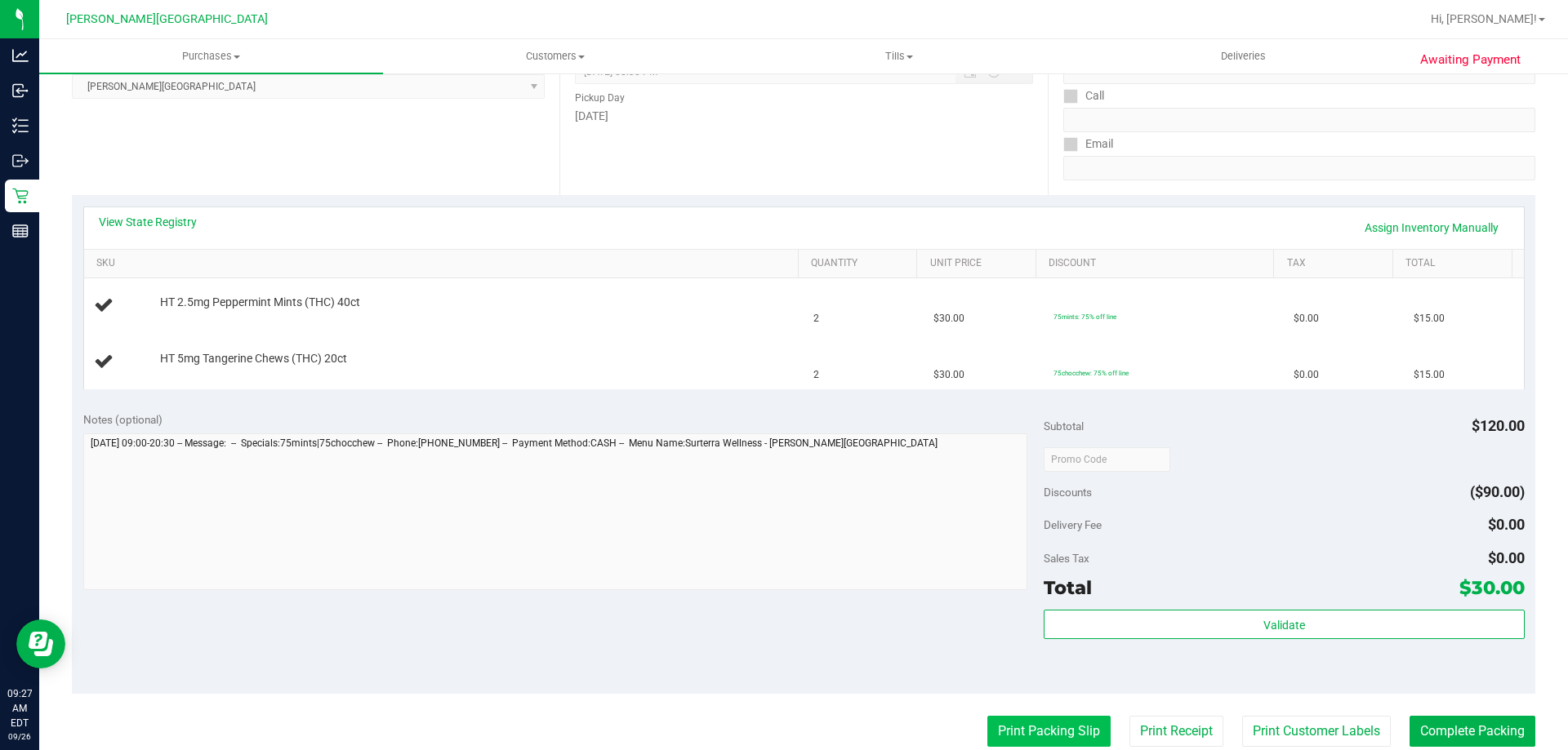
click at [1027, 728] on button "Print Packing Slip" at bounding box center [1049, 731] width 124 height 31
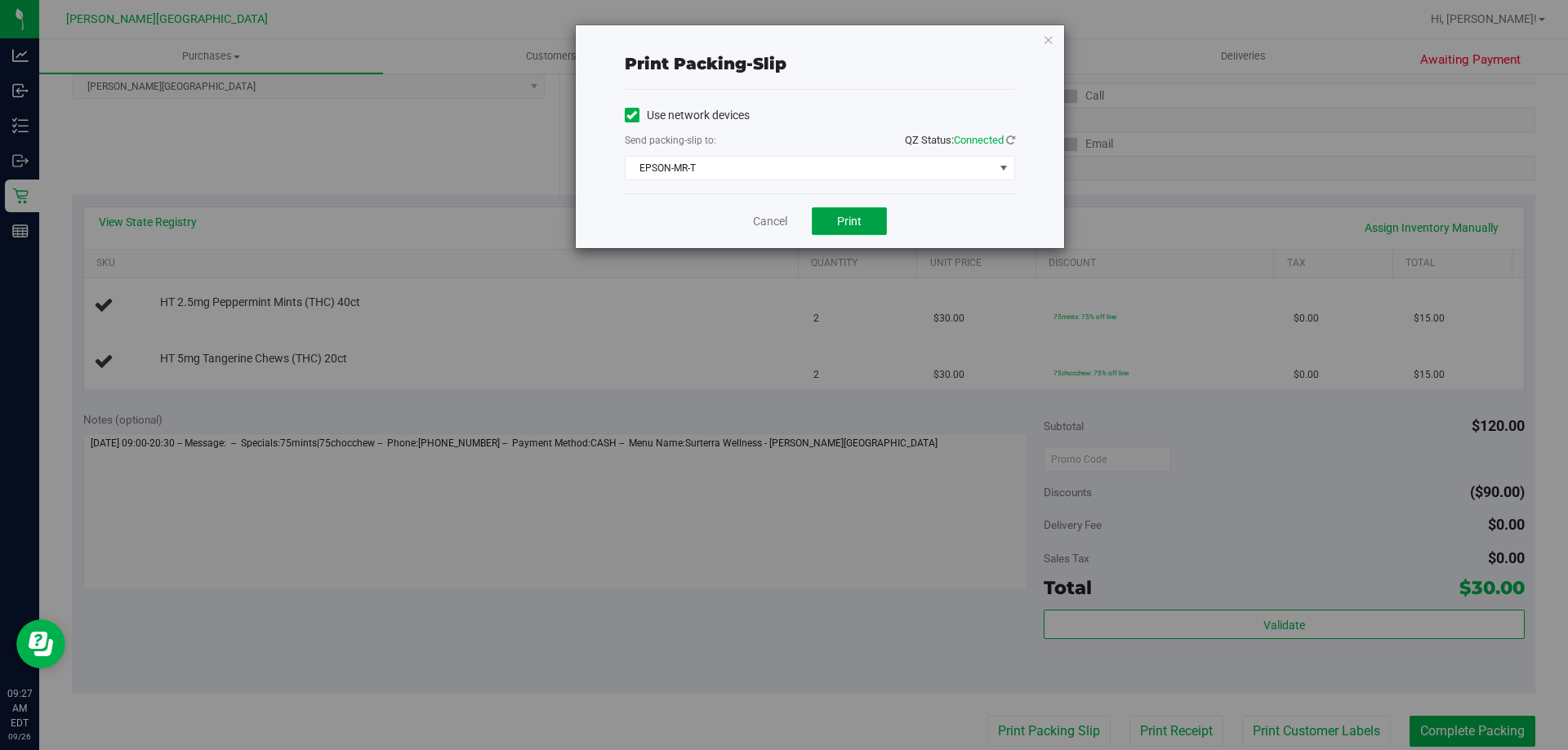
click at [860, 217] on span "Print" at bounding box center [849, 221] width 25 height 13
click at [777, 213] on link "Cancel" at bounding box center [770, 222] width 35 height 17
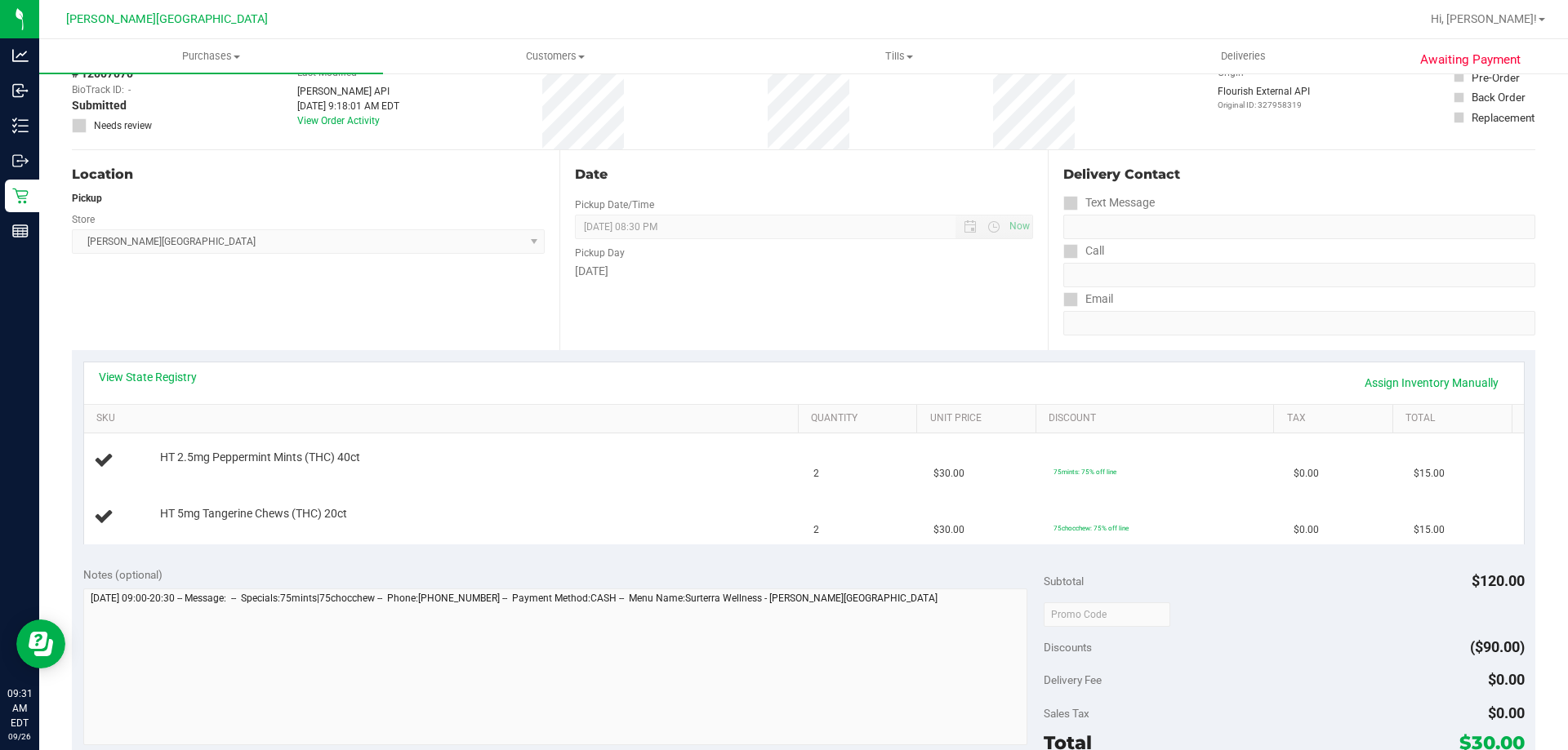
scroll to position [0, 0]
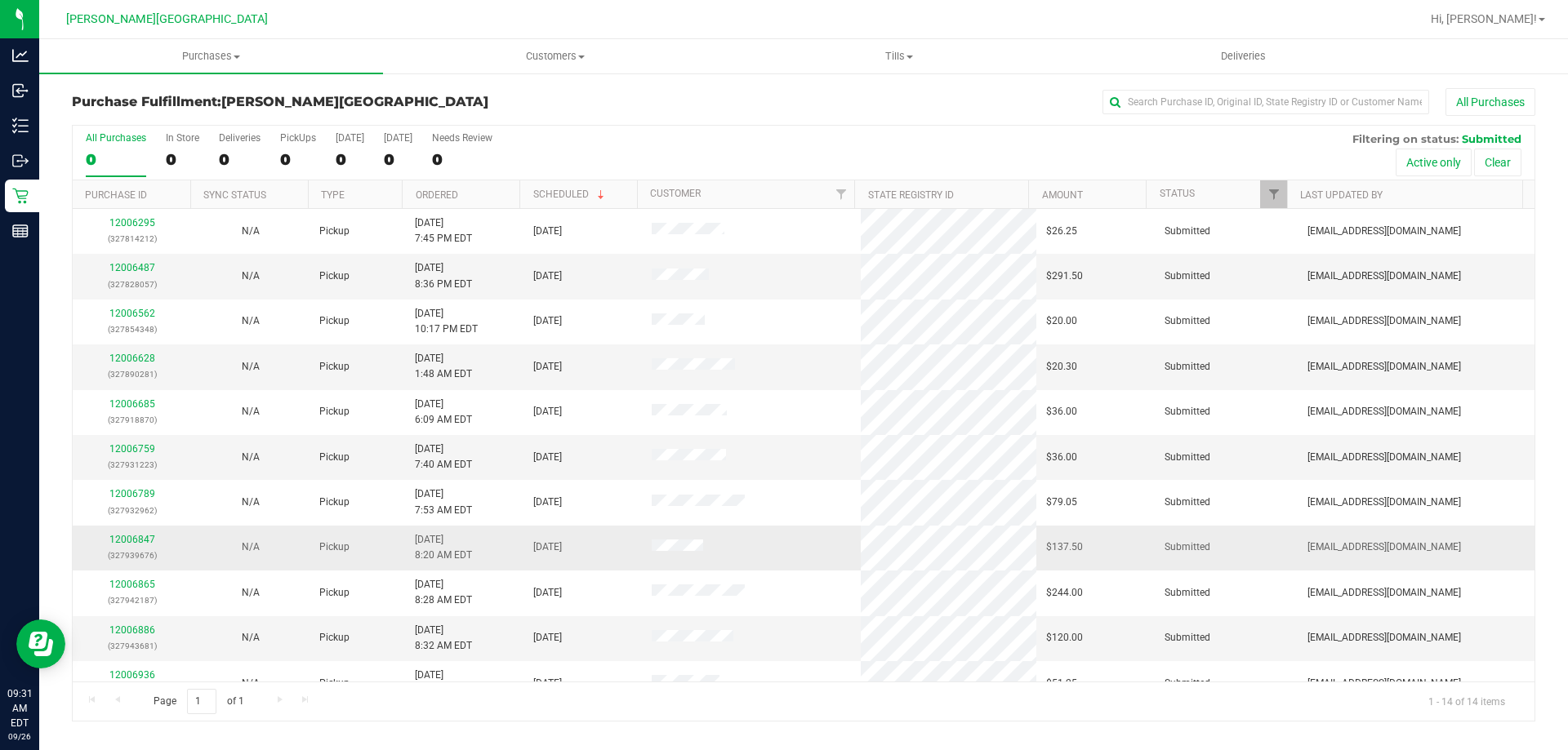
scroll to position [160, 0]
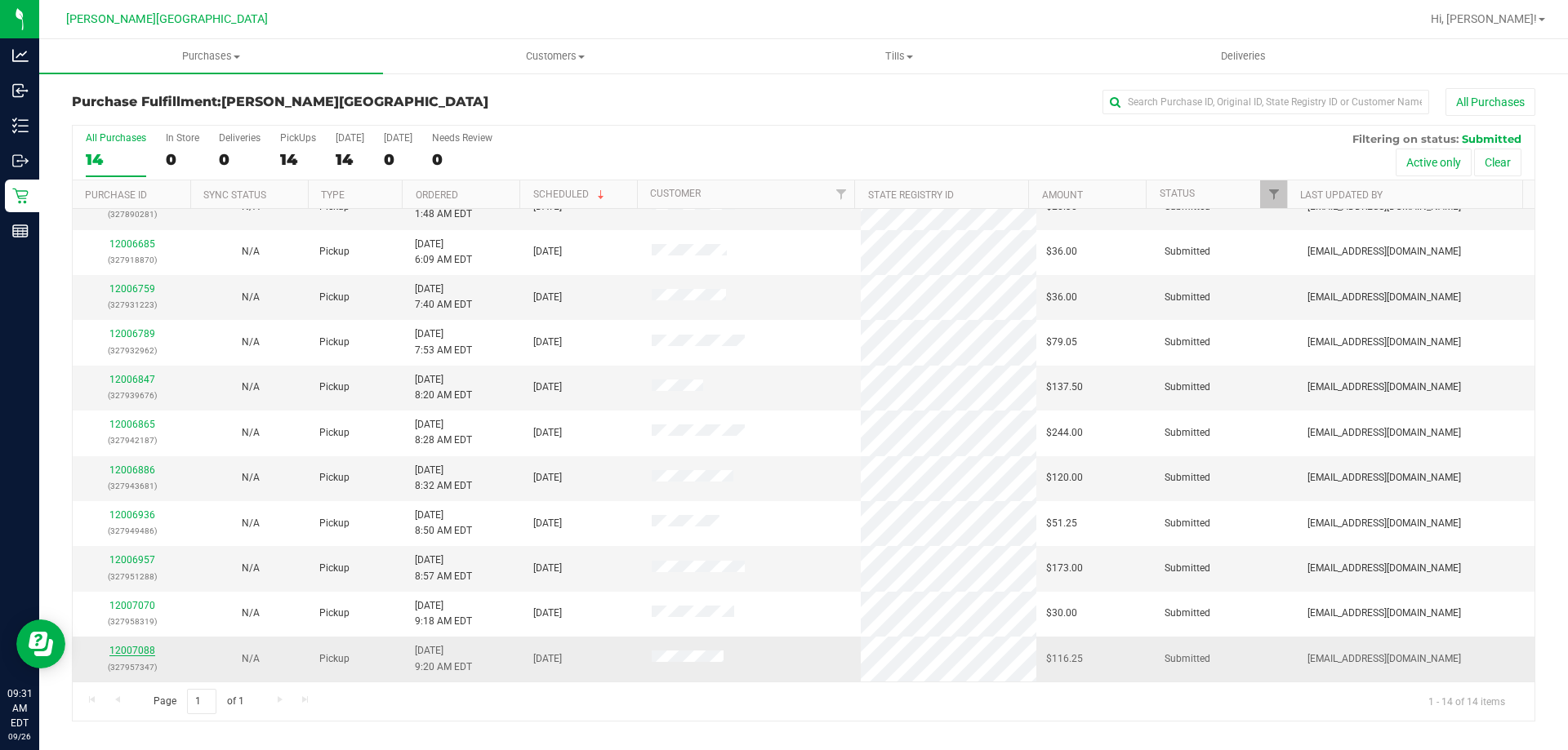
click at [141, 656] on link "12007088" at bounding box center [132, 650] width 45 height 12
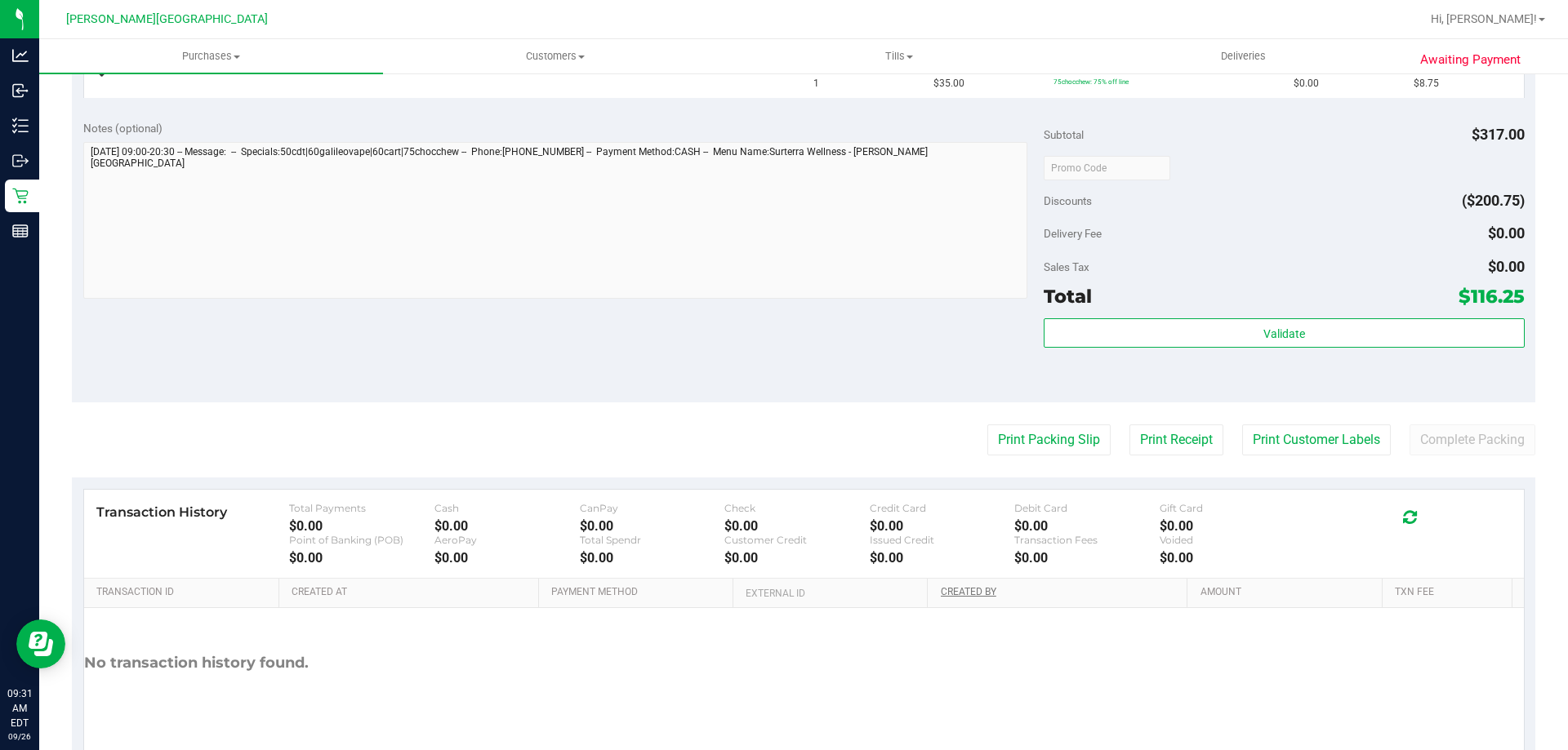
scroll to position [816, 0]
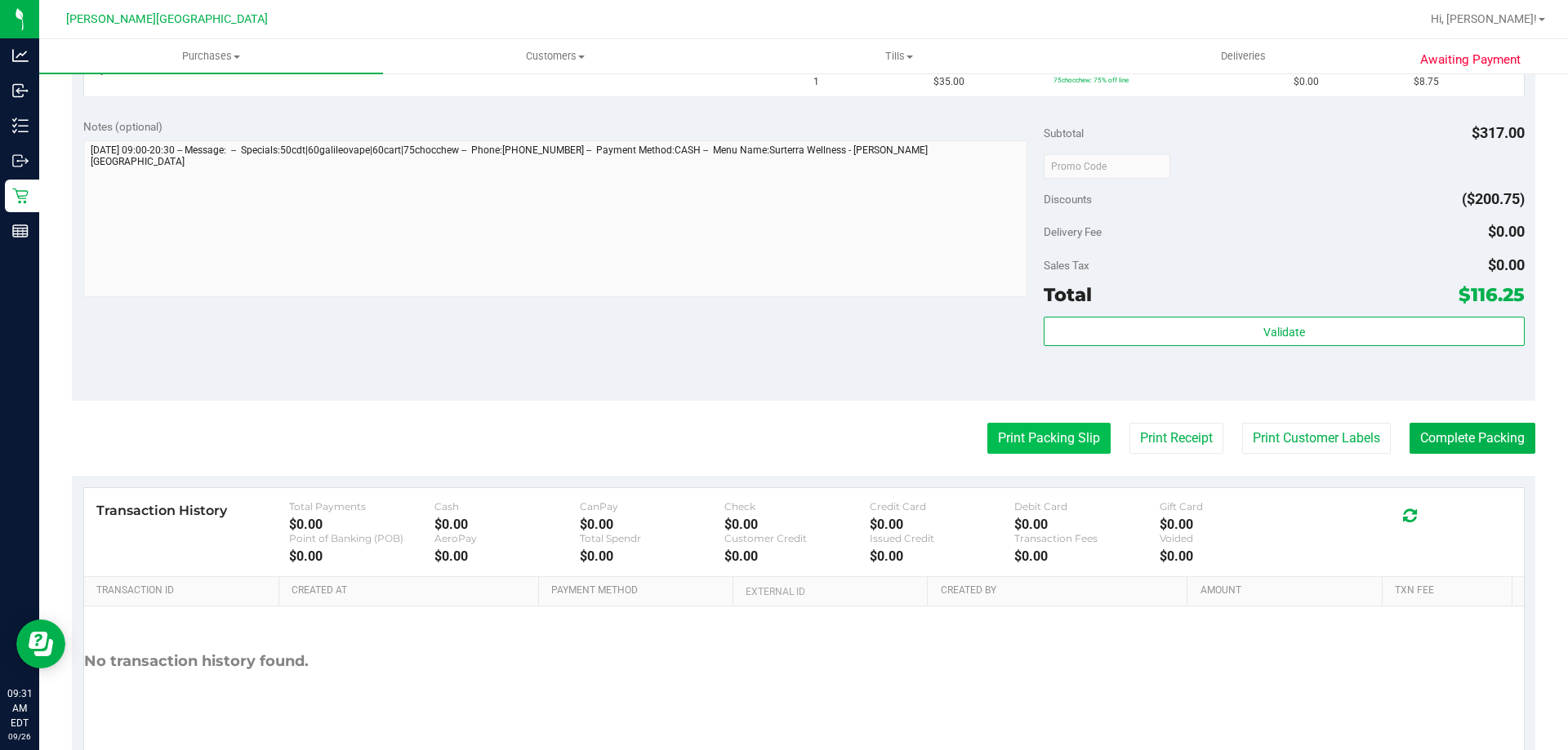
click at [1047, 436] on button "Print Packing Slip" at bounding box center [1049, 439] width 124 height 31
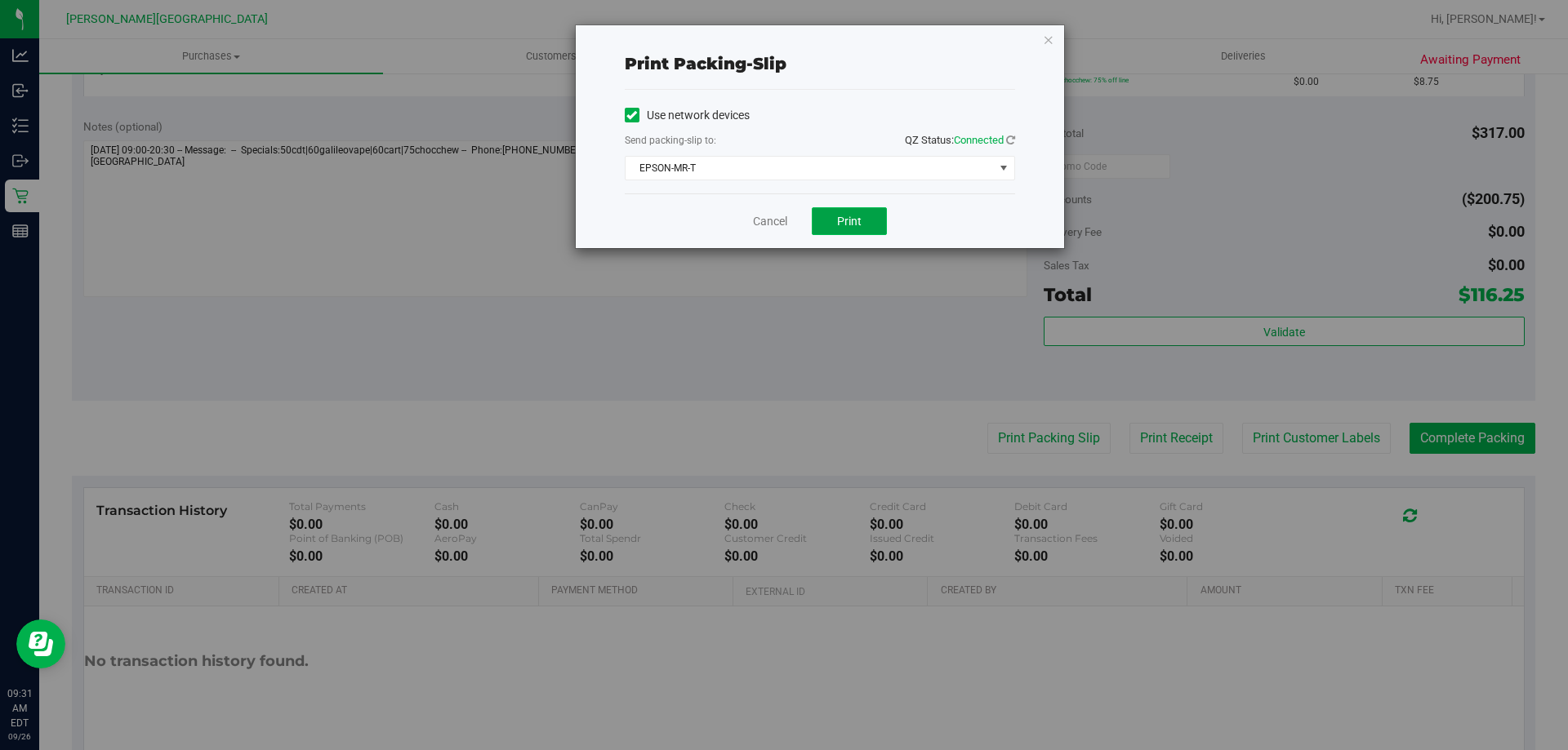
click at [854, 219] on span "Print" at bounding box center [849, 221] width 25 height 13
click at [1049, 39] on icon "button" at bounding box center [1048, 39] width 12 height 20
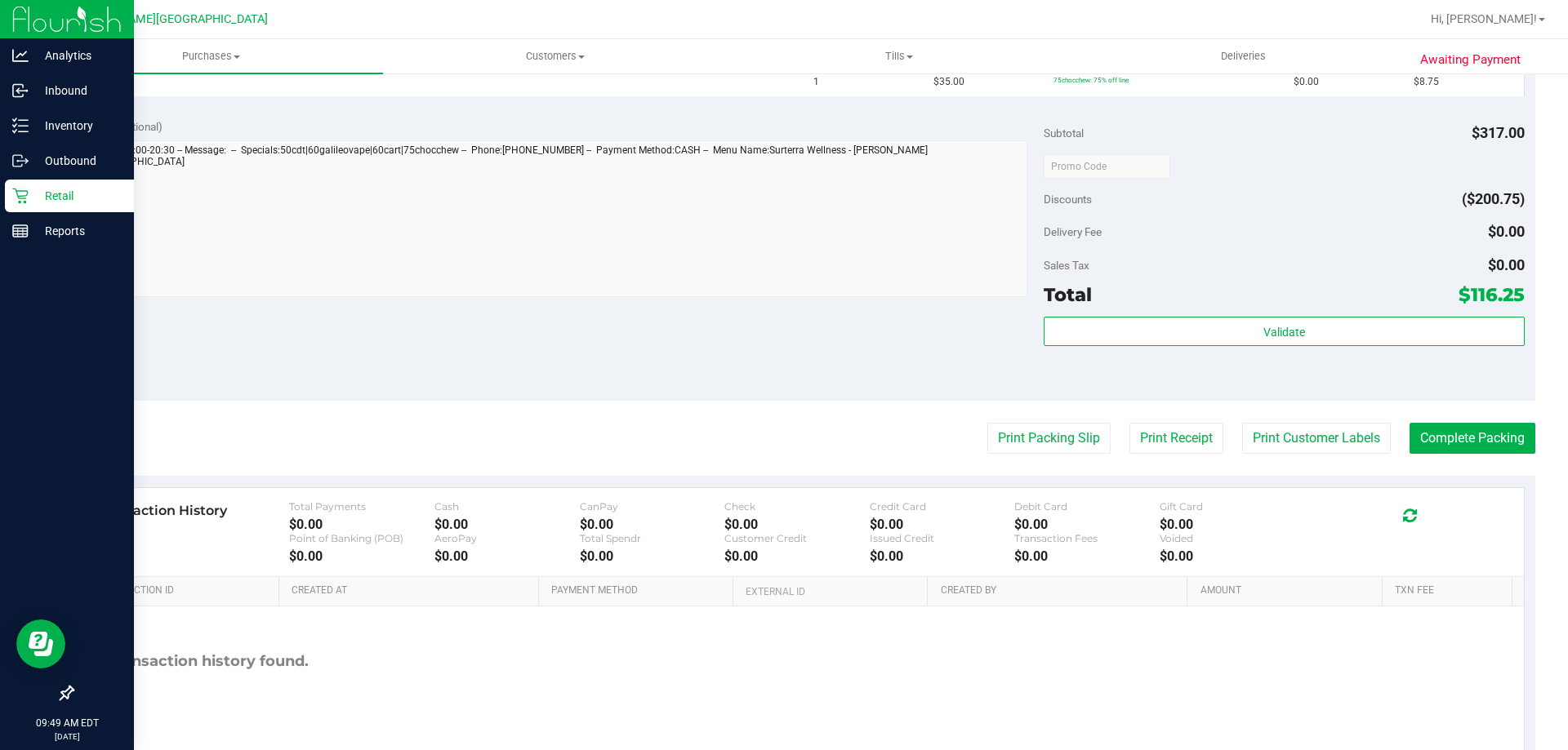
click at [47, 190] on p "Retail" at bounding box center [77, 196] width 98 height 20
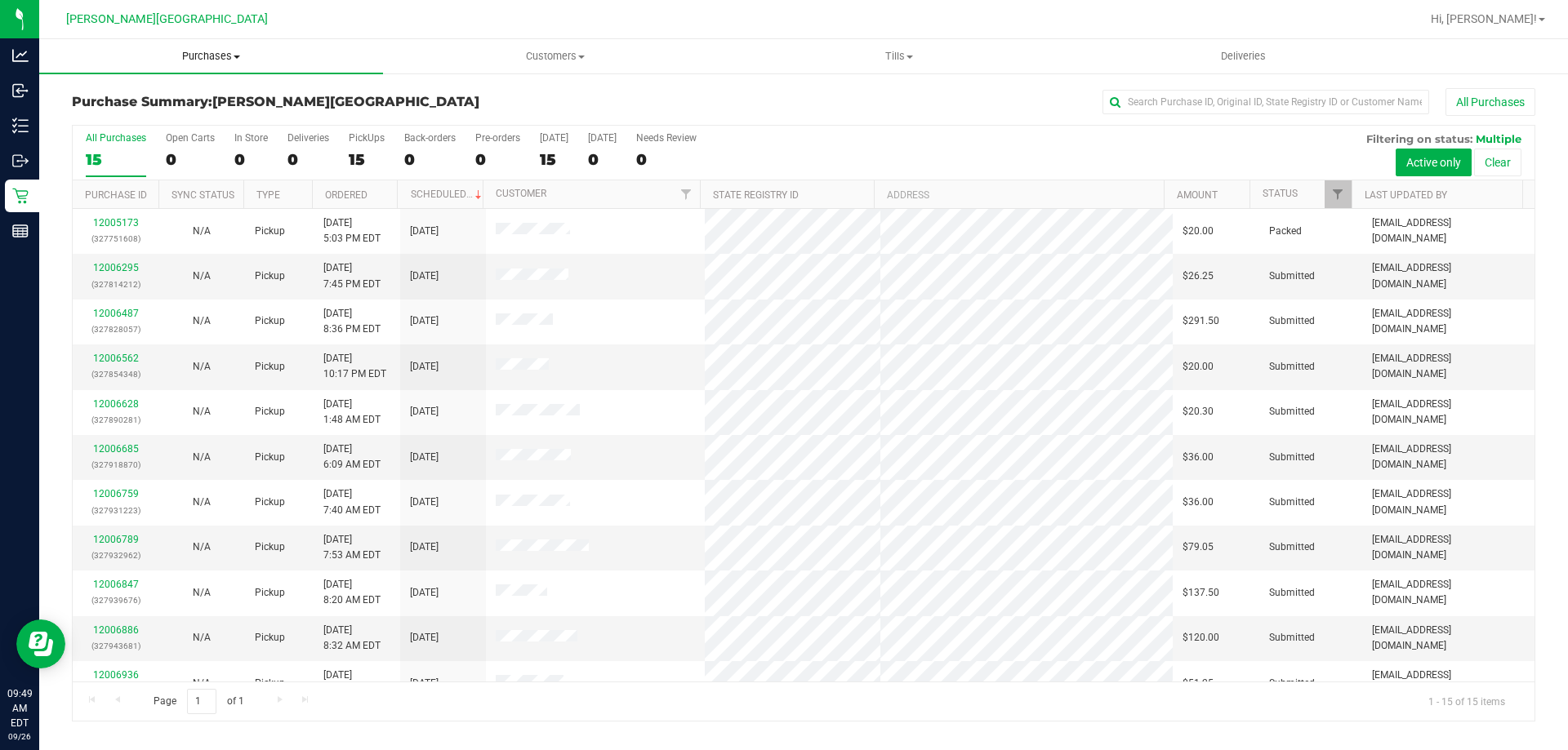
click at [223, 52] on span "Purchases" at bounding box center [211, 56] width 343 height 15
click at [178, 111] on li "Fulfillment" at bounding box center [211, 119] width 343 height 20
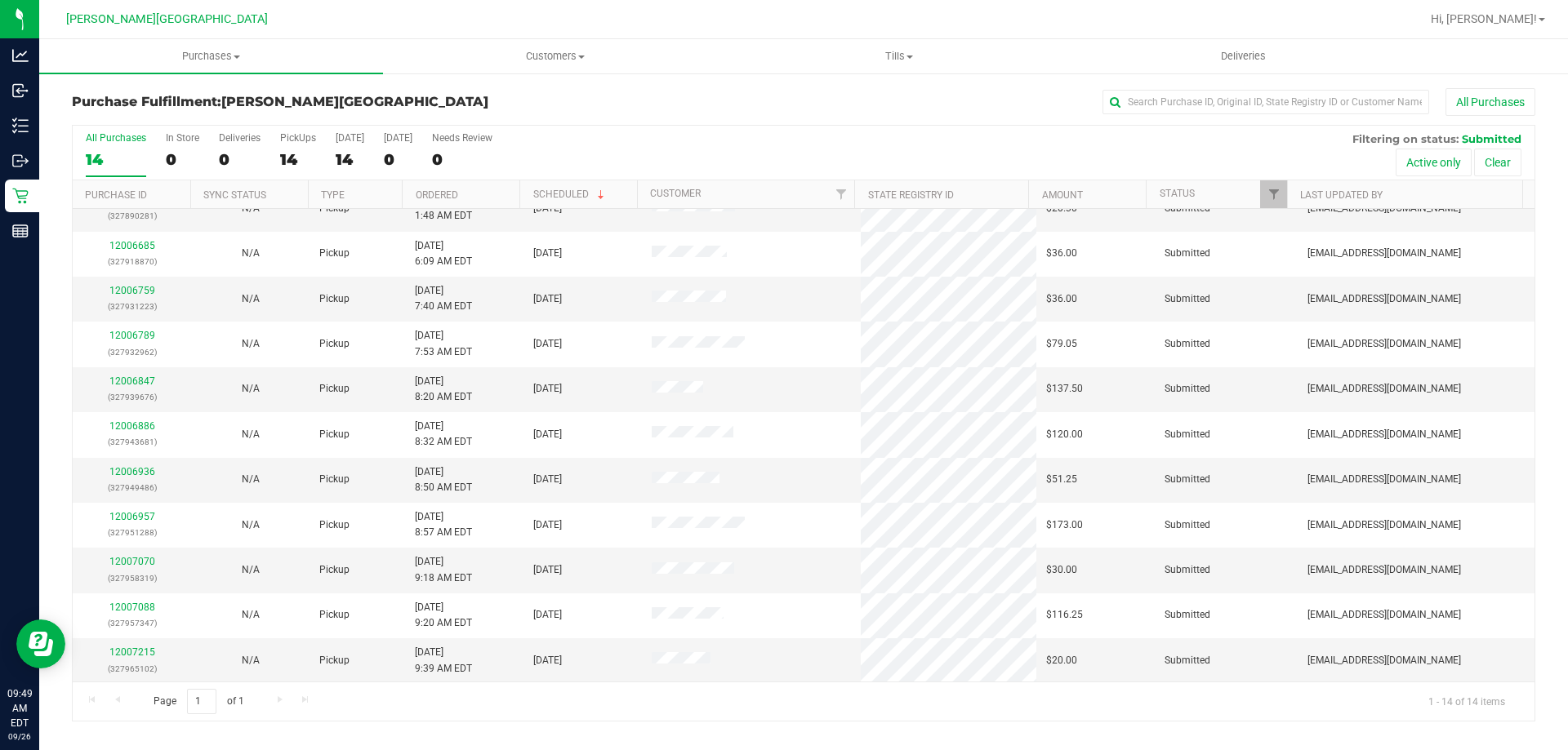
scroll to position [160, 0]
click at [123, 649] on link "12007215" at bounding box center [132, 650] width 45 height 12
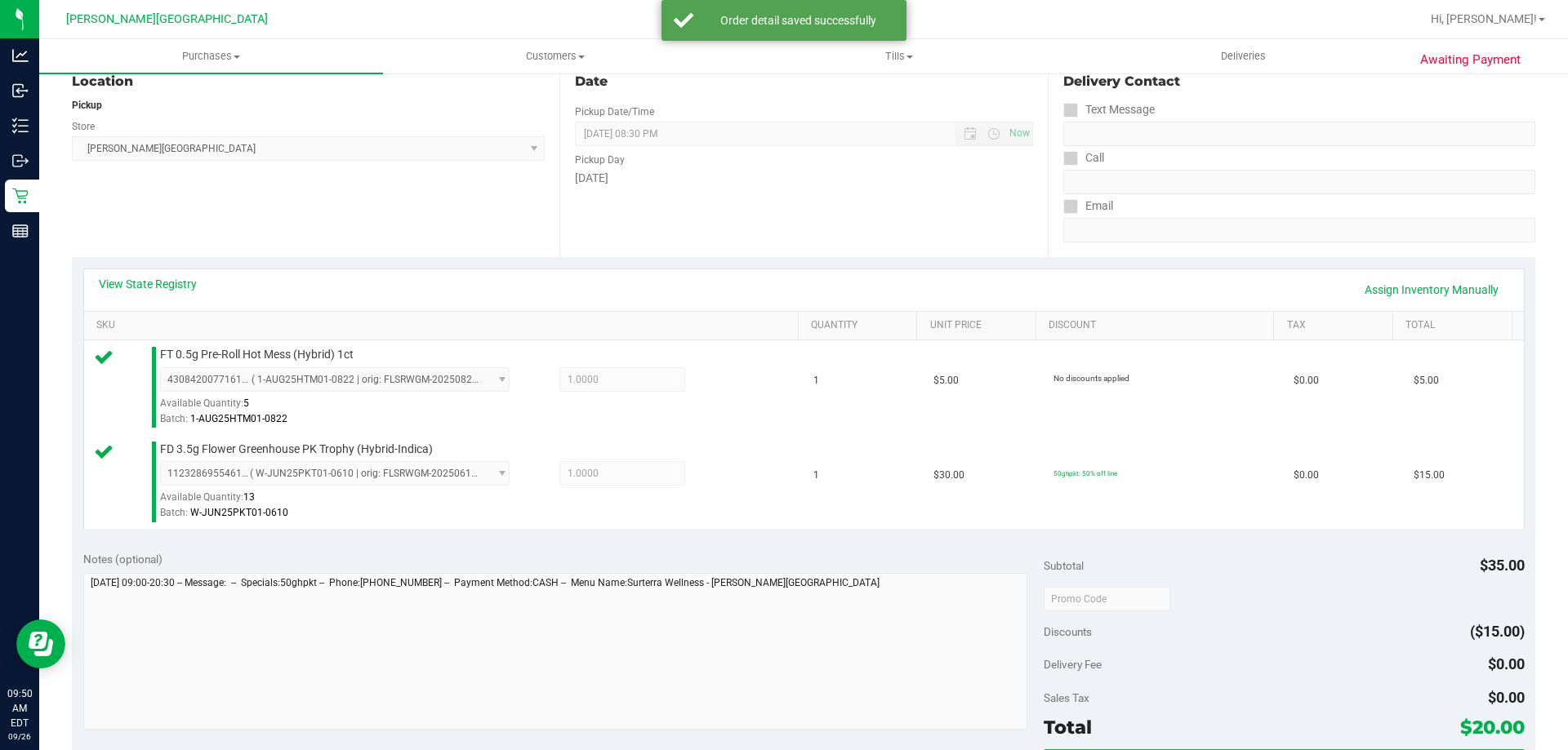
scroll to position [408, 0]
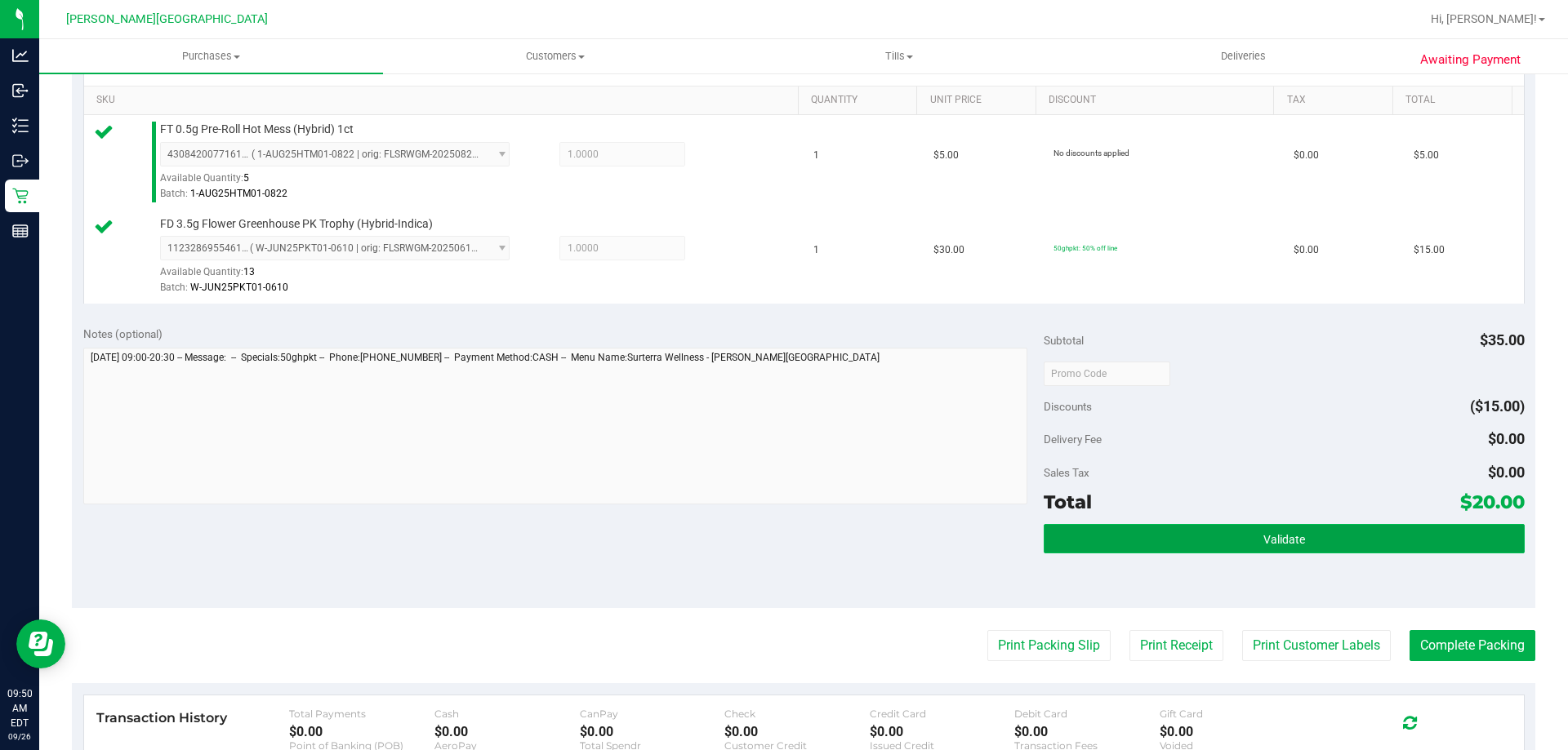
click at [1181, 547] on button "Validate" at bounding box center [1284, 538] width 481 height 29
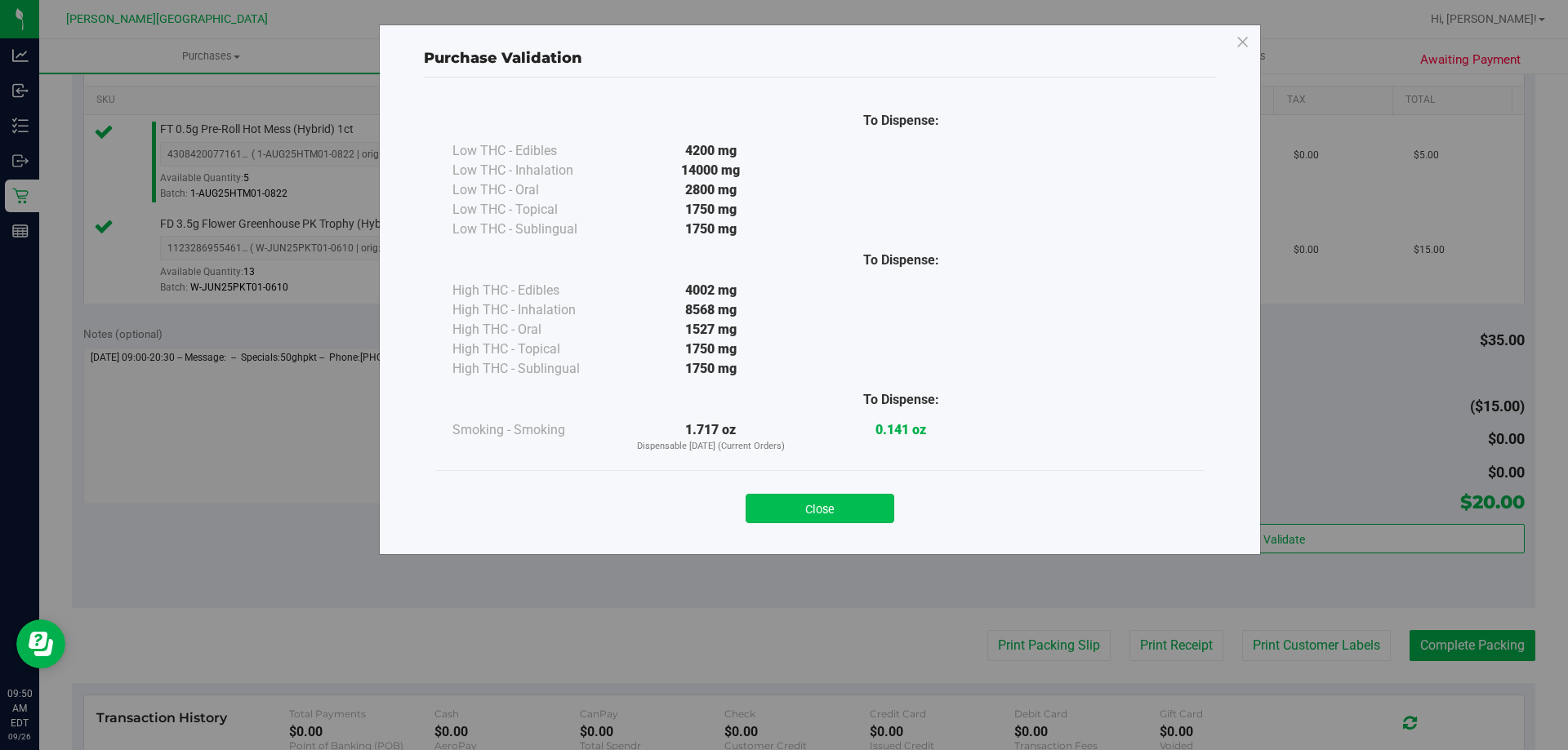
click at [867, 511] on button "Close" at bounding box center [820, 508] width 149 height 29
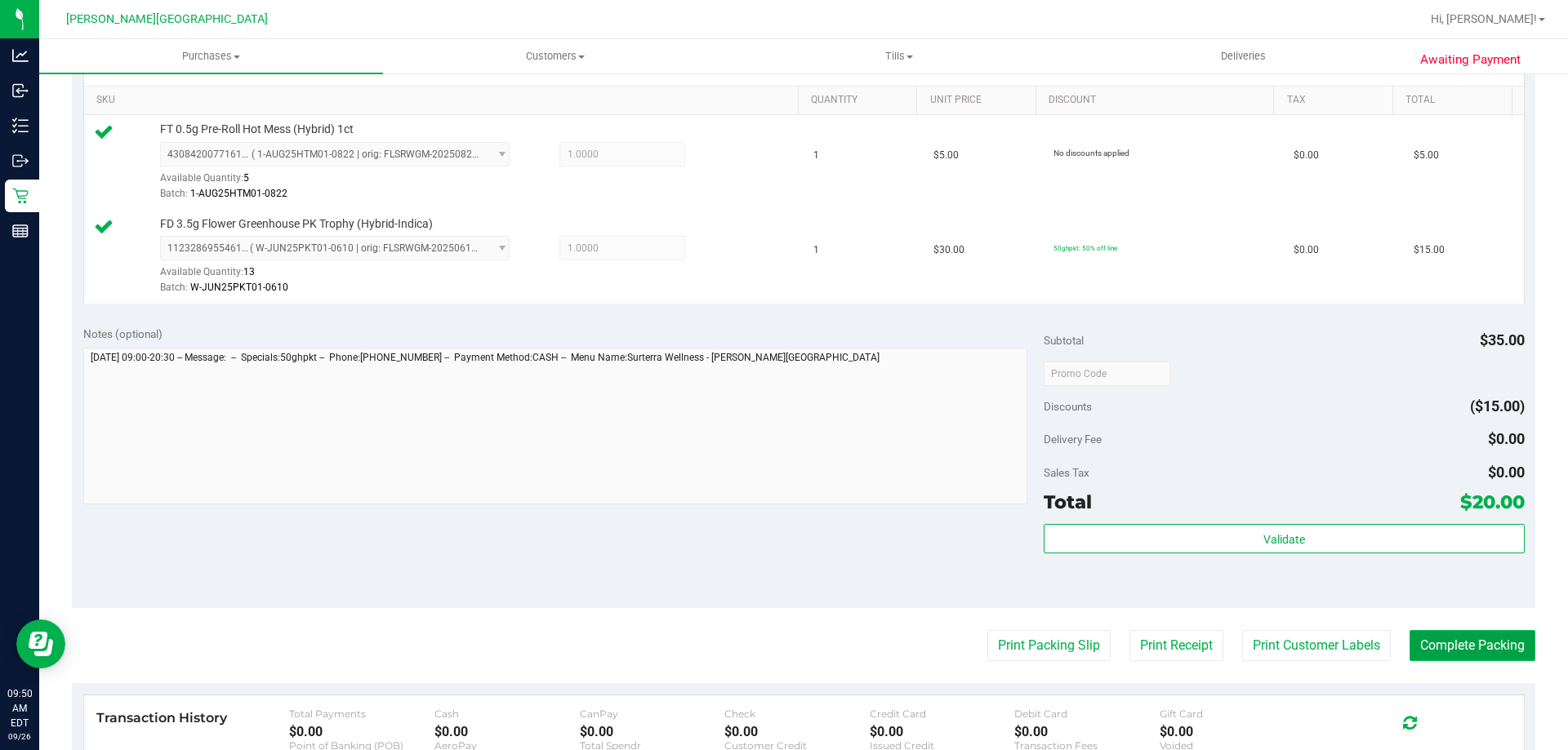
click at [1430, 636] on button "Complete Packing" at bounding box center [1472, 646] width 125 height 31
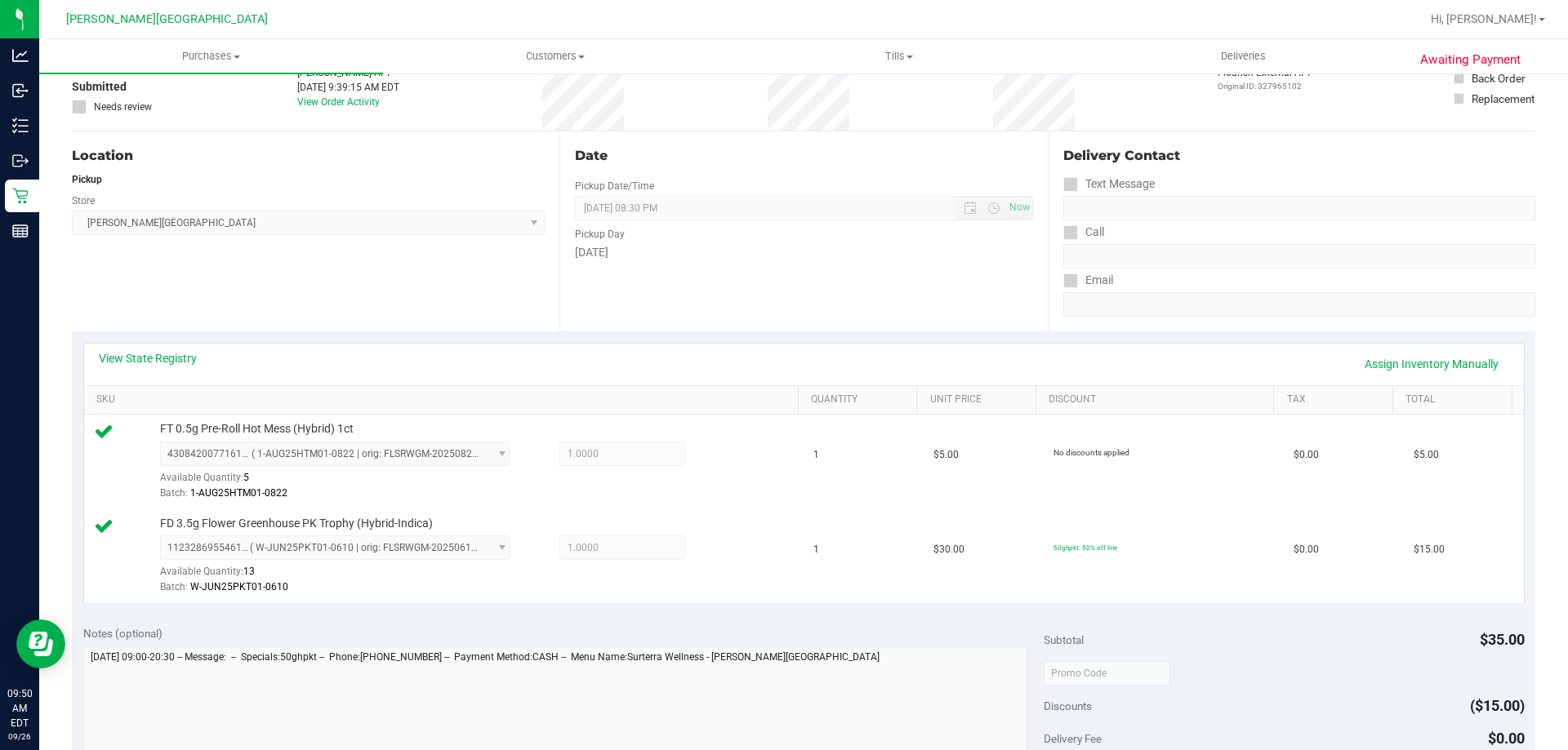
scroll to position [0, 0]
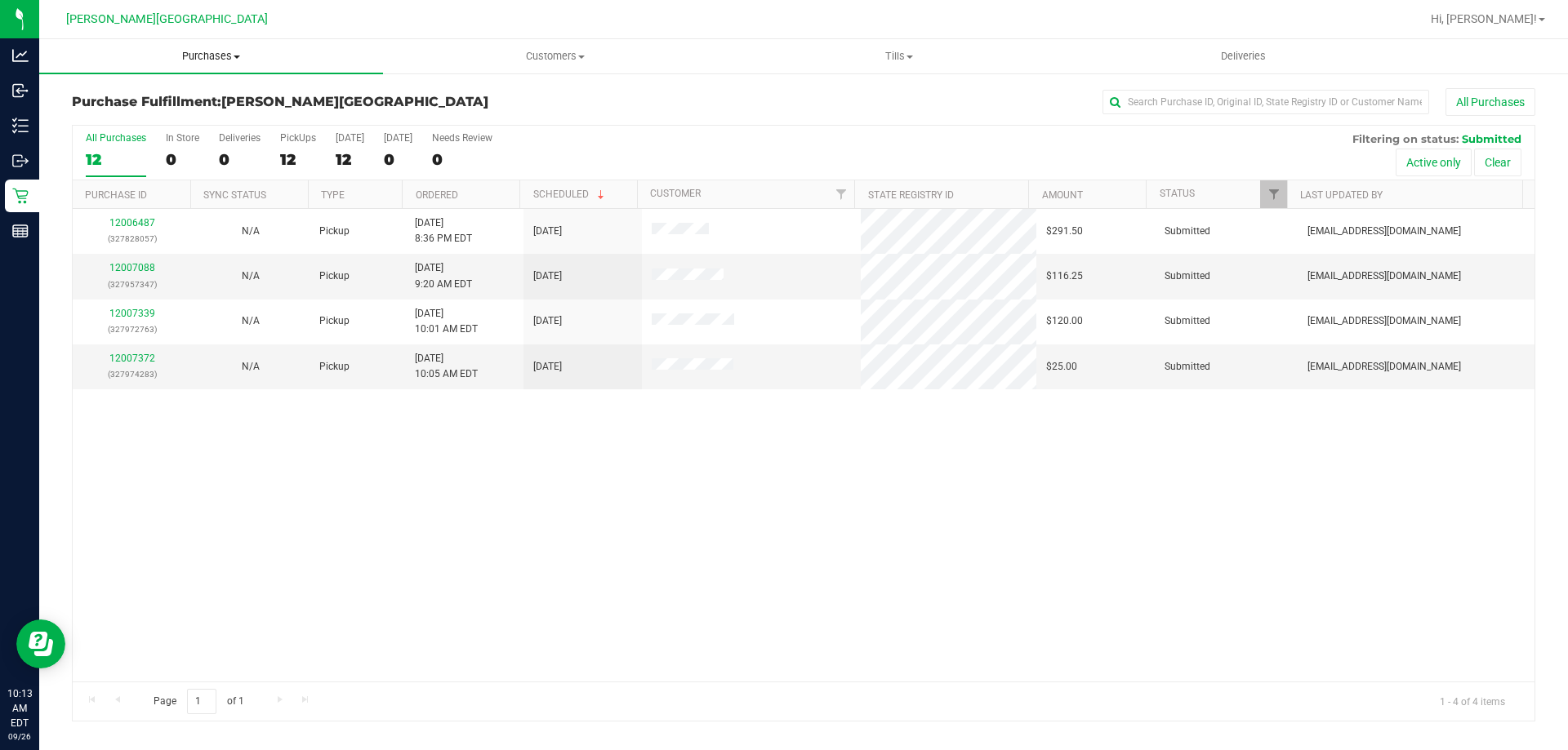
click at [211, 56] on span "Purchases" at bounding box center [211, 56] width 343 height 15
click at [144, 115] on li "Fulfillment" at bounding box center [211, 119] width 343 height 20
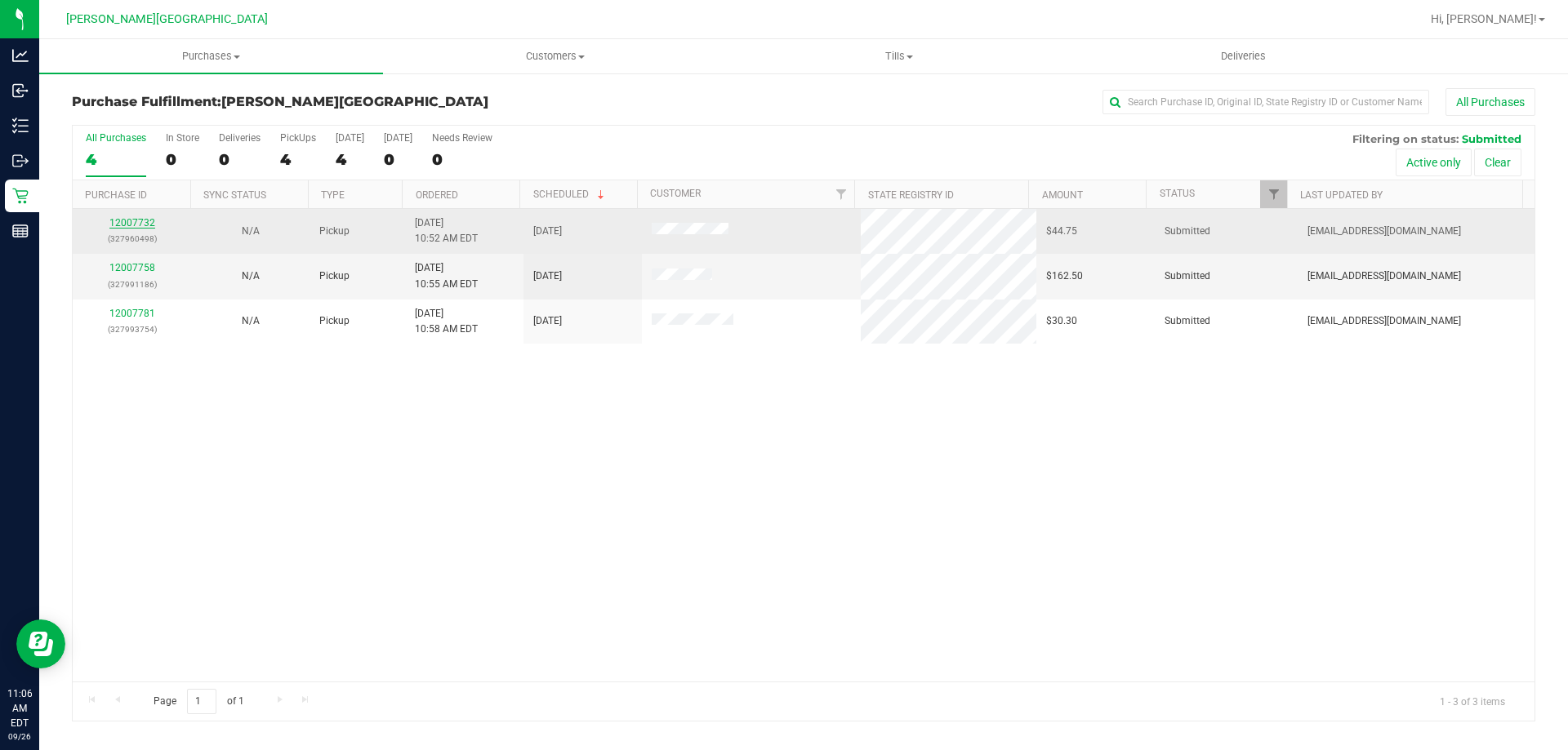
click at [149, 218] on link "12007732" at bounding box center [132, 222] width 45 height 12
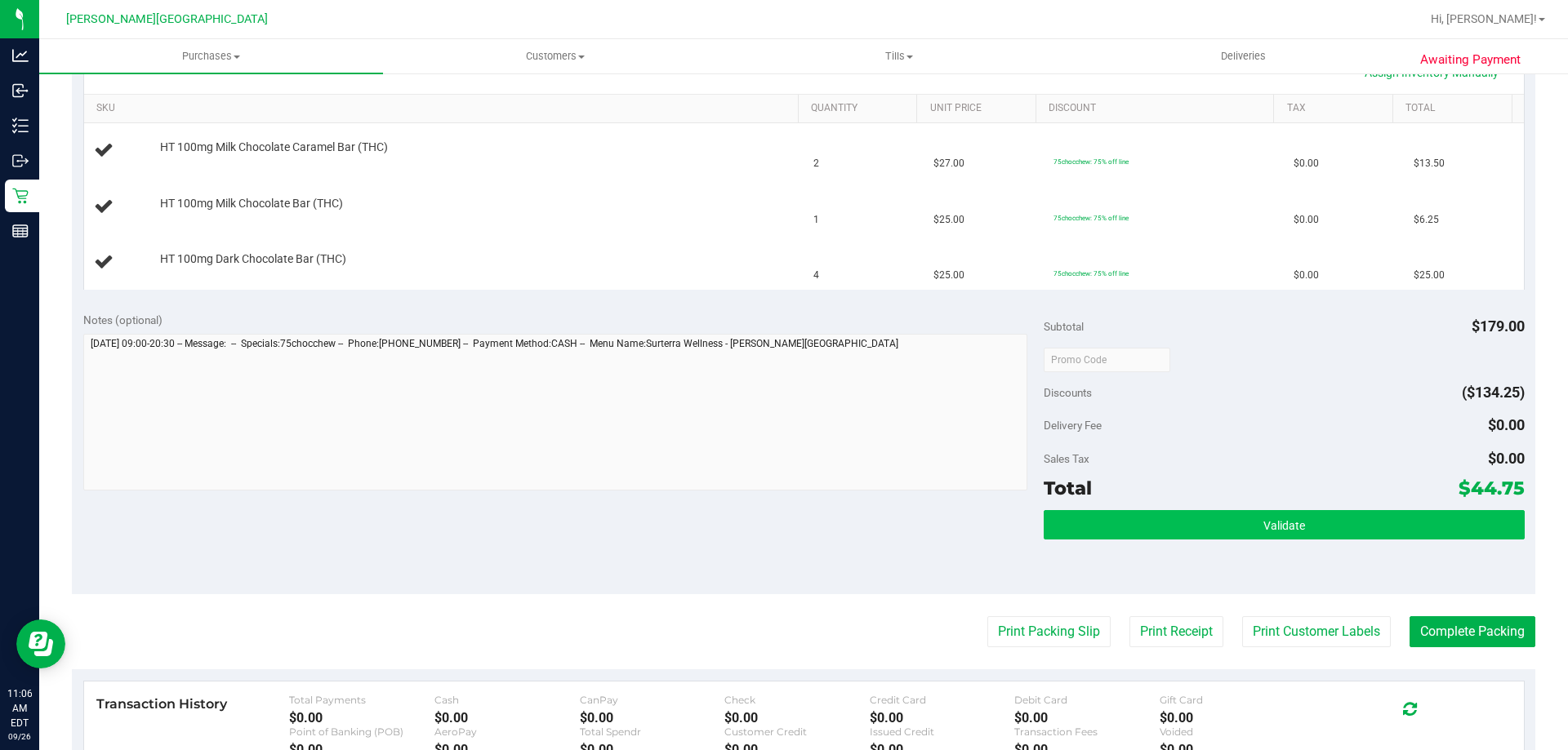
scroll to position [489, 0]
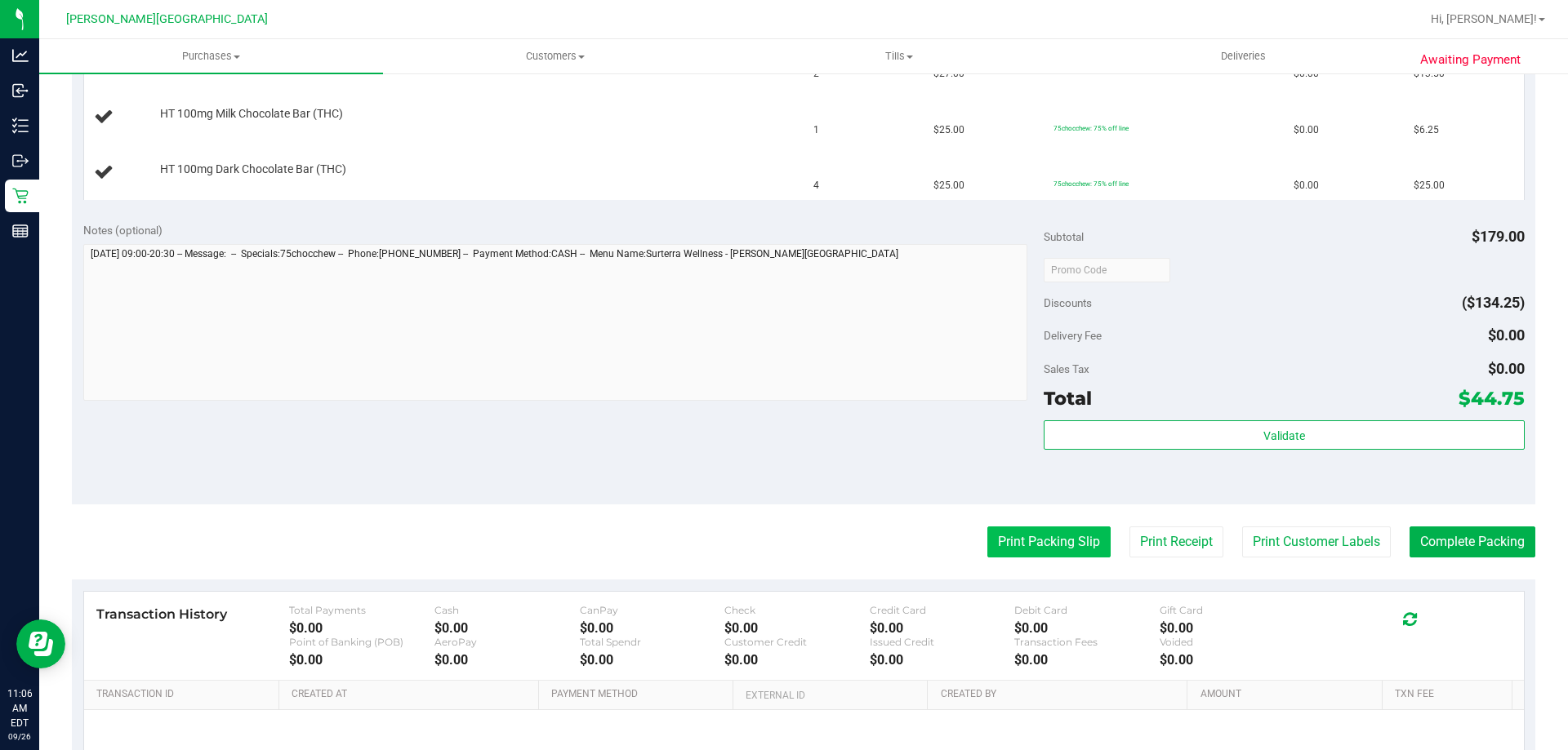
click at [1063, 550] on button "Print Packing Slip" at bounding box center [1049, 542] width 124 height 31
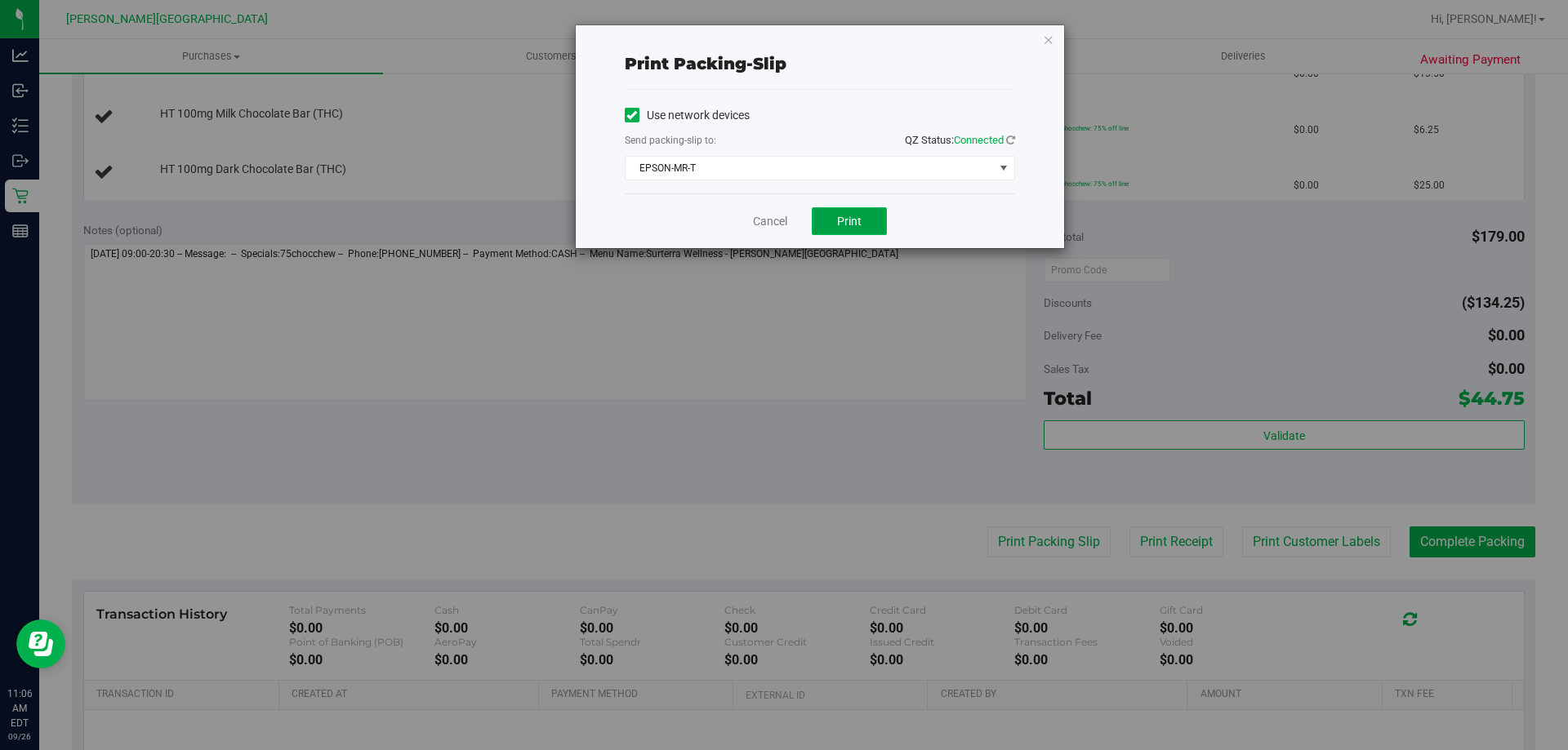
click at [863, 232] on button "Print" at bounding box center [849, 221] width 75 height 28
click at [1057, 44] on div "Print packing-slip Use network devices Send packing-slip to: QZ Status: Connect…" at bounding box center [820, 136] width 489 height 222
click at [1044, 50] on div "Print packing-slip Use network devices Send packing-slip to: QZ Status: Connect…" at bounding box center [820, 136] width 489 height 222
click at [1047, 44] on icon "button" at bounding box center [1048, 39] width 12 height 20
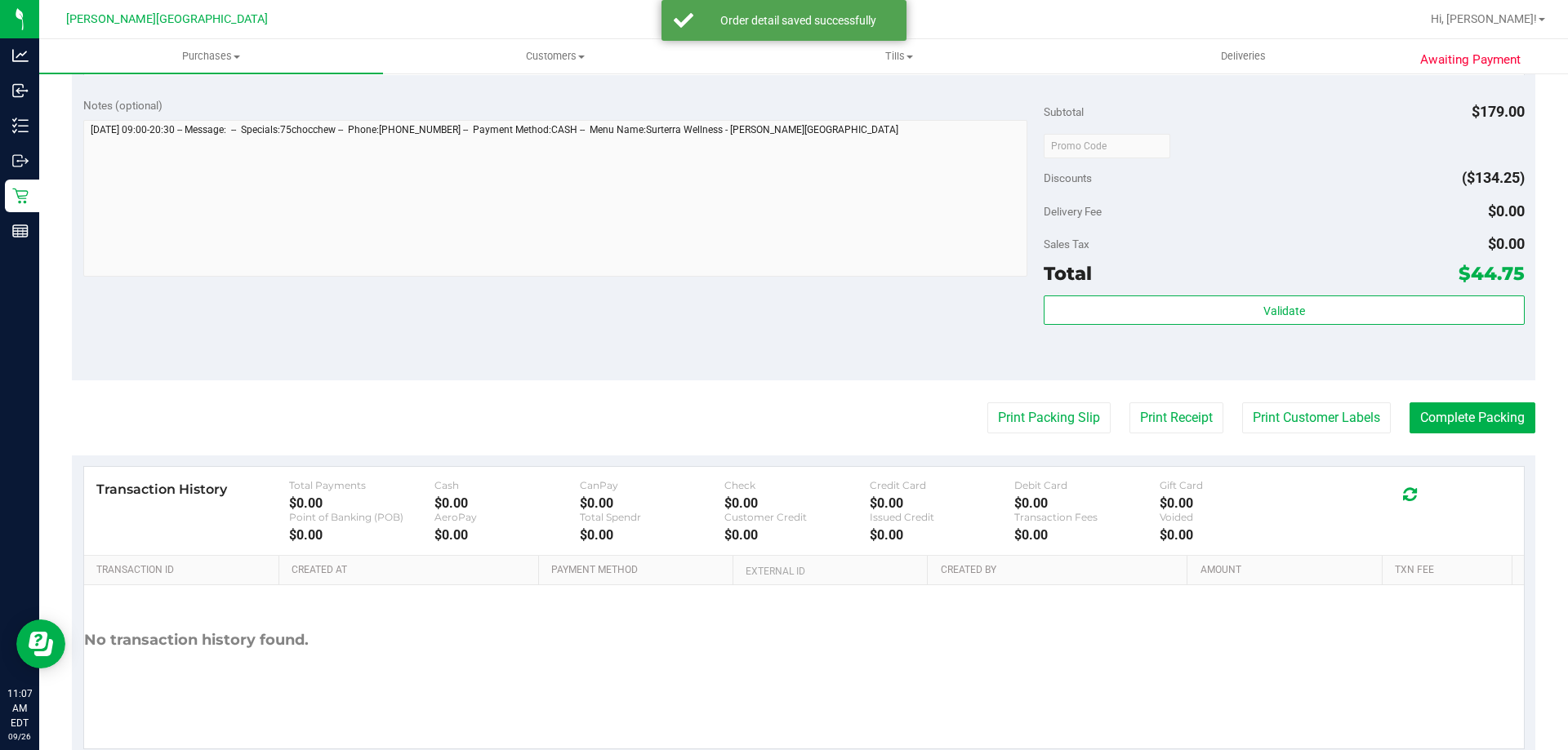
scroll to position [735, 0]
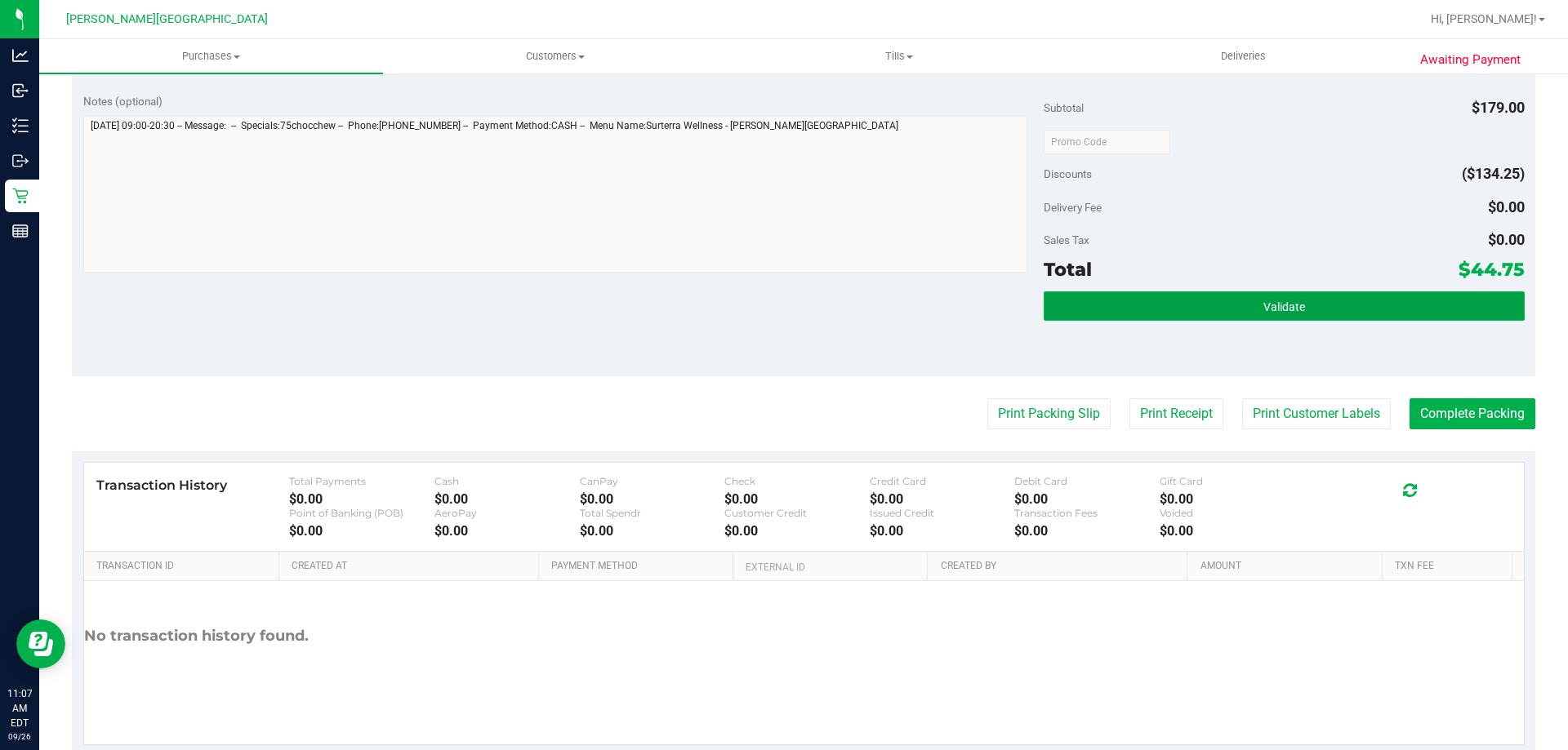
click at [1345, 306] on button "Validate" at bounding box center [1284, 306] width 481 height 29
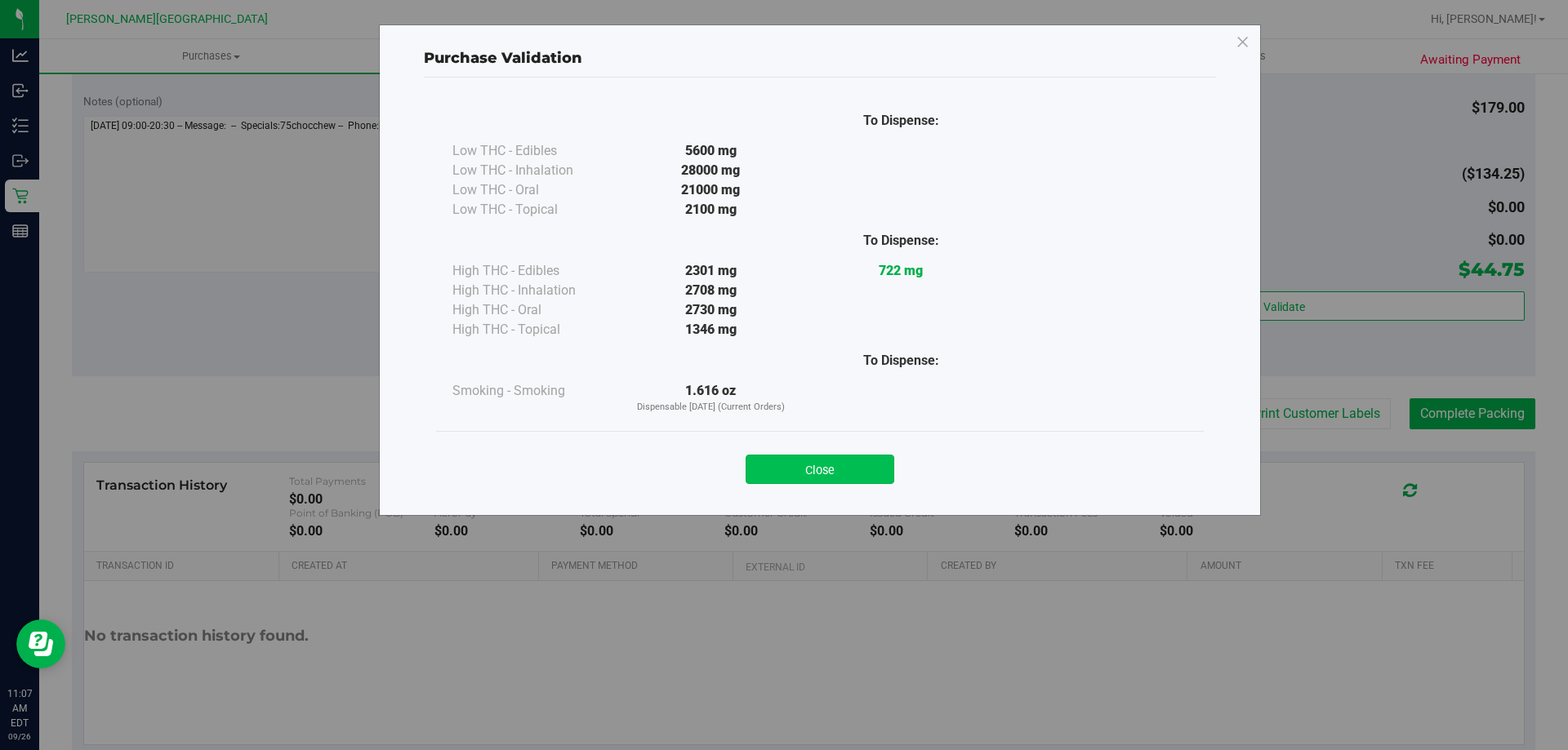
click at [851, 462] on button "Close" at bounding box center [820, 469] width 149 height 29
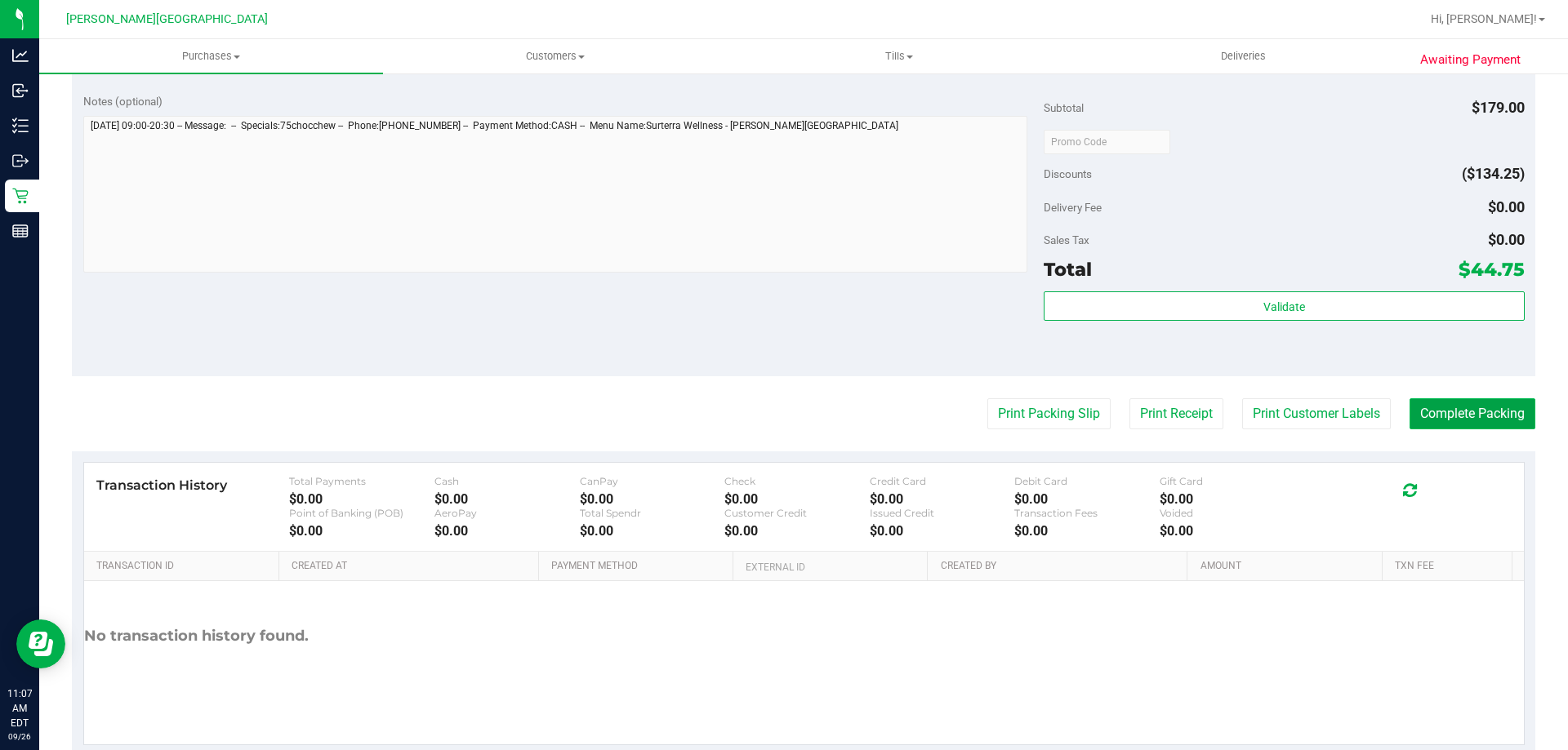
click at [1466, 425] on button "Complete Packing" at bounding box center [1472, 414] width 125 height 31
click at [1463, 420] on button "Complete Packing" at bounding box center [1465, 414] width 139 height 31
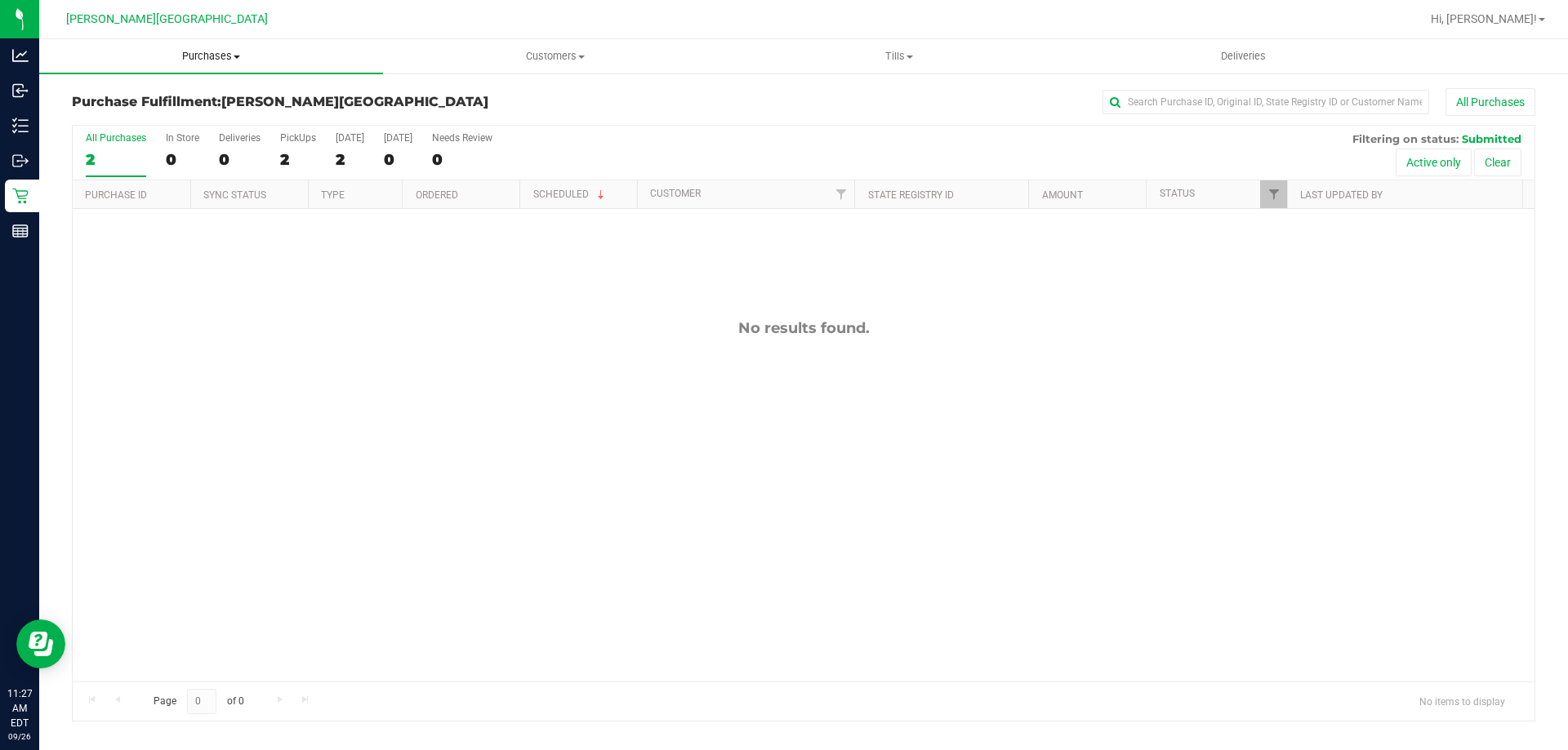
click at [206, 62] on span "Purchases" at bounding box center [211, 56] width 343 height 15
click at [175, 120] on li "Fulfillment" at bounding box center [211, 119] width 343 height 20
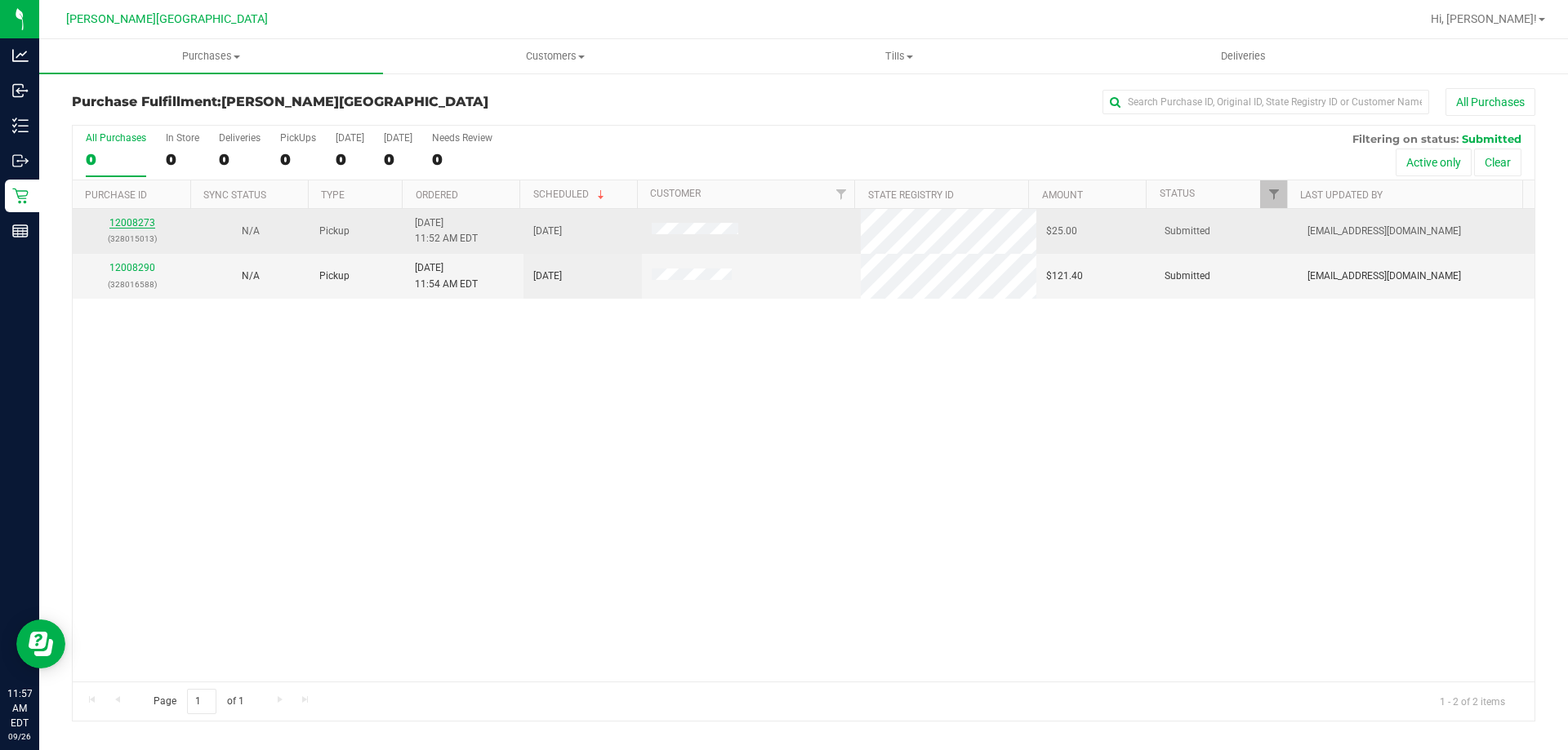
click at [140, 221] on link "12008273" at bounding box center [132, 222] width 45 height 12
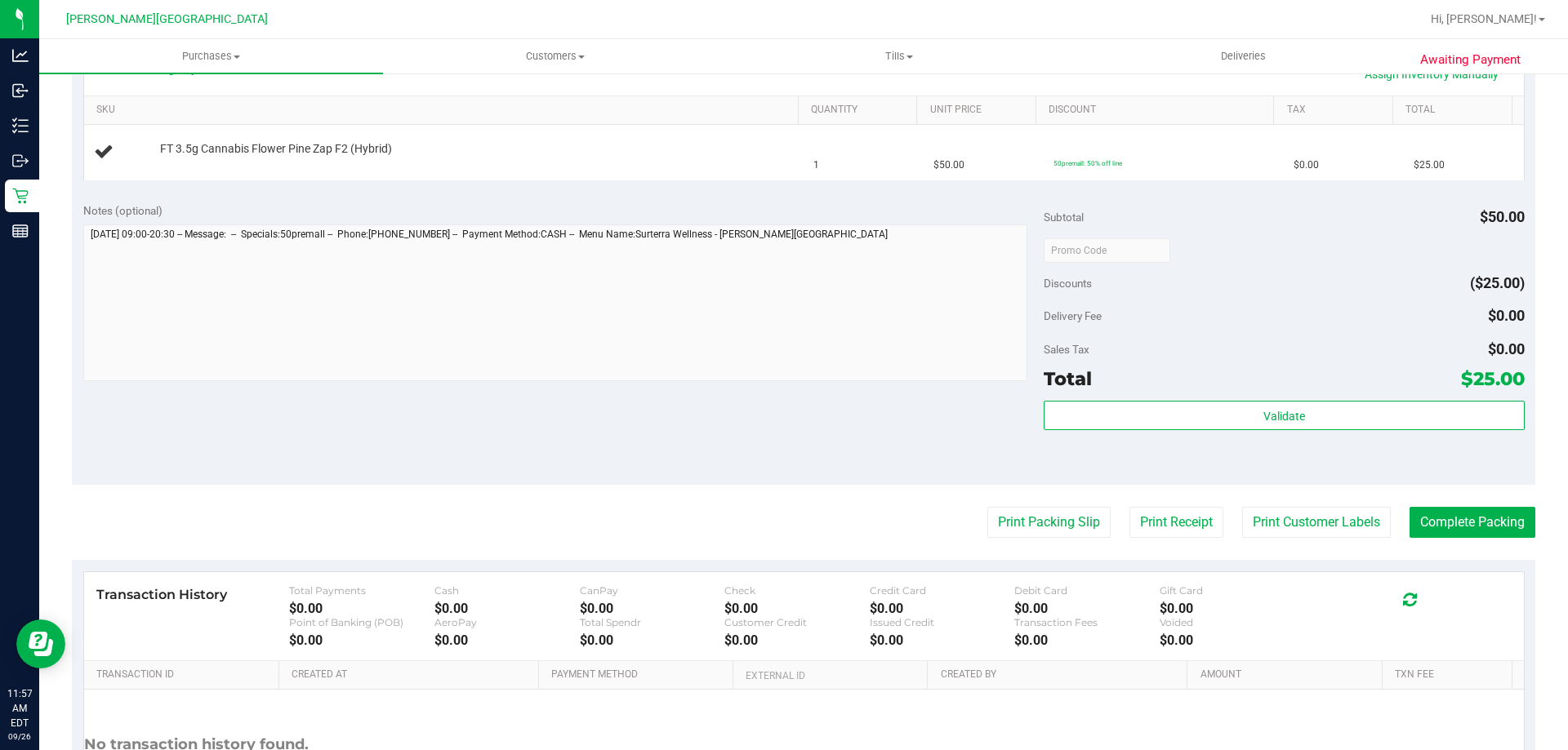
scroll to position [408, 0]
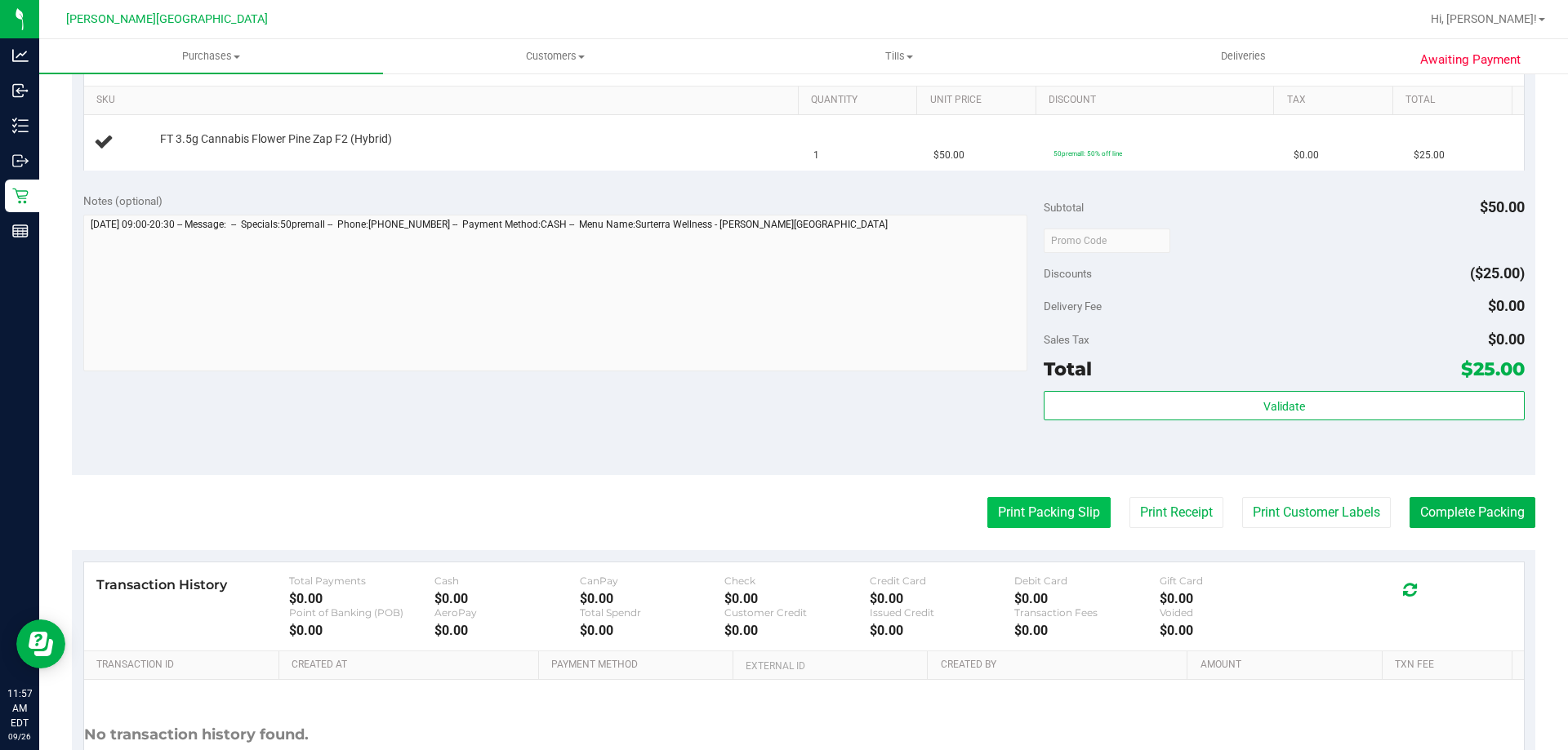
click at [1059, 506] on button "Print Packing Slip" at bounding box center [1049, 512] width 124 height 31
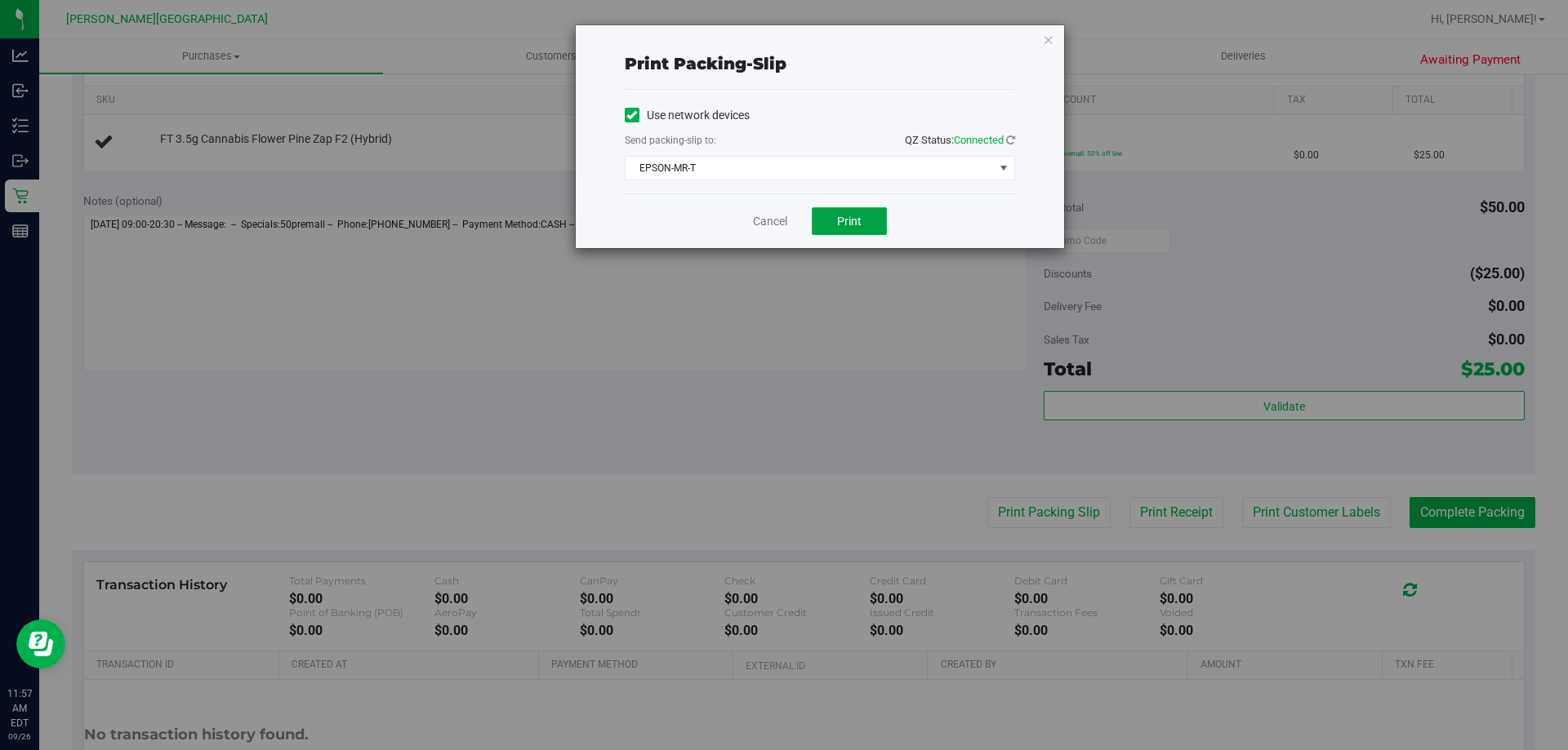
click at [843, 221] on span "Print" at bounding box center [849, 221] width 25 height 13
click at [769, 225] on link "Cancel" at bounding box center [770, 222] width 35 height 17
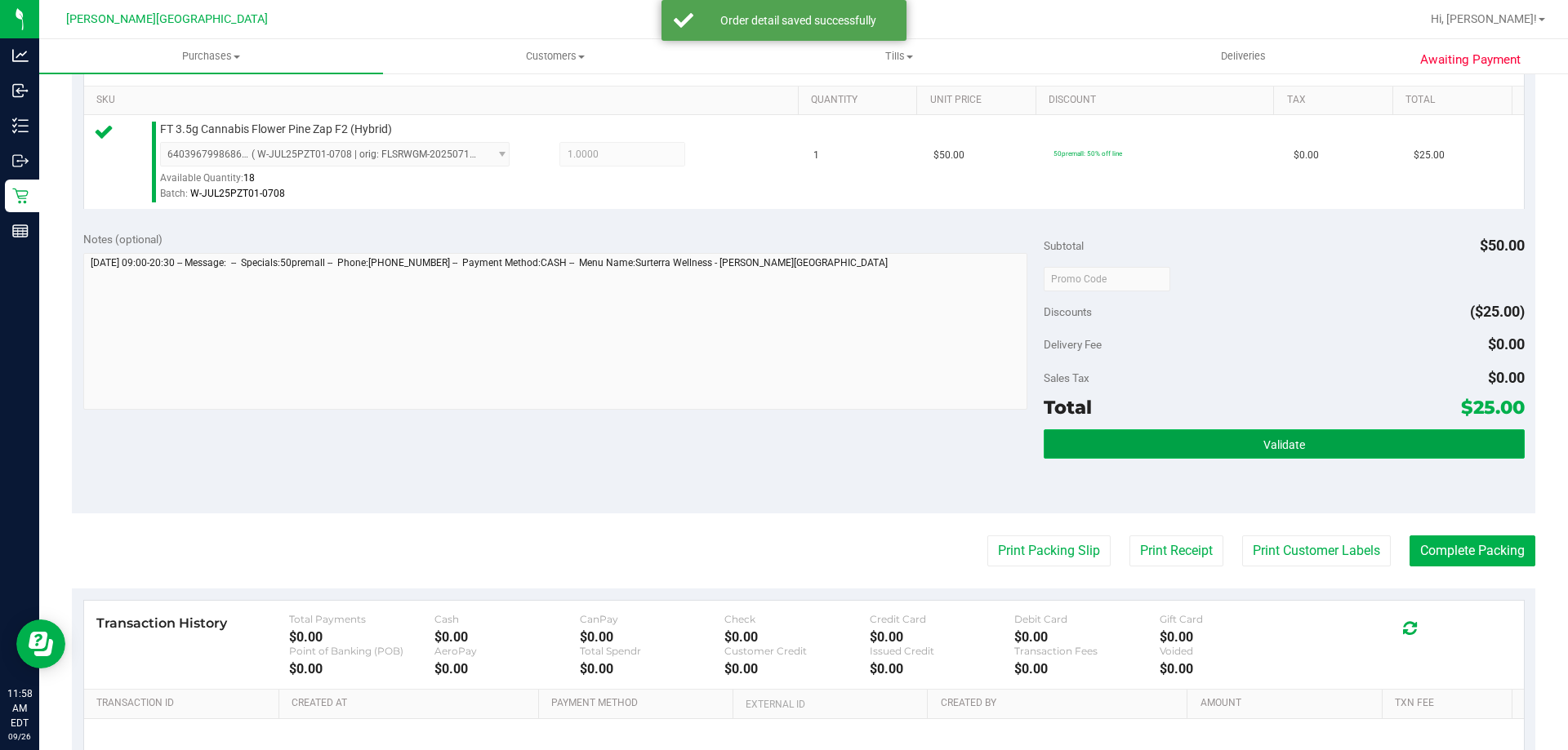
click at [1143, 434] on button "Validate" at bounding box center [1284, 444] width 481 height 29
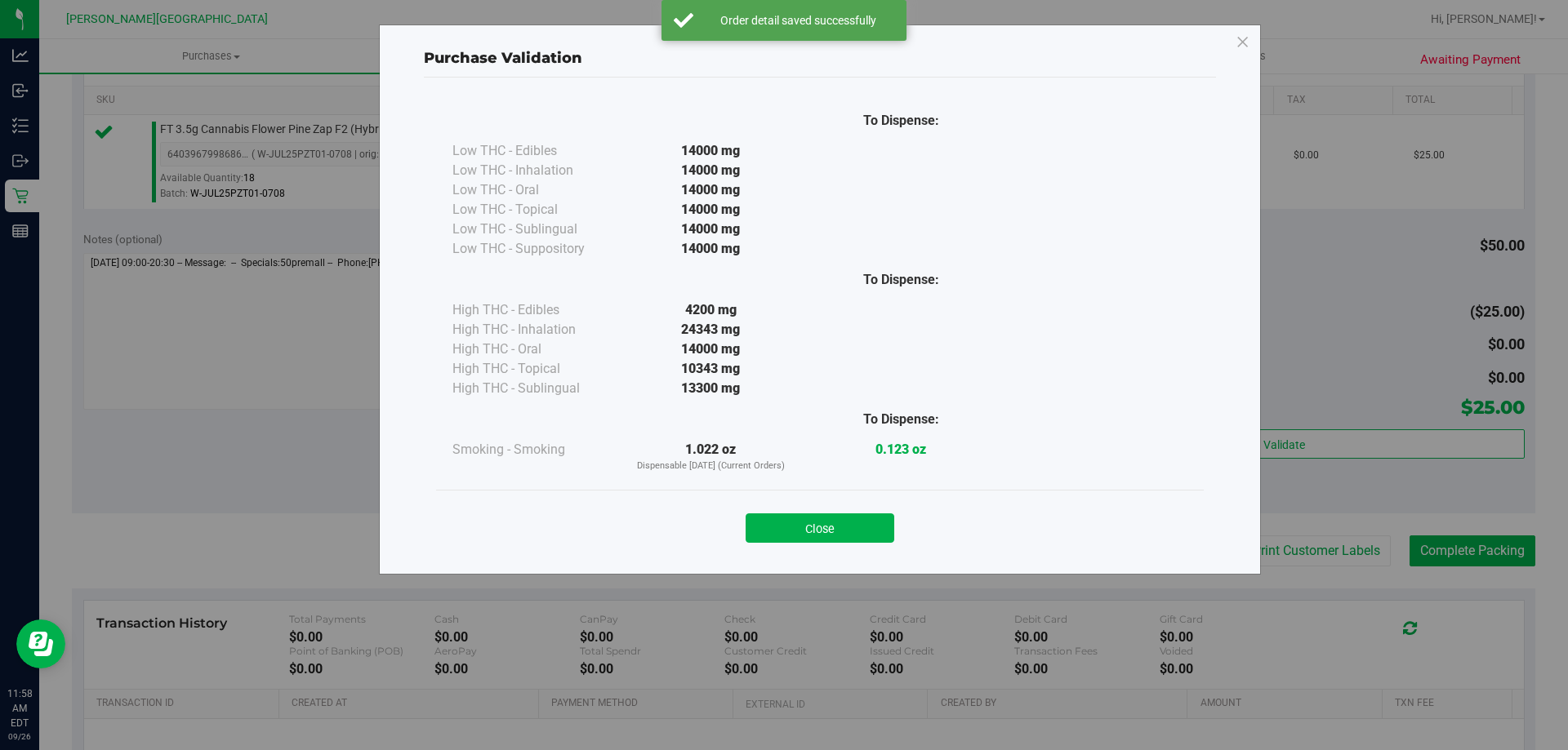
click at [858, 518] on button "Close" at bounding box center [820, 528] width 149 height 29
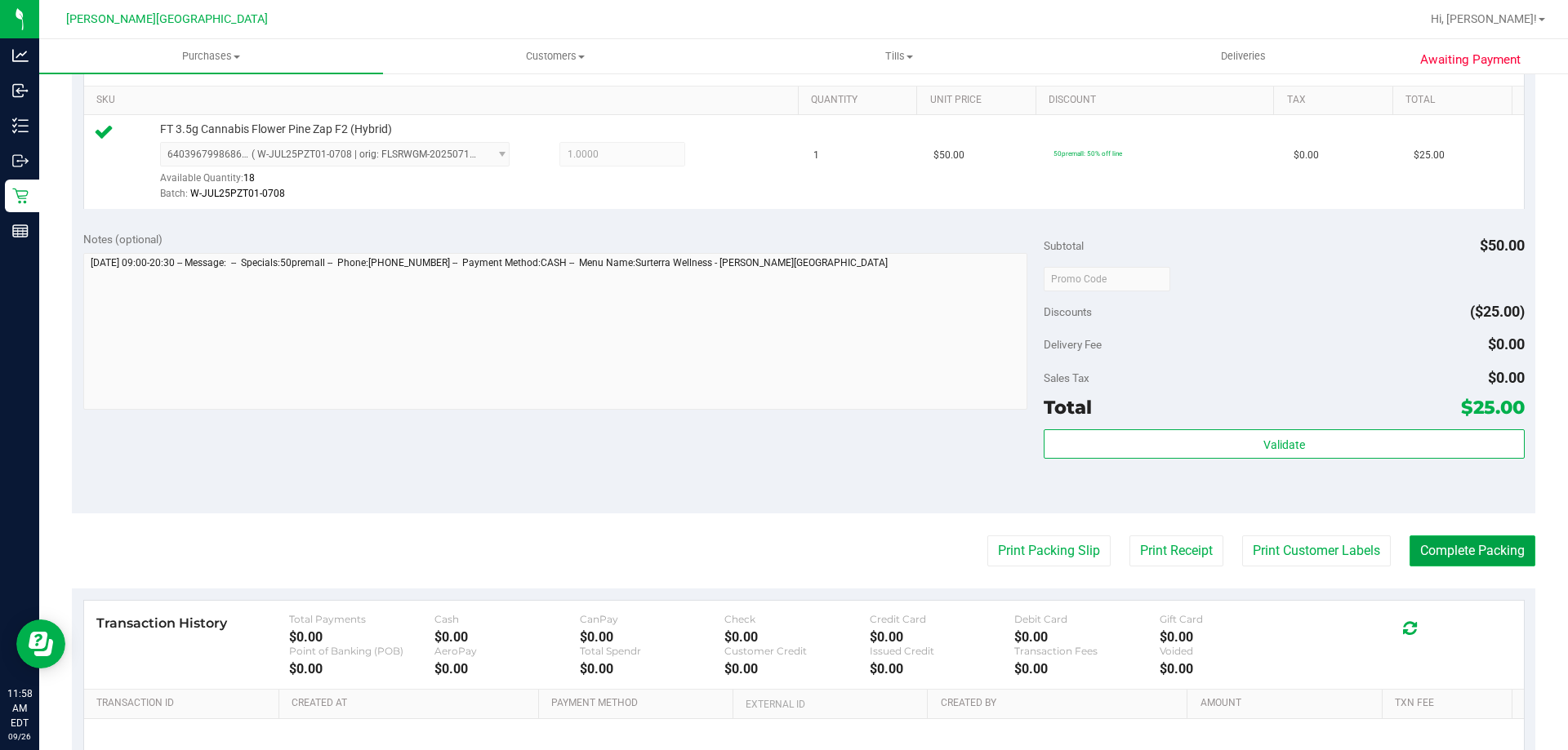
click at [1440, 548] on button "Complete Packing" at bounding box center [1472, 551] width 125 height 31
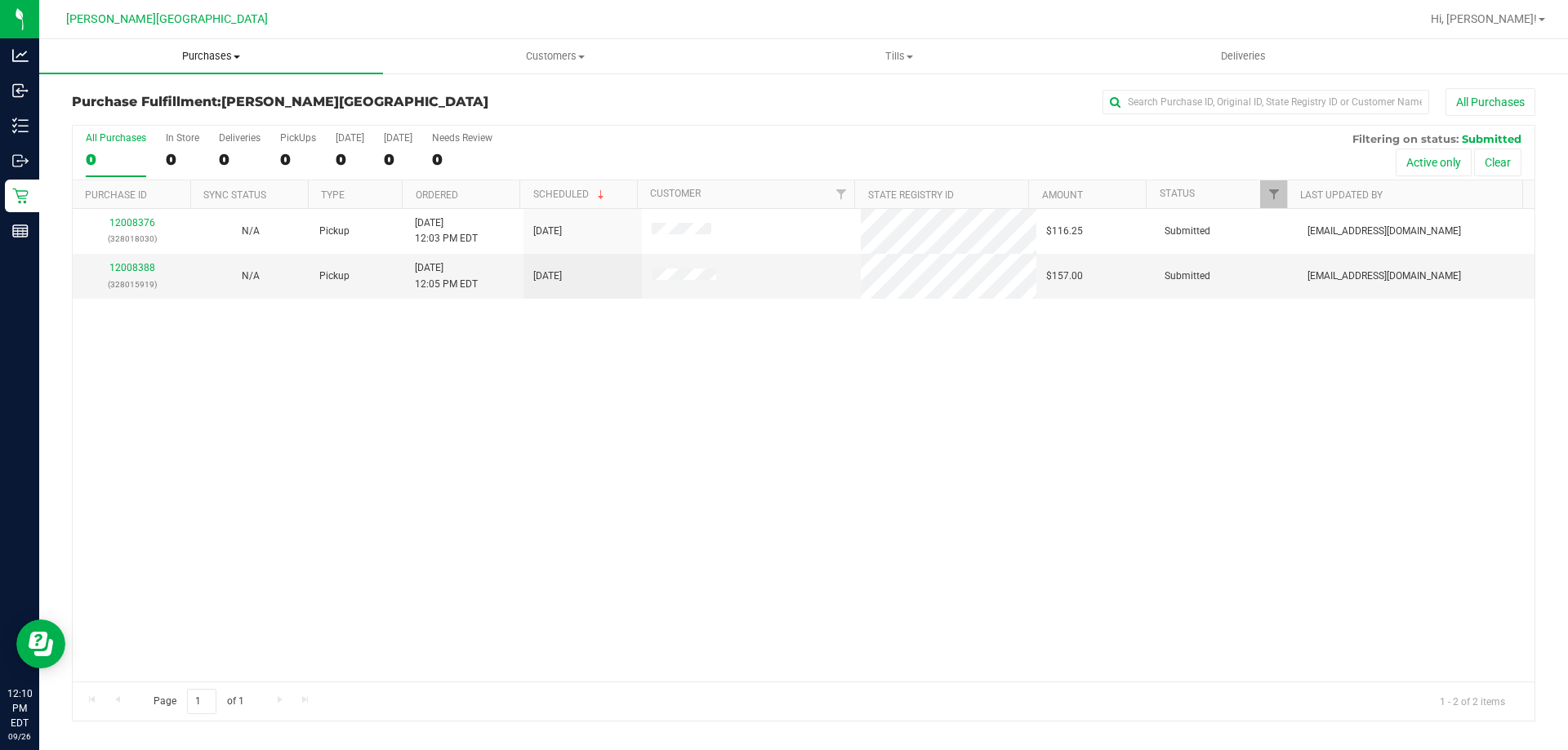
click at [199, 57] on span "Purchases" at bounding box center [211, 56] width 343 height 15
click at [124, 122] on span "Fulfillment" at bounding box center [89, 117] width 101 height 14
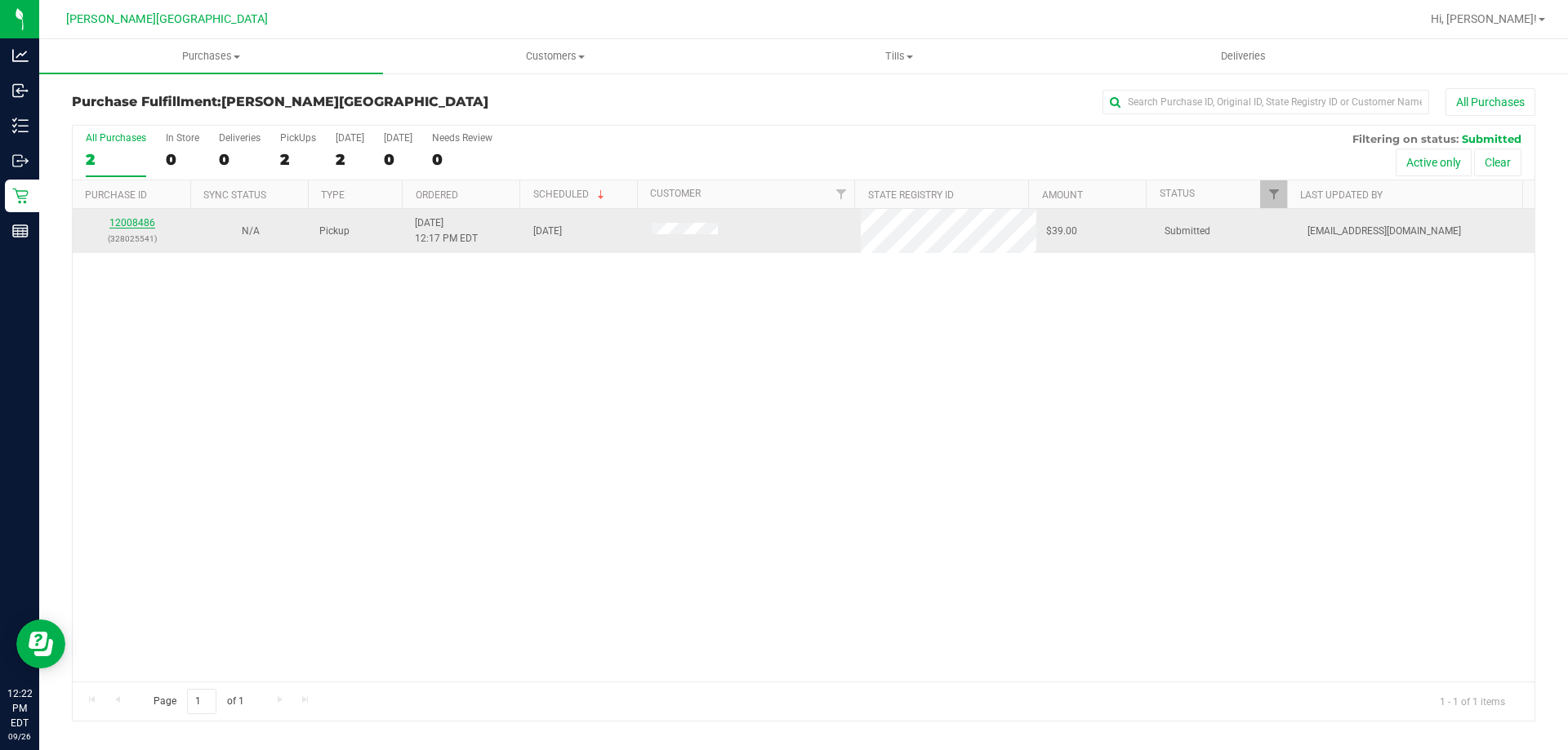
click at [128, 218] on link "12008486" at bounding box center [132, 222] width 45 height 12
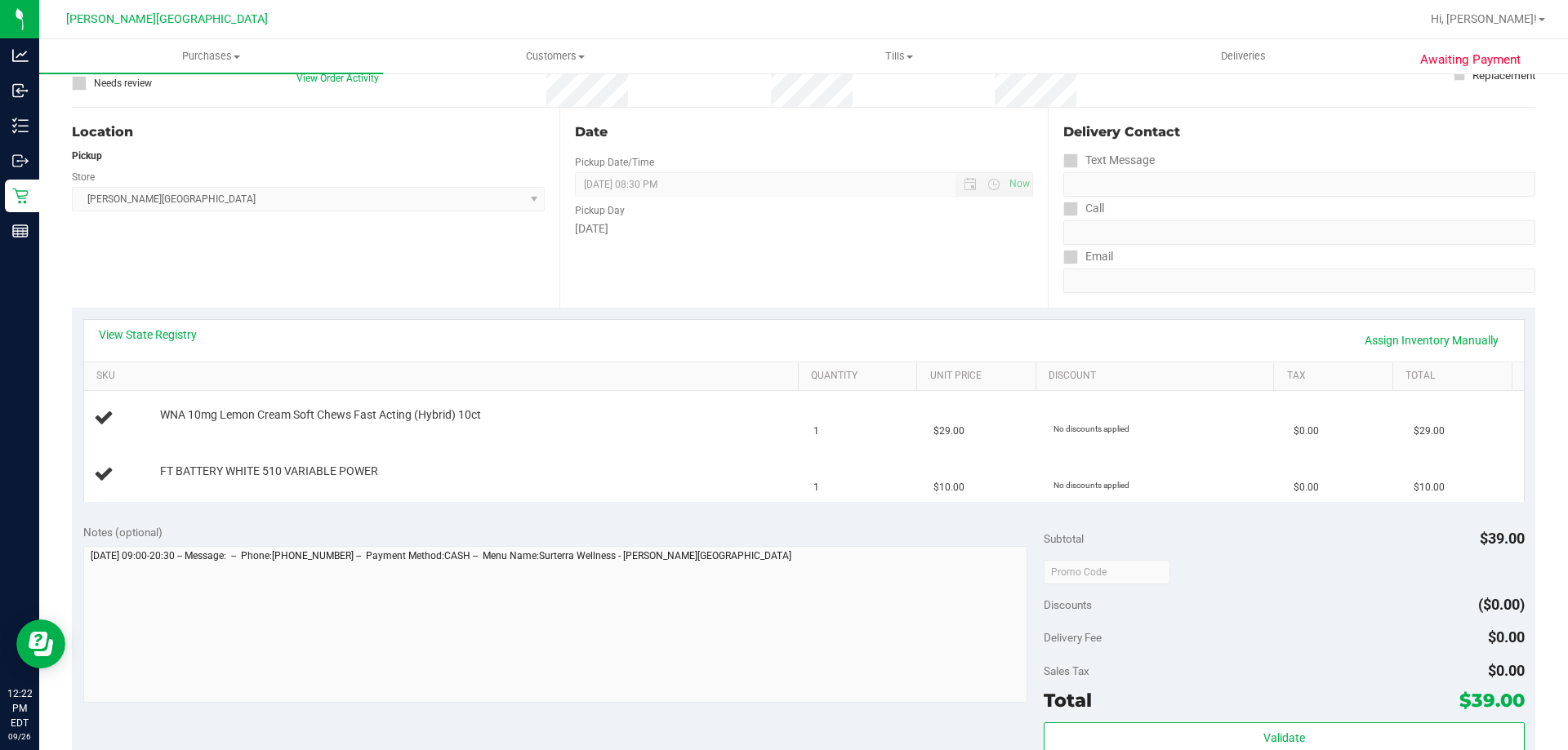
scroll to position [327, 0]
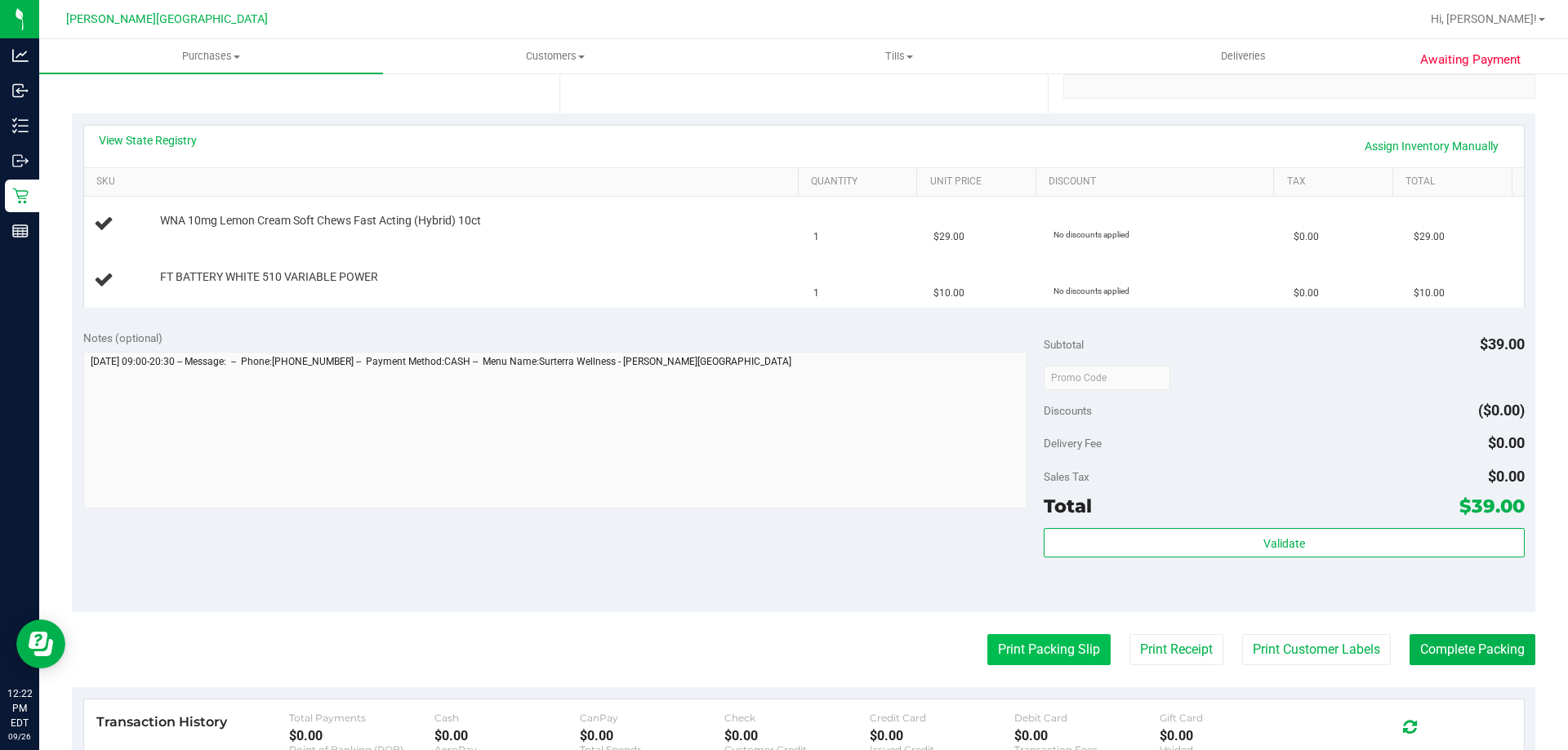
click at [1046, 660] on button "Print Packing Slip" at bounding box center [1049, 649] width 124 height 31
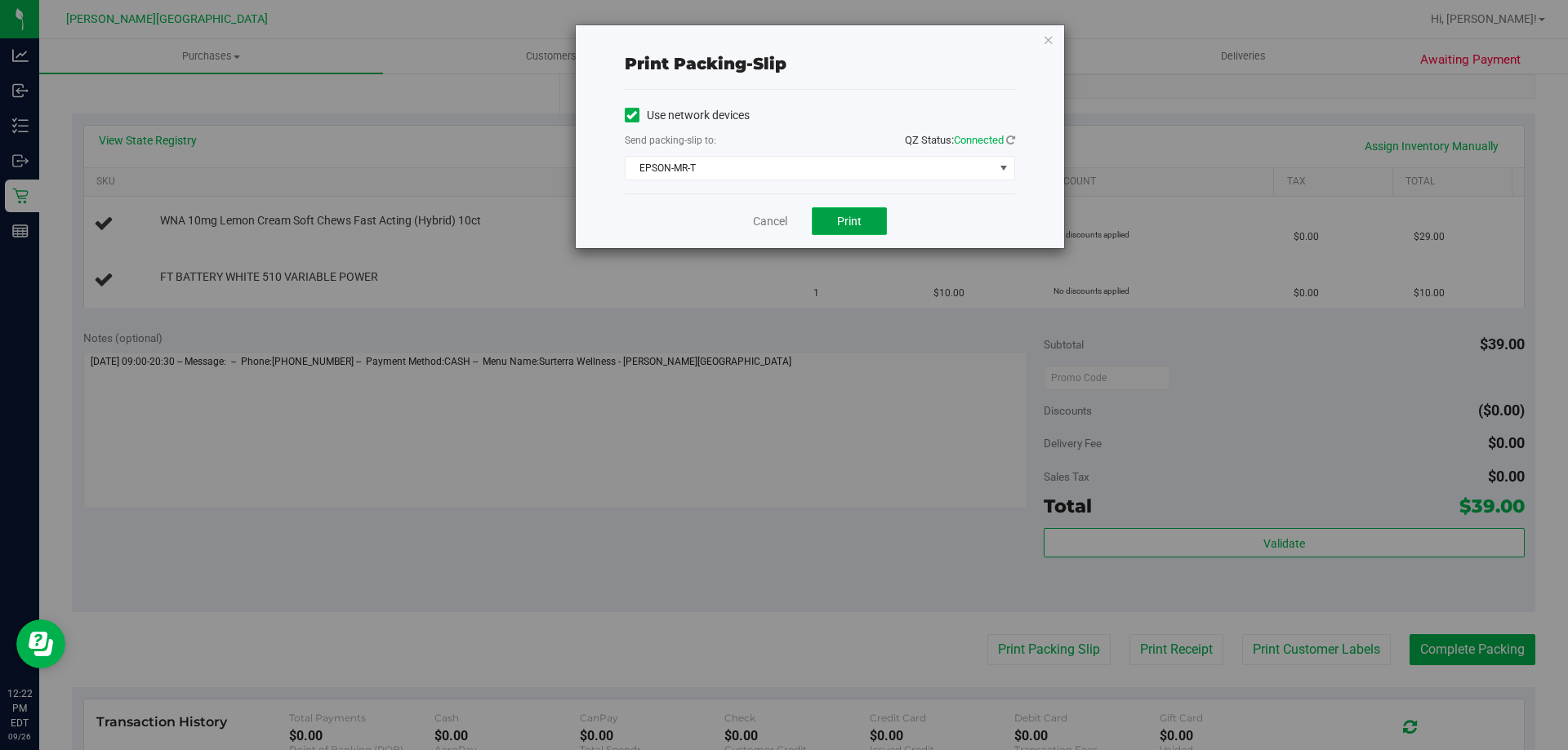
click at [849, 221] on span "Print" at bounding box center [849, 221] width 25 height 13
click at [765, 224] on link "Cancel" at bounding box center [770, 222] width 35 height 17
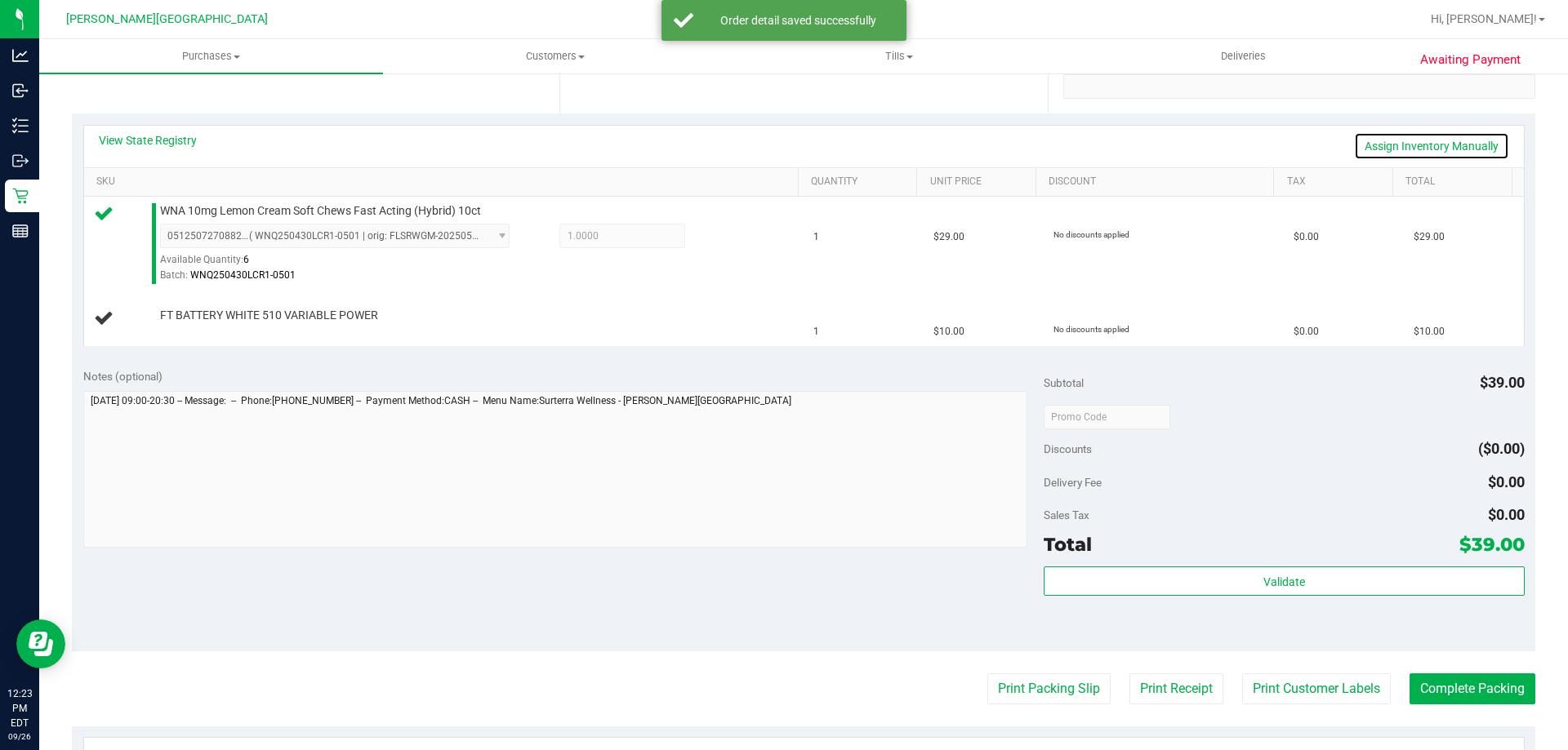
click at [1374, 144] on link "Assign Inventory Manually" at bounding box center [1431, 146] width 155 height 28
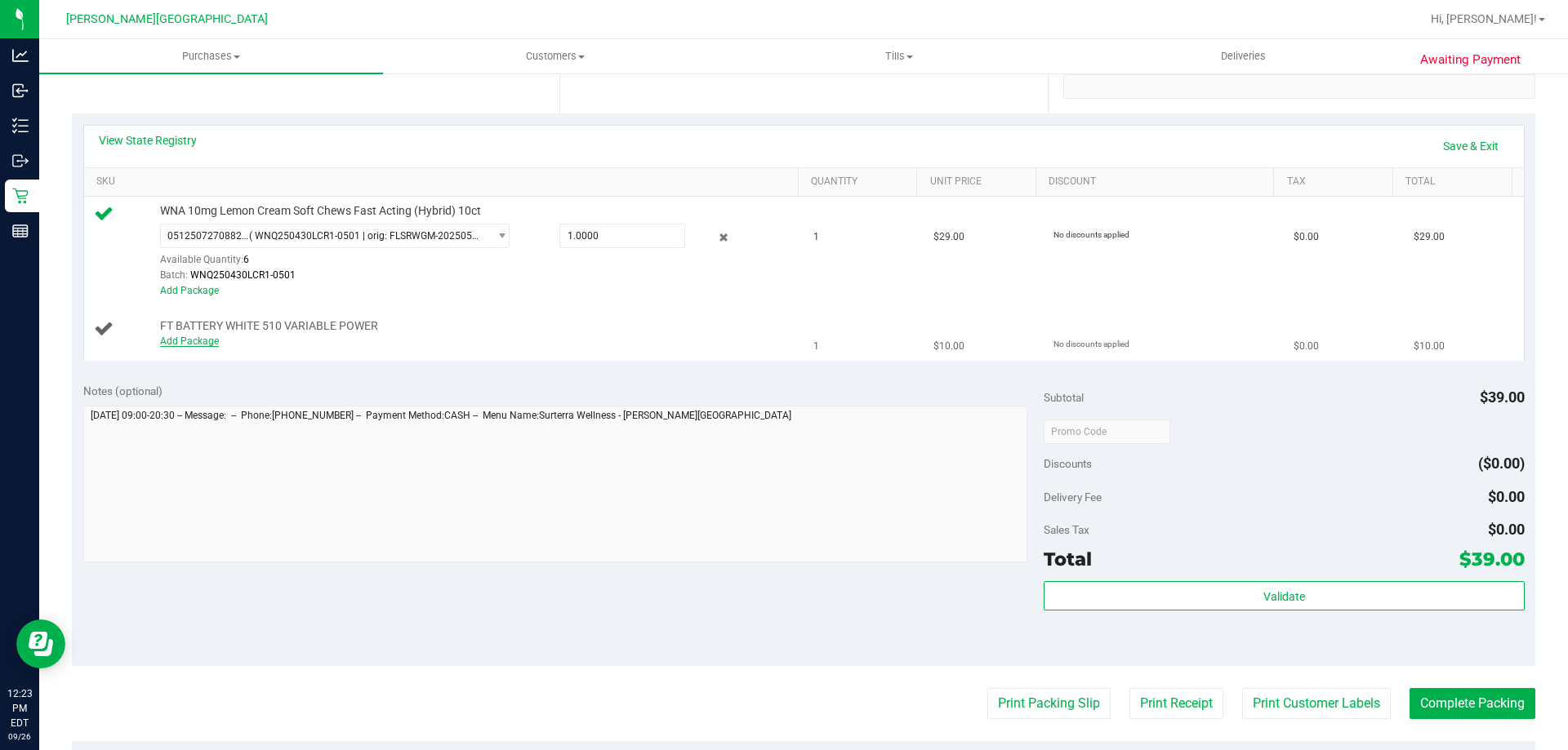
click at [161, 345] on link "Add Package" at bounding box center [189, 340] width 59 height 12
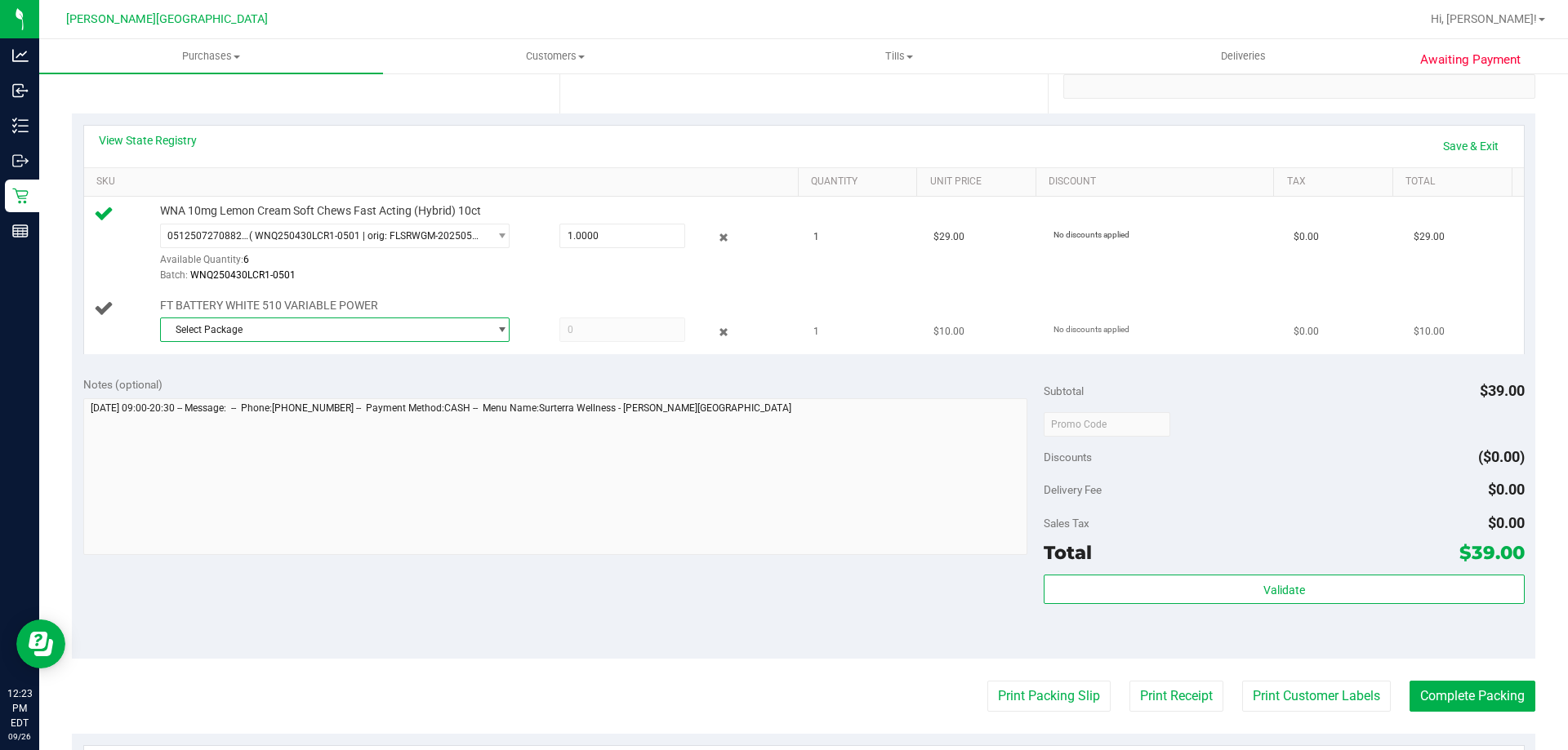
click at [238, 331] on span "Select Package" at bounding box center [324, 330] width 327 height 23
click at [310, 393] on span "( 1992285-072025 | orig: FLTW-20250821-001 )" at bounding box center [368, 397] width 209 height 12
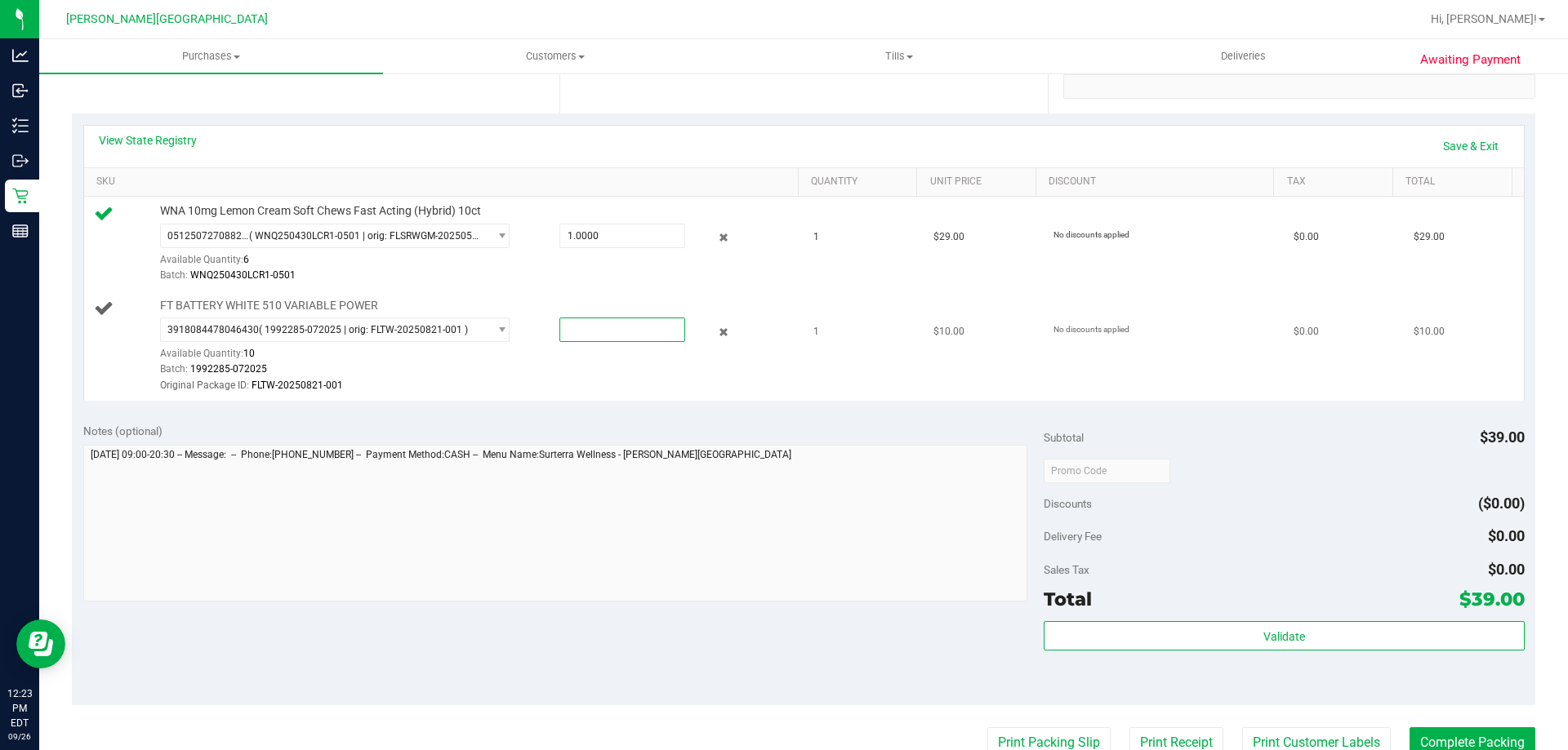
click at [599, 326] on span at bounding box center [622, 330] width 125 height 25
type input "1"
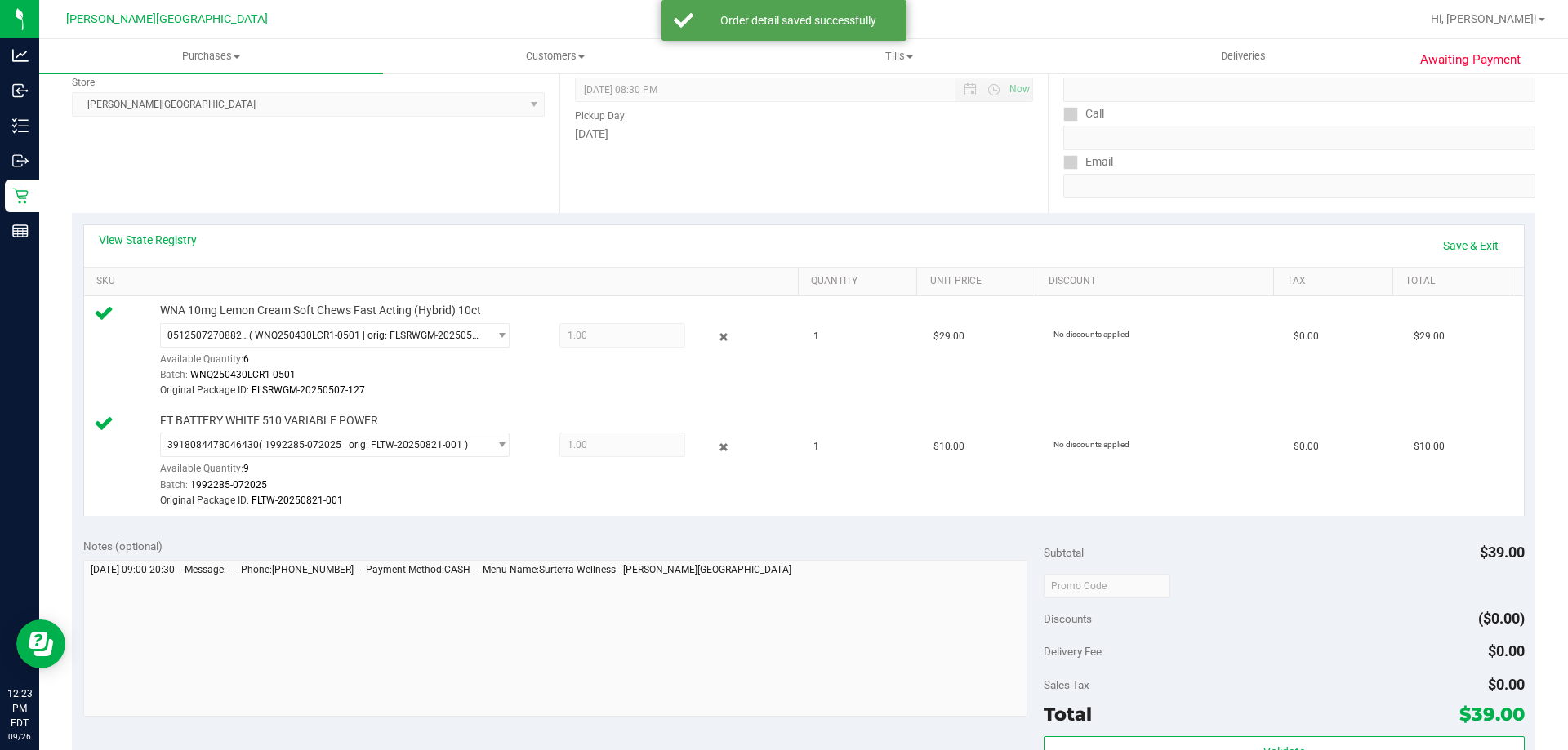
scroll to position [82, 0]
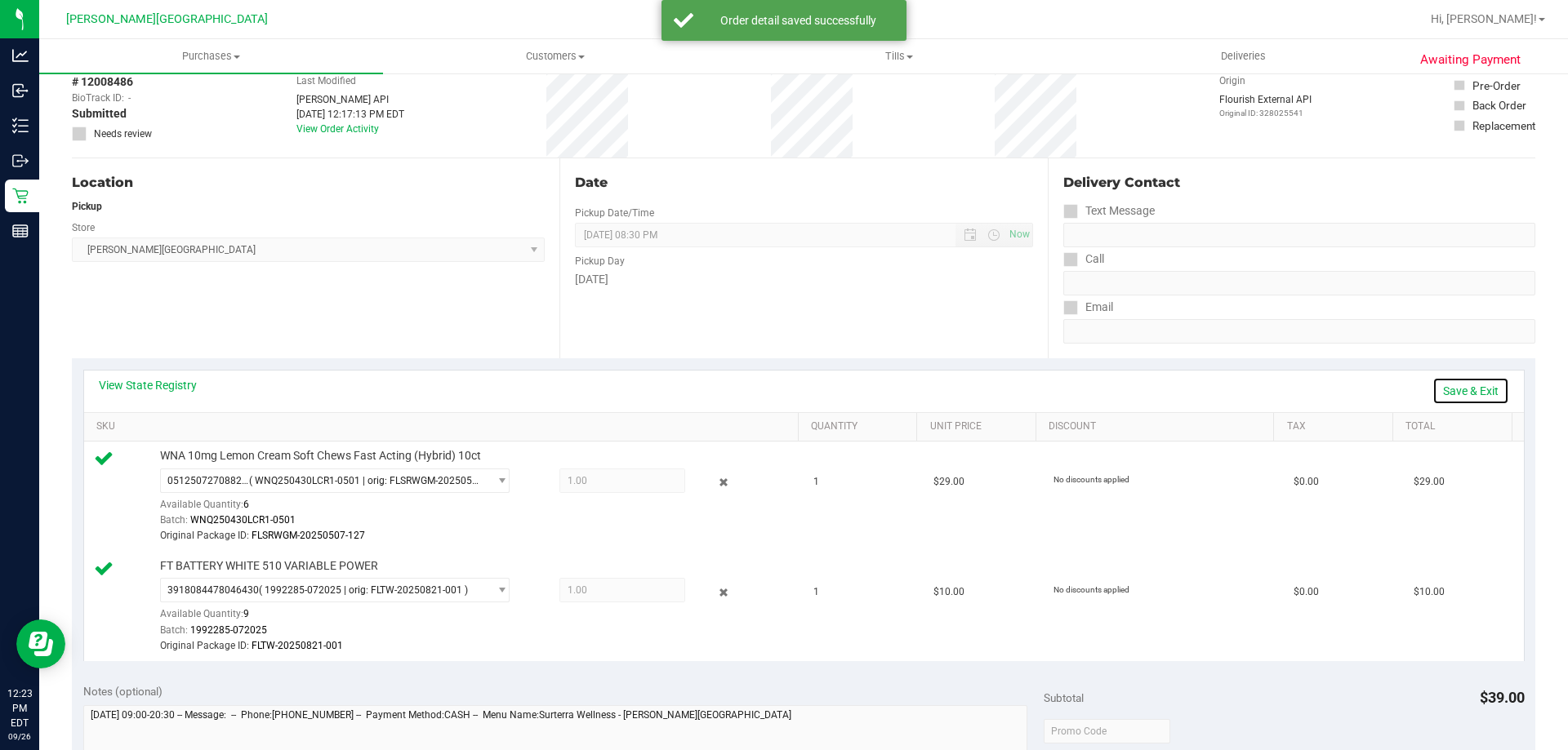
click at [1457, 391] on link "Save & Exit" at bounding box center [1471, 390] width 76 height 28
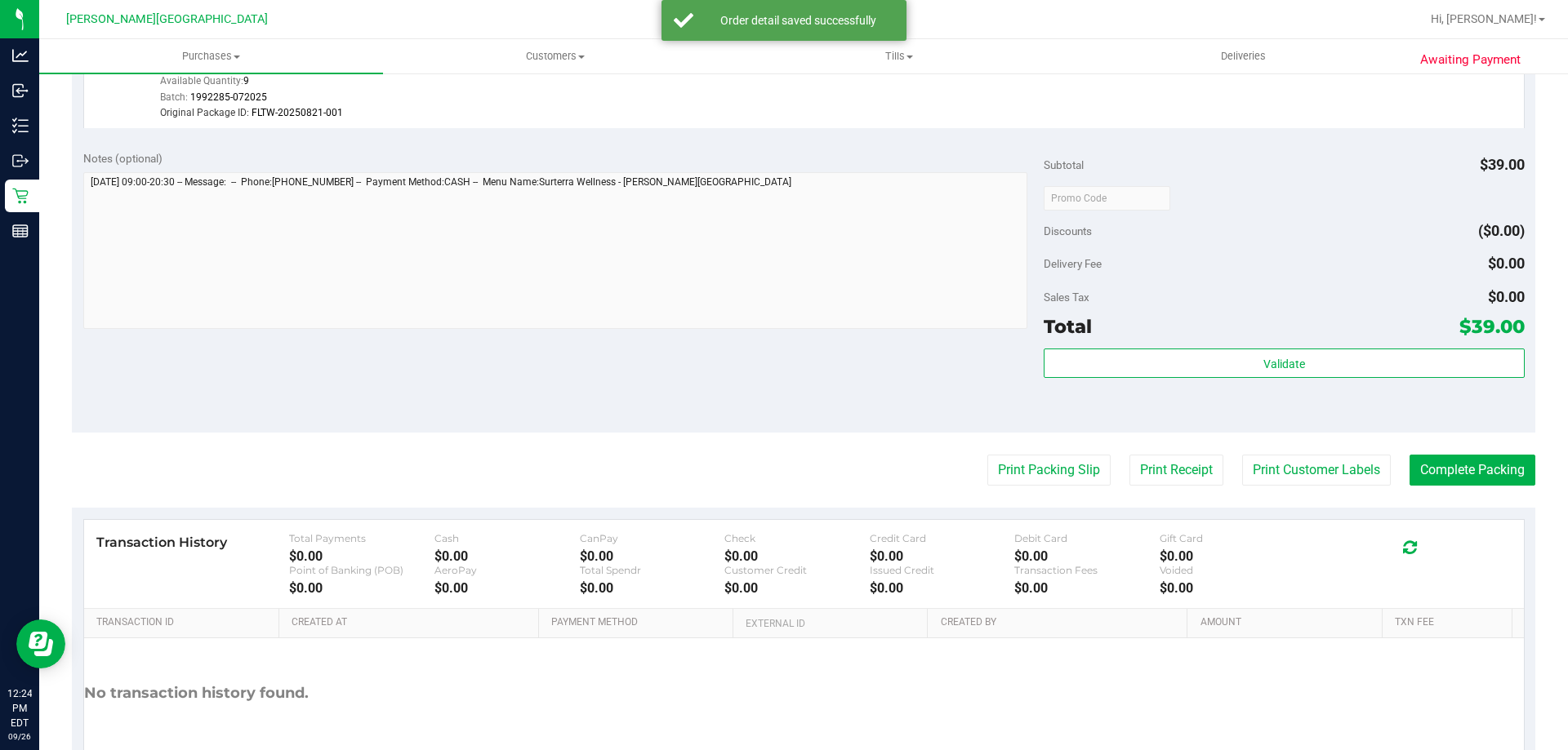
scroll to position [710, 0]
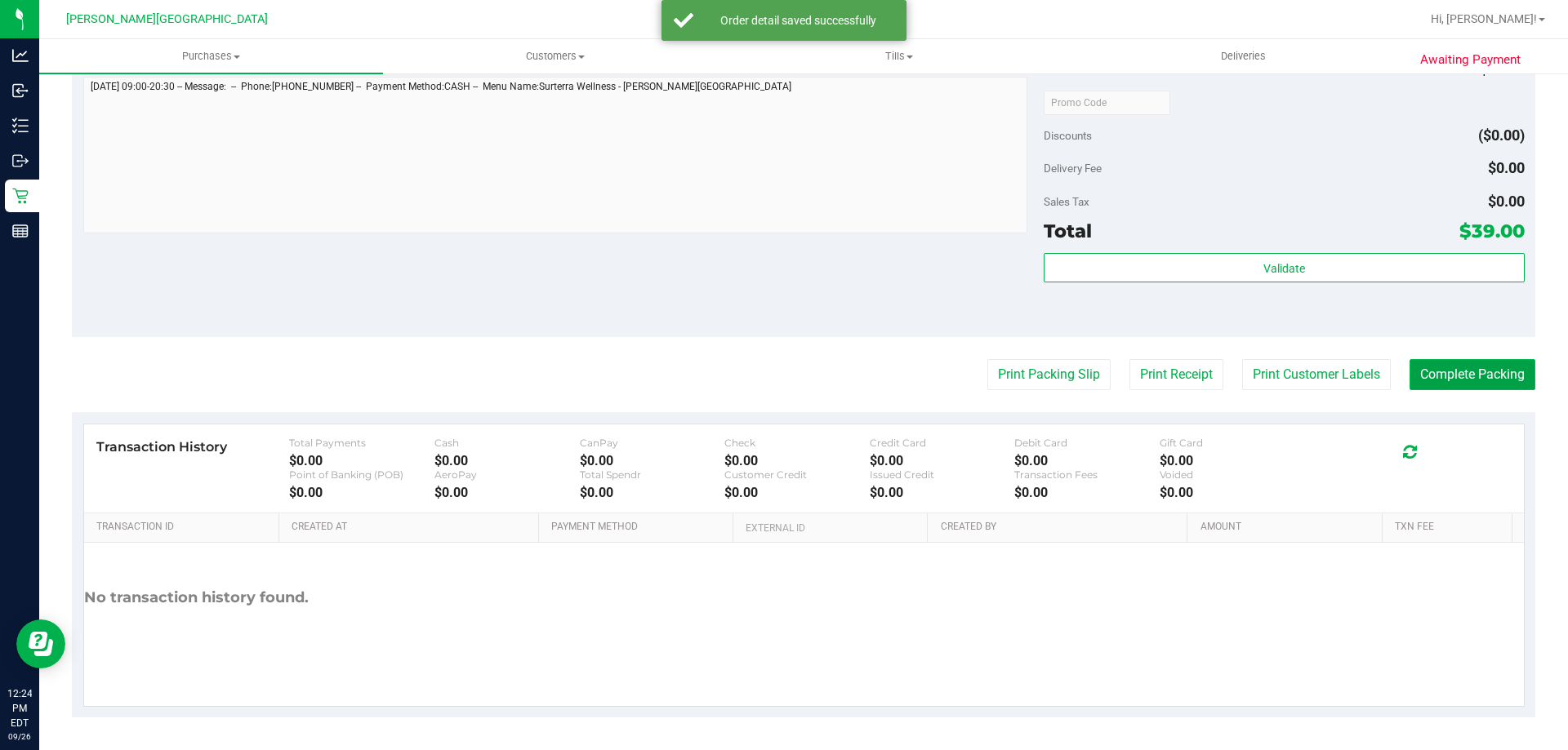
click at [1441, 375] on button "Complete Packing" at bounding box center [1472, 374] width 125 height 31
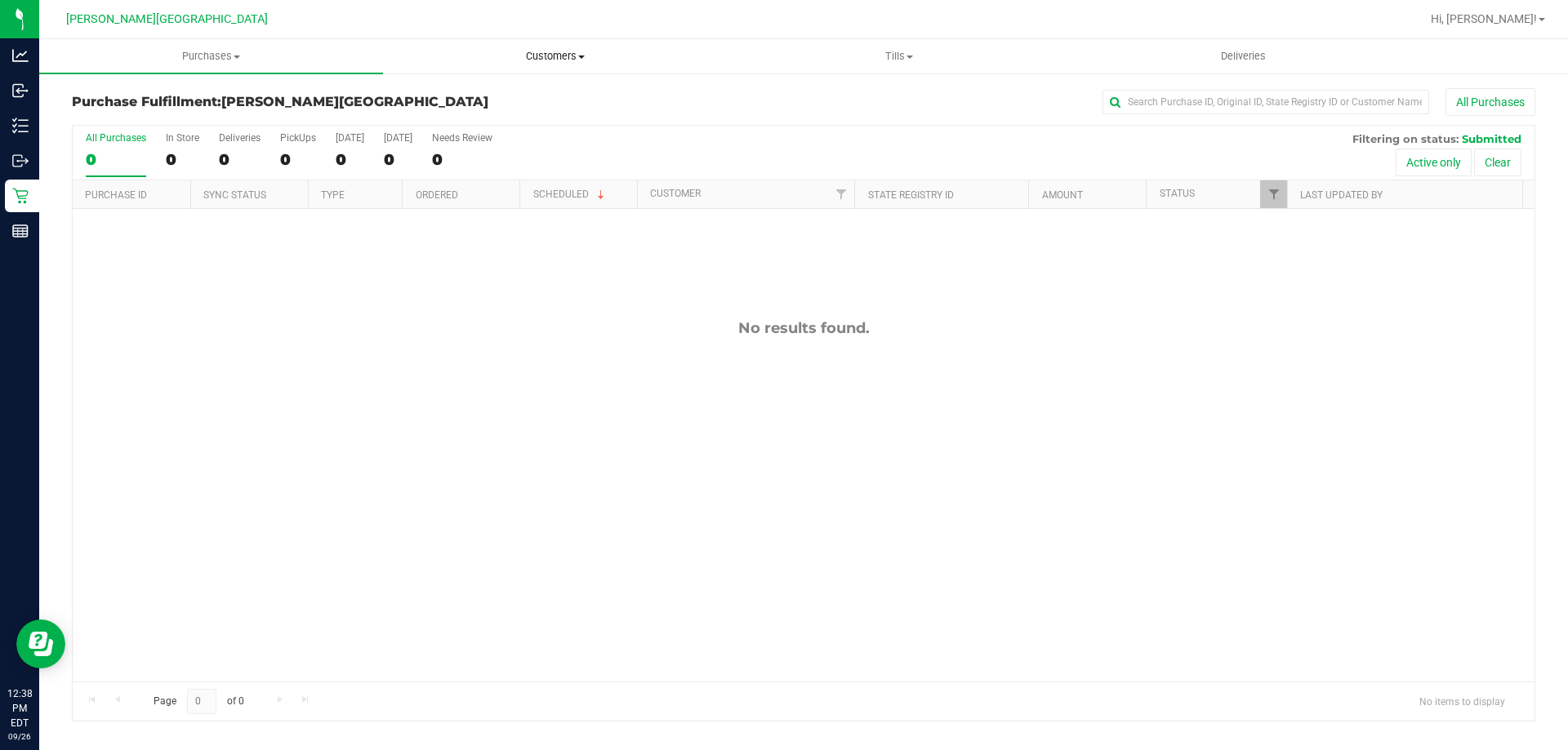
click at [553, 57] on span "Customers" at bounding box center [554, 56] width 342 height 15
click at [454, 92] on span "All customers" at bounding box center [442, 98] width 117 height 14
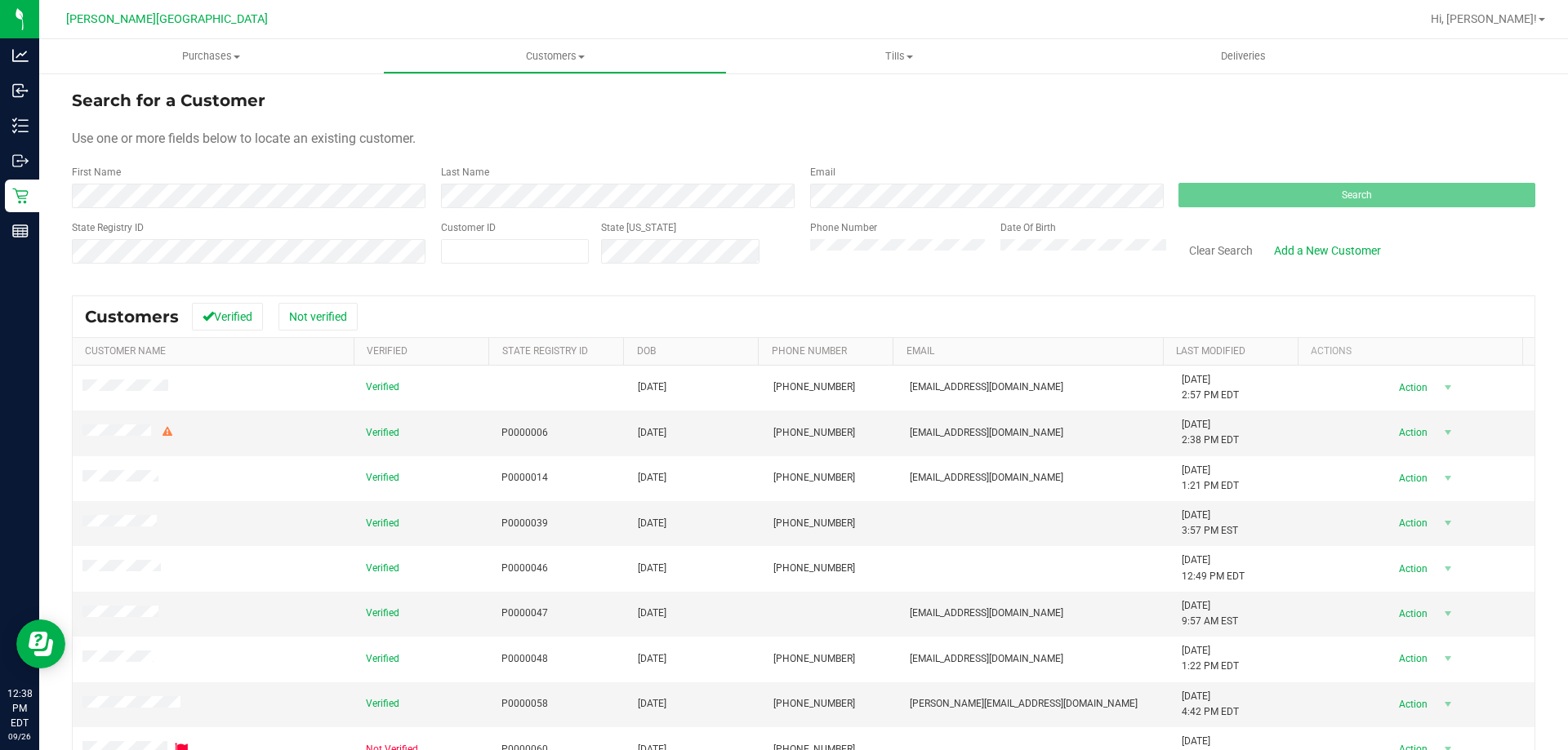
drag, startPoint x: 1070, startPoint y: 238, endPoint x: 799, endPoint y: 240, distance: 271.0
click at [799, 240] on div "Phone Number Date Of Birth" at bounding box center [982, 250] width 369 height 58
click at [988, 271] on div "Date Of Birth" at bounding box center [1077, 250] width 179 height 58
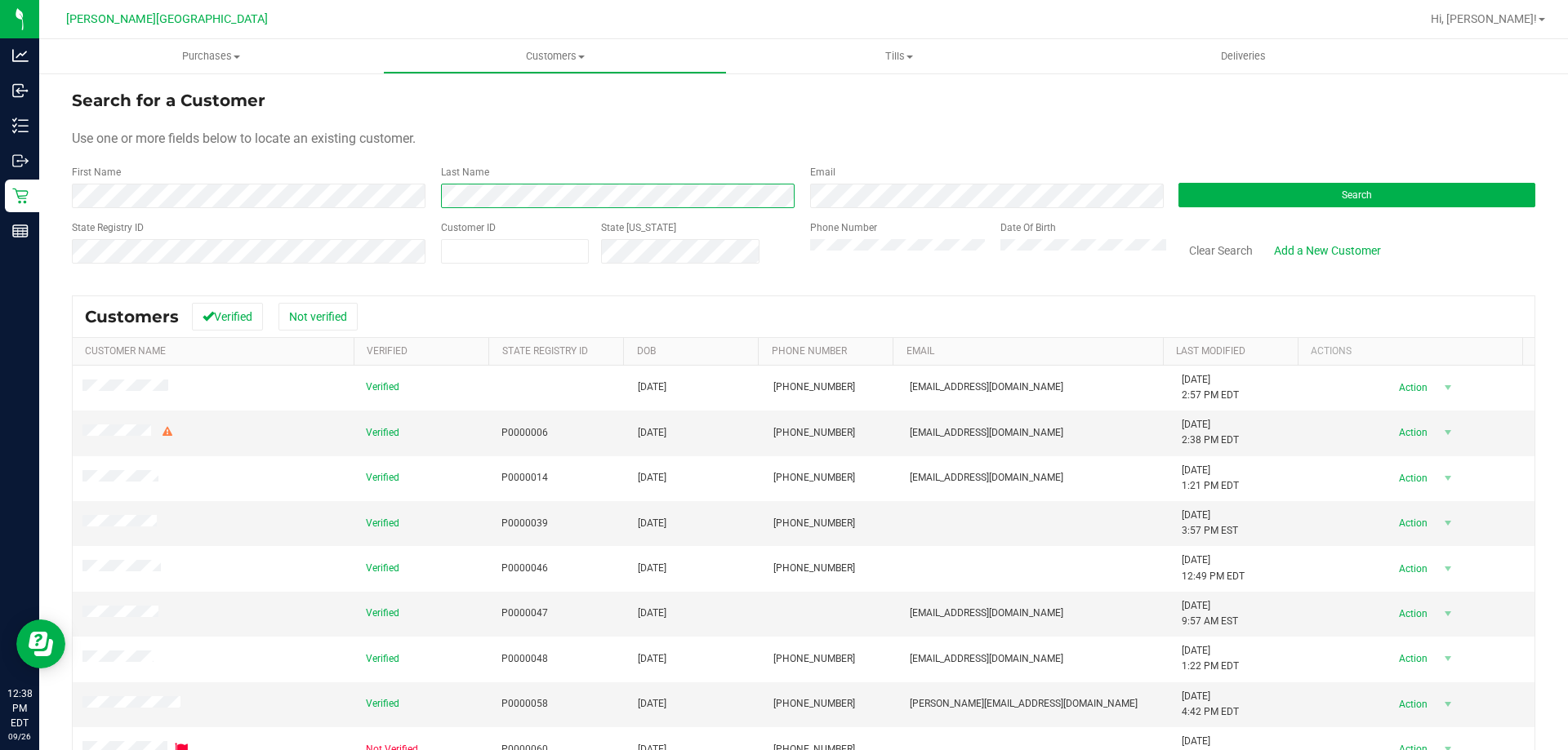
click at [421, 206] on div "First Name Last Name Email Search" at bounding box center [803, 187] width 1464 height 44
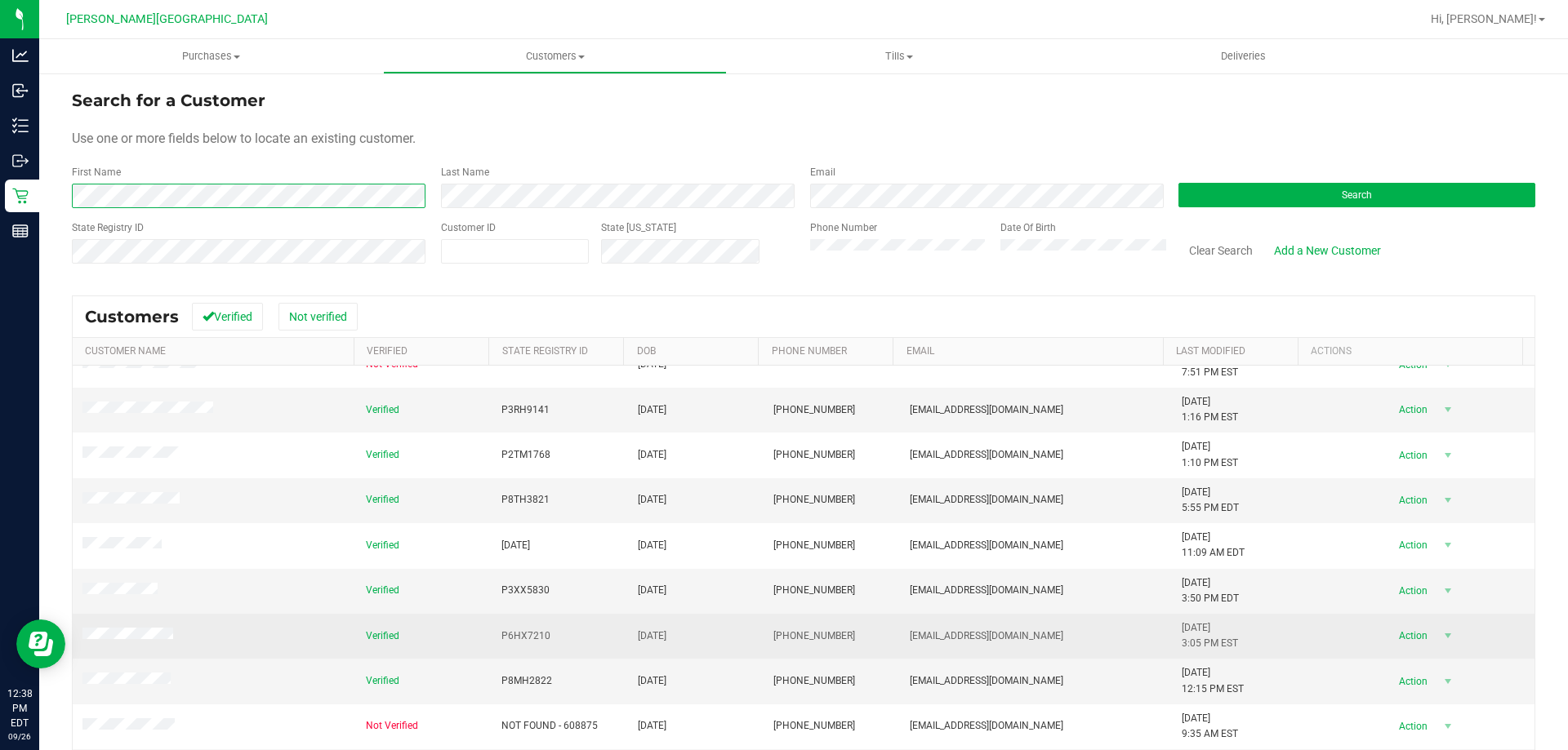
scroll to position [114, 0]
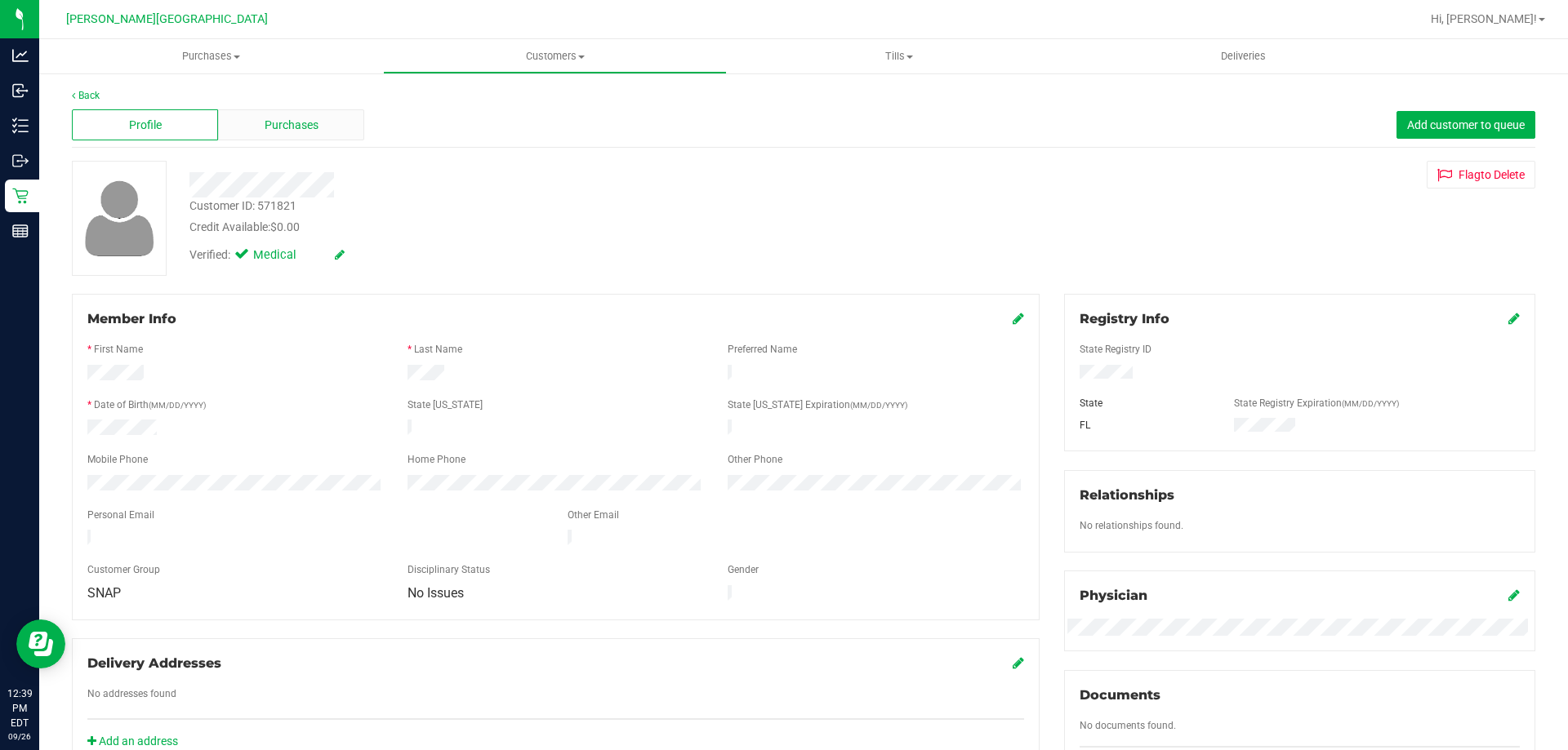
click at [279, 138] on div "Purchases" at bounding box center [291, 124] width 146 height 31
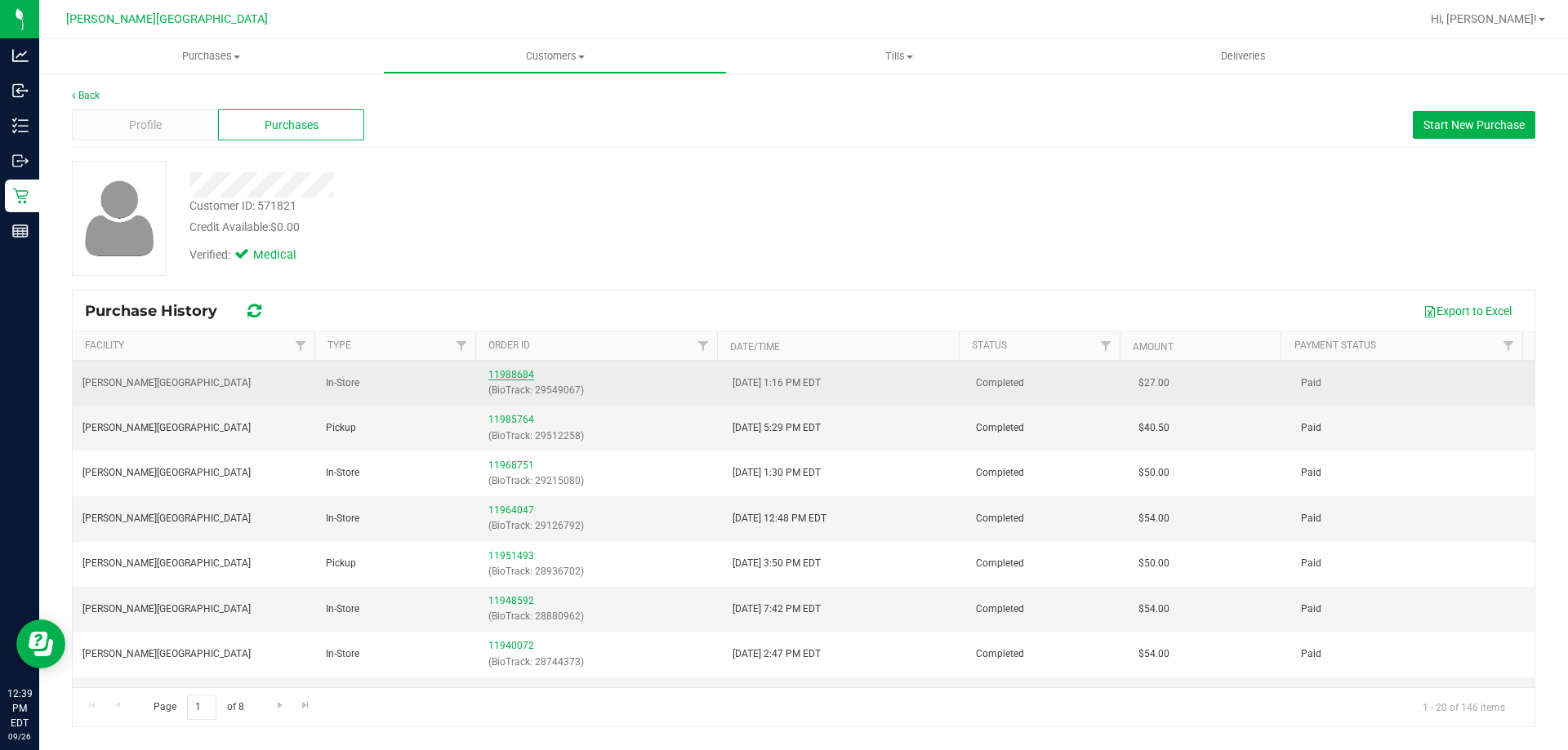
click at [515, 378] on link "11988684" at bounding box center [511, 374] width 45 height 12
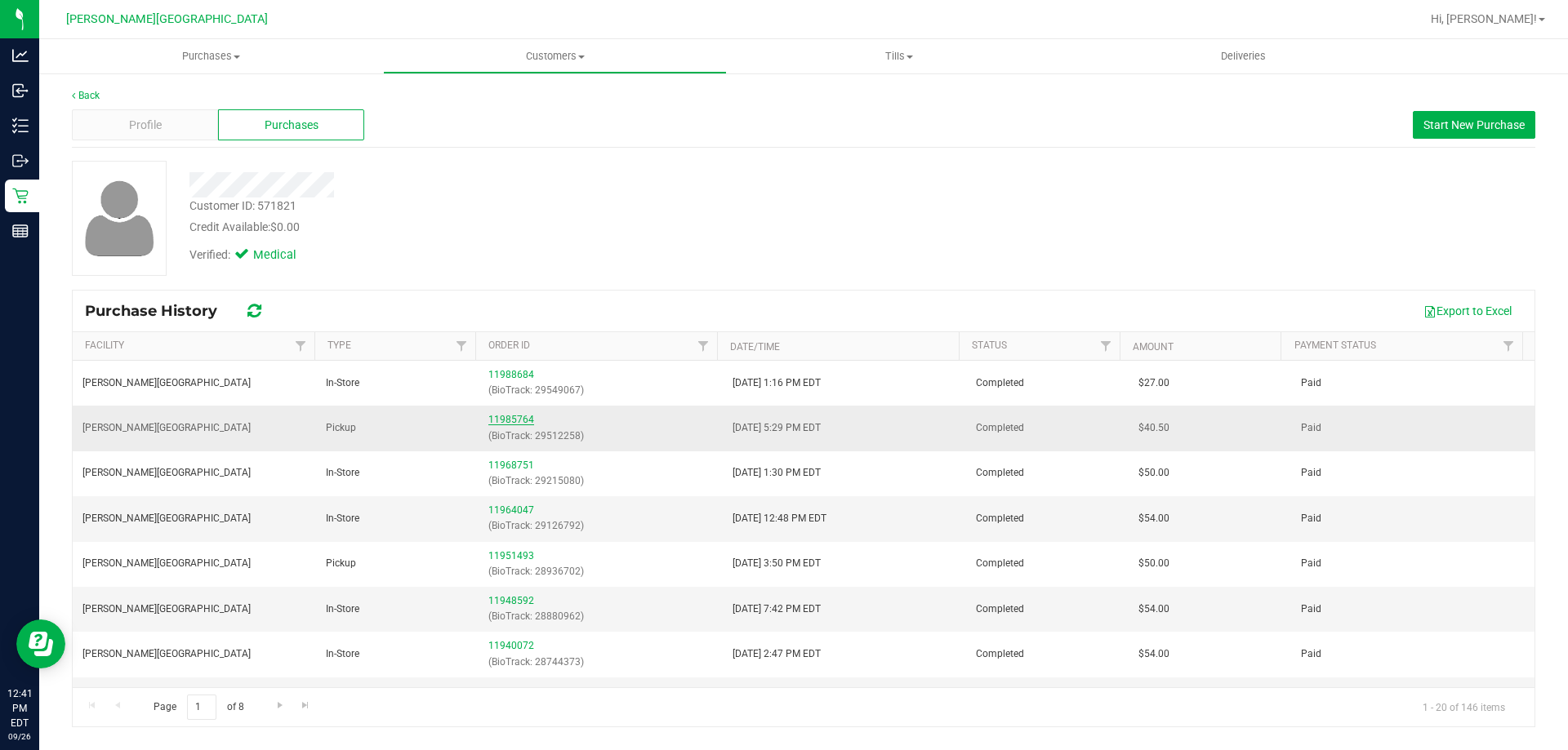
click at [515, 415] on link "11985764" at bounding box center [511, 419] width 45 height 12
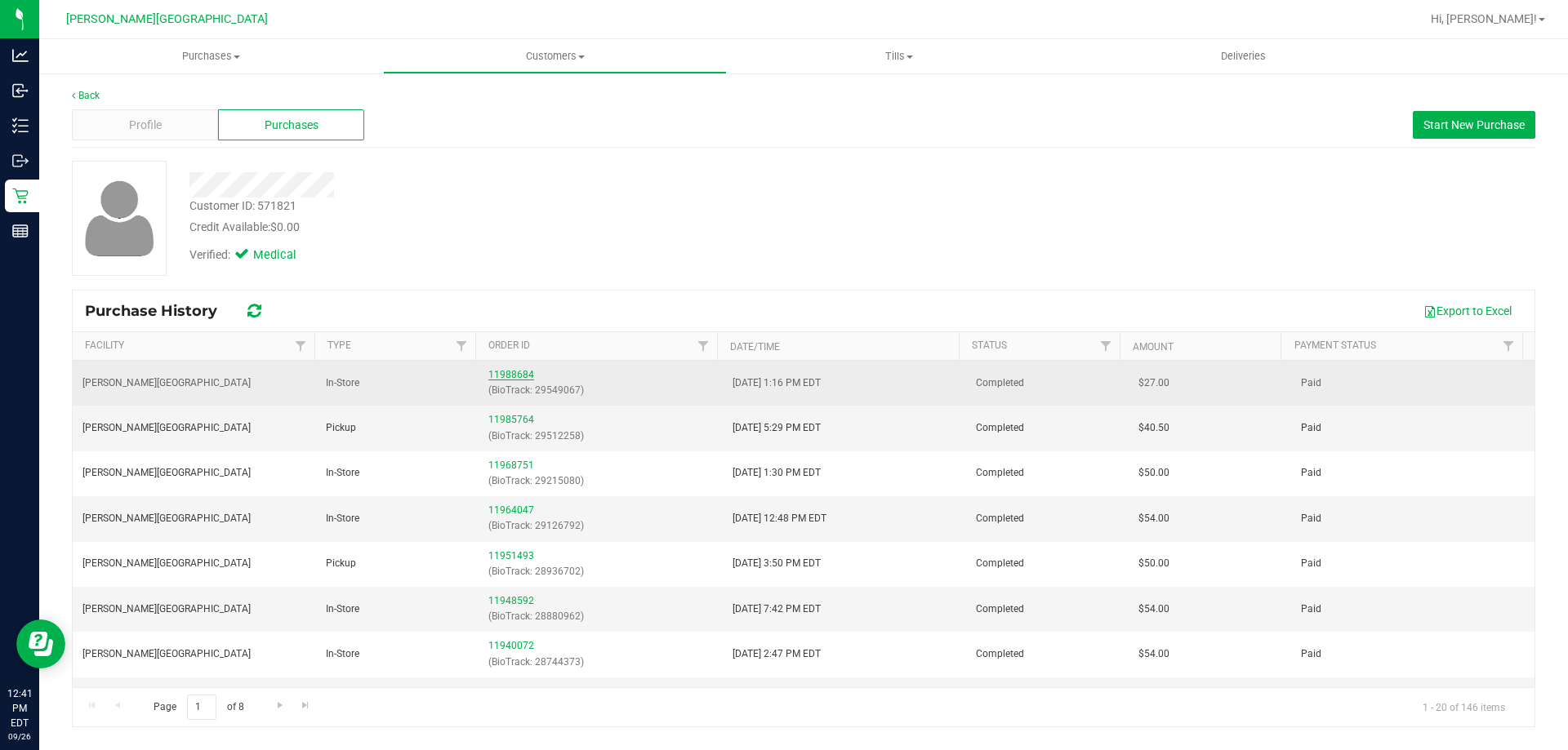
click at [515, 375] on link "11988684" at bounding box center [511, 374] width 45 height 12
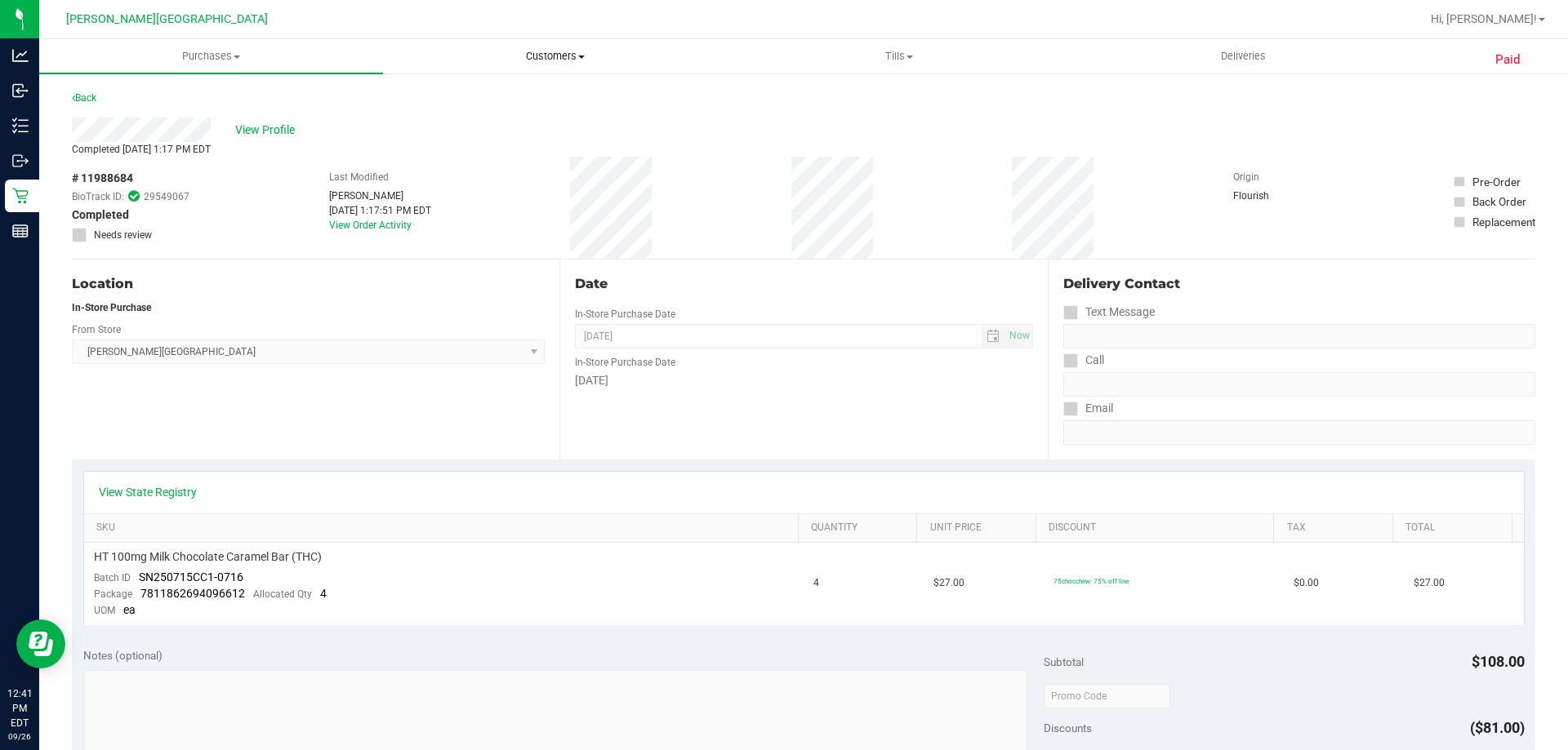
click at [557, 52] on span "Customers" at bounding box center [554, 56] width 342 height 15
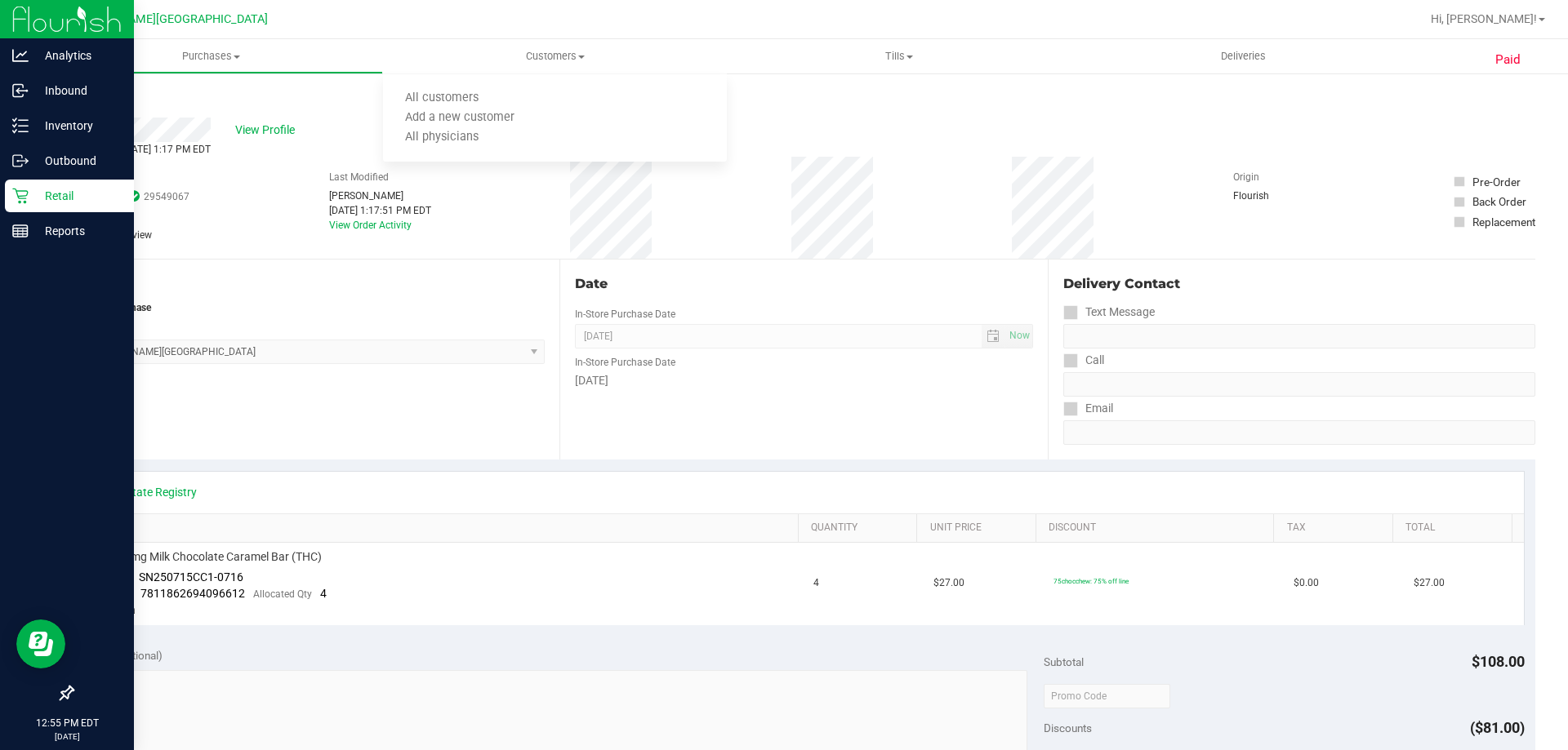
click at [40, 192] on p "Retail" at bounding box center [77, 196] width 98 height 20
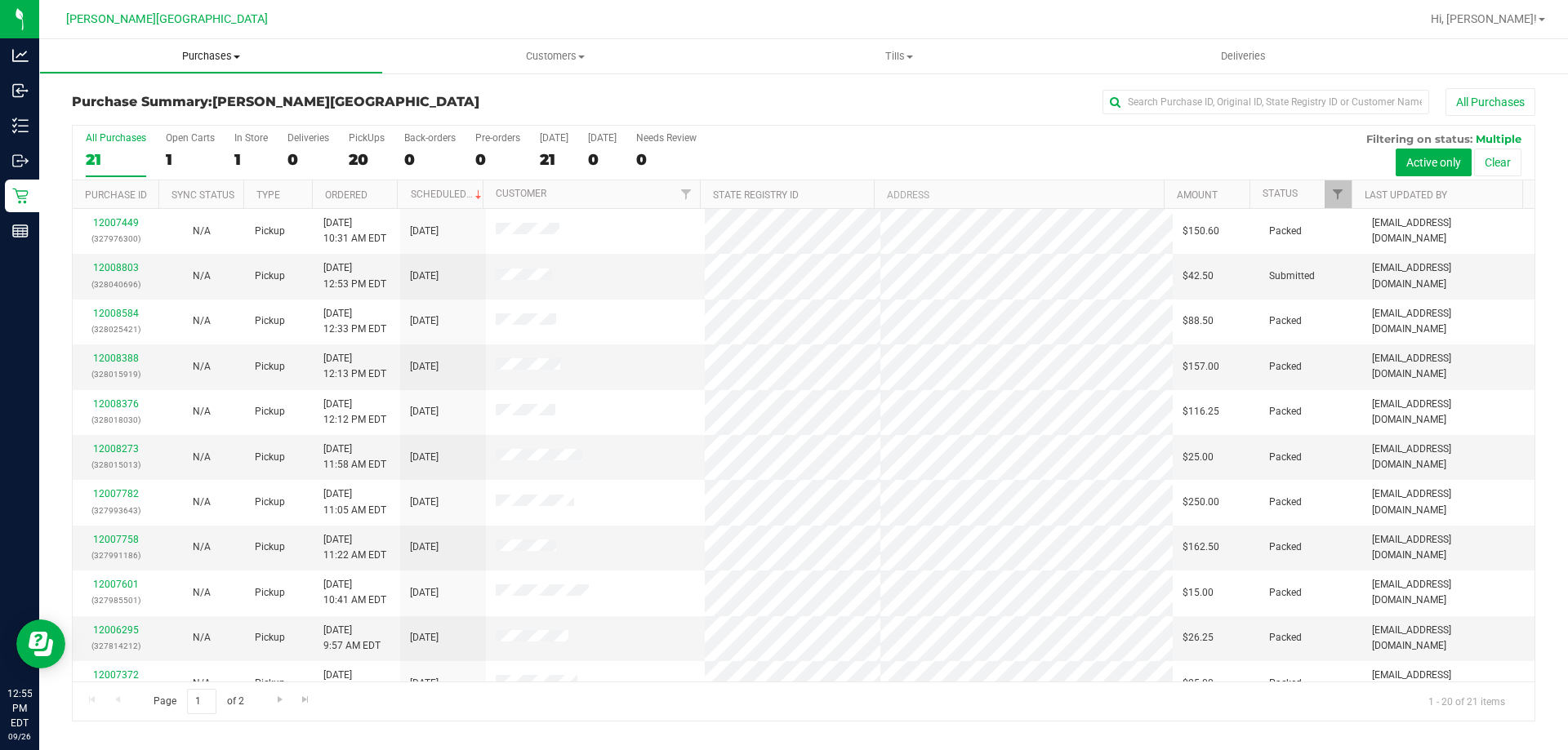
click at [232, 59] on span "Purchases" at bounding box center [211, 56] width 342 height 15
click at [117, 117] on span "Fulfillment" at bounding box center [89, 117] width 101 height 14
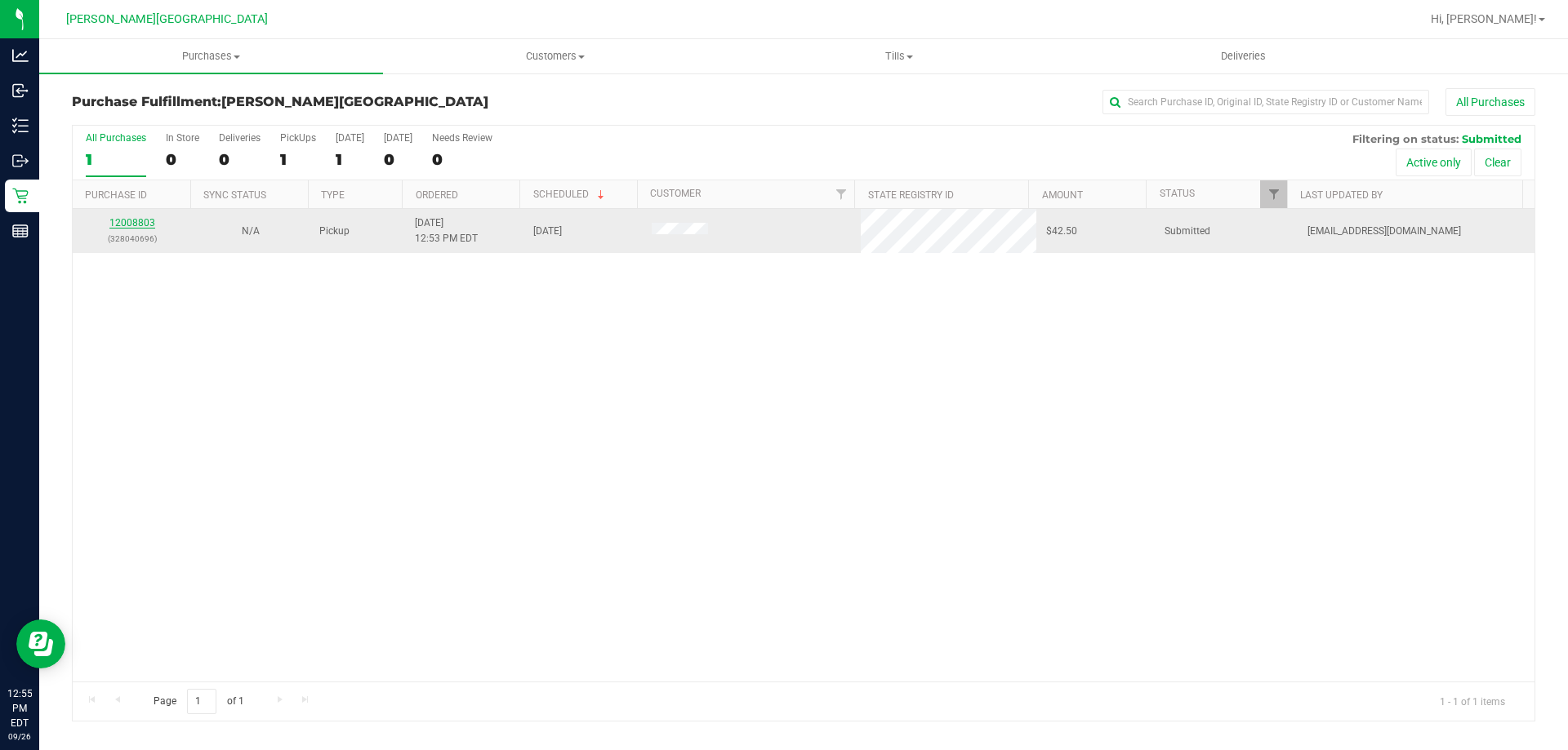
click at [134, 218] on link "12008803" at bounding box center [132, 222] width 45 height 12
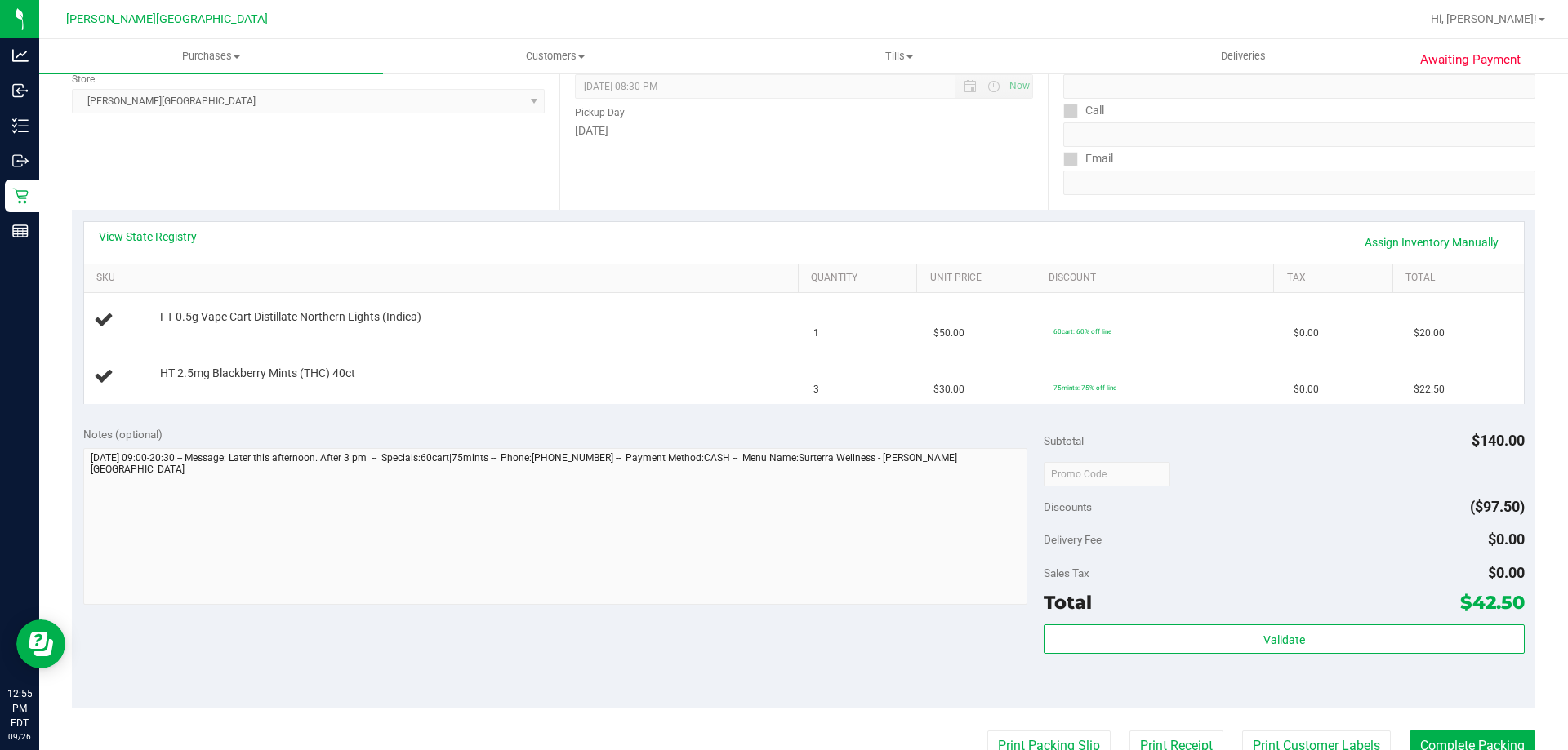
scroll to position [245, 0]
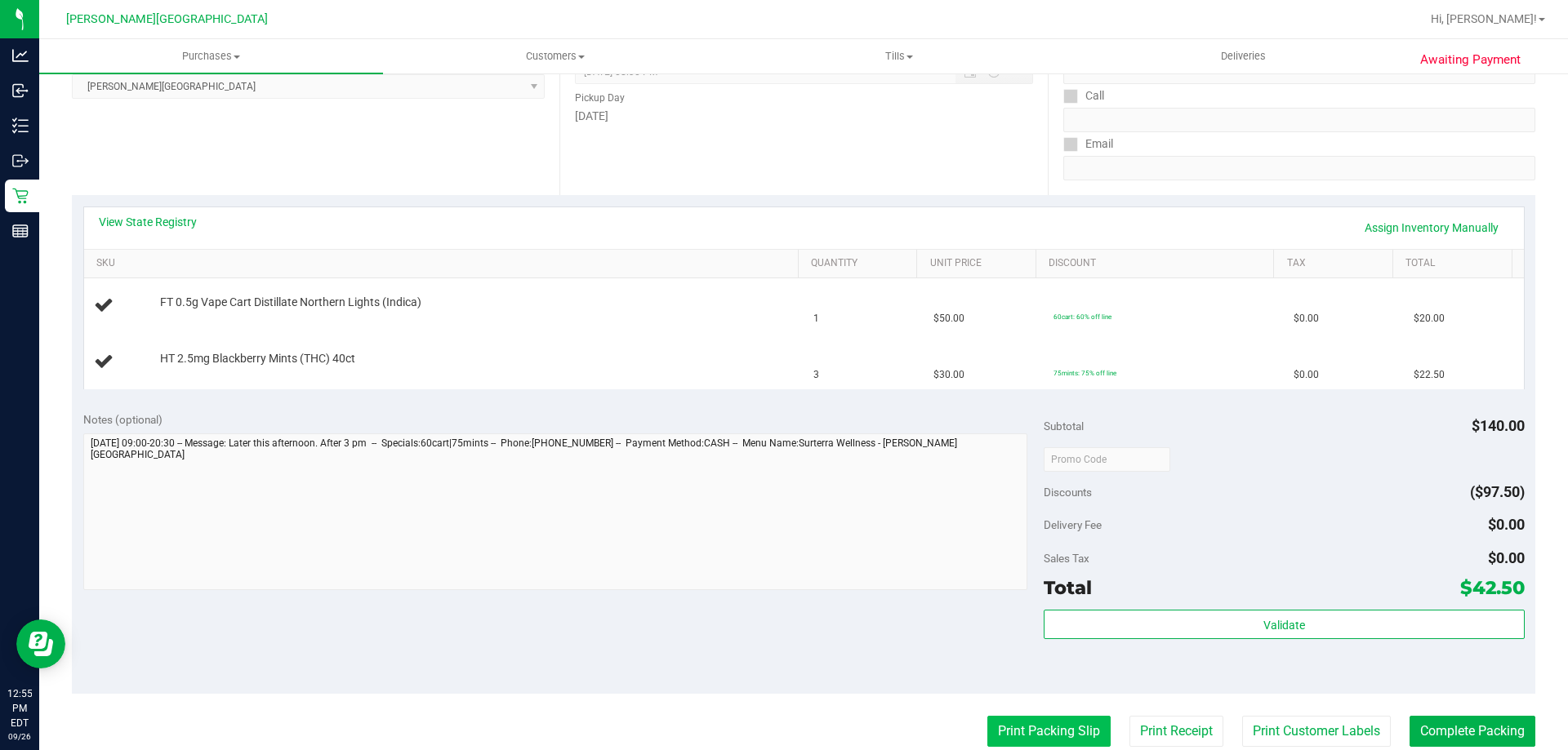
click at [1037, 725] on button "Print Packing Slip" at bounding box center [1049, 731] width 124 height 31
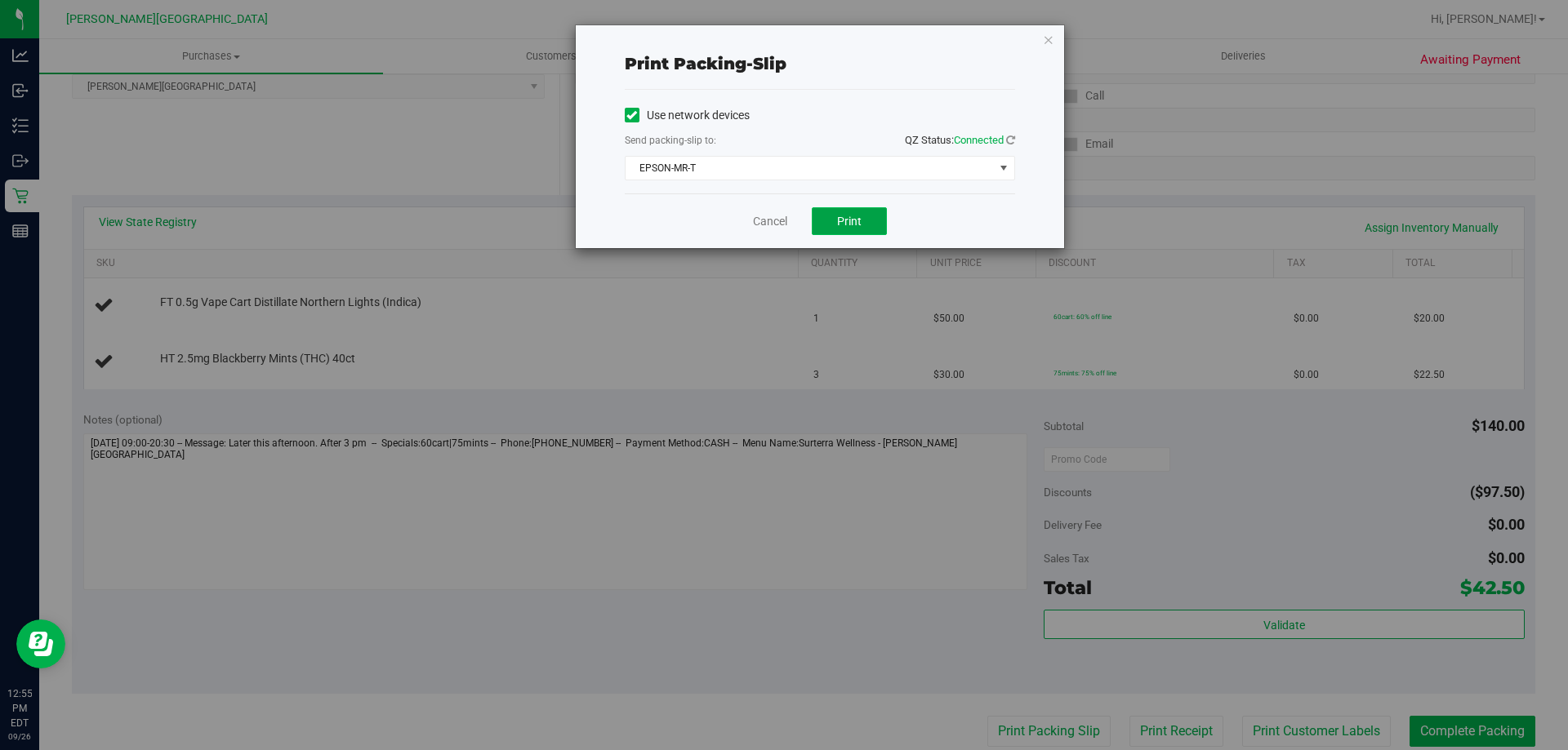
click at [836, 218] on button "Print" at bounding box center [849, 221] width 75 height 28
click at [768, 222] on link "Cancel" at bounding box center [770, 222] width 35 height 17
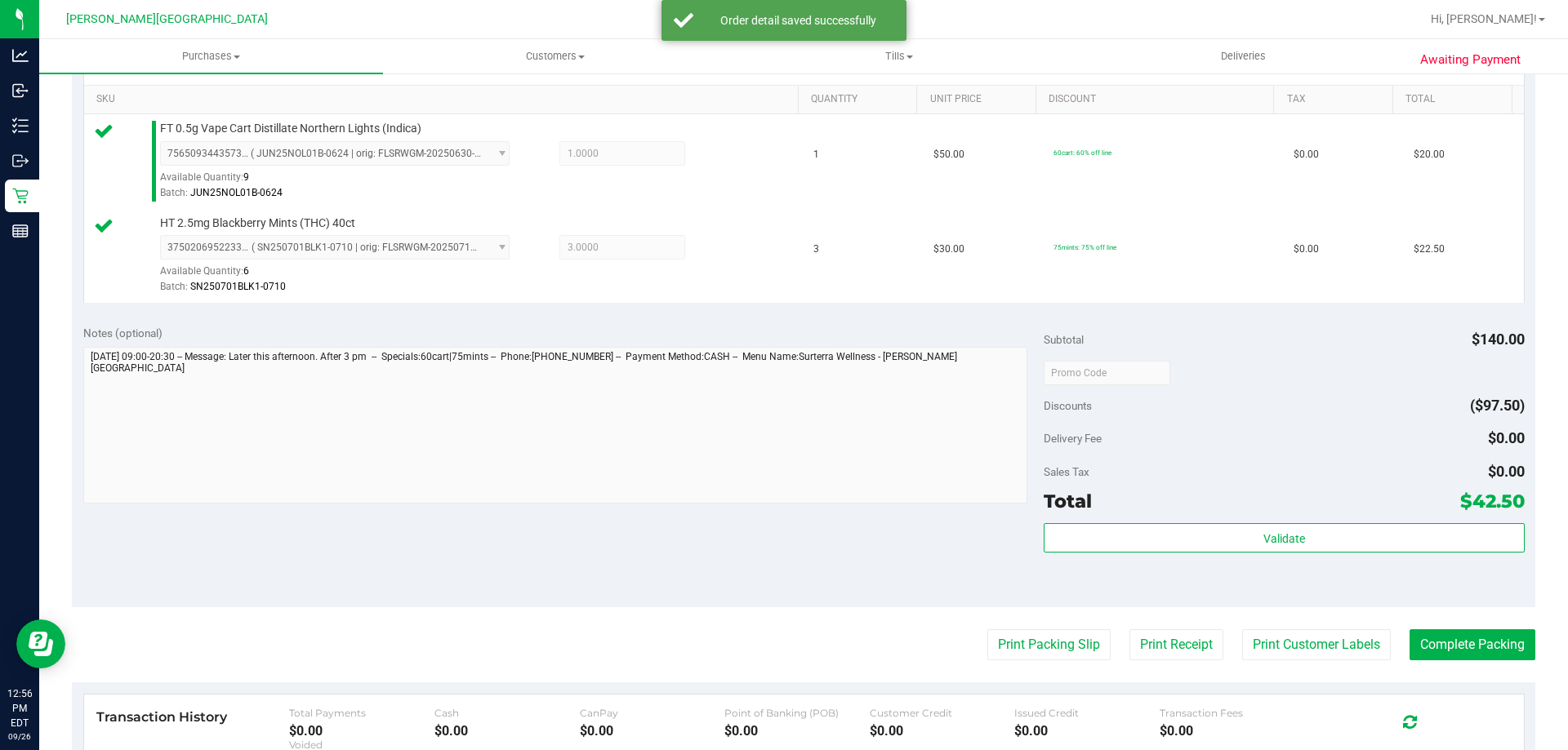
scroll to position [571, 0]
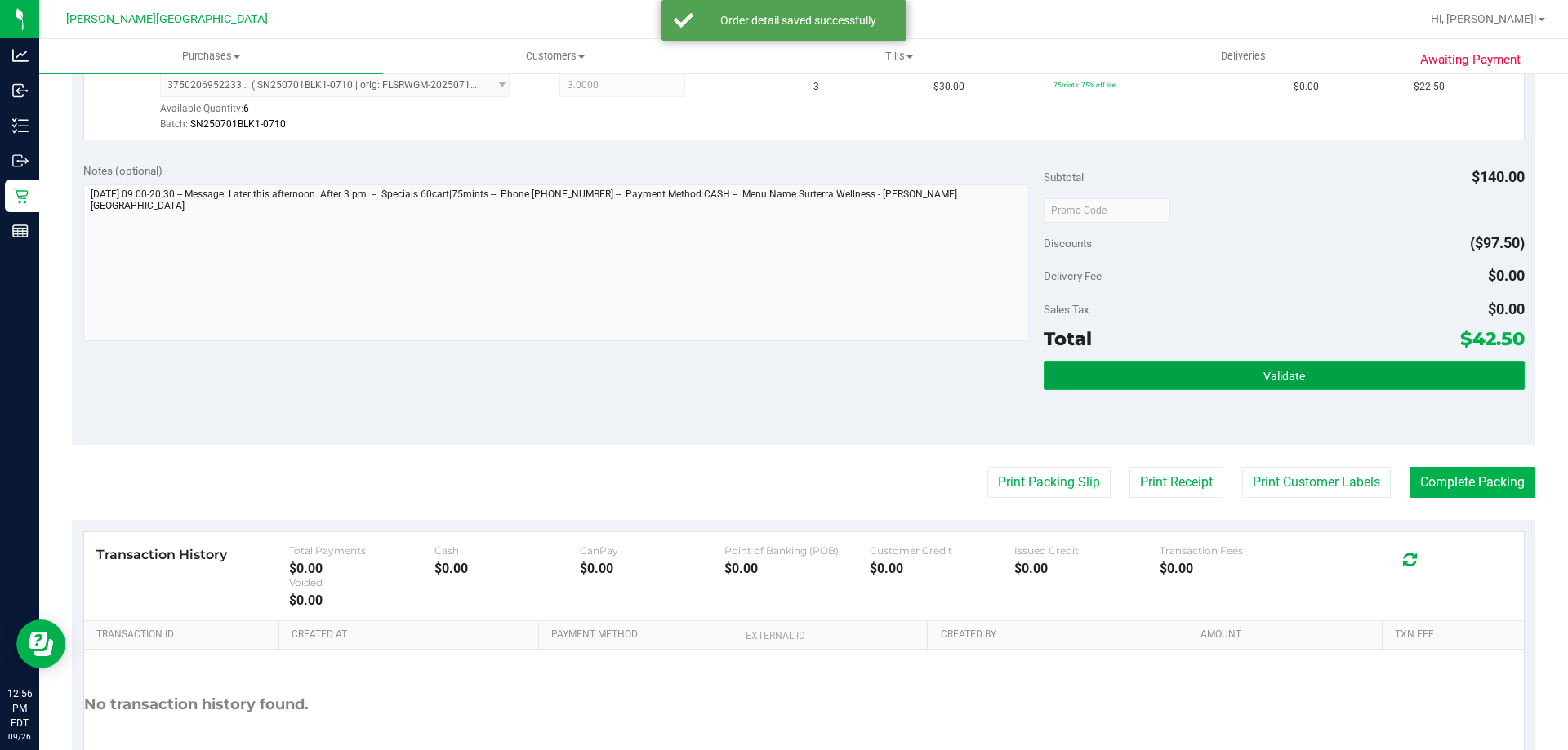
click at [1212, 388] on button "Validate" at bounding box center [1284, 375] width 481 height 29
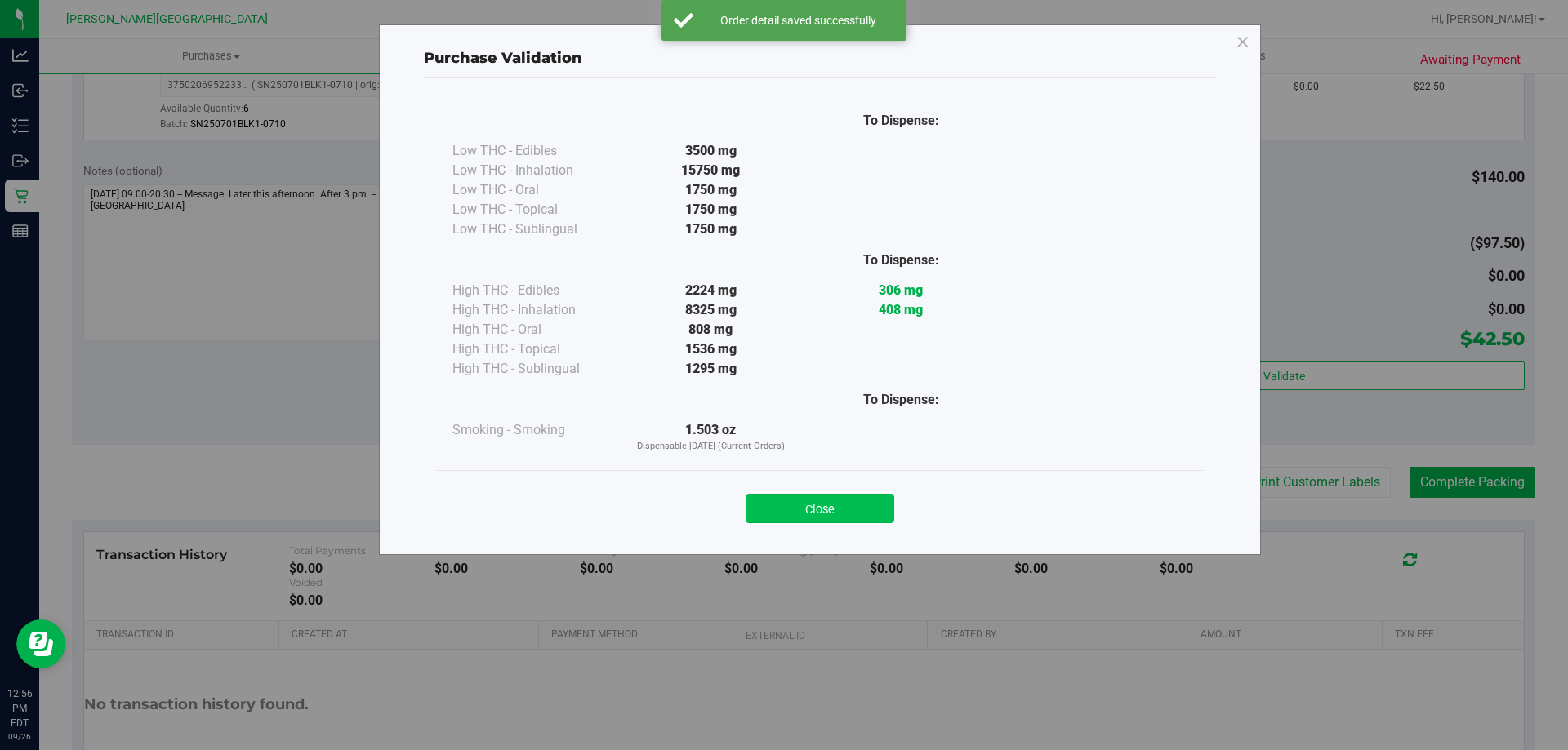
click at [826, 512] on button "Close" at bounding box center [820, 508] width 149 height 29
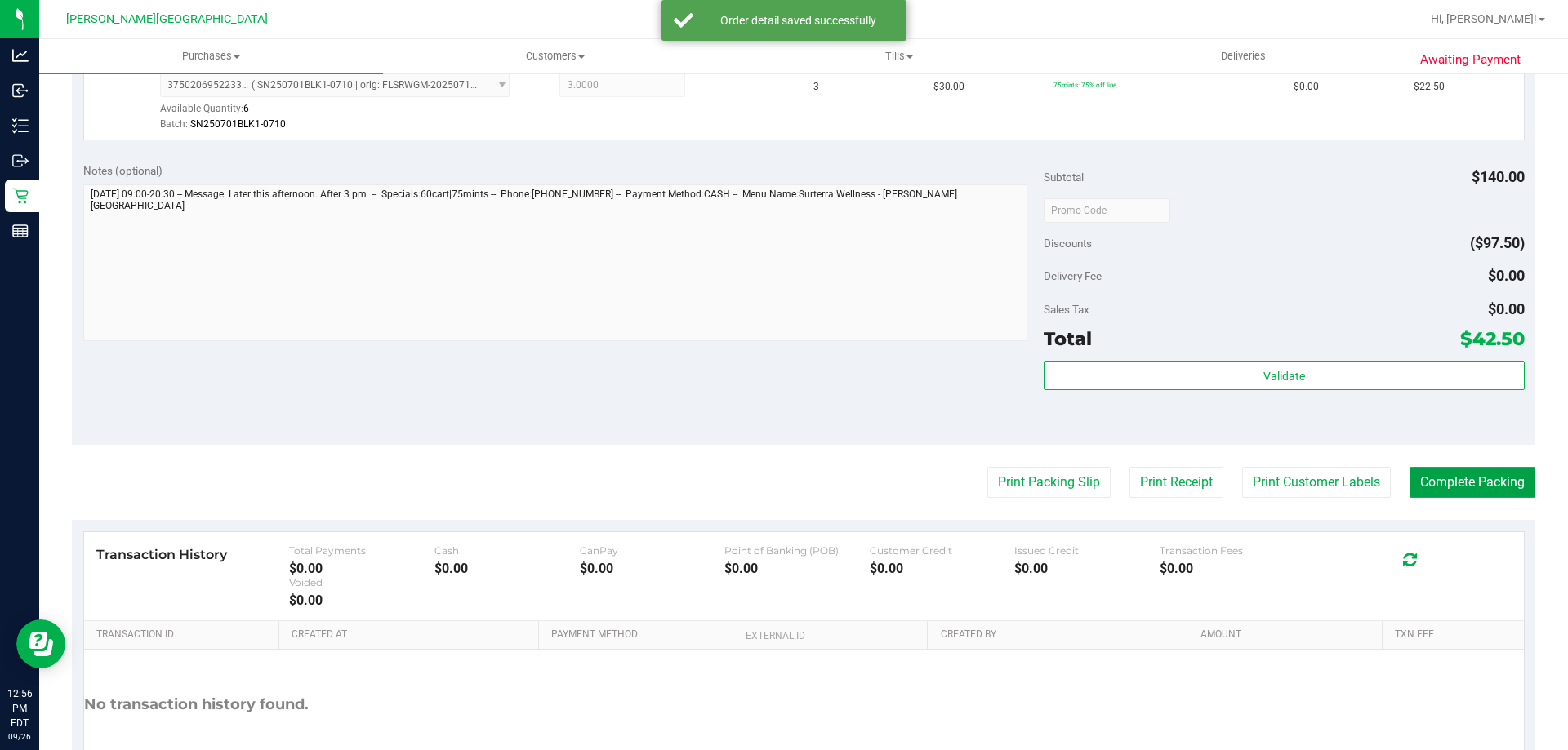
click at [1454, 472] on button "Complete Packing" at bounding box center [1472, 482] width 125 height 31
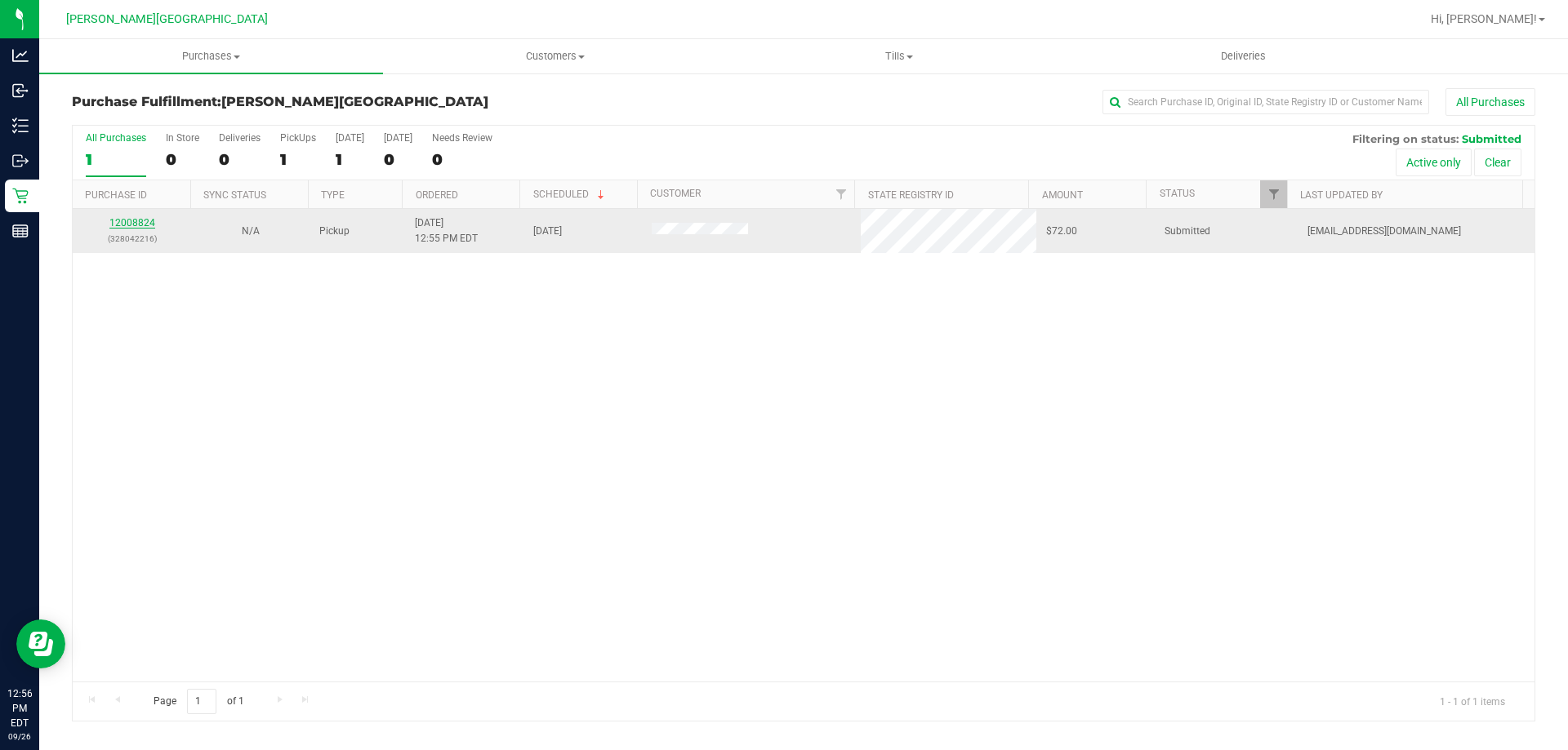
click at [112, 223] on link "12008824" at bounding box center [132, 222] width 45 height 12
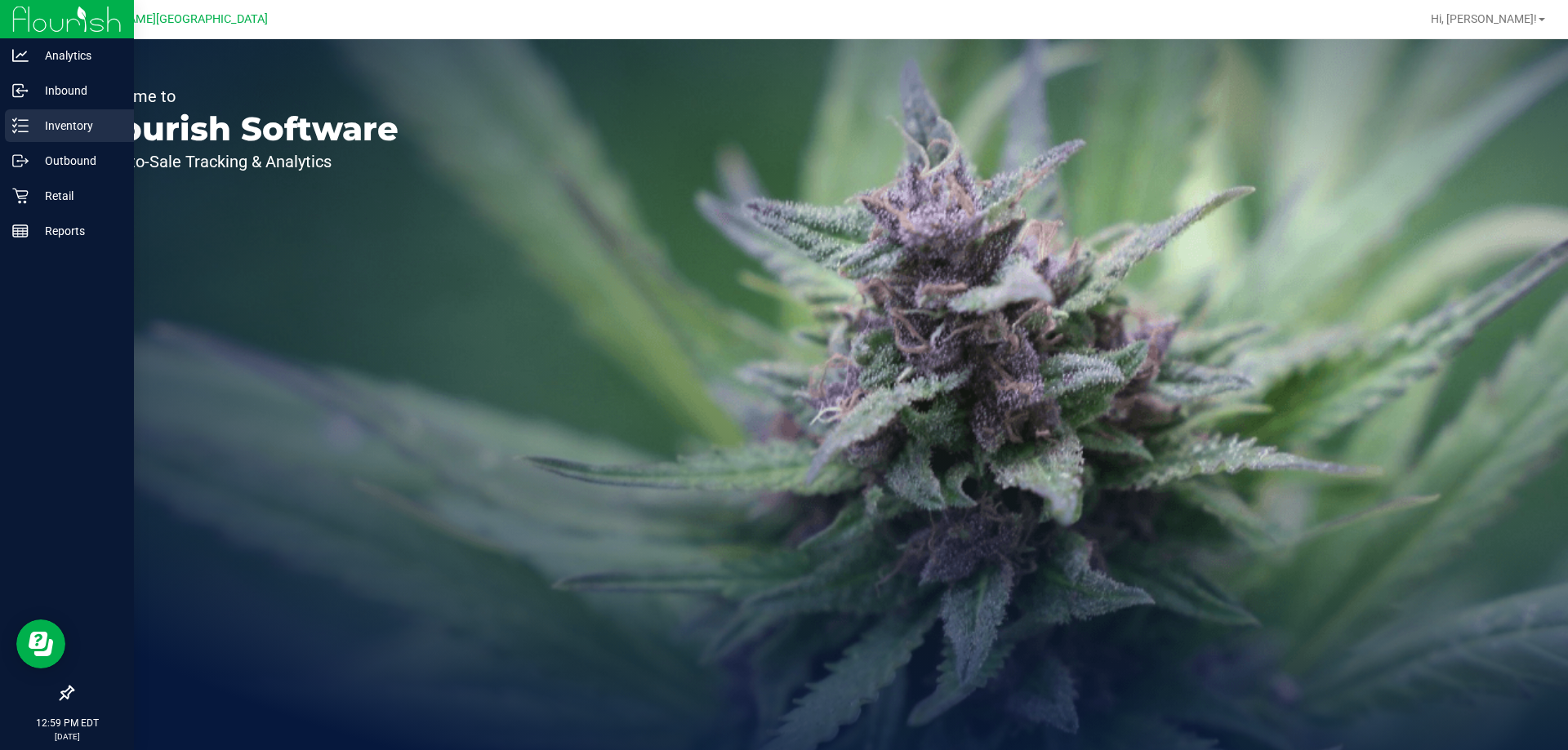
click at [38, 124] on p "Inventory" at bounding box center [77, 126] width 98 height 20
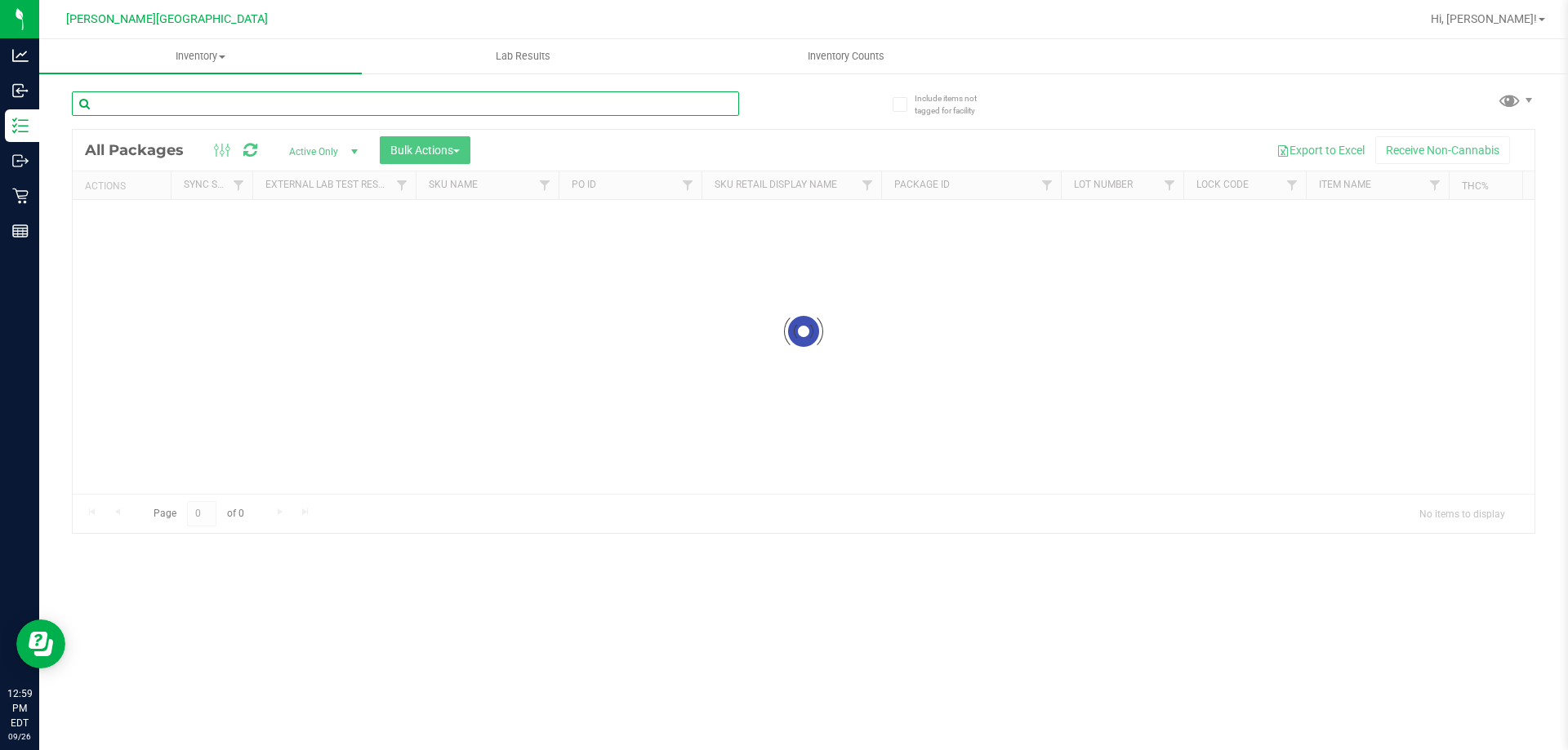
click at [206, 113] on input "text" at bounding box center [405, 104] width 667 height 25
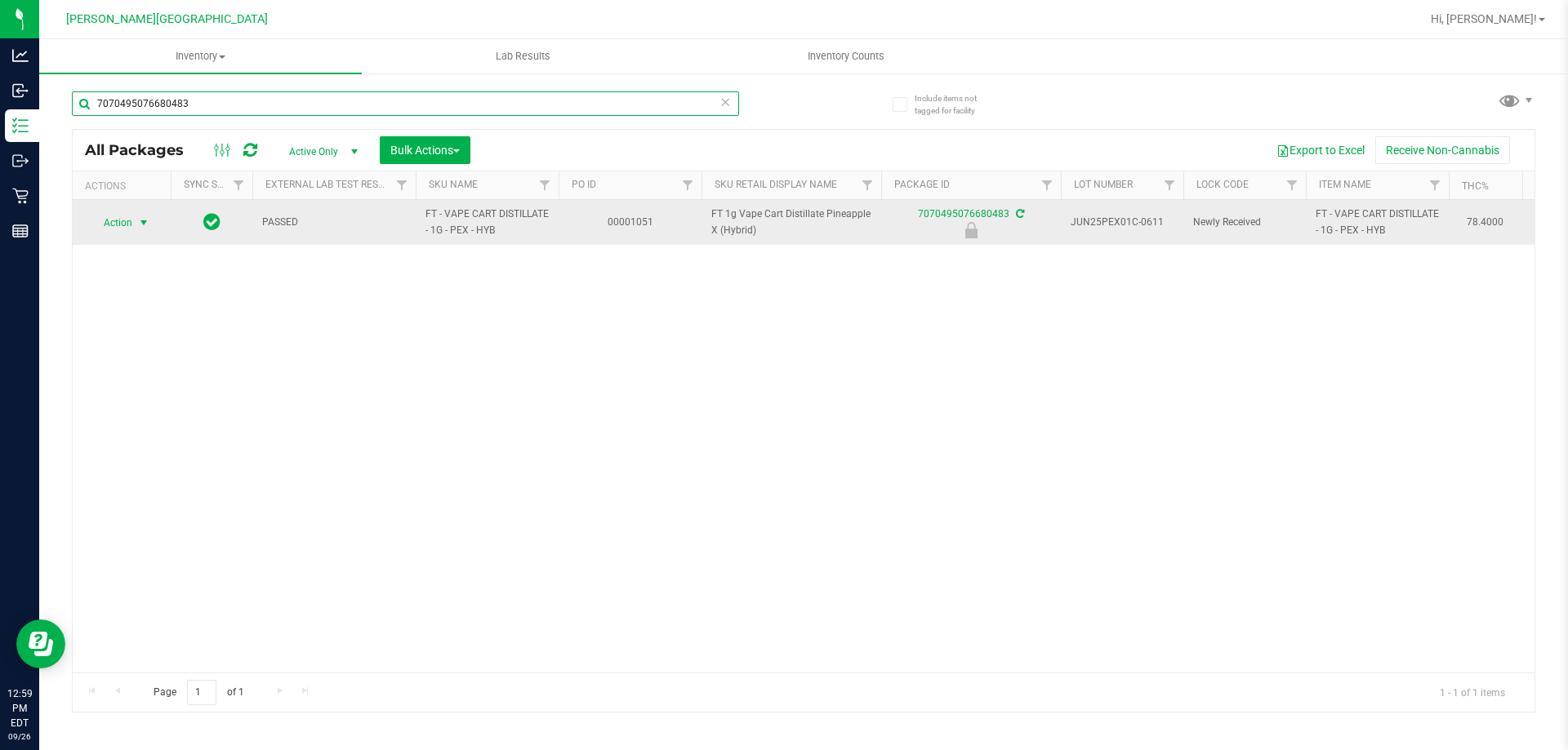
type input "7070495076680483"
click at [138, 222] on span "select" at bounding box center [144, 222] width 13 height 13
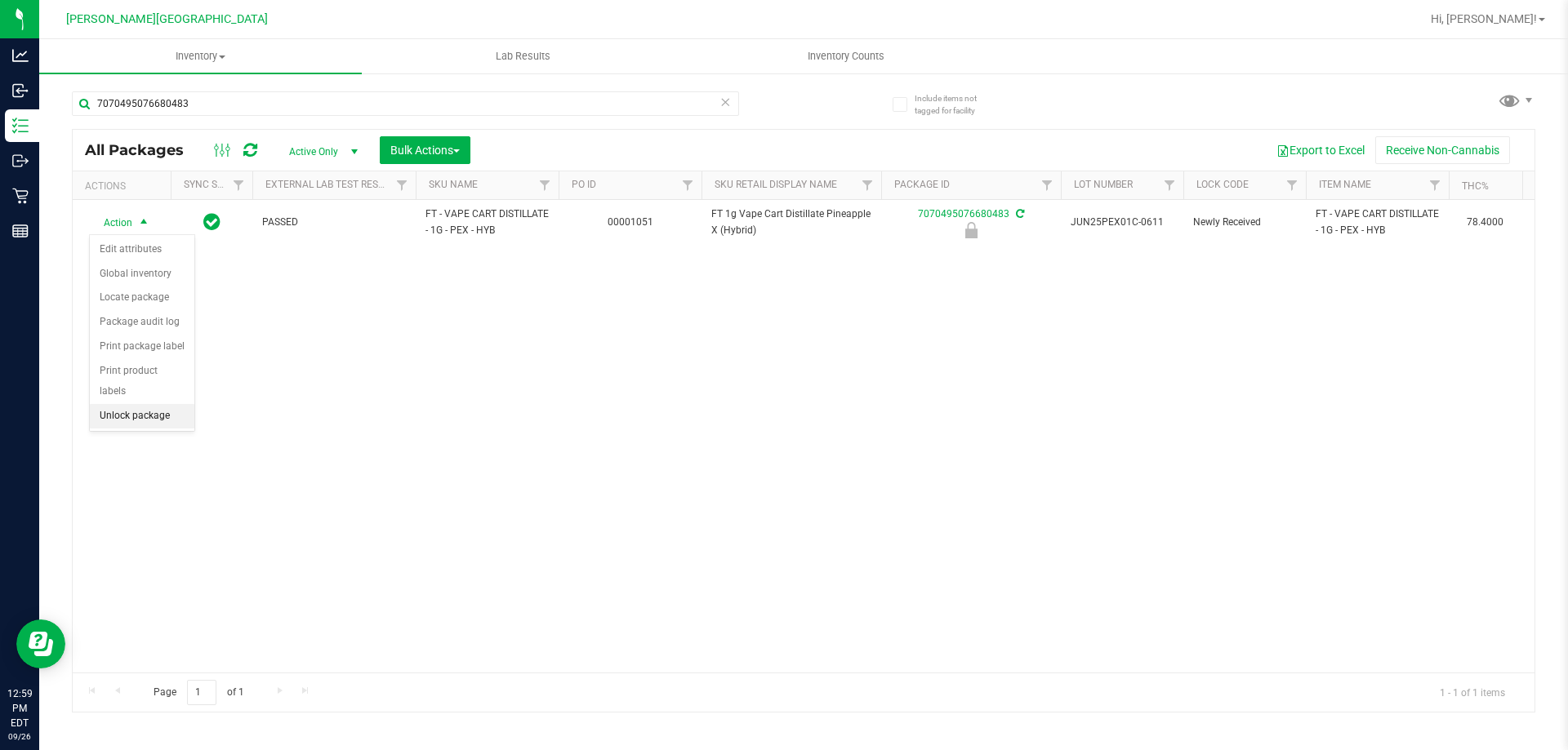
click at [115, 404] on li "Unlock package" at bounding box center [142, 416] width 104 height 25
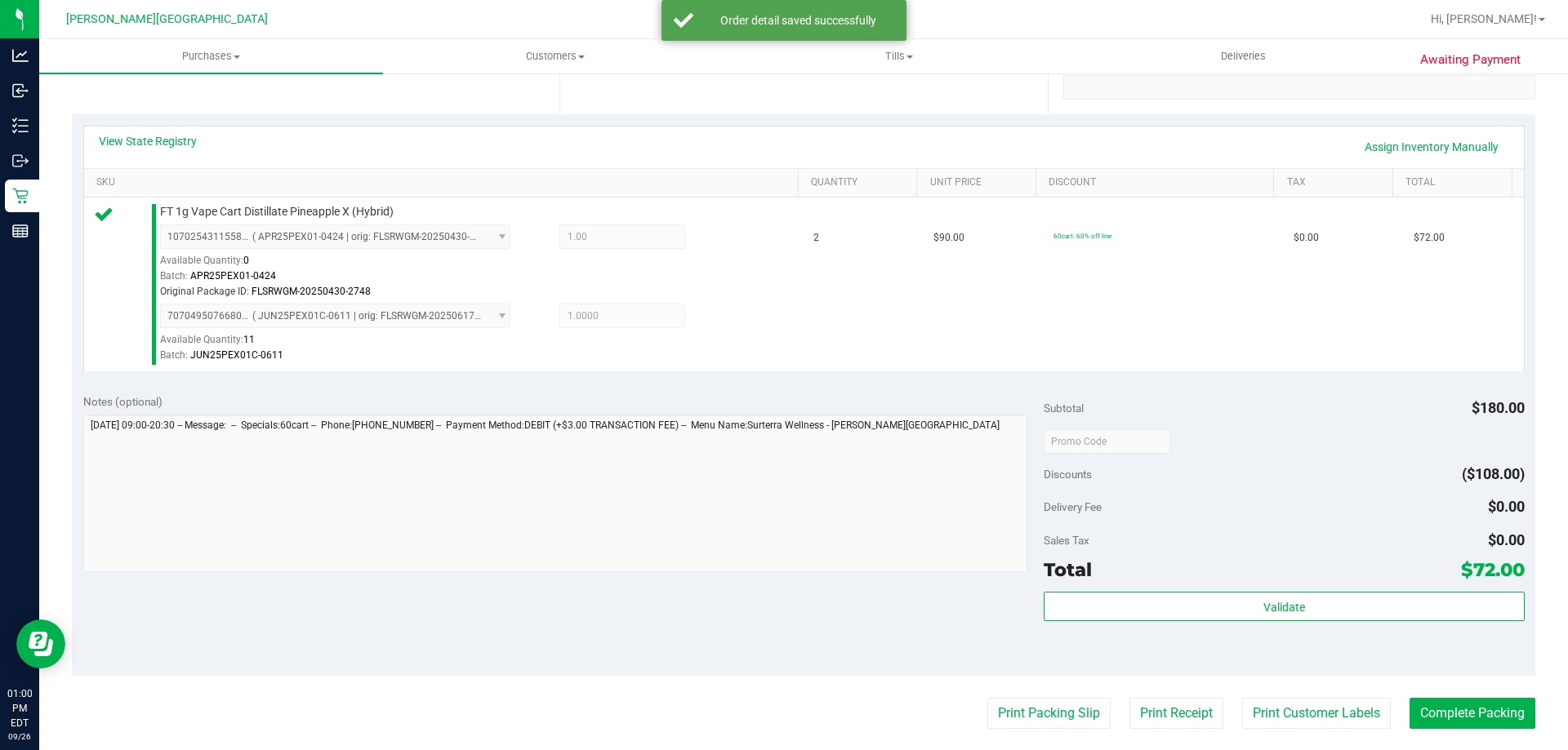
scroll to position [327, 0]
click at [1376, 587] on div "Subtotal $180.00 Discounts ($108.00) Delivery Fee $0.00 Sales Tax $0.00 Total $…" at bounding box center [1284, 528] width 481 height 271
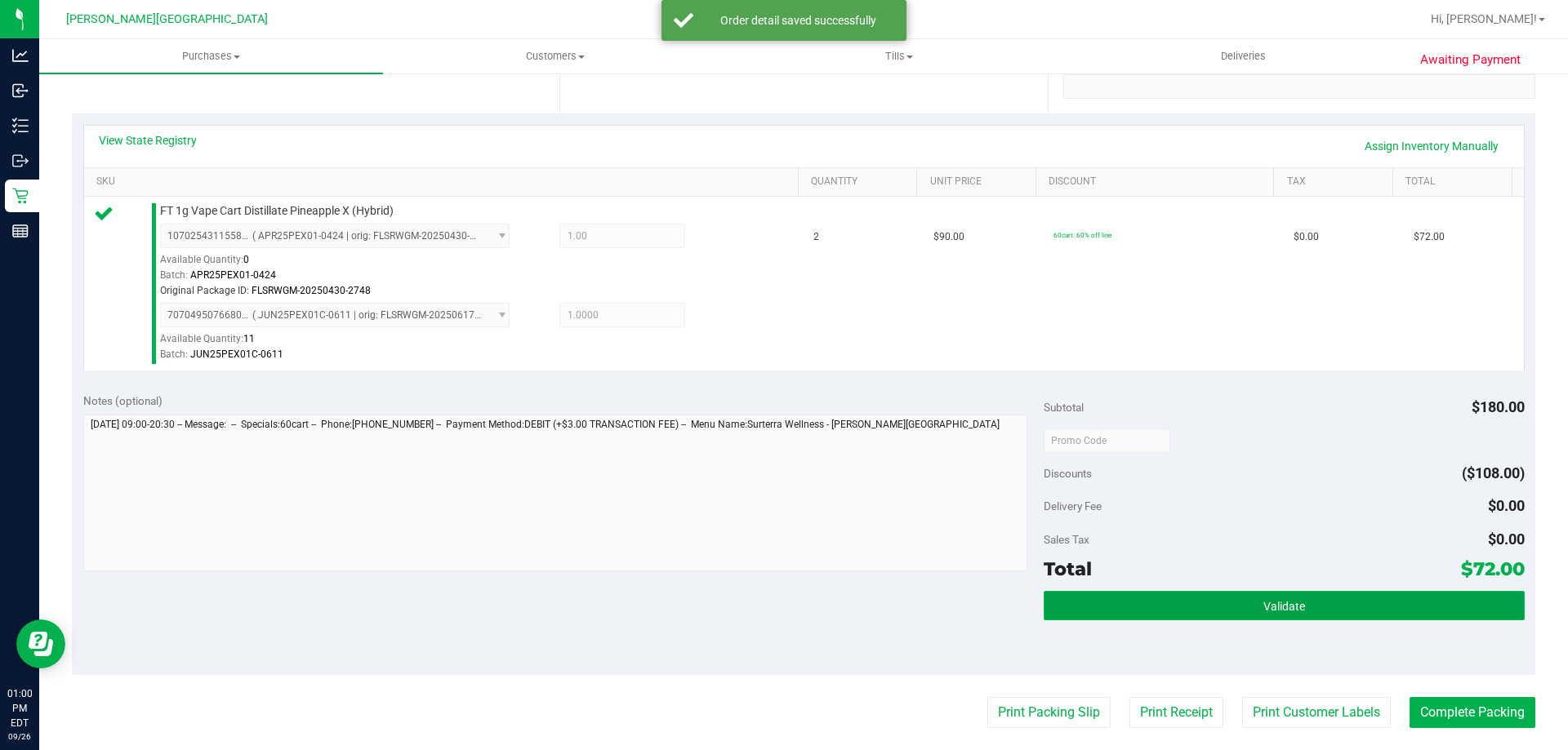
click at [1366, 610] on button "Validate" at bounding box center [1284, 606] width 481 height 29
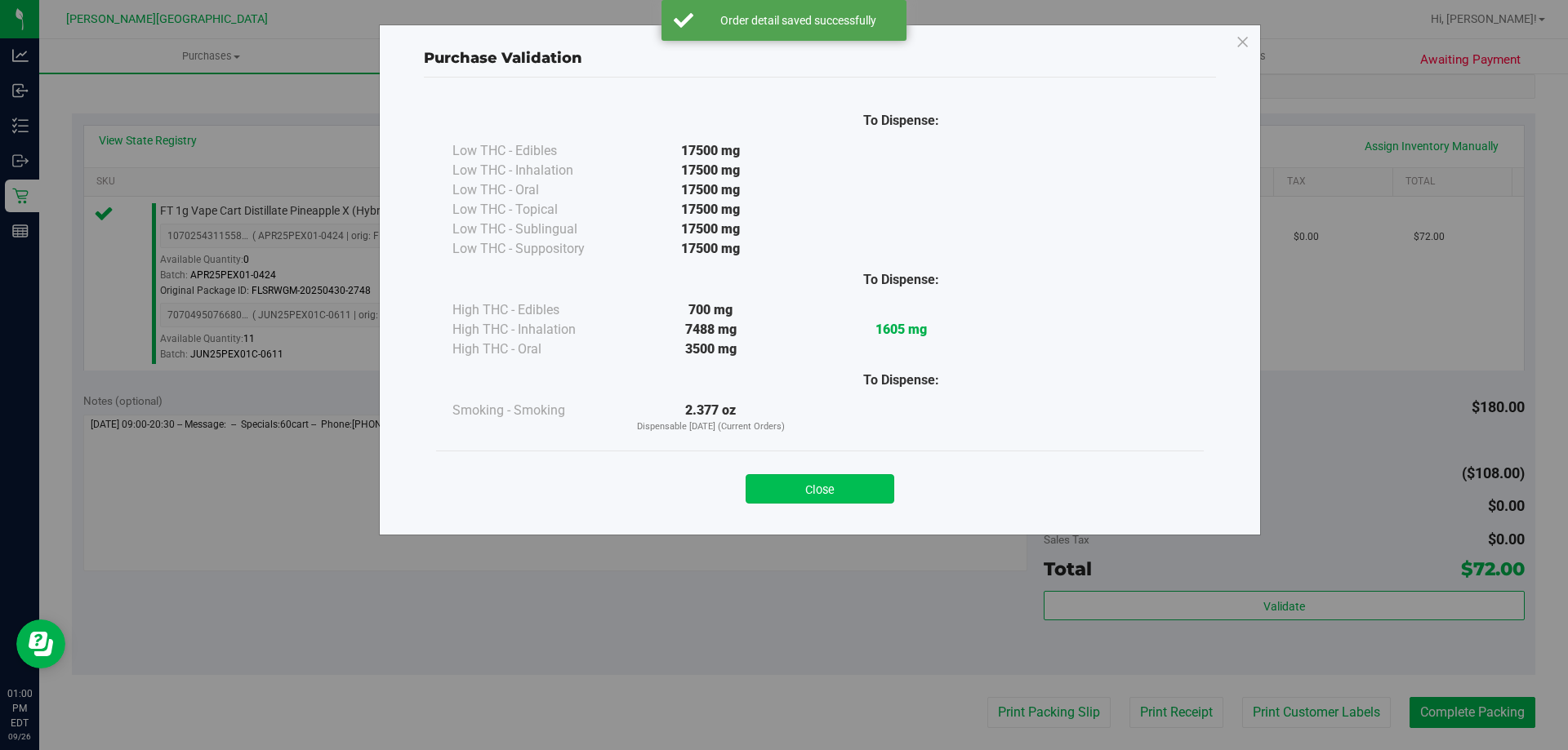
click at [859, 488] on button "Close" at bounding box center [820, 488] width 149 height 29
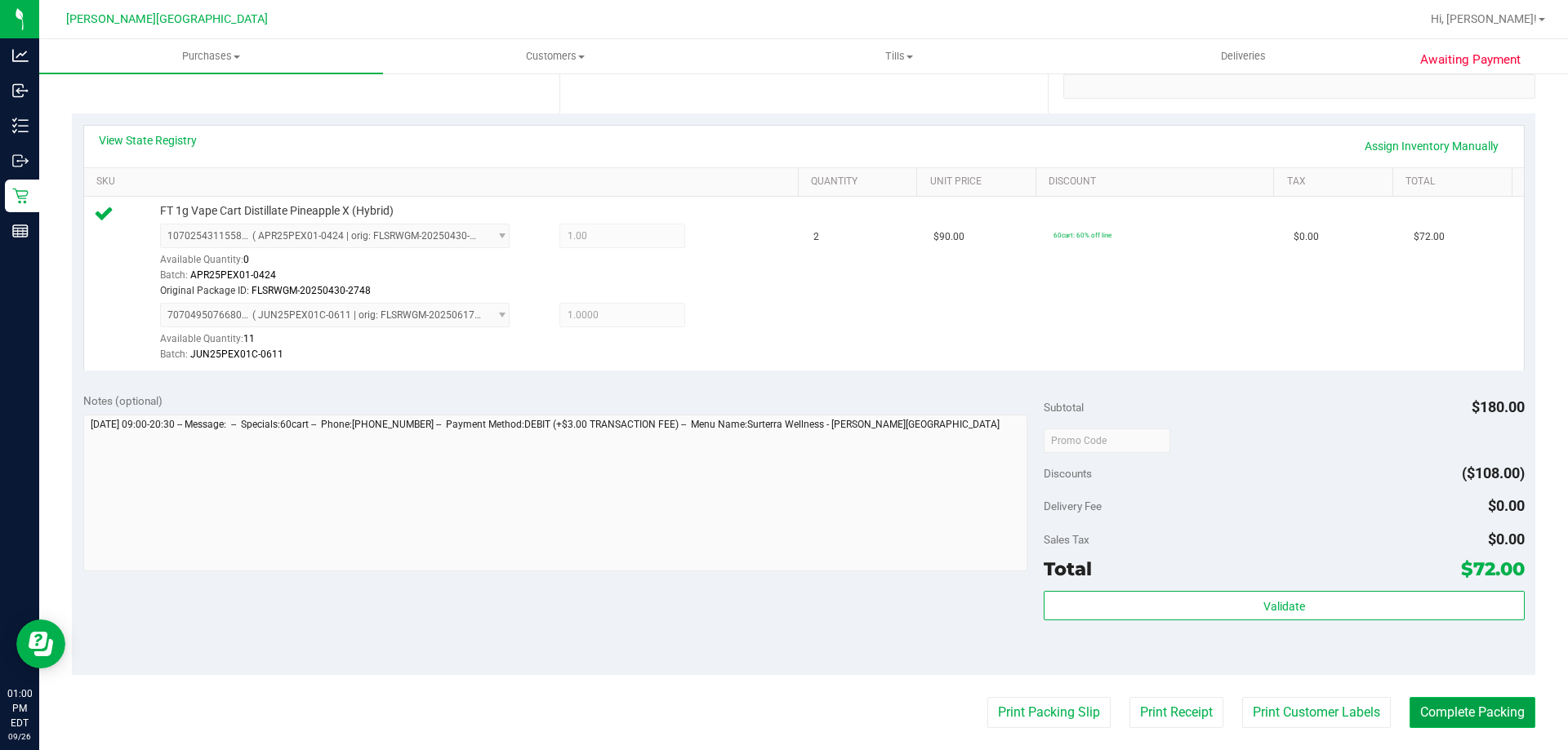
click at [1444, 712] on button "Complete Packing" at bounding box center [1472, 713] width 125 height 31
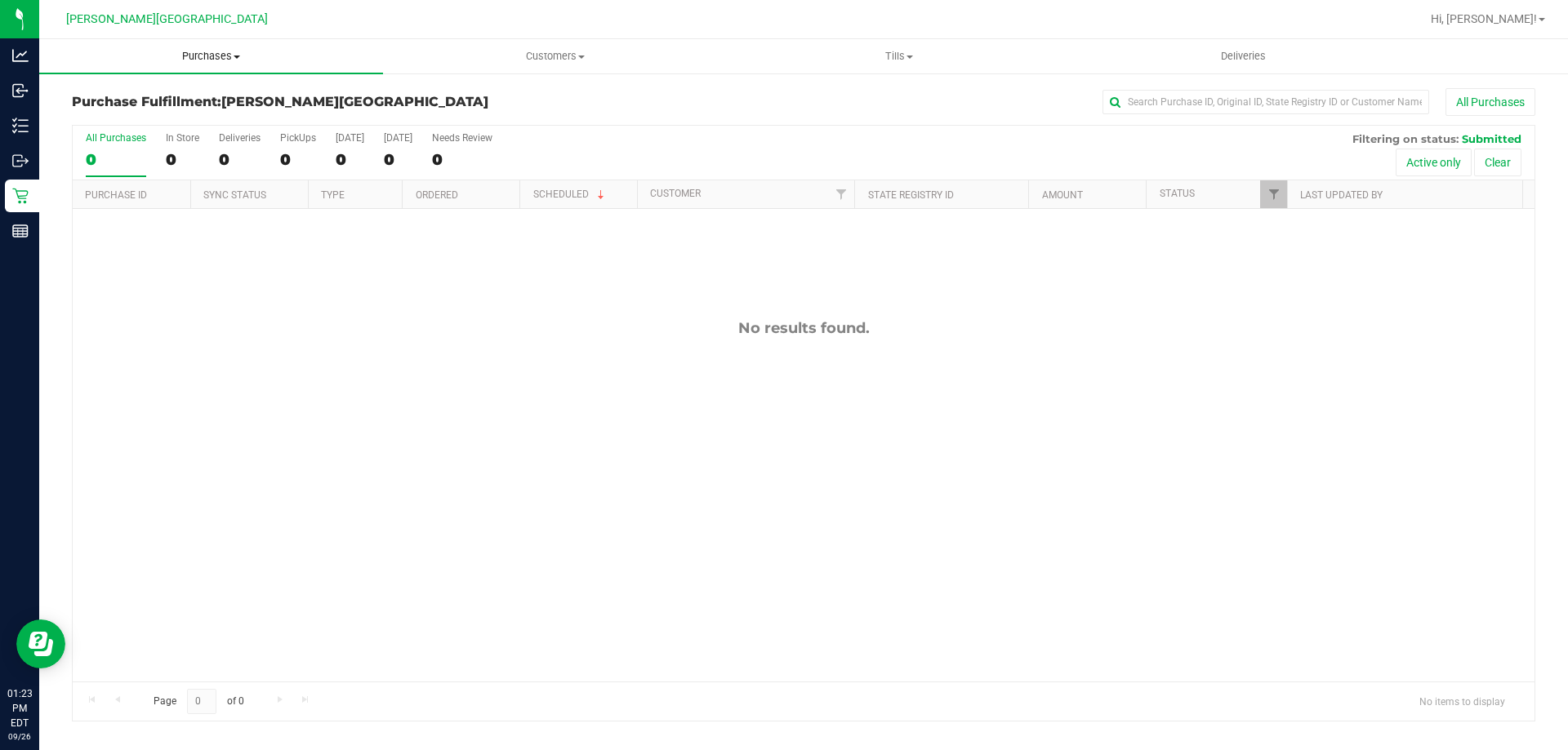
click at [209, 63] on span "Purchases" at bounding box center [211, 56] width 343 height 15
click at [114, 118] on span "Fulfillment" at bounding box center [89, 117] width 101 height 14
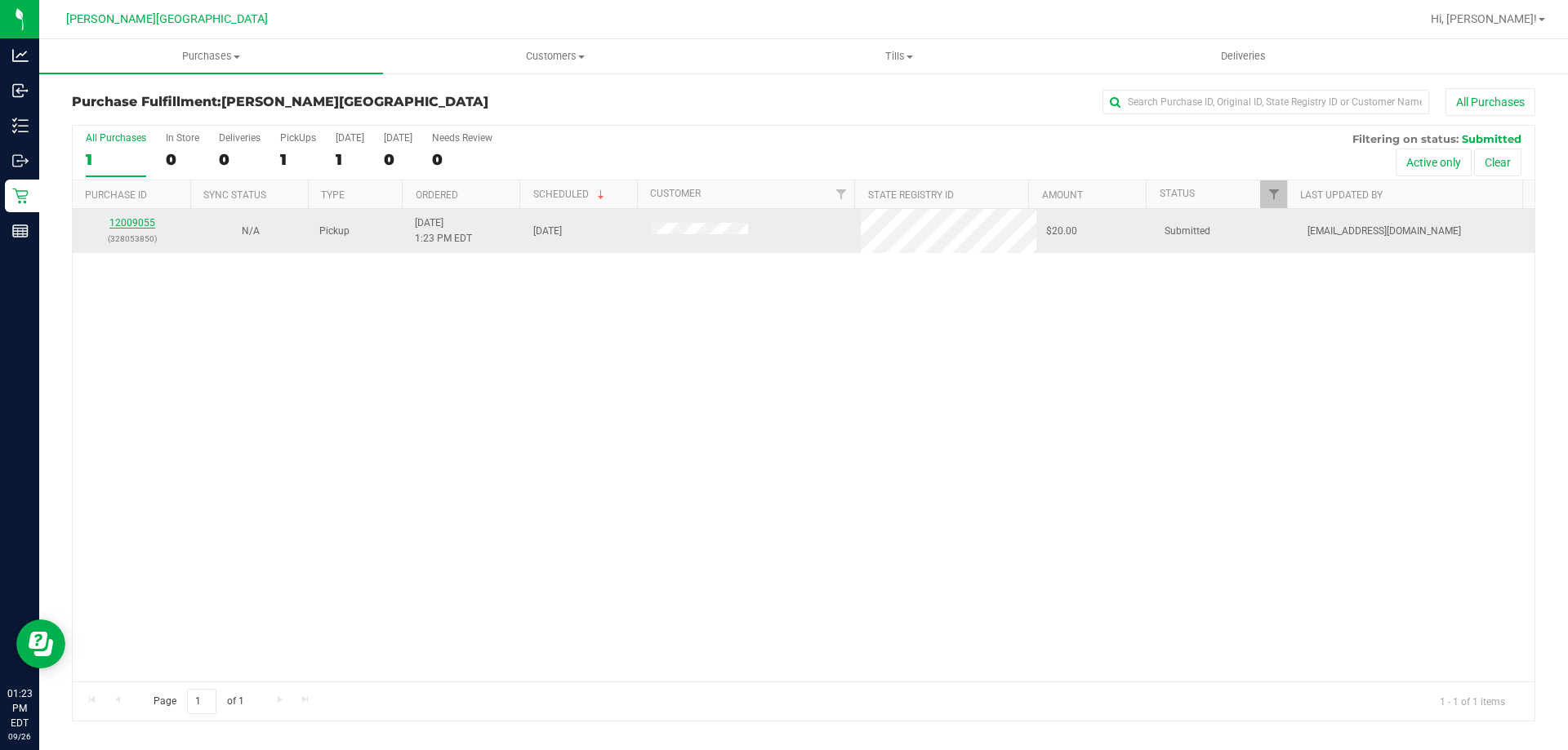
click at [119, 226] on link "12009055" at bounding box center [132, 222] width 45 height 12
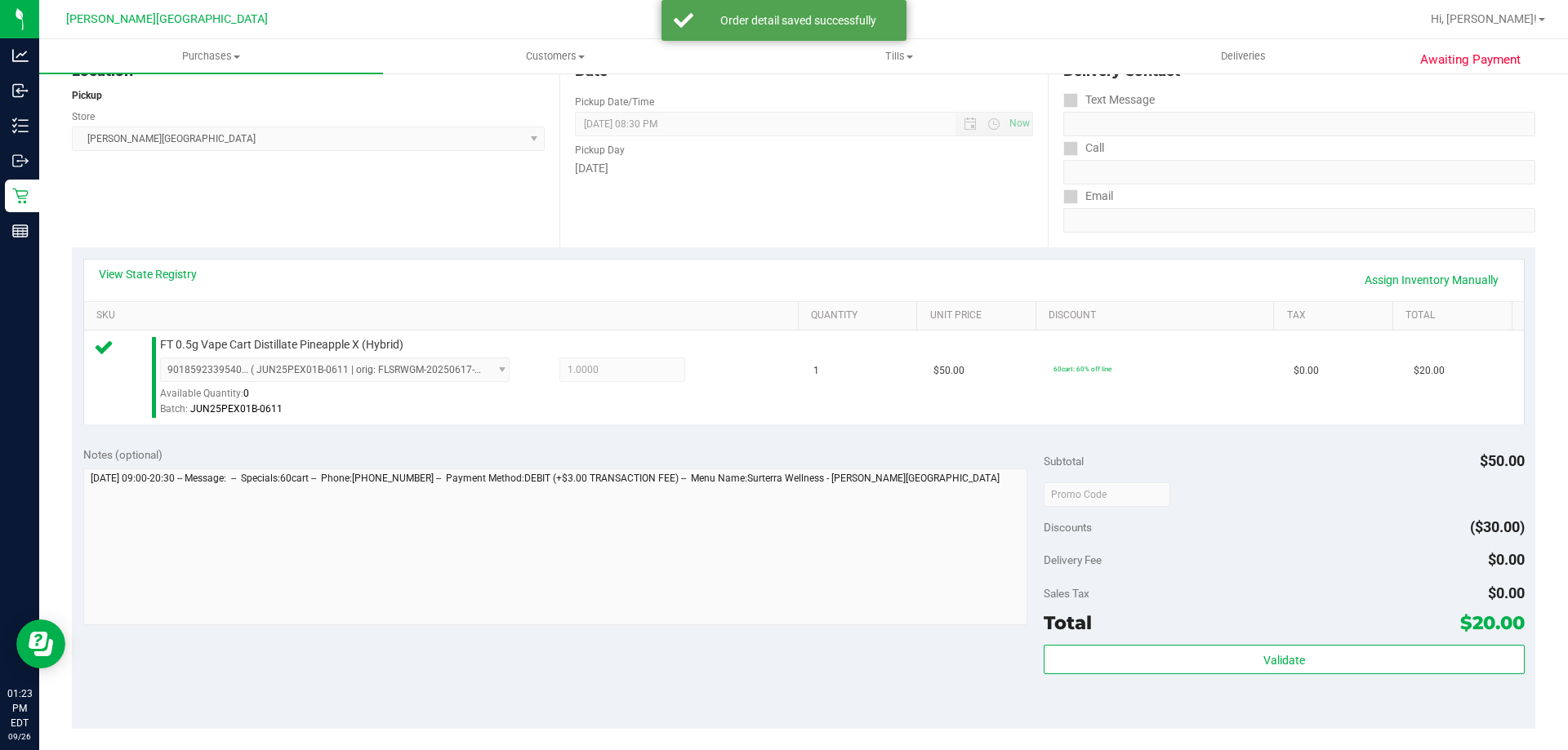
scroll to position [245, 0]
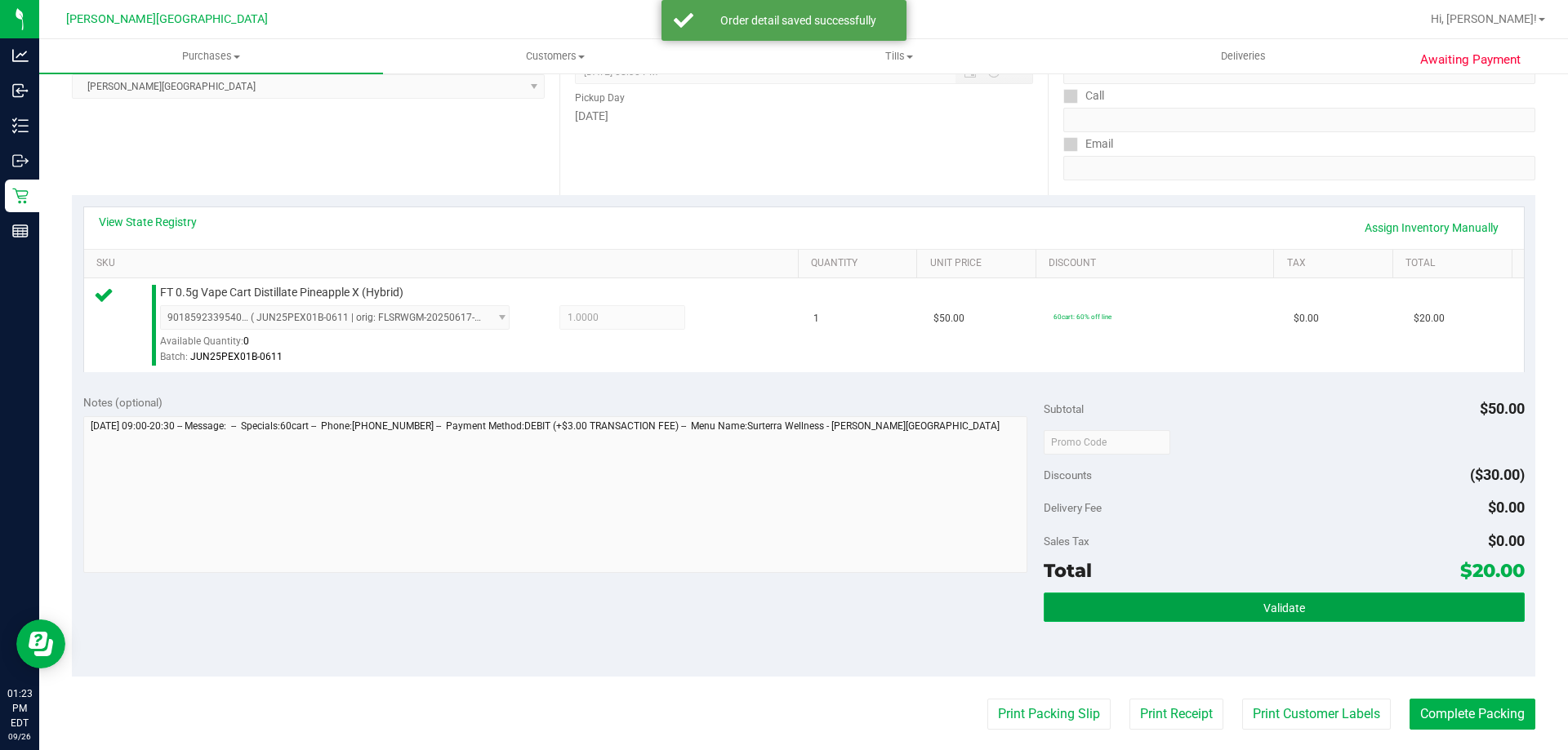
click at [1264, 609] on span "Validate" at bounding box center [1285, 607] width 42 height 13
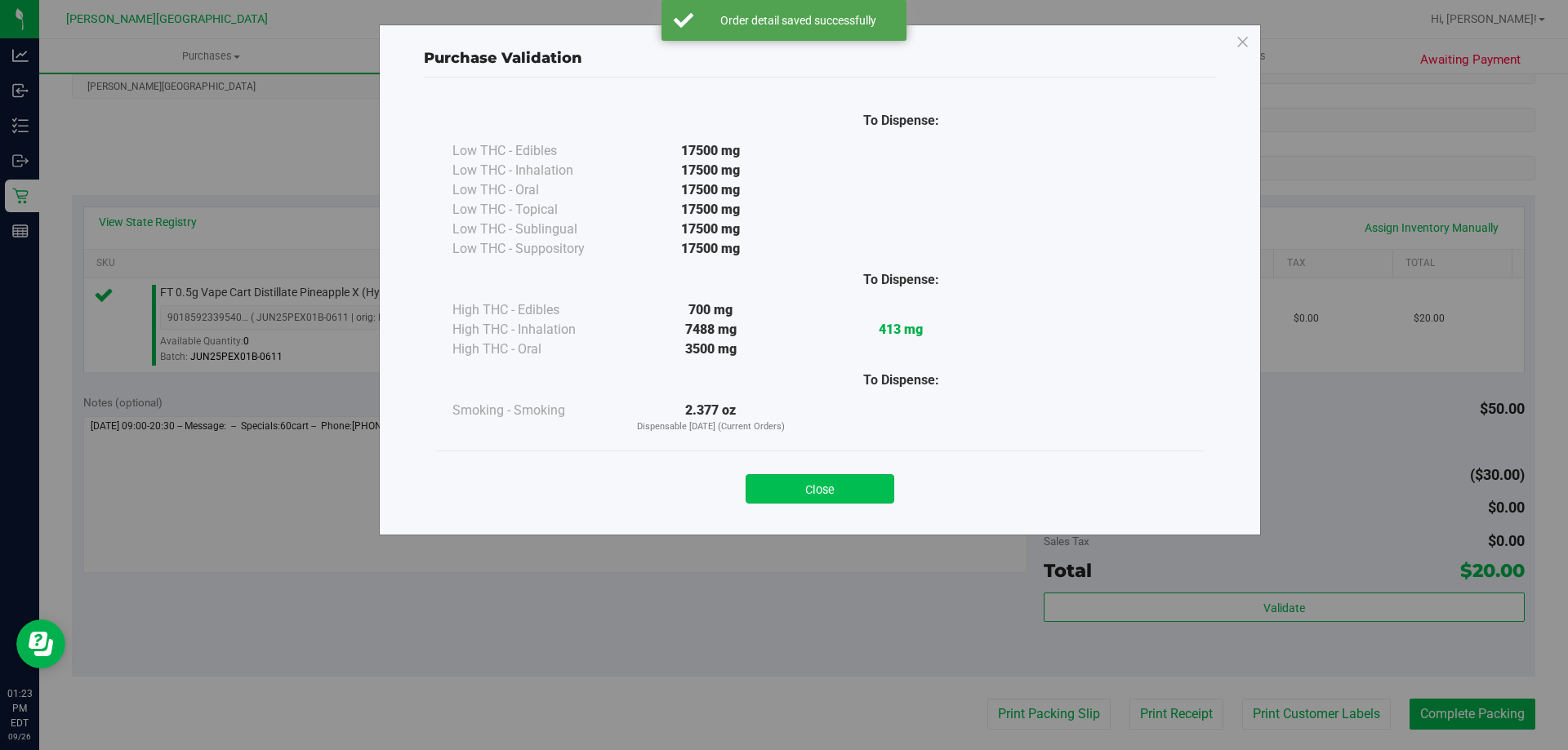
click at [855, 475] on button "Close" at bounding box center [820, 488] width 149 height 29
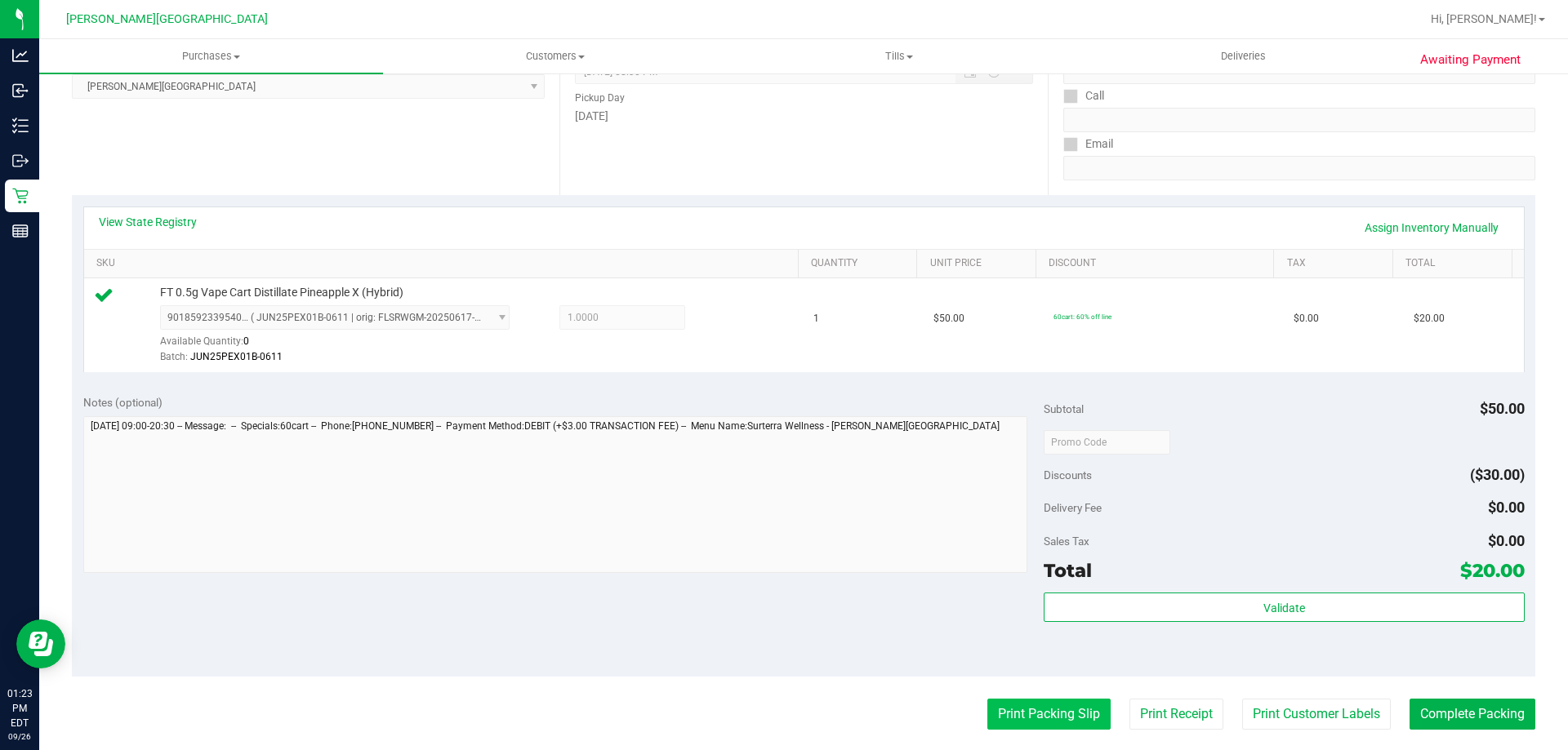
click at [1073, 715] on button "Print Packing Slip" at bounding box center [1049, 714] width 124 height 31
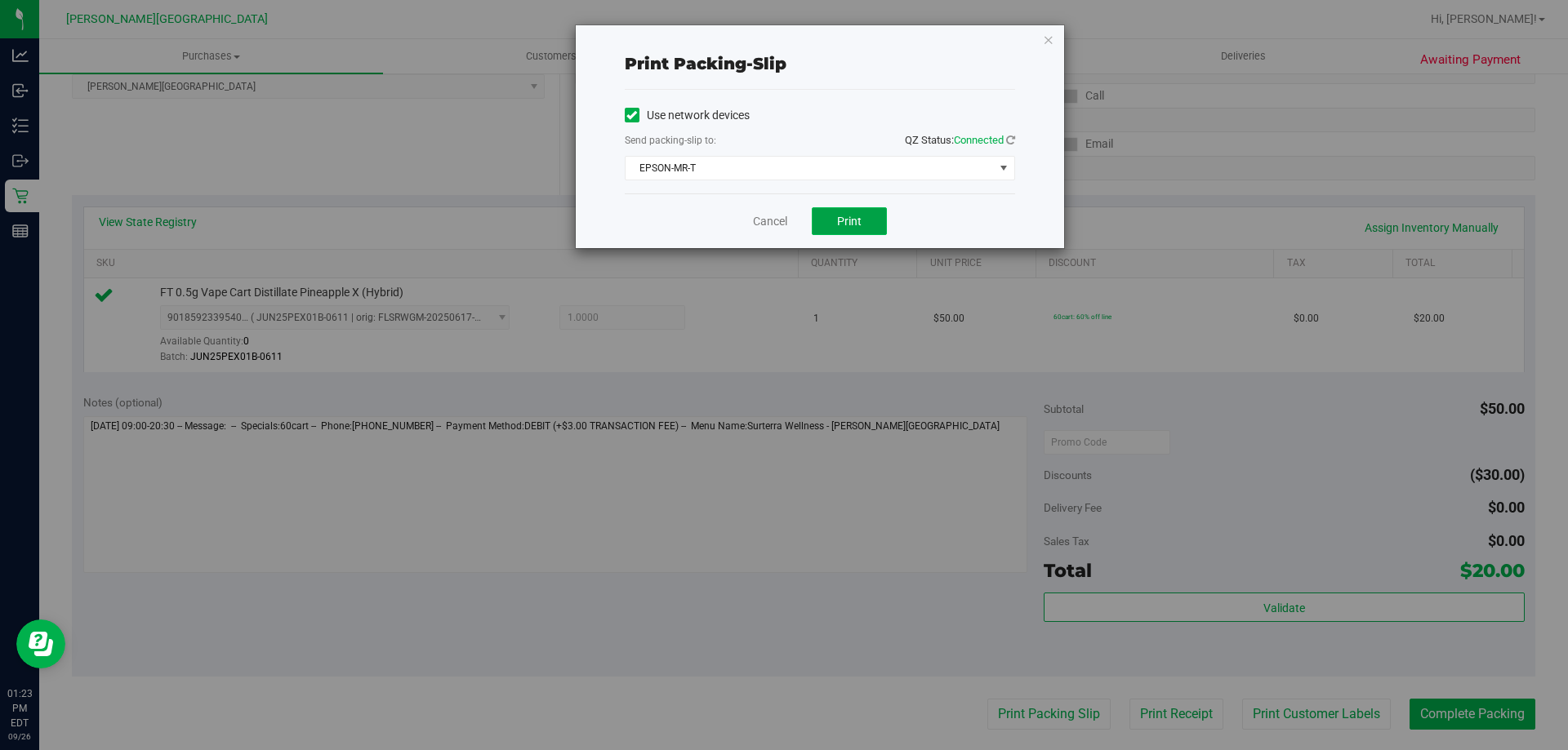
click at [847, 230] on button "Print" at bounding box center [849, 221] width 75 height 28
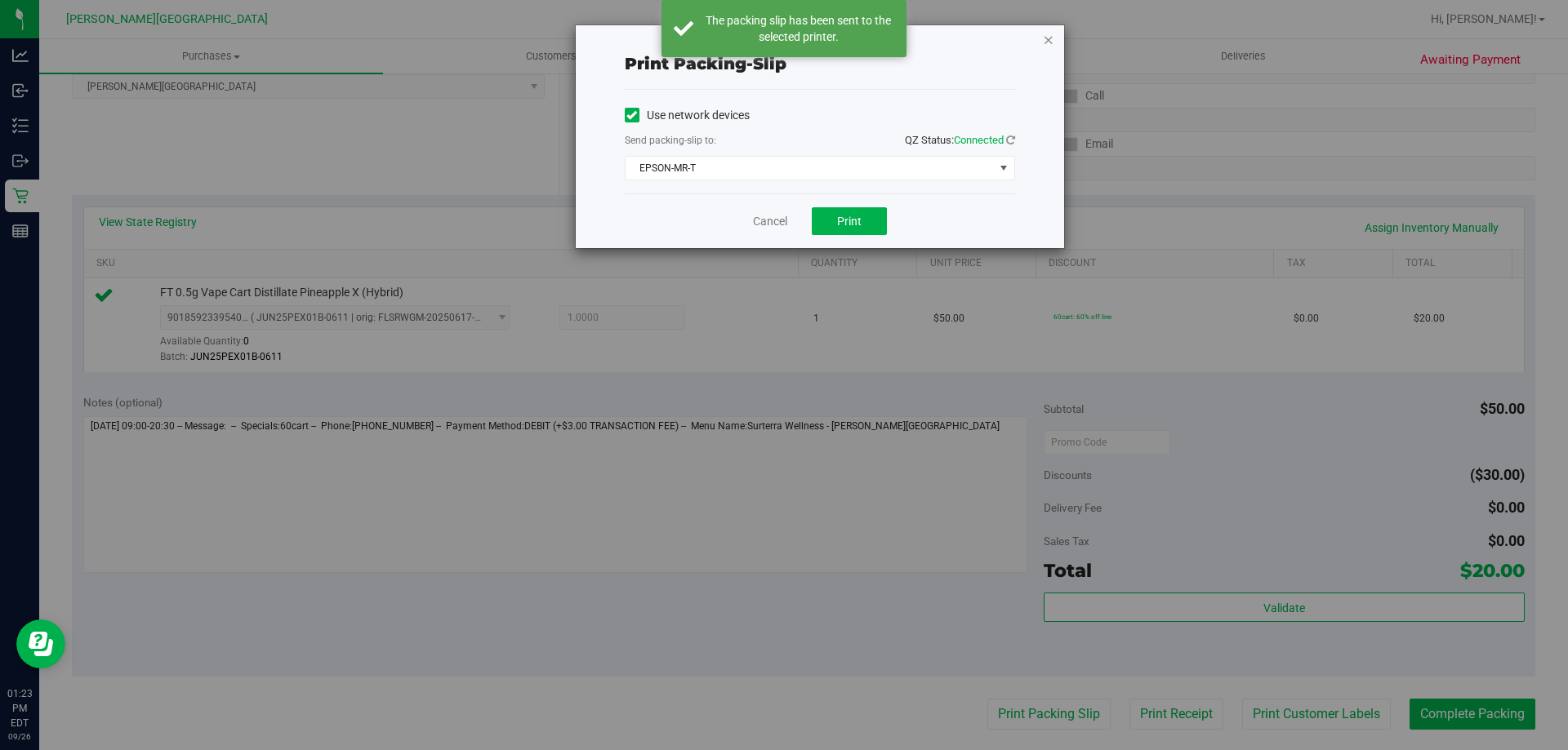
click at [1047, 41] on icon "button" at bounding box center [1048, 39] width 12 height 20
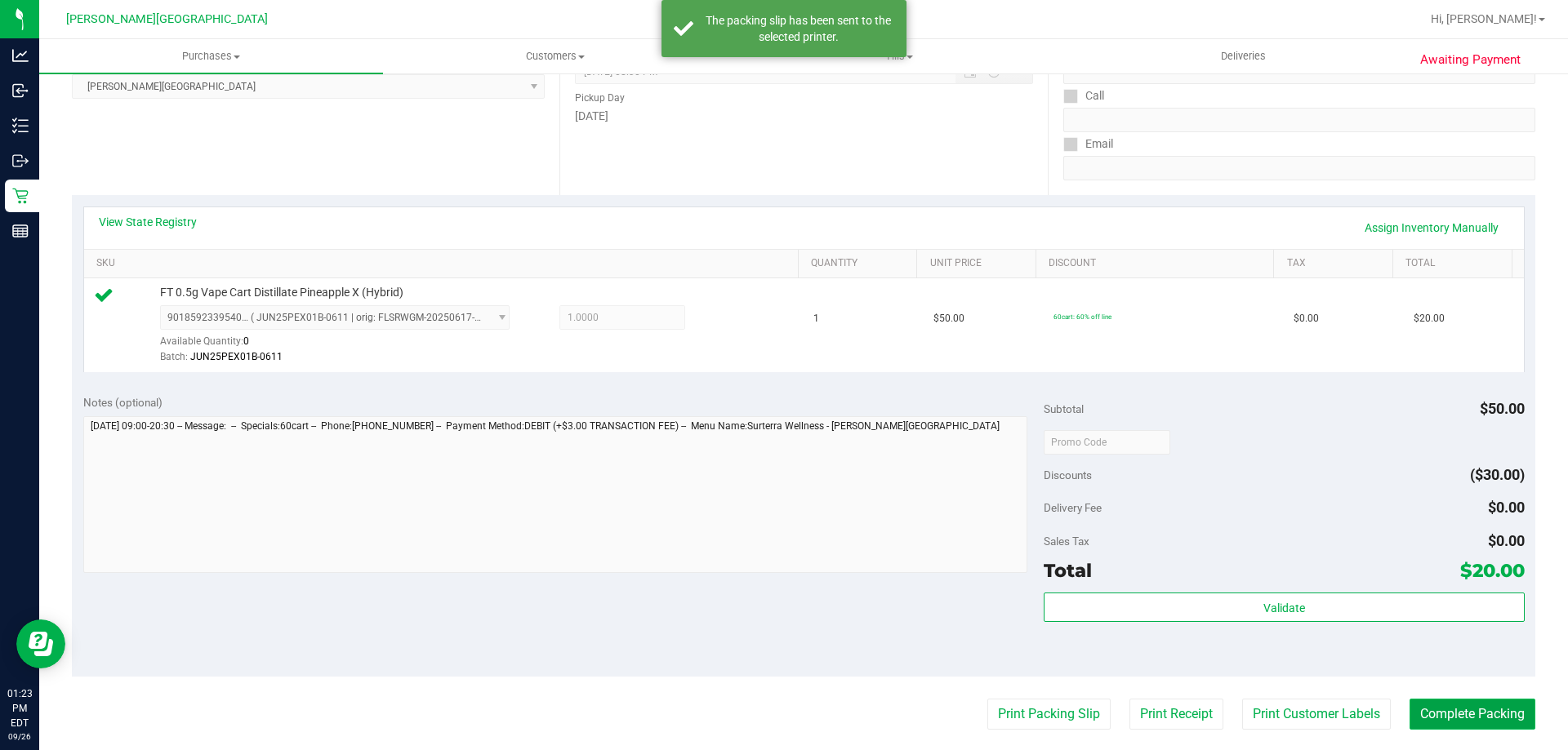
click at [1447, 711] on button "Complete Packing" at bounding box center [1472, 714] width 125 height 31
